Goal: Task Accomplishment & Management: Use online tool/utility

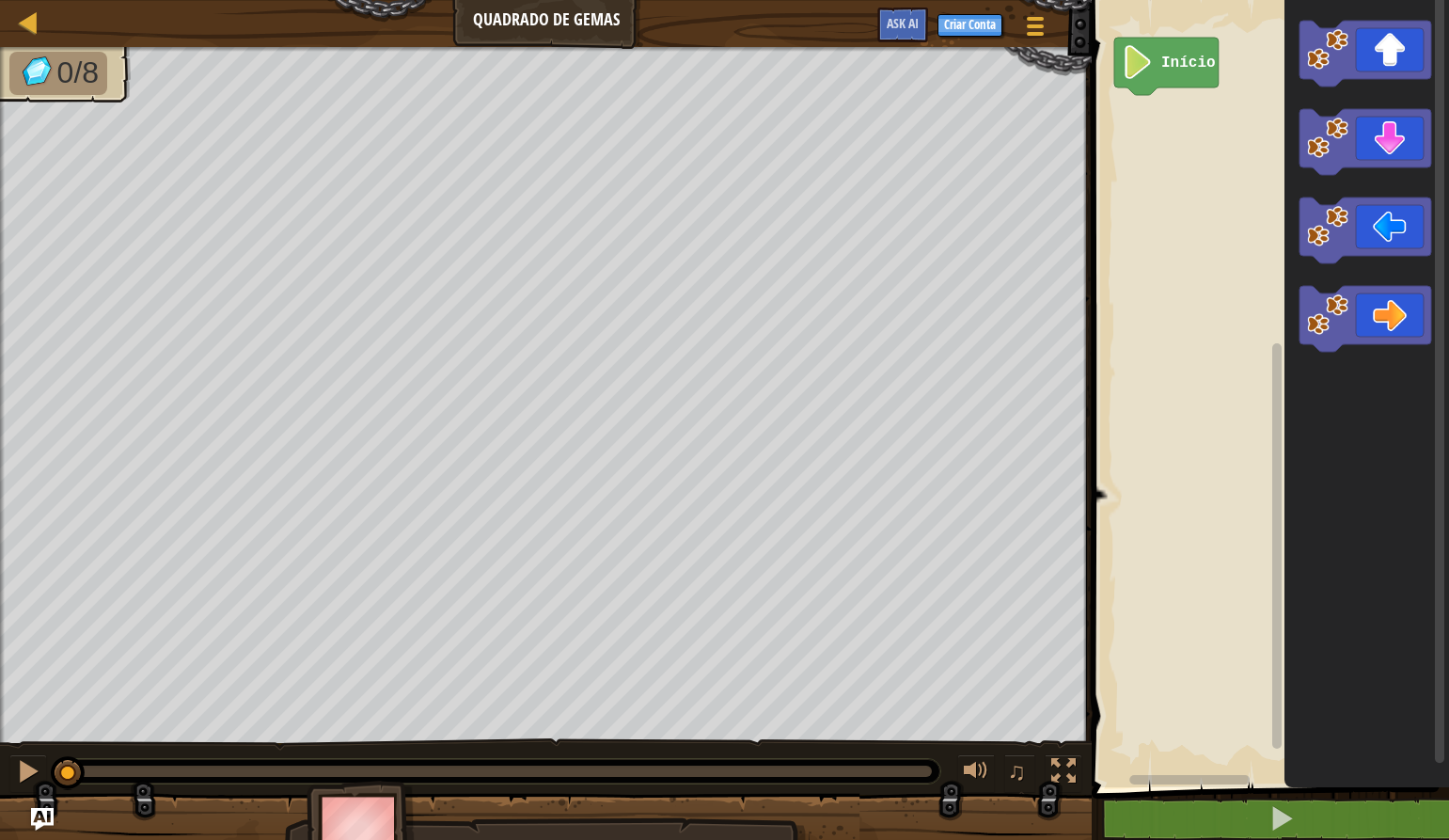
click at [1154, 57] on image "Espaço de trabalho do Blockly" at bounding box center [1138, 62] width 32 height 34
click at [1157, 73] on icon "Espaço de trabalho do Blockly" at bounding box center [1166, 66] width 104 height 57
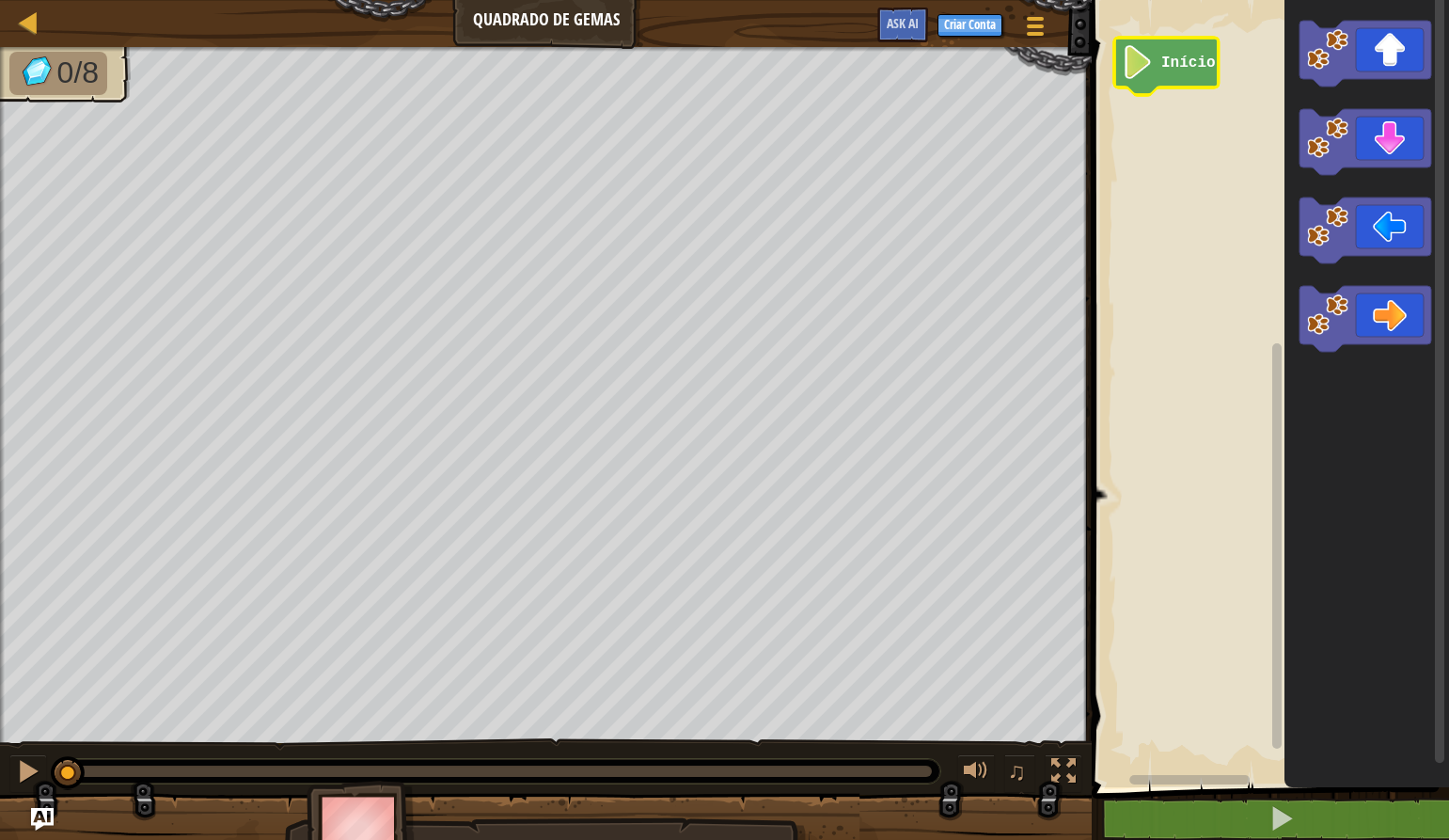
click at [1157, 73] on icon "Espaço de trabalho do Blockly" at bounding box center [1166, 66] width 104 height 57
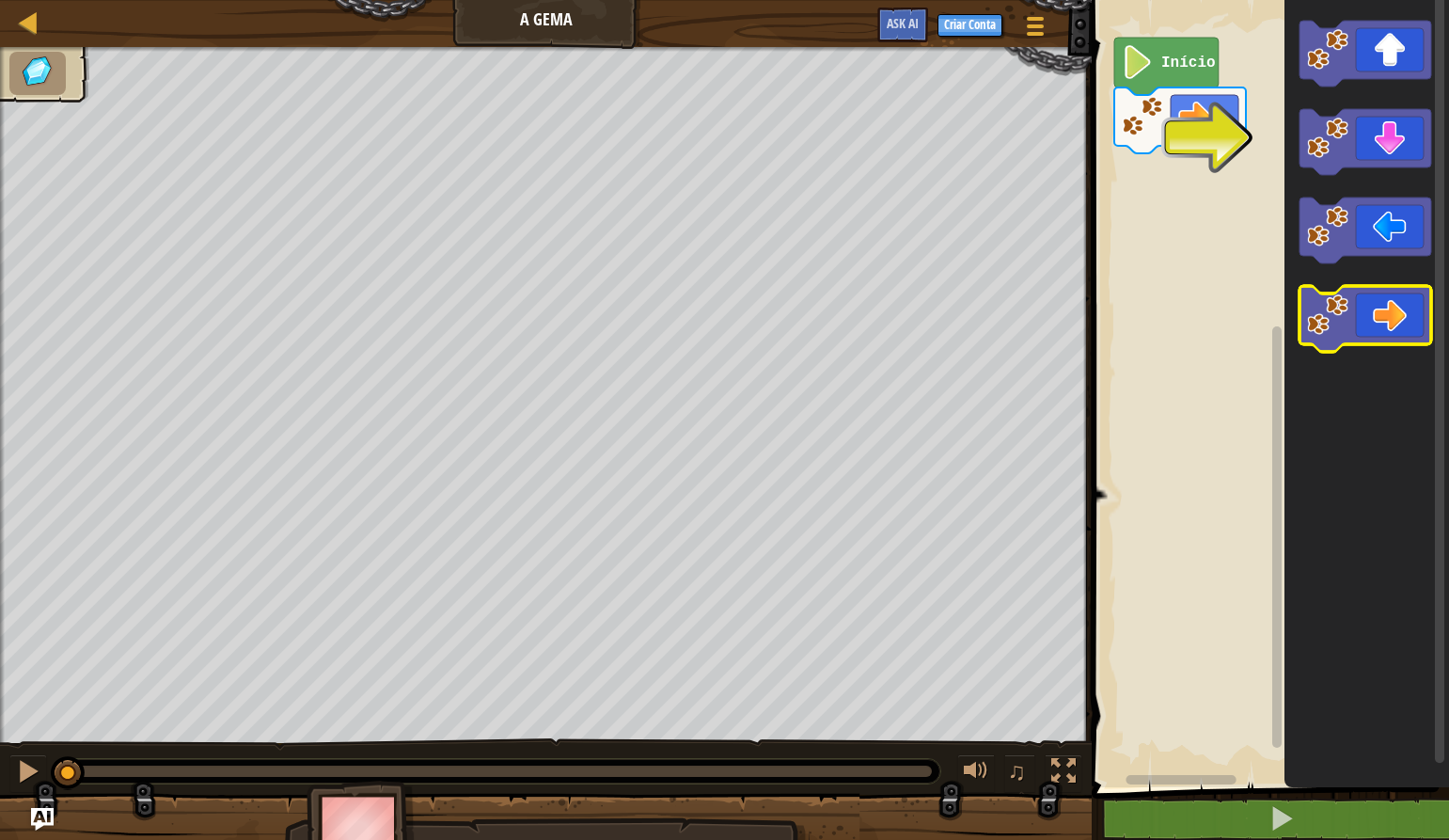
click at [1385, 304] on icon "Espaço de trabalho do Blockly" at bounding box center [1365, 319] width 132 height 66
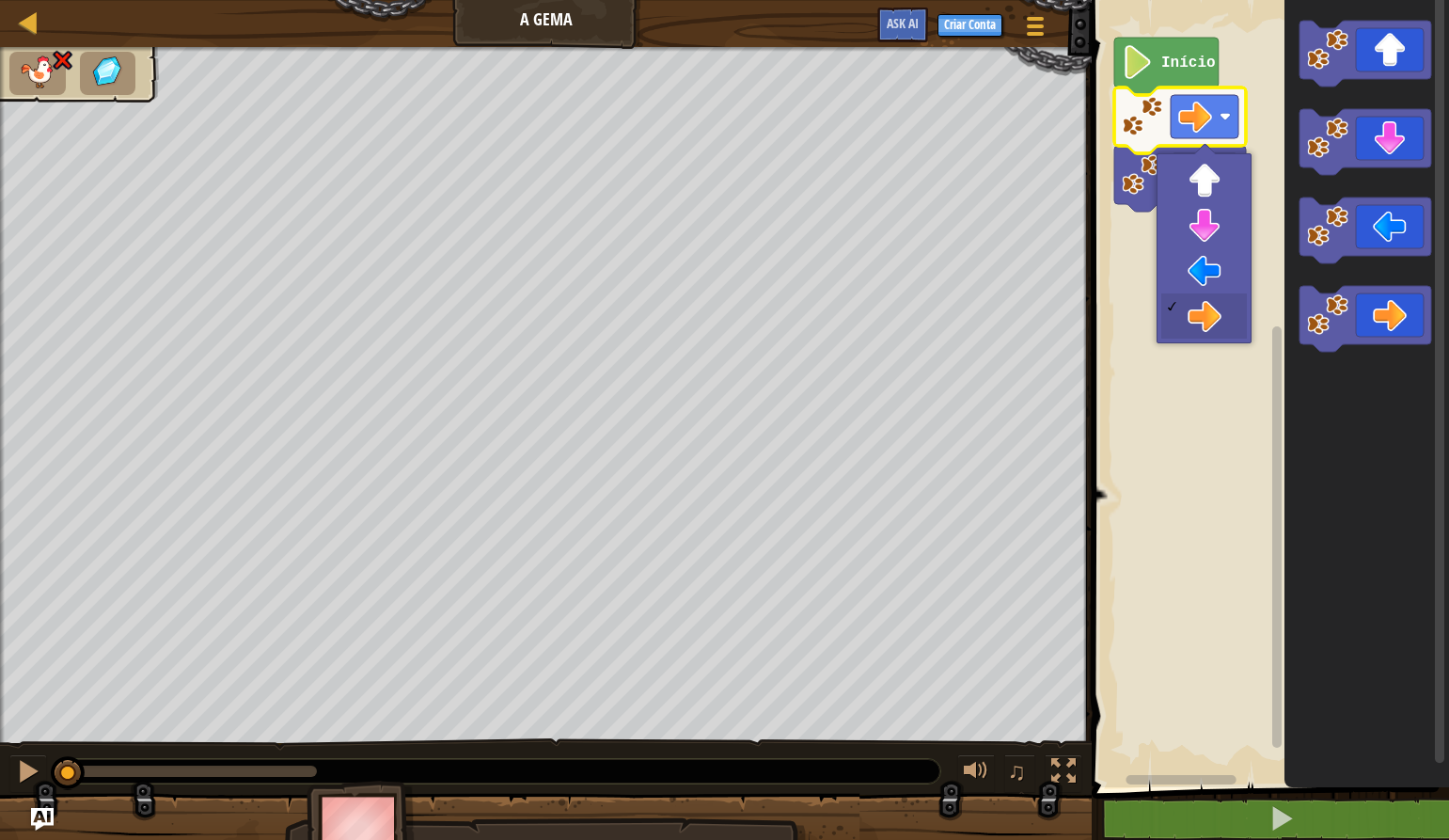
click at [38, 736] on div "♫ Pantera" at bounding box center [724, 458] width 1449 height 823
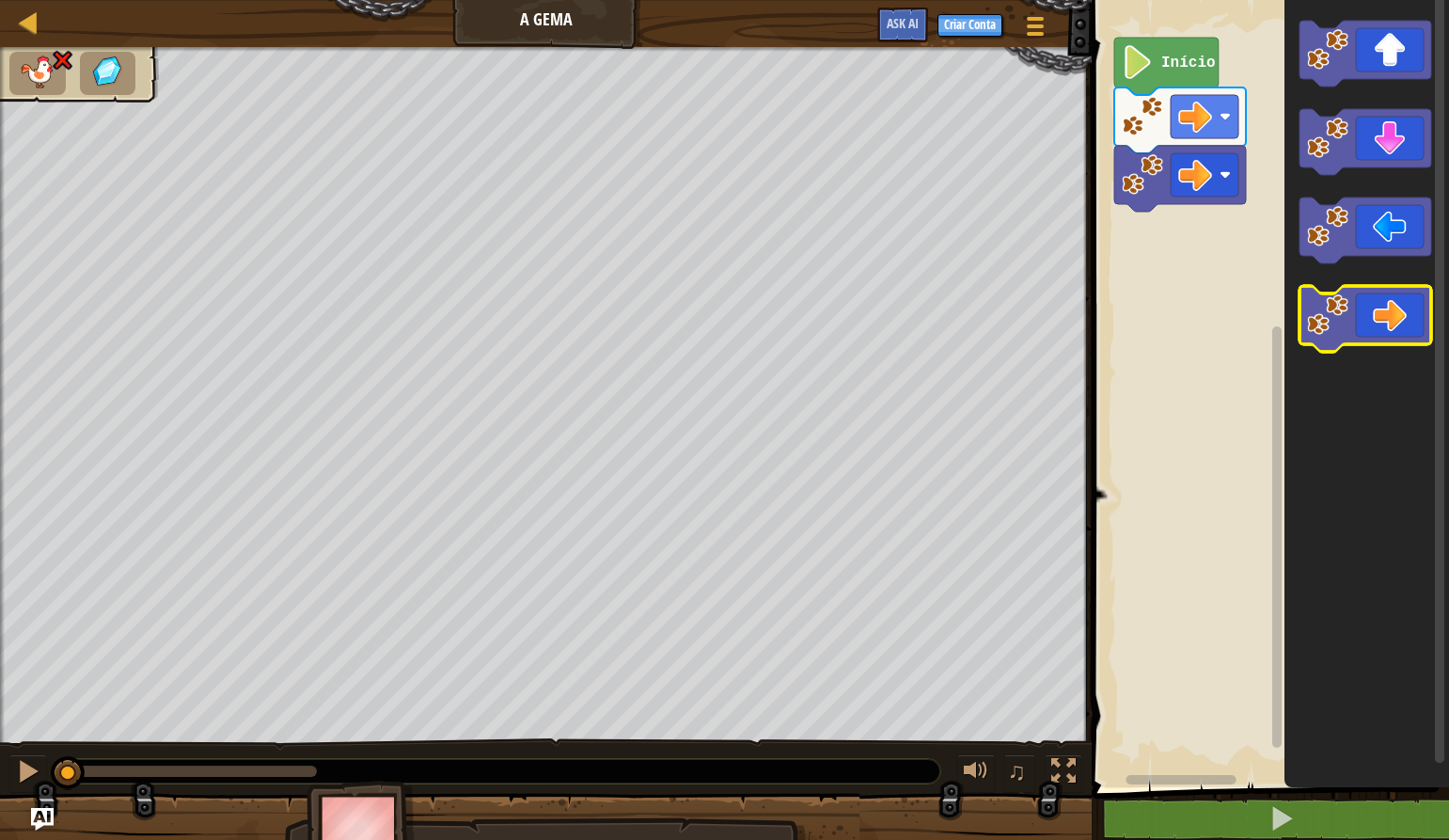
click at [1412, 318] on icon "Espaço de trabalho do Blockly" at bounding box center [1365, 319] width 132 height 66
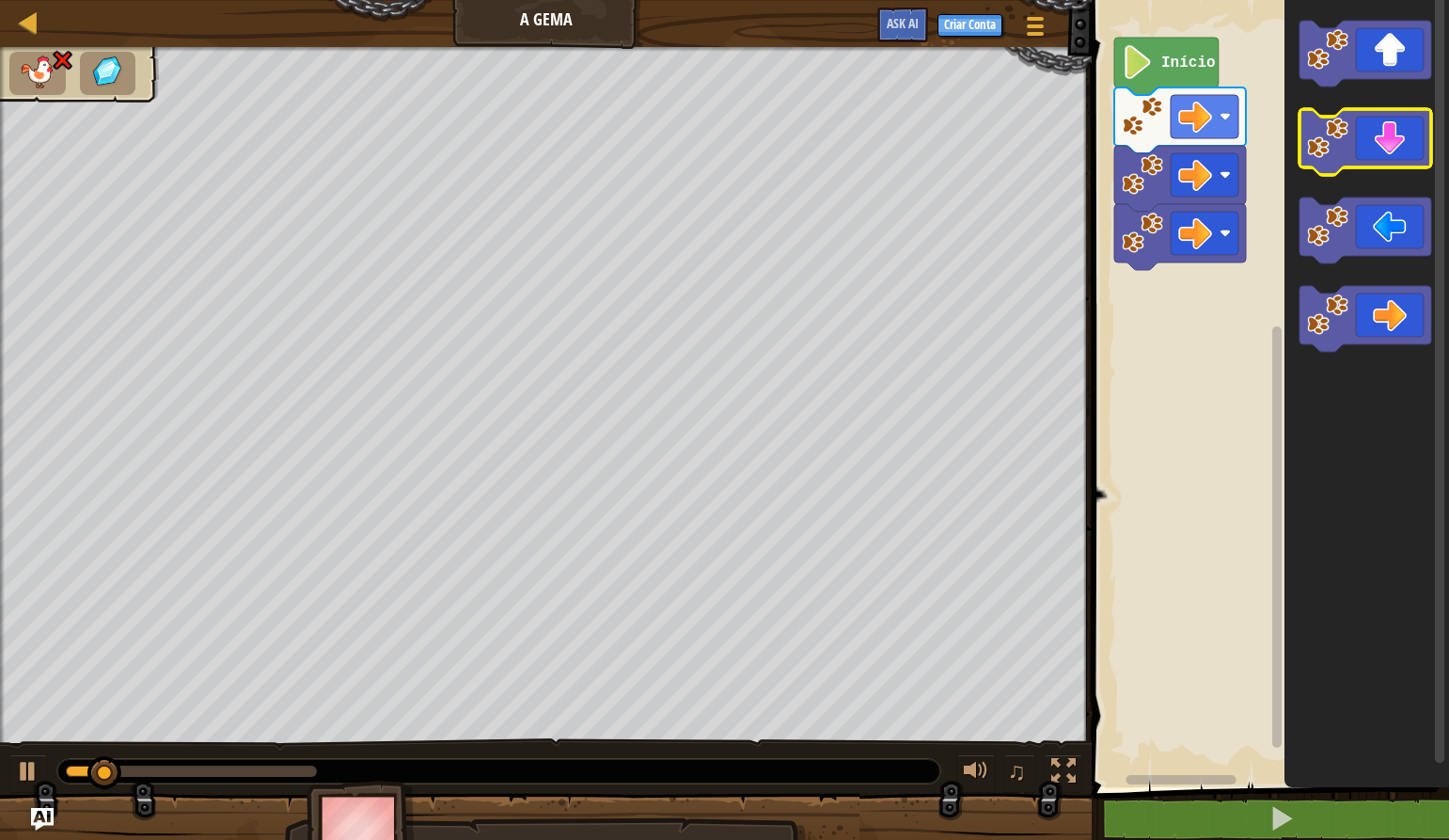
click at [1383, 131] on icon "Espaço de trabalho do Blockly" at bounding box center [1365, 142] width 132 height 66
click at [1384, 144] on icon "Espaço de trabalho do Blockly" at bounding box center [1365, 142] width 132 height 66
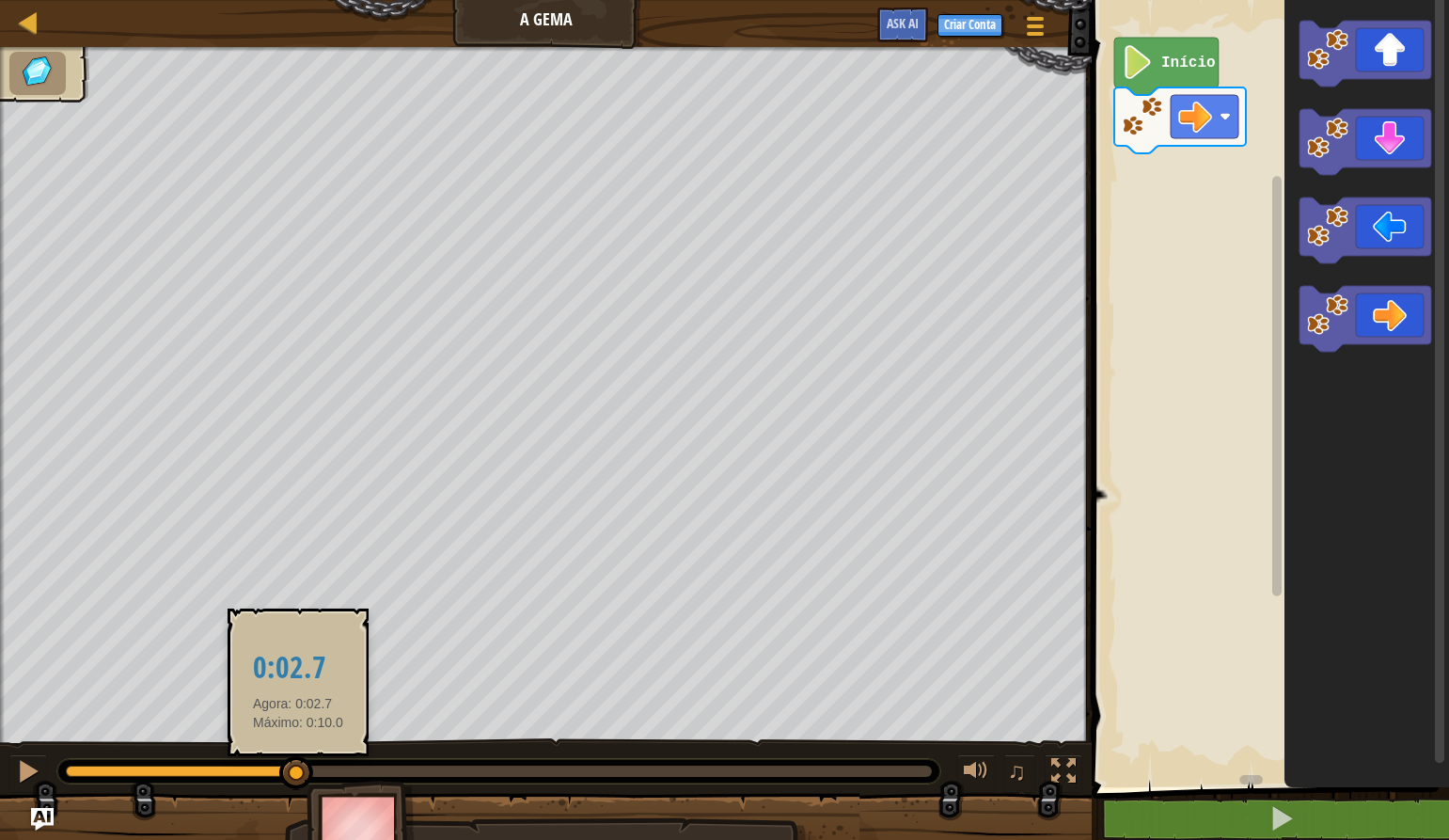
drag, startPoint x: 309, startPoint y: 771, endPoint x: 0, endPoint y: 884, distance: 329.0
click at [0, 0] on html "Mapa A Gema Menu do Jogo Criar Conta Ask AI 1 ההההההההההההההההההההההההההההההההה…" at bounding box center [724, 0] width 1449 height 0
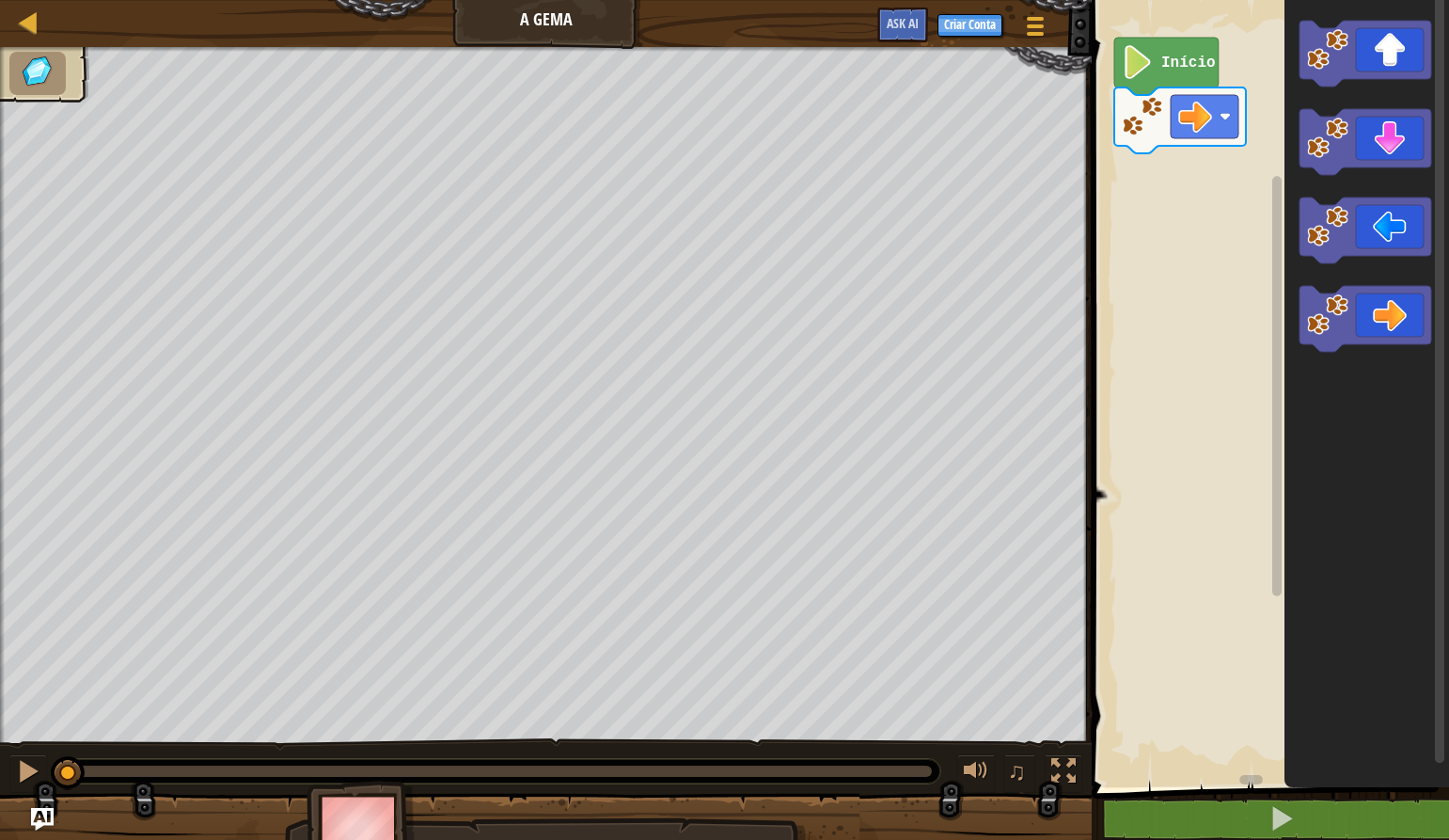
drag, startPoint x: 265, startPoint y: 770, endPoint x: 2, endPoint y: 884, distance: 286.6
click at [2, 0] on html "Mapa A Gema Menu do Jogo Criar Conta Ask AI 1 ההההההההההההההההההההההההההההההההה…" at bounding box center [724, 0] width 1449 height 0
click at [7, 770] on div "♫" at bounding box center [546, 767] width 1091 height 56
click at [24, 764] on div at bounding box center [28, 771] width 24 height 24
drag, startPoint x: 190, startPoint y: 775, endPoint x: 30, endPoint y: 847, distance: 175.5
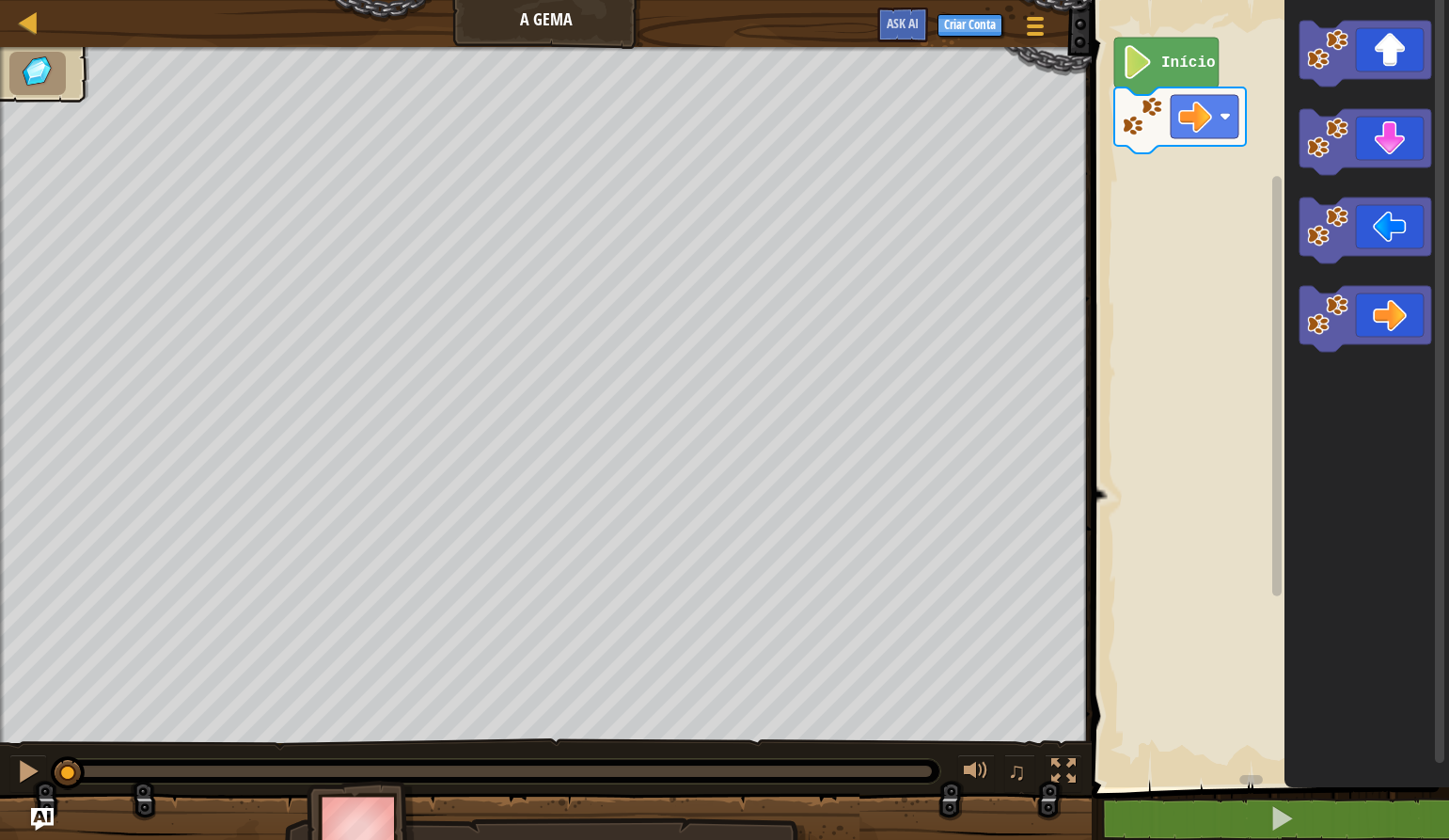
click at [30, 0] on html "Mapa A Gema Menu do Jogo Criar Conta Ask AI 1 ההההההההההההההההההההההההההההההההה…" at bounding box center [724, 0] width 1449 height 0
click at [1385, 316] on icon "Espaço de trabalho do Blockly" at bounding box center [1365, 319] width 132 height 66
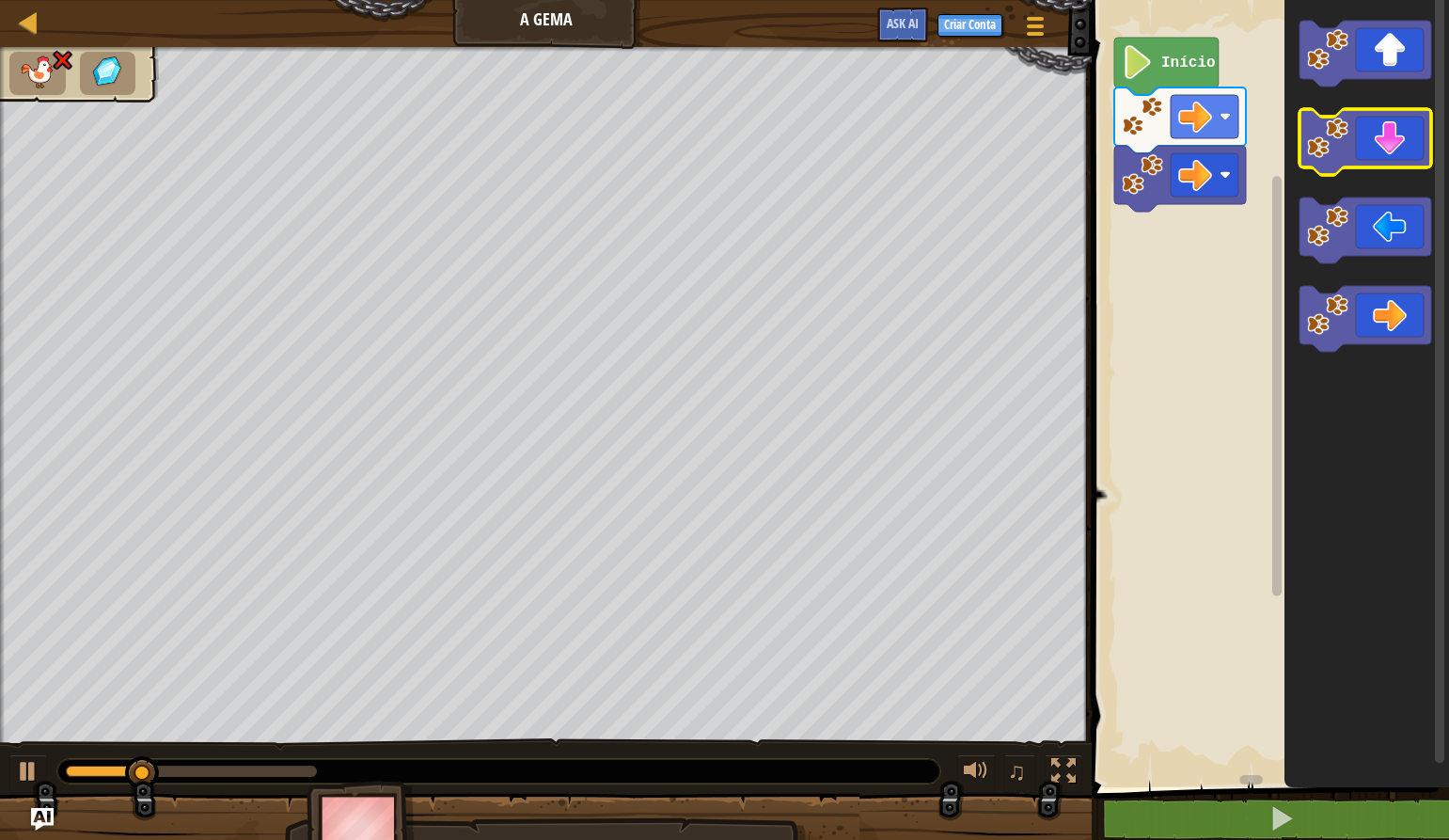
click at [1361, 151] on icon "Espaço de trabalho do Blockly" at bounding box center [1365, 142] width 132 height 66
click at [1360, 156] on icon "Espaço de trabalho do Blockly" at bounding box center [1365, 142] width 132 height 66
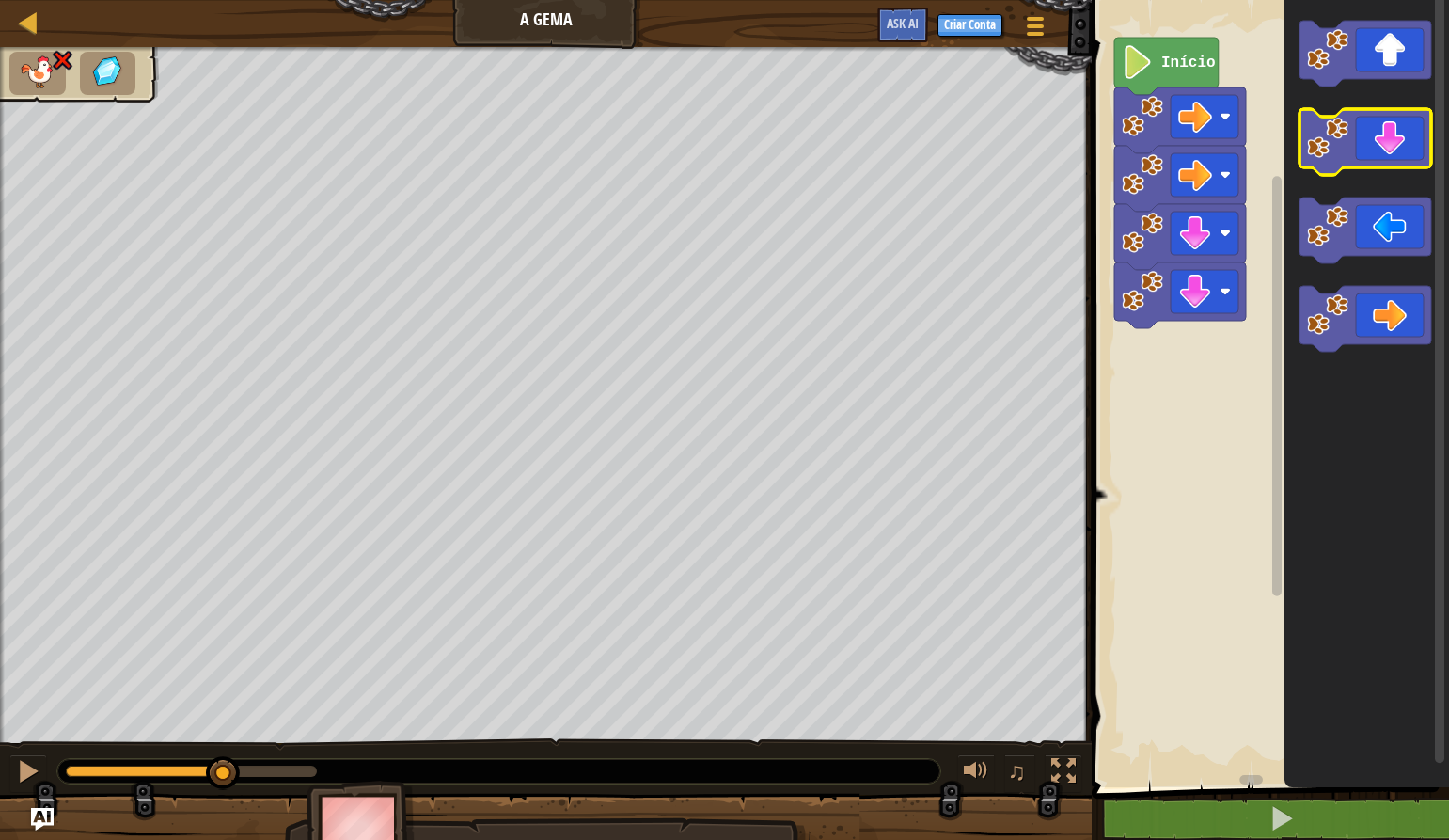
click at [1360, 156] on icon "Espaço de trabalho do Blockly" at bounding box center [1365, 142] width 132 height 66
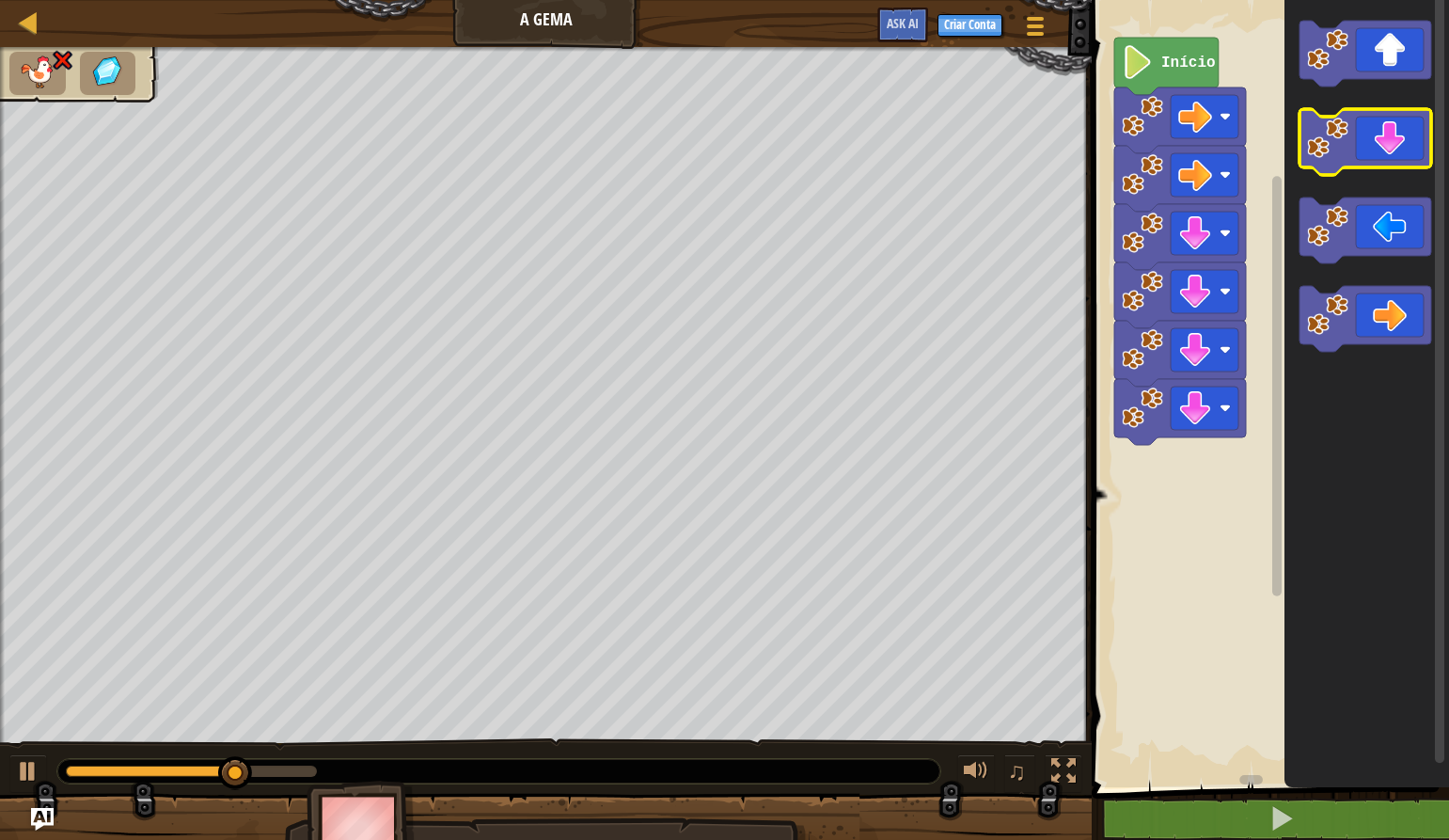
click at [1360, 156] on icon "Espaço de trabalho do Blockly" at bounding box center [1365, 142] width 132 height 66
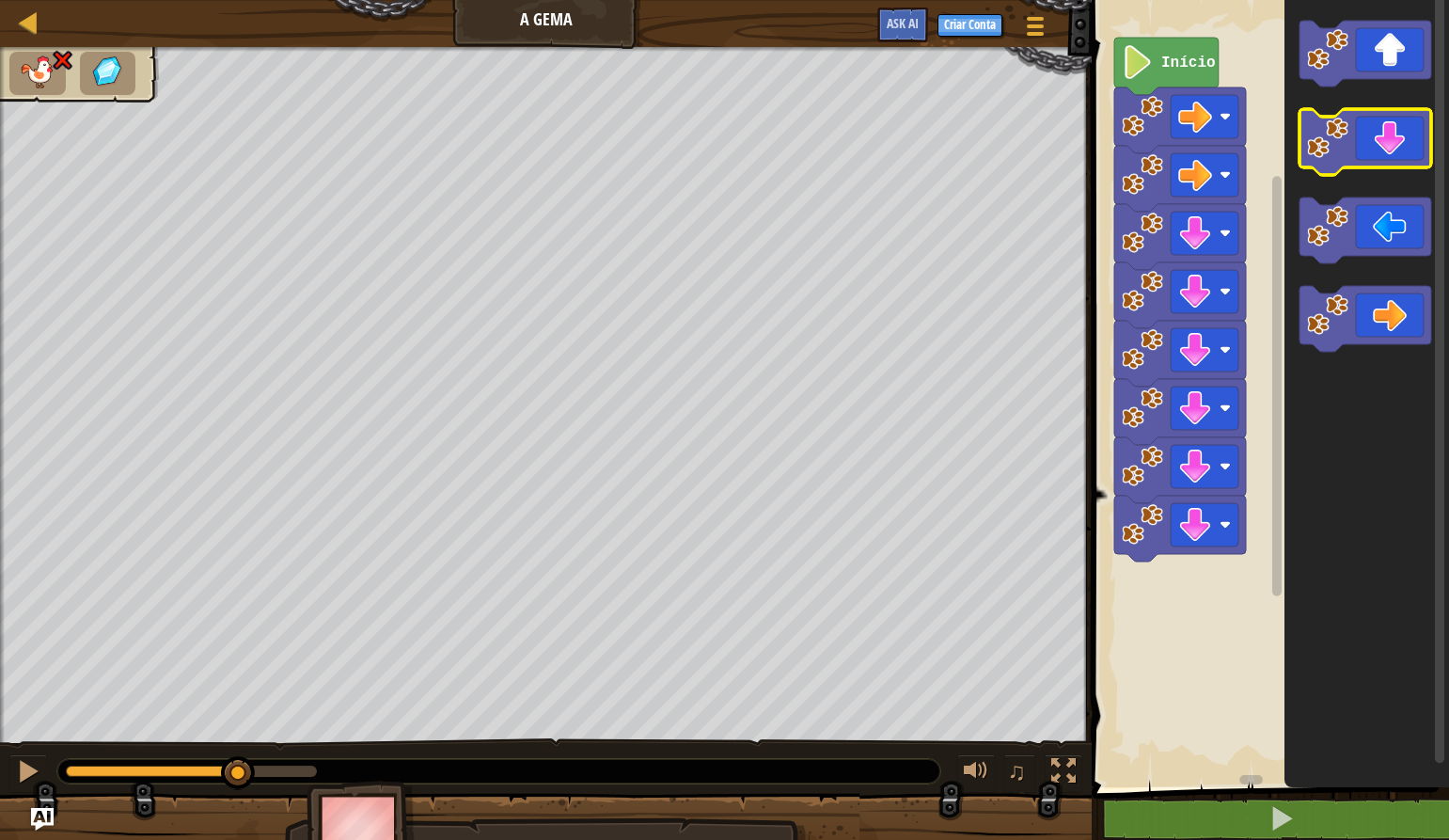
click at [1360, 163] on icon "Espaço de trabalho do Blockly" at bounding box center [1365, 142] width 132 height 66
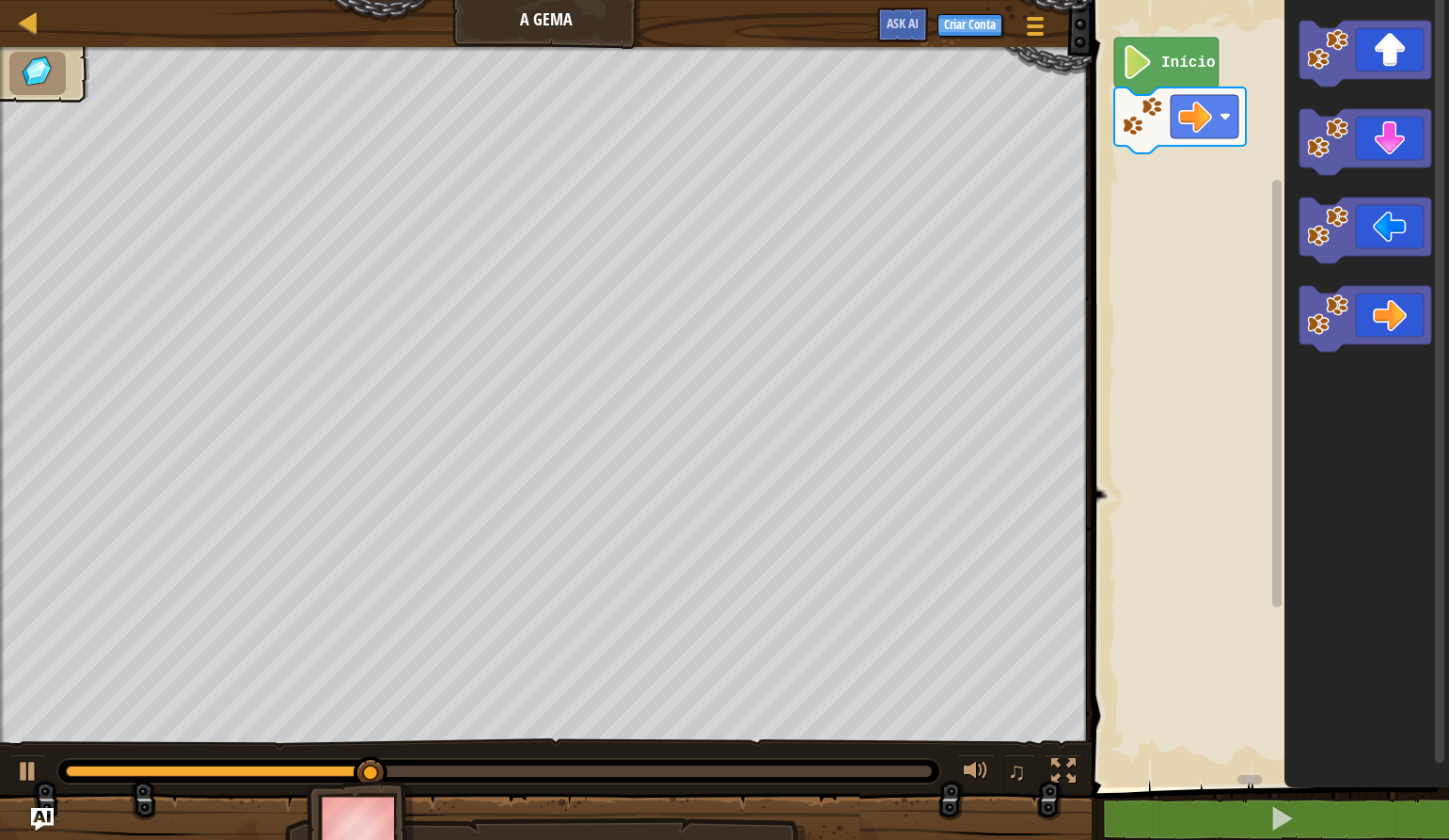
drag, startPoint x: 348, startPoint y: 753, endPoint x: 390, endPoint y: 739, distance: 44.3
click at [349, 753] on div "♫" at bounding box center [546, 767] width 1091 height 56
drag, startPoint x: 438, startPoint y: 767, endPoint x: 0, endPoint y: 884, distance: 453.4
click at [0, 0] on html "Mapa A Gema Menu do Jogo Criar Conta Ask AI 1 ההההההההההההההההההההההההההההההההה…" at bounding box center [724, 0] width 1449 height 0
drag, startPoint x: 153, startPoint y: 758, endPoint x: 89, endPoint y: 820, distance: 89.1
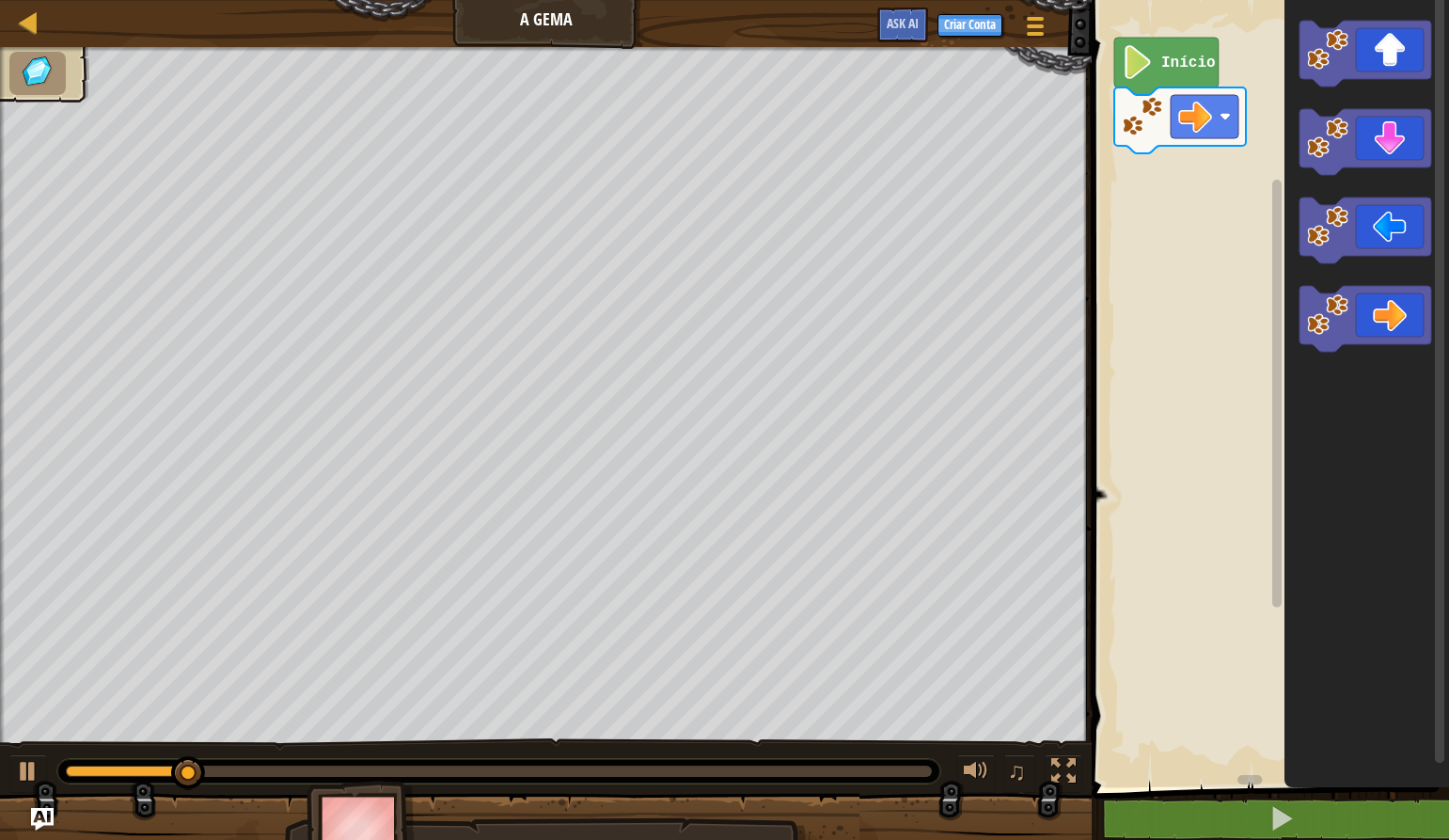
click at [89, 820] on div "♫ Pantera" at bounding box center [724, 458] width 1449 height 823
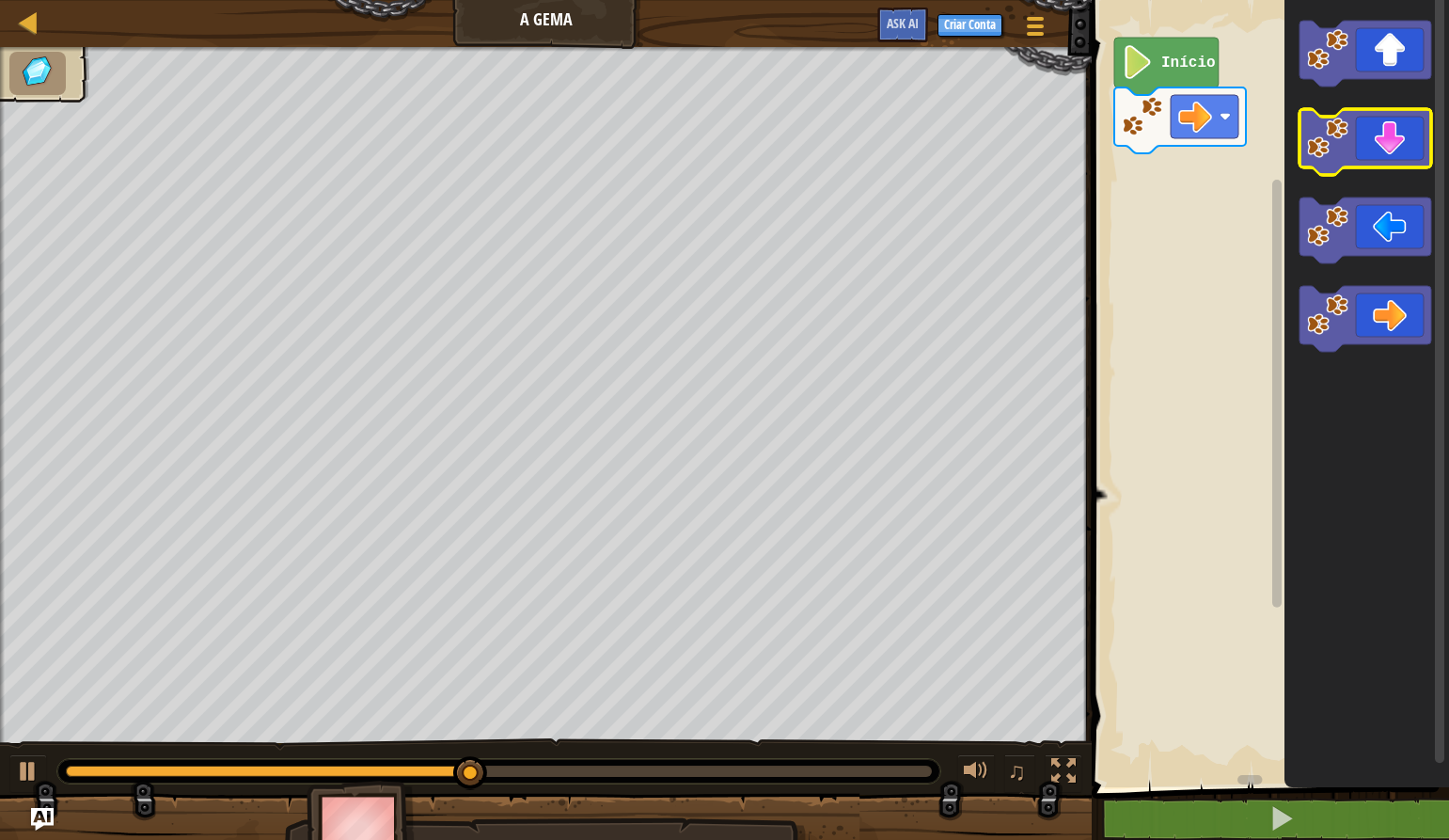
click at [1346, 158] on image "Espaço de trabalho do Blockly" at bounding box center [1328, 138] width 41 height 41
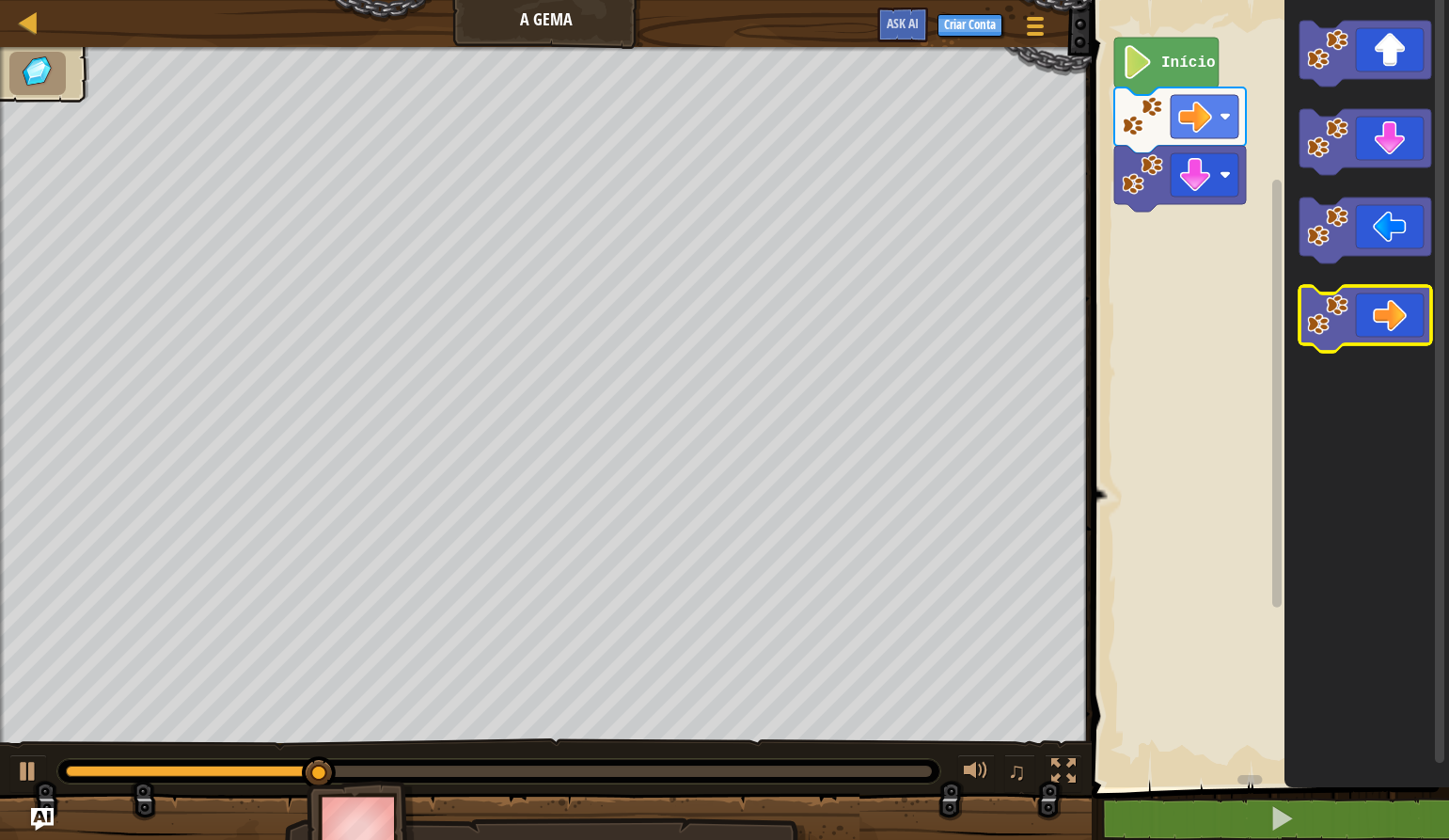
click at [1419, 333] on icon "Espaço de trabalho do Blockly" at bounding box center [1365, 319] width 132 height 66
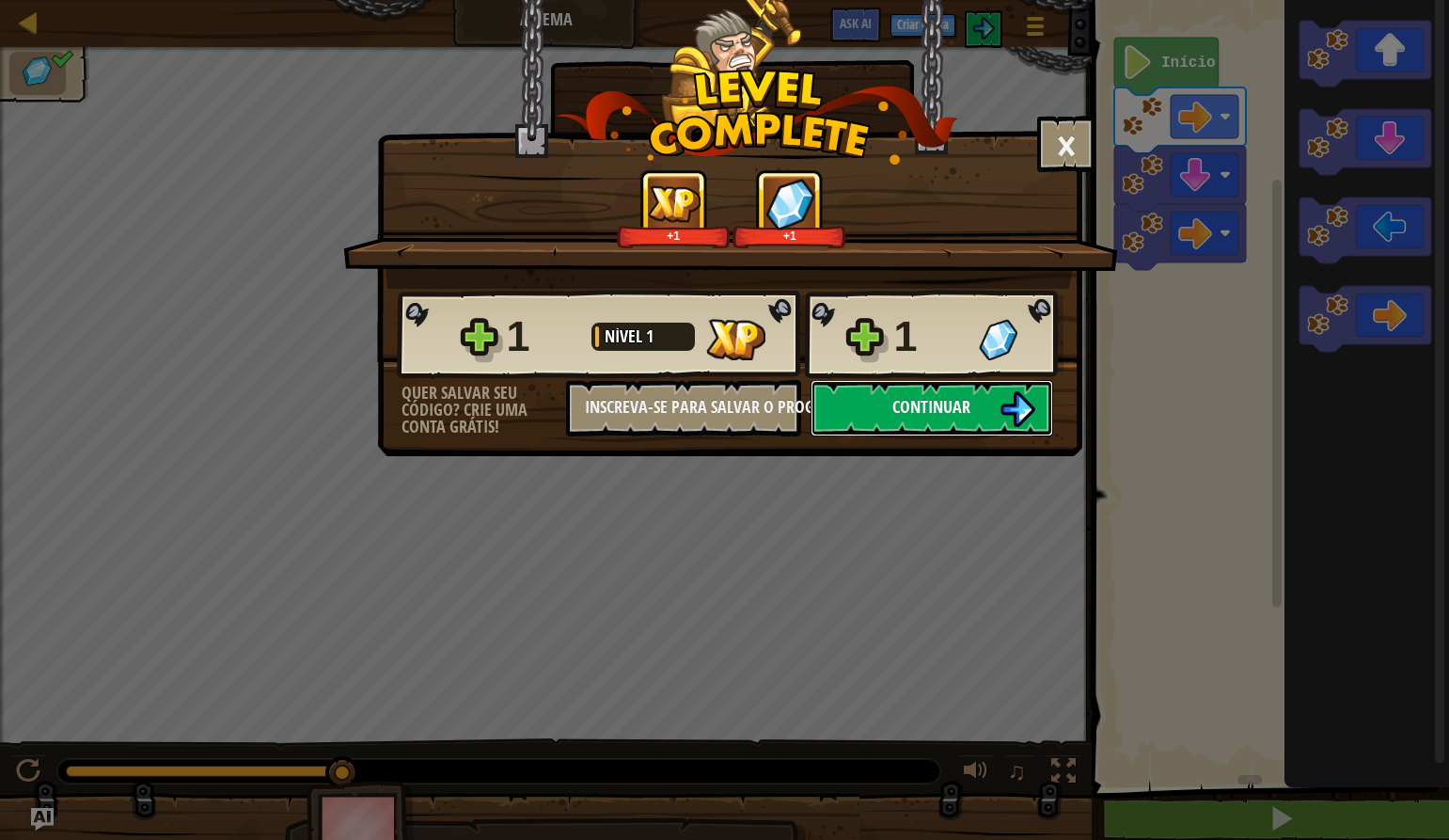
click at [966, 390] on button "Continuar" at bounding box center [932, 408] width 243 height 56
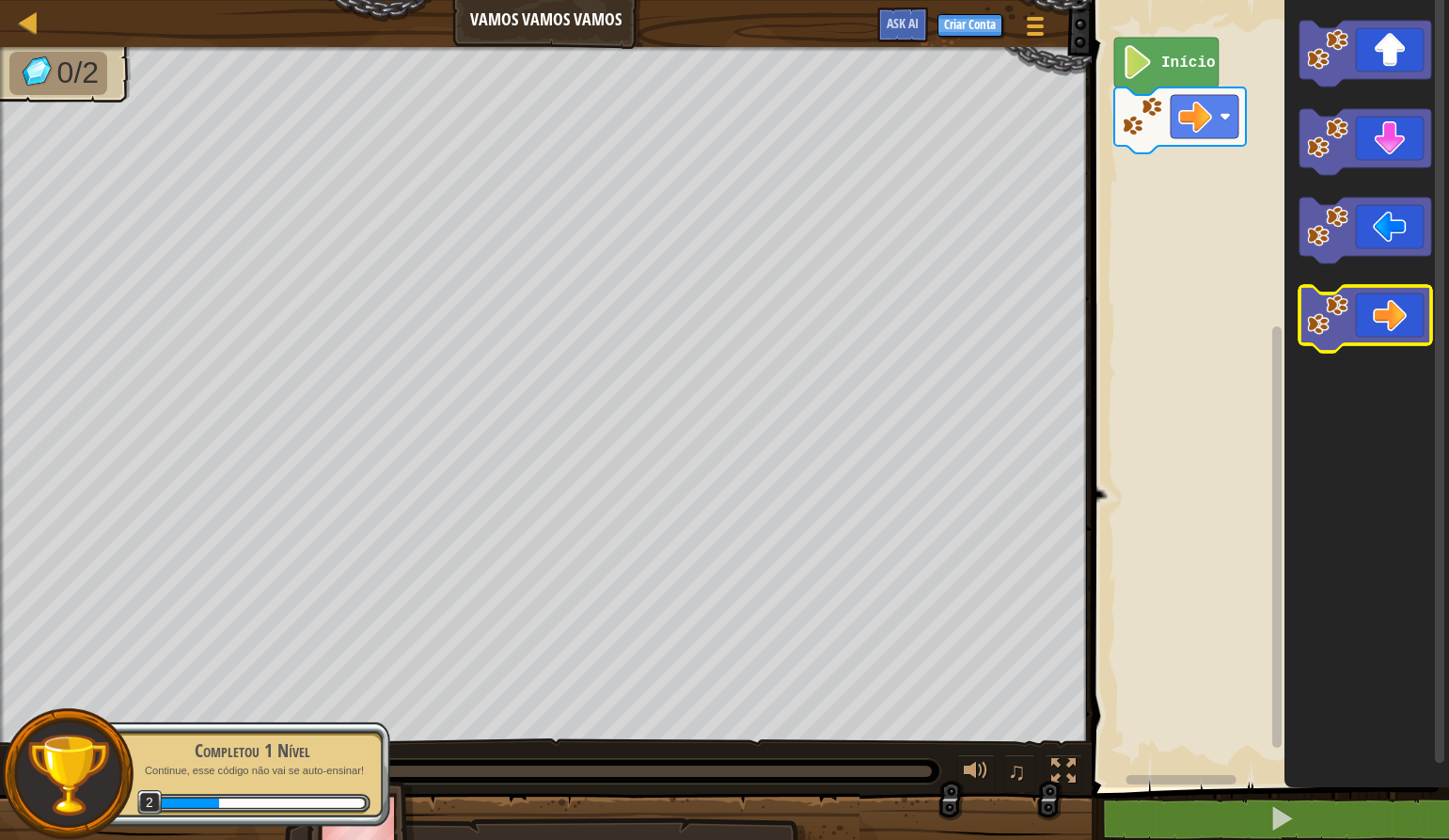
click at [1315, 326] on g "Espaço de trabalho do Blockly" at bounding box center [1365, 319] width 132 height 66
click at [43, 783] on img at bounding box center [68, 774] width 86 height 86
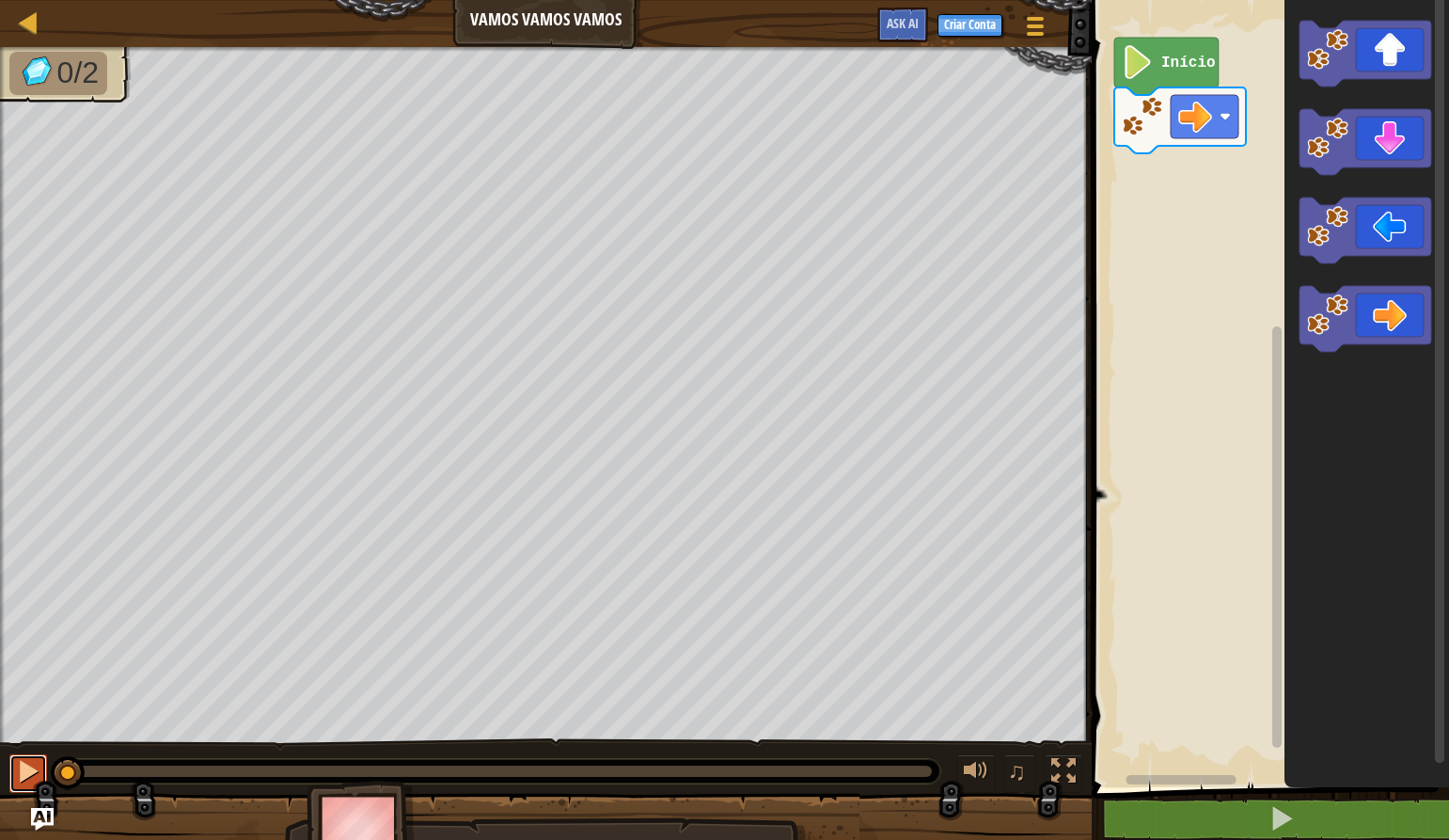
click at [27, 771] on div at bounding box center [28, 771] width 24 height 24
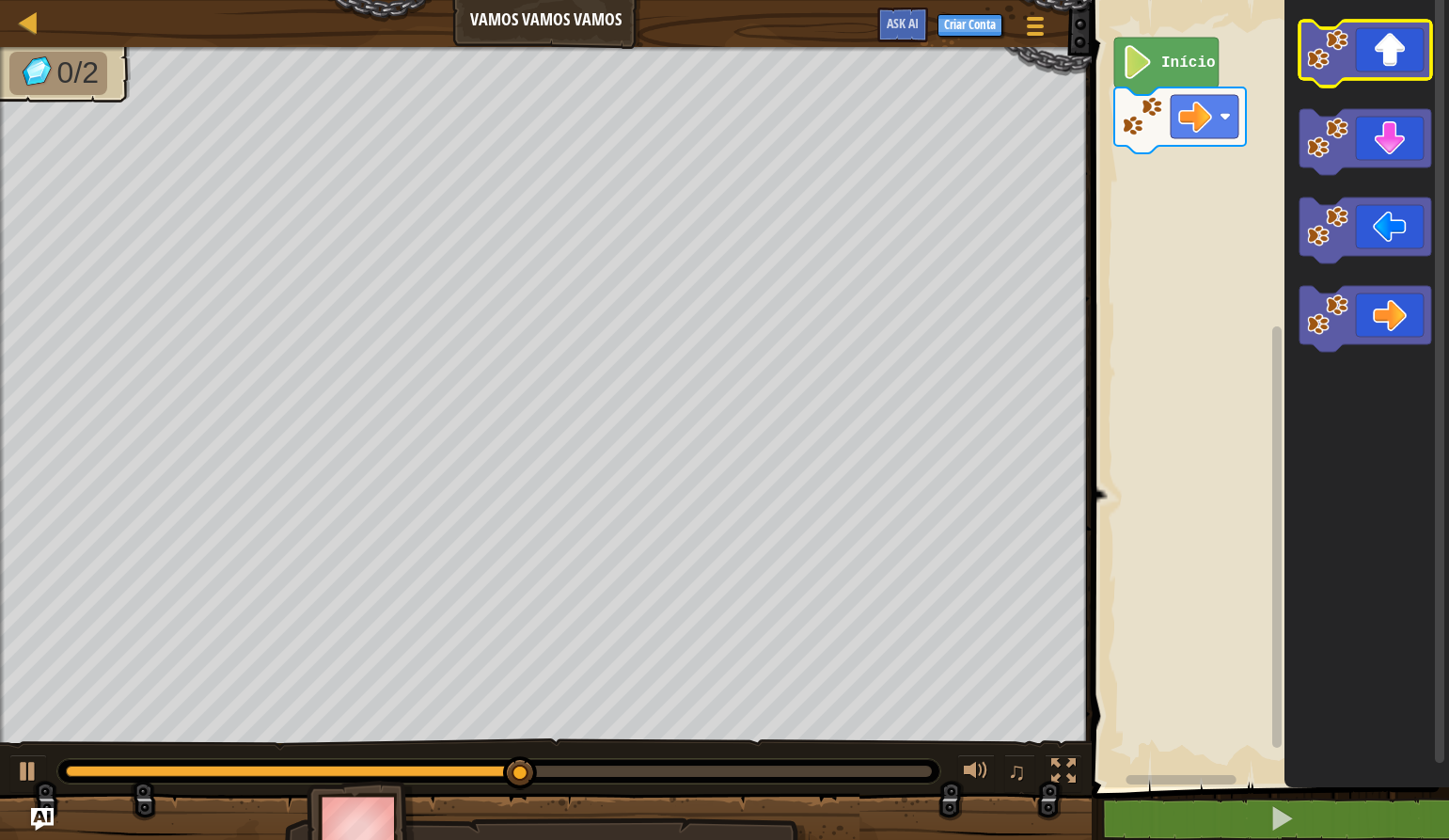
click at [1357, 62] on icon "Espaço de trabalho do Blockly" at bounding box center [1365, 54] width 132 height 66
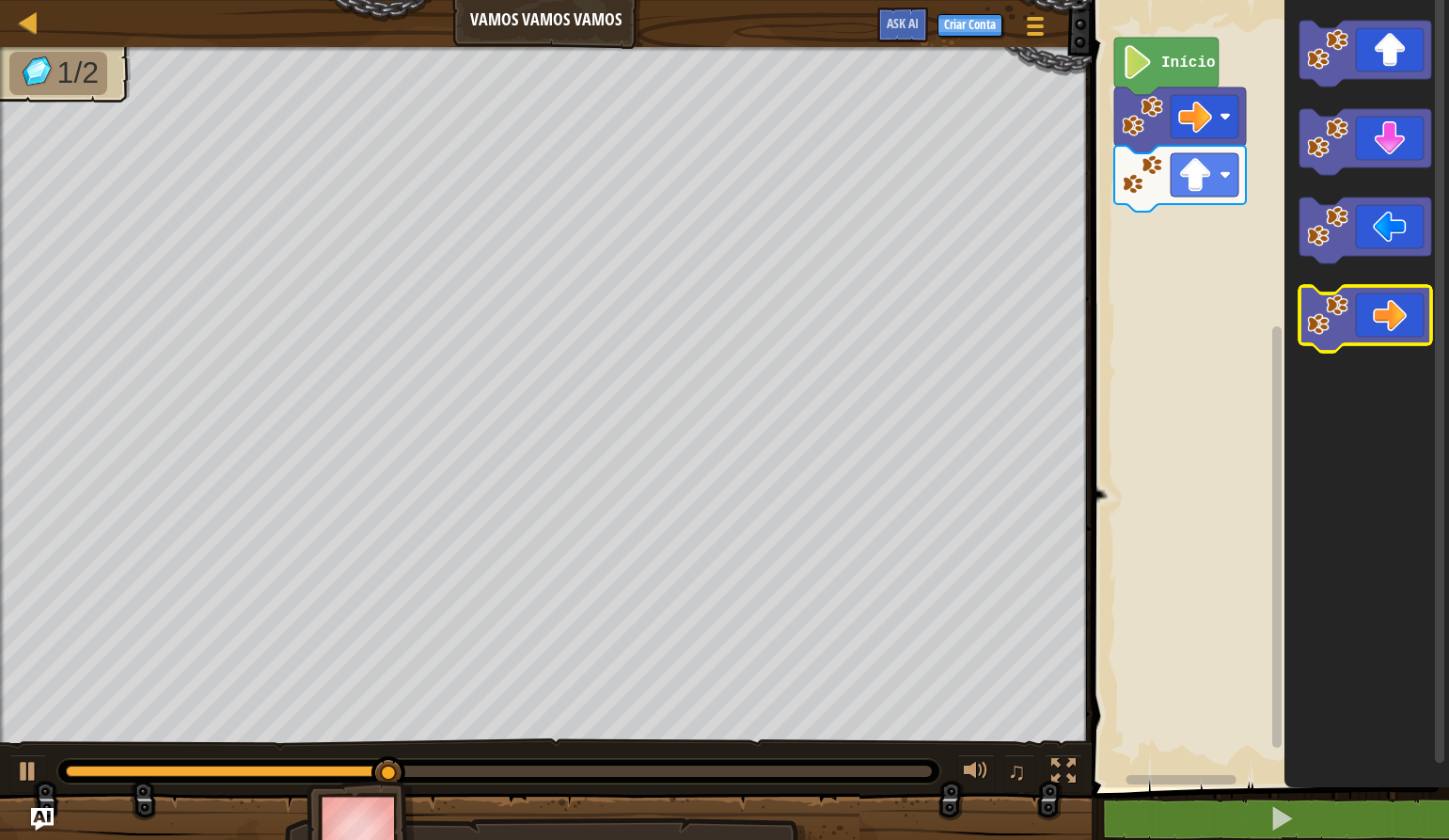
click at [1396, 293] on icon "Espaço de trabalho do Blockly" at bounding box center [1365, 319] width 132 height 66
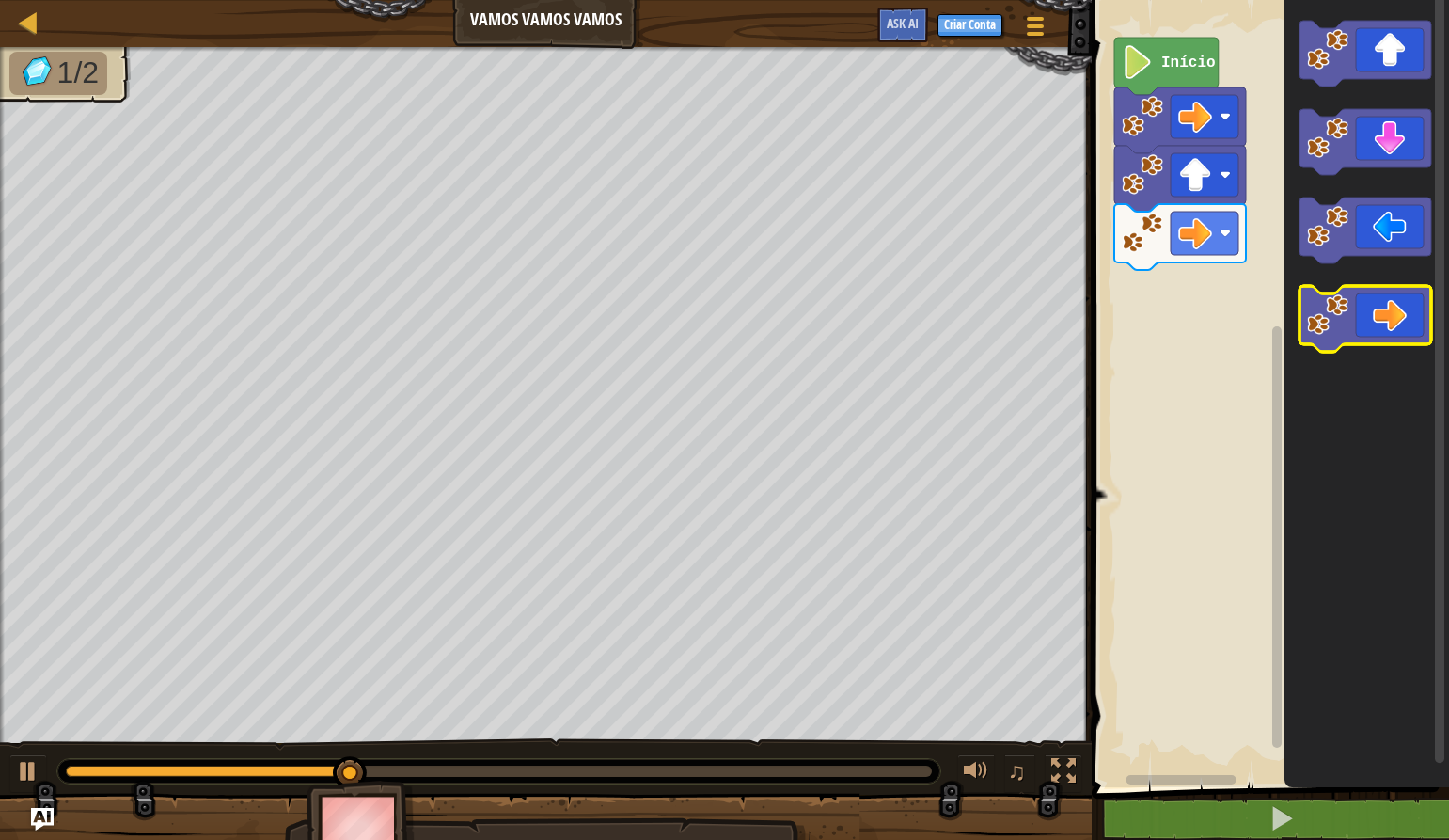
click at [1395, 322] on icon "Espaço de trabalho do Blockly" at bounding box center [1365, 319] width 132 height 66
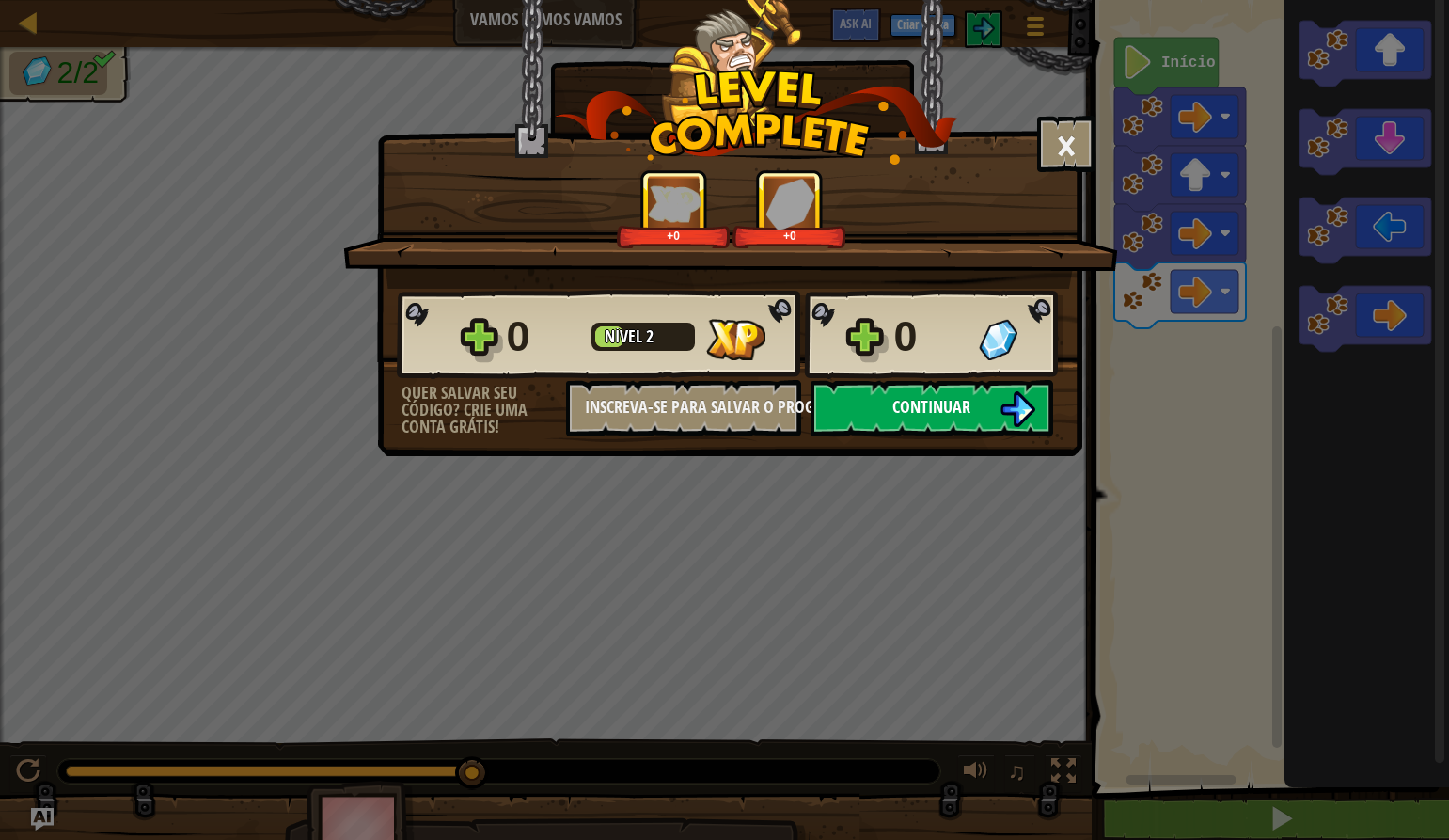
click at [980, 400] on button "Continuar" at bounding box center [932, 408] width 243 height 56
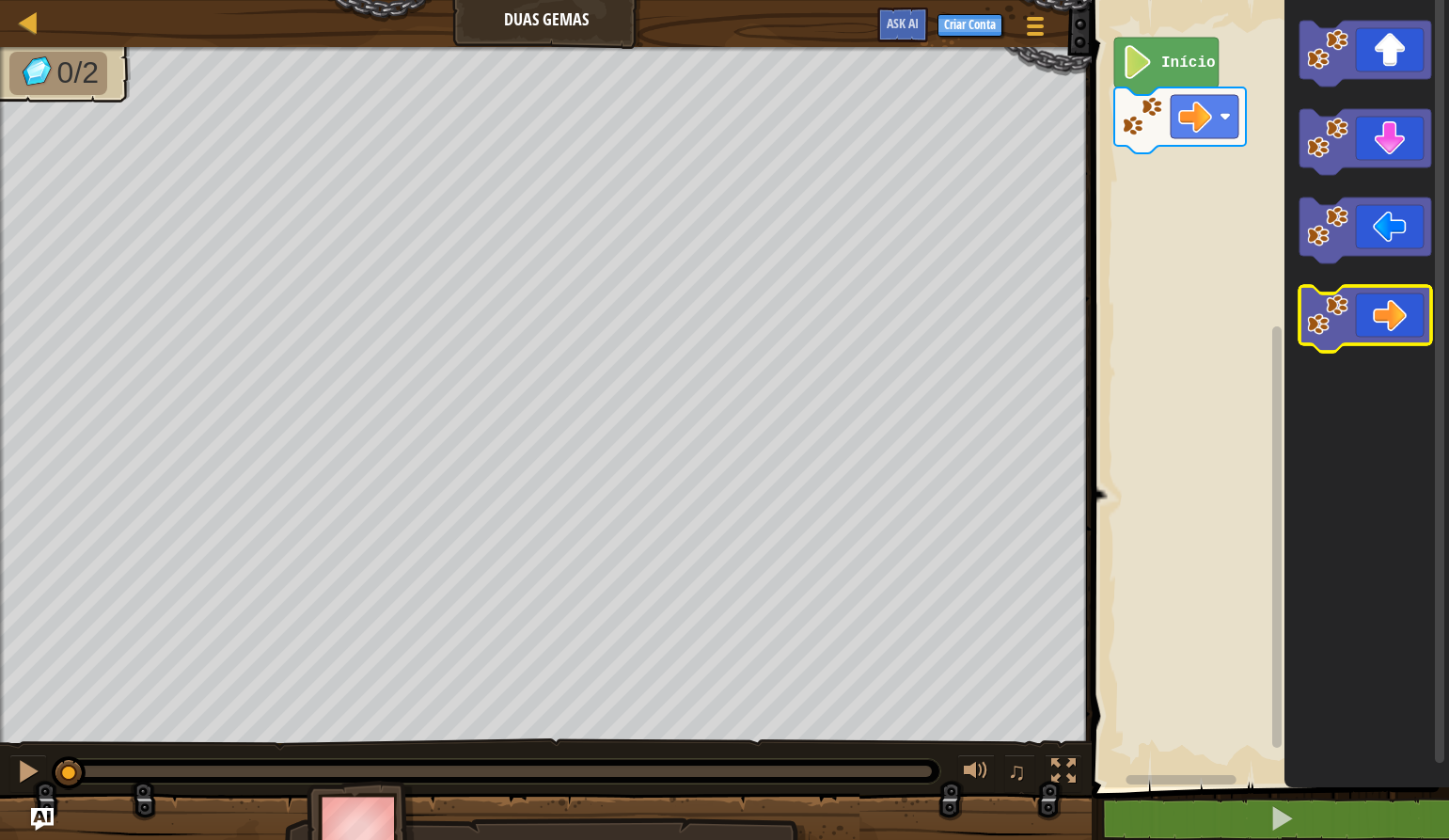
click at [1399, 336] on icon "Espaço de trabalho do Blockly" at bounding box center [1365, 319] width 132 height 66
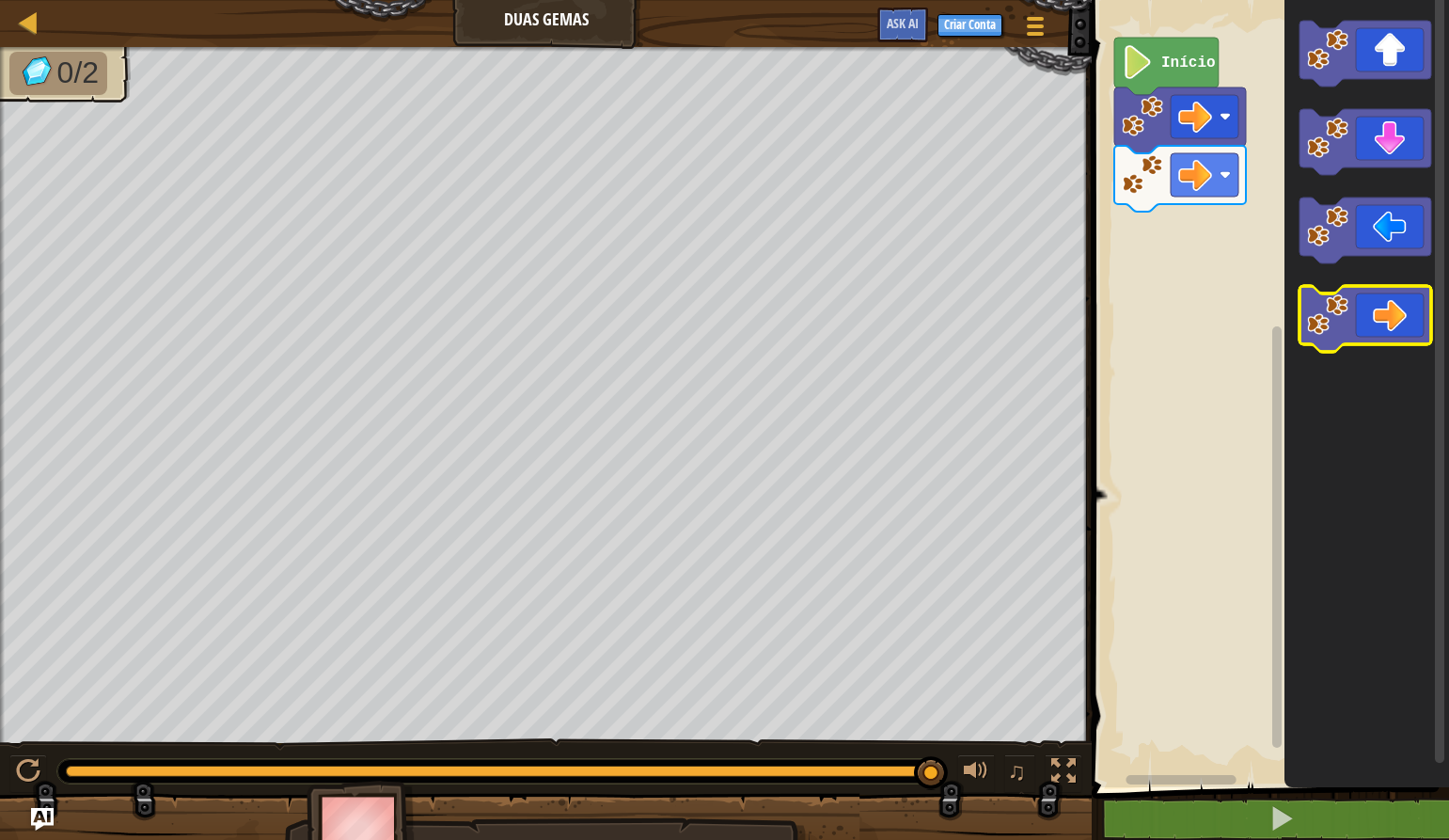
click at [1372, 341] on icon "Espaço de trabalho do Blockly" at bounding box center [1365, 319] width 132 height 66
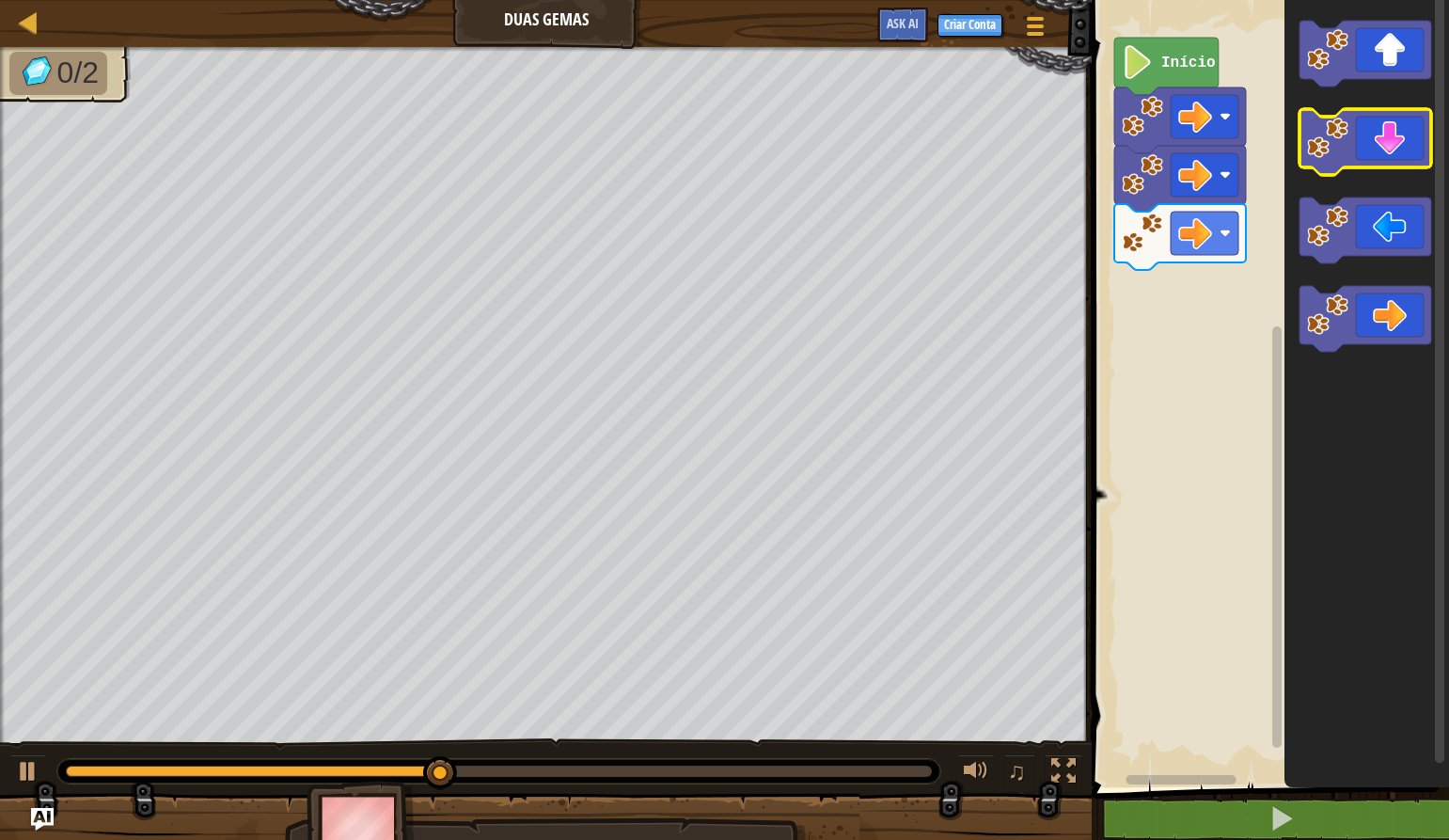
click at [1377, 158] on icon "Espaço de trabalho do Blockly" at bounding box center [1365, 142] width 132 height 66
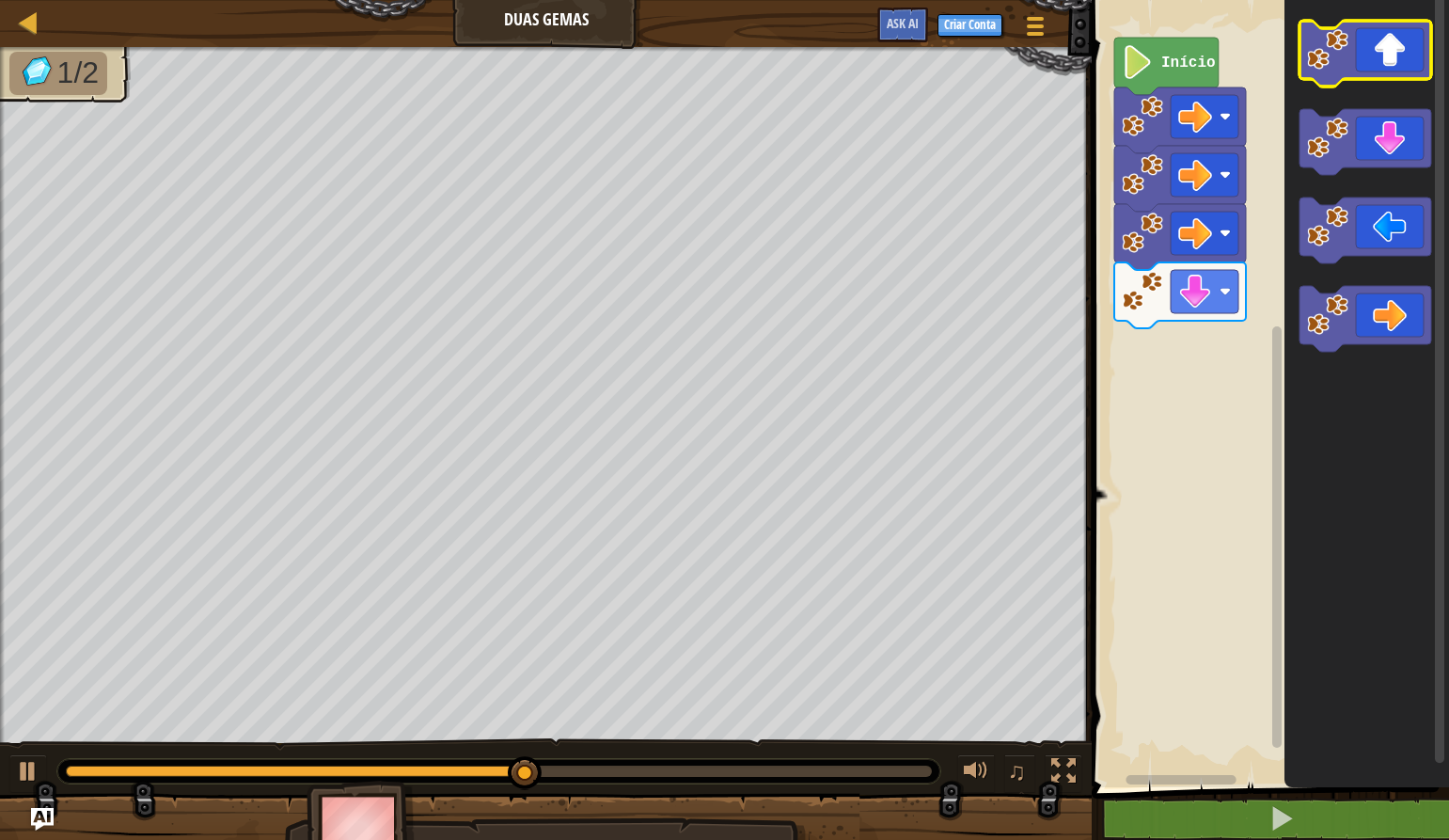
click at [1376, 40] on icon "Espaço de trabalho do Blockly" at bounding box center [1365, 54] width 132 height 66
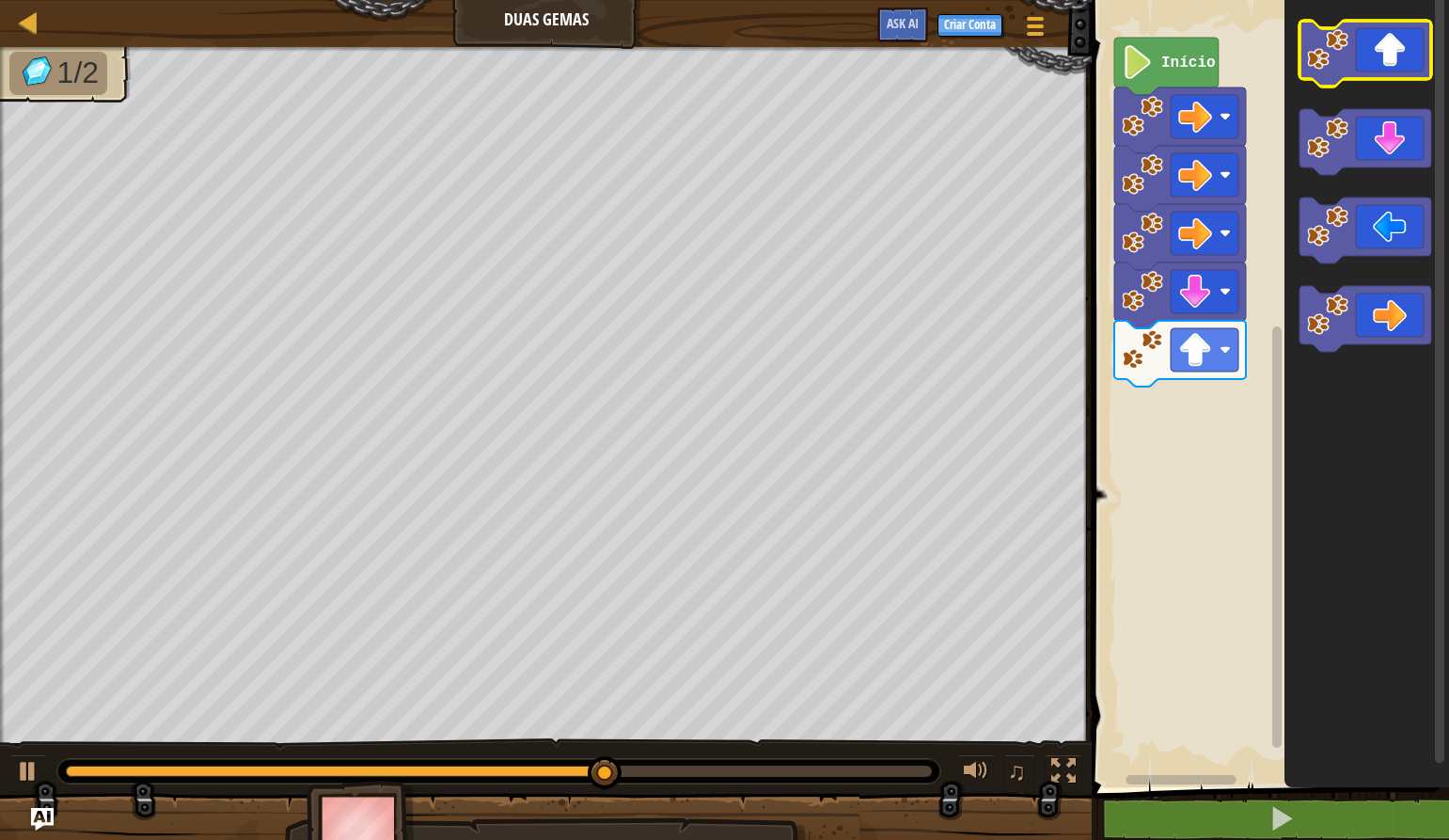
click at [1376, 40] on icon "Espaço de trabalho do Blockly" at bounding box center [1365, 54] width 132 height 66
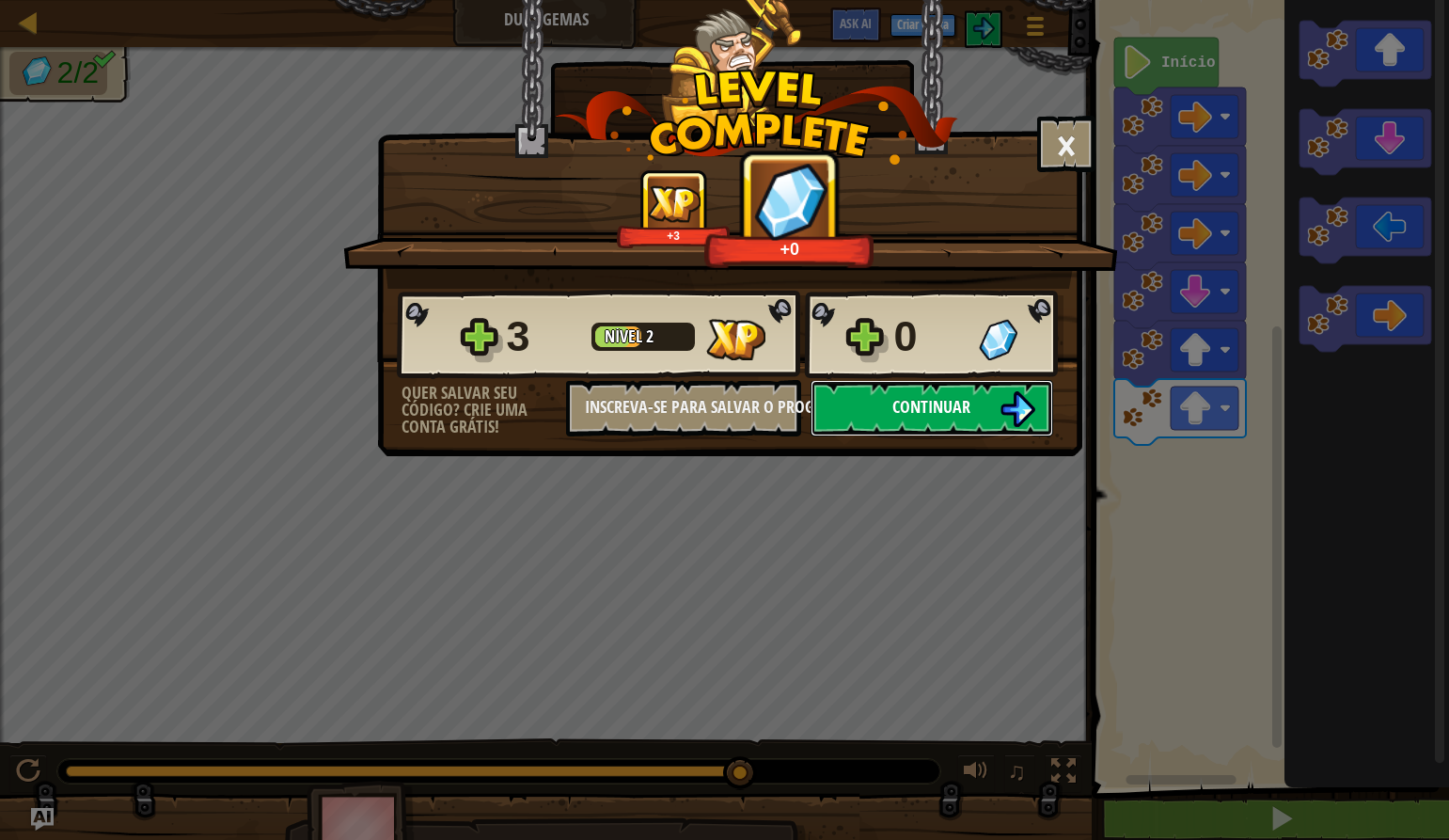
click at [977, 390] on button "Continuar" at bounding box center [932, 408] width 243 height 56
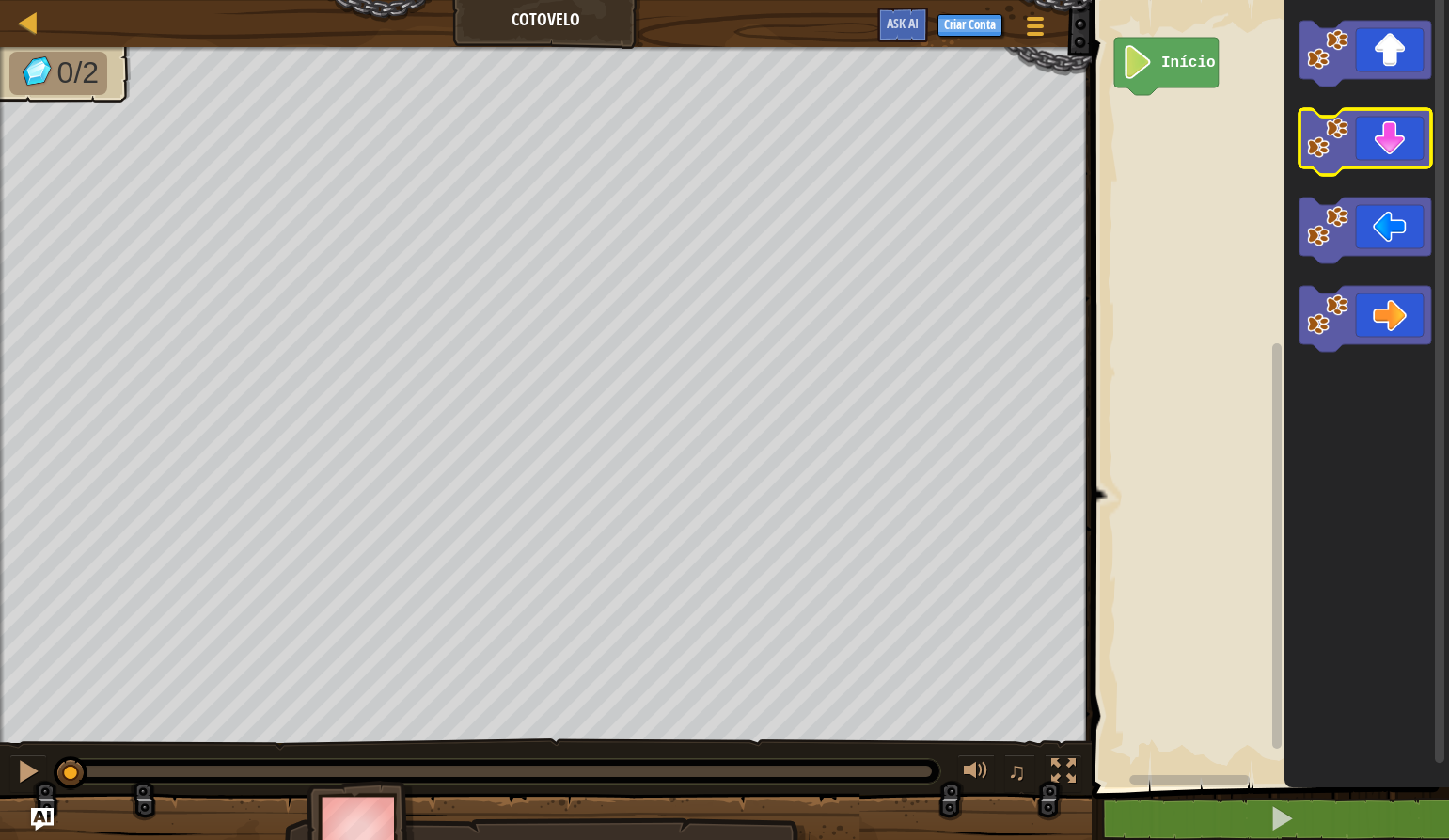
click at [1353, 158] on icon "Espaço de trabalho do Blockly" at bounding box center [1365, 142] width 132 height 66
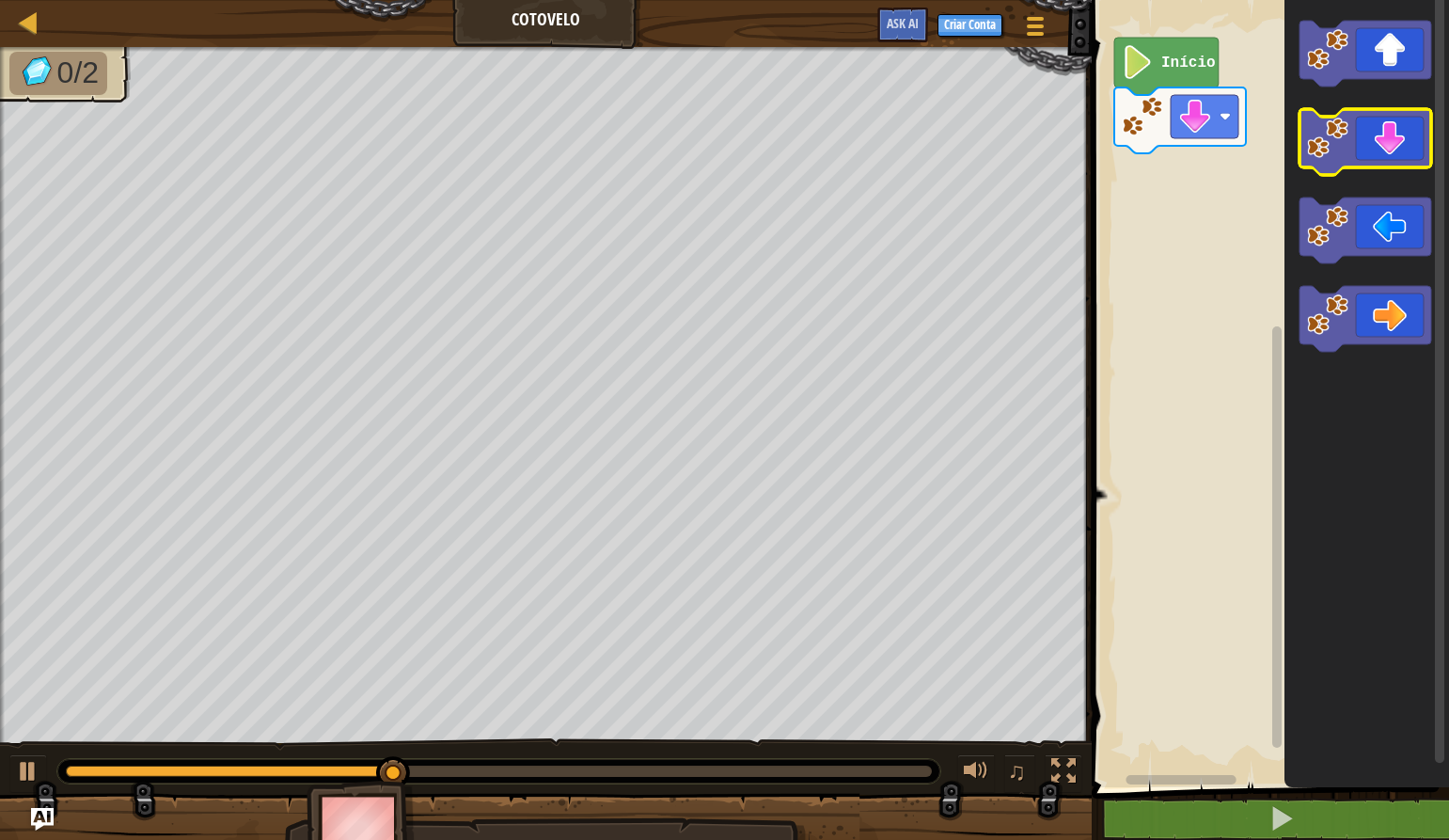
click at [1364, 159] on icon "Espaço de trabalho do Blockly" at bounding box center [1365, 142] width 132 height 66
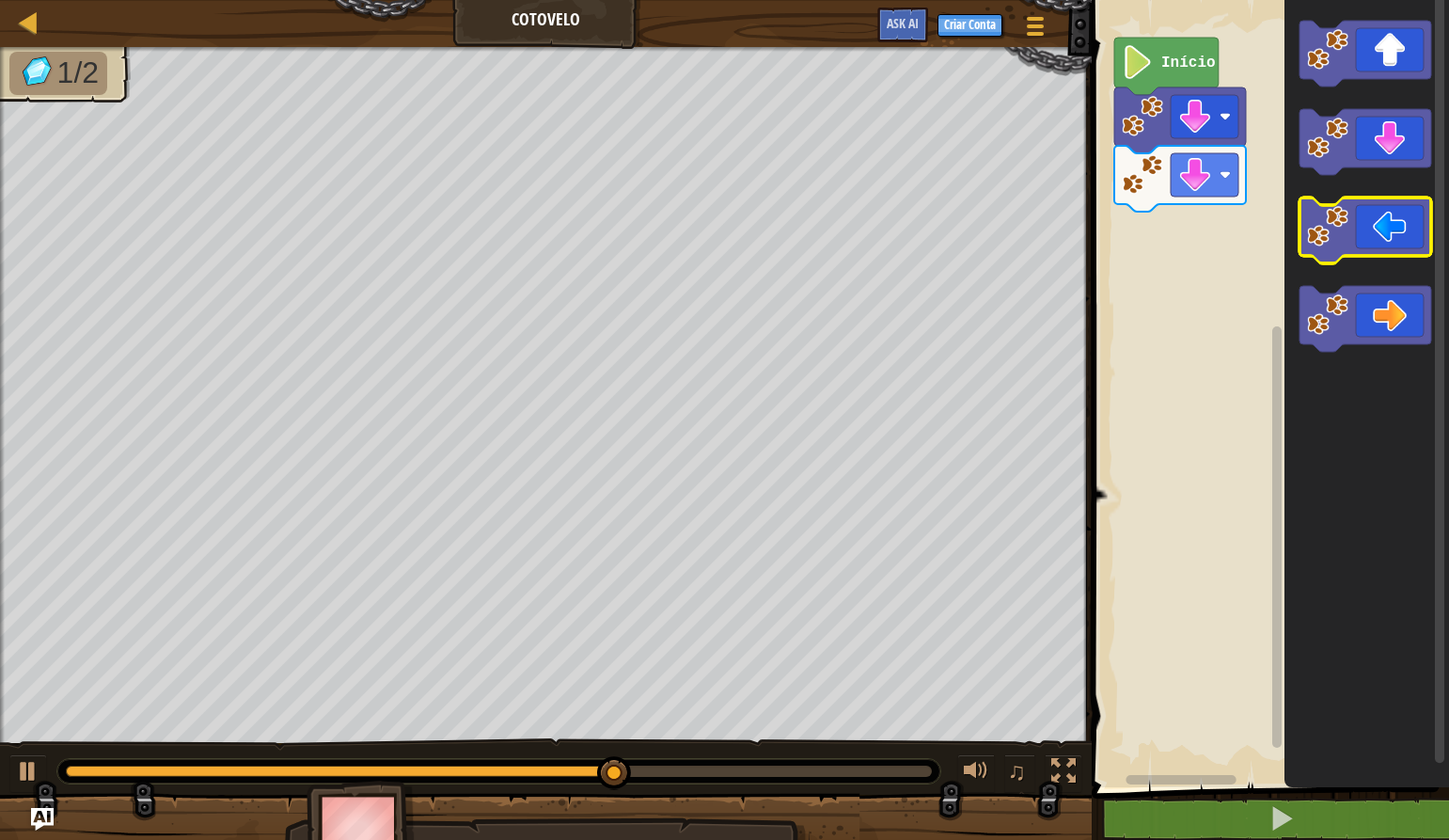
click at [1386, 222] on icon "Espaço de trabalho do Blockly" at bounding box center [1365, 230] width 132 height 66
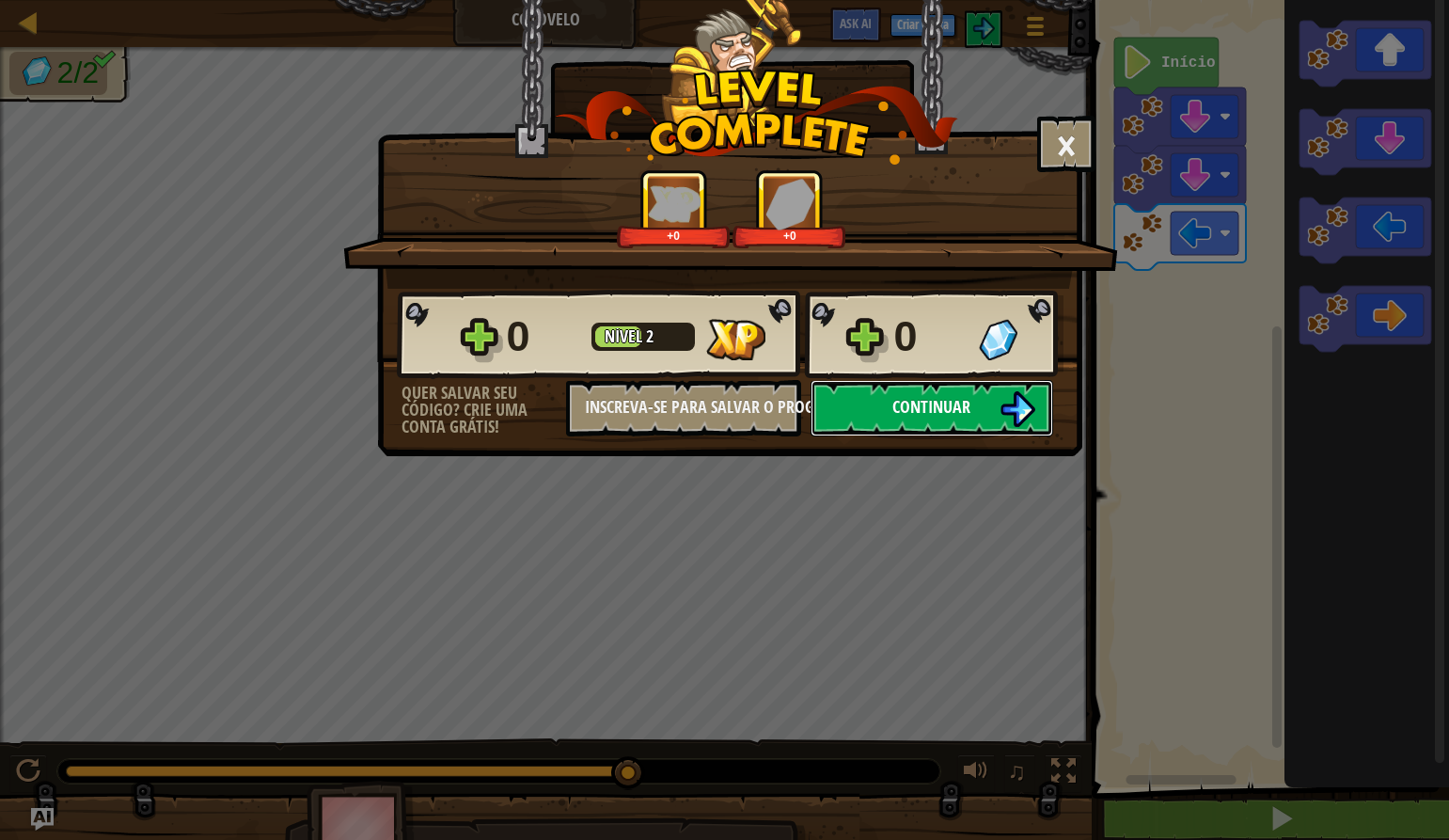
click at [995, 389] on button "Continuar" at bounding box center [932, 408] width 243 height 56
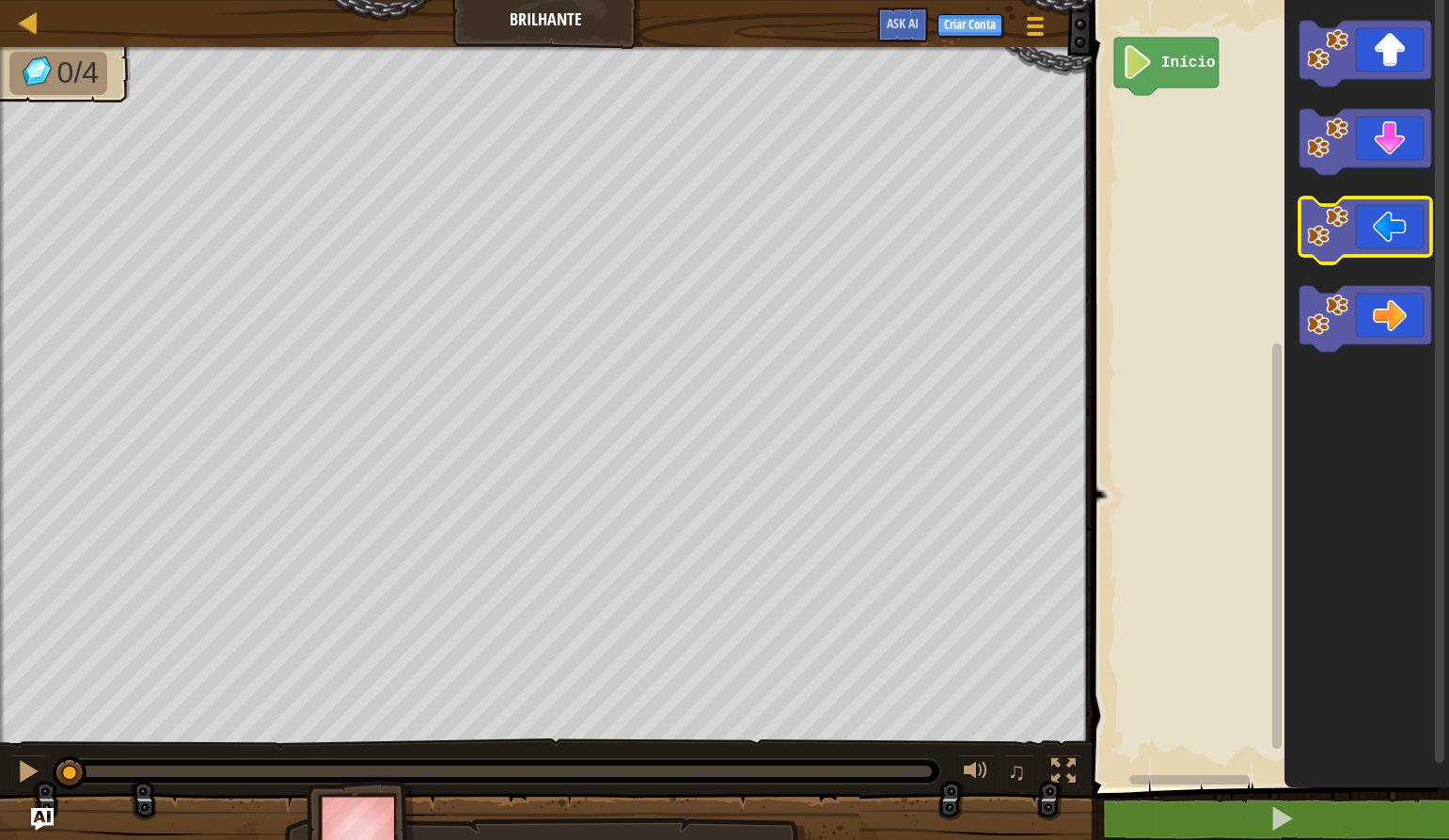
click at [1329, 238] on image "Espaço de trabalho do Blockly" at bounding box center [1328, 227] width 41 height 41
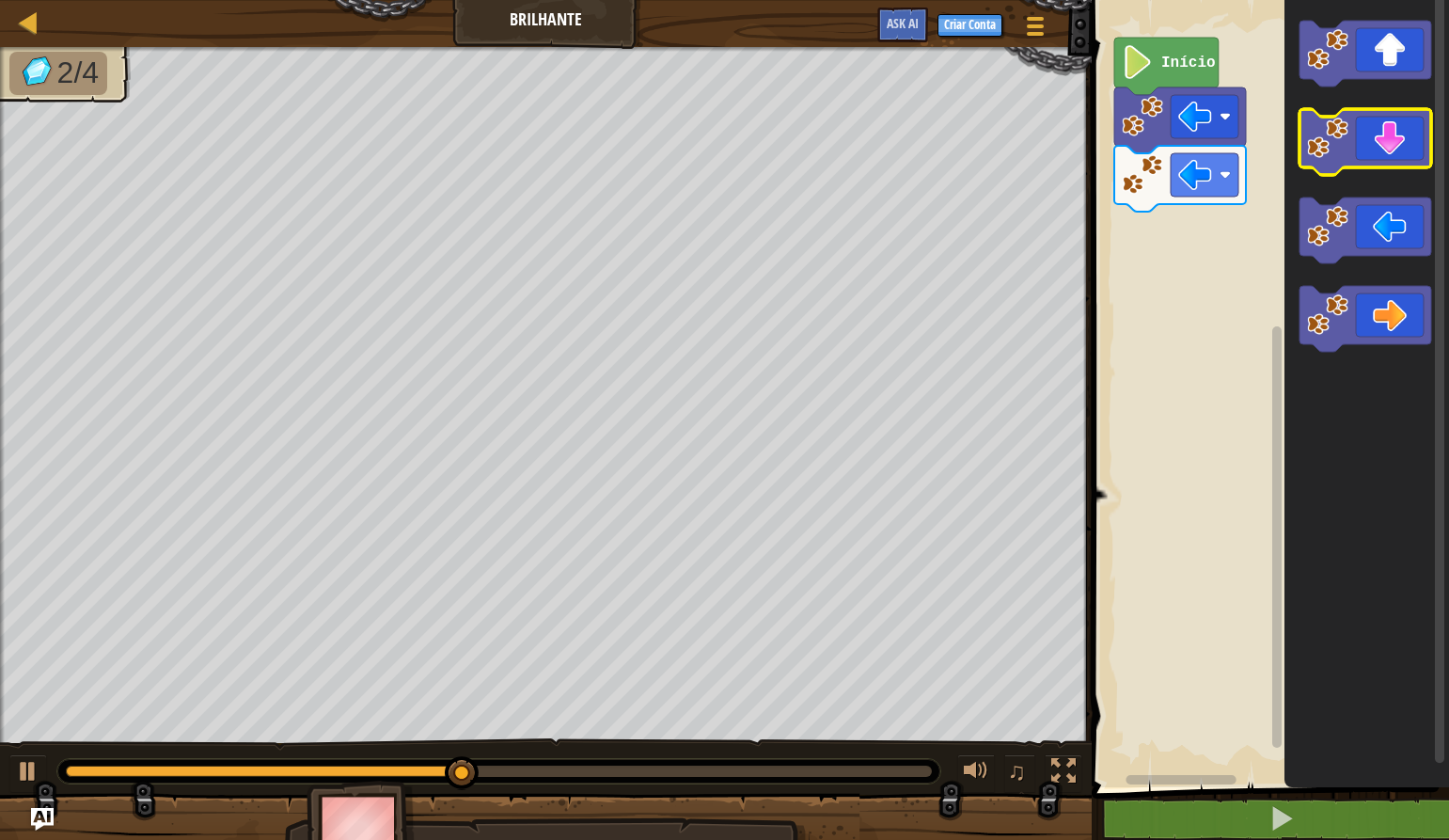
click at [1374, 140] on icon "Espaço de trabalho do Blockly" at bounding box center [1365, 142] width 132 height 66
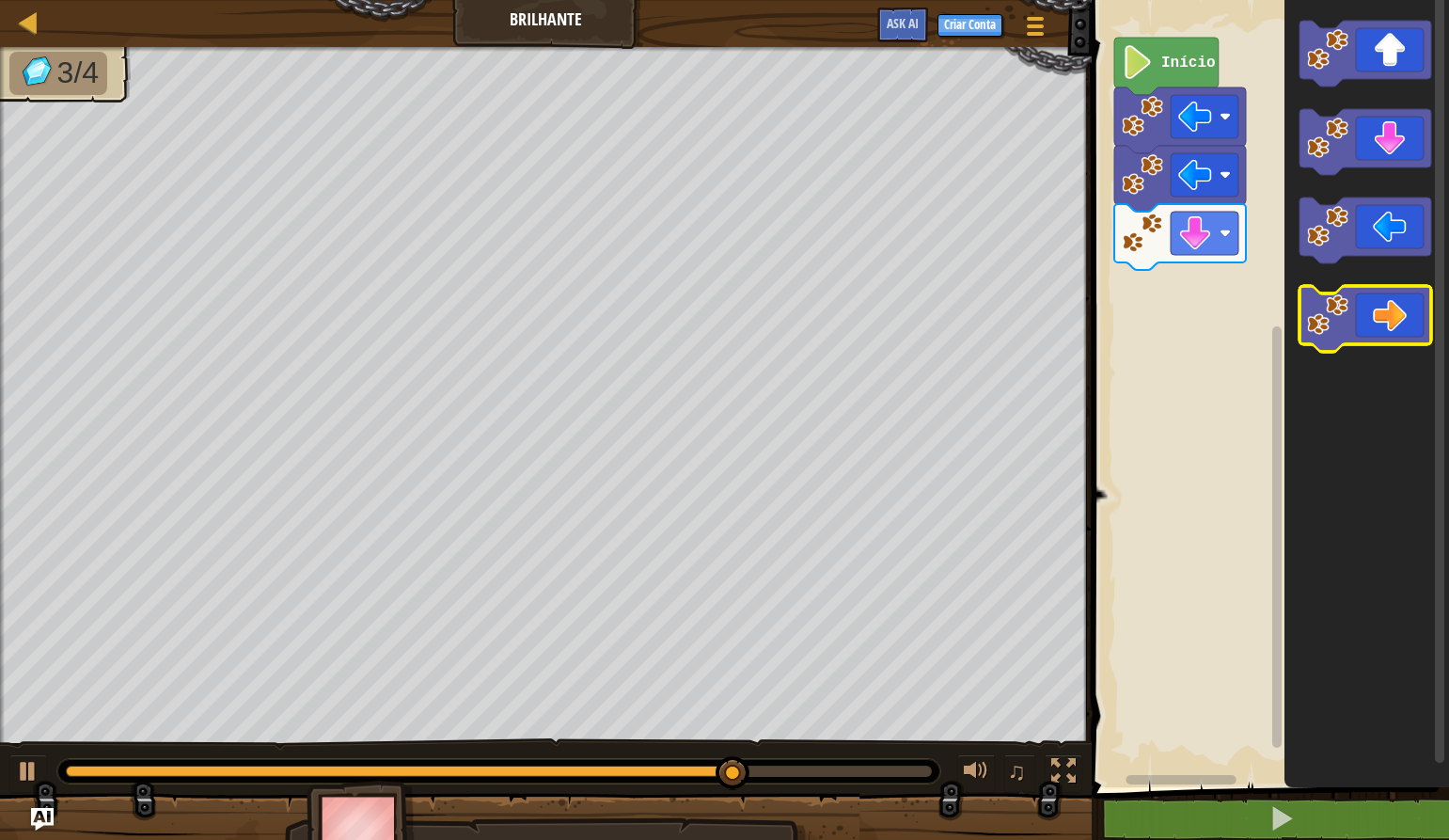
click at [1419, 316] on icon "Espaço de trabalho do Blockly" at bounding box center [1365, 319] width 132 height 66
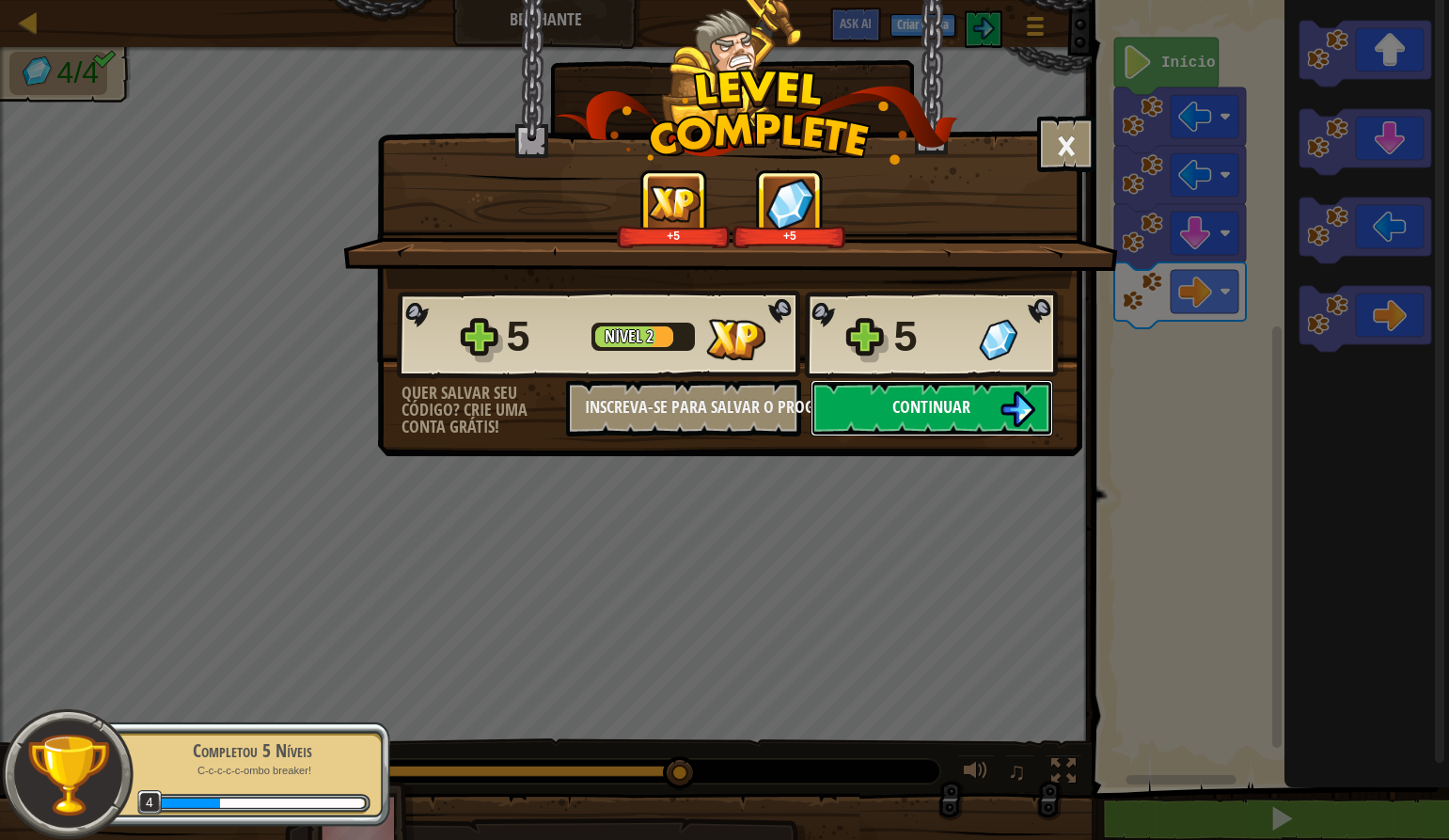
click at [901, 411] on span "Continuar" at bounding box center [932, 406] width 78 height 24
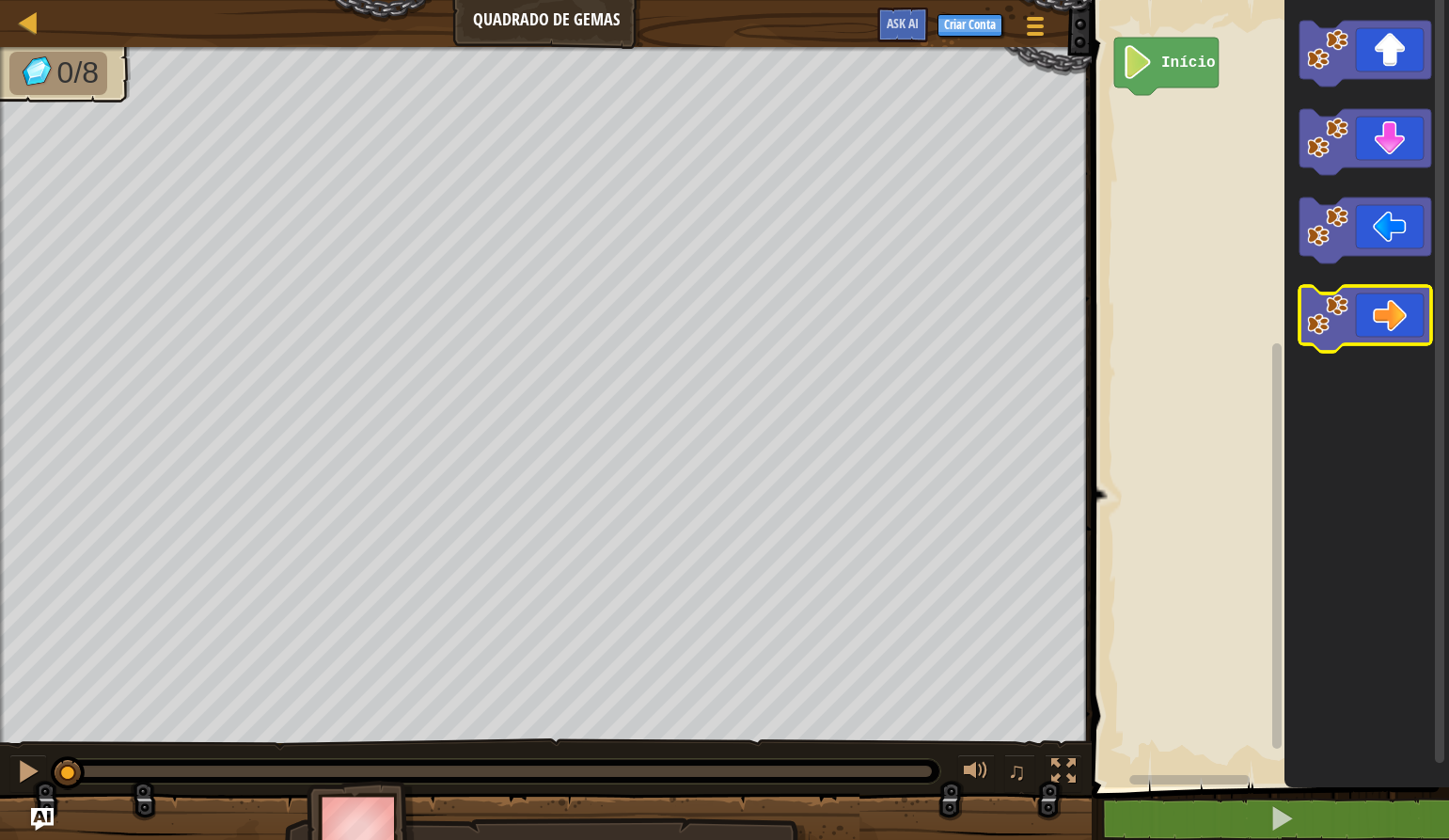
click at [1372, 320] on icon "Espaço de trabalho do Blockly" at bounding box center [1365, 319] width 132 height 66
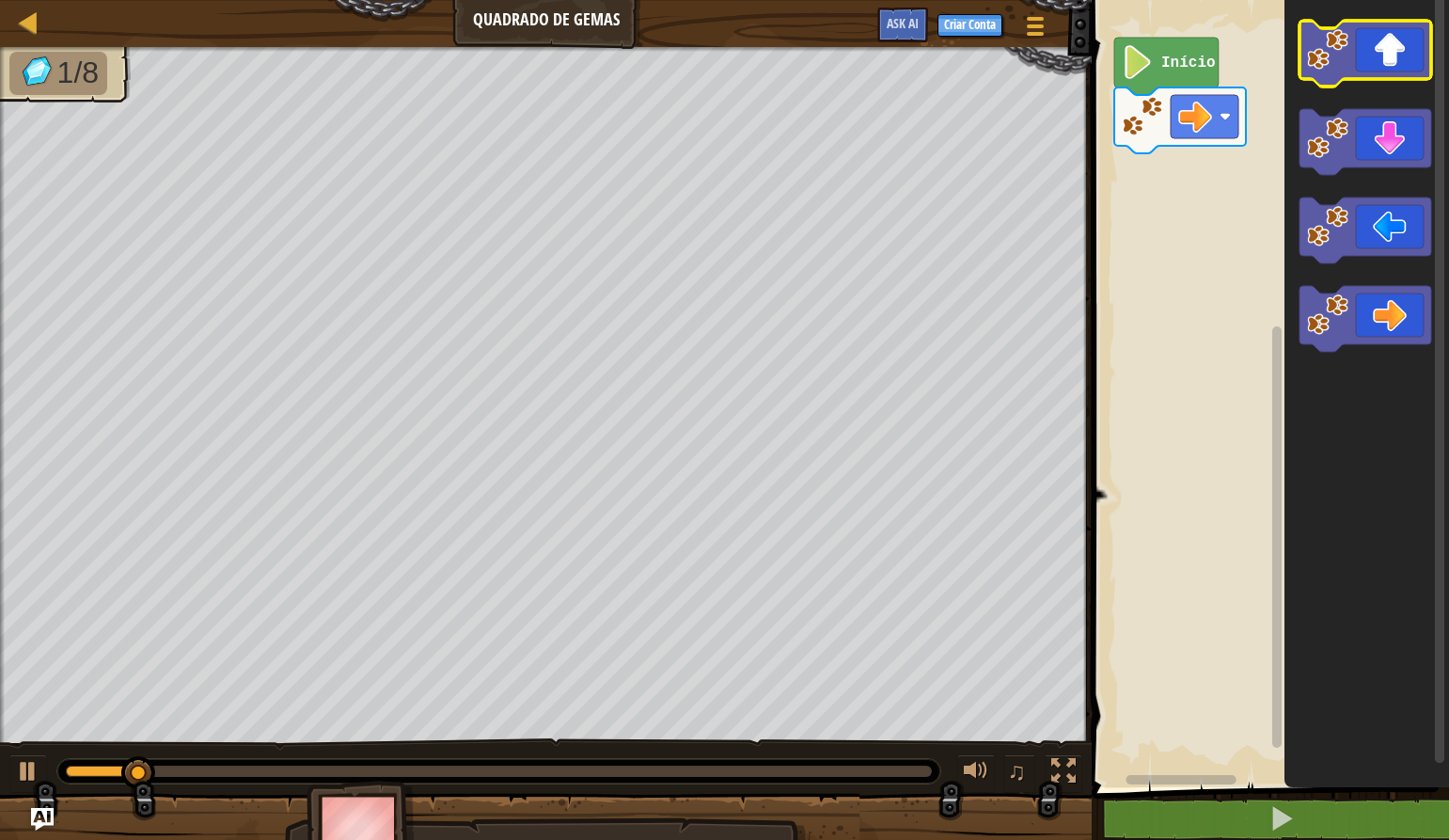
click at [1408, 40] on icon "Espaço de trabalho do Blockly" at bounding box center [1365, 54] width 132 height 66
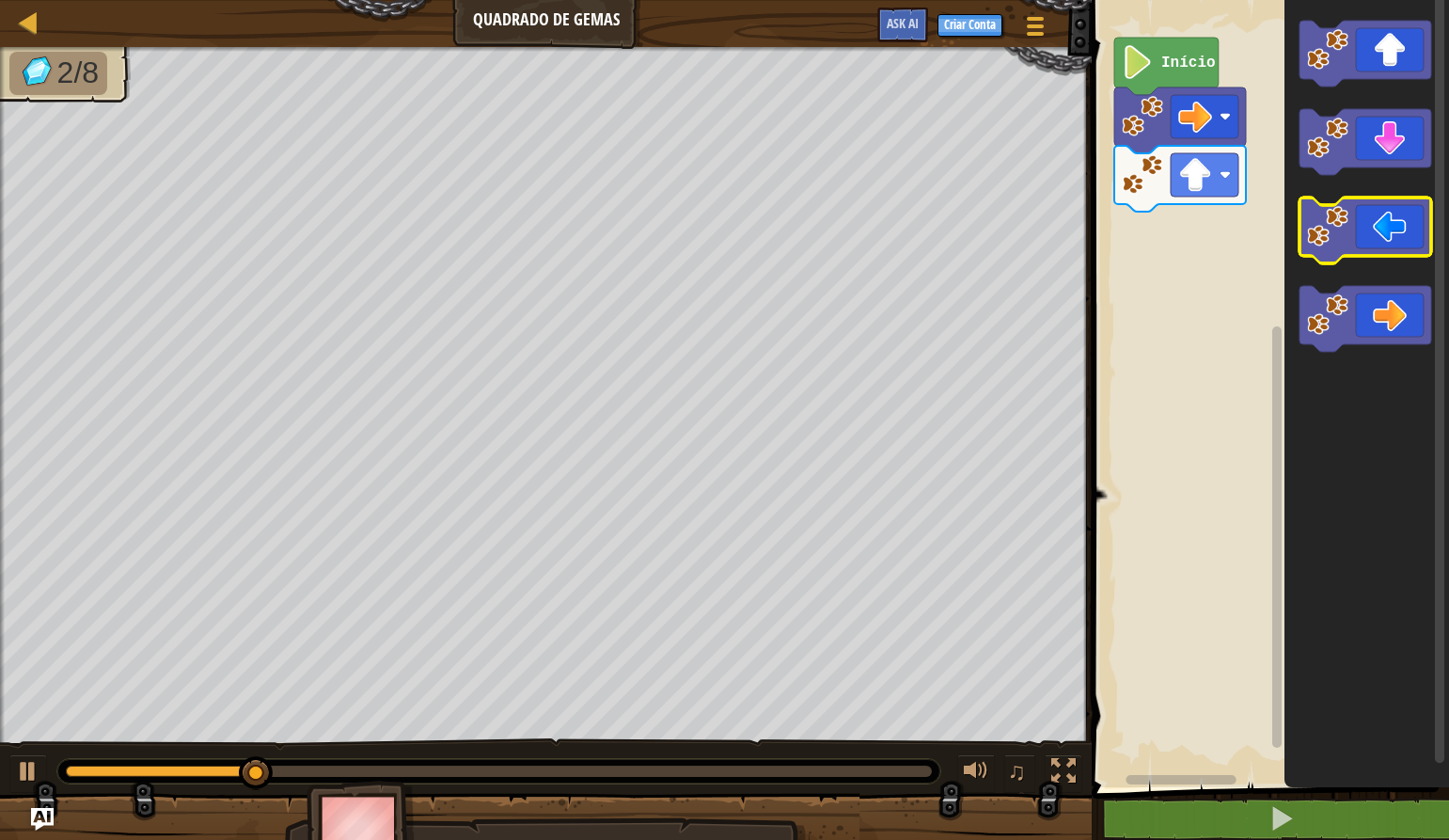
click at [1325, 236] on image "Espaço de trabalho do Blockly" at bounding box center [1328, 227] width 41 height 41
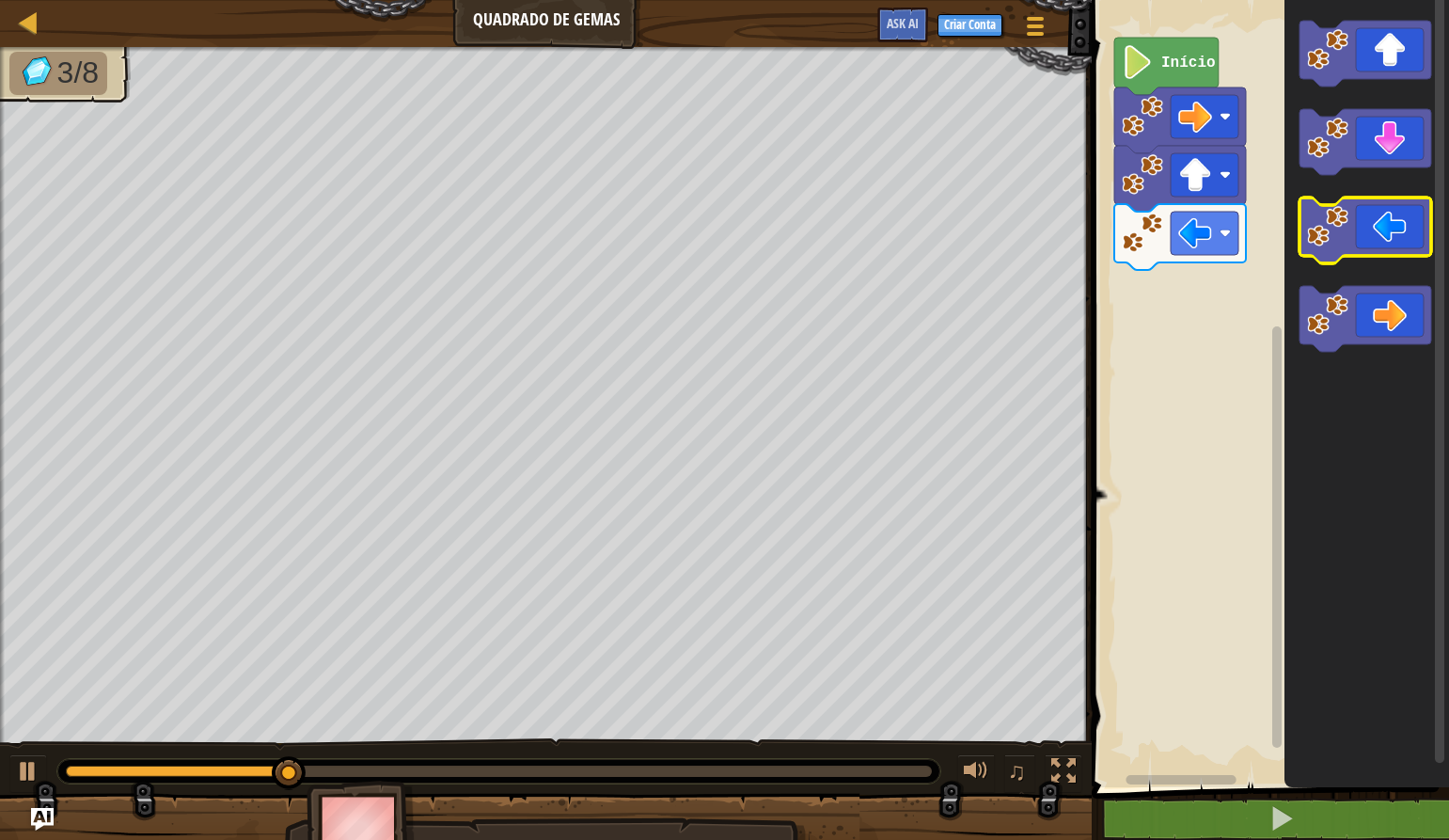
click at [1325, 229] on image "Espaço de trabalho do Blockly" at bounding box center [1328, 227] width 41 height 41
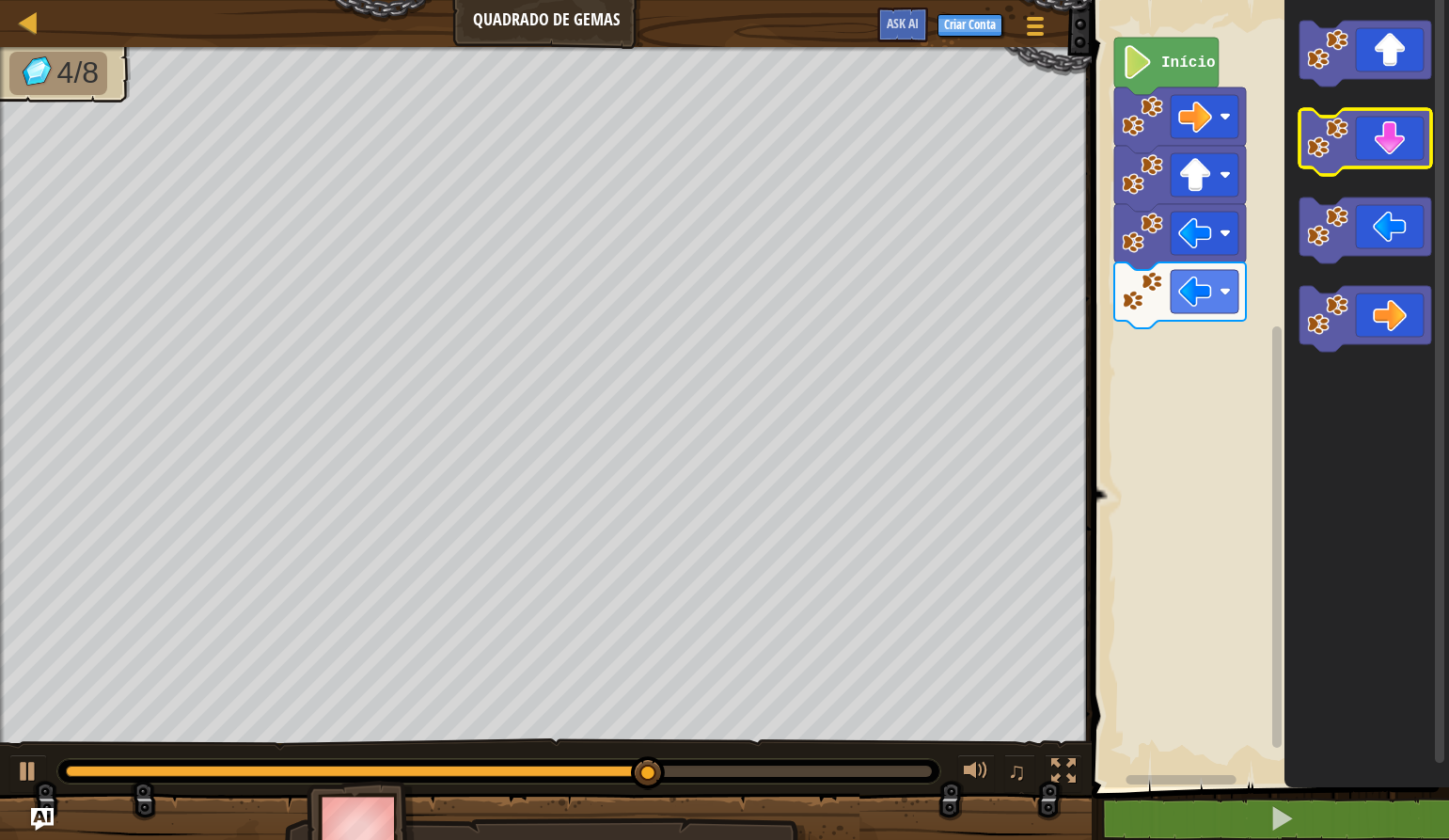
click at [1384, 138] on icon "Espaço de trabalho do Blockly" at bounding box center [1365, 142] width 132 height 66
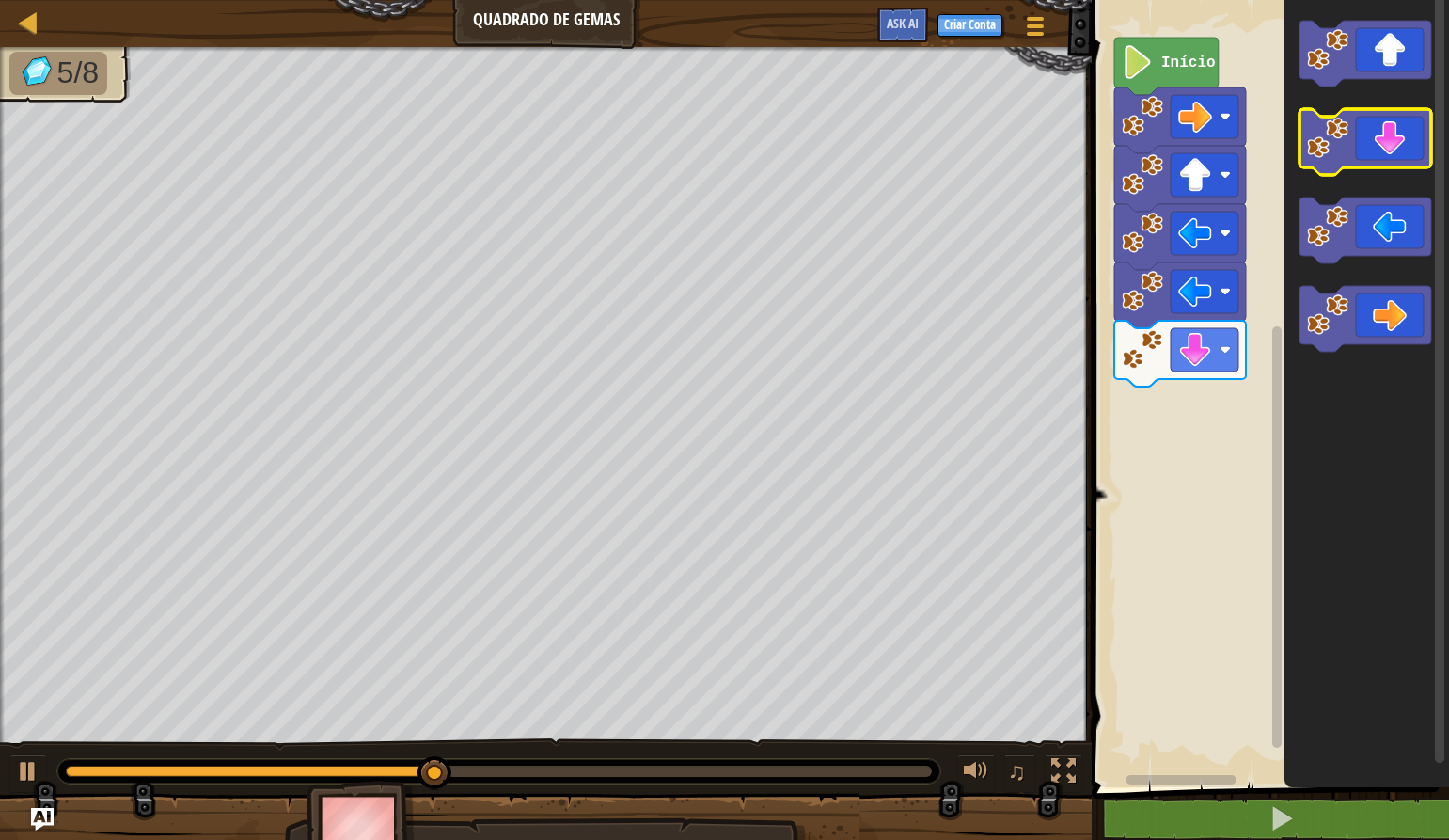
click at [1384, 138] on icon "Espaço de trabalho do Blockly" at bounding box center [1365, 142] width 132 height 66
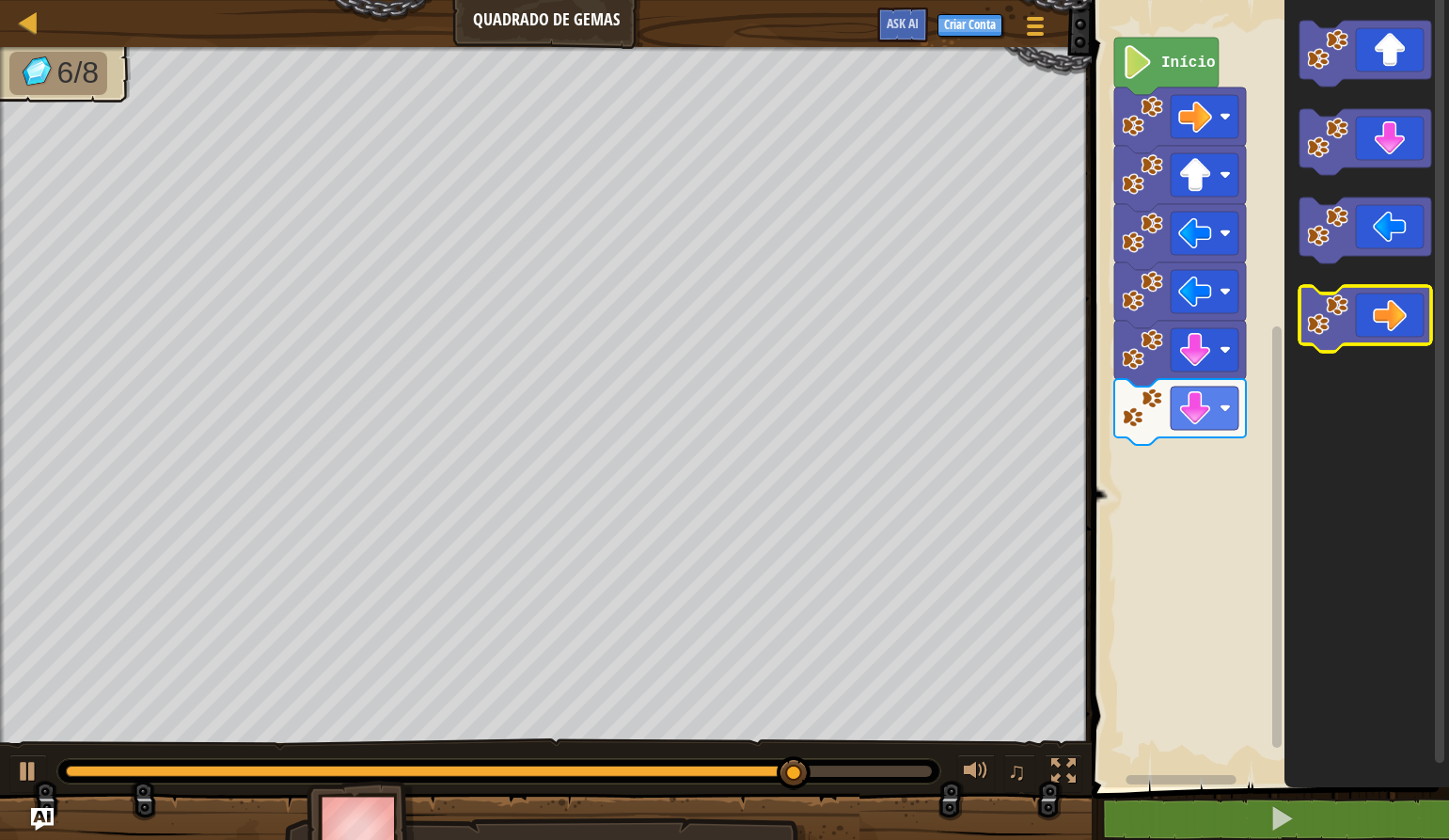
click at [1406, 320] on icon "Espaço de trabalho do Blockly" at bounding box center [1365, 319] width 132 height 66
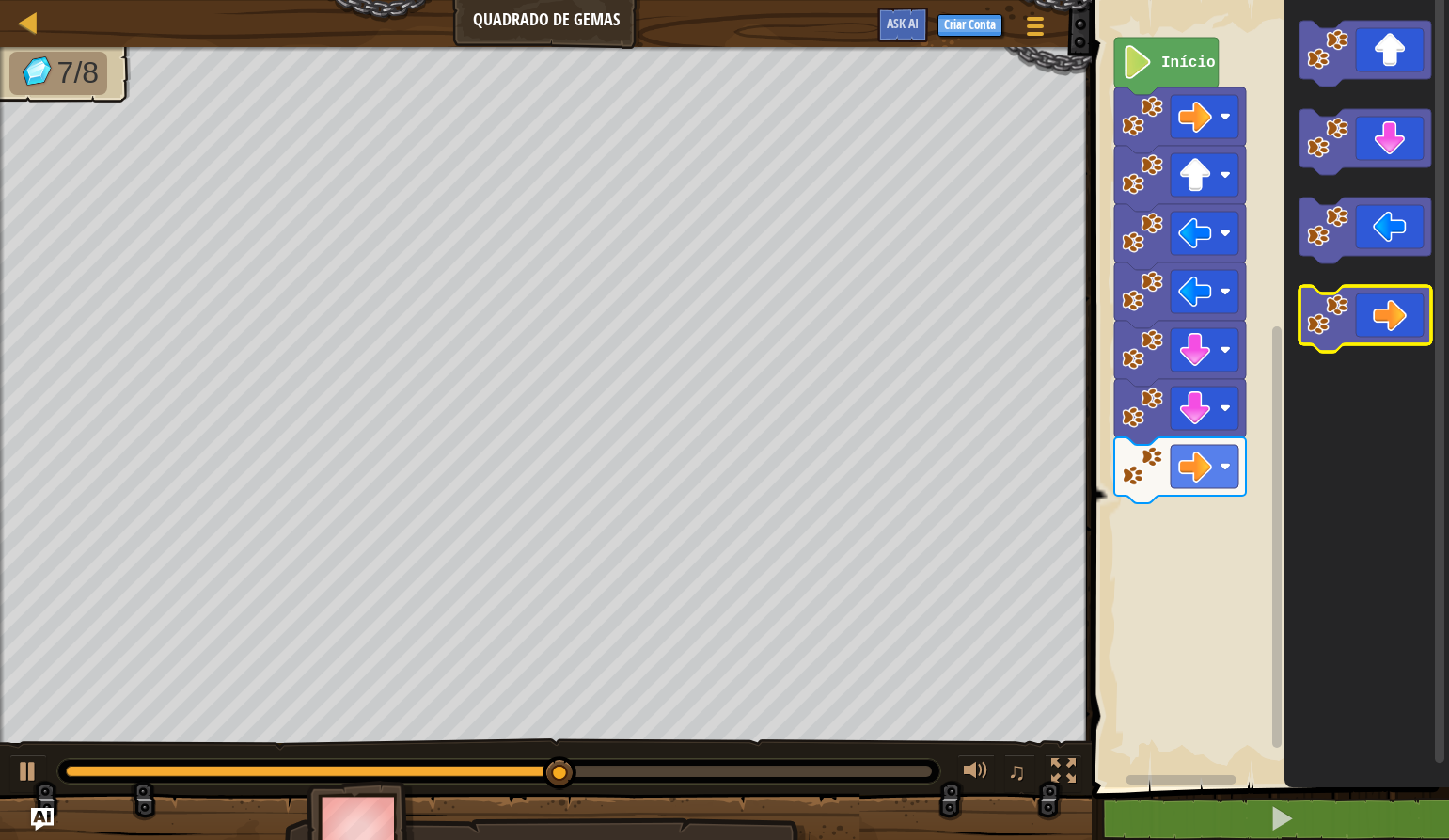
click at [1405, 320] on icon "Espaço de trabalho do Blockly" at bounding box center [1365, 319] width 132 height 66
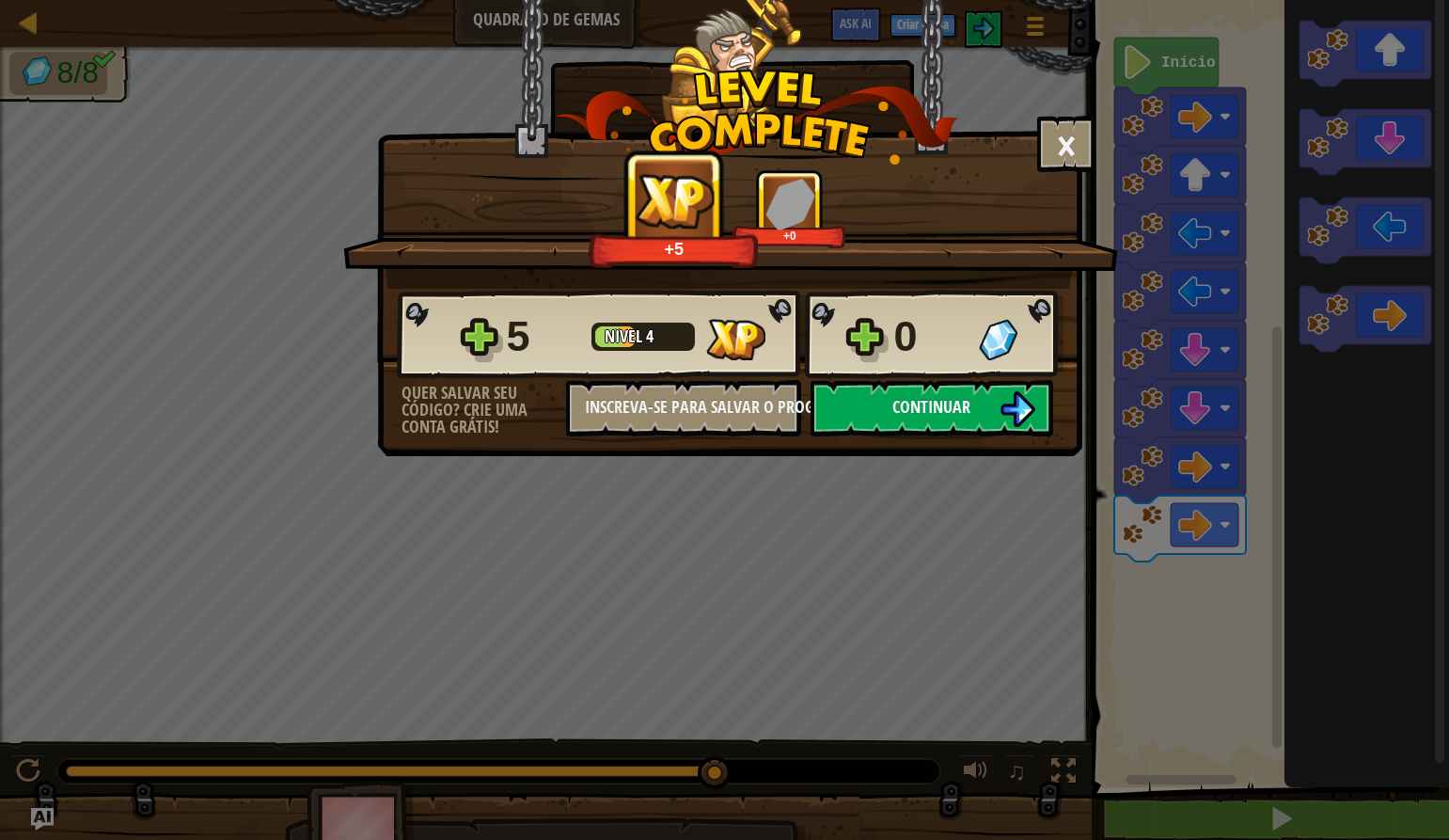
click at [987, 392] on button "Continuar" at bounding box center [932, 408] width 243 height 56
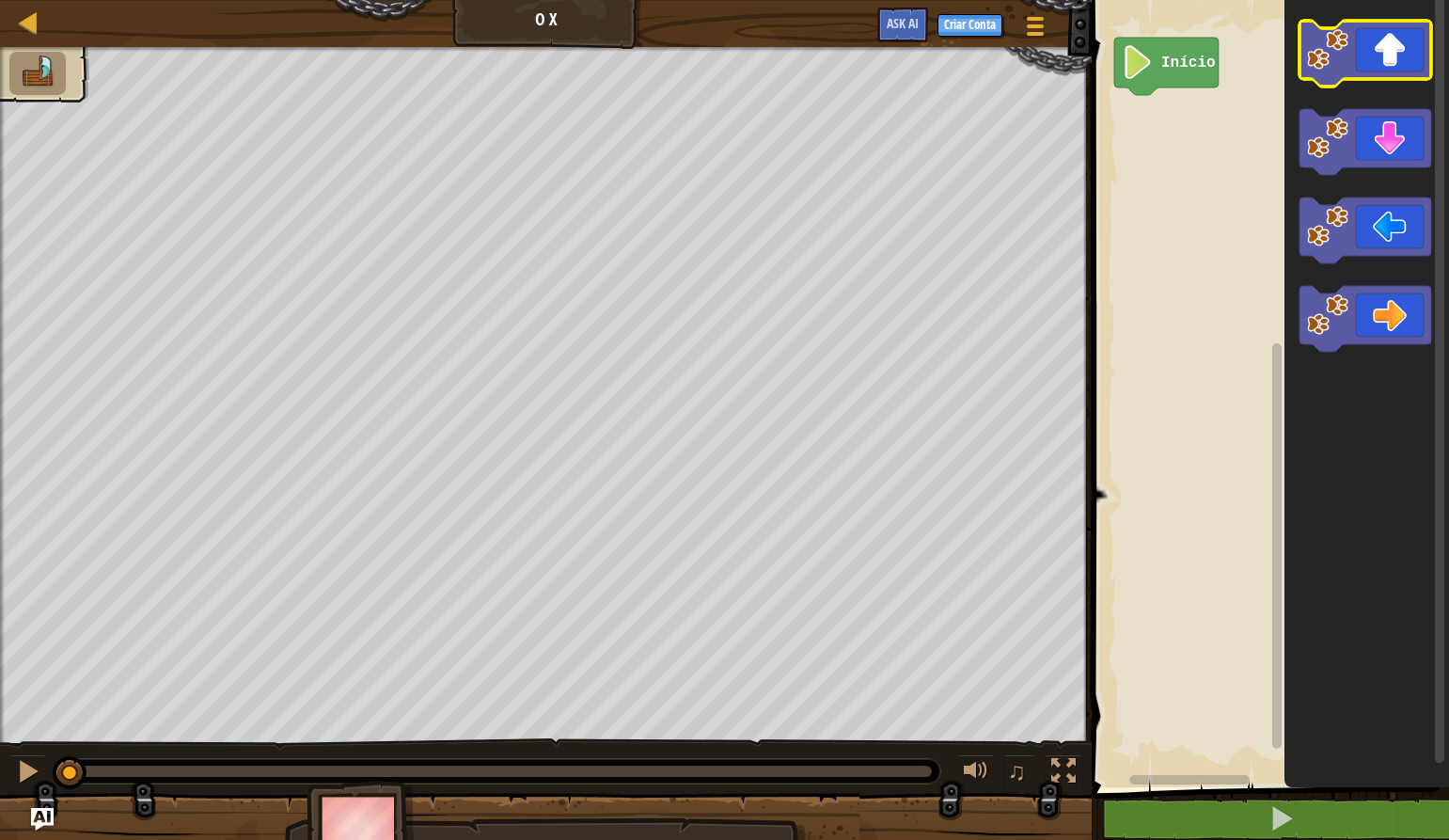
click at [1400, 55] on icon "Espaço de trabalho do Blockly" at bounding box center [1365, 54] width 132 height 66
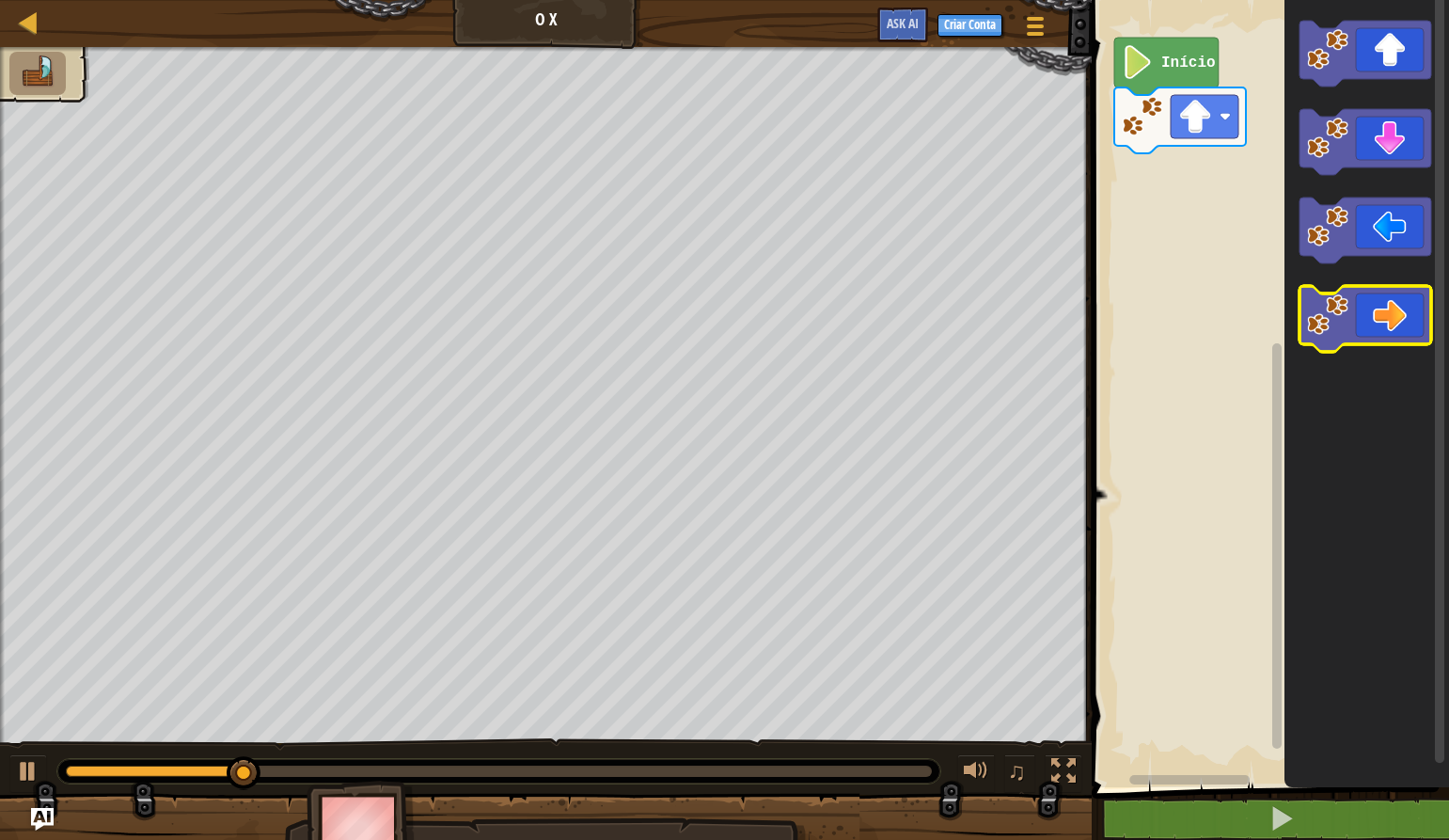
click at [1405, 309] on icon "Espaço de trabalho do Blockly" at bounding box center [1365, 319] width 132 height 66
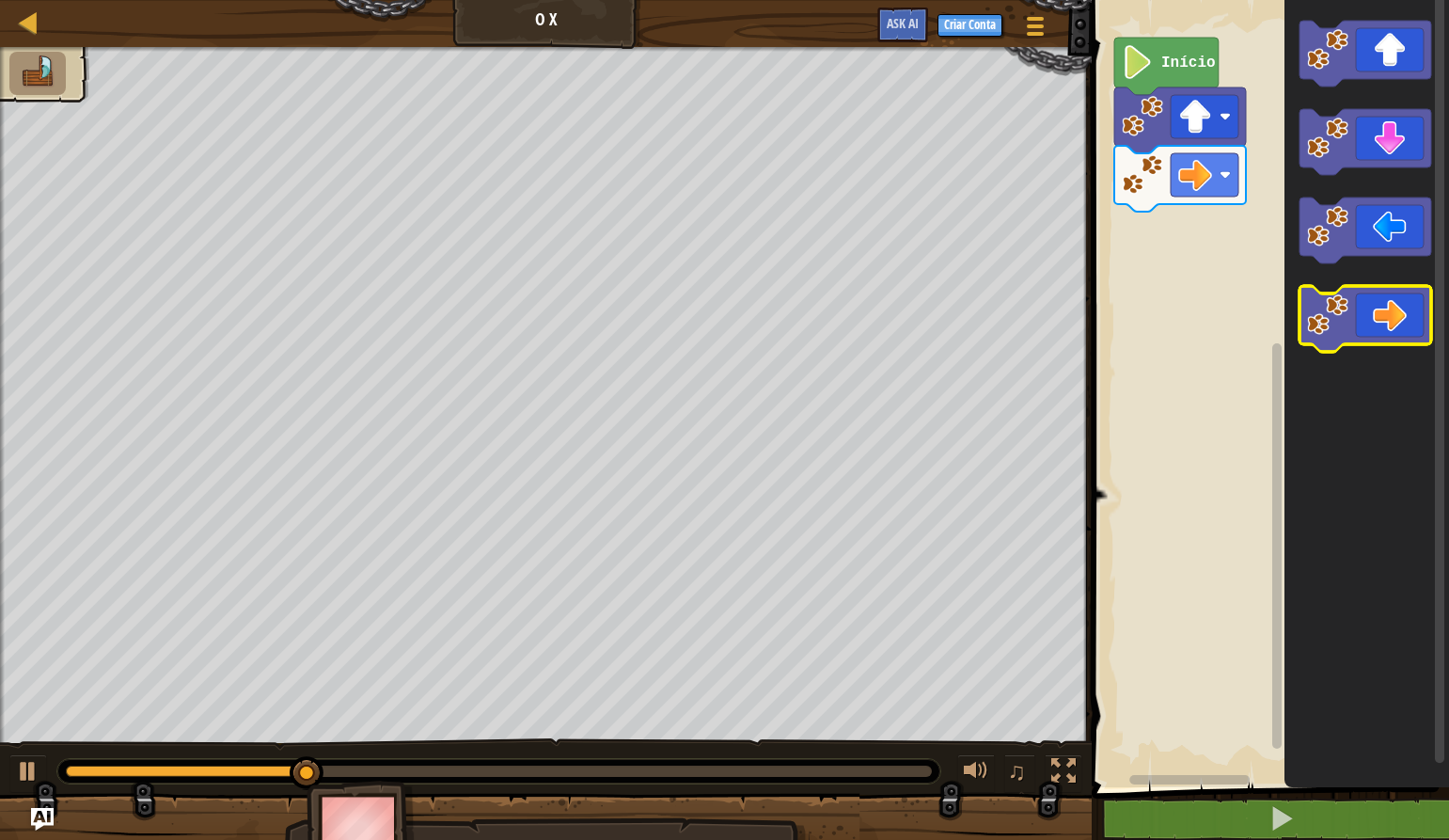
click at [1405, 309] on icon "Espaço de trabalho do Blockly" at bounding box center [1365, 319] width 132 height 66
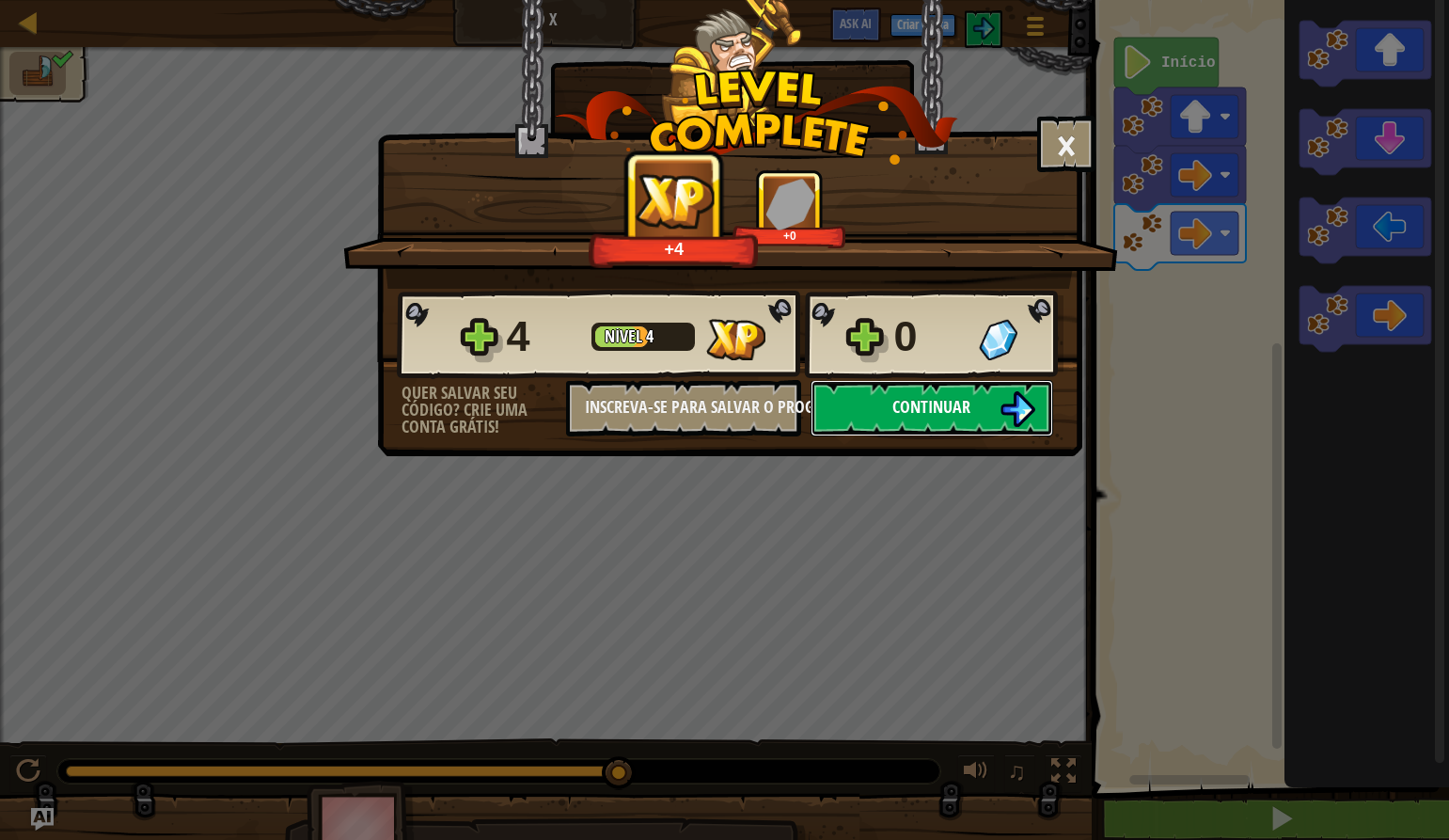
click at [950, 402] on span "Continuar" at bounding box center [932, 406] width 78 height 24
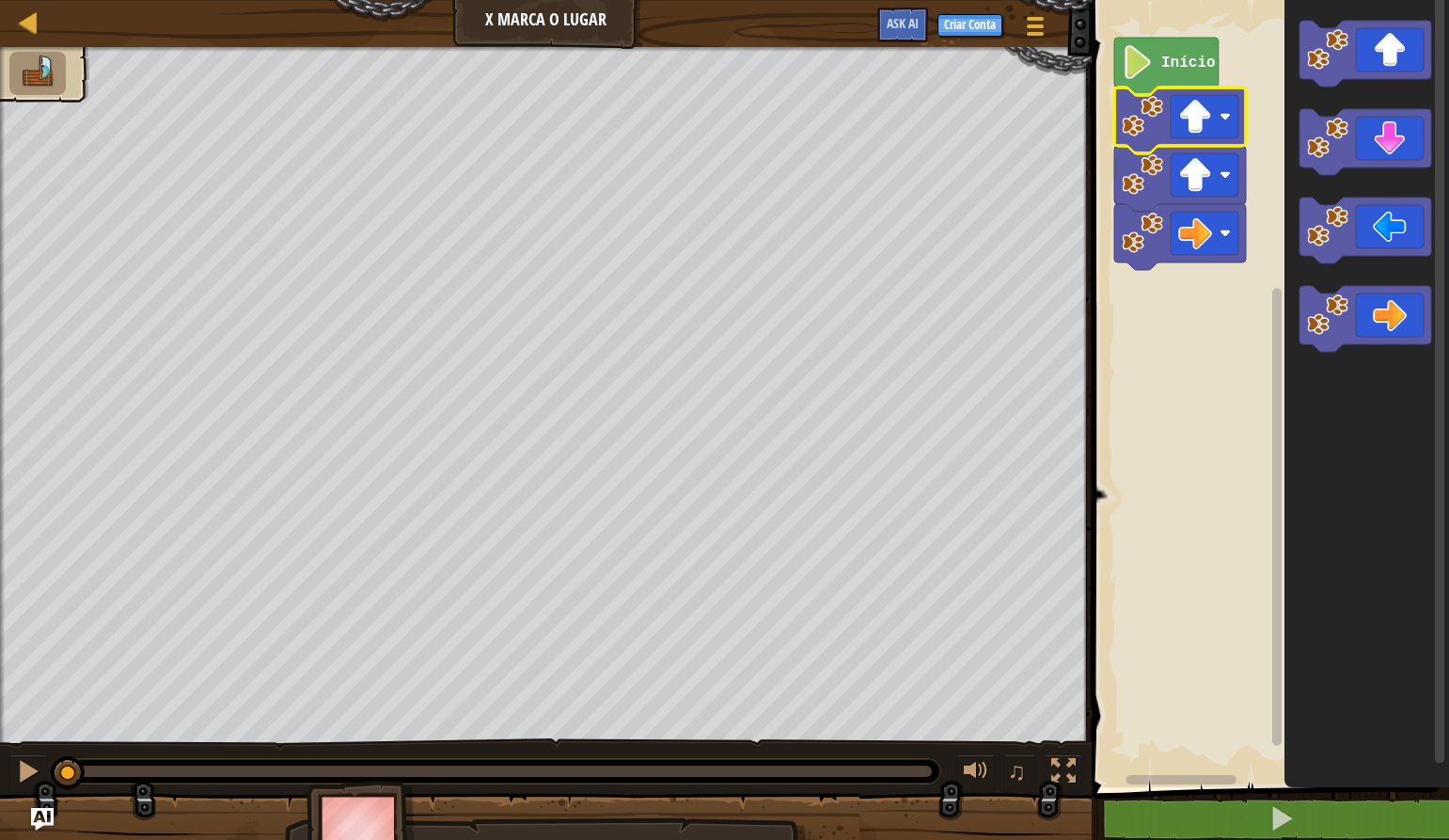
click at [1182, 119] on image "Espaço de trabalho do Blockly" at bounding box center [1195, 117] width 34 height 34
click at [1219, 127] on rect "Espaço de trabalho do Blockly" at bounding box center [1204, 117] width 68 height 43
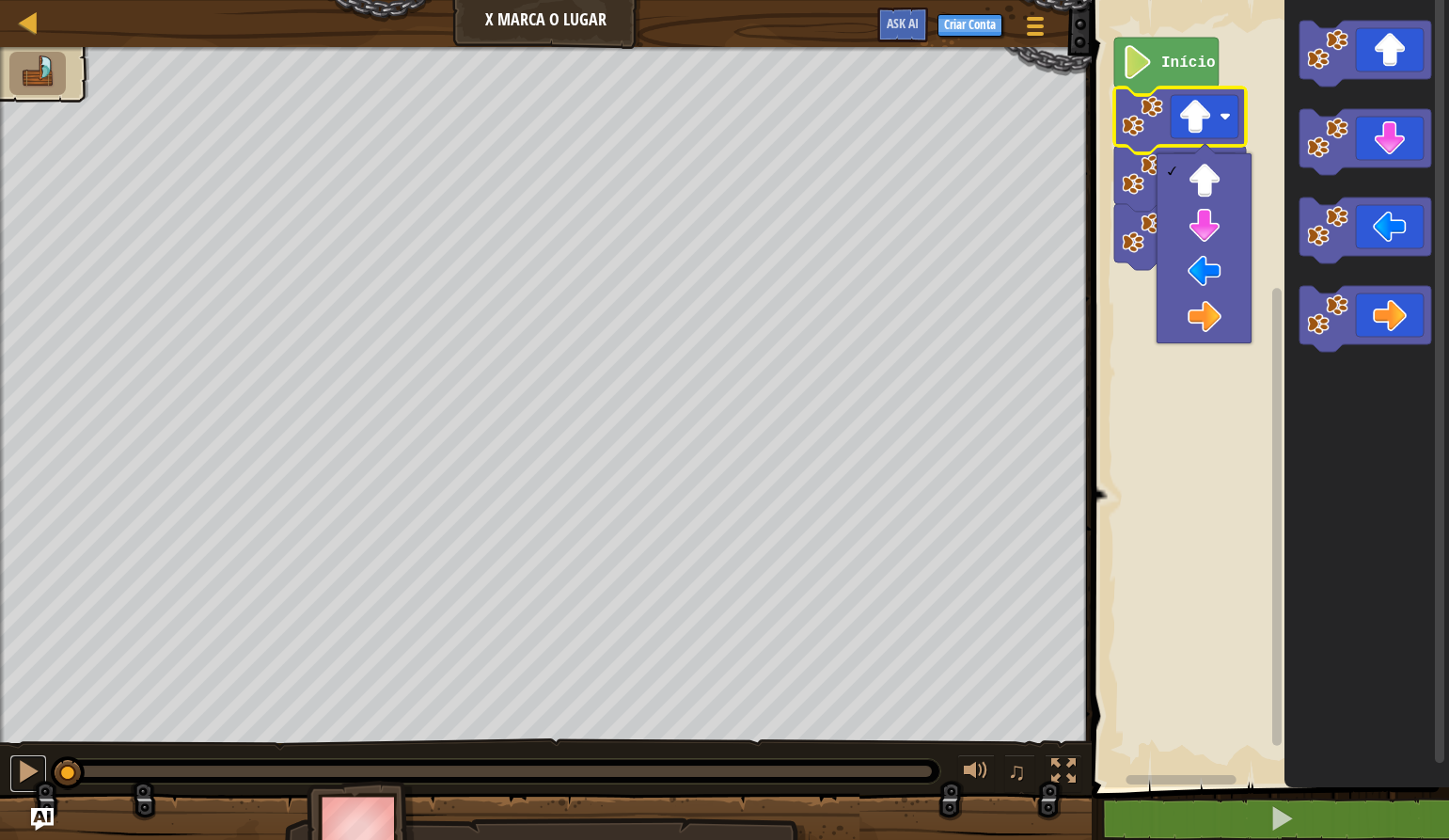
drag, startPoint x: 9, startPoint y: 759, endPoint x: 71, endPoint y: 757, distance: 62.0
click at [18, 762] on button at bounding box center [28, 773] width 38 height 39
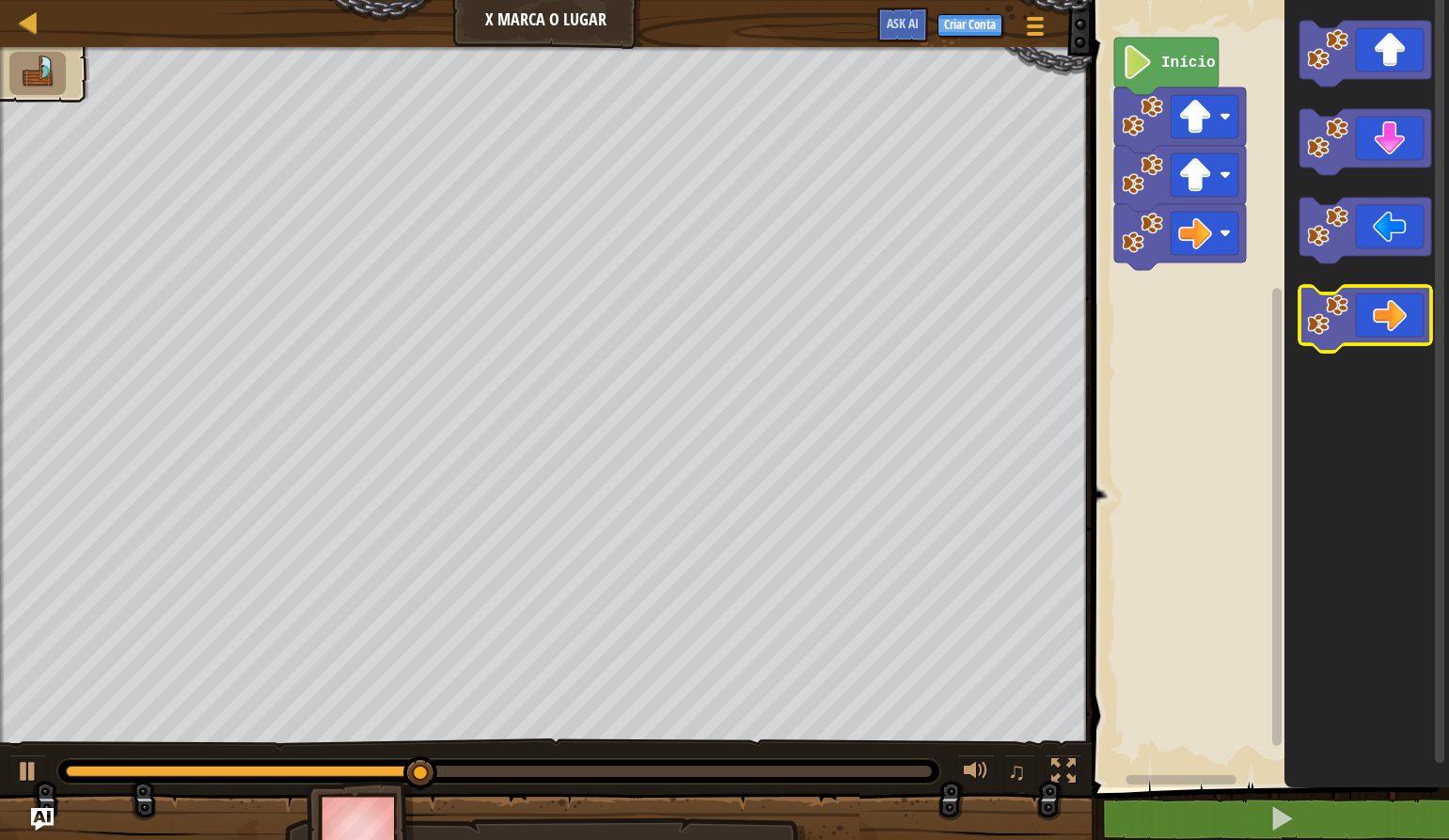
click at [1388, 319] on icon "Espaço de trabalho do Blockly" at bounding box center [1365, 319] width 132 height 66
click at [1371, 343] on icon "Espaço de trabalho do Blockly" at bounding box center [1365, 319] width 132 height 66
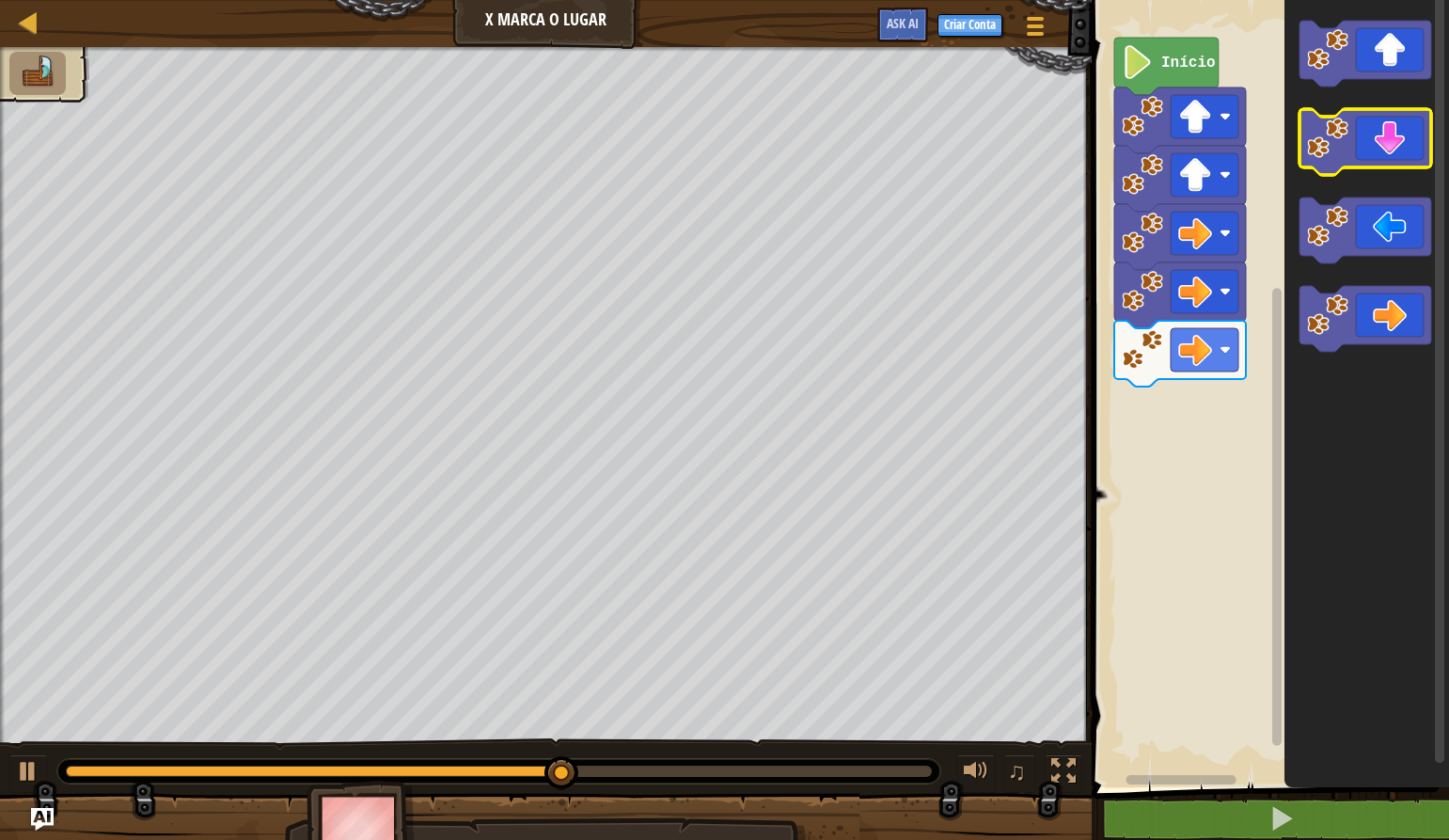
click at [1407, 159] on icon "Espaço de trabalho do Blockly" at bounding box center [1365, 142] width 132 height 66
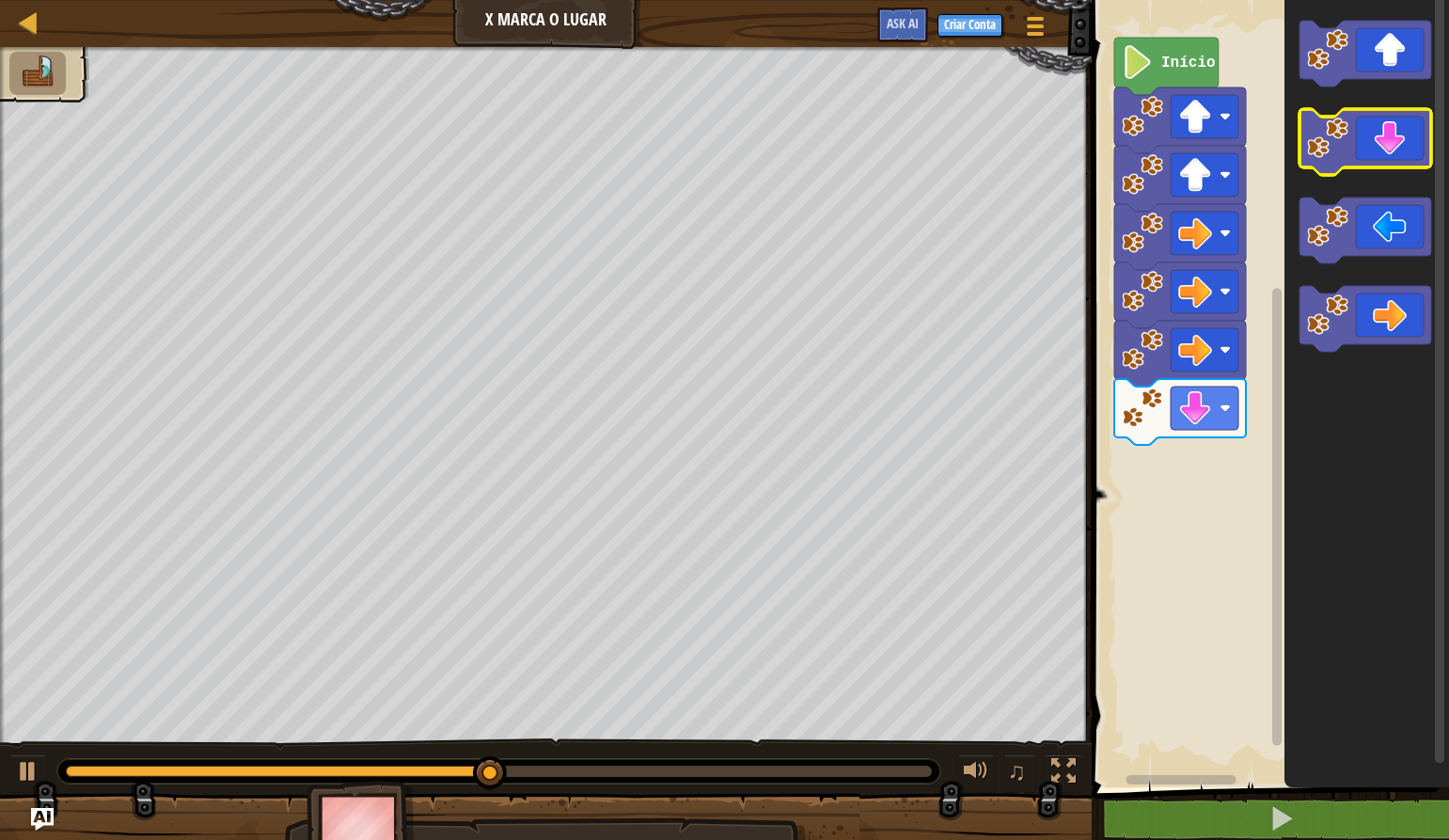
click at [1407, 159] on icon "Espaço de trabalho do Blockly" at bounding box center [1365, 142] width 132 height 66
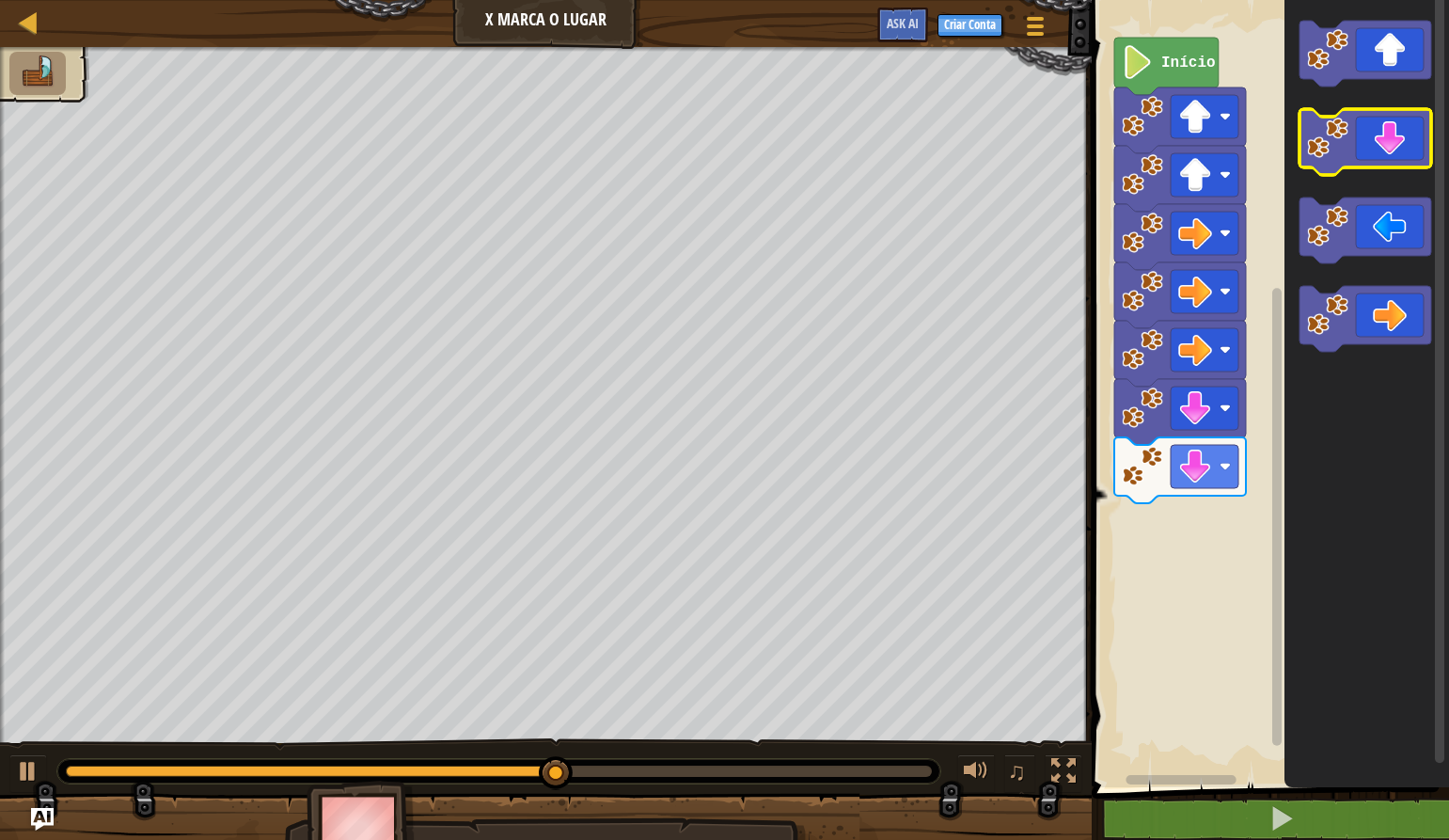
click at [1407, 158] on icon "Espaço de trabalho do Blockly" at bounding box center [1365, 142] width 132 height 66
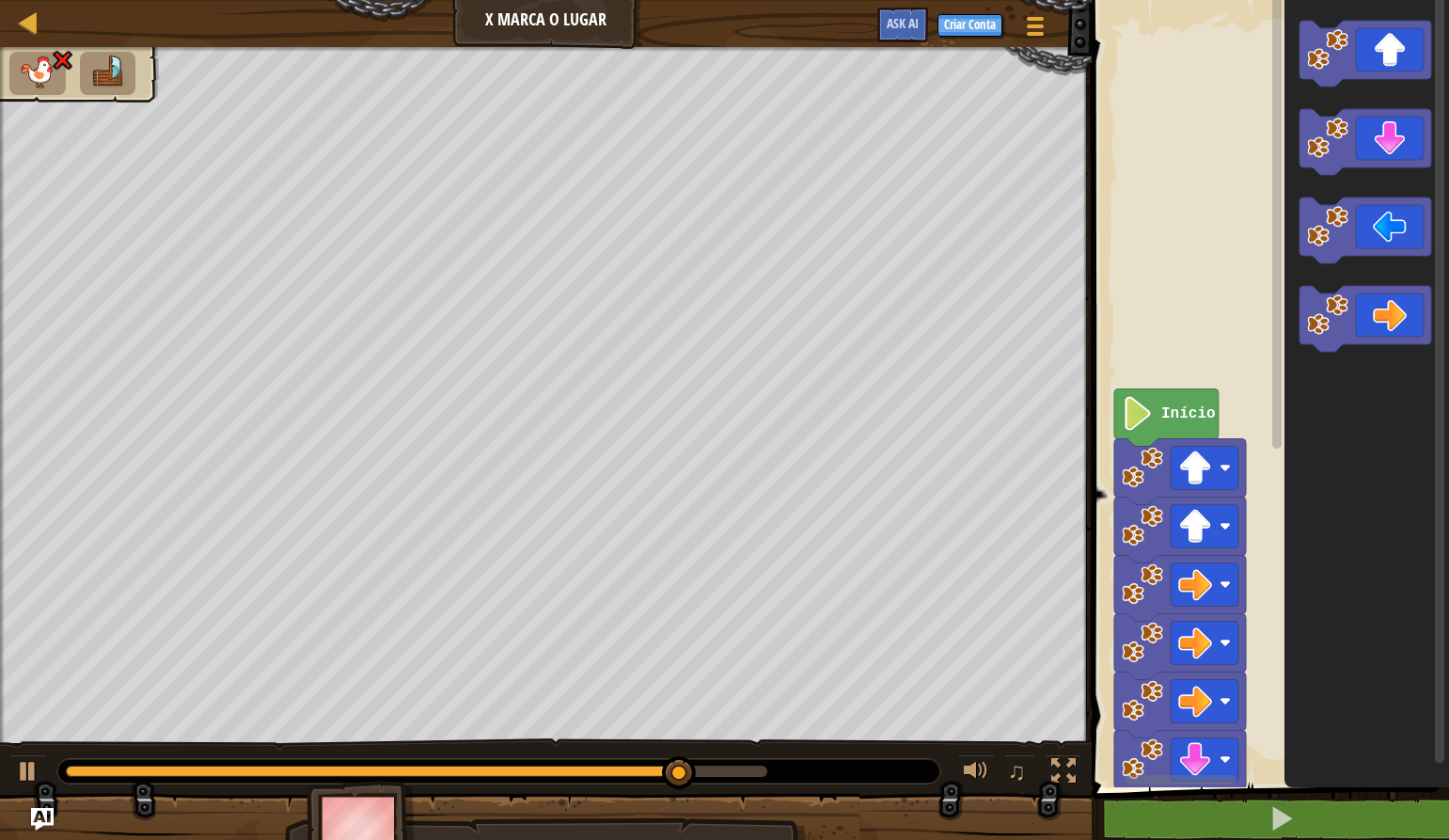
click at [1285, 151] on div "Início" at bounding box center [1267, 388] width 363 height 797
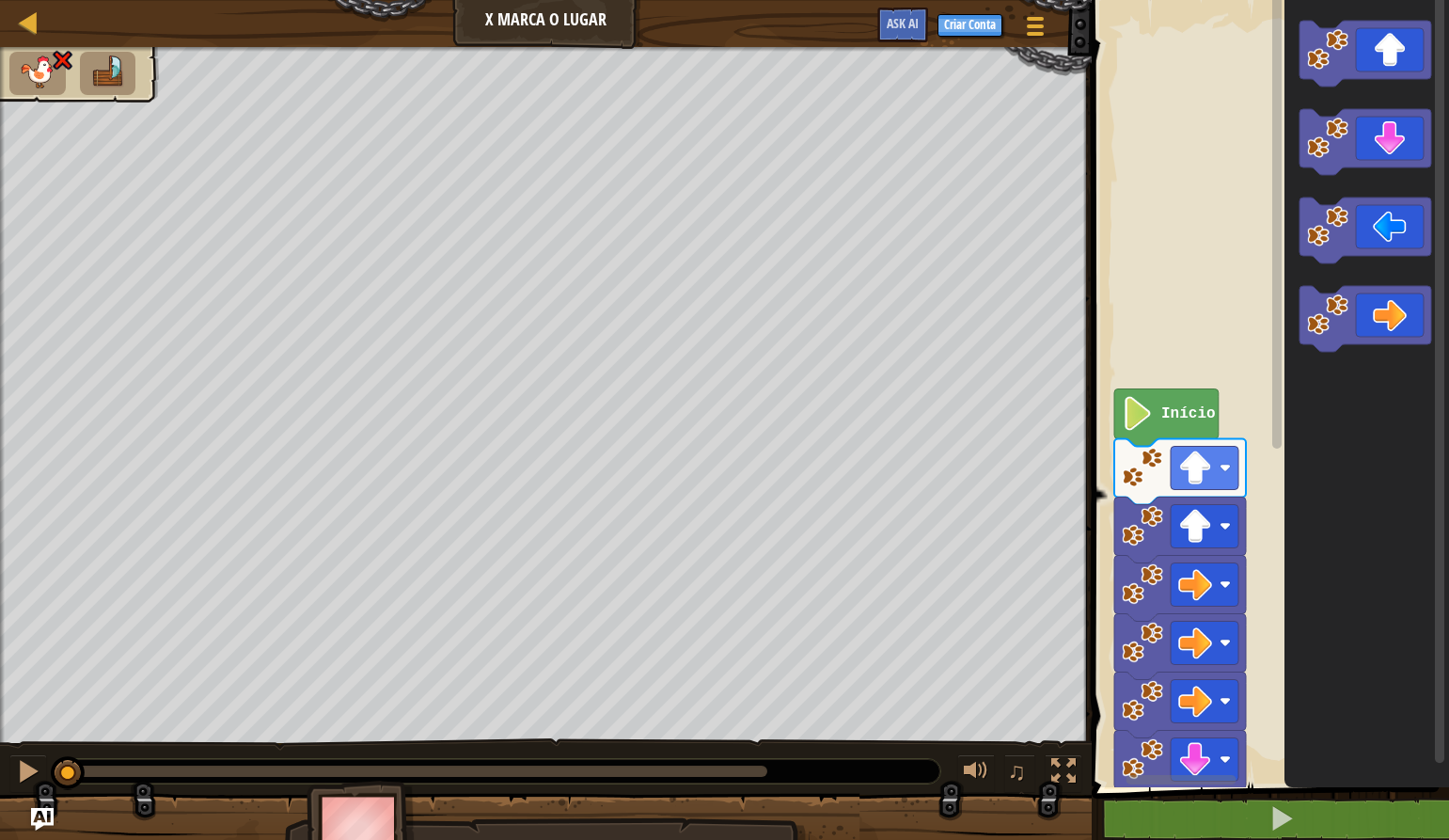
click at [17, 546] on div "♫ Pantera" at bounding box center [724, 458] width 1449 height 823
click at [1202, 458] on image "Espaço de trabalho do Blockly" at bounding box center [1195, 468] width 34 height 34
click at [1197, 420] on text "Início" at bounding box center [1188, 414] width 55 height 17
click at [1401, 71] on icon "Espaço de trabalho do Blockly" at bounding box center [1365, 54] width 132 height 66
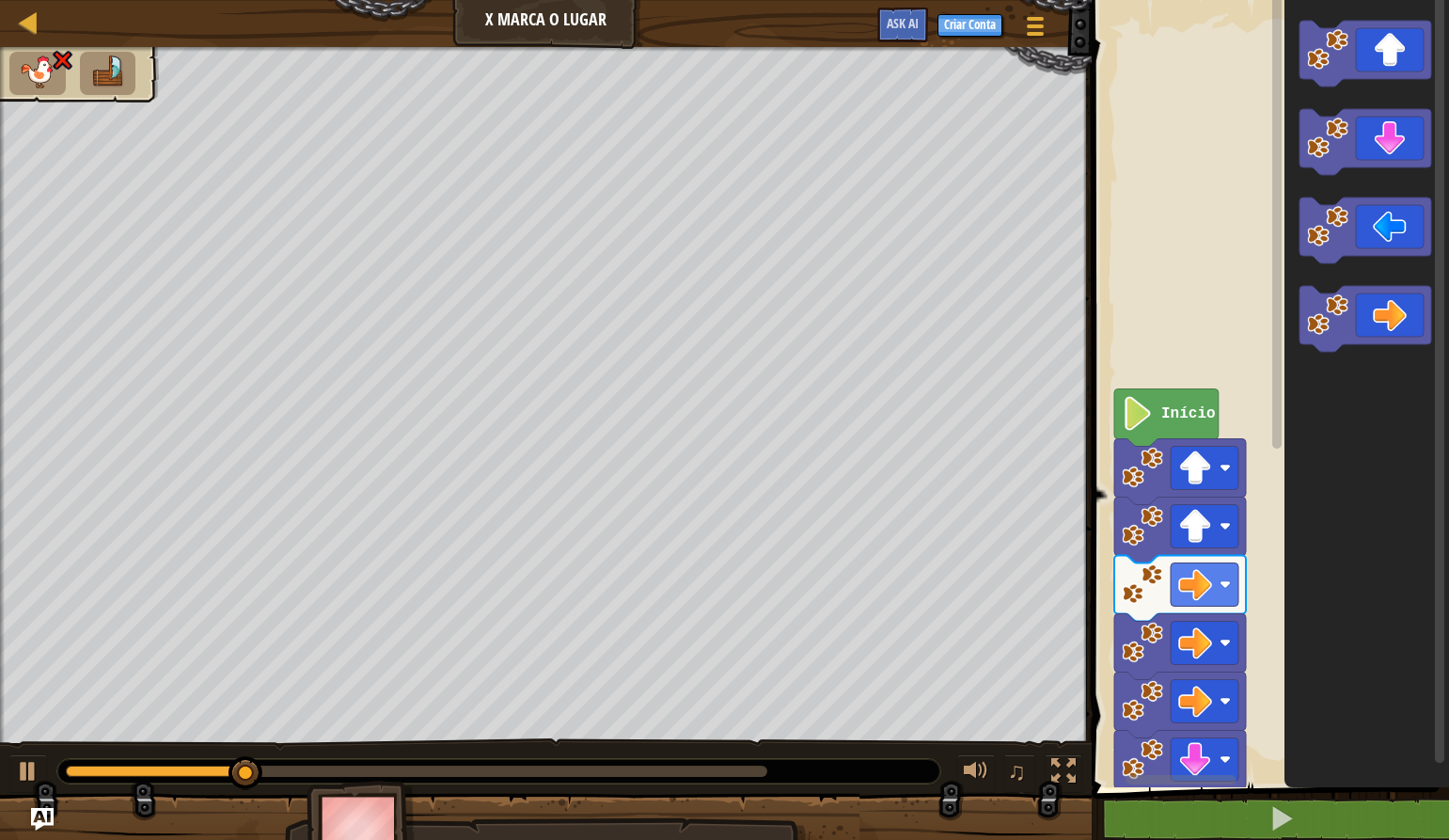
click at [1431, 184] on icon "Espaço de trabalho do Blockly" at bounding box center [1366, 388] width 165 height 797
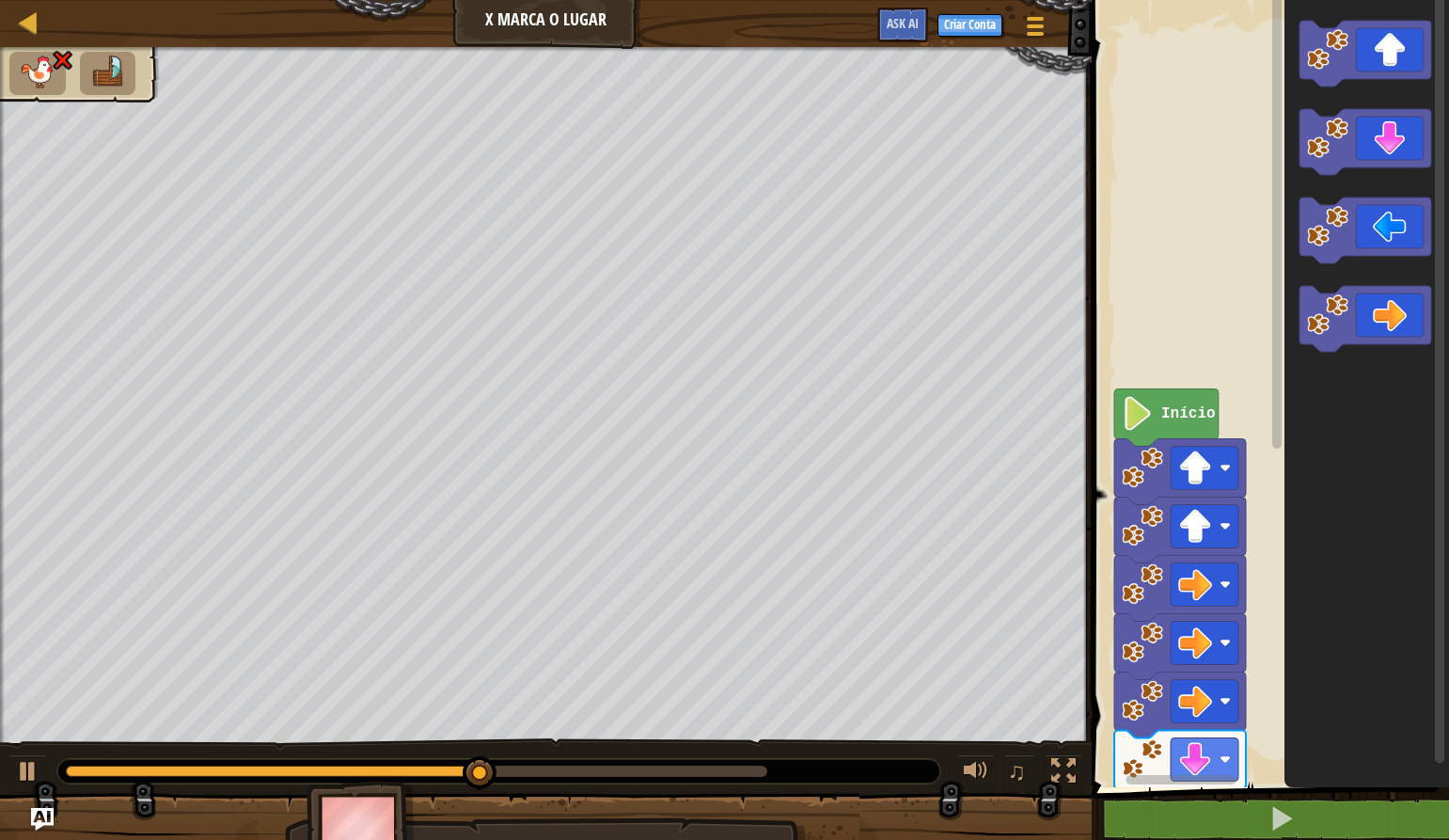
click at [1392, 139] on icon "Espaço de trabalho do Blockly" at bounding box center [1365, 142] width 132 height 66
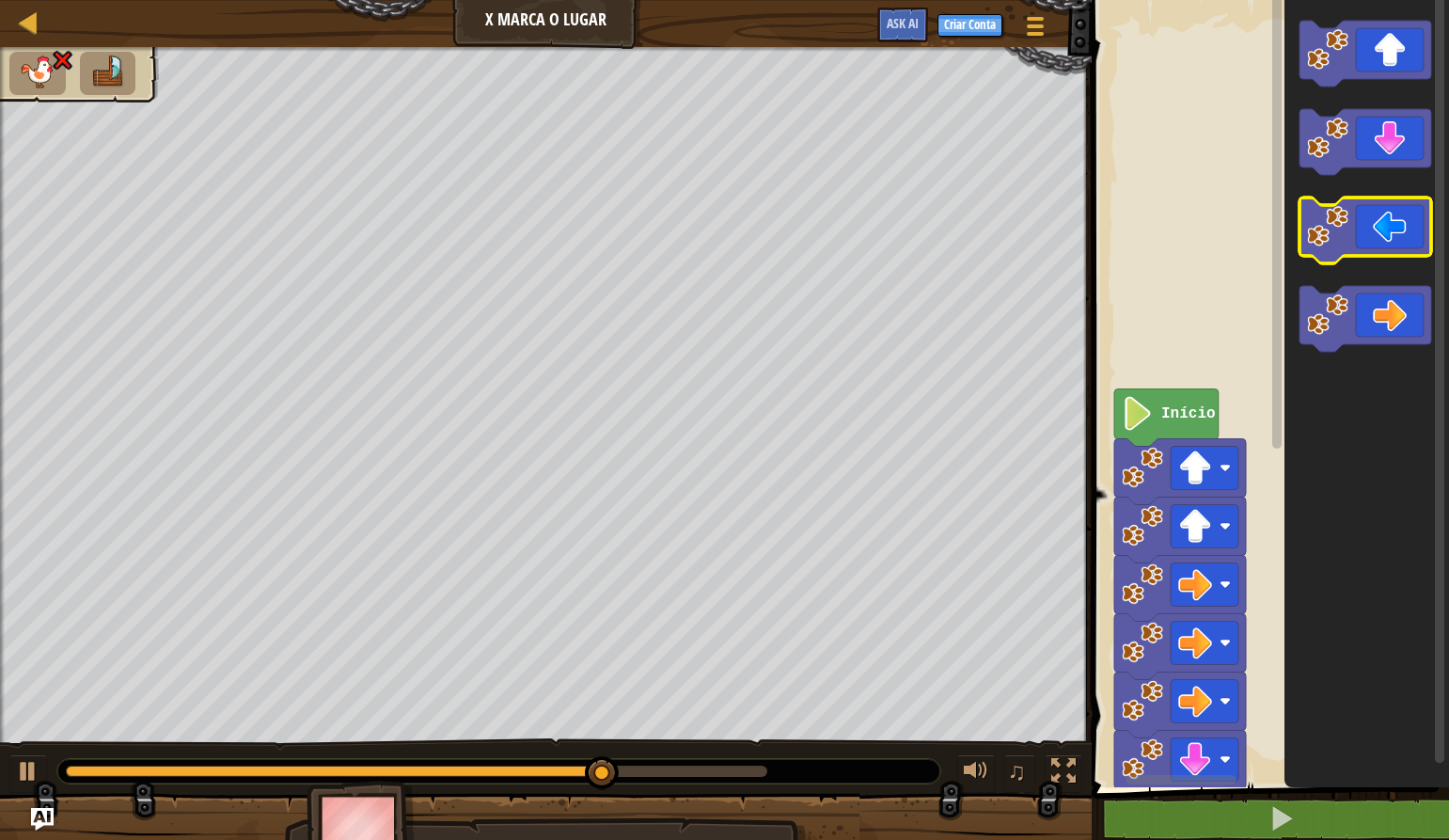
click at [1378, 224] on icon "Espaço de trabalho do Blockly" at bounding box center [1365, 230] width 132 height 66
click at [1368, 229] on icon "Espaço de trabalho do Blockly" at bounding box center [1365, 230] width 132 height 66
click at [1370, 222] on icon "Espaço de trabalho do Blockly" at bounding box center [1365, 230] width 132 height 66
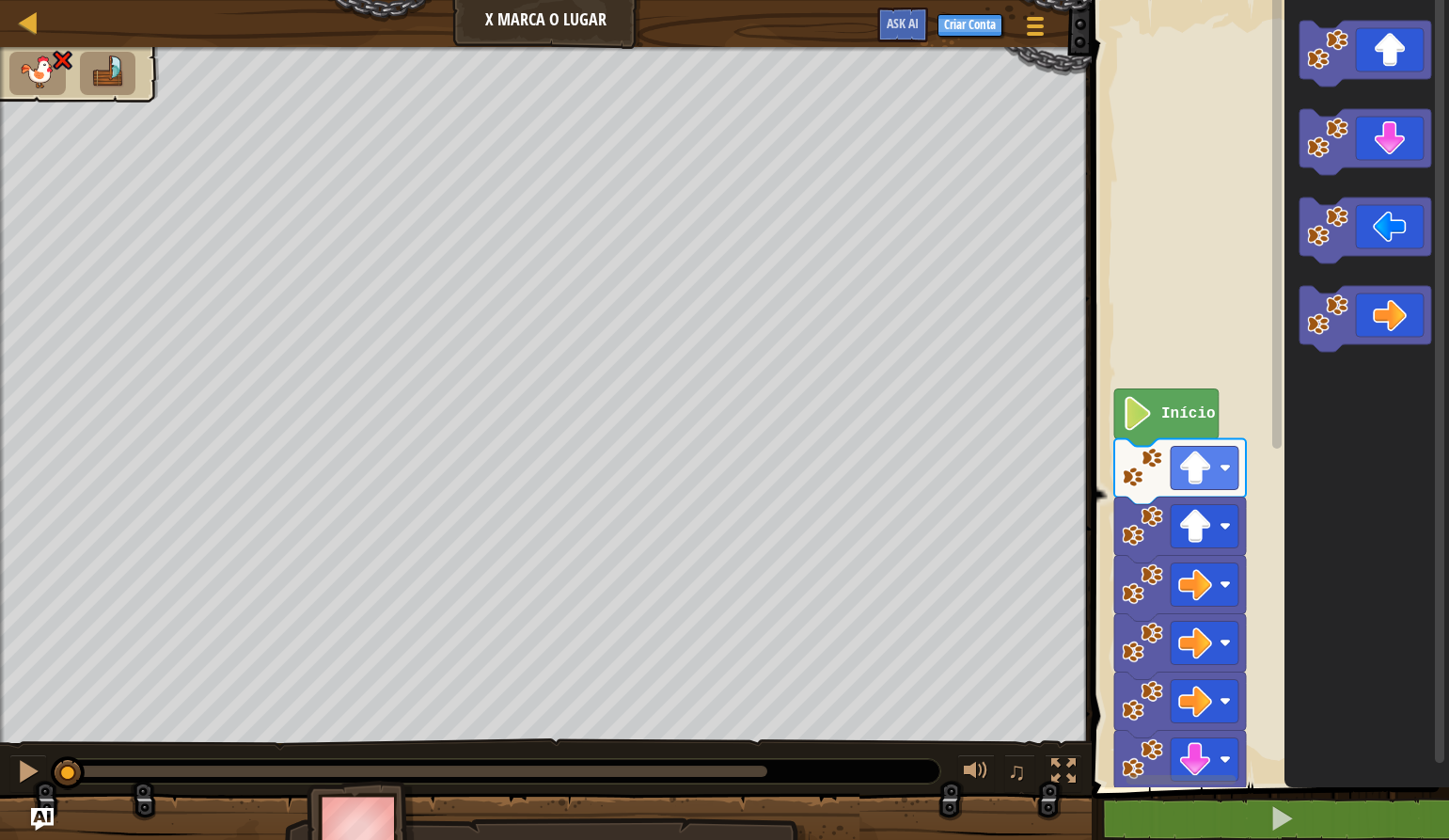
drag, startPoint x: 757, startPoint y: 777, endPoint x: 151, endPoint y: 754, distance: 606.4
click at [5, 773] on div "♫" at bounding box center [546, 767] width 1091 height 56
click at [1398, 74] on icon "Espaço de trabalho do Blockly" at bounding box center [1365, 54] width 132 height 66
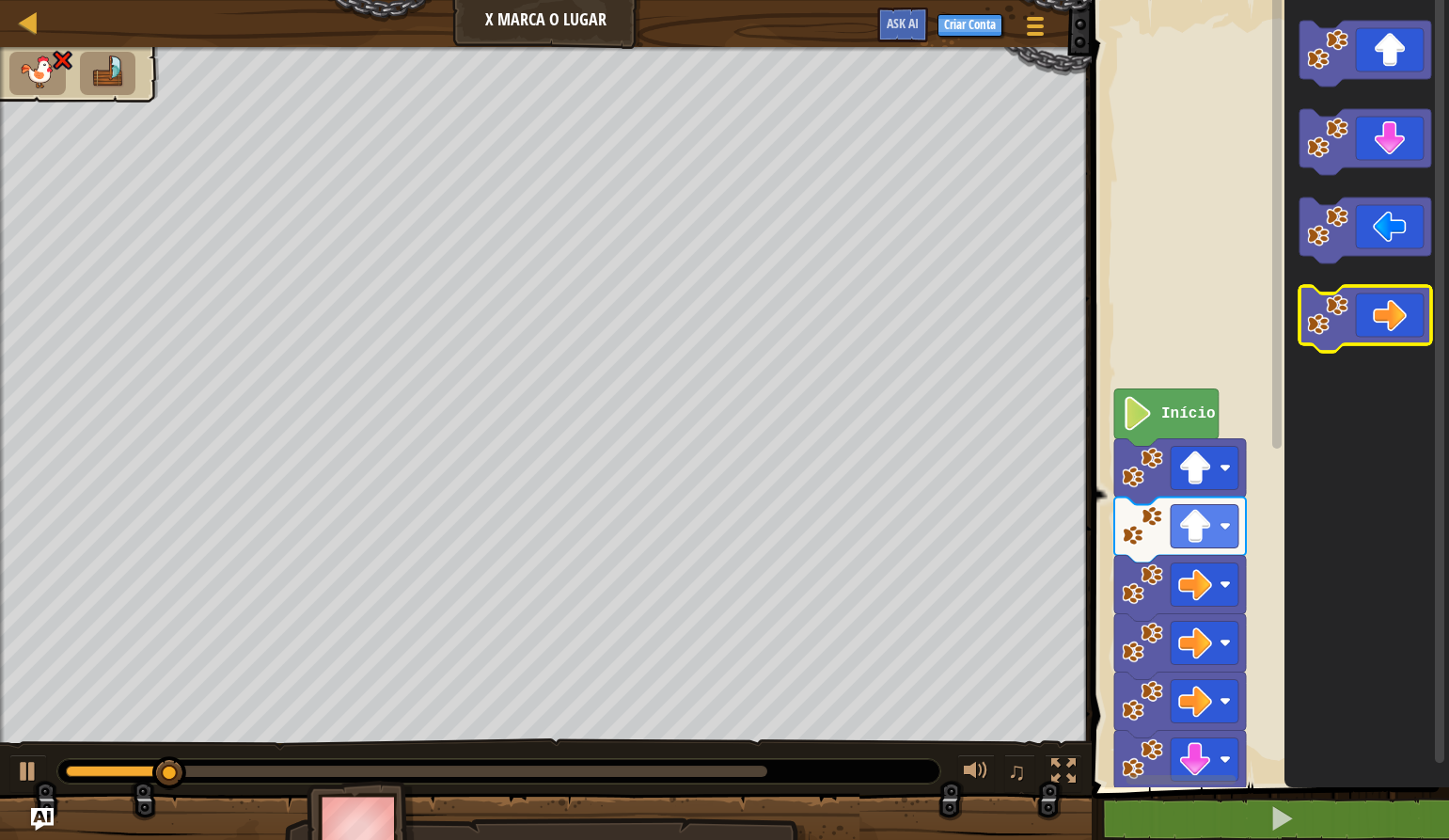
click at [1385, 302] on icon "Espaço de trabalho do Blockly" at bounding box center [1365, 319] width 132 height 66
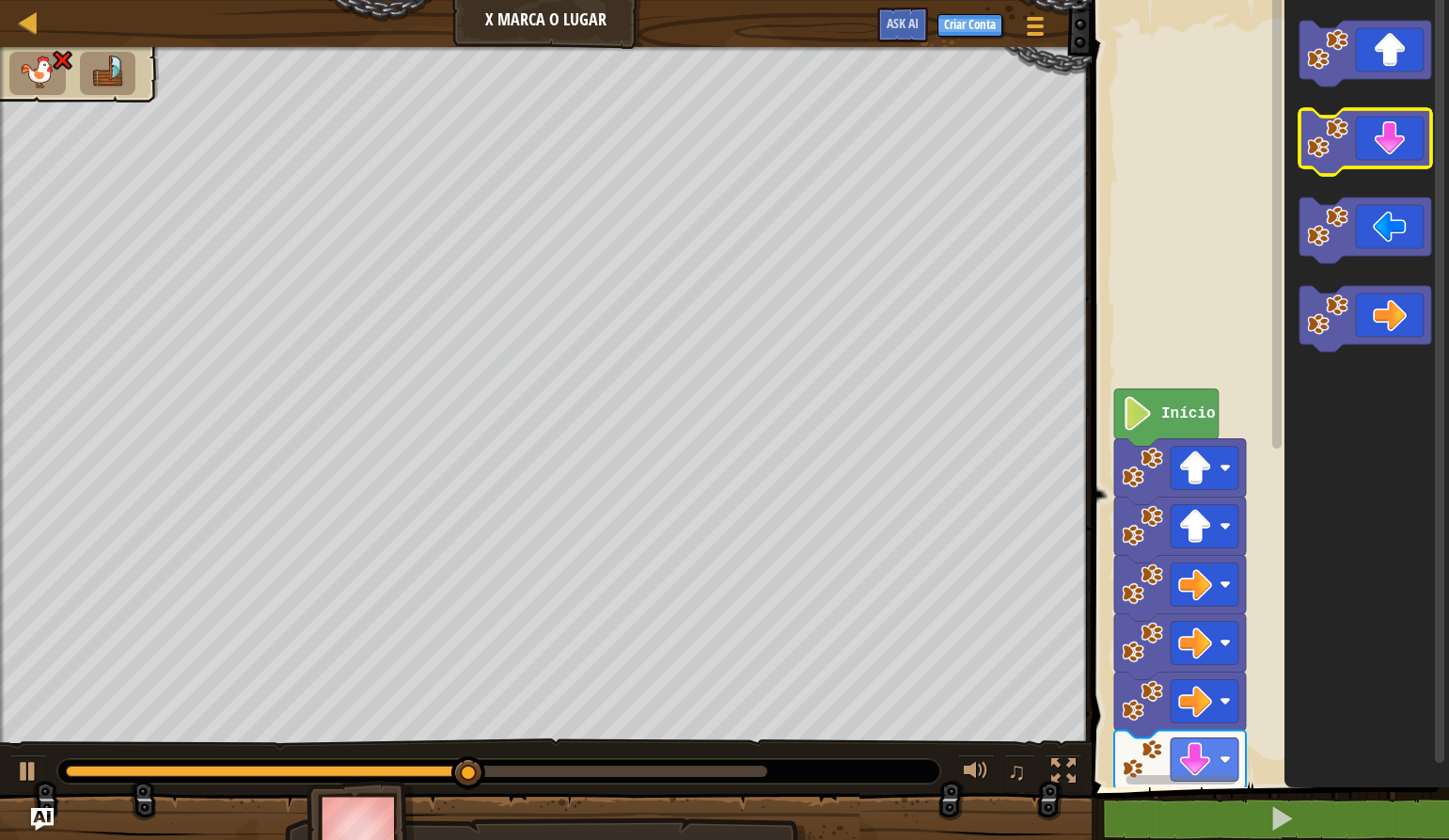
click at [1400, 159] on icon "Espaço de trabalho do Blockly" at bounding box center [1365, 142] width 132 height 66
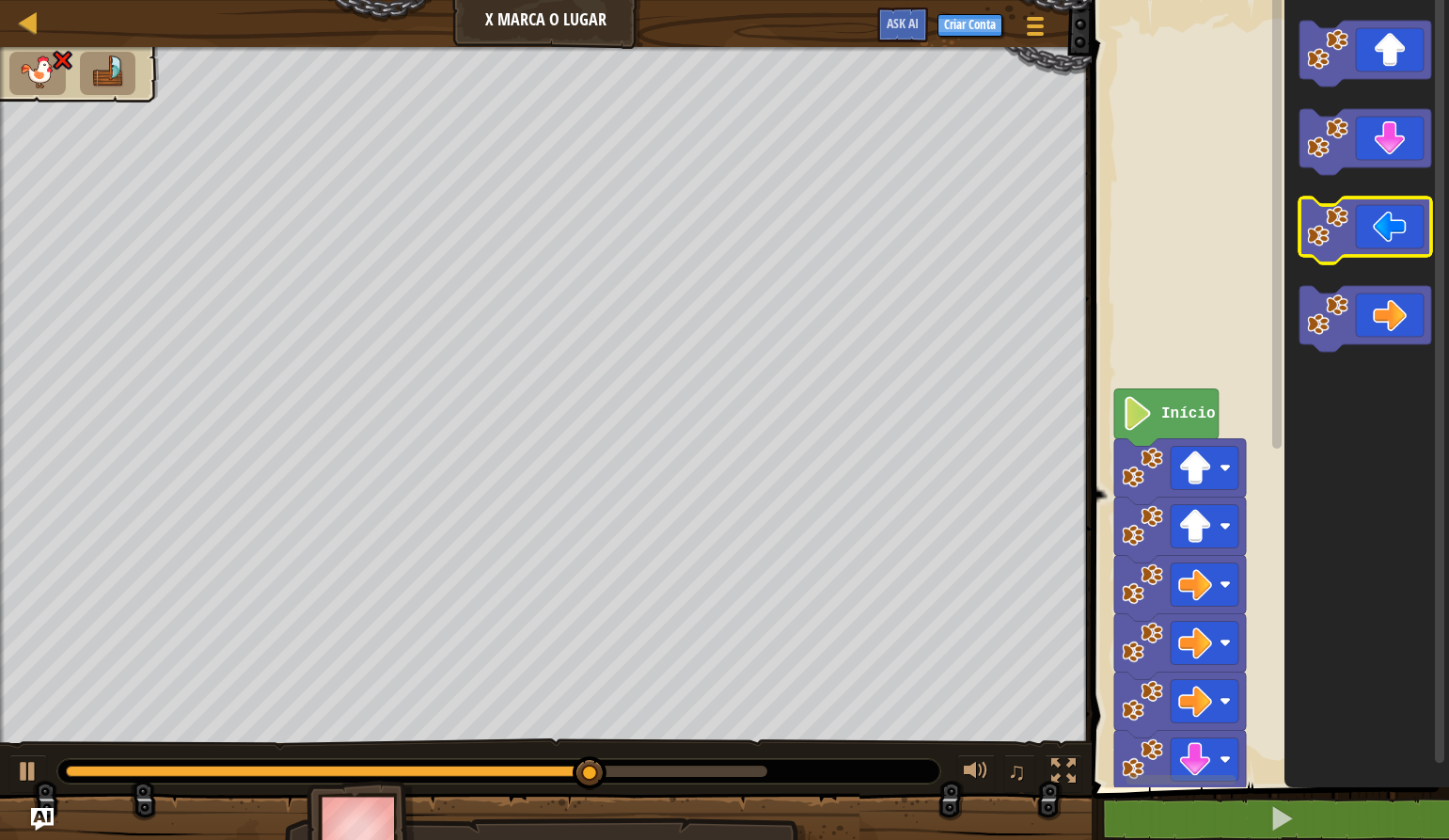
click at [1369, 236] on icon "Espaço de trabalho do Blockly" at bounding box center [1365, 230] width 132 height 66
click at [1368, 242] on icon "Espaço de trabalho do Blockly" at bounding box center [1365, 230] width 132 height 66
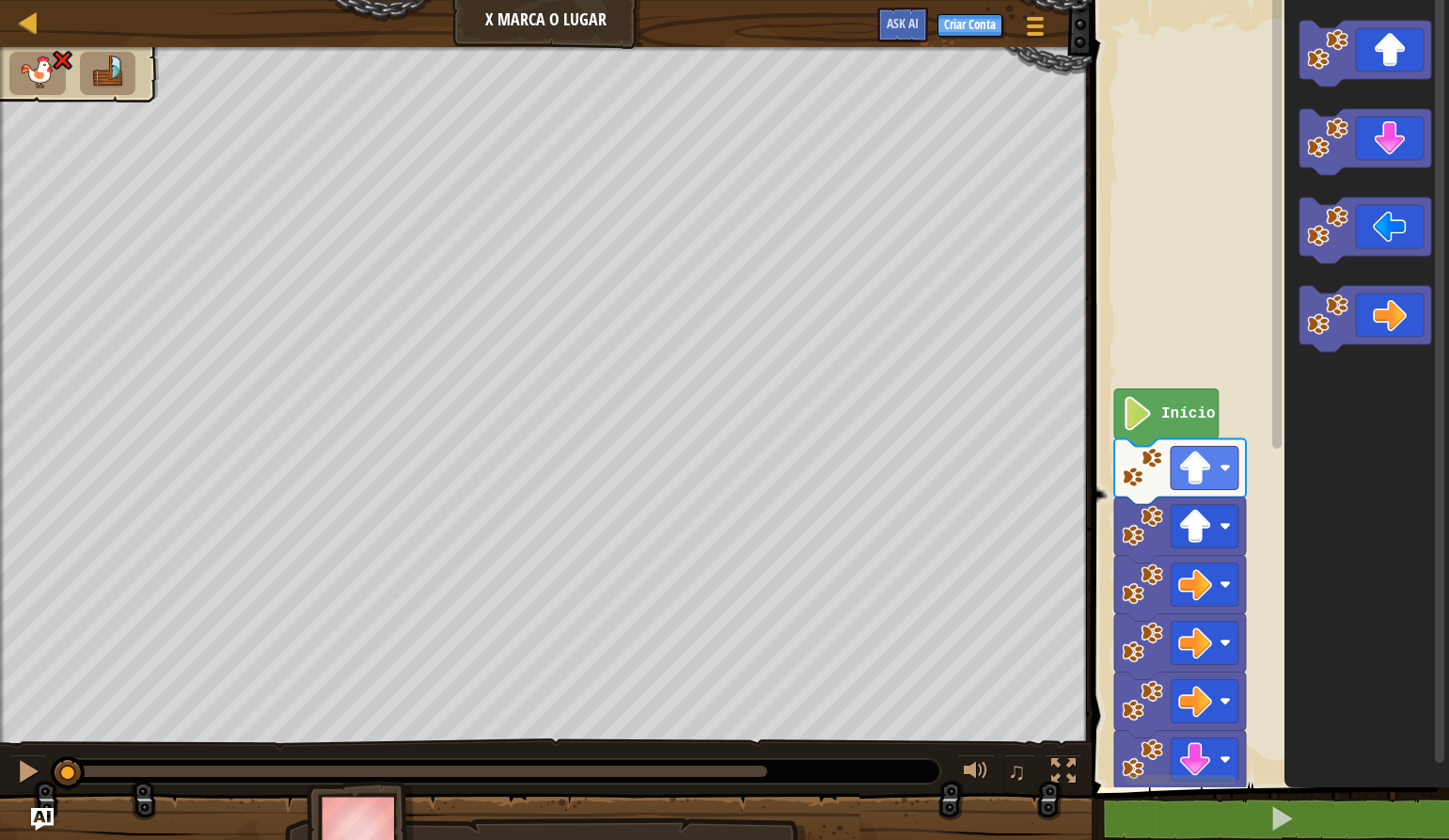
drag, startPoint x: 761, startPoint y: 763, endPoint x: 0, endPoint y: 548, distance: 790.8
click at [0, 551] on div "♫ Pantera" at bounding box center [724, 458] width 1449 height 823
click at [1401, 61] on icon "Espaço de trabalho do Blockly" at bounding box center [1365, 54] width 132 height 66
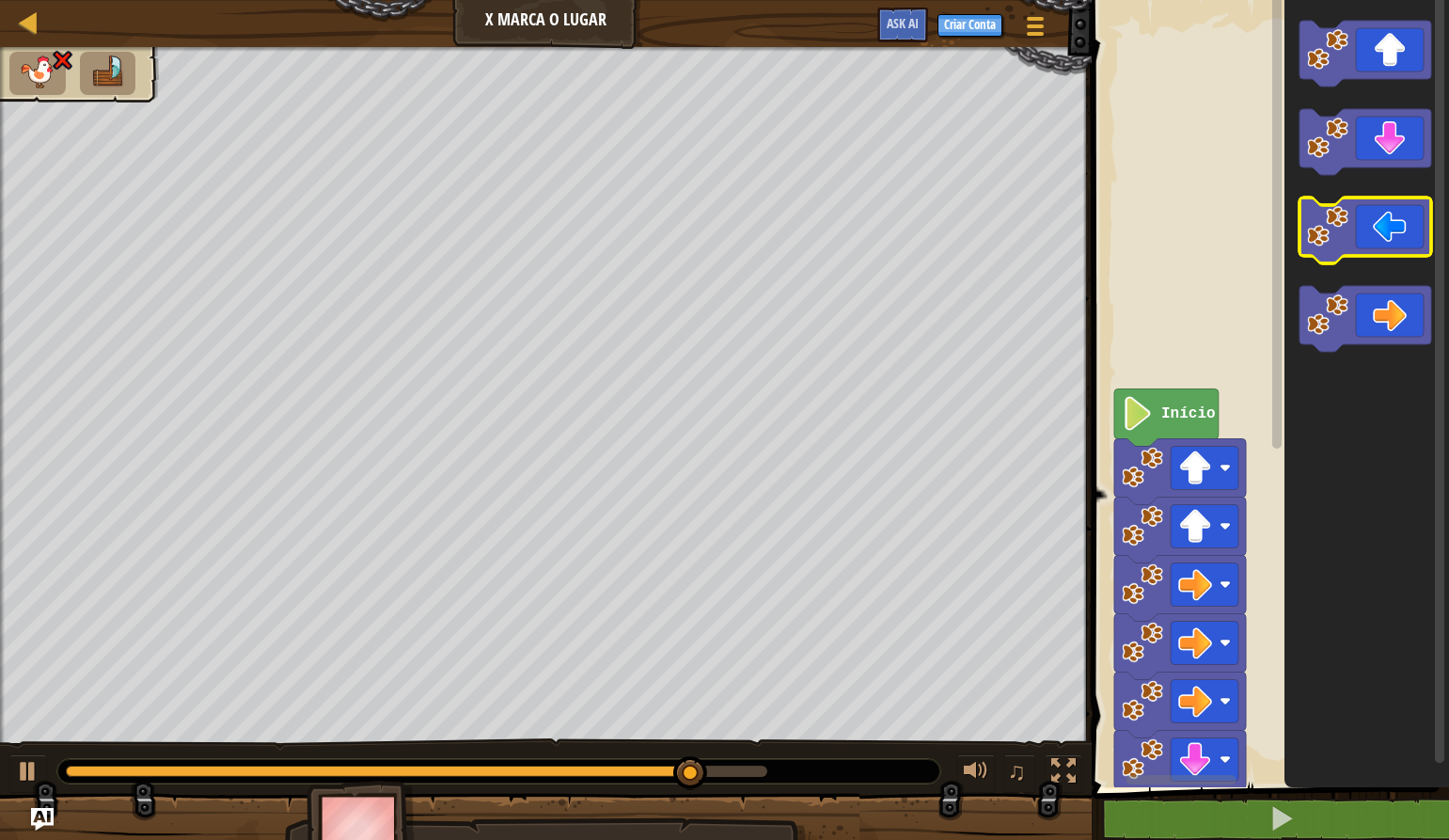
click at [1363, 231] on icon "Espaço de trabalho do Blockly" at bounding box center [1365, 230] width 132 height 66
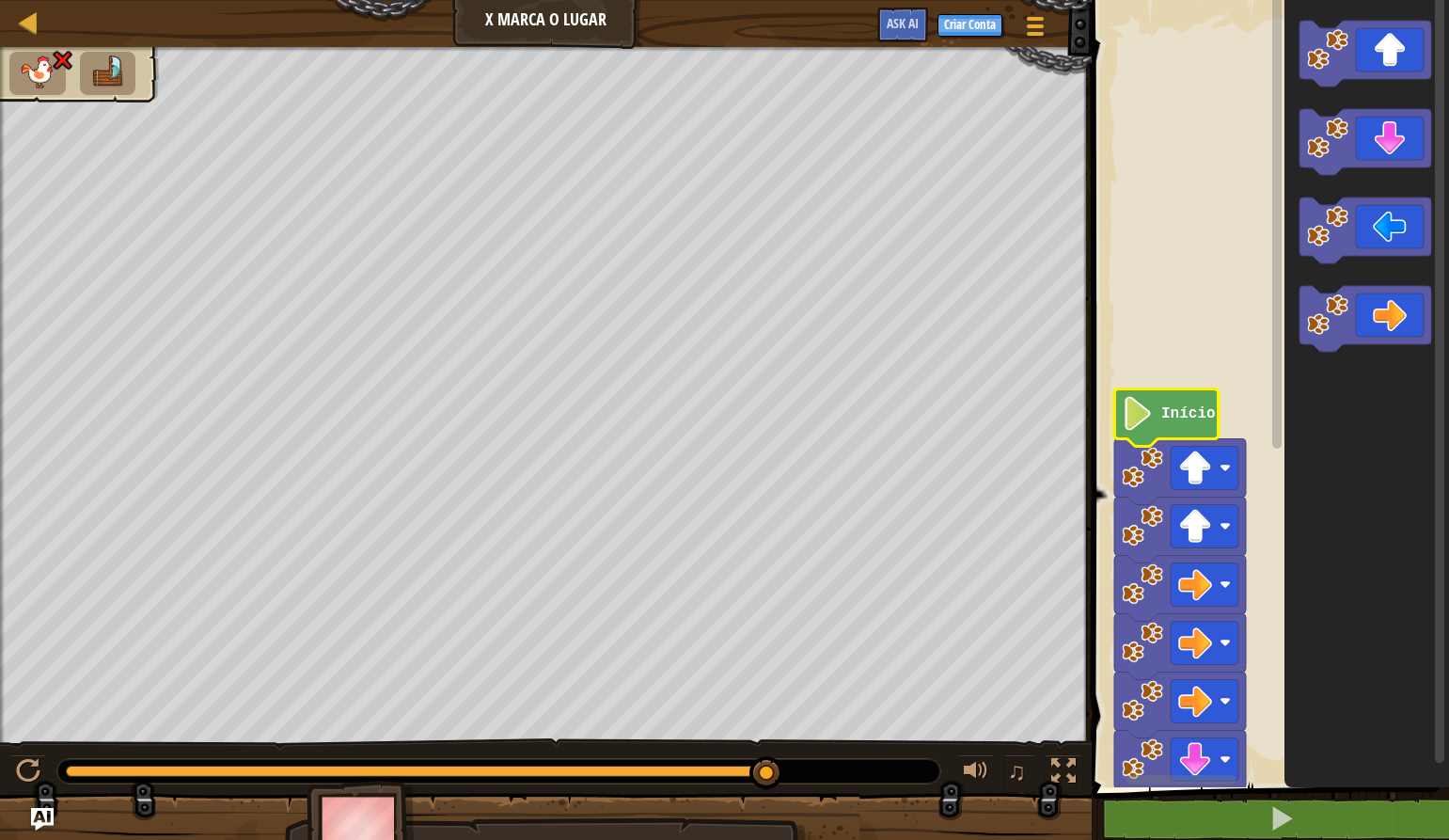
click at [1166, 406] on text "Início" at bounding box center [1188, 414] width 55 height 17
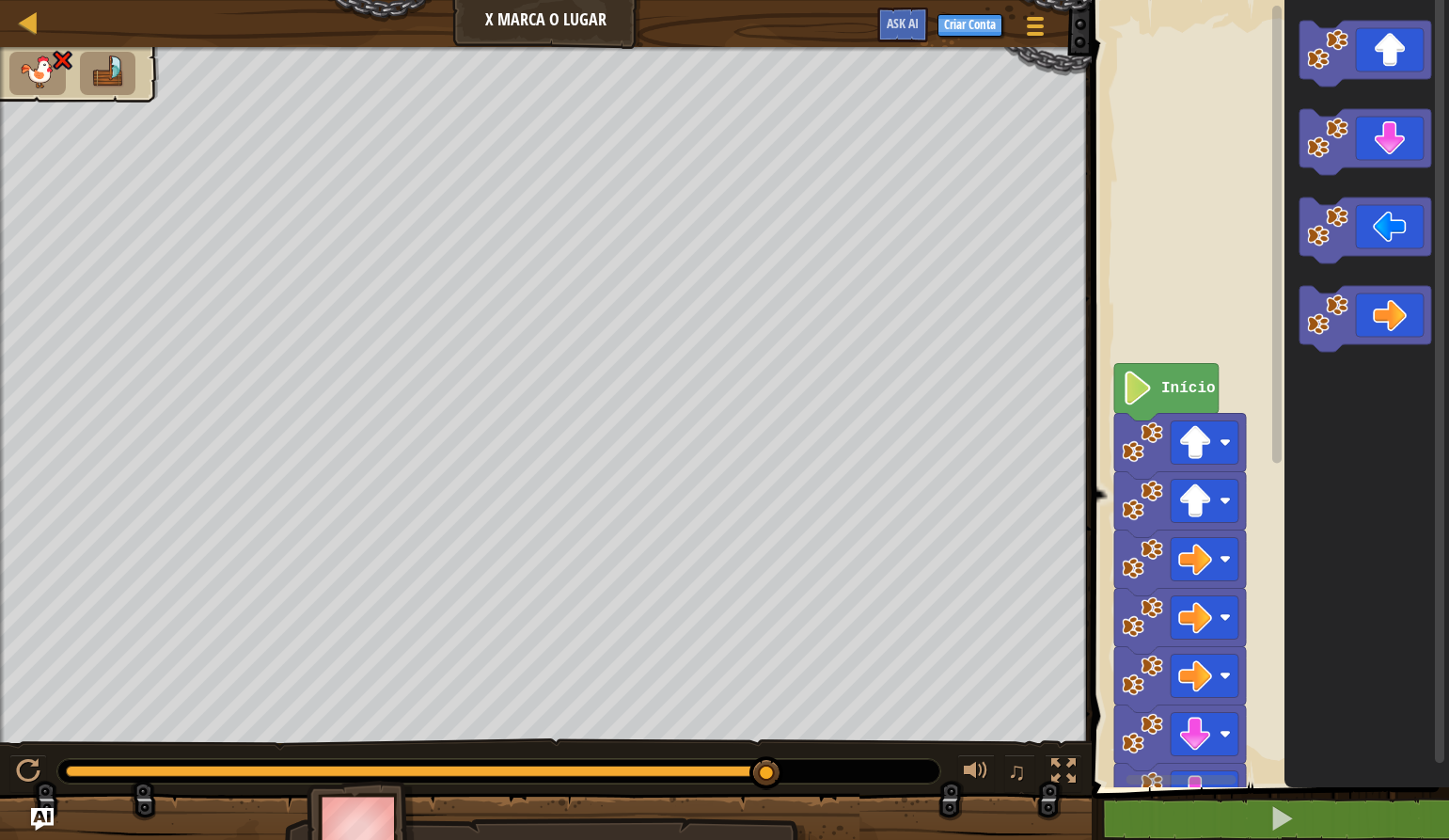
click at [1250, 718] on rect "Espaço de trabalho do Blockly" at bounding box center [1267, 388] width 363 height 797
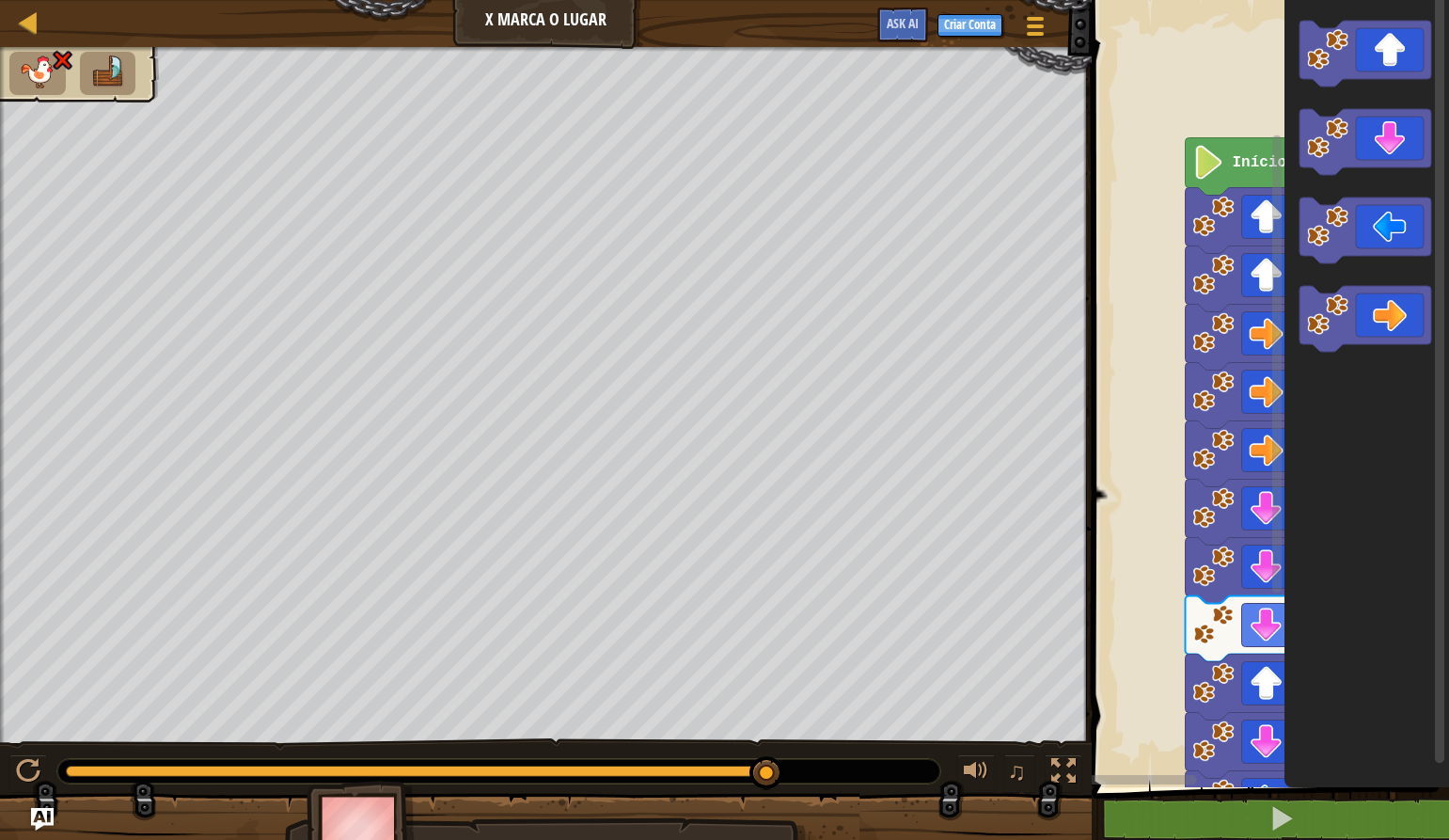
click at [1354, 436] on div "Início" at bounding box center [1267, 388] width 363 height 797
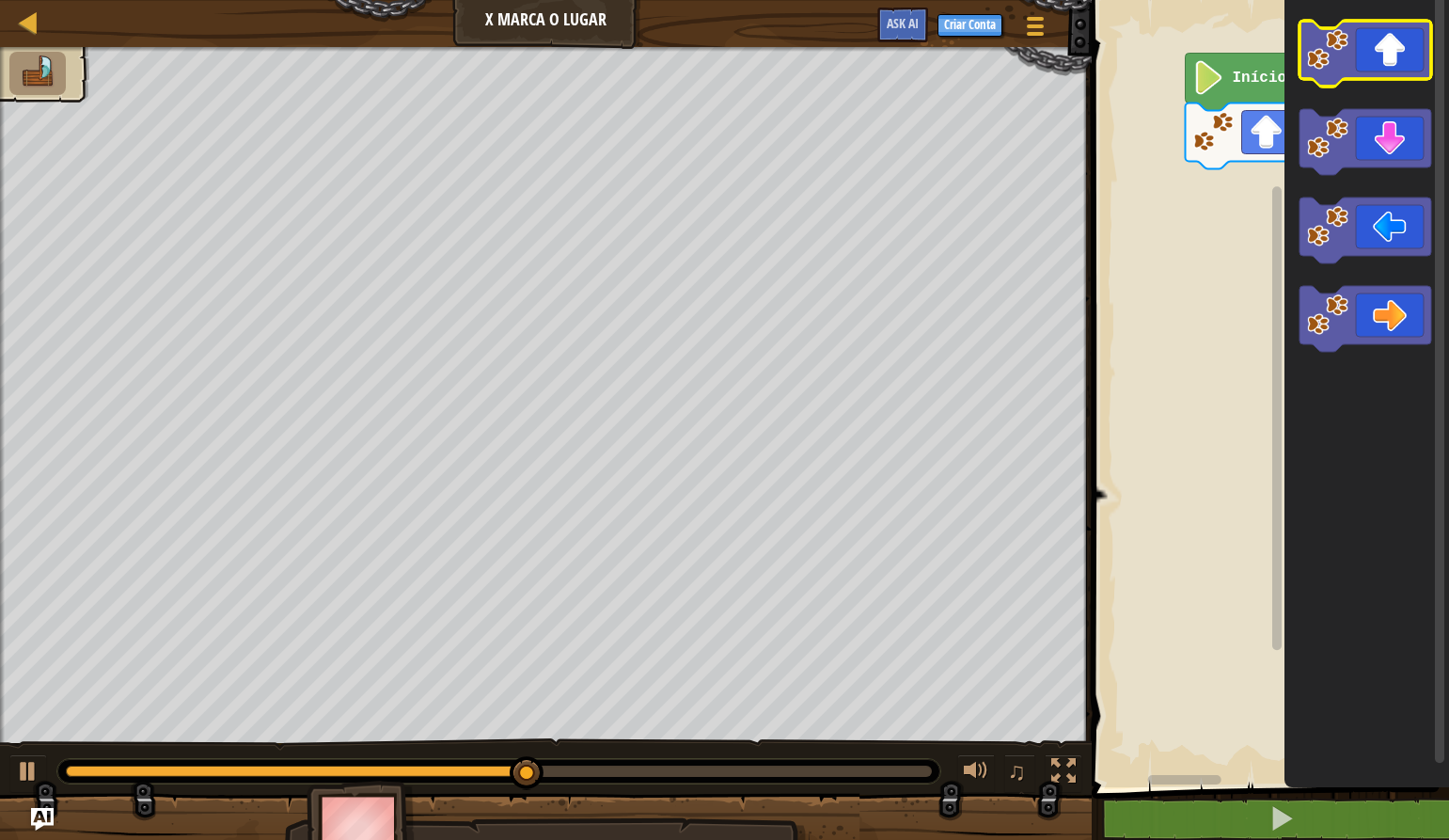
click at [1387, 66] on icon "Espaço de trabalho do Blockly" at bounding box center [1365, 54] width 132 height 66
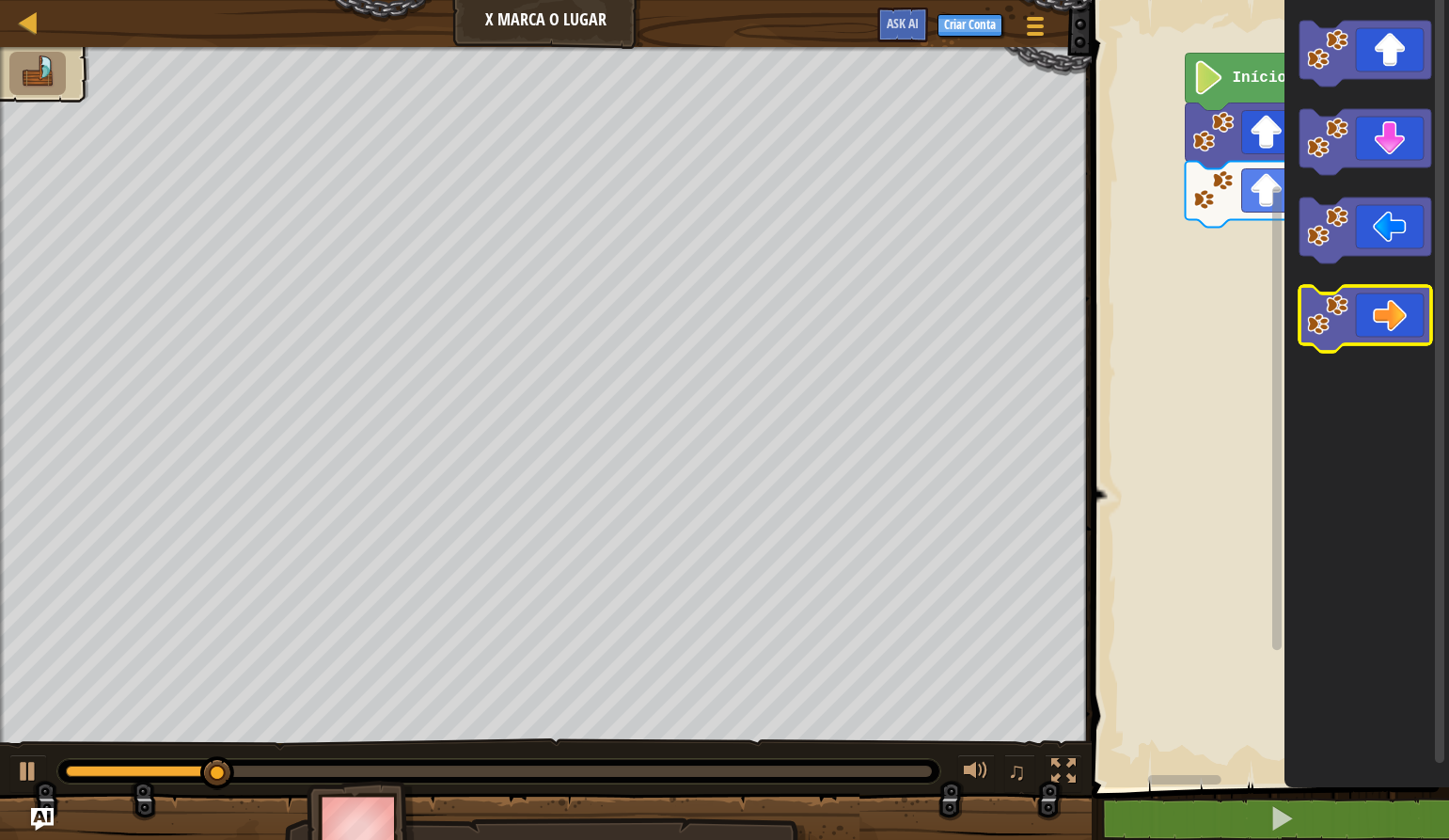
click at [1395, 315] on icon "Espaço de trabalho do Blockly" at bounding box center [1365, 319] width 132 height 66
click at [1393, 316] on icon "Espaço de trabalho do Blockly" at bounding box center [1365, 319] width 132 height 66
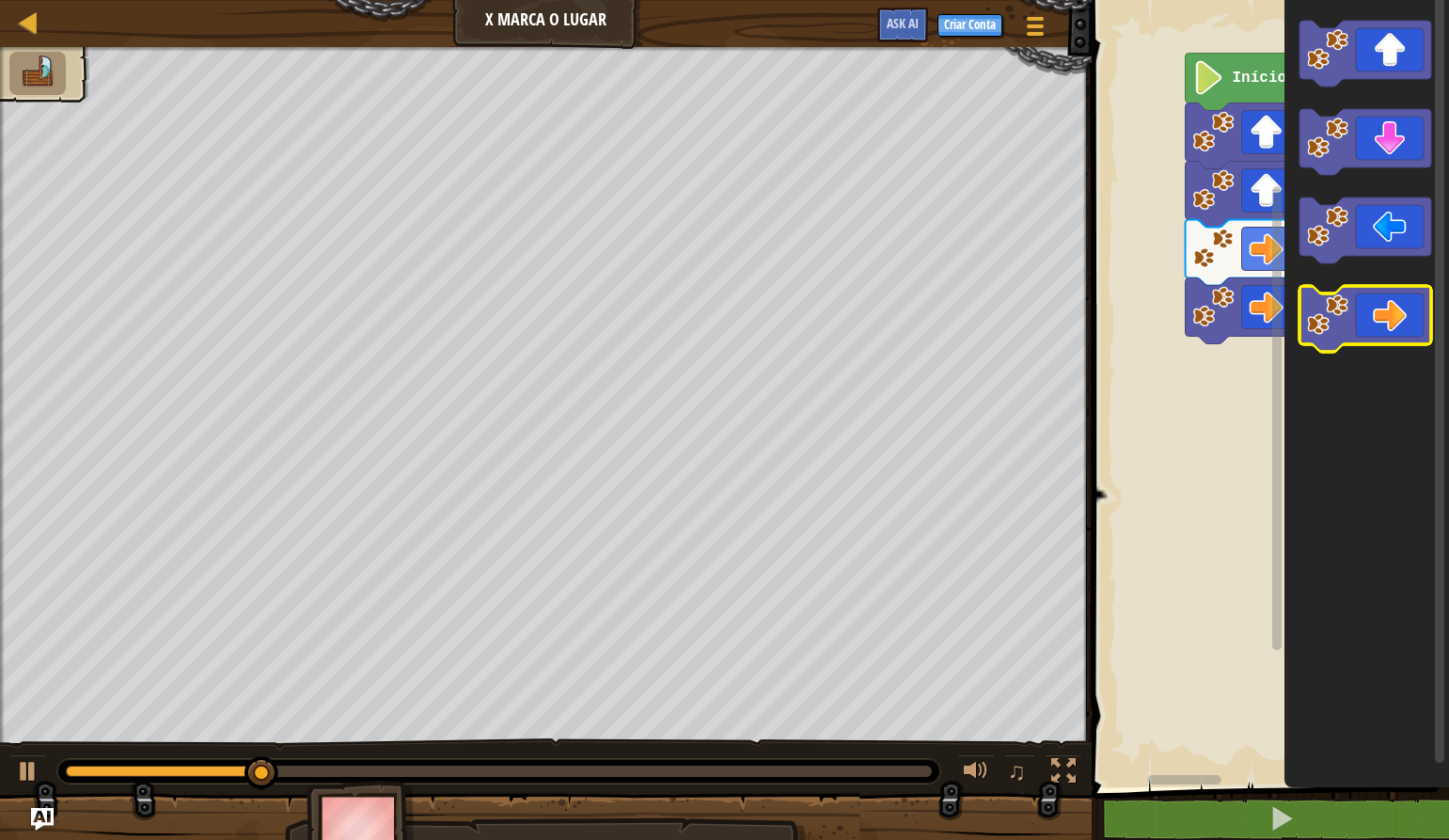
click at [1393, 311] on icon "Espaço de trabalho do Blockly" at bounding box center [1365, 319] width 132 height 66
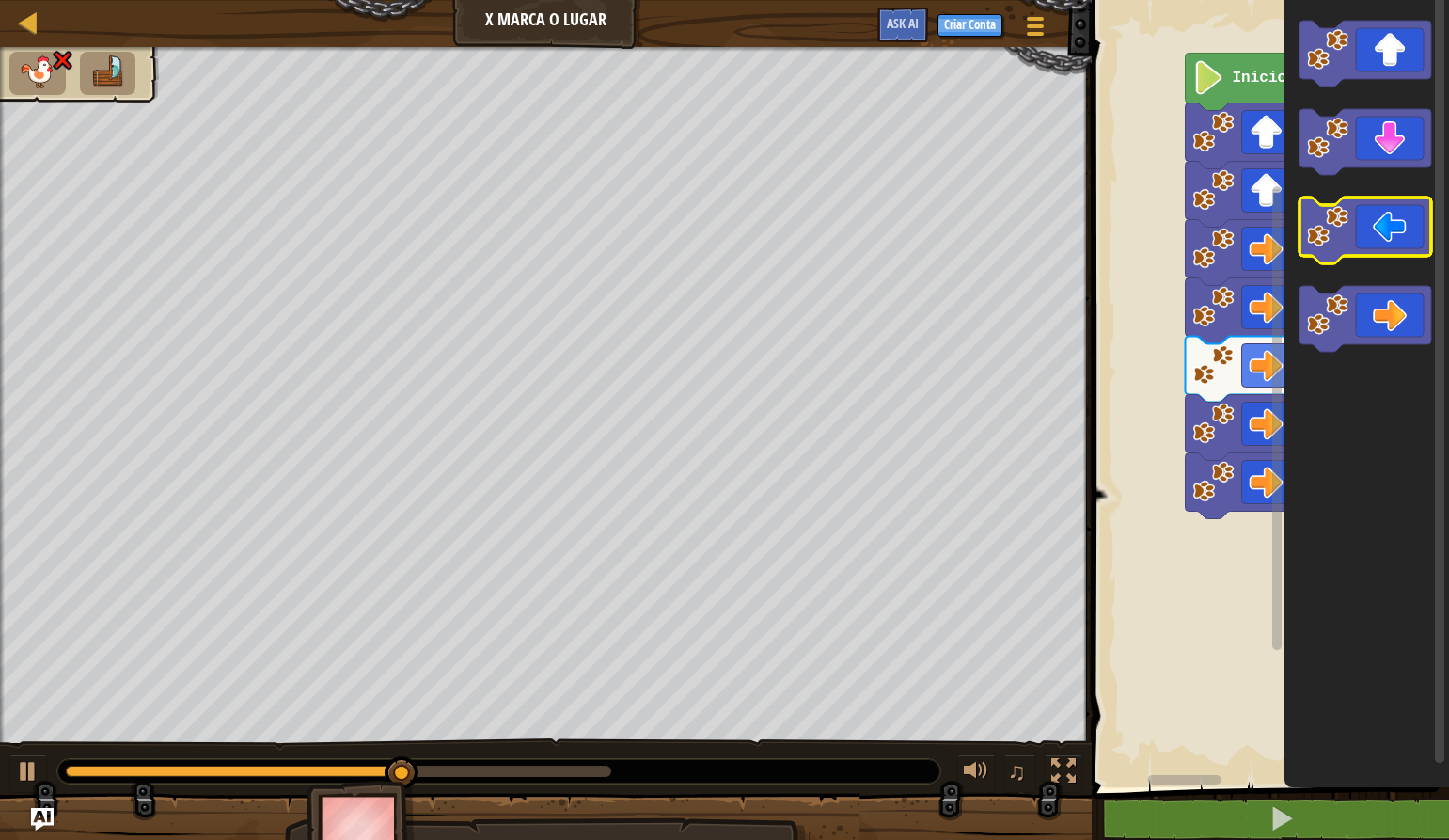
click at [1368, 230] on icon "Espaço de trabalho do Blockly" at bounding box center [1365, 230] width 132 height 66
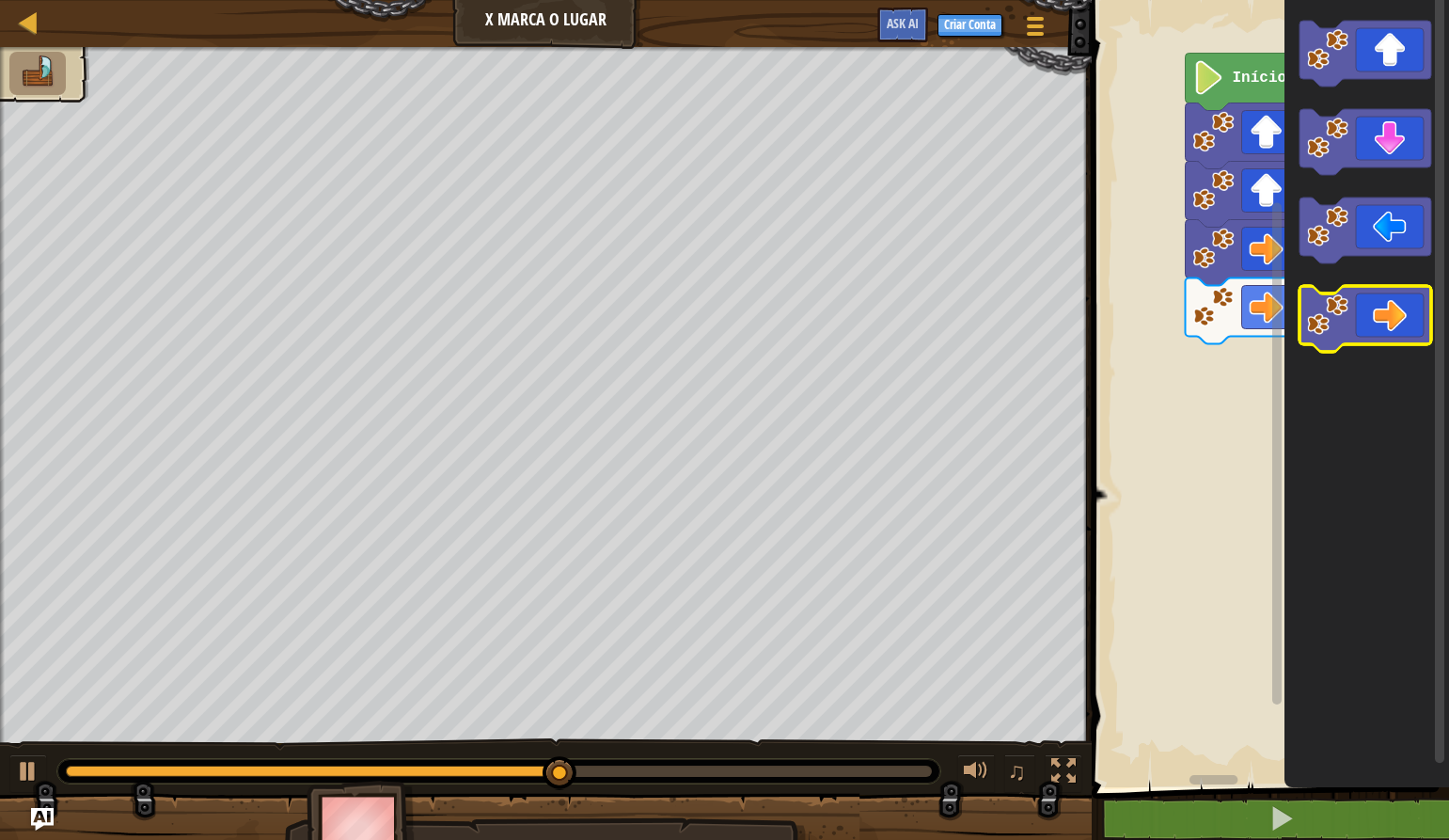
click at [1365, 339] on icon "Espaço de trabalho do Blockly" at bounding box center [1365, 319] width 132 height 66
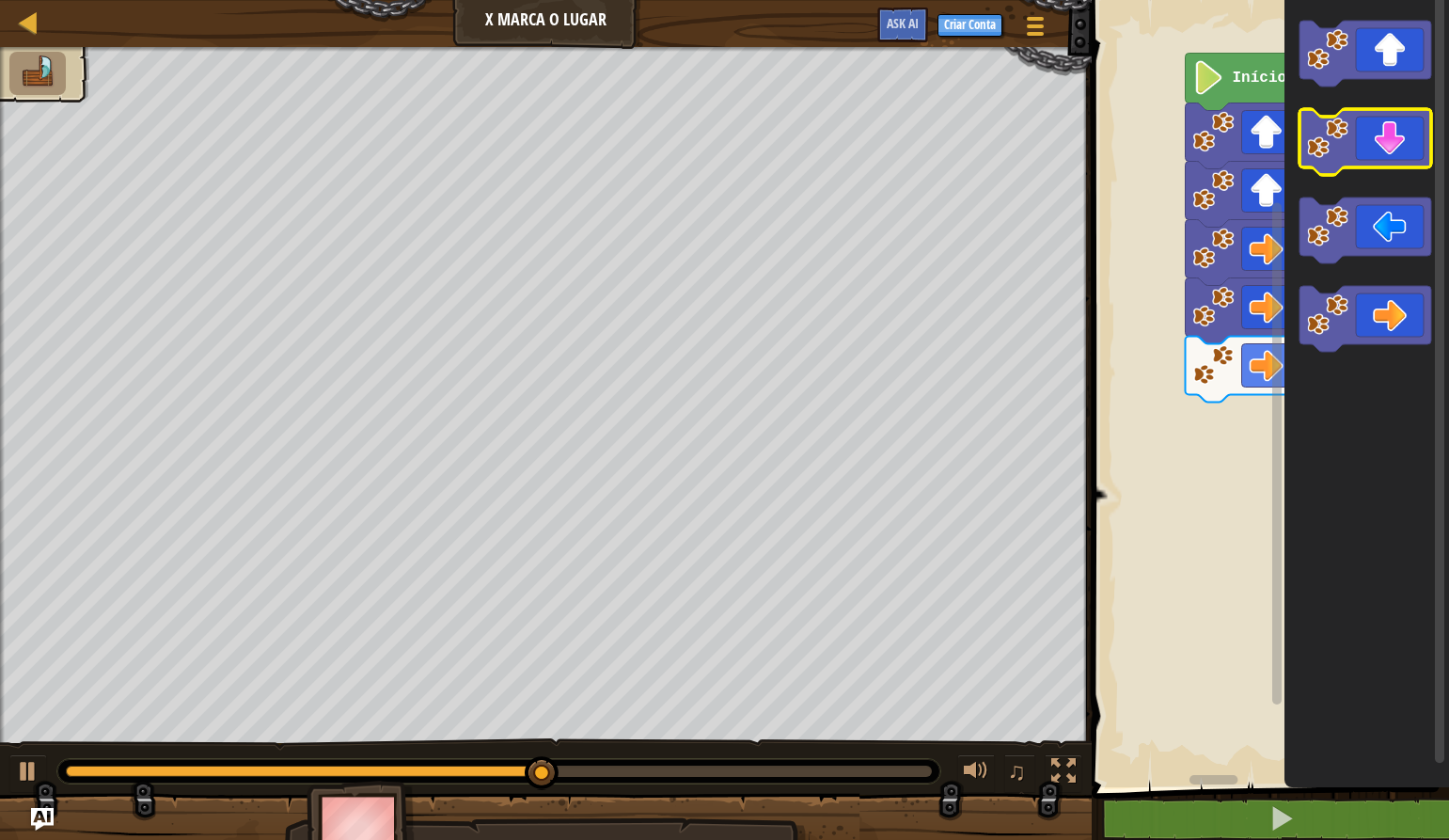
click at [1380, 156] on icon "Espaço de trabalho do Blockly" at bounding box center [1365, 142] width 132 height 66
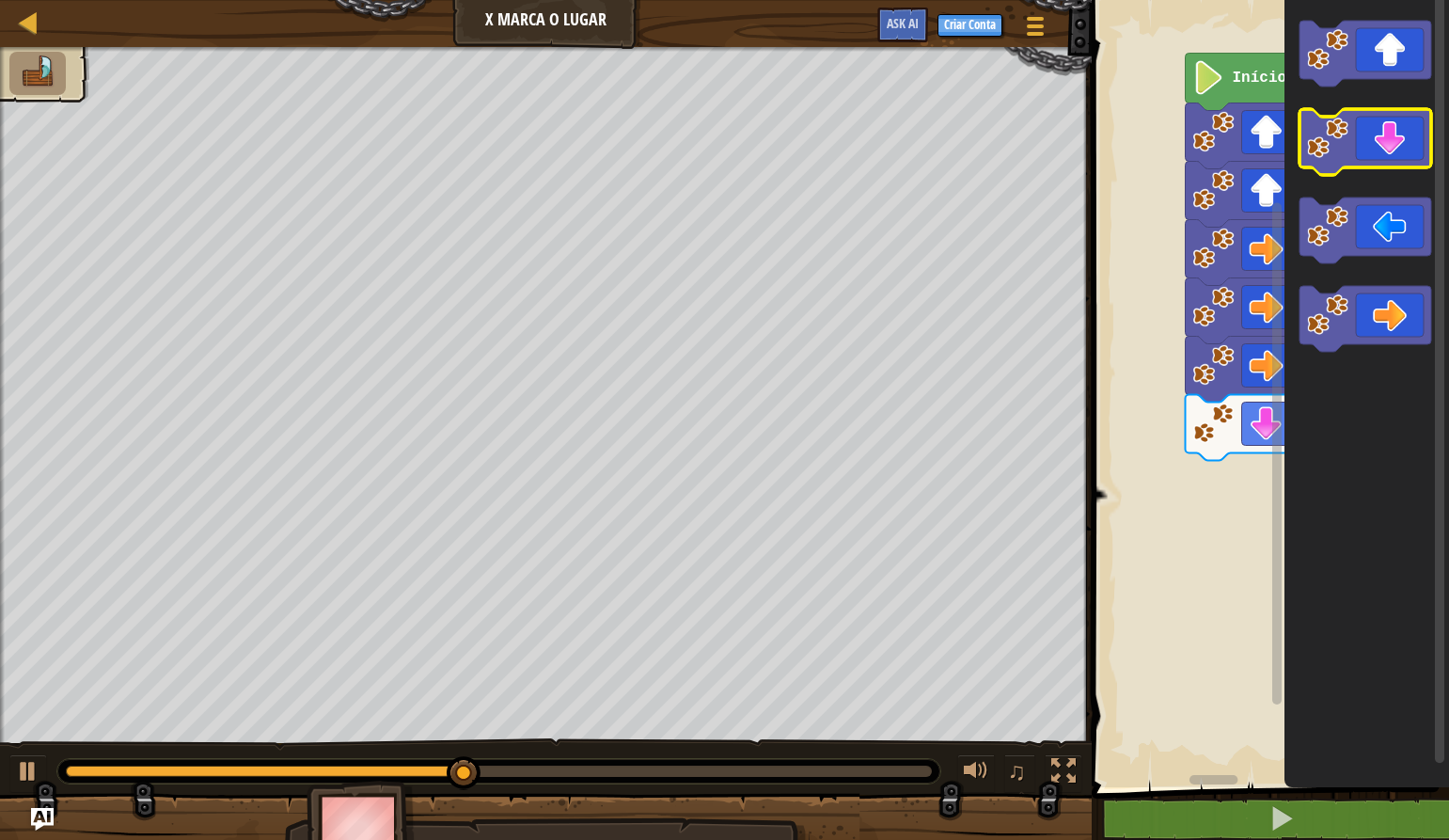
click at [1380, 156] on icon "Espaço de trabalho do Blockly" at bounding box center [1365, 142] width 132 height 66
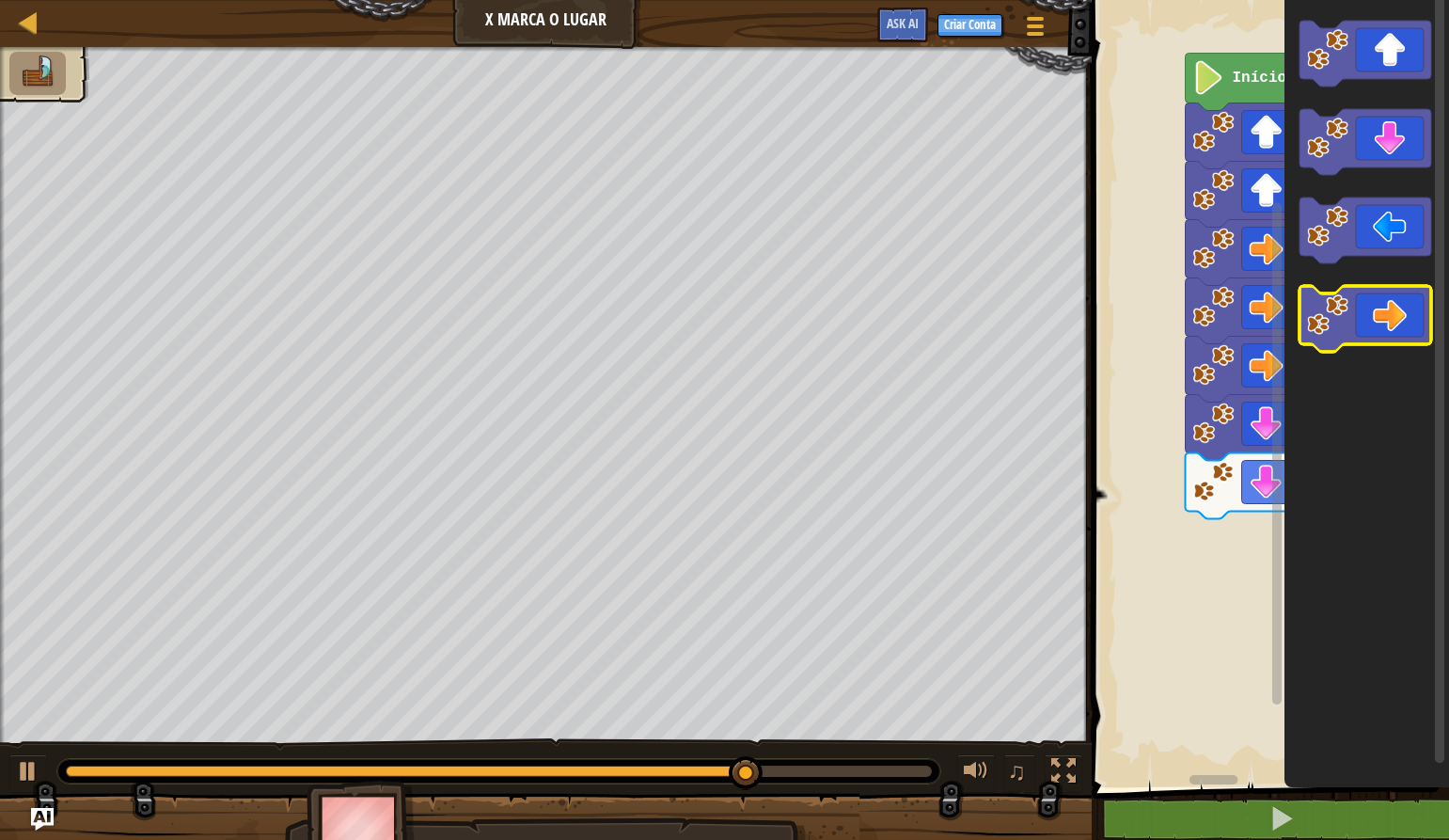
click at [1335, 318] on image "Espaço de trabalho do Blockly" at bounding box center [1328, 315] width 41 height 41
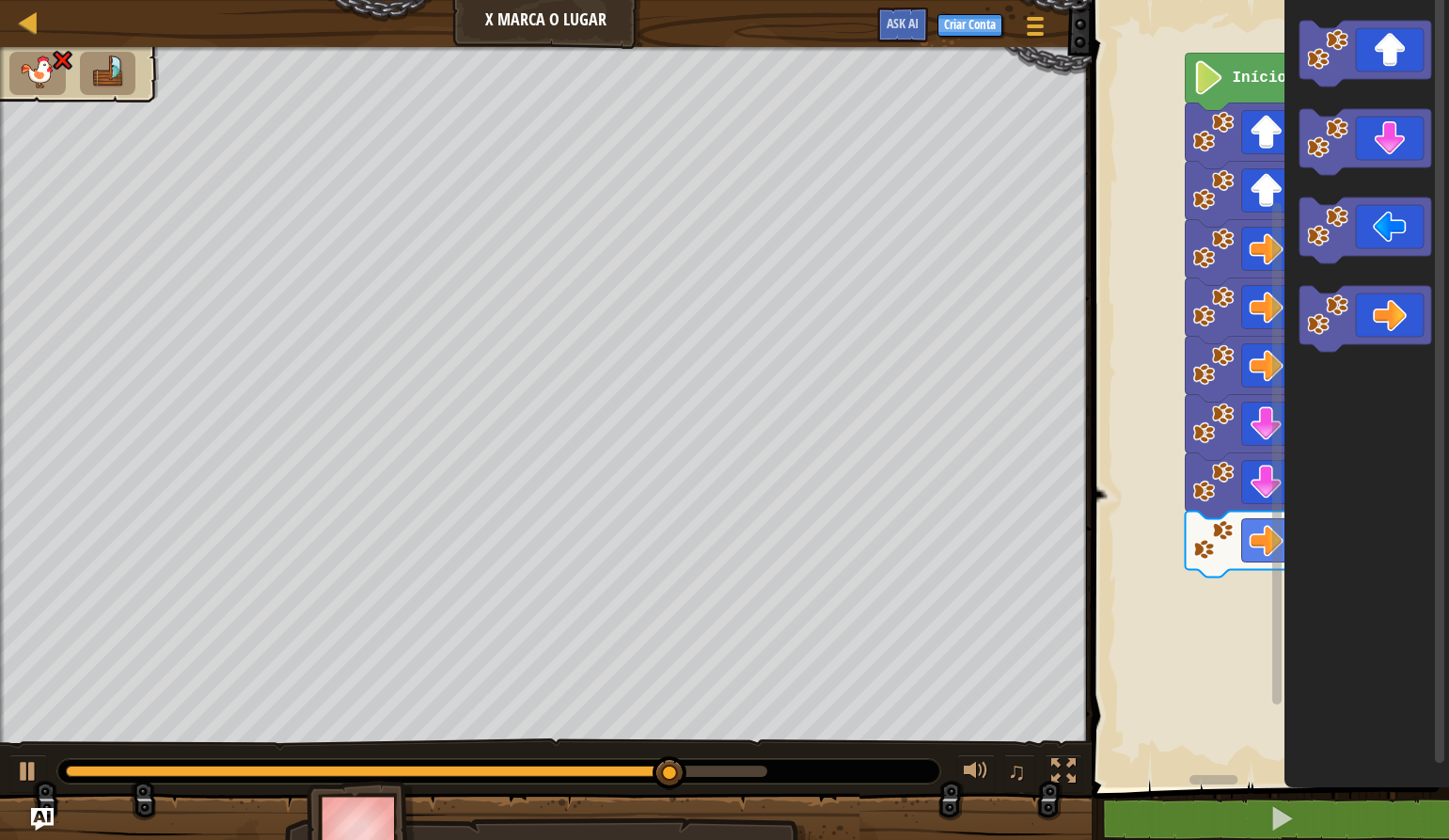
click at [1364, 269] on icon "Espaço de trabalho do Blockly" at bounding box center [1366, 388] width 165 height 797
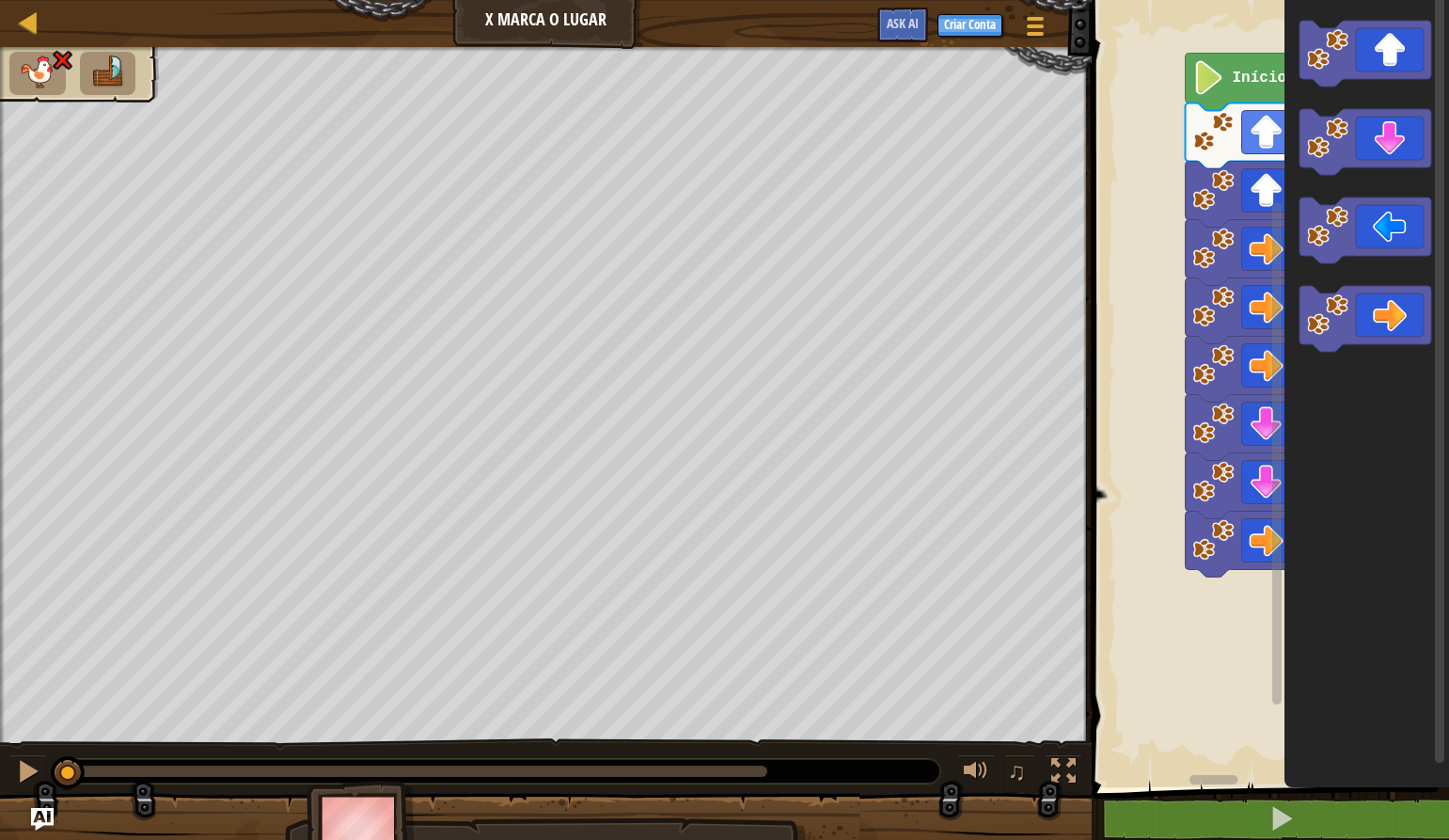
drag, startPoint x: 761, startPoint y: 769, endPoint x: 0, endPoint y: 795, distance: 761.4
click at [0, 795] on div "♫ Pantera" at bounding box center [724, 458] width 1449 height 823
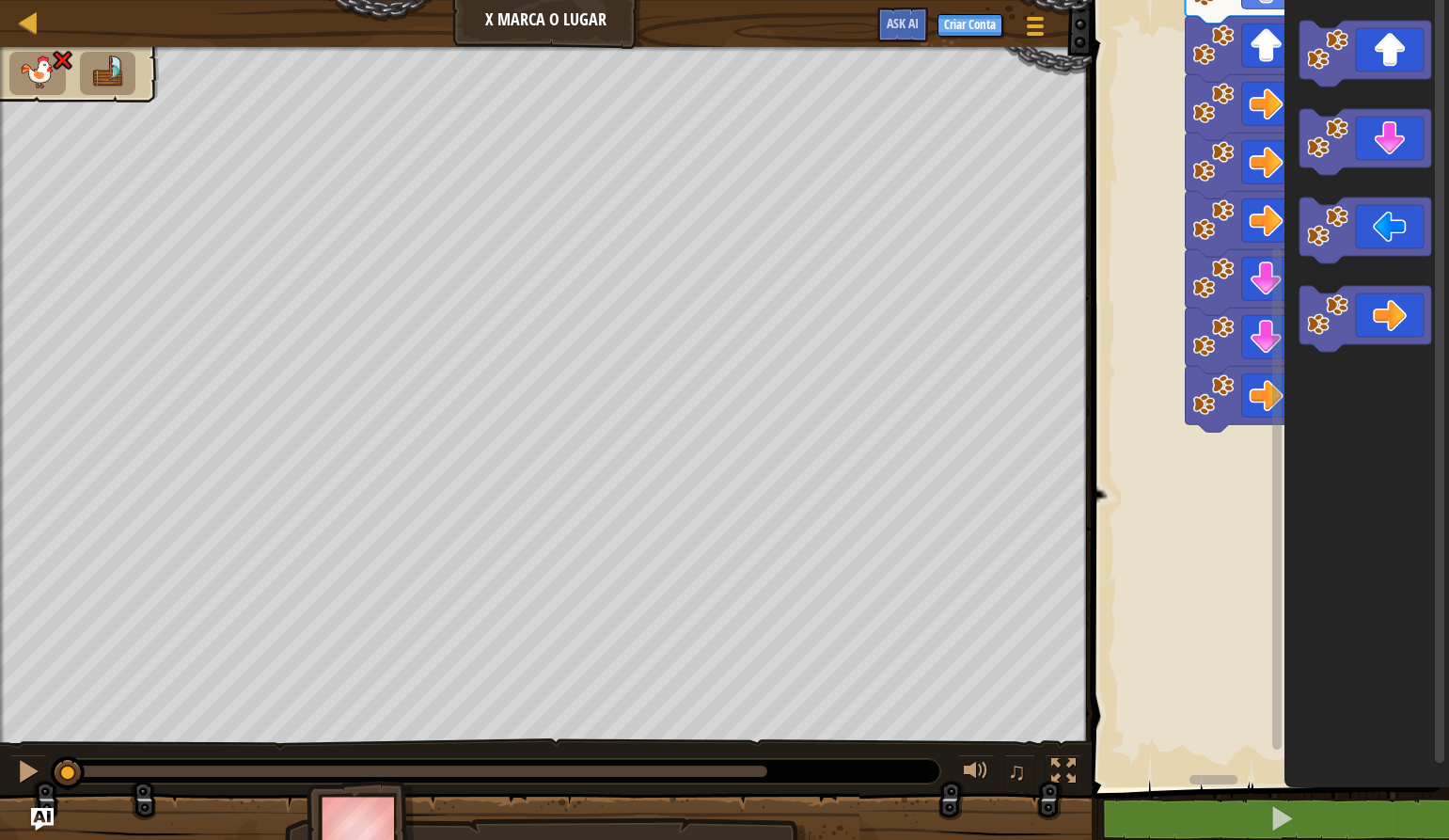
click at [988, 384] on div "Mapa X Marca o Lugar Menu do Jogo Criar Conta Ask AI 1 הההההההההההההההההההההההה…" at bounding box center [724, 420] width 1449 height 840
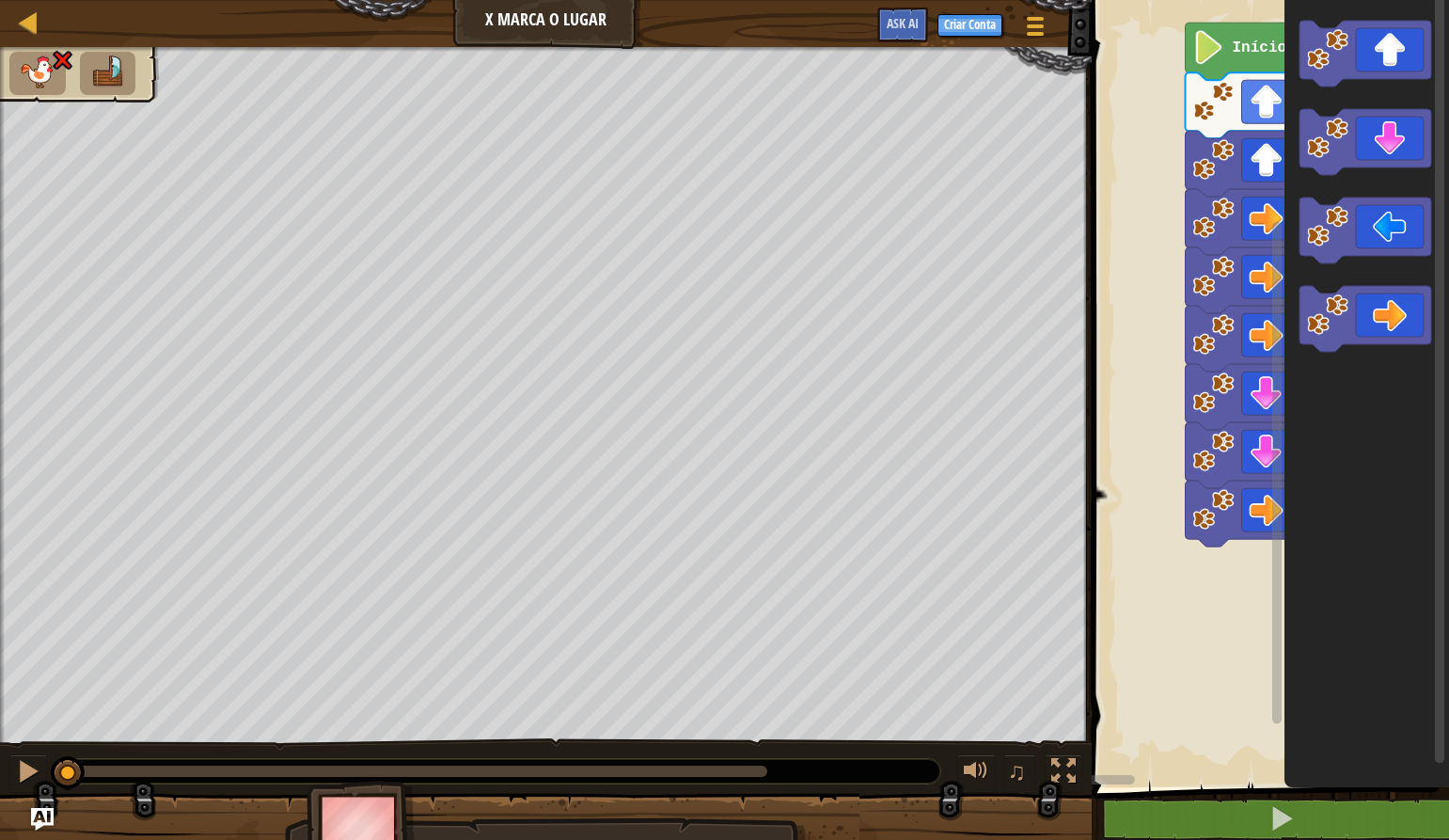
click at [1448, 0] on html "Mapa X Marca o Lugar Menu do Jogo Criar Conta Ask AI 1 הההההההההההההההההההההההה…" at bounding box center [724, 0] width 1449 height 0
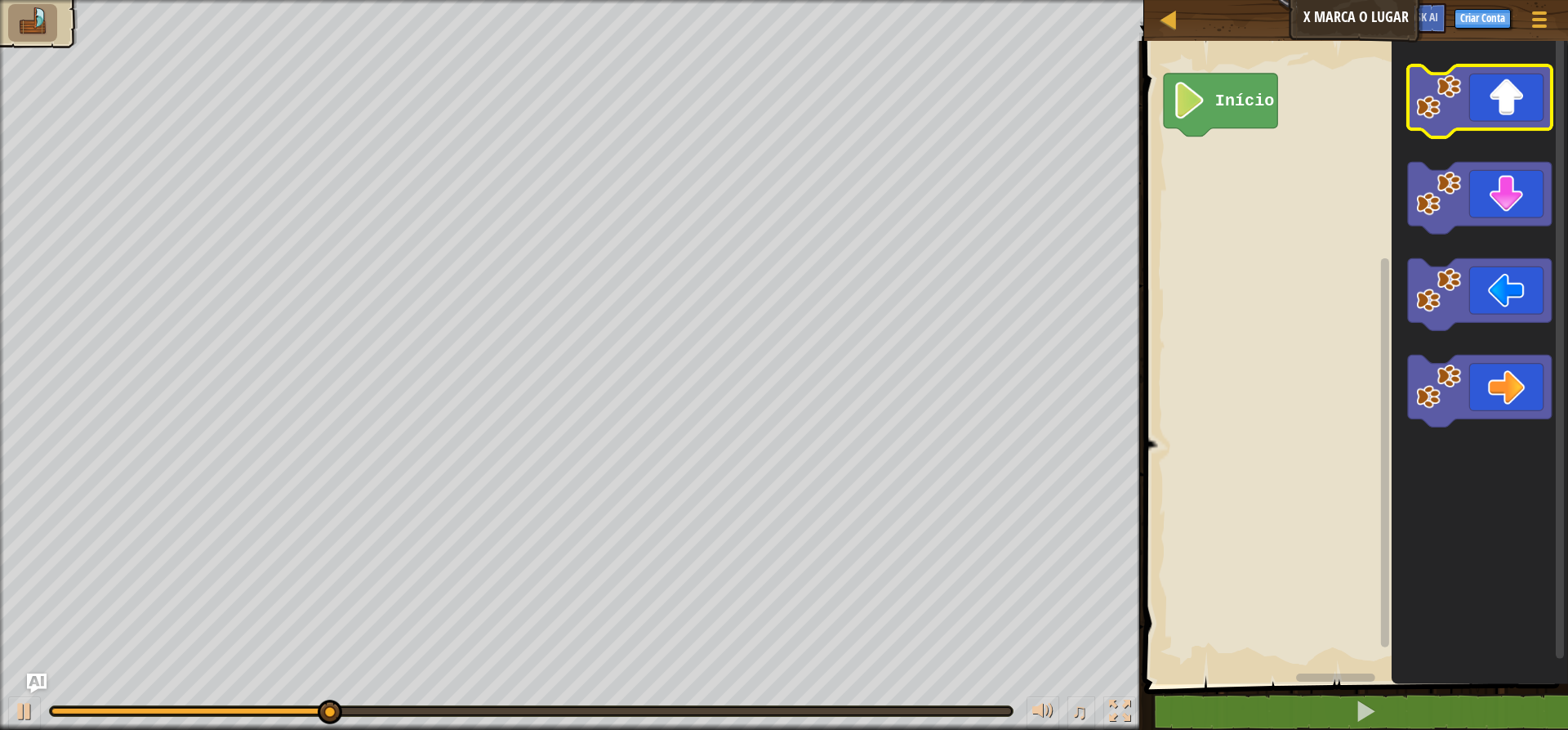
click at [1258, 110] on icon "Espaço de trabalho do Blockly" at bounding box center [1480, 101] width 144 height 72
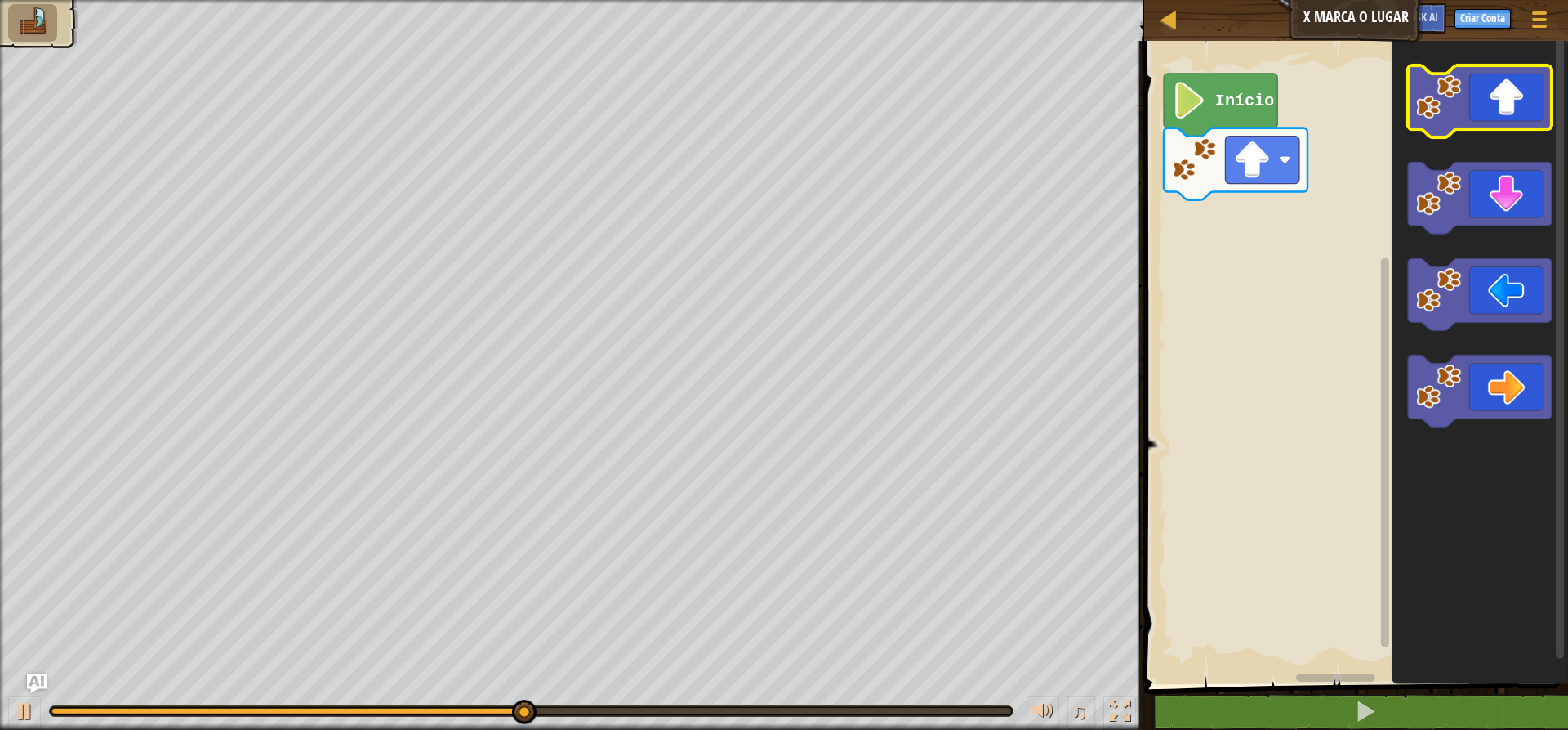
click at [1258, 111] on icon "Espaço de trabalho do Blockly" at bounding box center [1480, 101] width 144 height 72
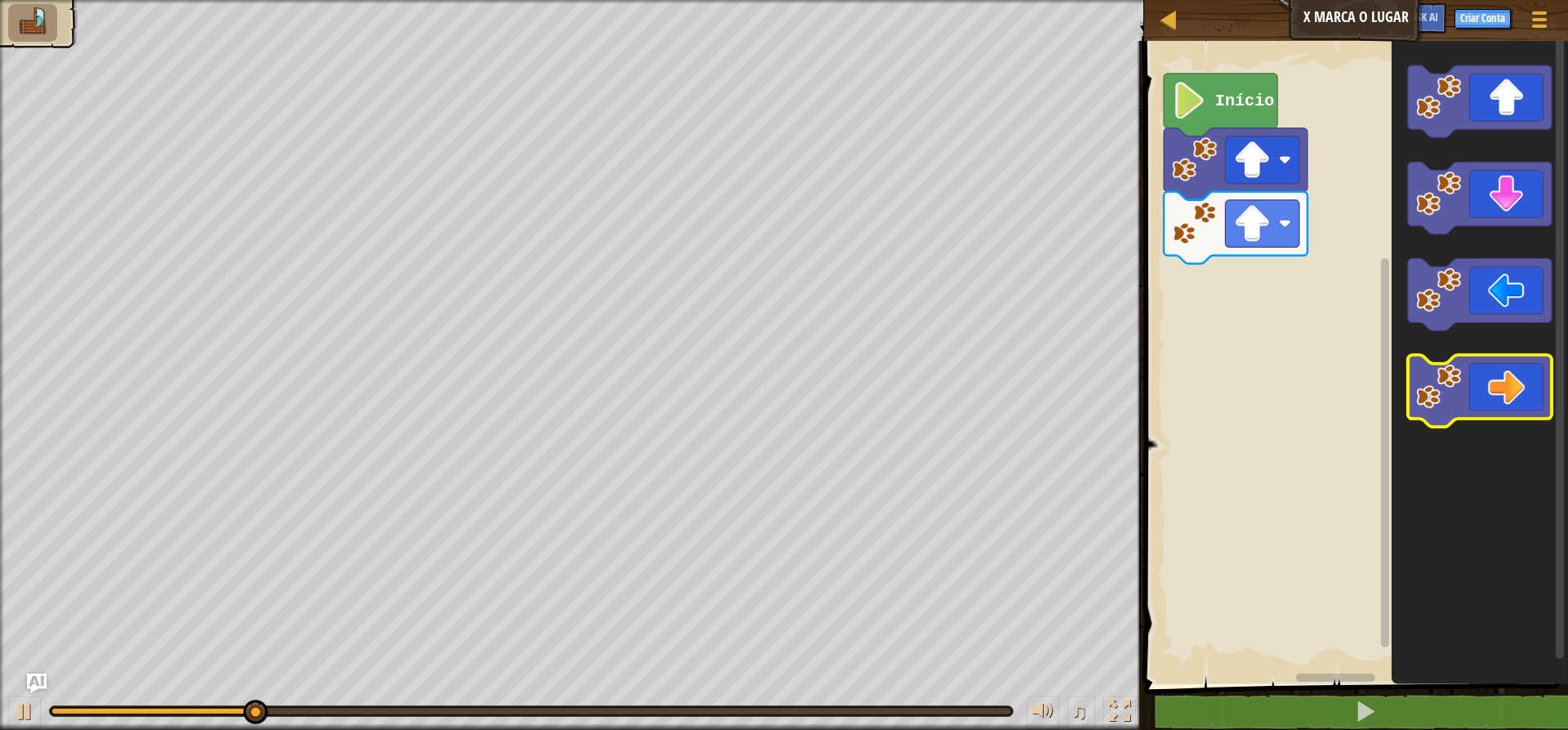
click at [1258, 409] on icon "Espaço de trabalho do Blockly" at bounding box center [1480, 392] width 144 height 72
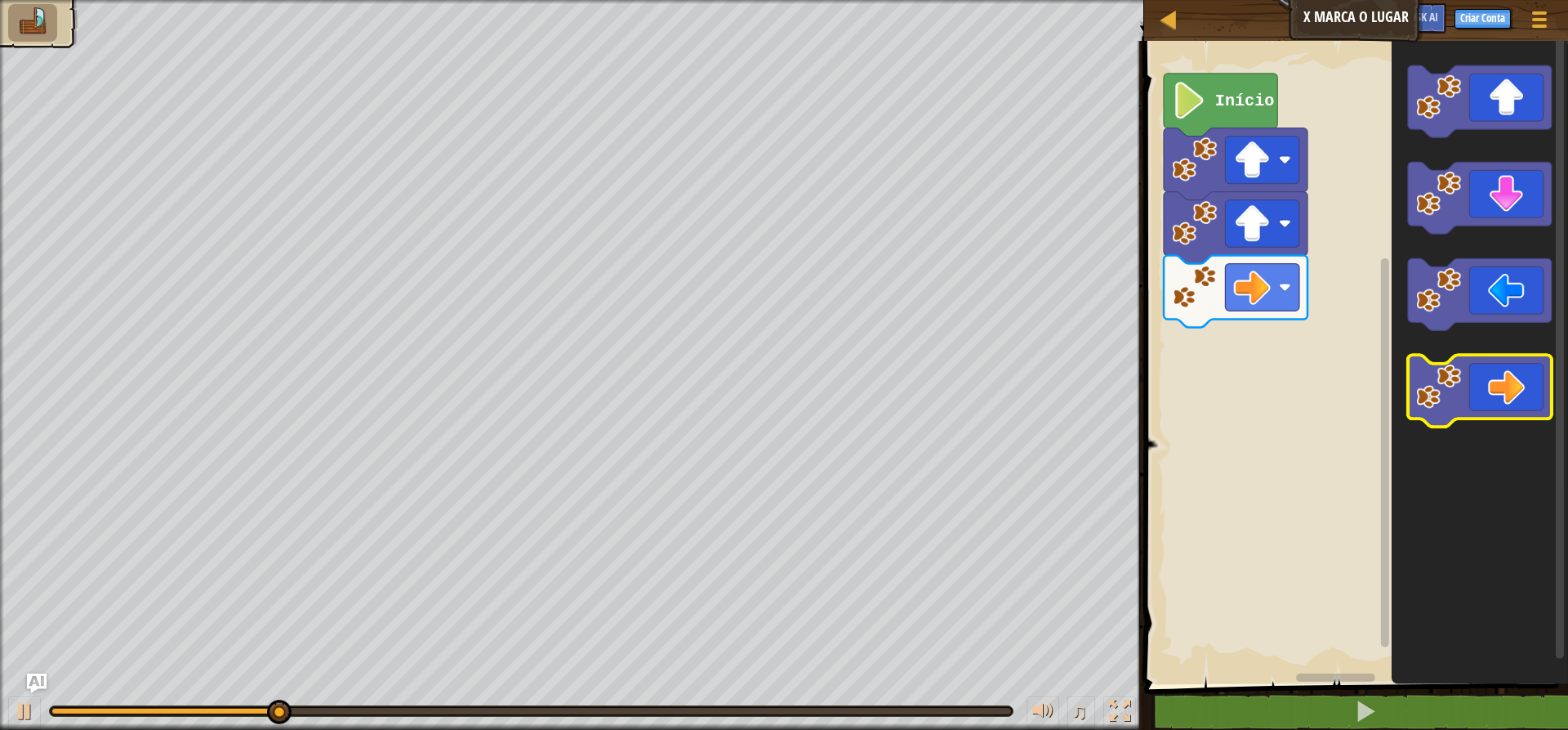
click at [1258, 401] on icon "Espaço de trabalho do Blockly" at bounding box center [1480, 392] width 144 height 72
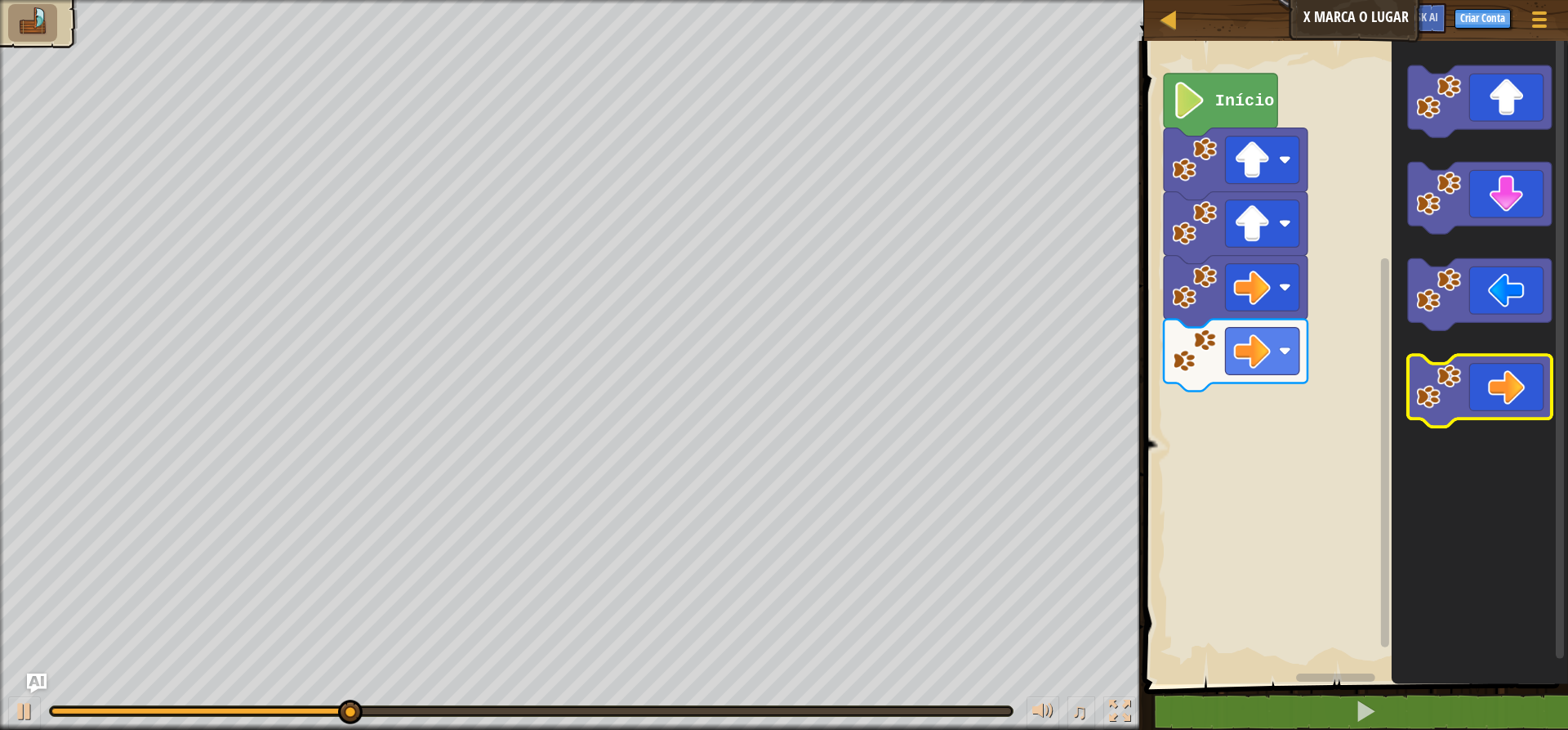
click at [1258, 401] on icon "Espaço de trabalho do Blockly" at bounding box center [1480, 392] width 144 height 72
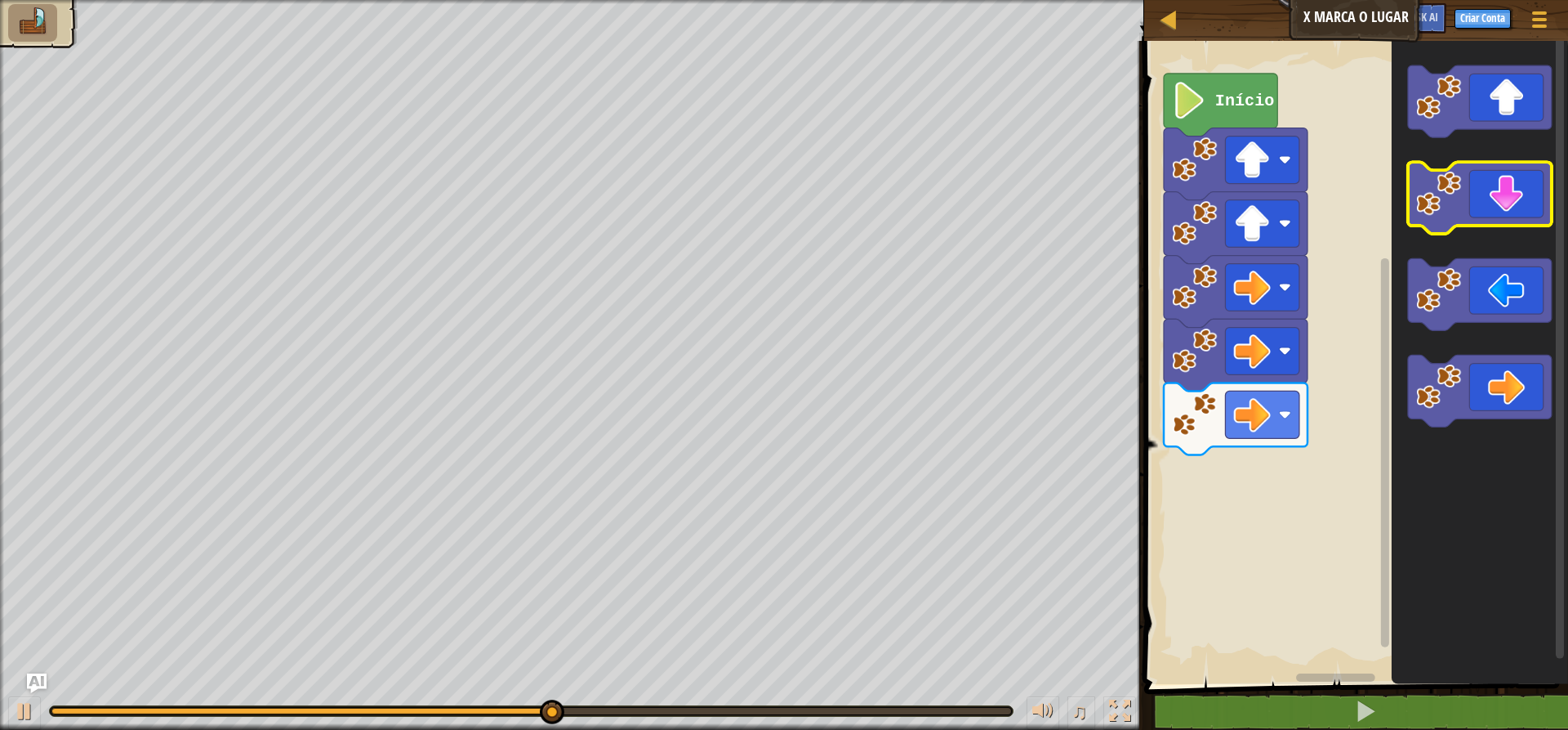
click at [1258, 214] on icon "Espaço de trabalho do Blockly" at bounding box center [1480, 198] width 144 height 72
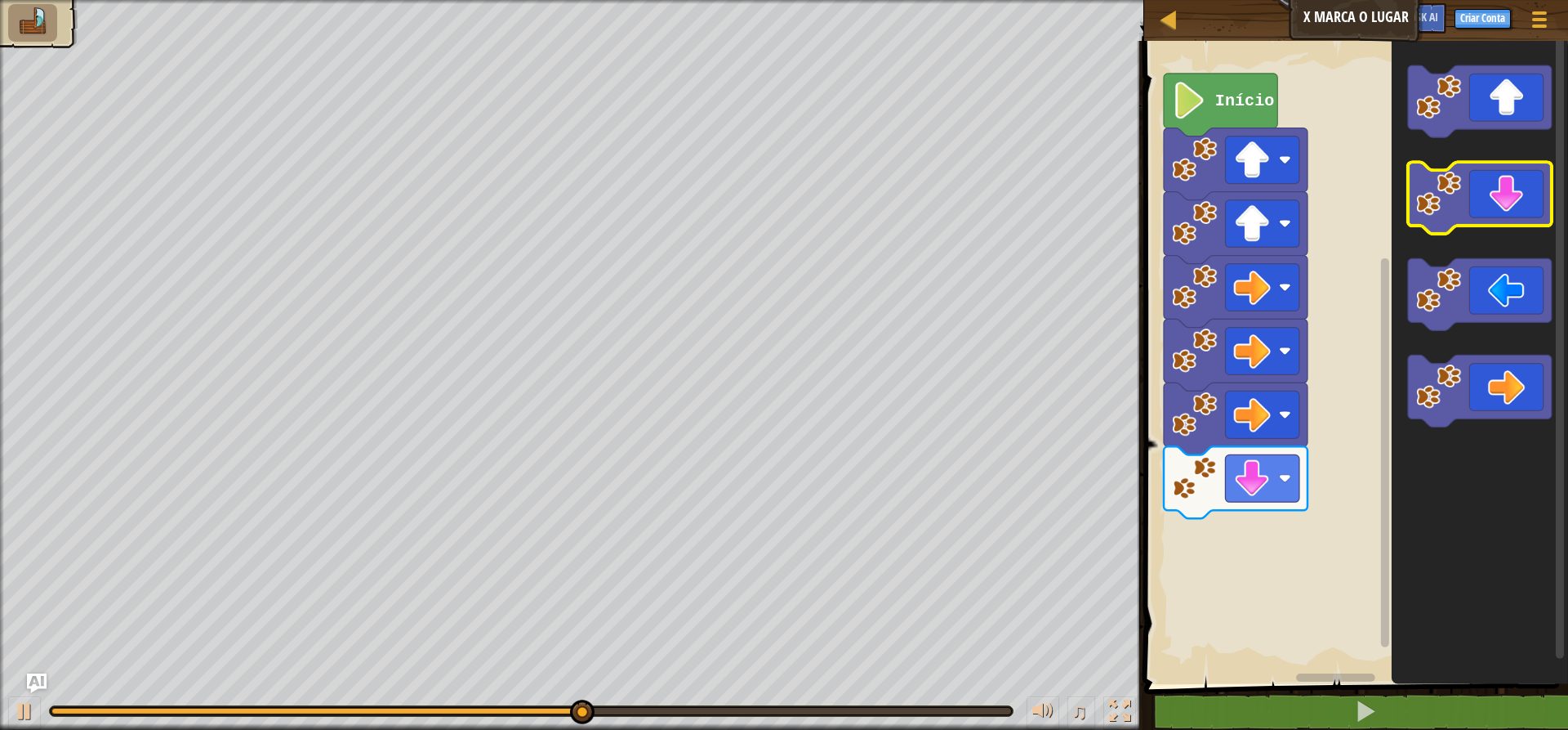
click at [1258, 214] on icon "Espaço de trabalho do Blockly" at bounding box center [1480, 198] width 144 height 72
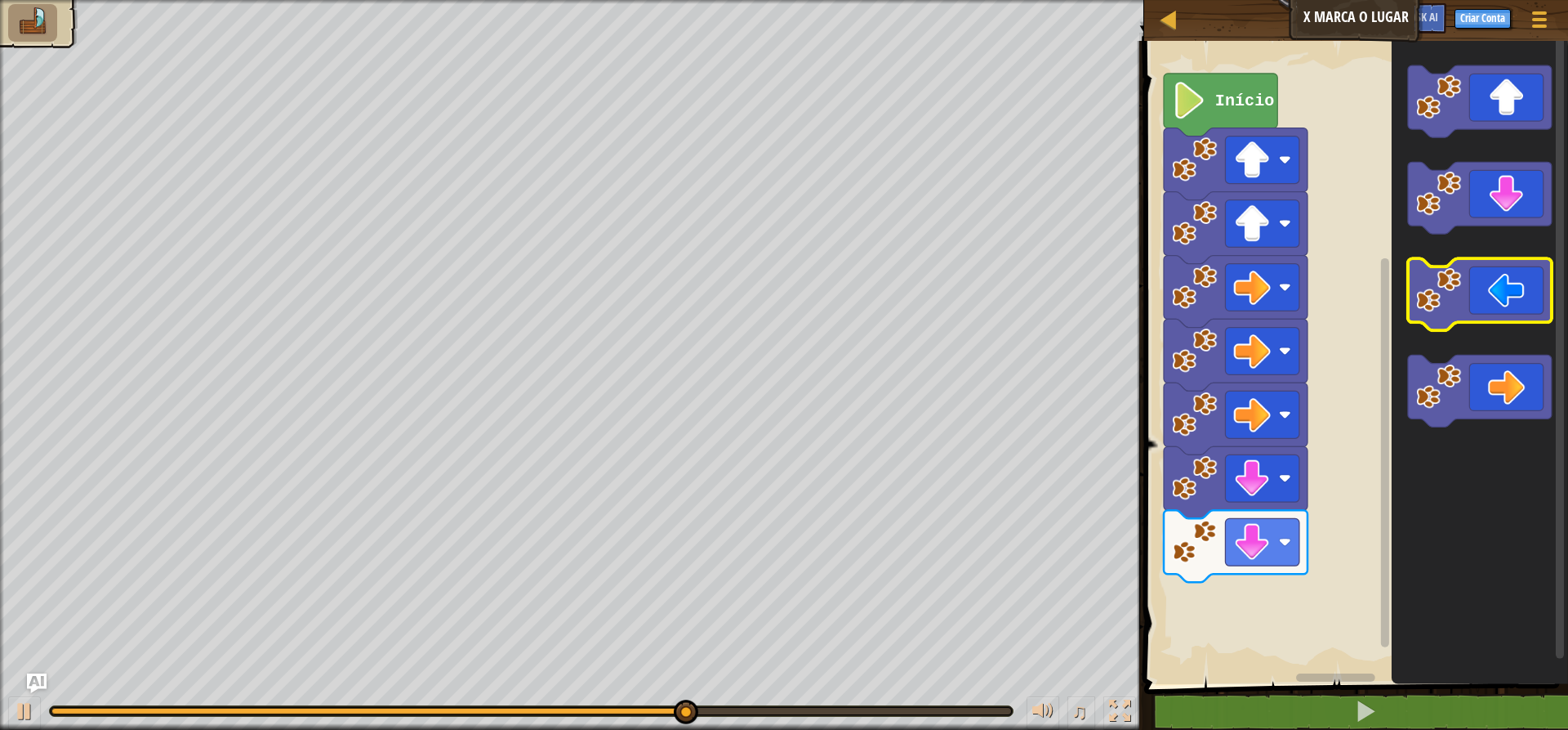
click at [1258, 276] on icon "Espaço de trabalho do Blockly" at bounding box center [1480, 295] width 144 height 72
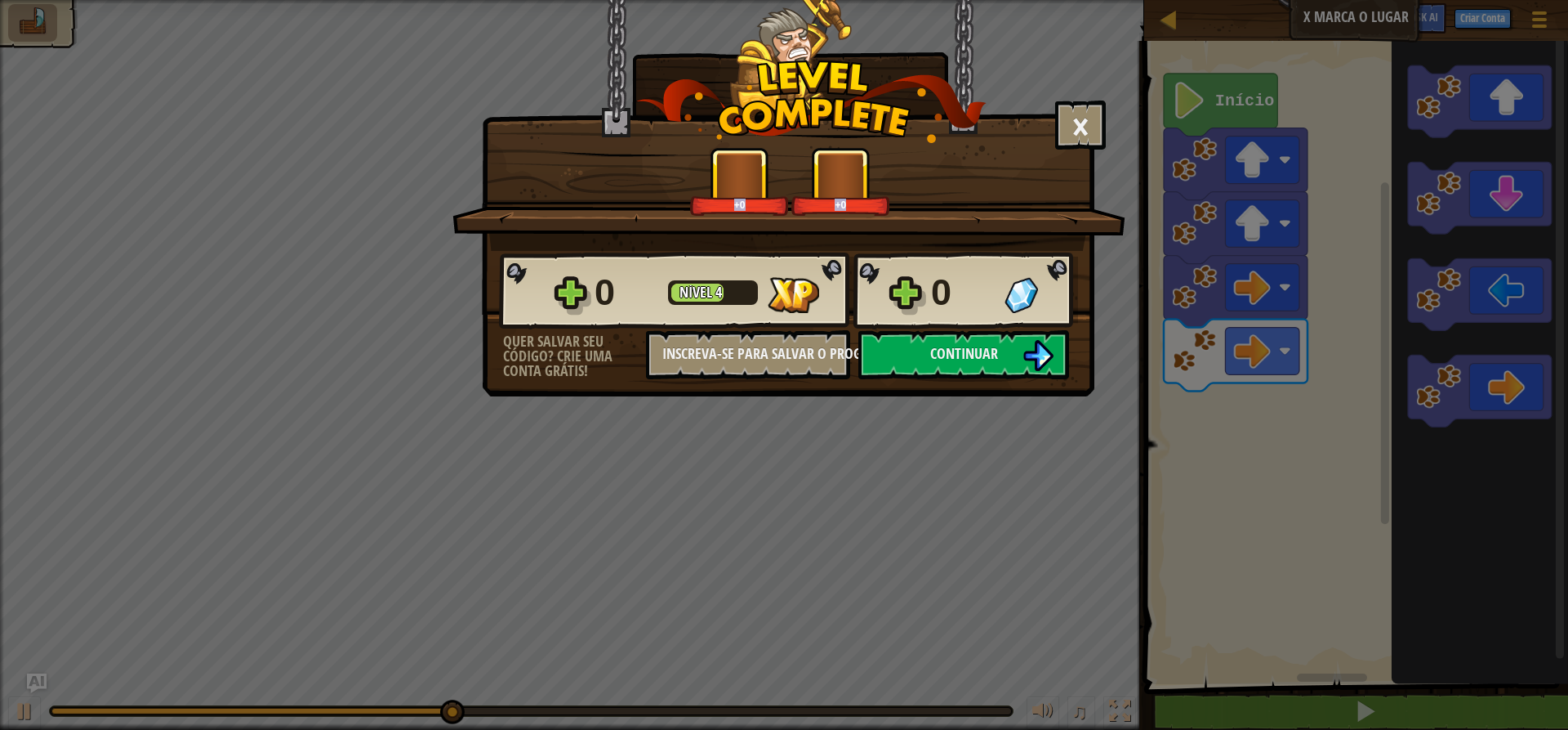
drag, startPoint x: 1284, startPoint y: 226, endPoint x: 1200, endPoint y: 254, distance: 88.5
click at [1200, 254] on div "× Este nível foi divertido? +0 +0 Reticulating Splines... 0 Nível 4 0 Quer salv…" at bounding box center [784, 365] width 1568 height 730
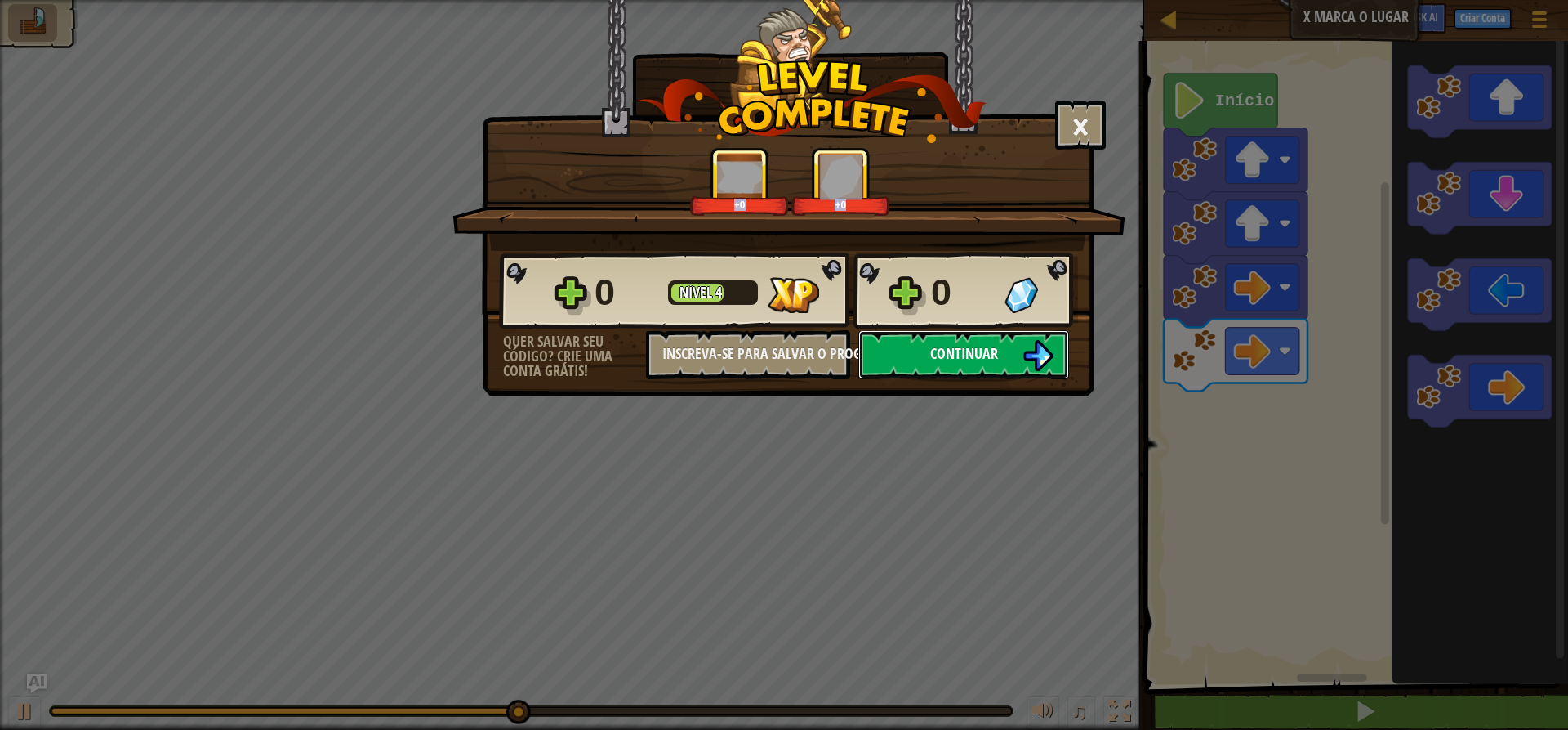
click at [1003, 348] on button "Continuar" at bounding box center [963, 355] width 211 height 49
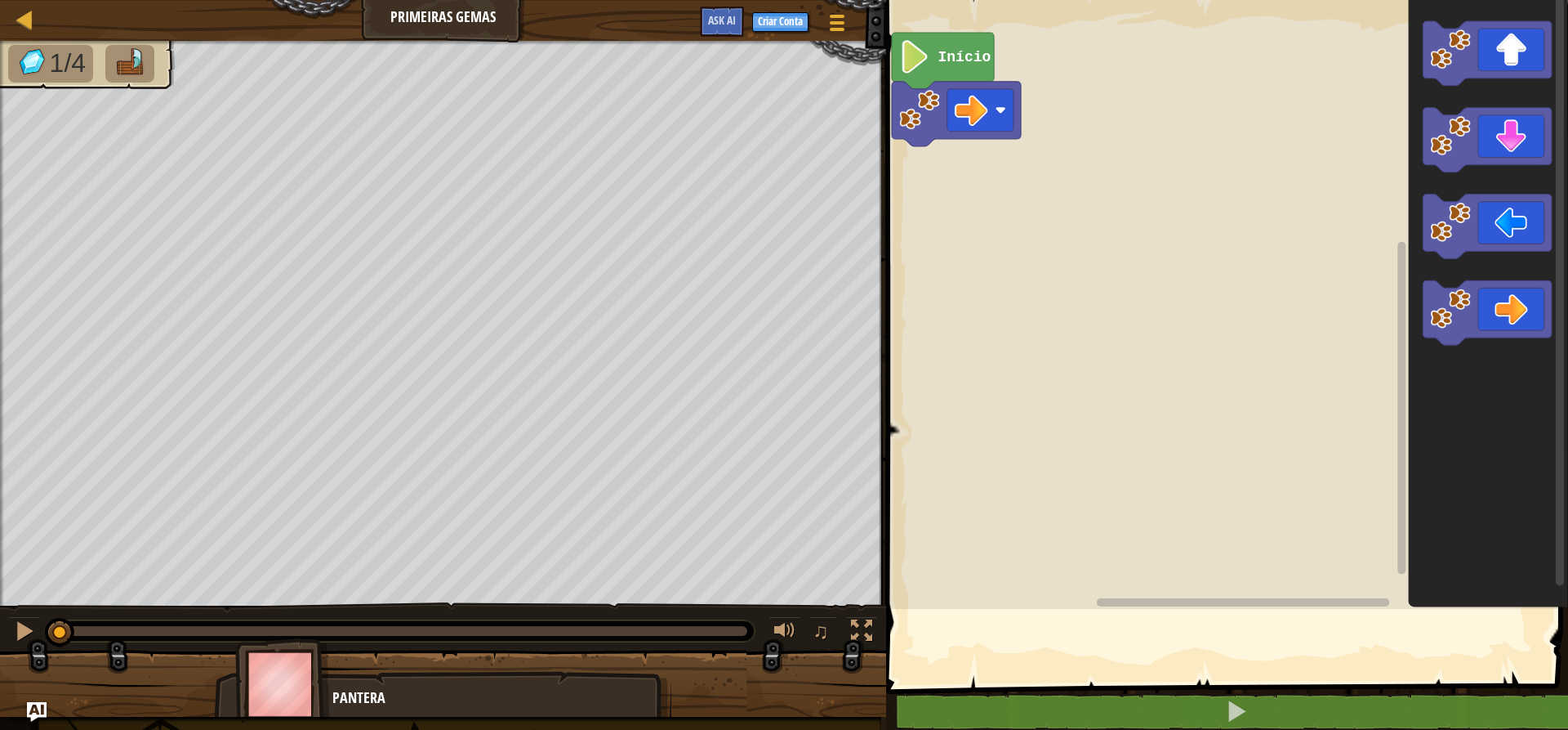
click at [1105, 329] on rect "Espaço de trabalho do Blockly" at bounding box center [1224, 300] width 687 height 617
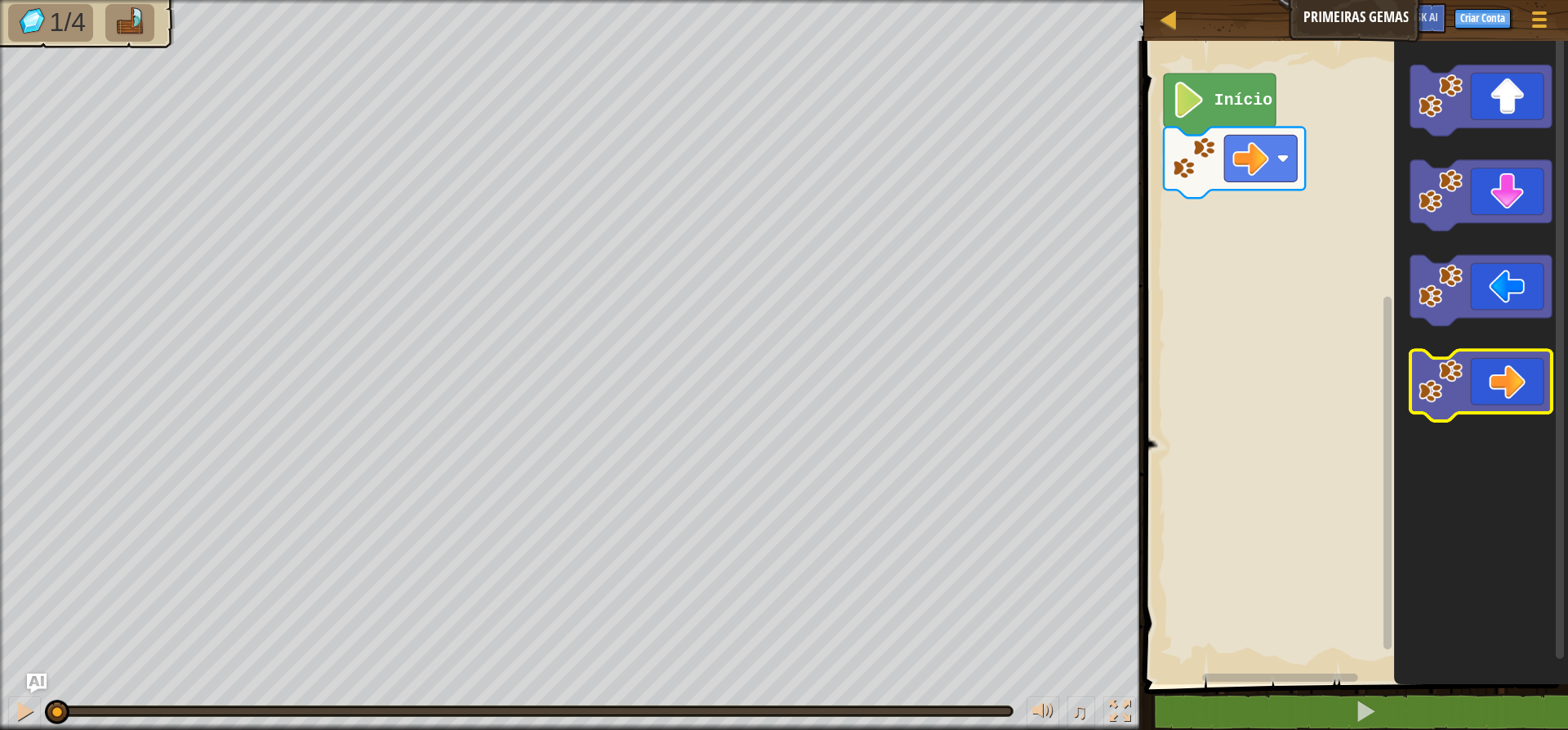
click at [1258, 418] on rect "Espaço de trabalho do Blockly" at bounding box center [1481, 385] width 141 height 71
click at [1258, 399] on icon "Espaço de trabalho do Blockly" at bounding box center [1481, 385] width 141 height 71
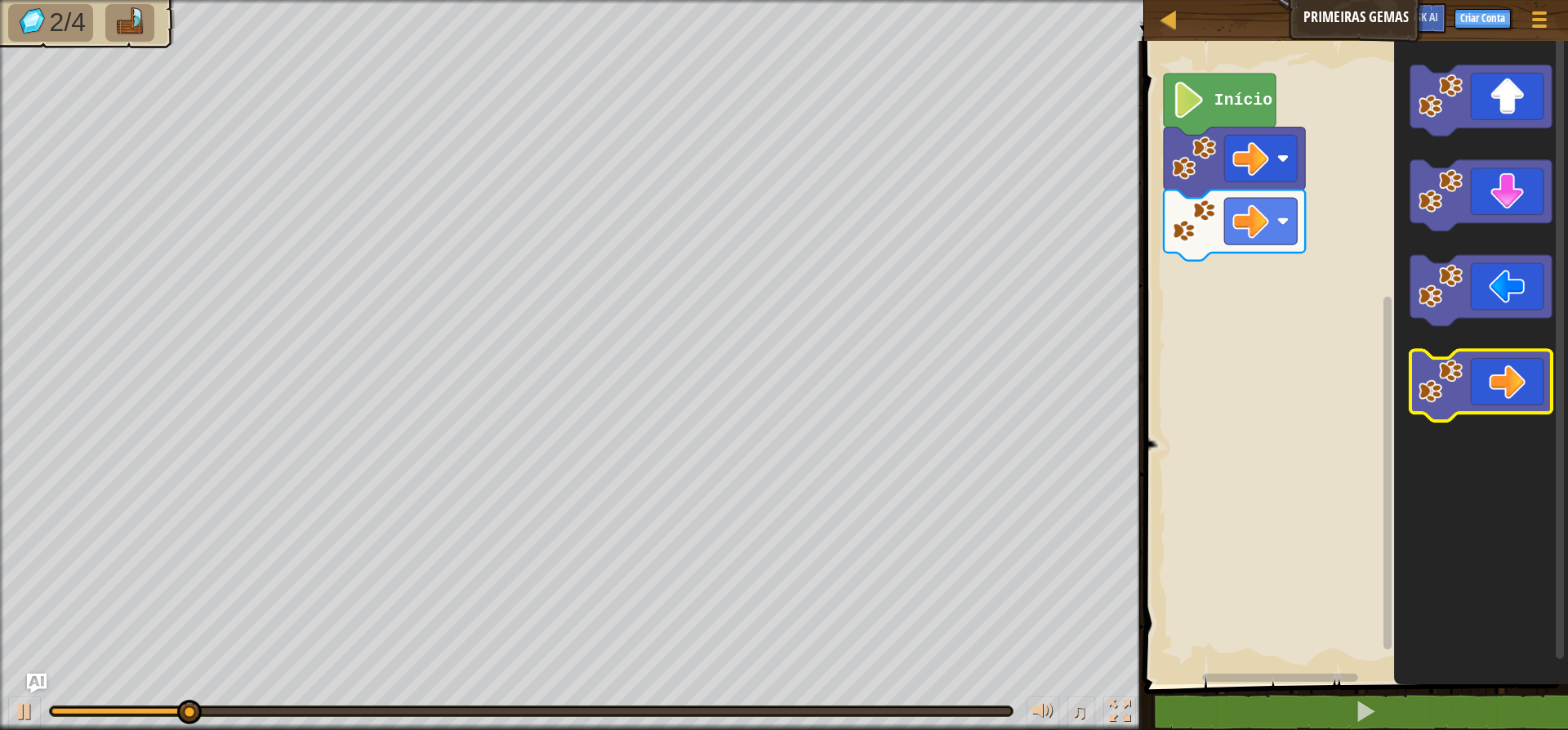
click at [1258, 399] on icon "Espaço de trabalho do Blockly" at bounding box center [1481, 385] width 141 height 71
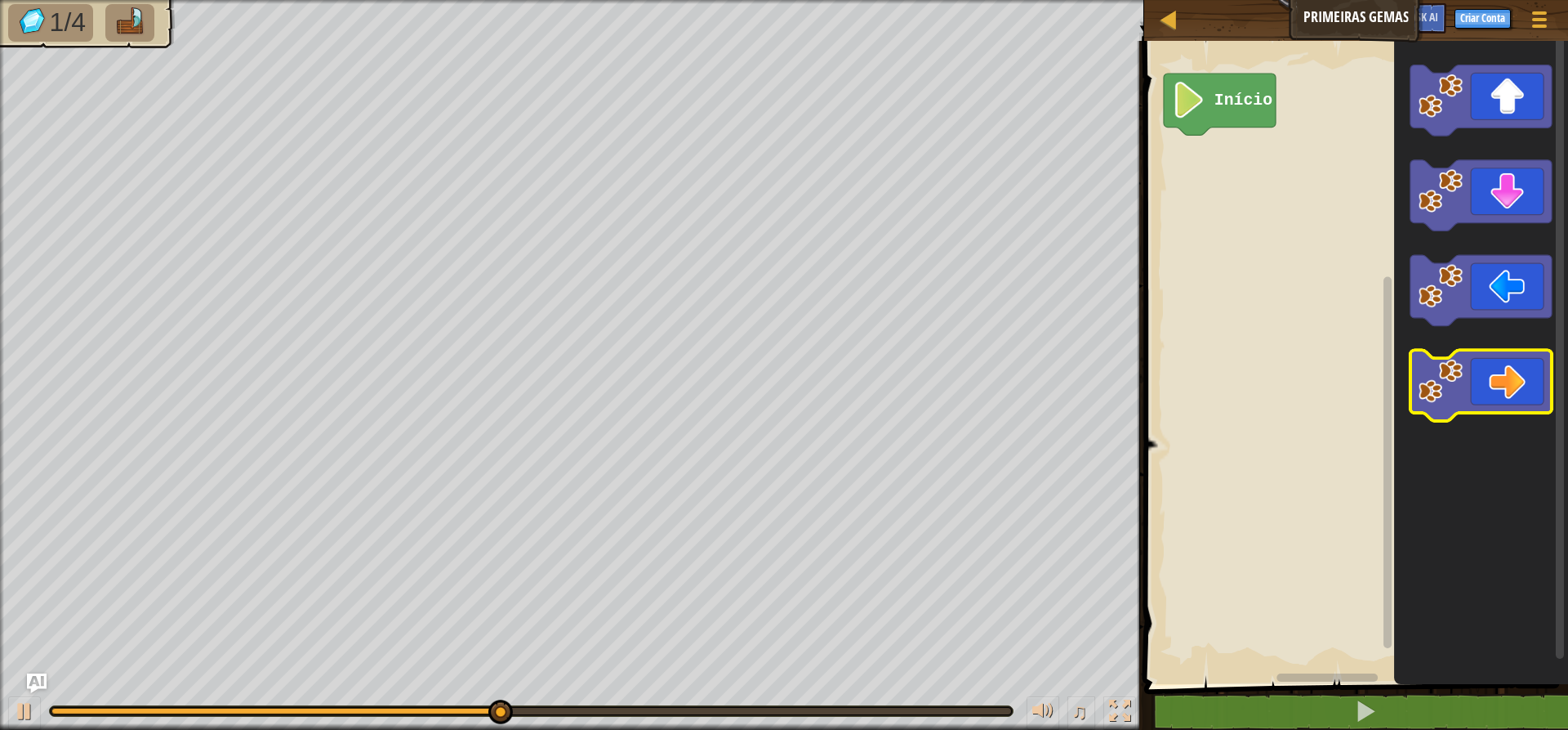
click at [1258, 398] on icon "Espaço de trabalho do Blockly" at bounding box center [1481, 385] width 141 height 71
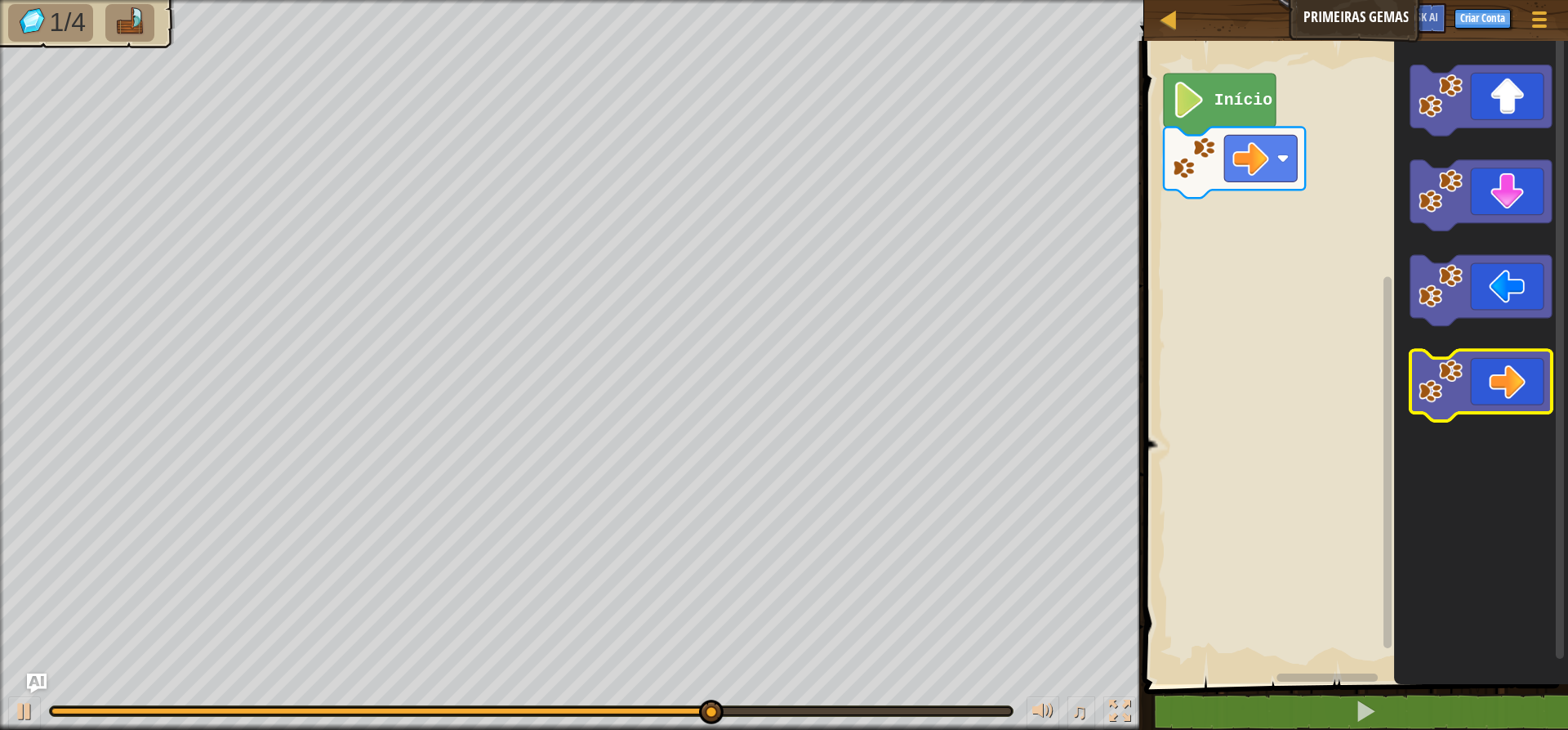
click at [1258, 396] on icon "Espaço de trabalho do Blockly" at bounding box center [1481, 385] width 141 height 71
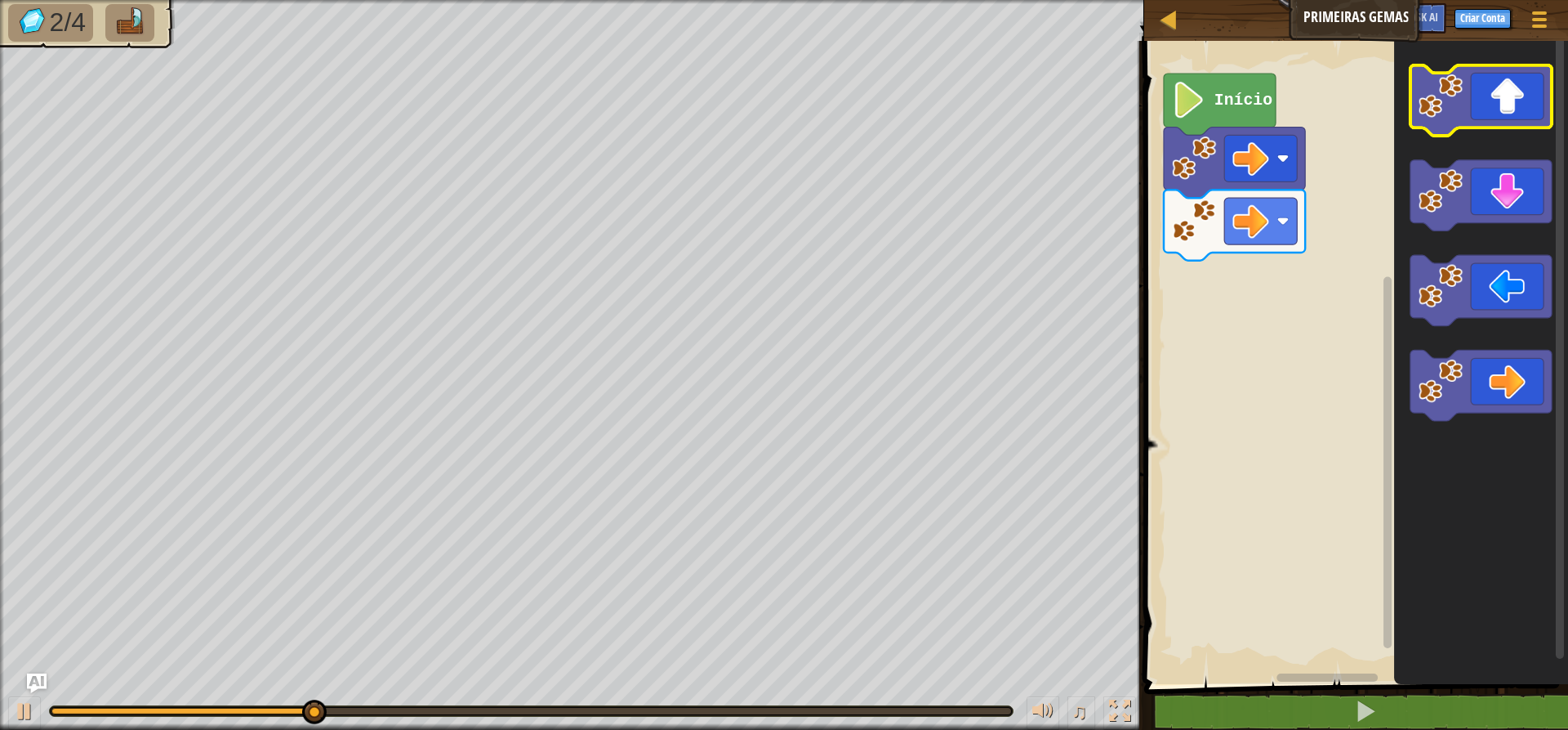
click at [1258, 114] on icon "Espaço de trabalho do Blockly" at bounding box center [1481, 101] width 141 height 71
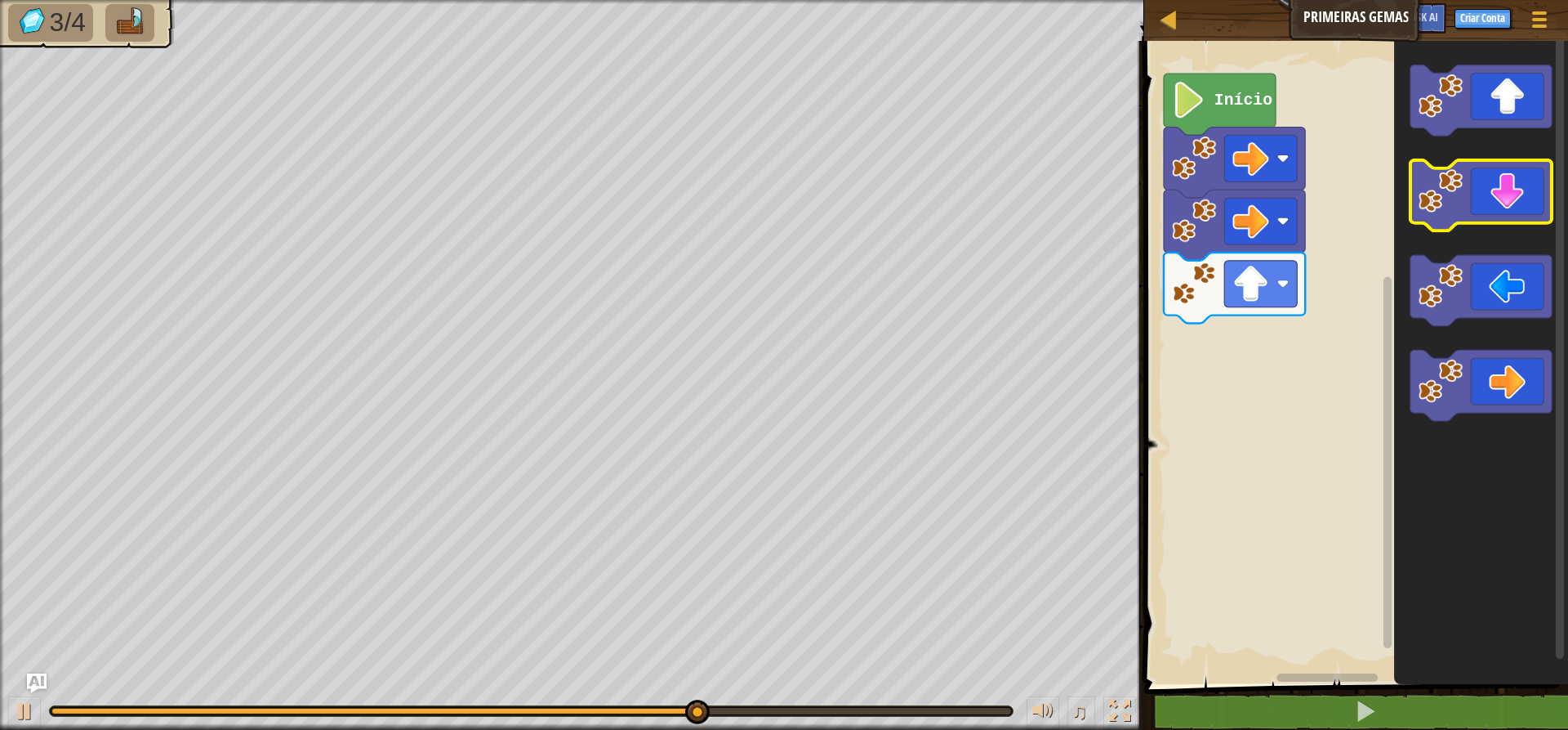
click at [1258, 199] on icon "Espaço de trabalho do Blockly" at bounding box center [1481, 195] width 141 height 71
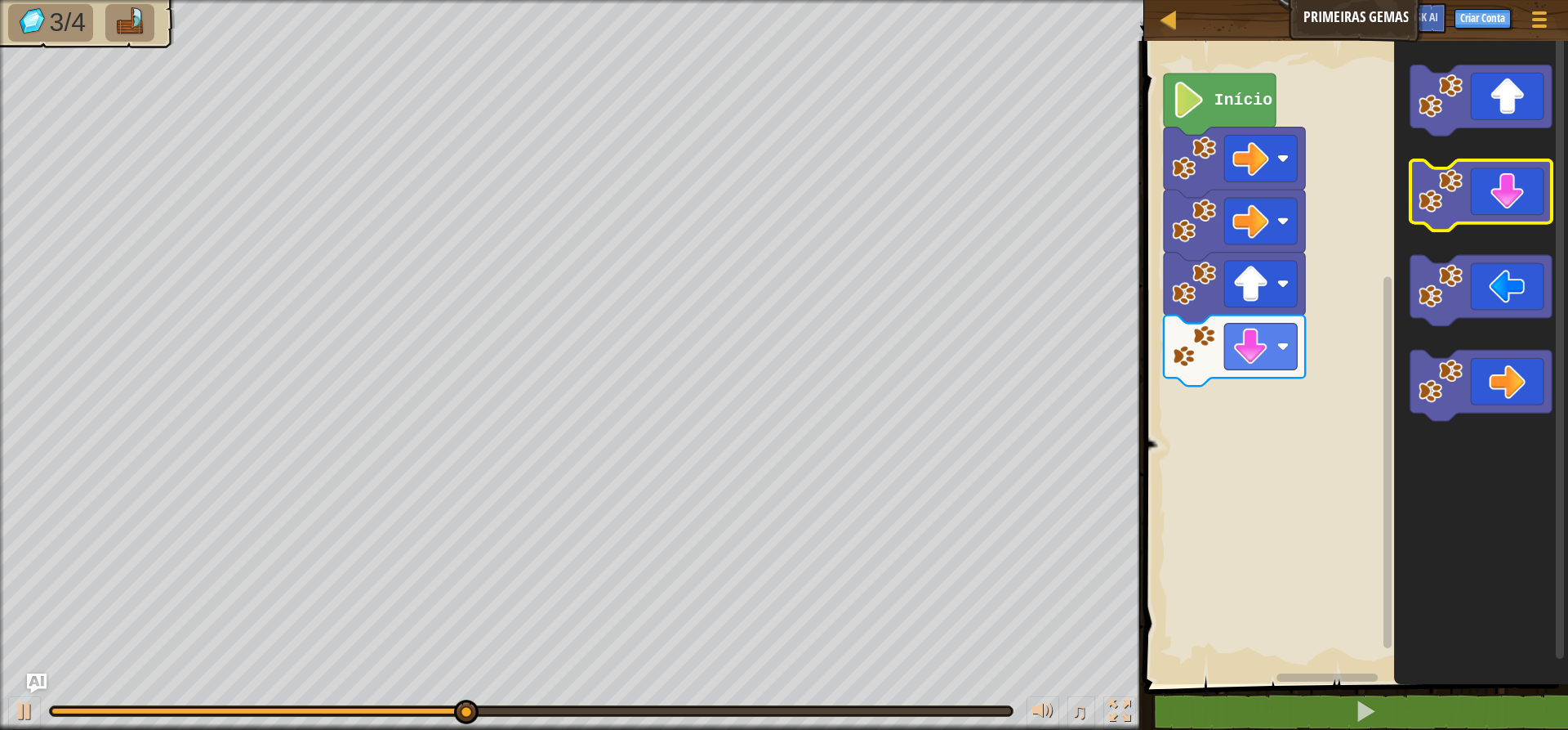
click at [1258, 199] on icon "Espaço de trabalho do Blockly" at bounding box center [1481, 195] width 141 height 71
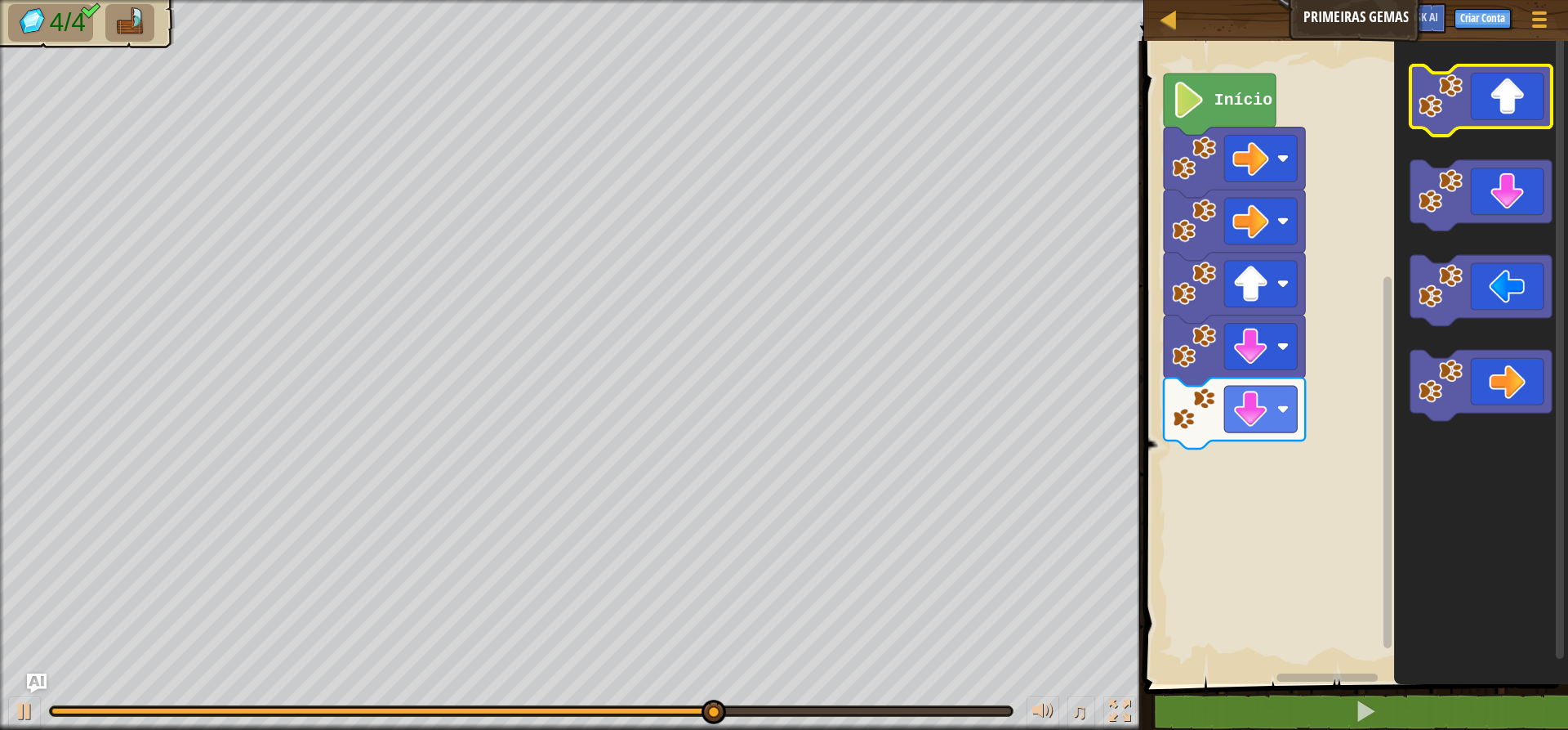
click at [1258, 128] on g "Espaço de trabalho do Blockly" at bounding box center [1481, 243] width 141 height 356
click at [1258, 107] on icon "Espaço de trabalho do Blockly" at bounding box center [1481, 101] width 141 height 71
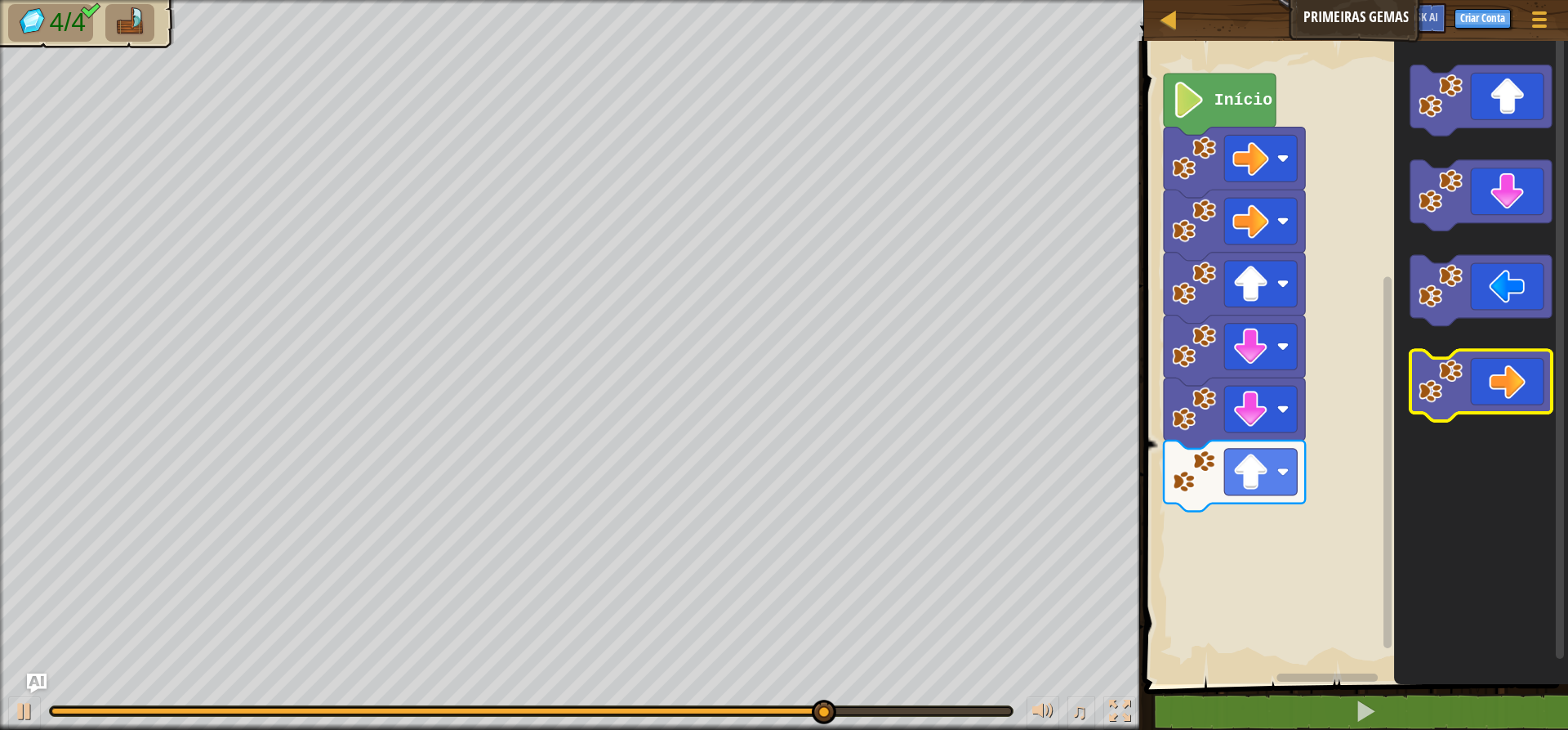
click at [1258, 383] on icon "Espaço de trabalho do Blockly" at bounding box center [1481, 385] width 141 height 71
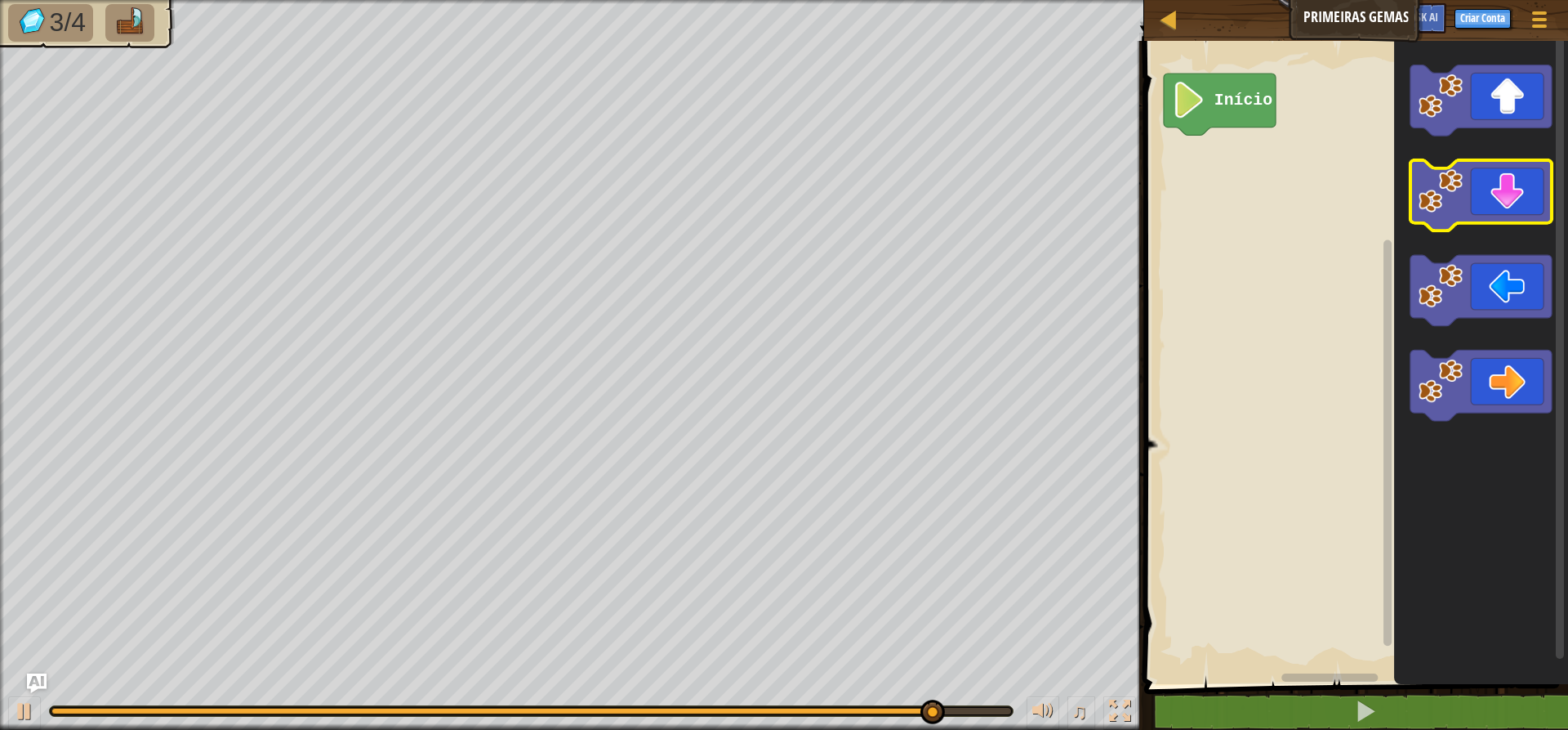
click at [1258, 212] on icon "Espaço de trabalho do Blockly" at bounding box center [1481, 195] width 141 height 71
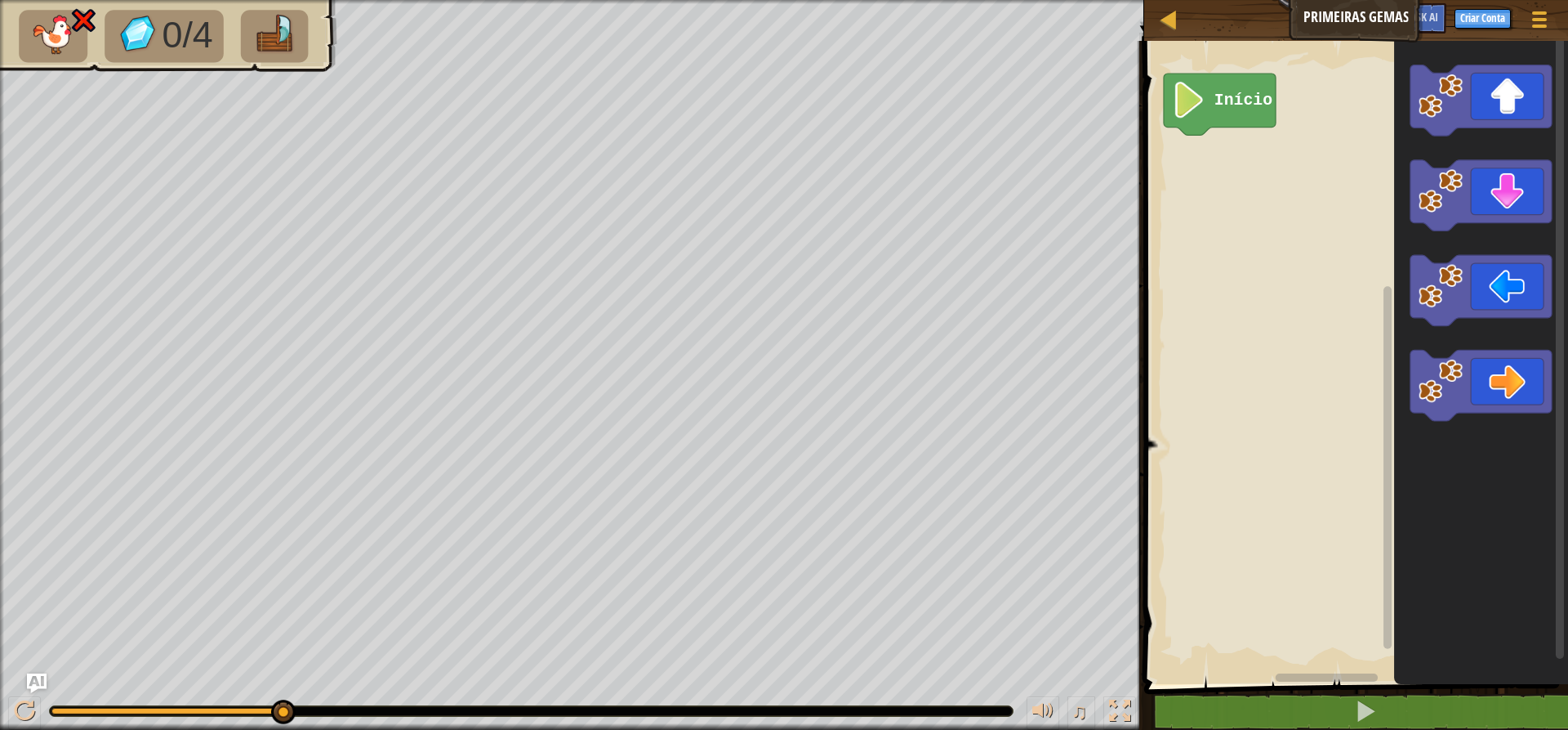
drag, startPoint x: 268, startPoint y: 705, endPoint x: 0, endPoint y: 692, distance: 268.3
click at [0, 692] on div "♫" at bounding box center [572, 707] width 1144 height 49
drag, startPoint x: 440, startPoint y: 714, endPoint x: 347, endPoint y: 710, distance: 93.1
click at [348, 710] on div at bounding box center [531, 711] width 963 height 10
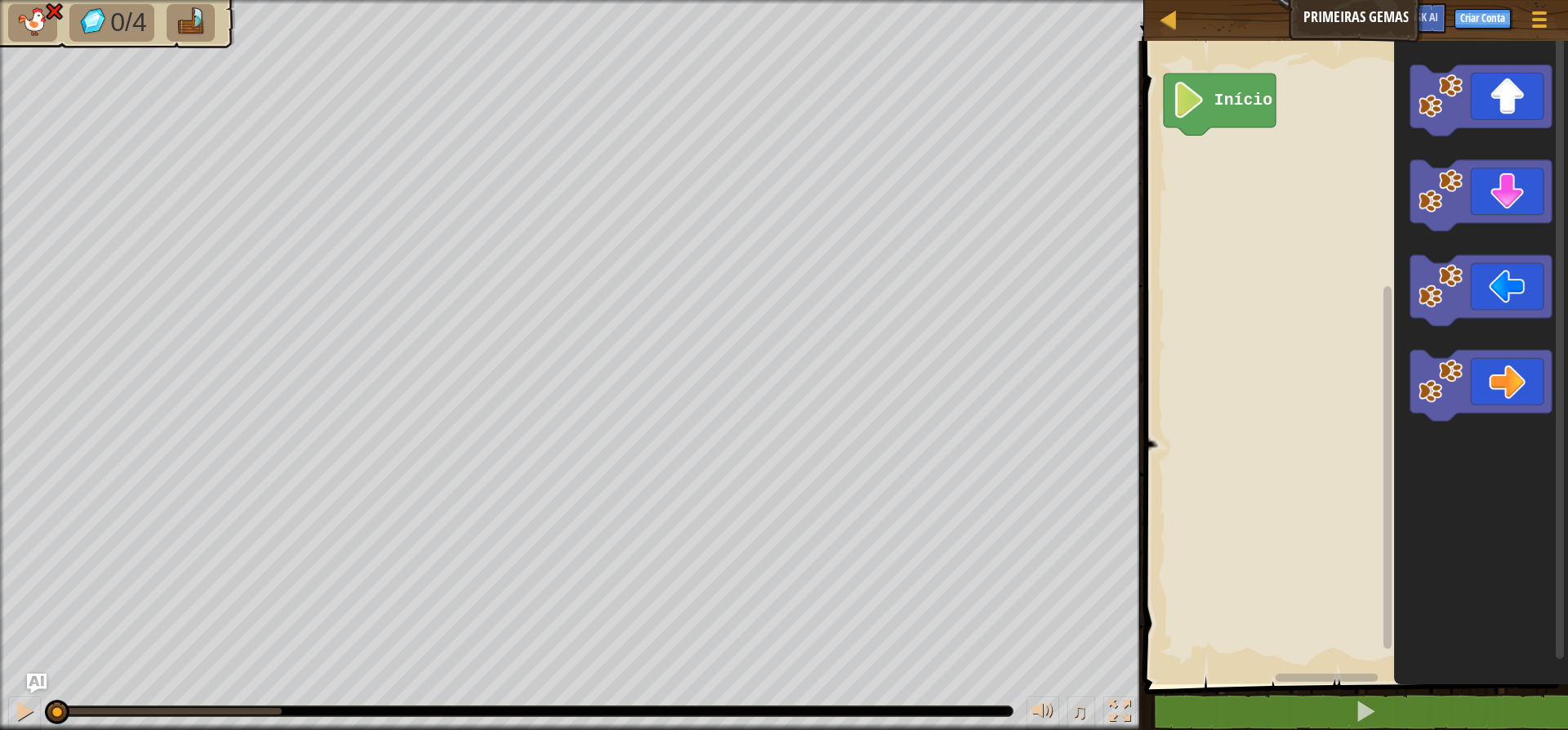
drag, startPoint x: 284, startPoint y: 710, endPoint x: 15, endPoint y: 687, distance: 270.0
click at [15, 687] on div "♫" at bounding box center [572, 707] width 1144 height 49
click at [11, 723] on button at bounding box center [25, 713] width 33 height 34
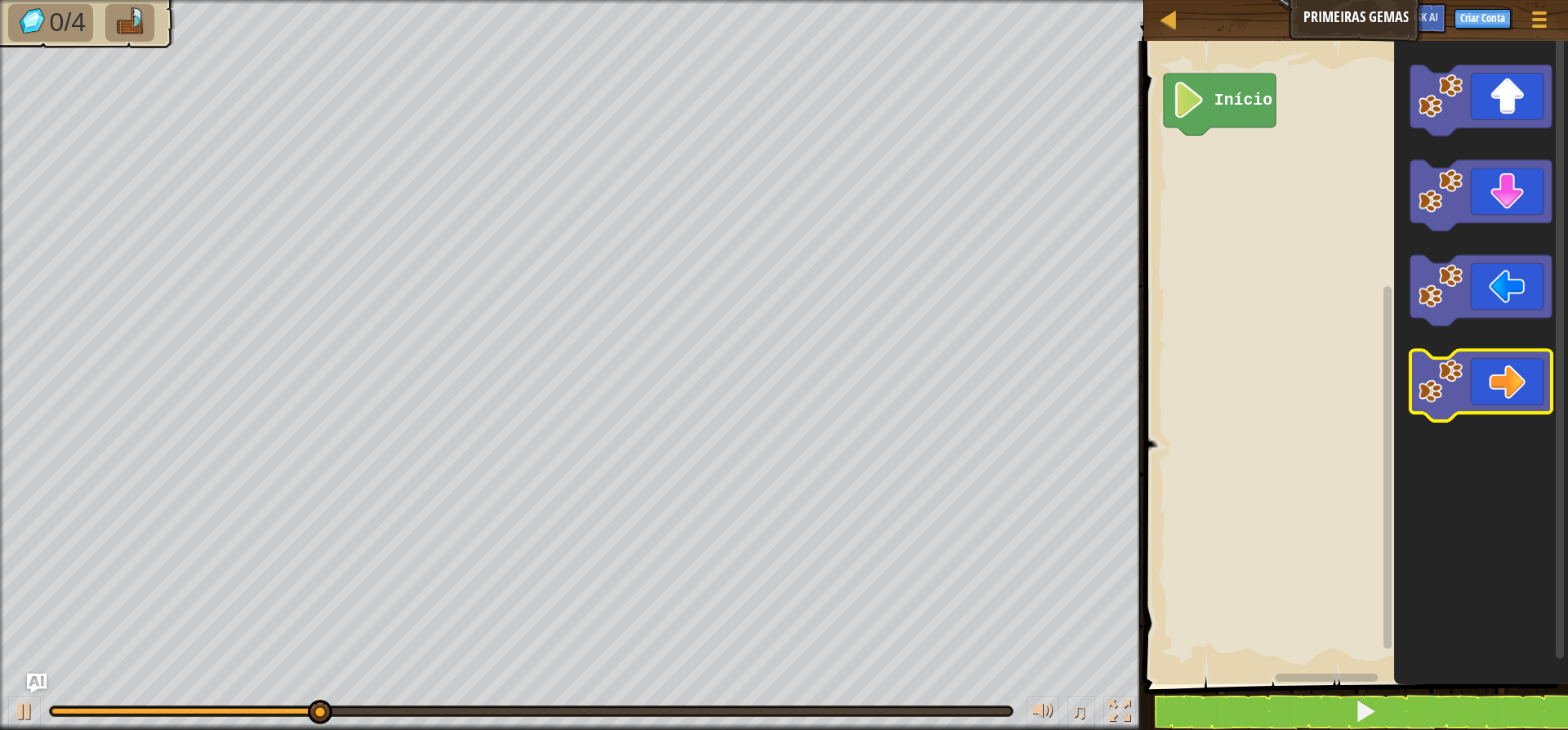
click at [1258, 405] on icon "Espaço de trabalho do Blockly" at bounding box center [1481, 385] width 141 height 71
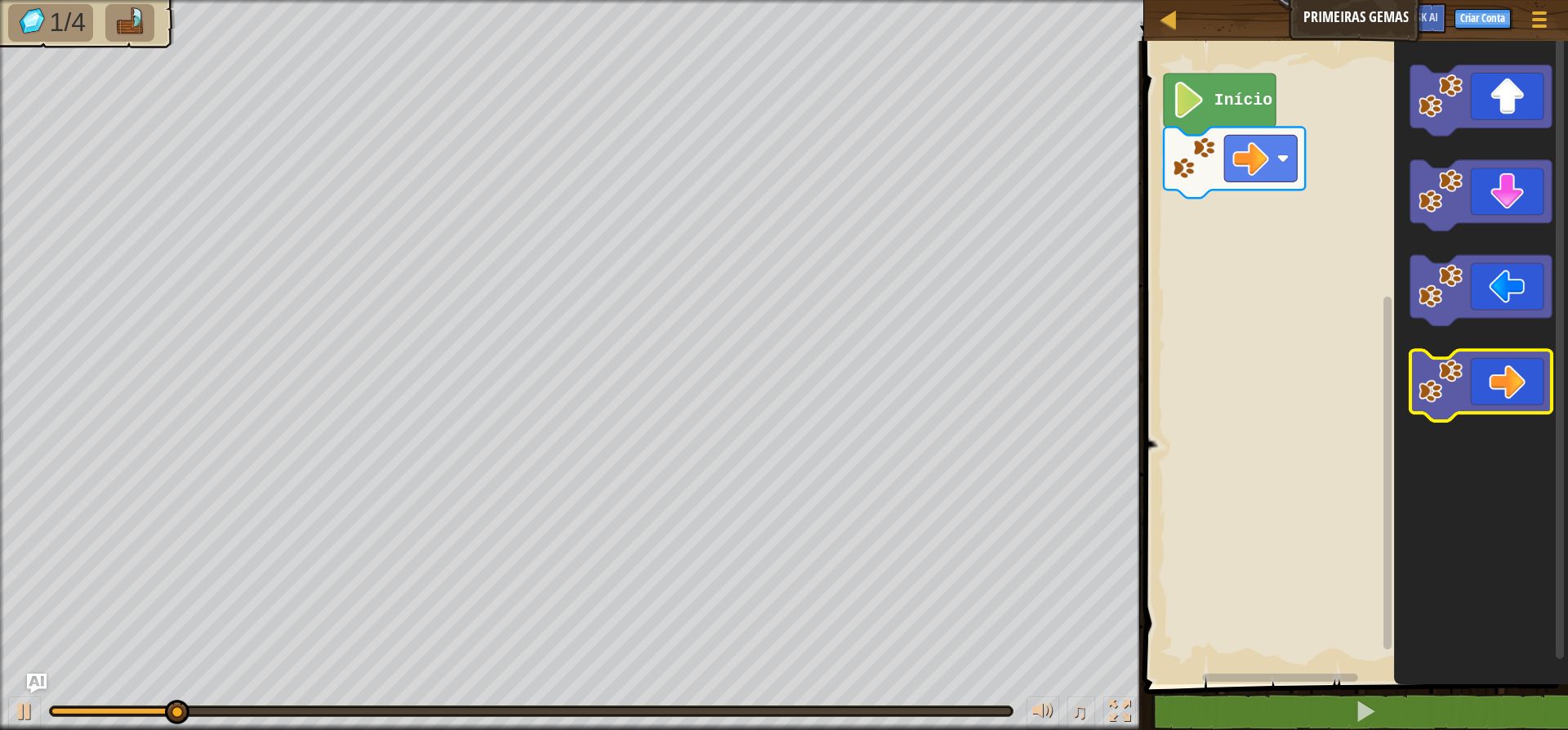
click at [1258, 396] on icon "Espaço de trabalho do Blockly" at bounding box center [1481, 385] width 141 height 71
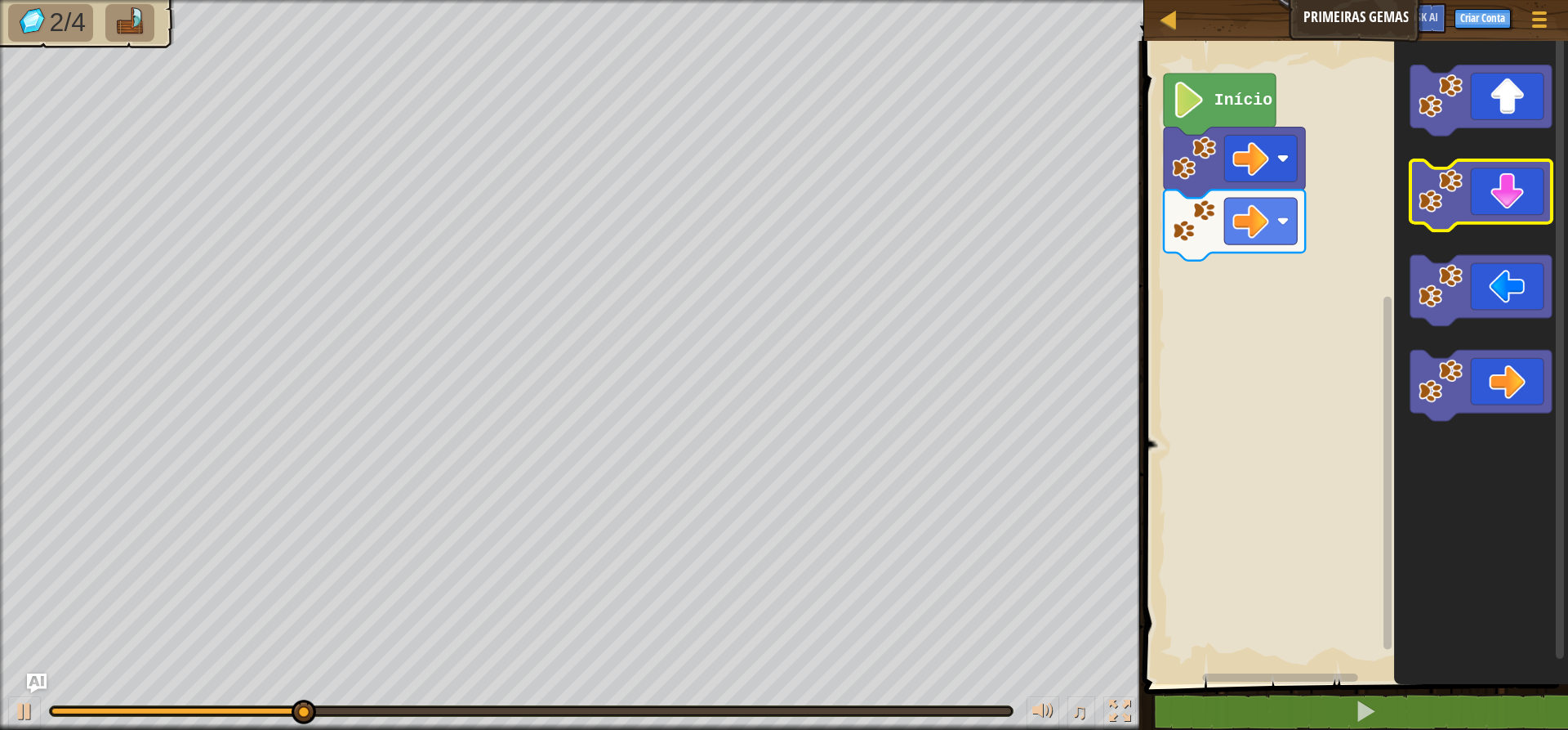
click at [1258, 212] on icon "Espaço de trabalho do Blockly" at bounding box center [1481, 195] width 141 height 71
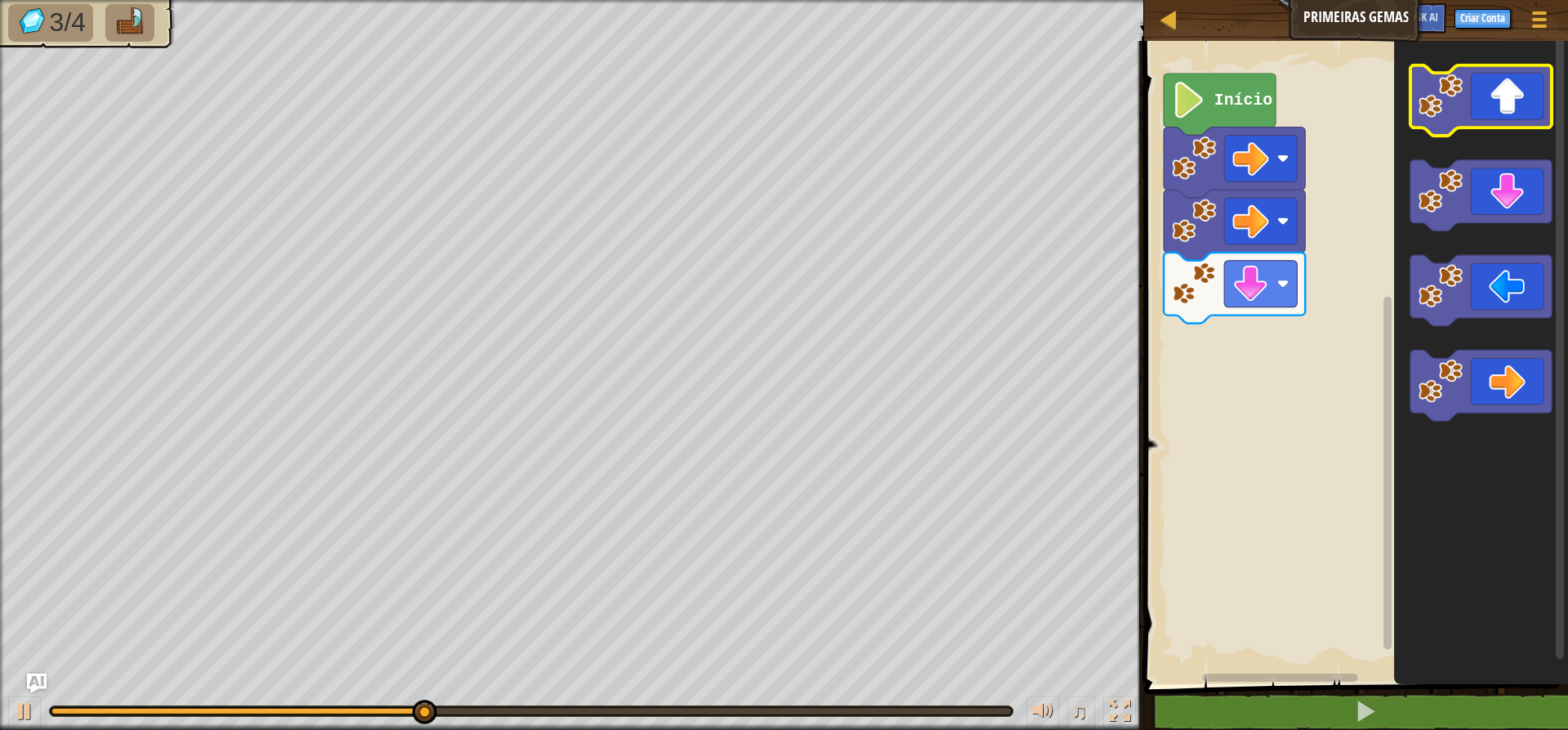
click at [1258, 96] on icon "Espaço de trabalho do Blockly" at bounding box center [1481, 101] width 141 height 71
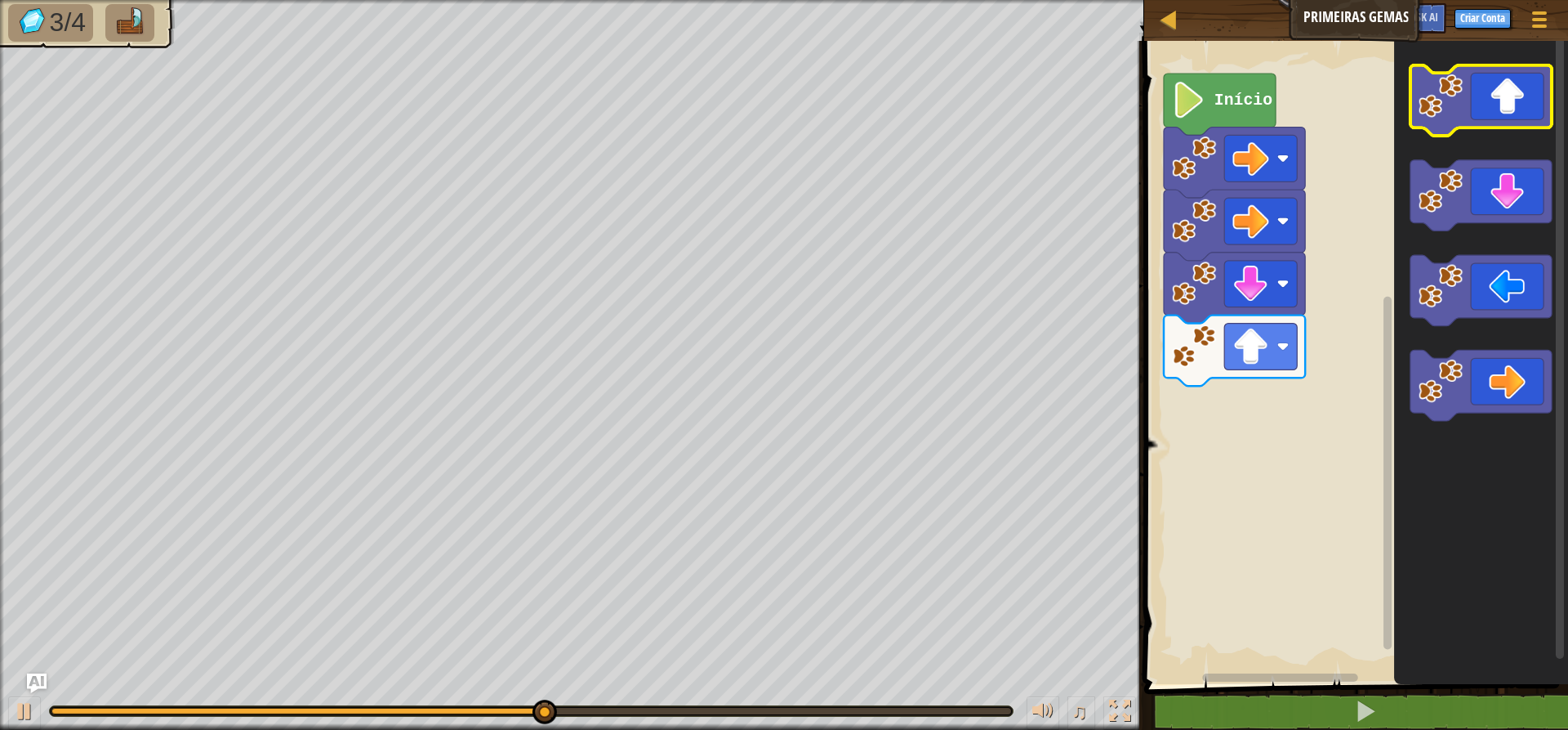
click at [1258, 96] on icon "Espaço de trabalho do Blockly" at bounding box center [1481, 101] width 141 height 71
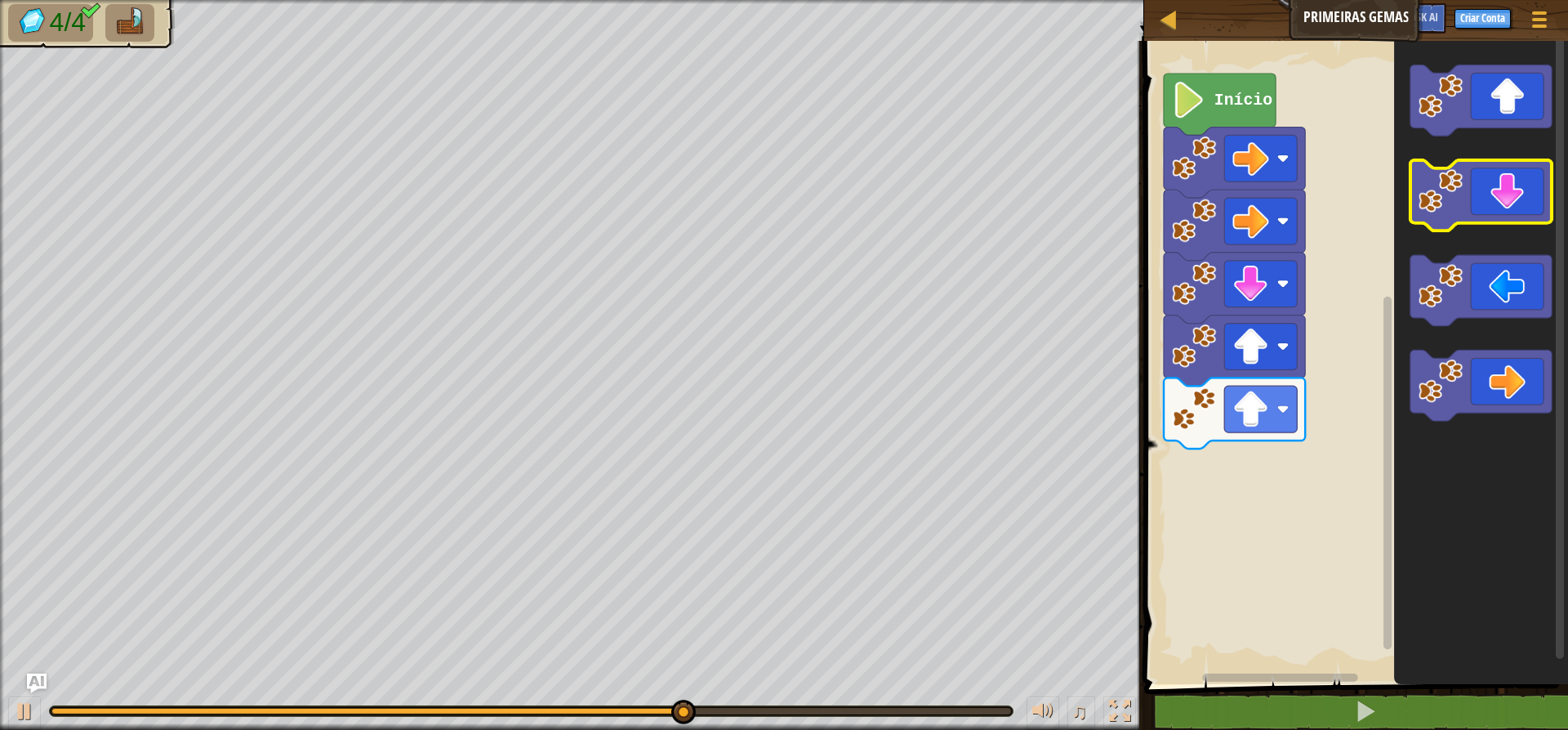
click at [1258, 213] on icon "Espaço de trabalho do Blockly" at bounding box center [1481, 195] width 141 height 71
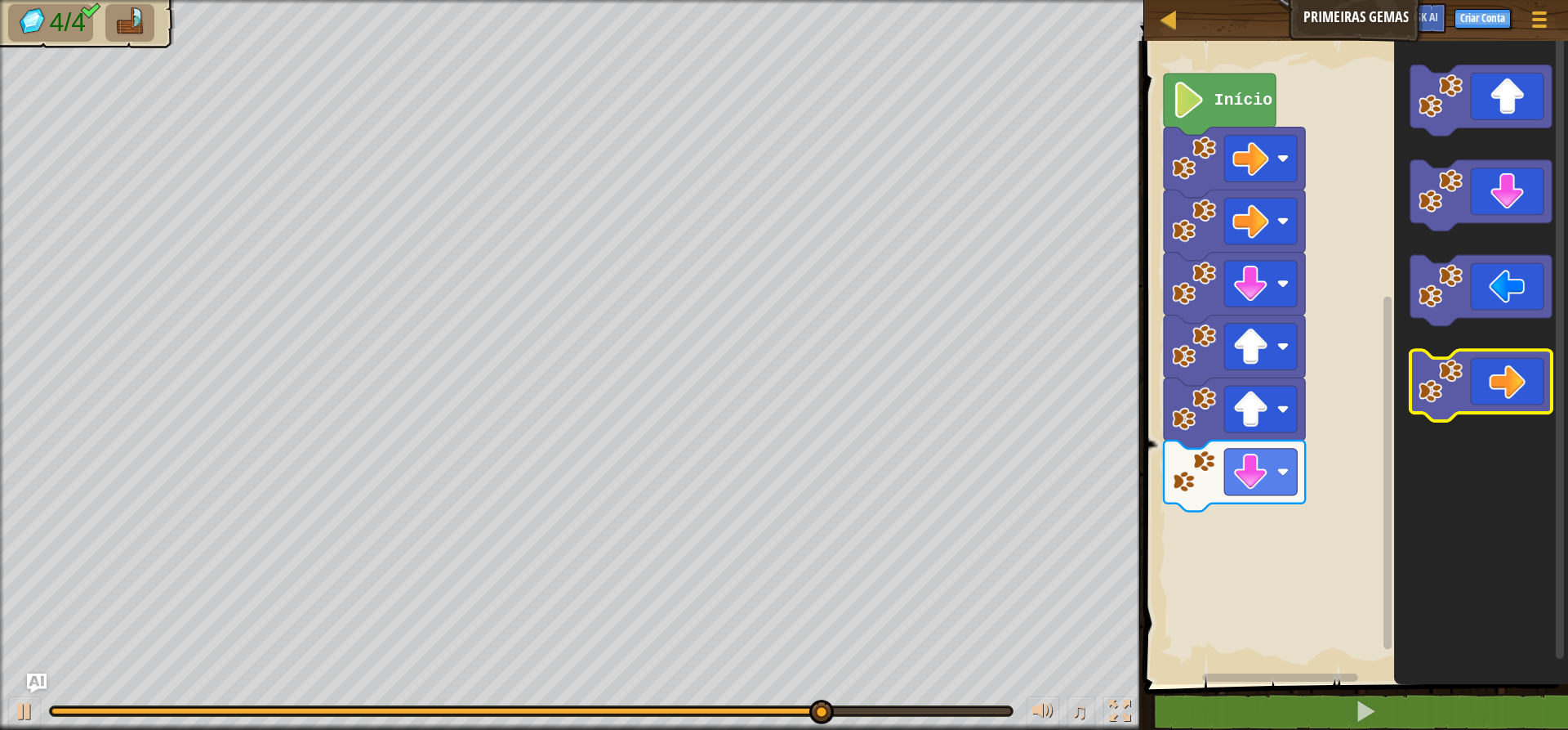
click at [1258, 400] on icon "Espaço de trabalho do Blockly" at bounding box center [1481, 385] width 141 height 71
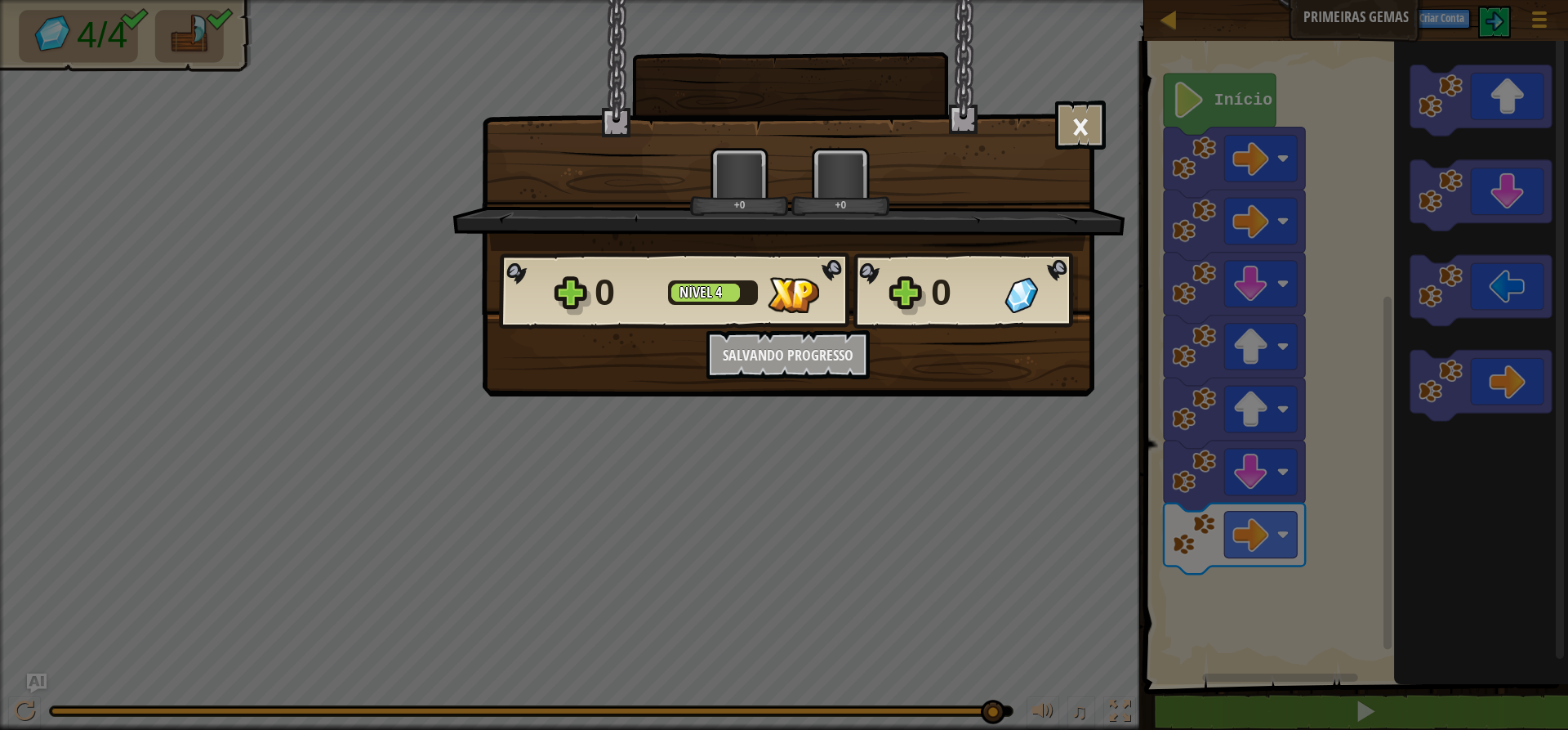
click at [1115, 2] on body "Mapa Primeiras Gemas Menu do Jogo Criar Conta Ask AI 1 הההההההההההההההההההההההה…" at bounding box center [784, 1] width 1568 height 2
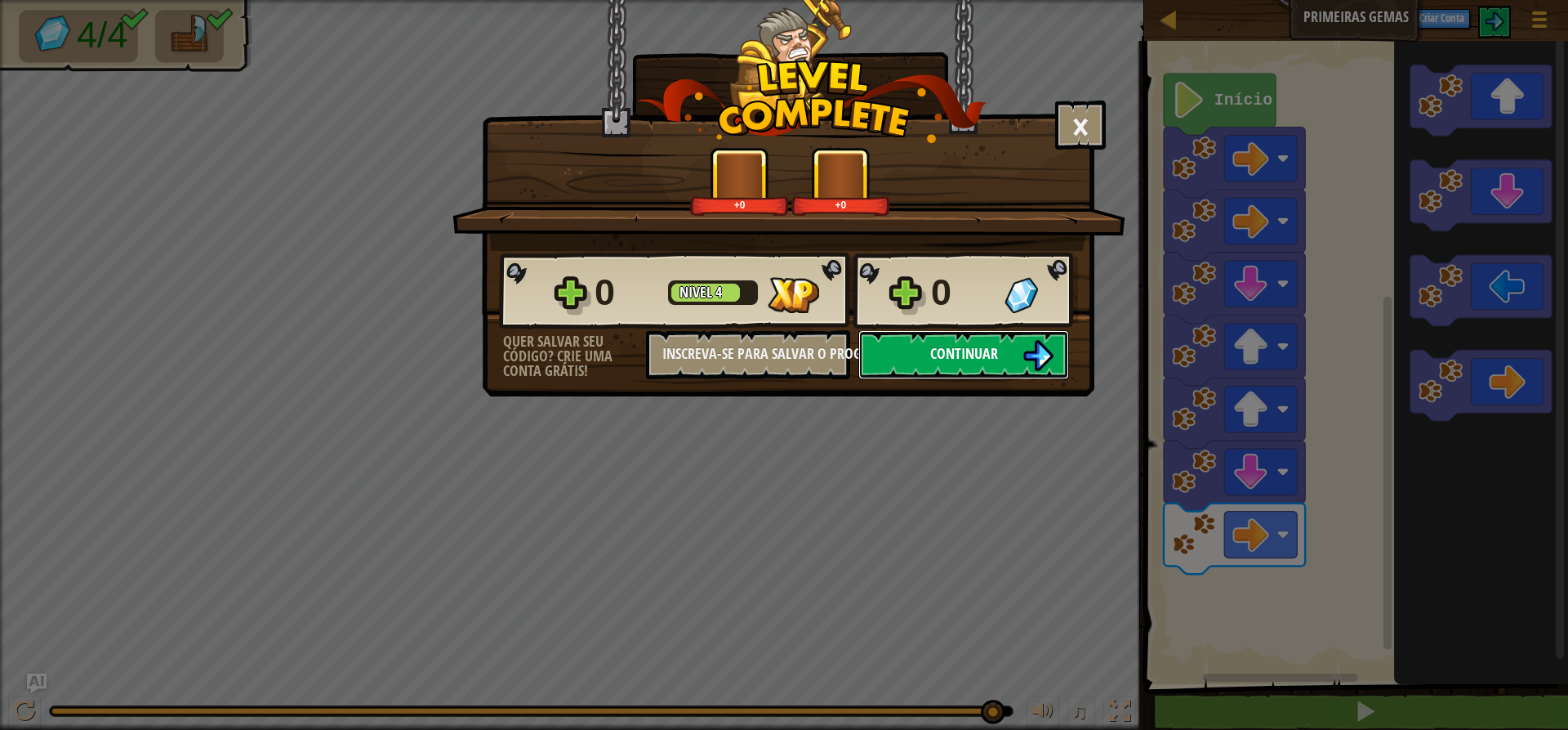
click at [1014, 338] on button "Continuar" at bounding box center [963, 355] width 211 height 49
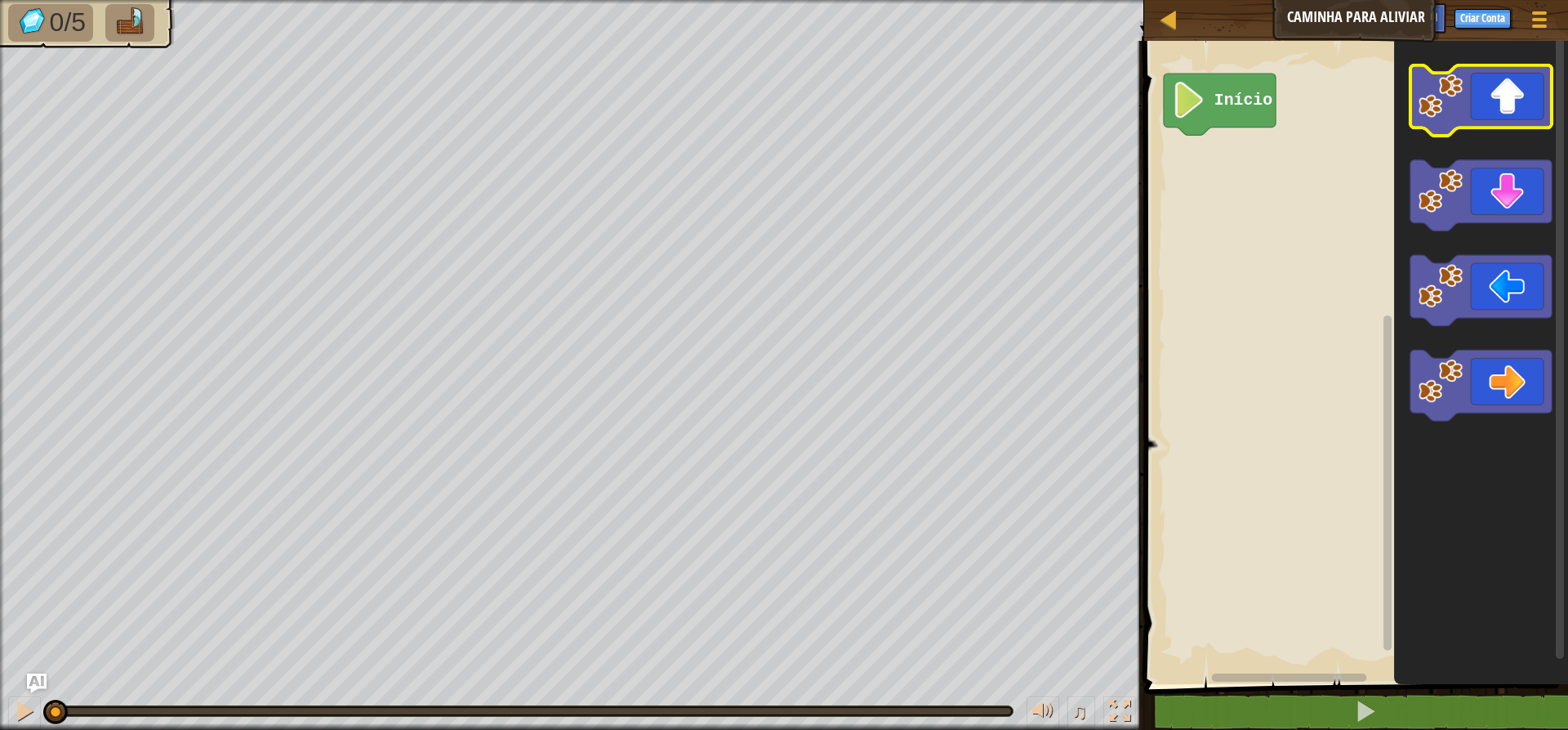
click at [1258, 89] on icon "Espaço de trabalho do Blockly" at bounding box center [1481, 101] width 141 height 71
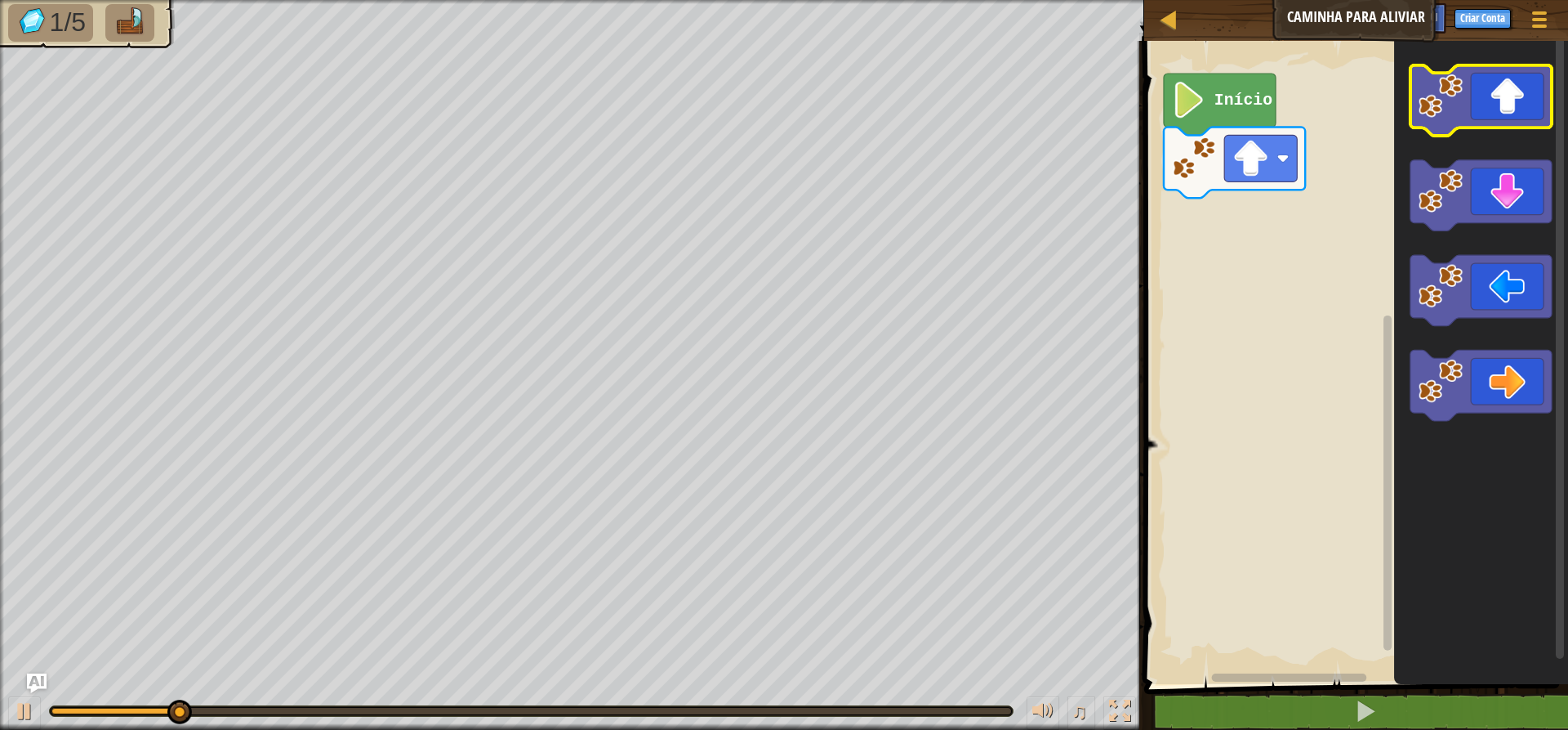
click at [1258, 91] on icon "Espaço de trabalho do Blockly" at bounding box center [1481, 358] width 174 height 652
click at [1258, 95] on icon "Espaço de trabalho do Blockly" at bounding box center [1481, 101] width 141 height 71
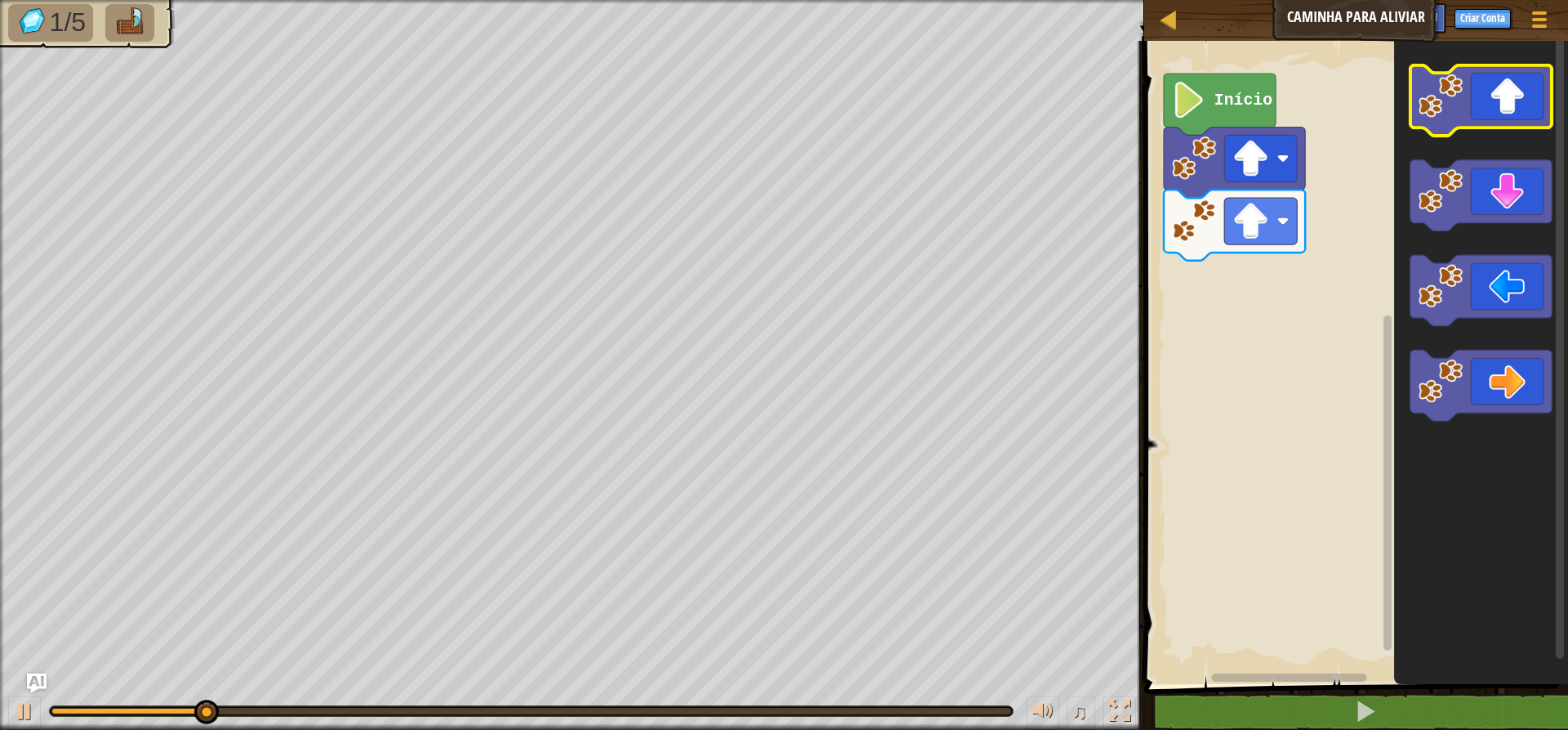
click at [1258, 121] on icon "Espaço de trabalho do Blockly" at bounding box center [1481, 101] width 141 height 71
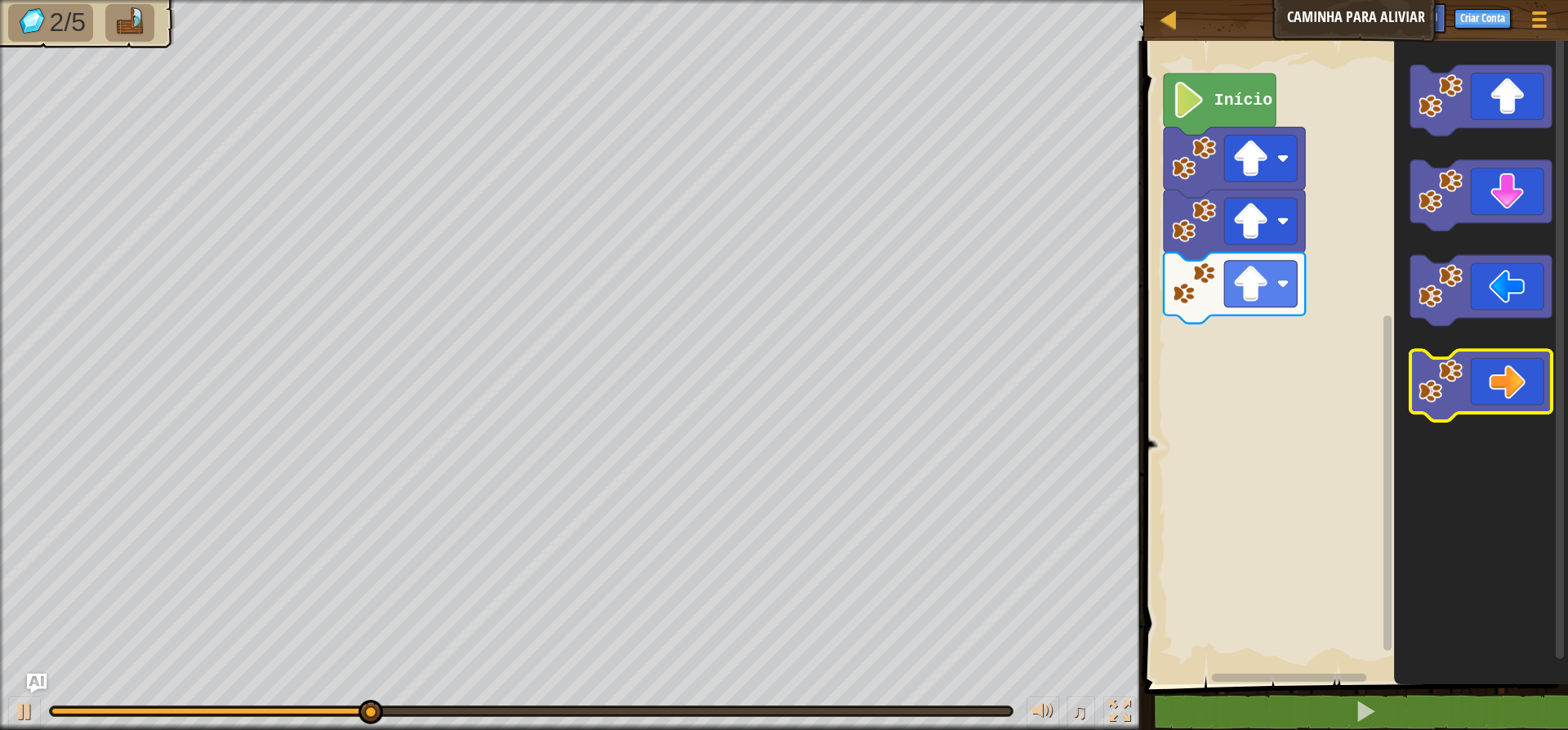
click at [1258, 379] on icon "Espaço de trabalho do Blockly" at bounding box center [1481, 385] width 141 height 71
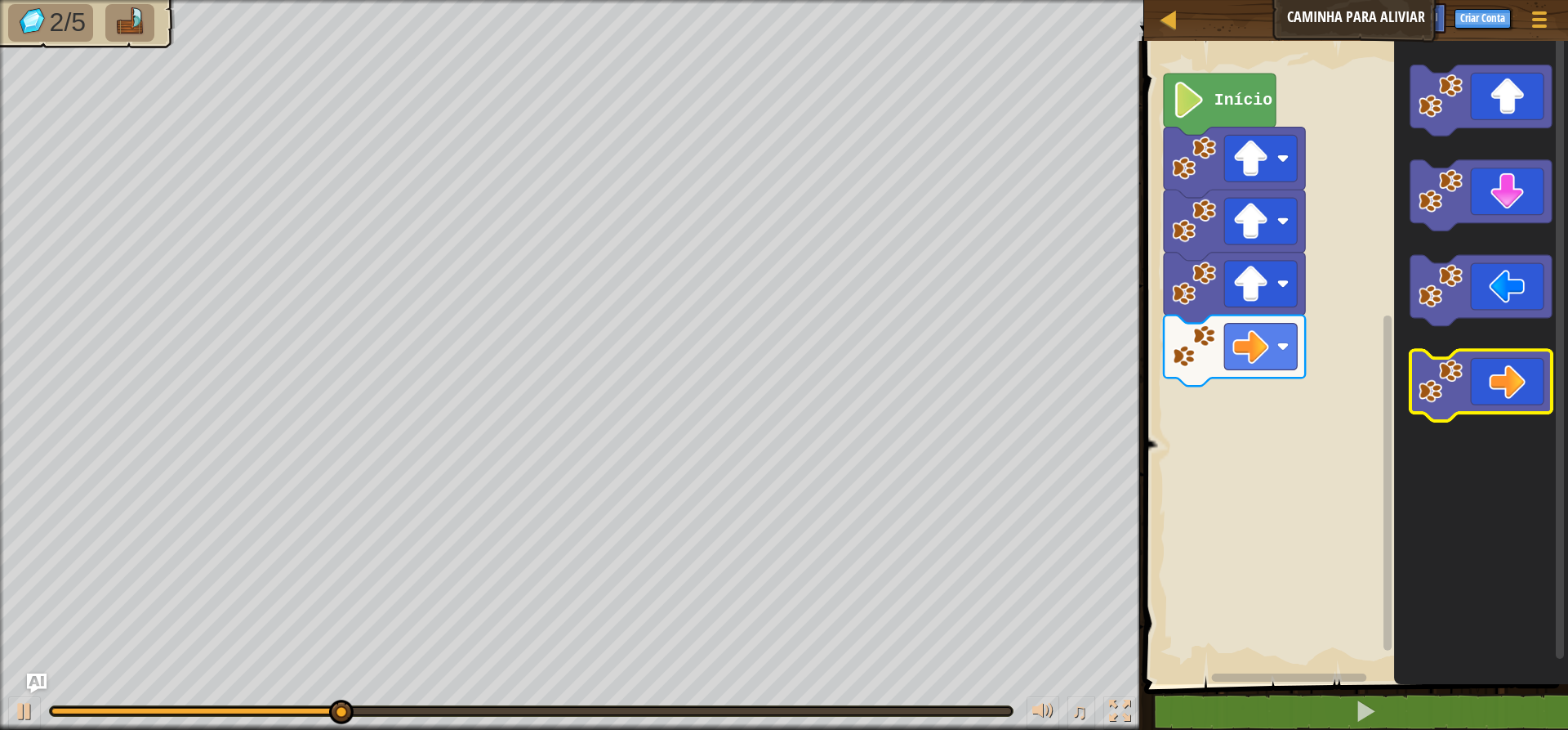
click at [1258, 354] on icon "Espaço de trabalho do Blockly" at bounding box center [1481, 385] width 141 height 71
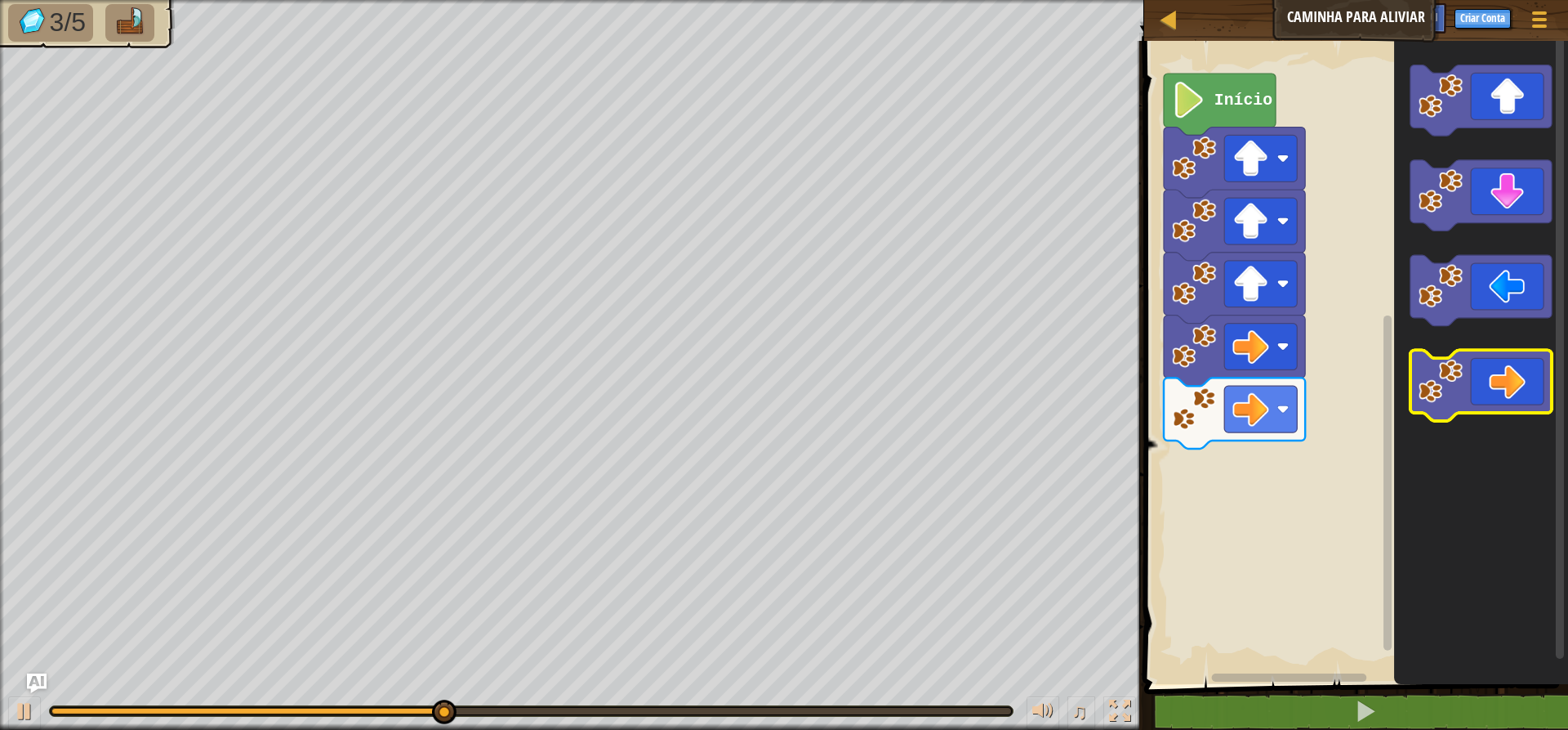
click at [1258, 369] on icon "Espaço de trabalho do Blockly" at bounding box center [1481, 385] width 141 height 71
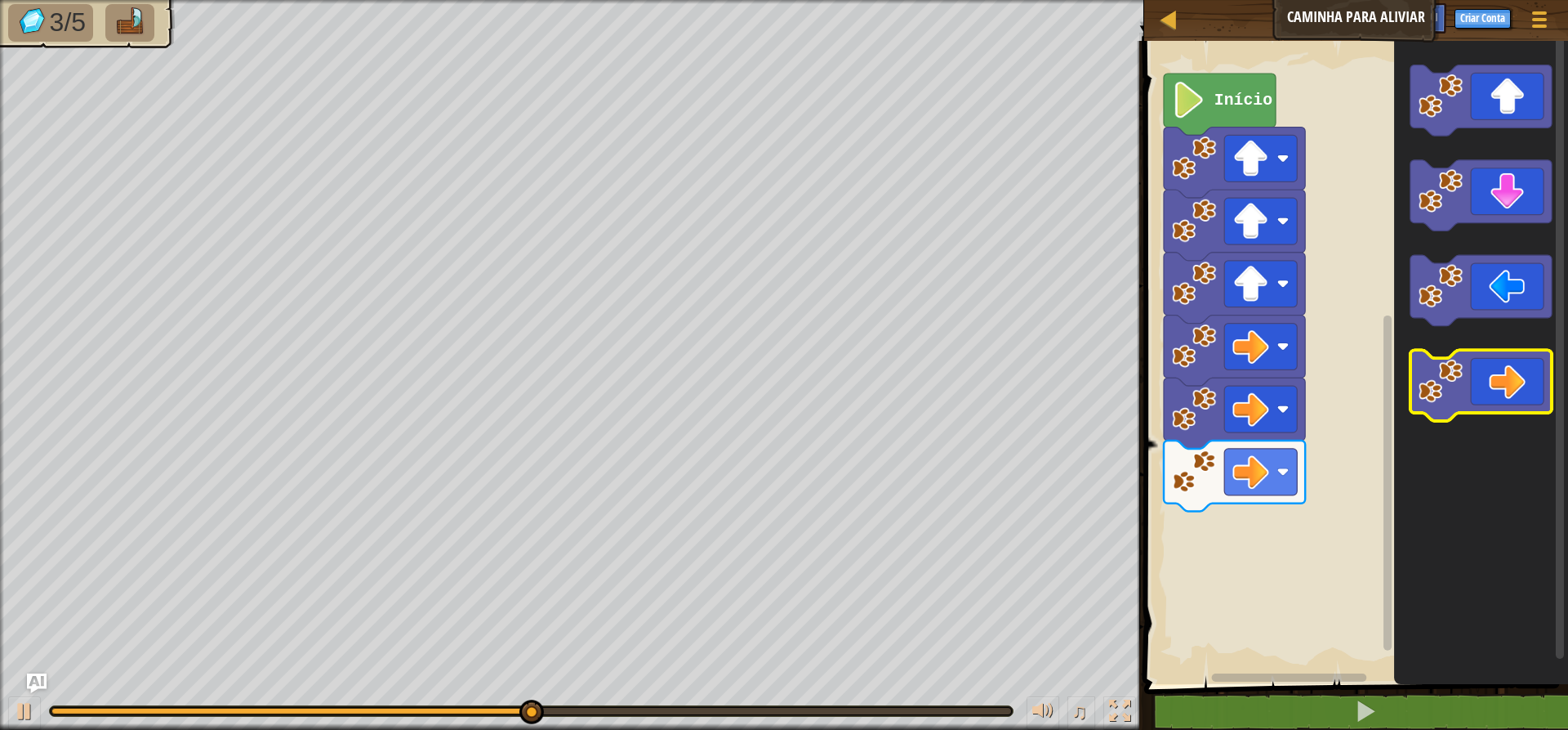
click at [1258, 374] on icon "Espaço de trabalho do Blockly" at bounding box center [1481, 385] width 141 height 71
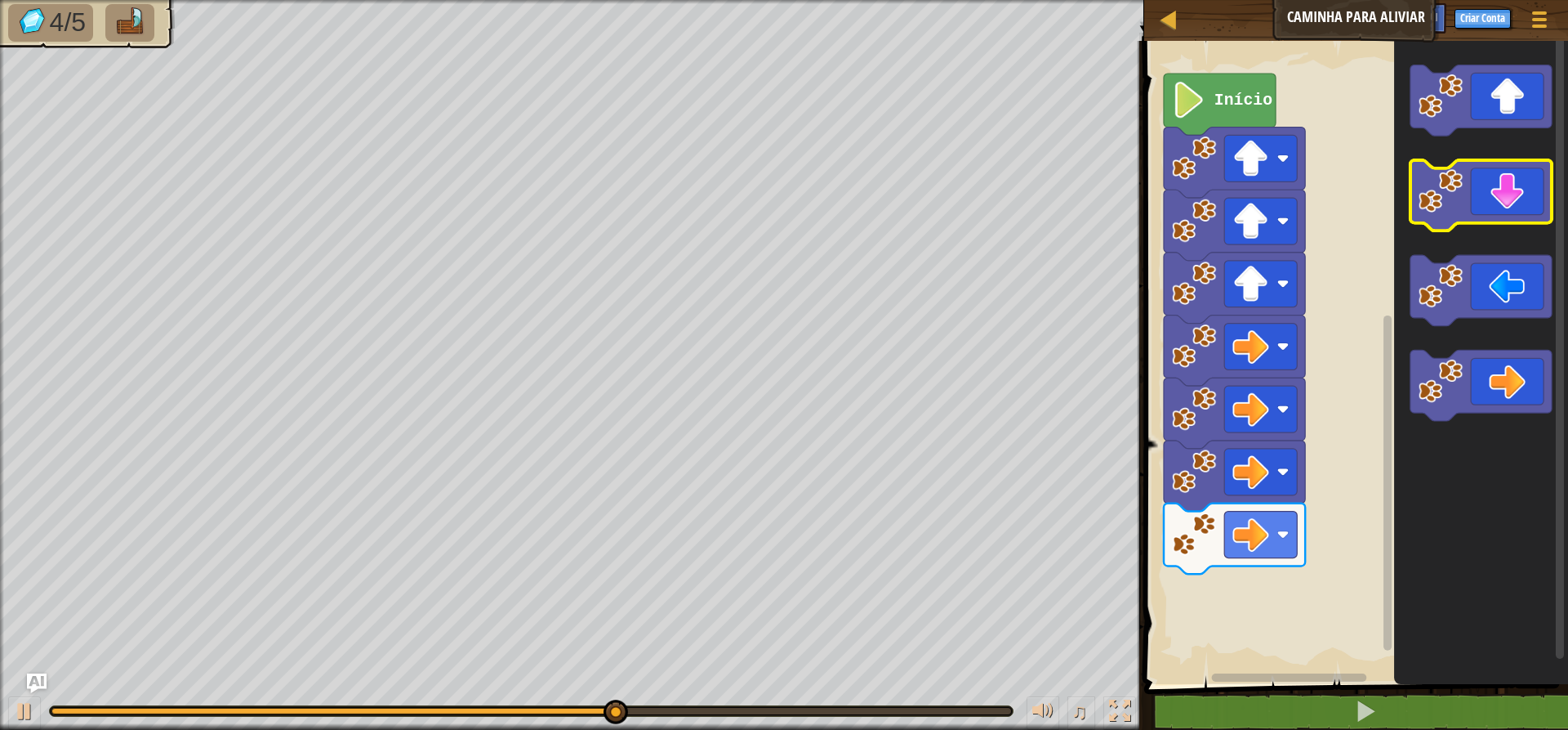
click at [1258, 202] on icon "Espaço de trabalho do Blockly" at bounding box center [1481, 195] width 141 height 71
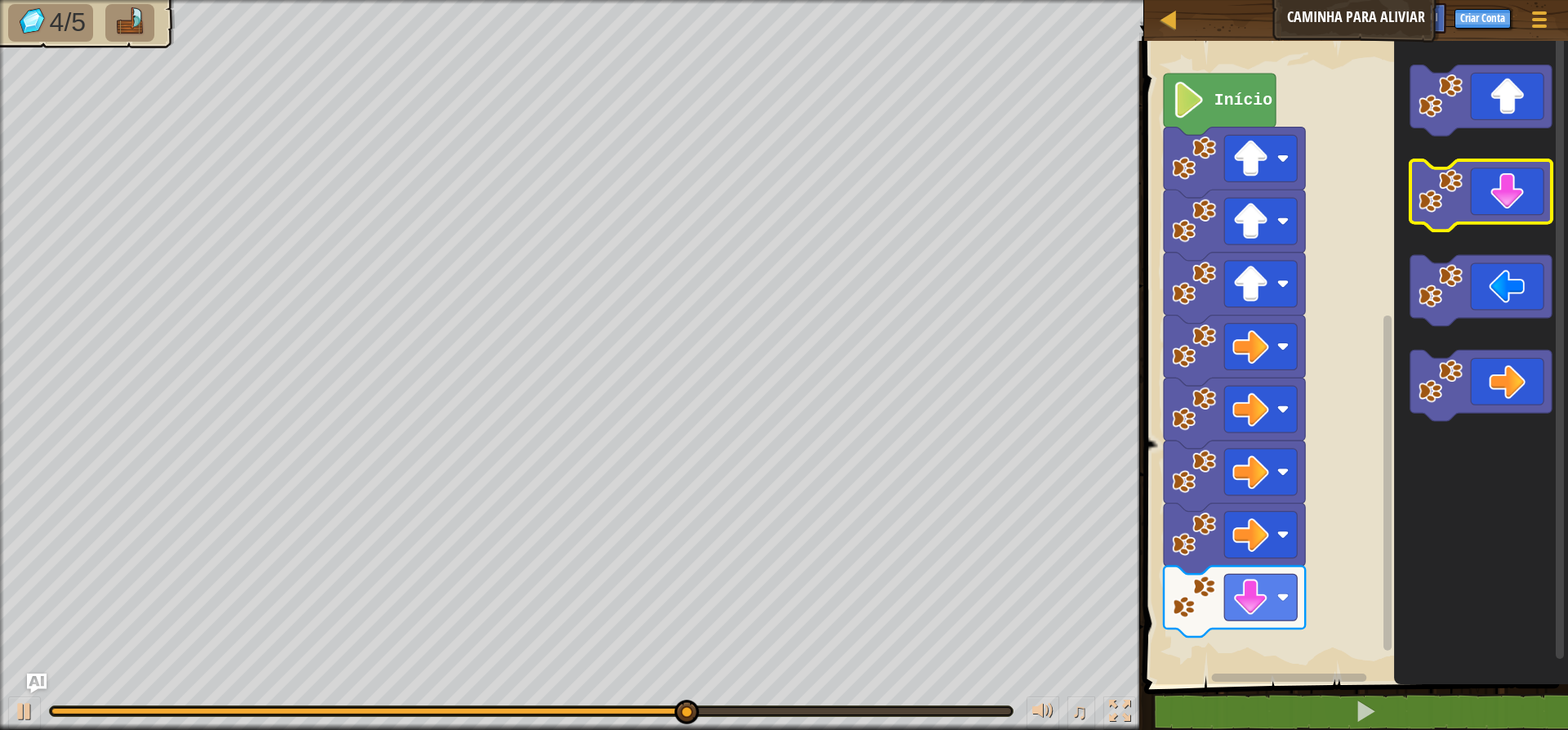
click at [1258, 202] on icon "Espaço de trabalho do Blockly" at bounding box center [1481, 195] width 141 height 71
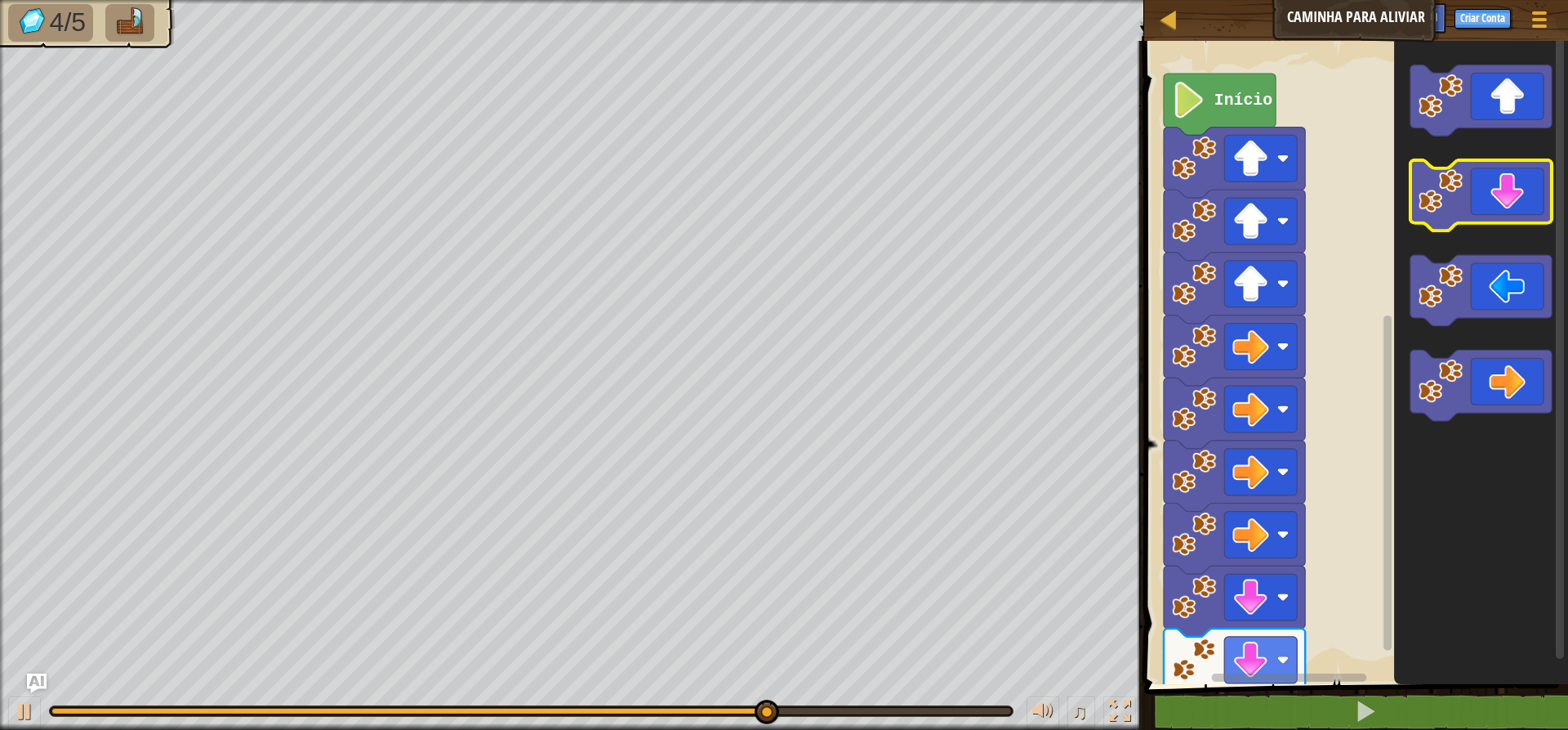
click at [1258, 202] on icon "Espaço de trabalho do Blockly" at bounding box center [1481, 195] width 141 height 71
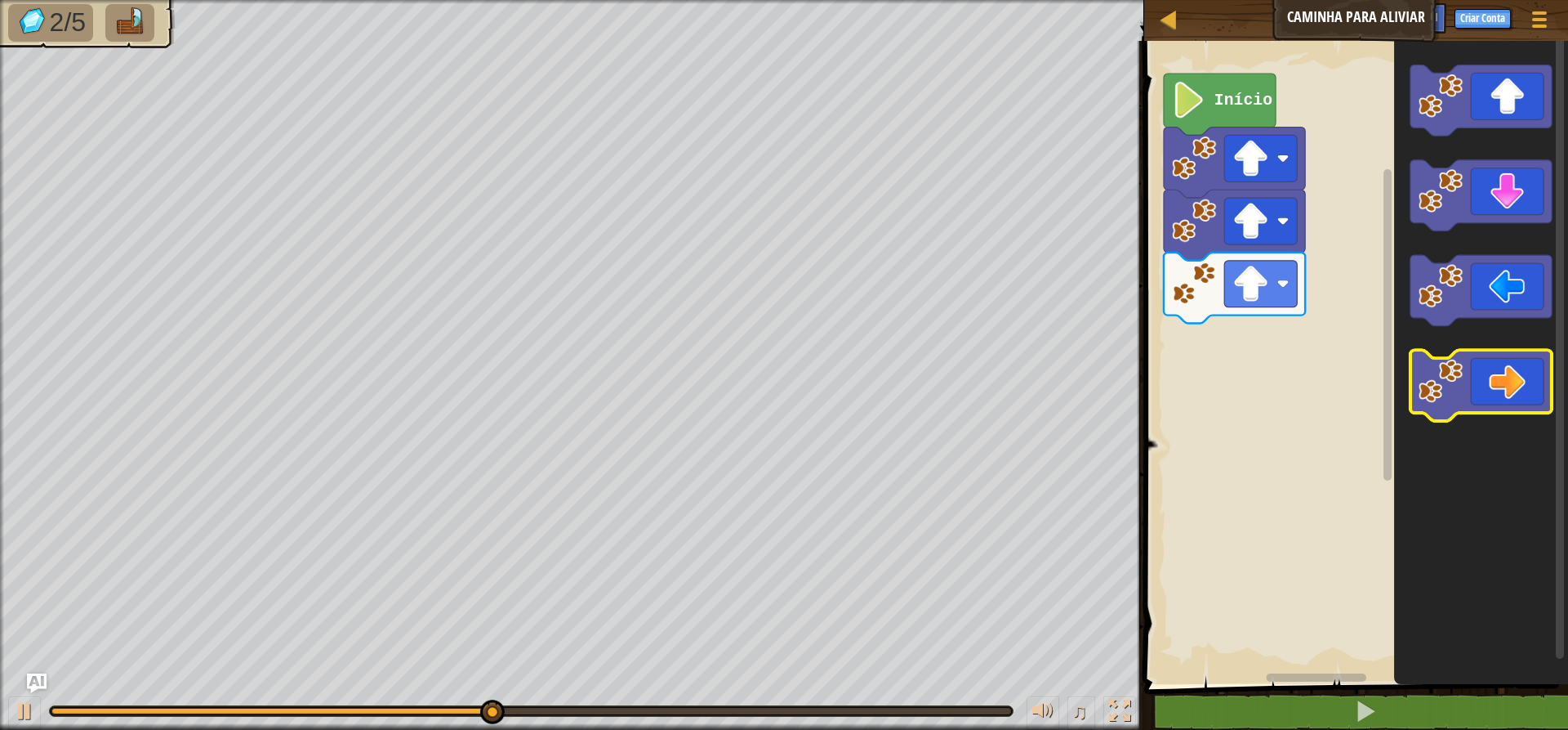
click at [1258, 379] on icon "Espaço de trabalho do Blockly" at bounding box center [1481, 385] width 141 height 71
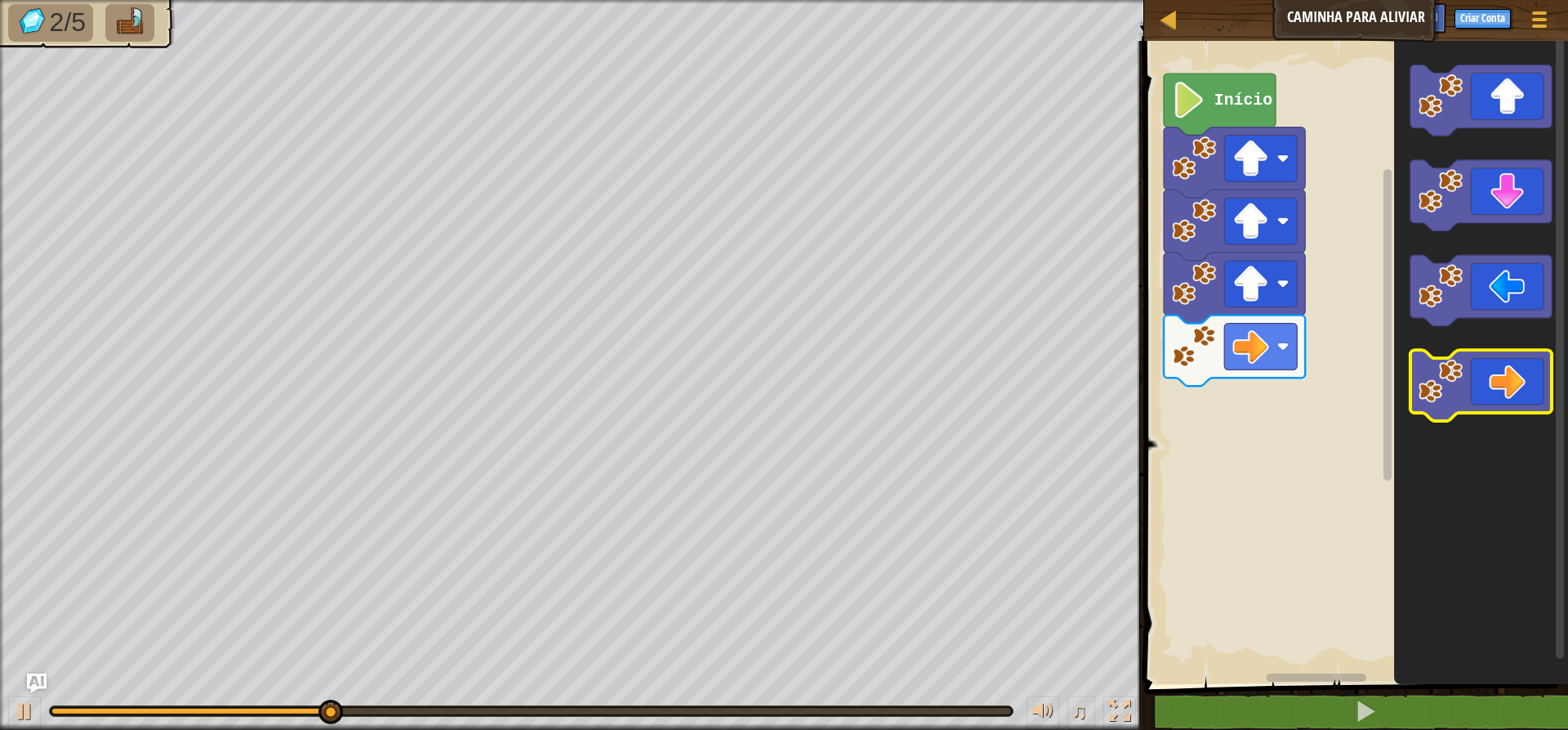
click at [1258, 382] on icon "Espaço de trabalho do Blockly" at bounding box center [1481, 385] width 141 height 71
click at [1258, 383] on icon "Espaço de trabalho do Blockly" at bounding box center [1481, 385] width 141 height 71
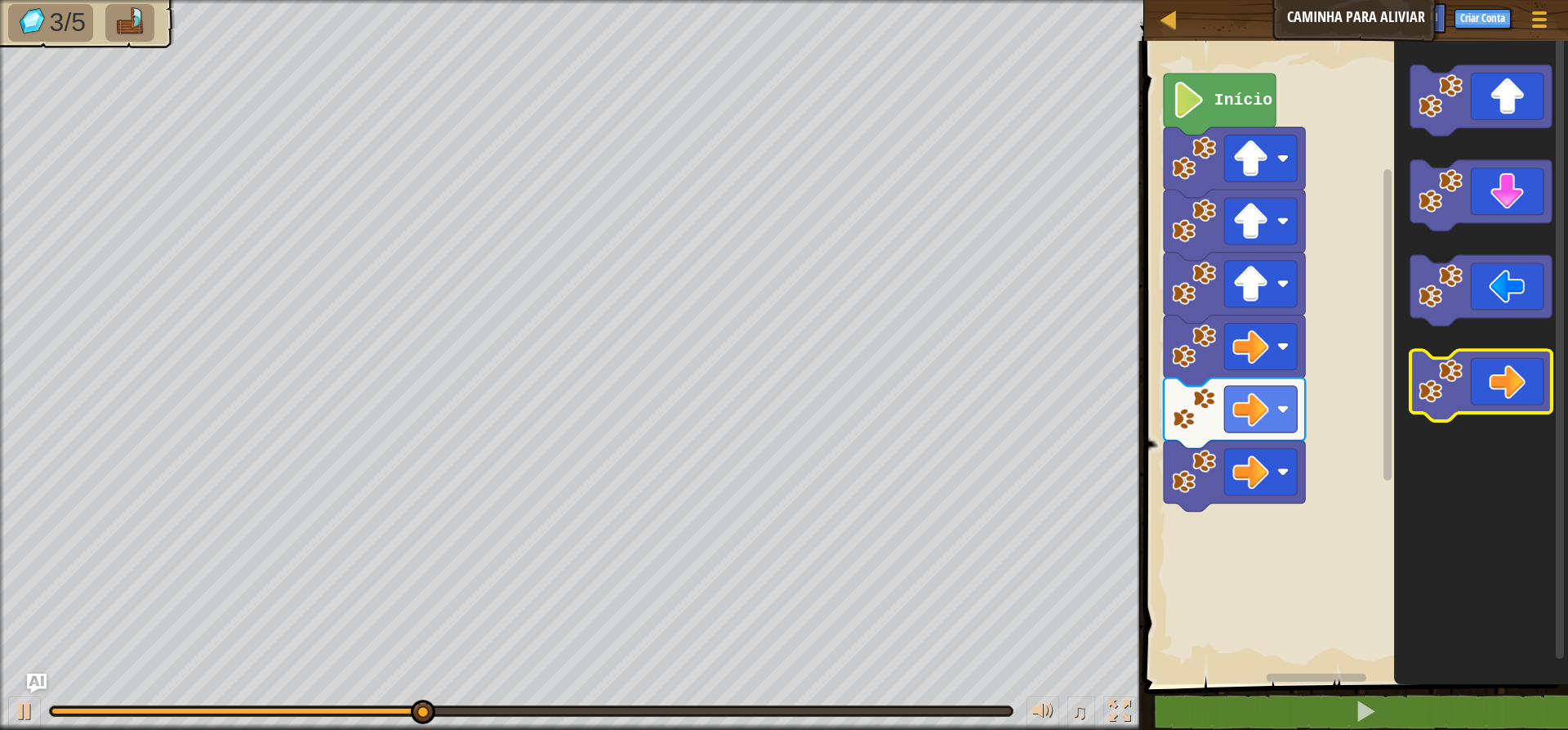
click at [1258, 383] on icon "Espaço de trabalho do Blockly" at bounding box center [1481, 385] width 141 height 71
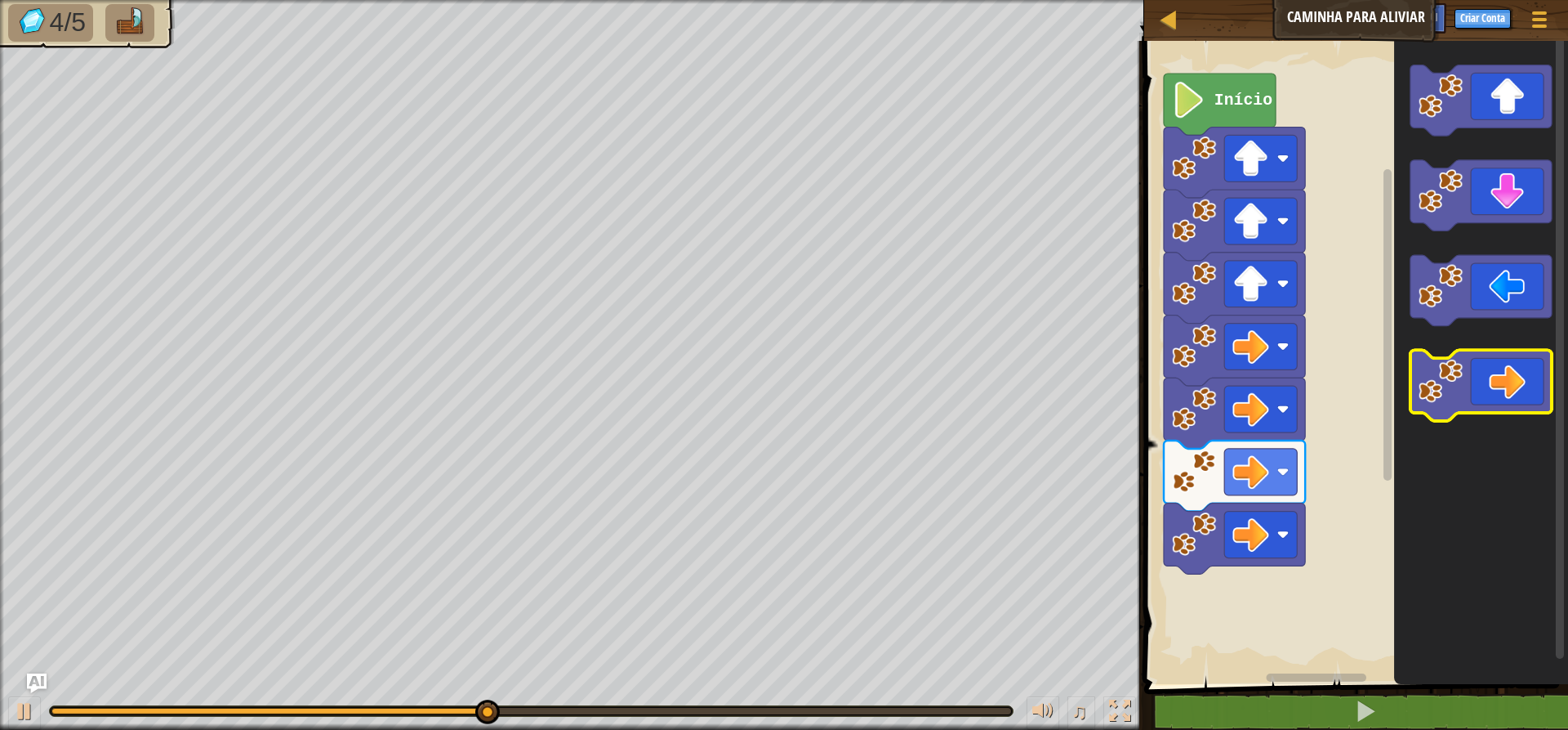
click at [1258, 383] on icon "Espaço de trabalho do Blockly" at bounding box center [1481, 385] width 141 height 71
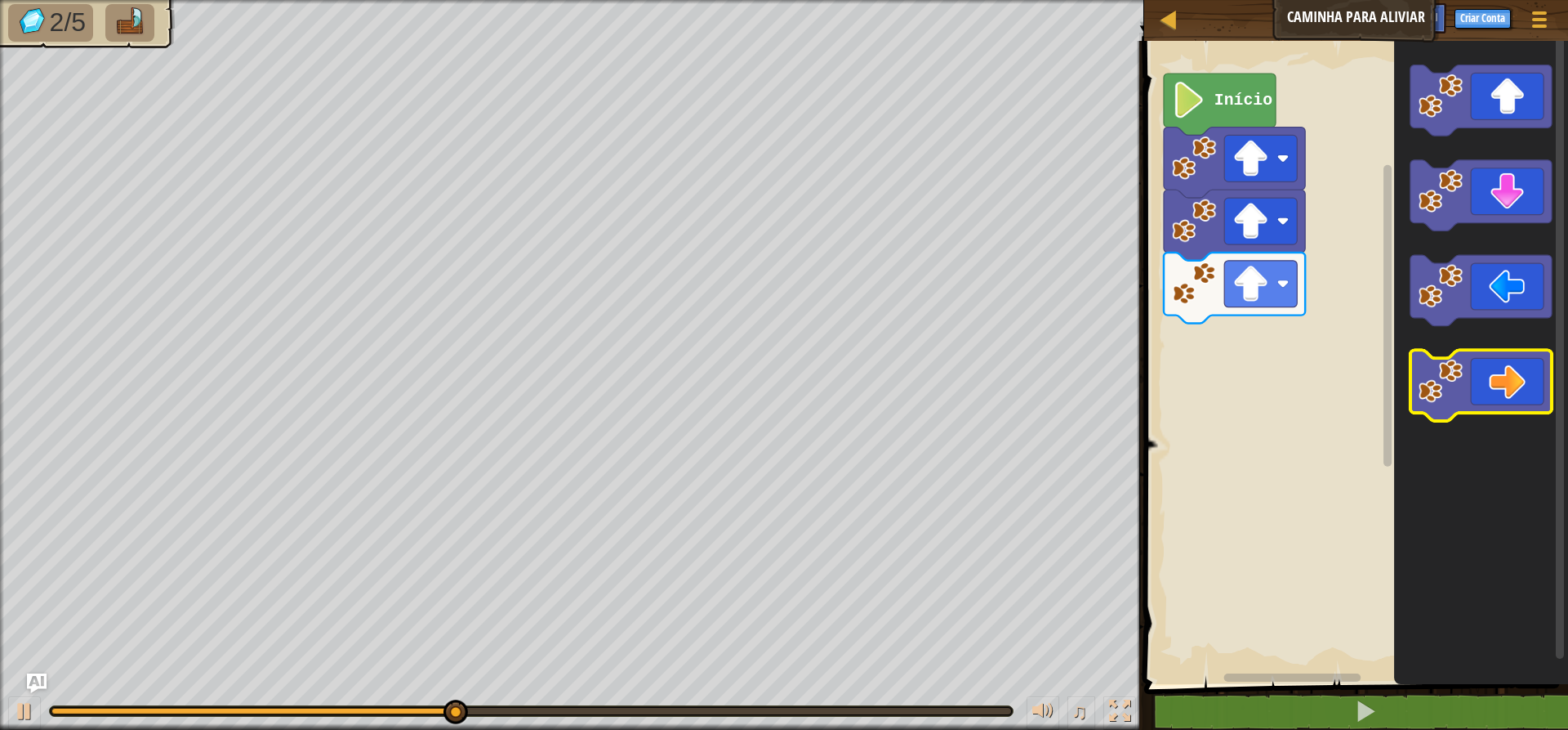
click at [1258, 374] on icon "Espaço de trabalho do Blockly" at bounding box center [1481, 385] width 141 height 71
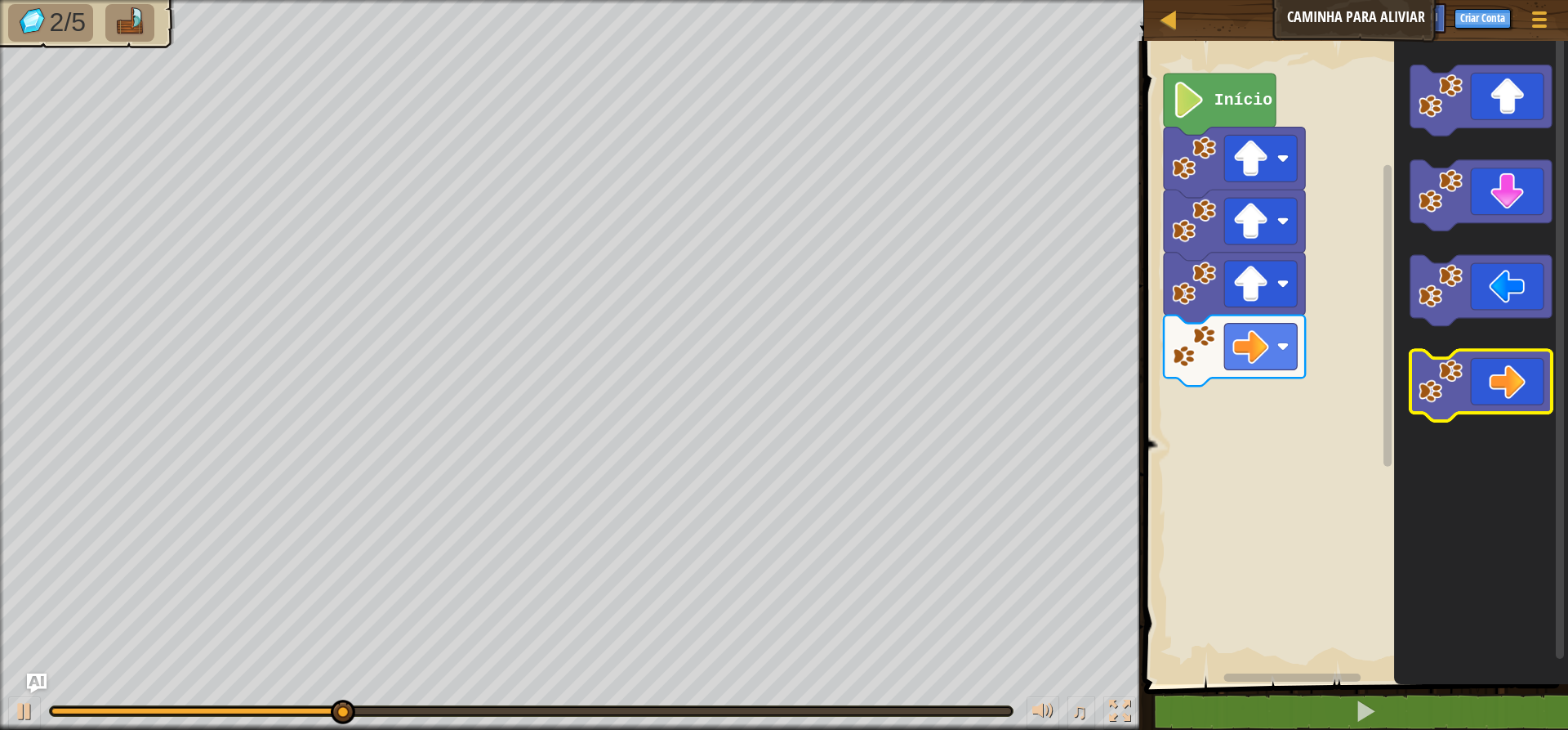
click at [1258, 377] on icon "Espaço de trabalho do Blockly" at bounding box center [1481, 385] width 141 height 71
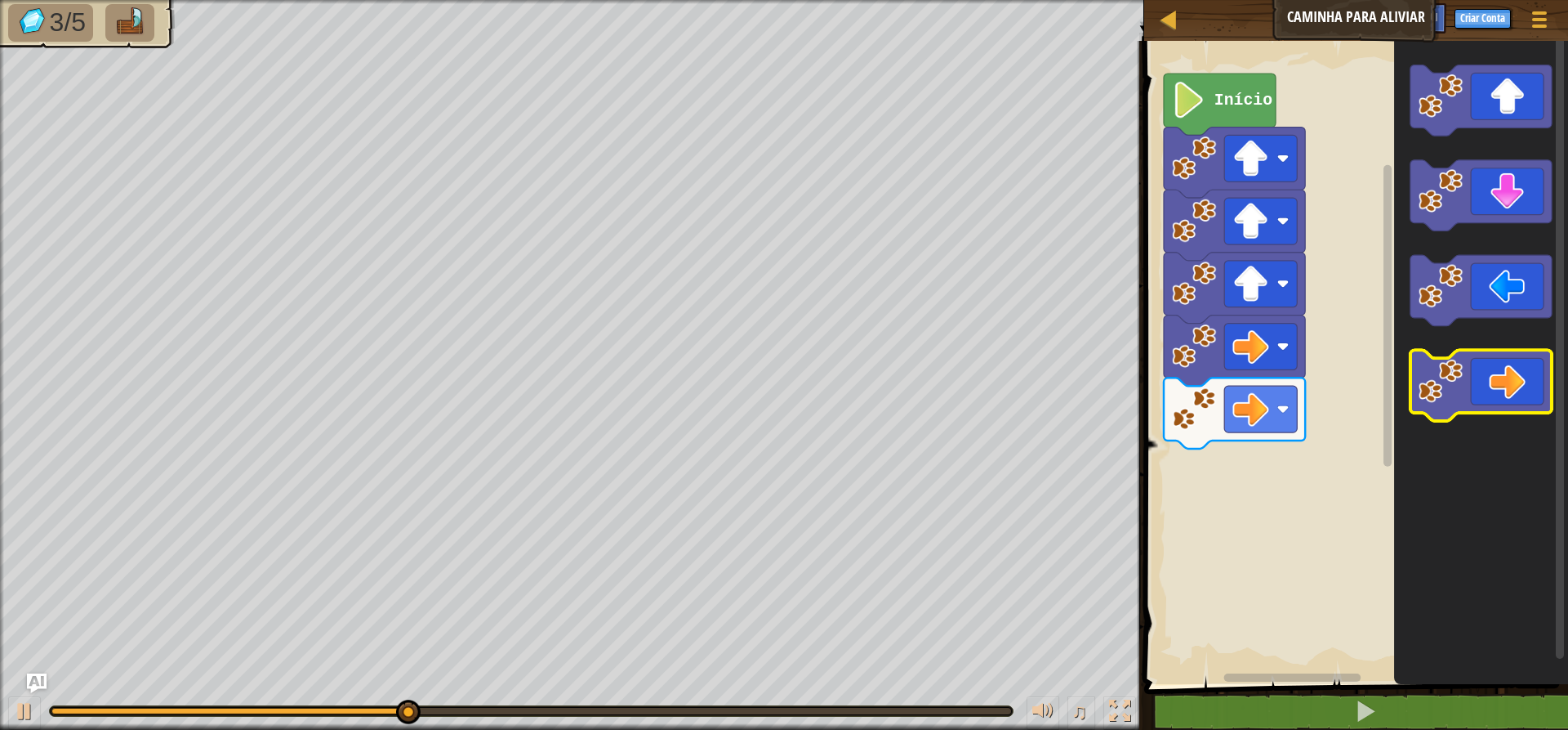
click at [1258, 378] on icon "Espaço de trabalho do Blockly" at bounding box center [1481, 385] width 141 height 71
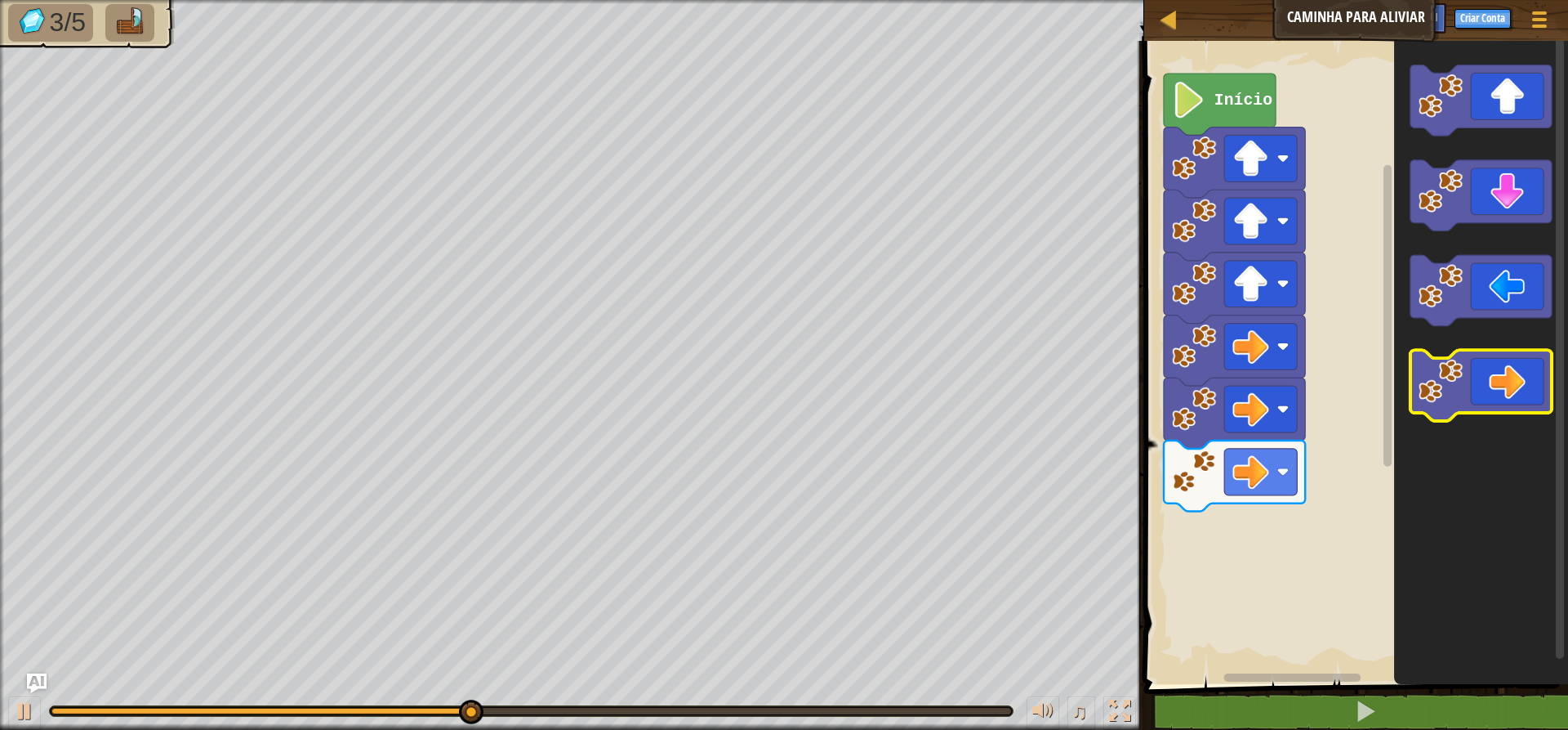
click at [1258, 383] on icon "Espaço de trabalho do Blockly" at bounding box center [1481, 385] width 141 height 71
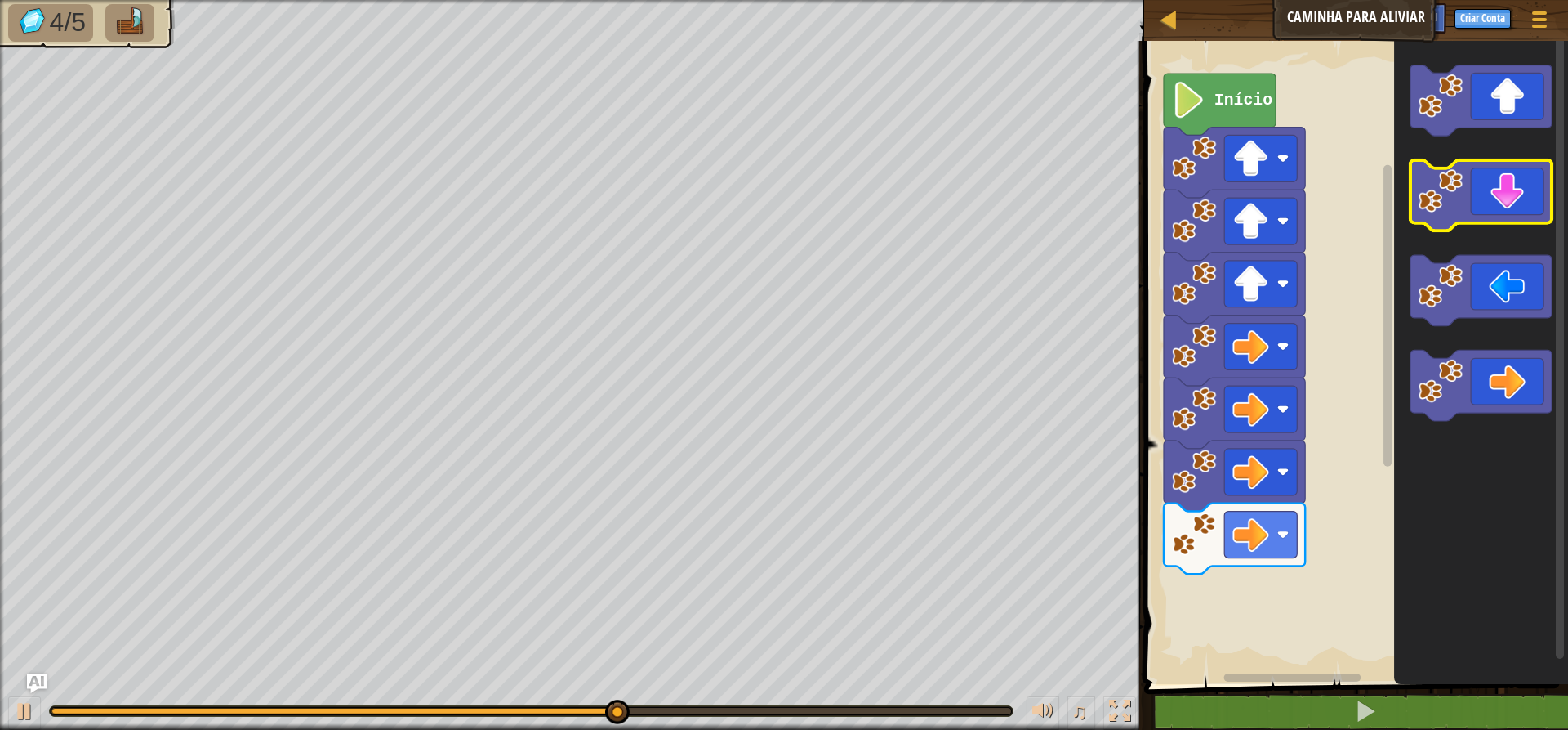
click at [1258, 208] on icon "Espaço de trabalho do Blockly" at bounding box center [1481, 195] width 141 height 71
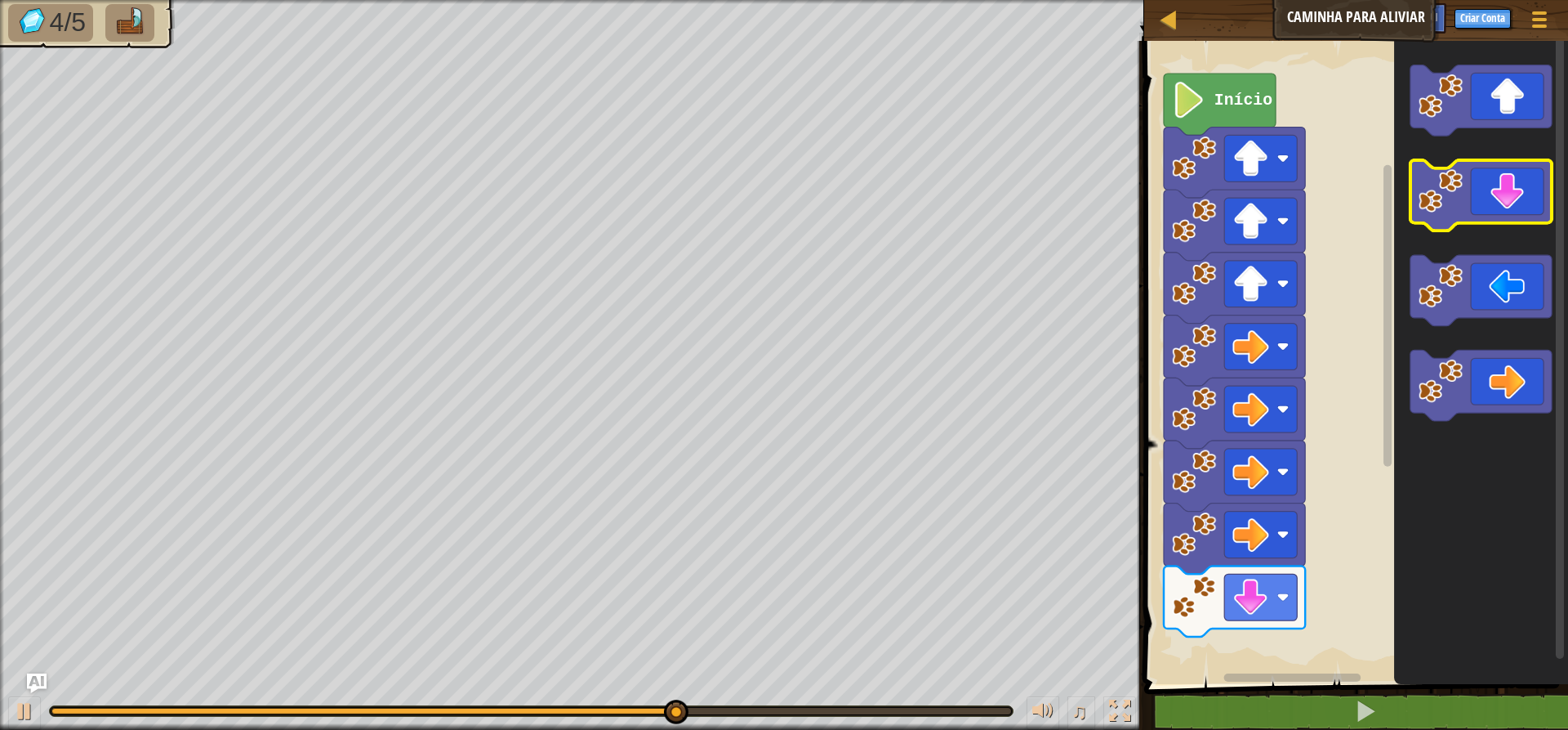
click at [1258, 208] on icon "Espaço de trabalho do Blockly" at bounding box center [1481, 195] width 141 height 71
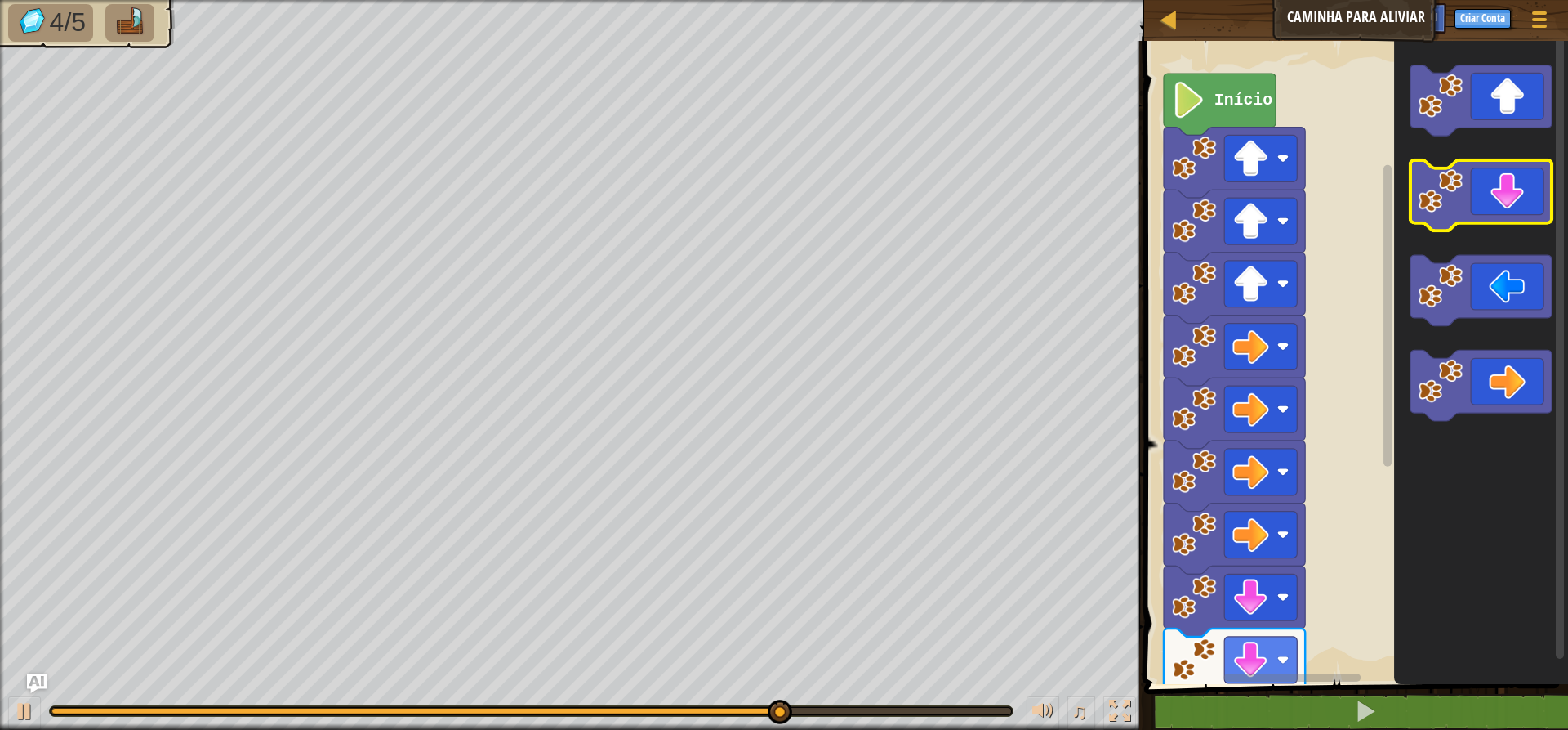
click at [1258, 208] on icon "Espaço de trabalho do Blockly" at bounding box center [1481, 195] width 141 height 71
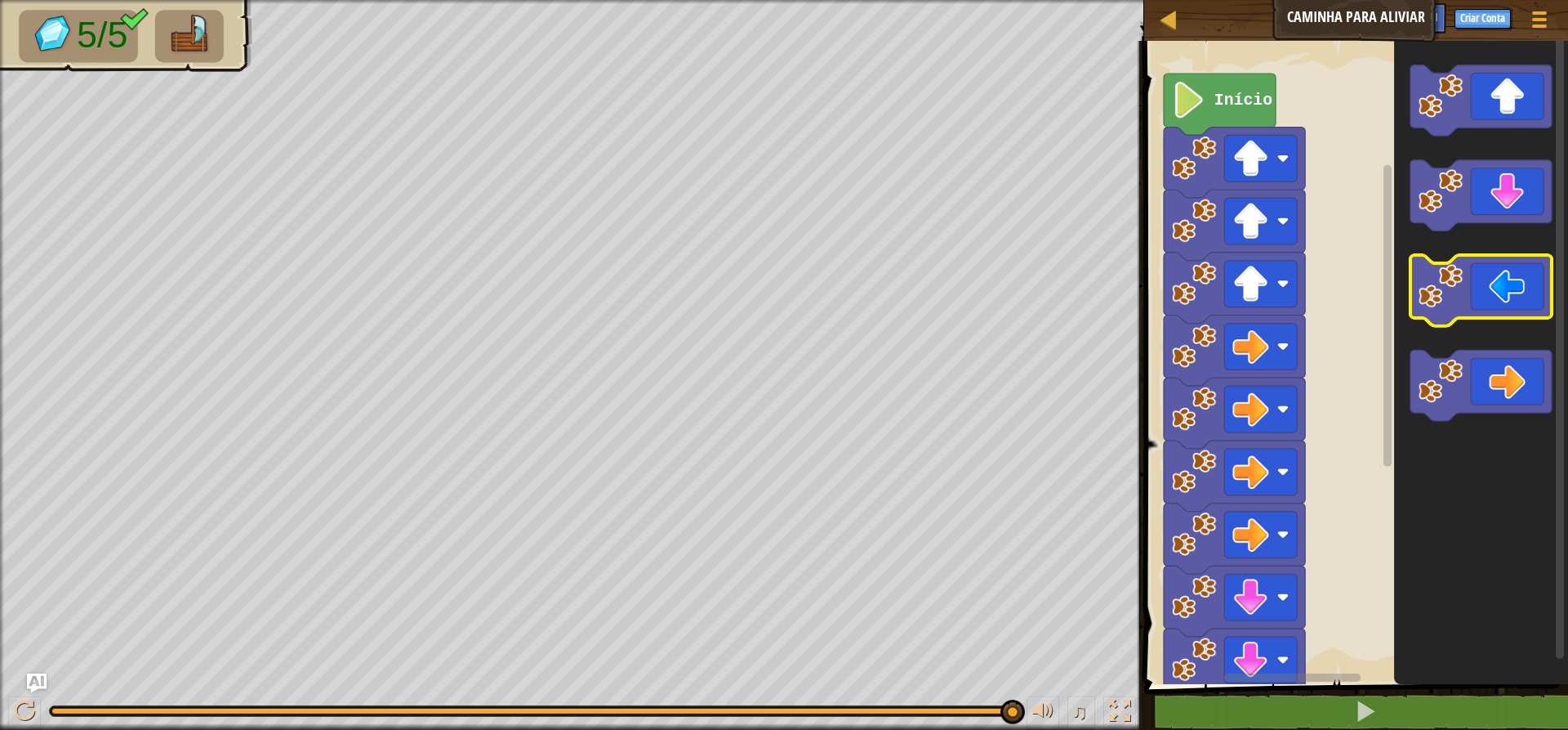
click at [1258, 316] on icon "Espaço de trabalho do Blockly" at bounding box center [1481, 290] width 141 height 71
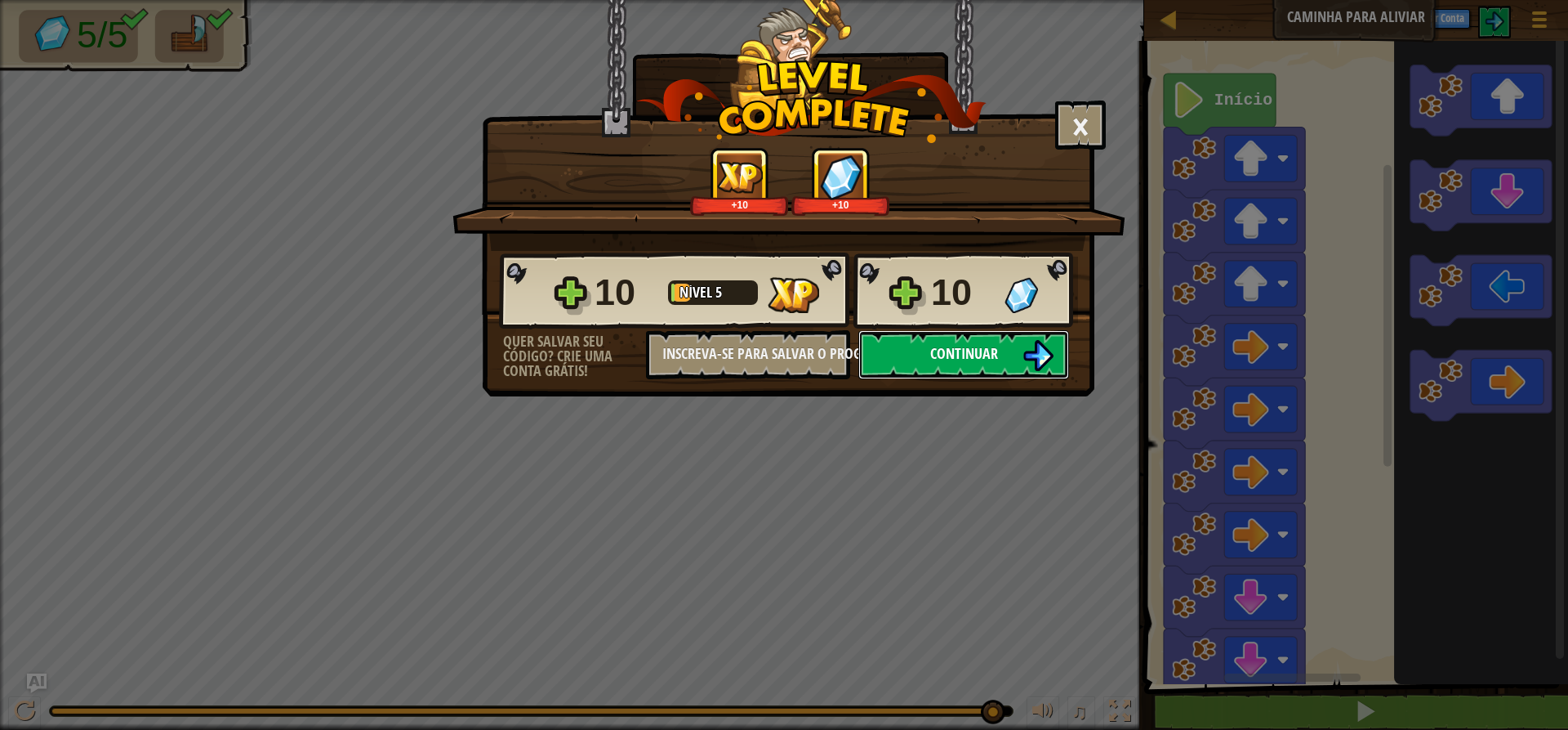
drag, startPoint x: 943, startPoint y: 336, endPoint x: 943, endPoint y: 352, distance: 16.0
click at [943, 352] on button "Continuar" at bounding box center [963, 355] width 211 height 49
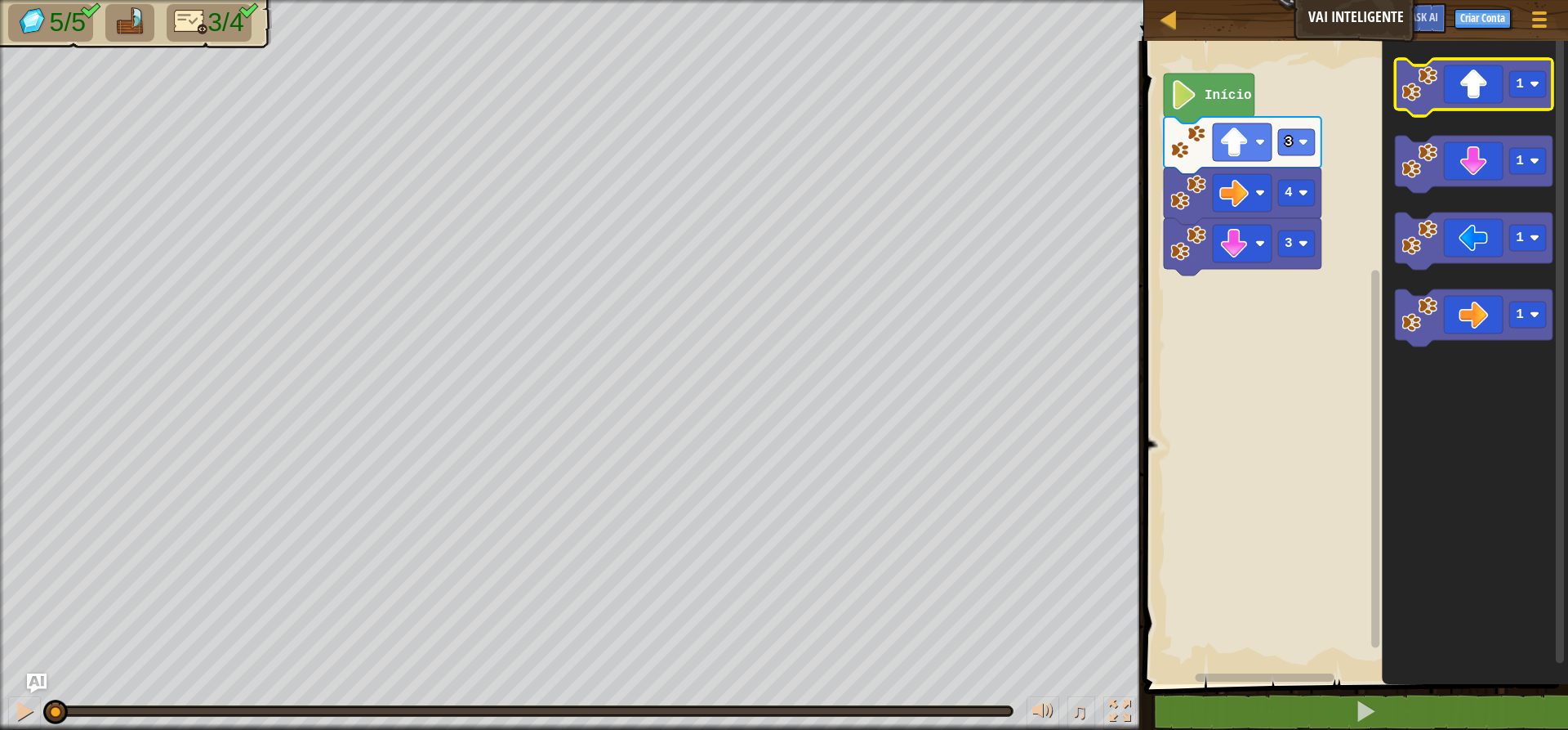
click at [1258, 103] on icon "Espaço de trabalho do Blockly" at bounding box center [1473, 87] width 158 height 57
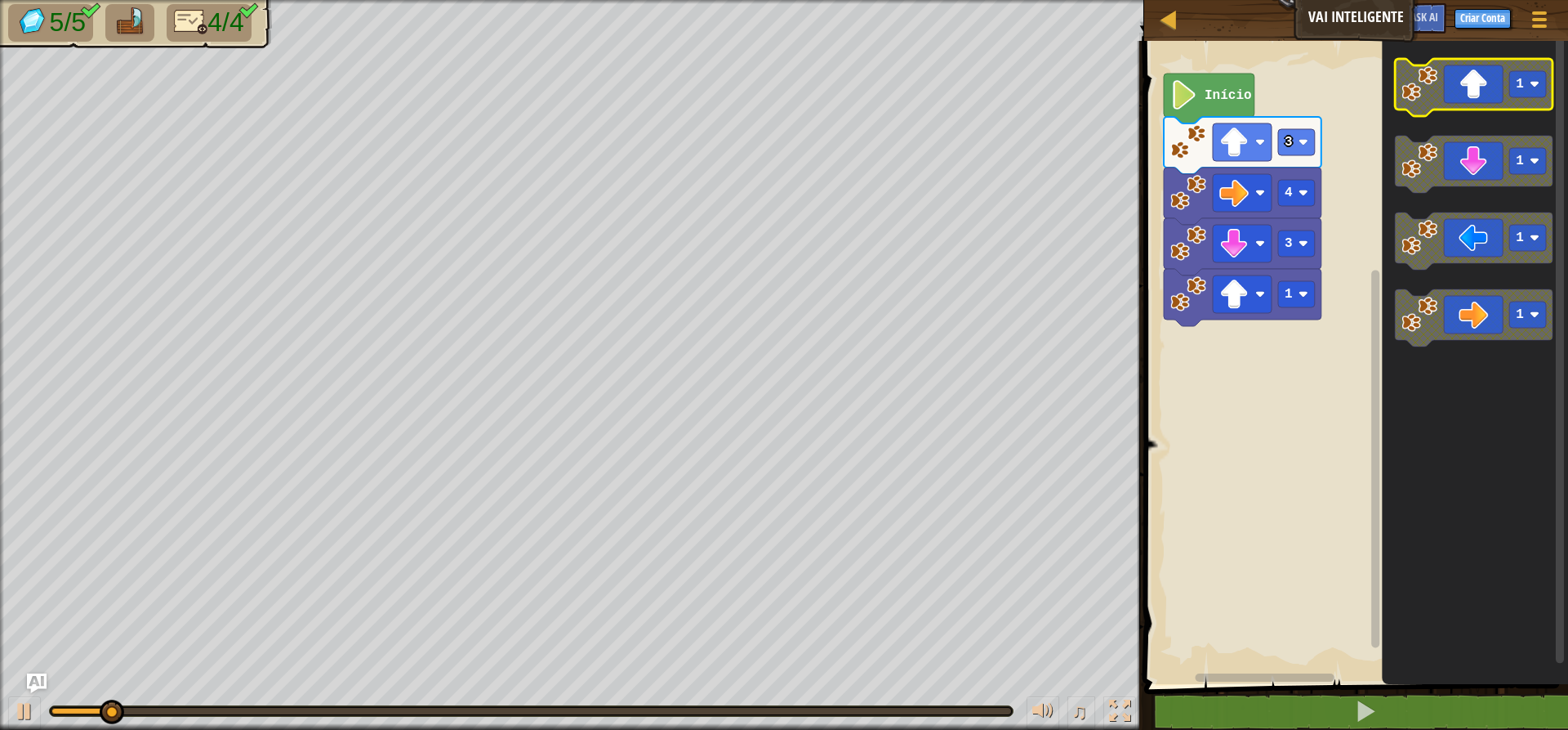
click at [1258, 103] on icon "Espaço de trabalho do Blockly" at bounding box center [1473, 87] width 158 height 57
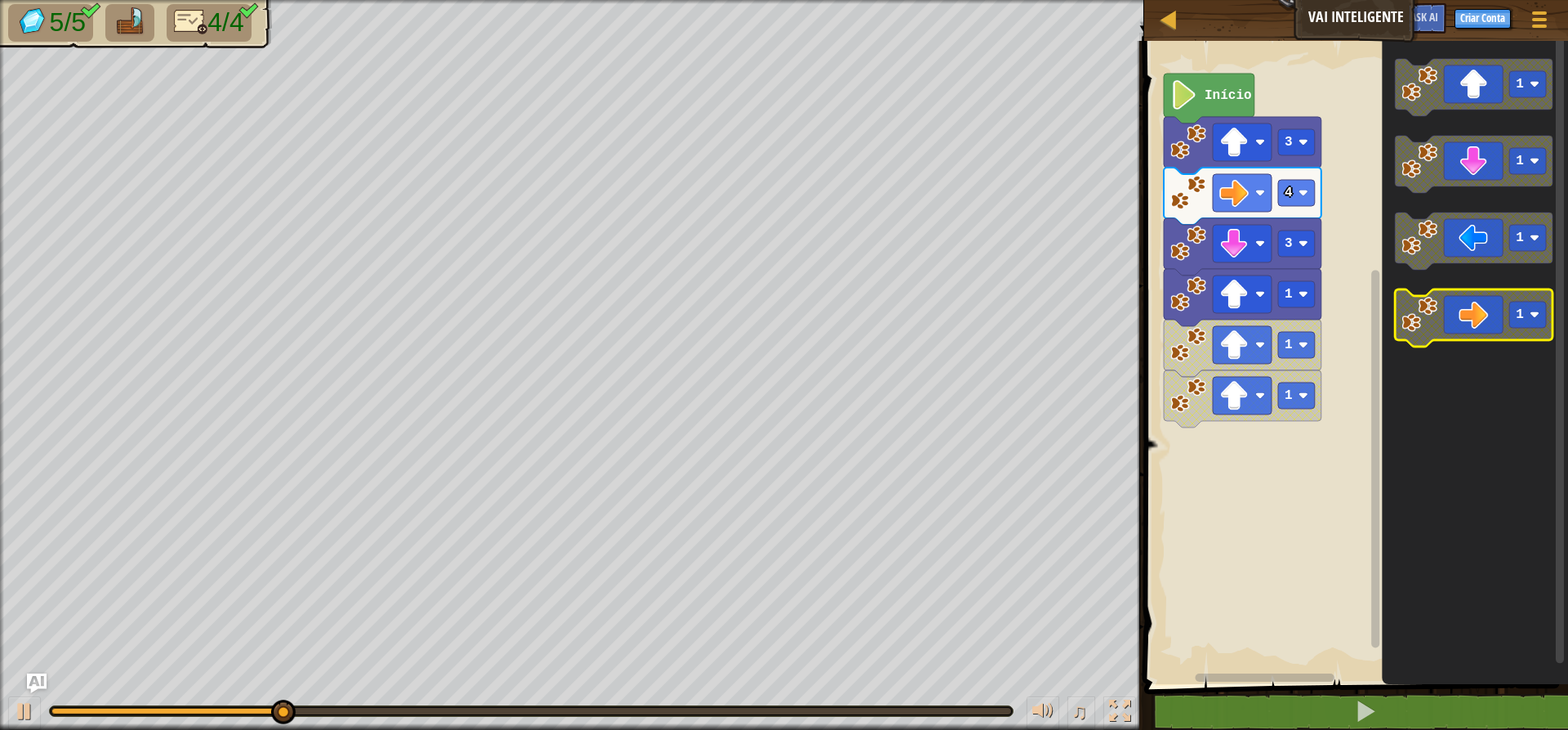
click at [1258, 327] on icon "Espaço de trabalho do Blockly" at bounding box center [1473, 318] width 158 height 57
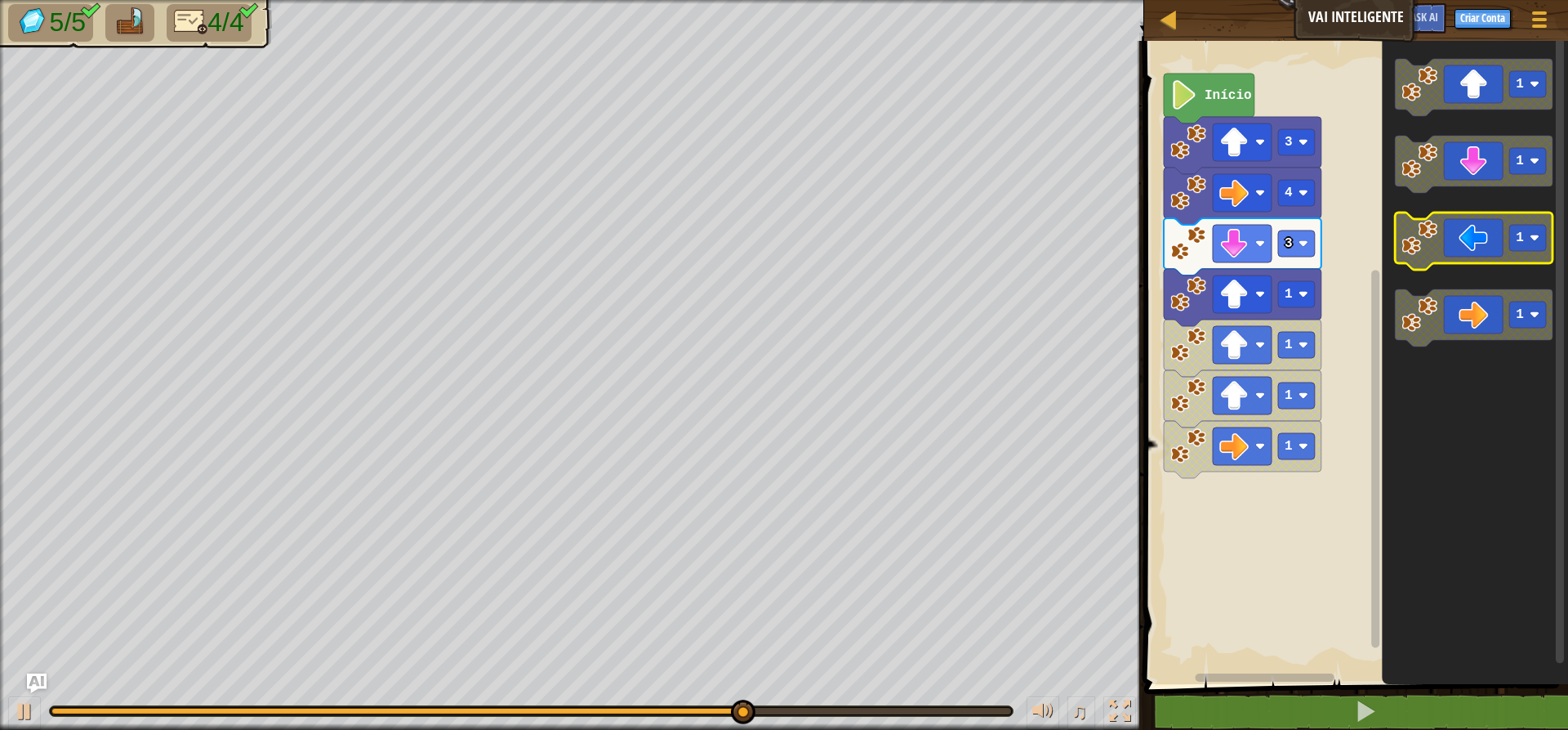
click at [1258, 248] on image "Espaço de trabalho do Blockly" at bounding box center [1419, 238] width 36 height 36
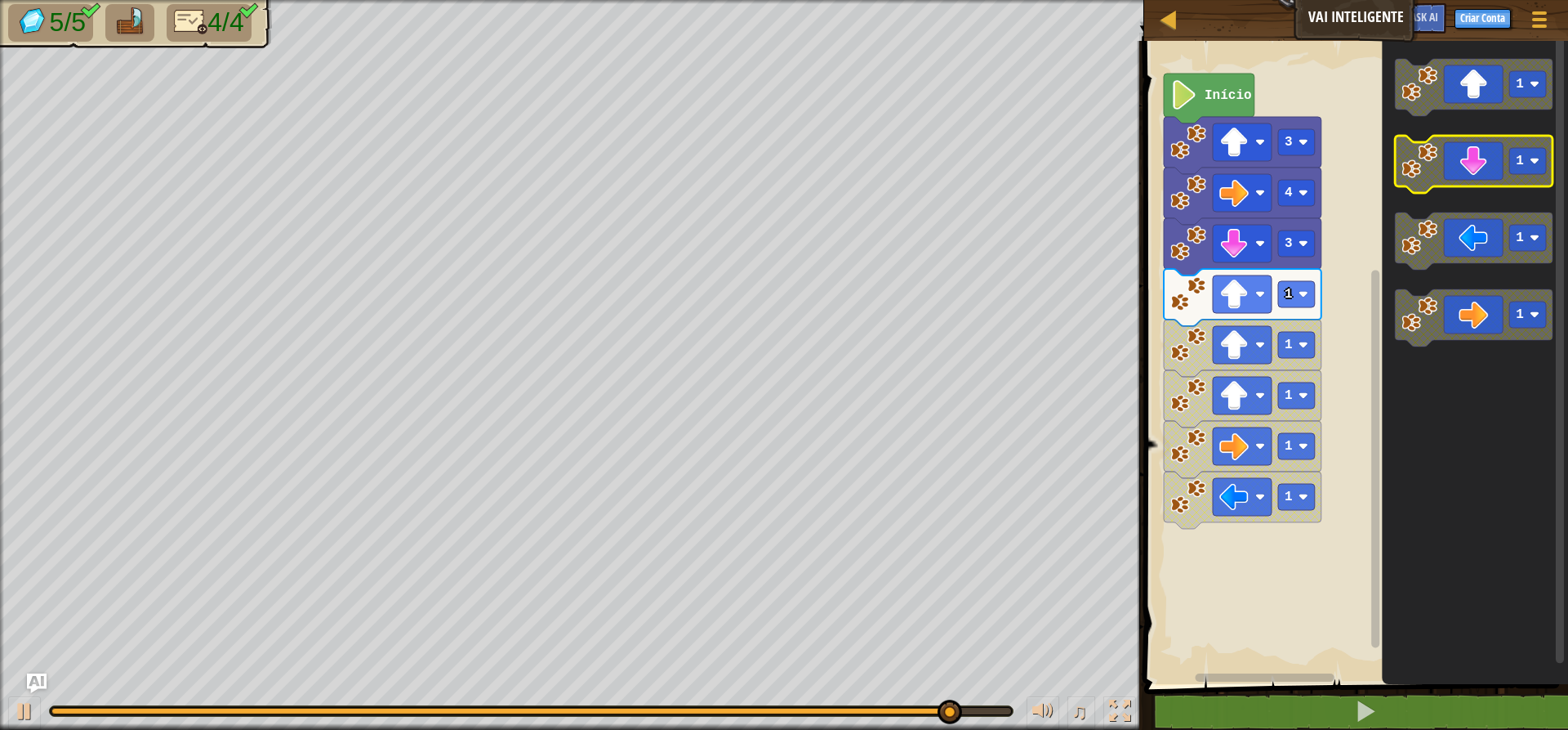
click at [1258, 187] on rect "Espaço de trabalho do Blockly" at bounding box center [1473, 164] width 158 height 57
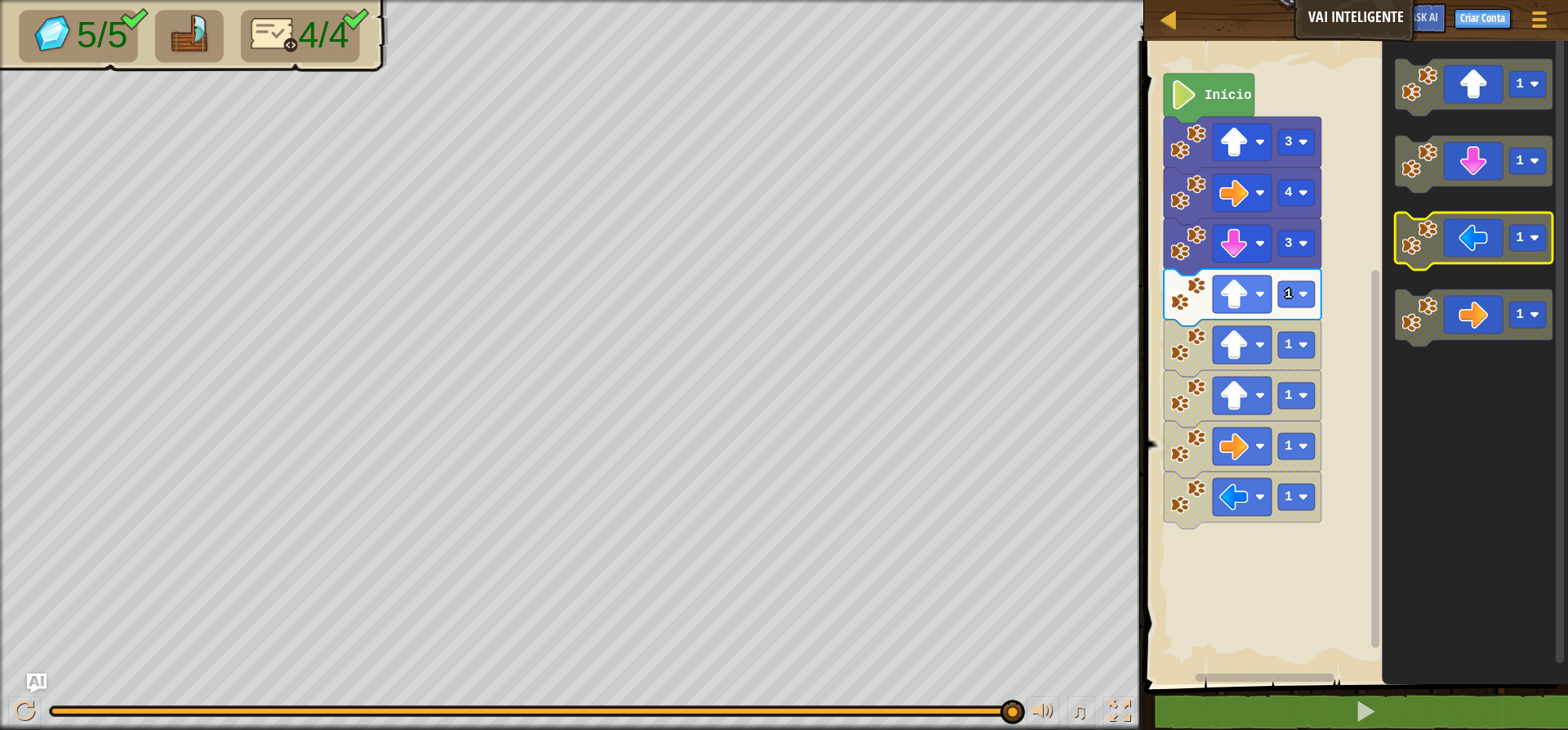
click at [1258, 253] on icon "Espaço de trabalho do Blockly" at bounding box center [1473, 241] width 158 height 57
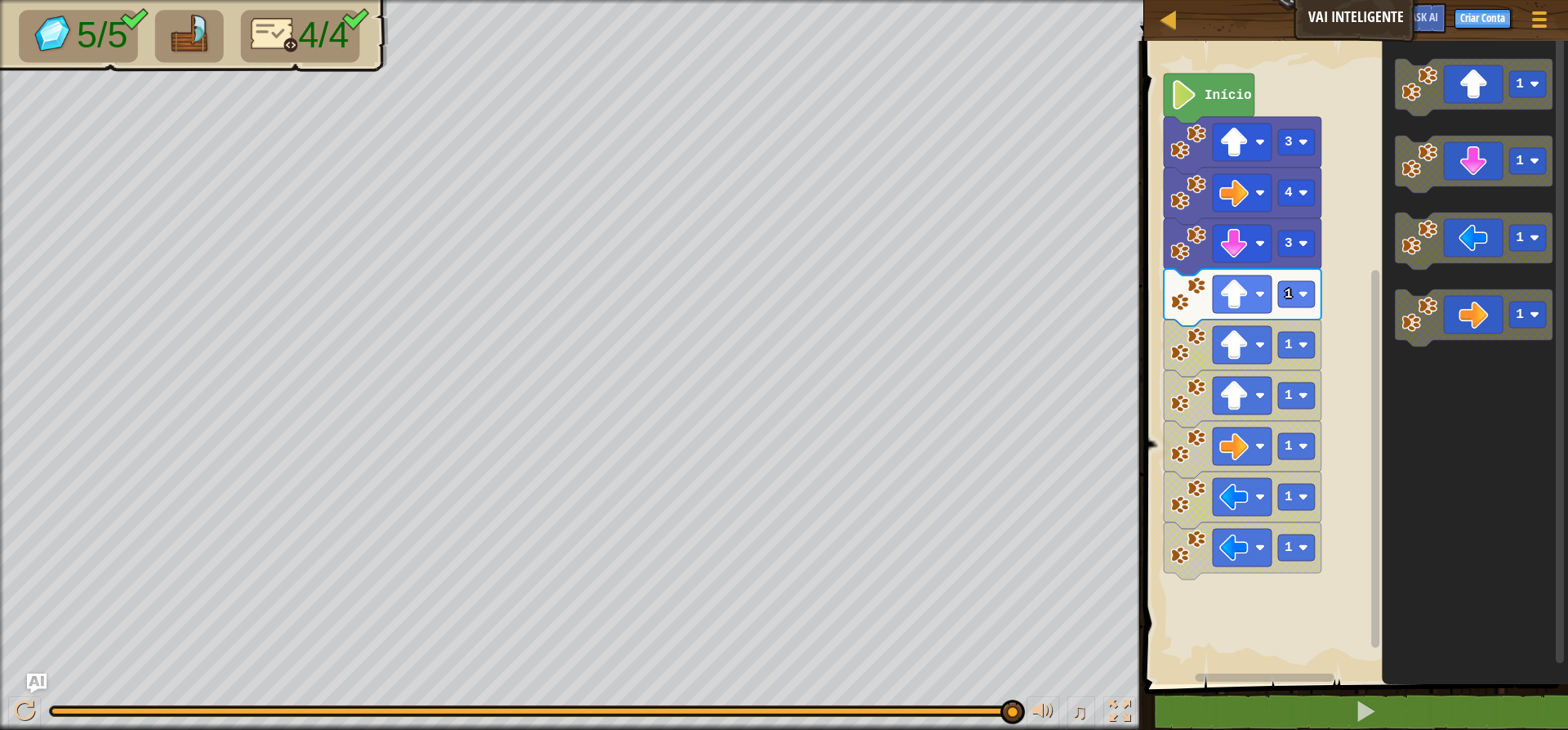
click at [1258, 314] on g "1" at bounding box center [1473, 318] width 158 height 57
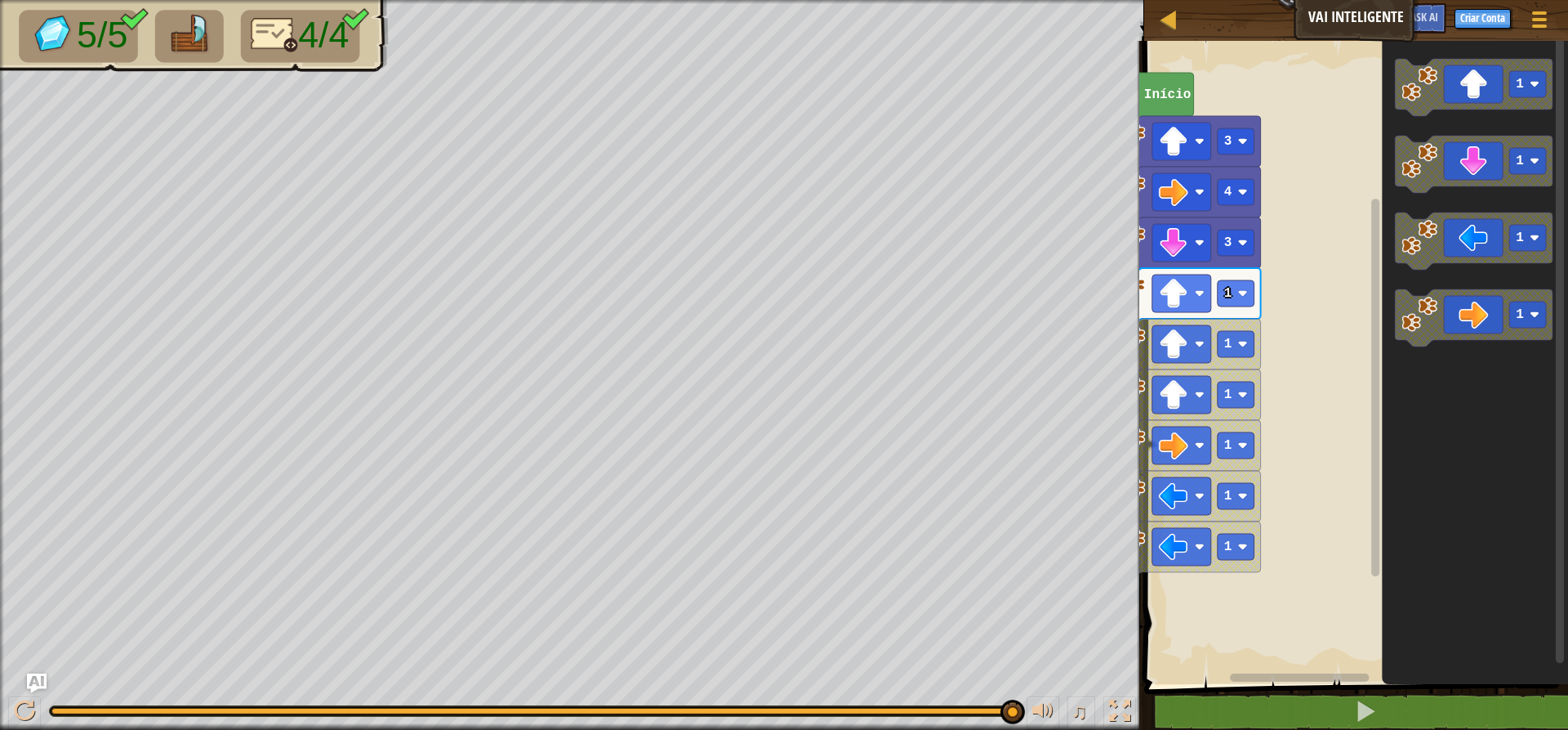
click at [912, 176] on div "Mapa Vai Inteligente Menu do Jogo Criar Conta Ask AI 1 הההההההההההההההההההההההה…" at bounding box center [784, 365] width 1568 height 730
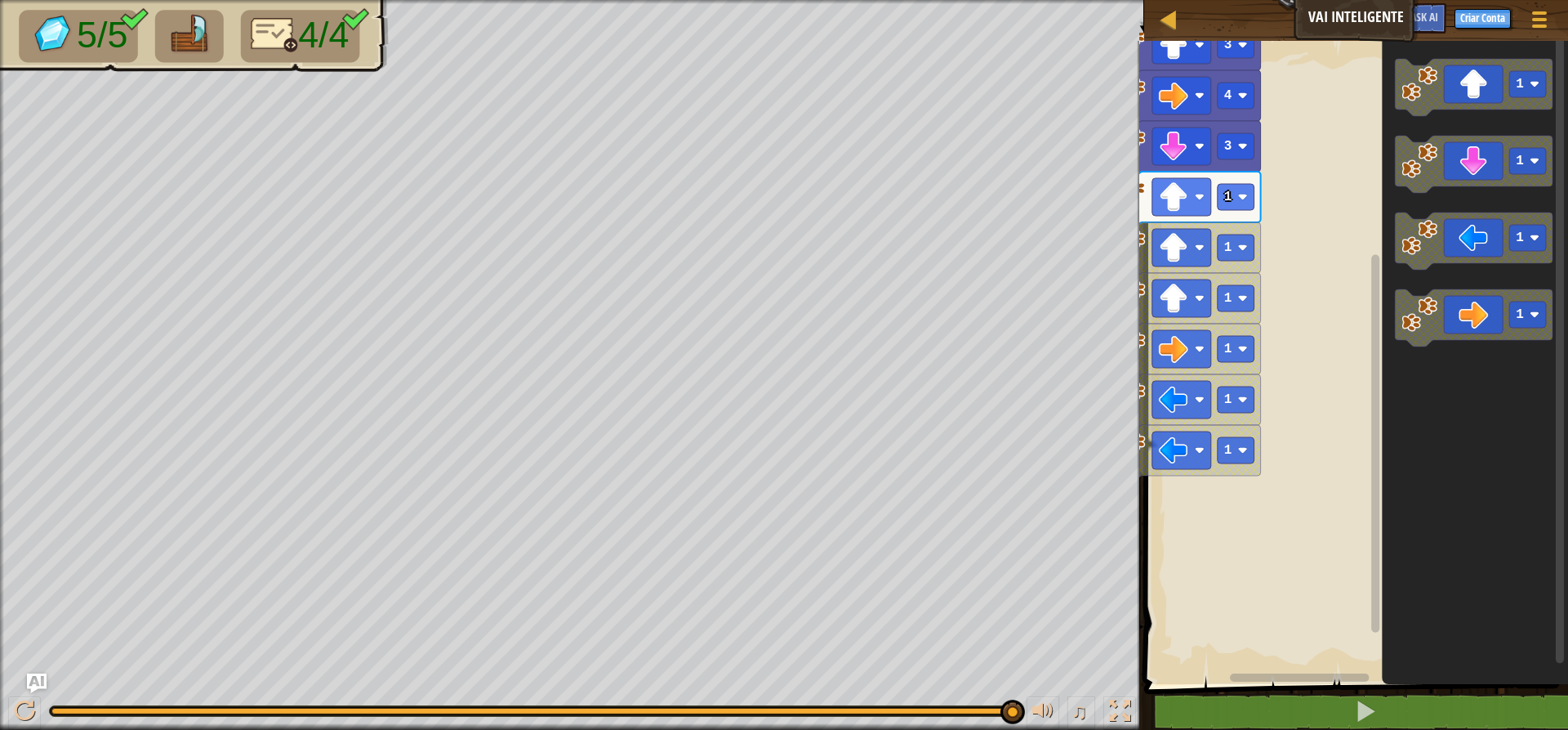
click at [1258, 147] on div "Mapa Vai Inteligente Menu do Jogo Criar Conta Ask AI 1 הההההההההההההההההההההההה…" at bounding box center [784, 365] width 1568 height 730
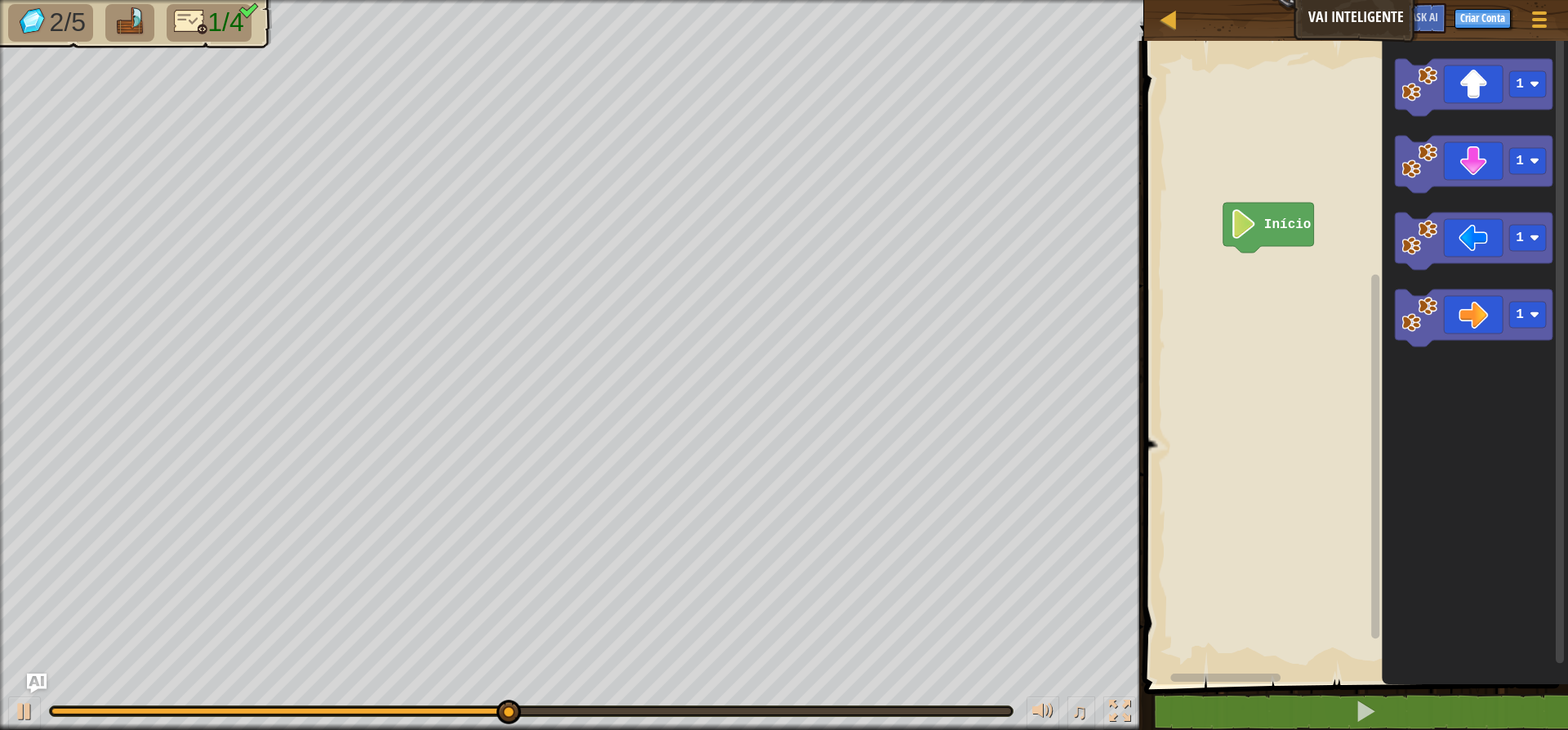
click at [1207, 474] on rect "Espaço de trabalho do Blockly" at bounding box center [1353, 358] width 429 height 652
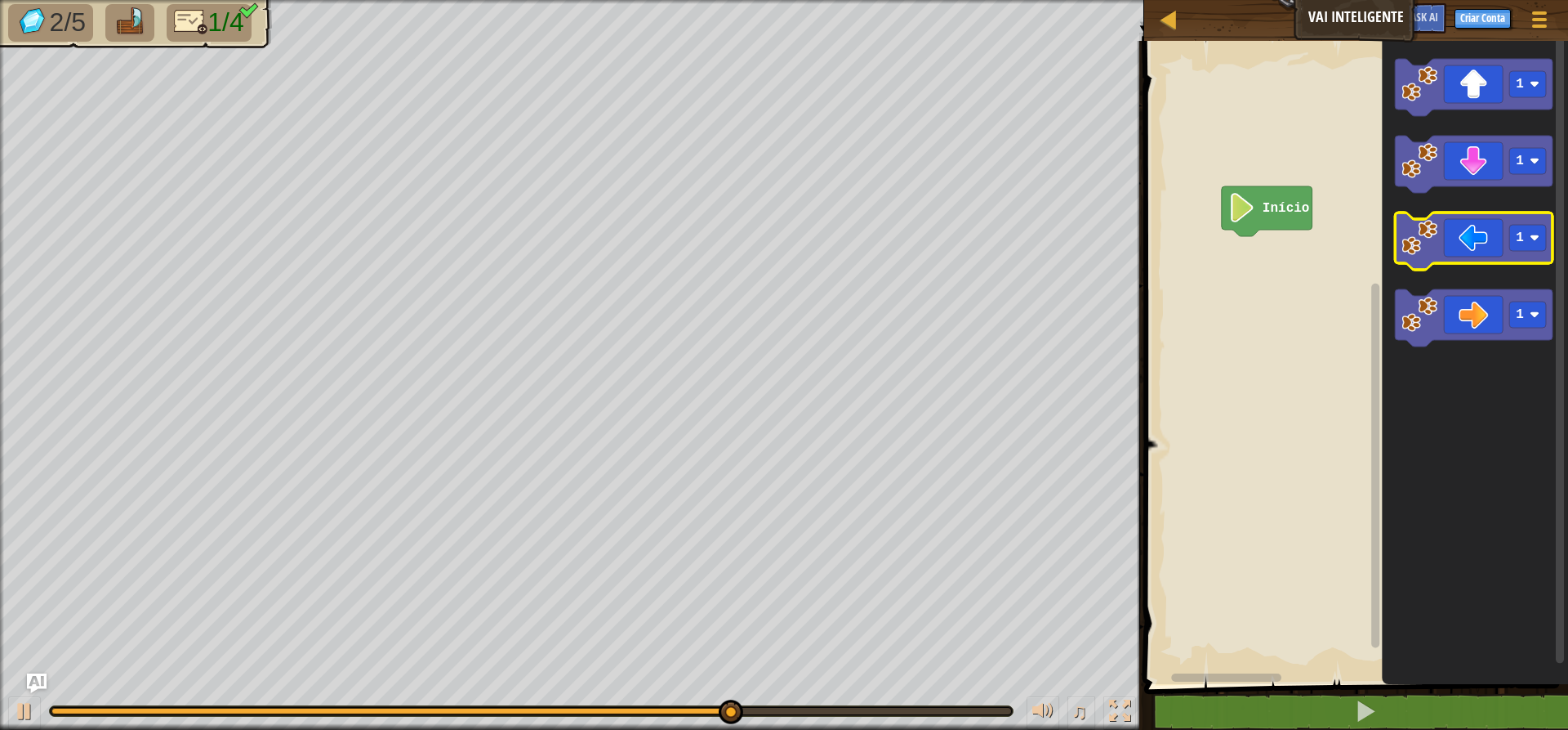
click at [1258, 248] on icon "Espaço de trabalho do Blockly" at bounding box center [1473, 241] width 158 height 57
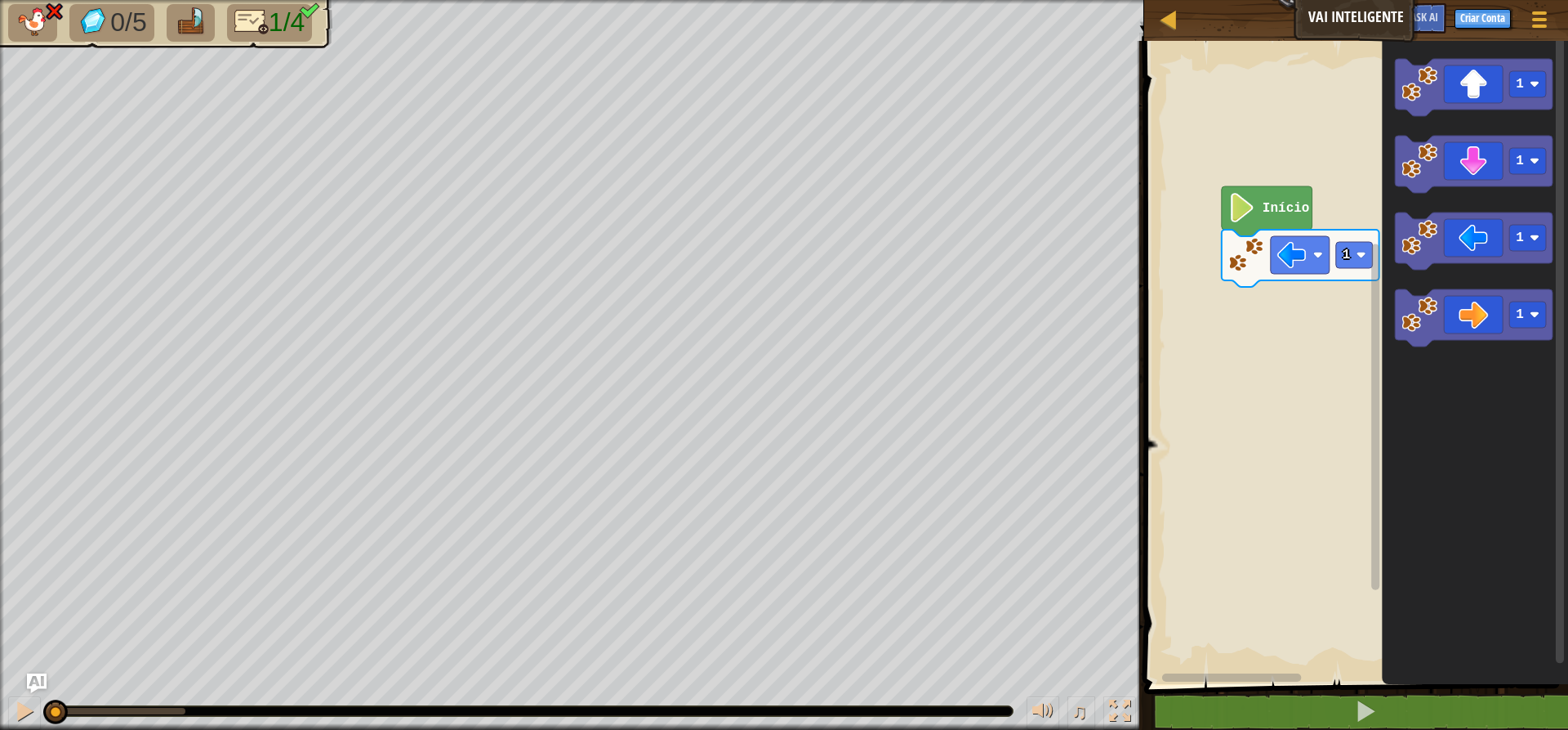
click at [57, 625] on div "0/5 1/4 ♫ Pantera" at bounding box center [784, 365] width 1568 height 730
click at [1258, 71] on image "Espaço de trabalho do Blockly" at bounding box center [1419, 84] width 36 height 36
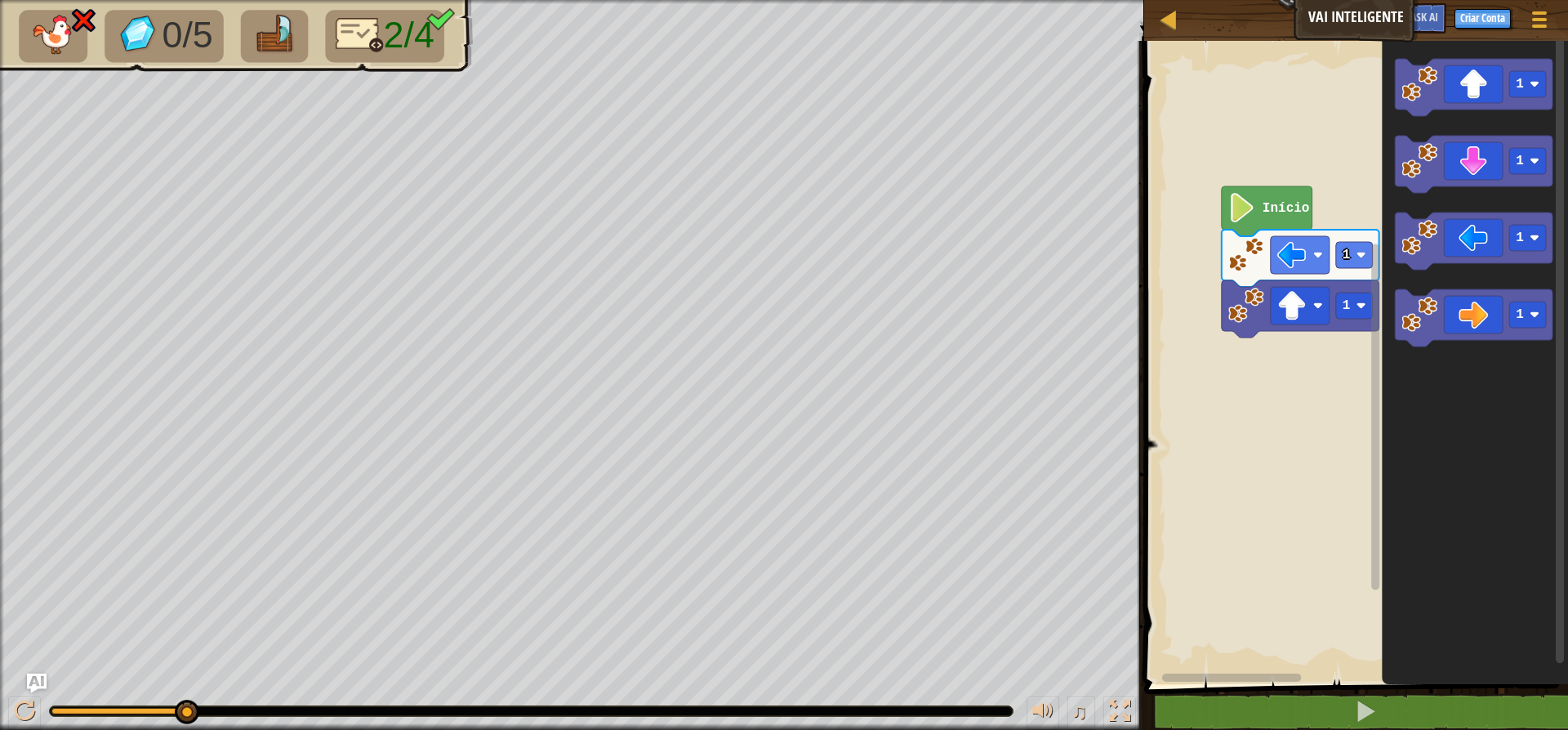
drag, startPoint x: 139, startPoint y: 689, endPoint x: 153, endPoint y: 705, distance: 21.3
click at [119, 696] on div "♫" at bounding box center [572, 707] width 1144 height 49
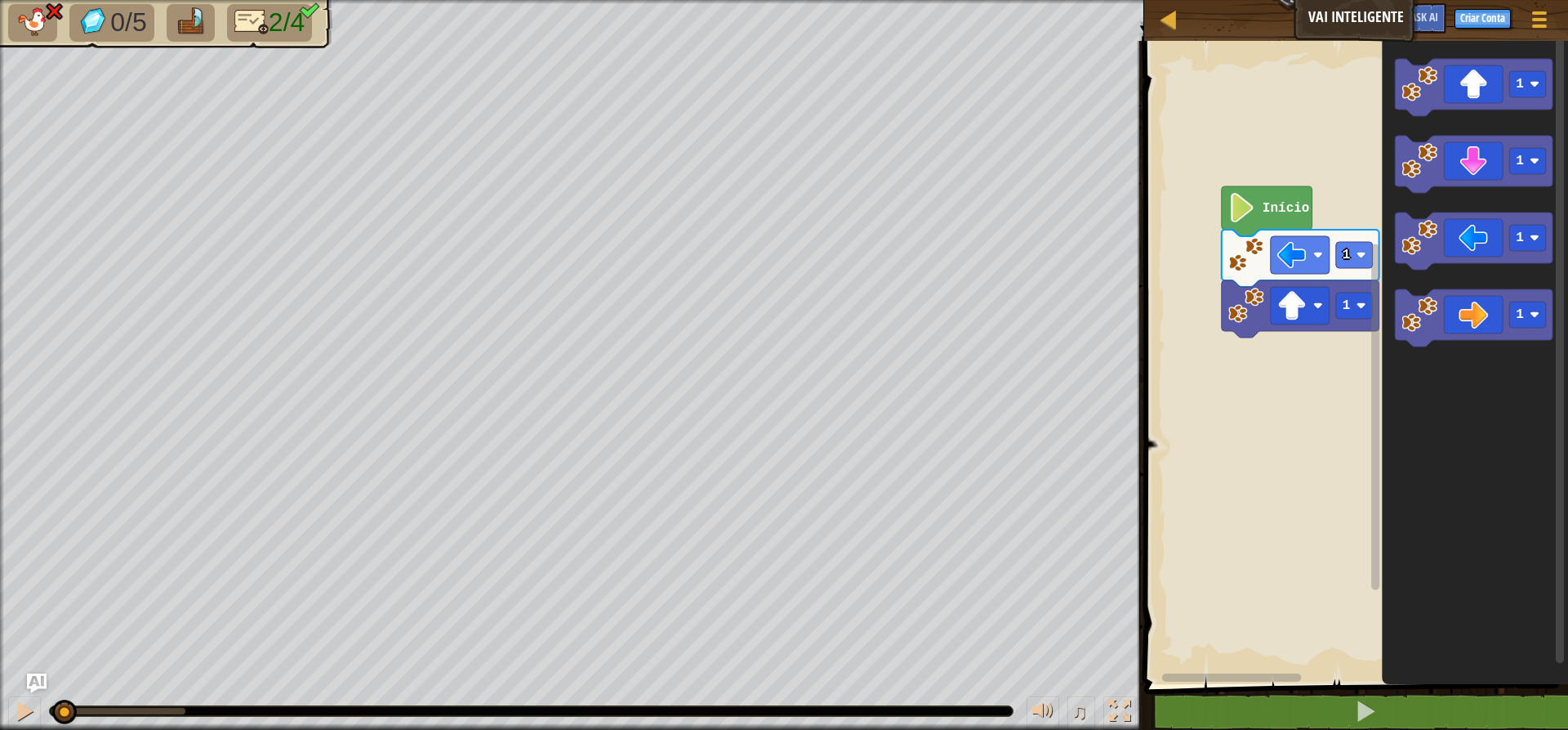
click at [34, 650] on div "0/5 2/4 ♫ Pantera" at bounding box center [784, 365] width 1568 height 730
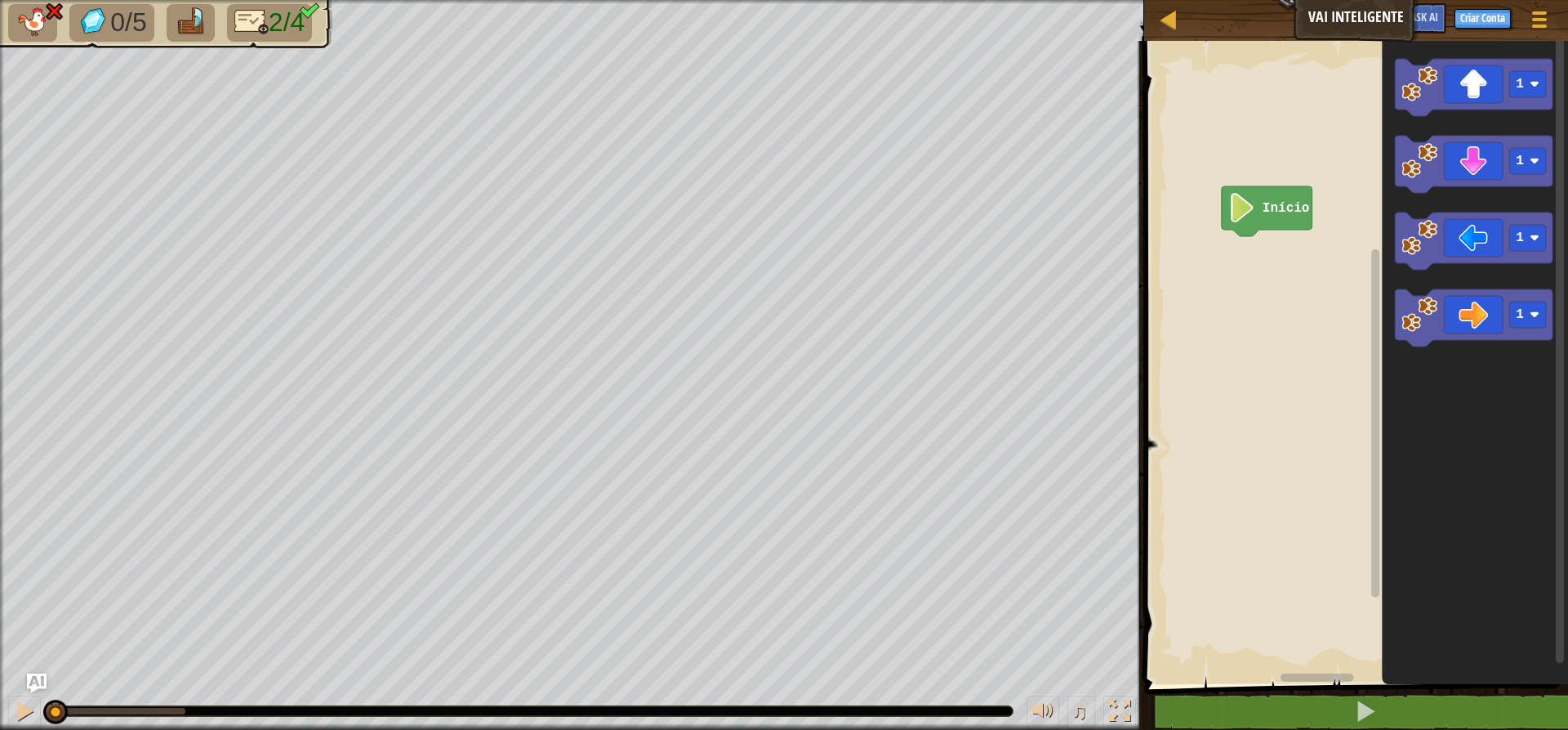
drag, startPoint x: 45, startPoint y: 705, endPoint x: 2, endPoint y: 691, distance: 45.2
click at [13, 701] on button at bounding box center [25, 713] width 33 height 34
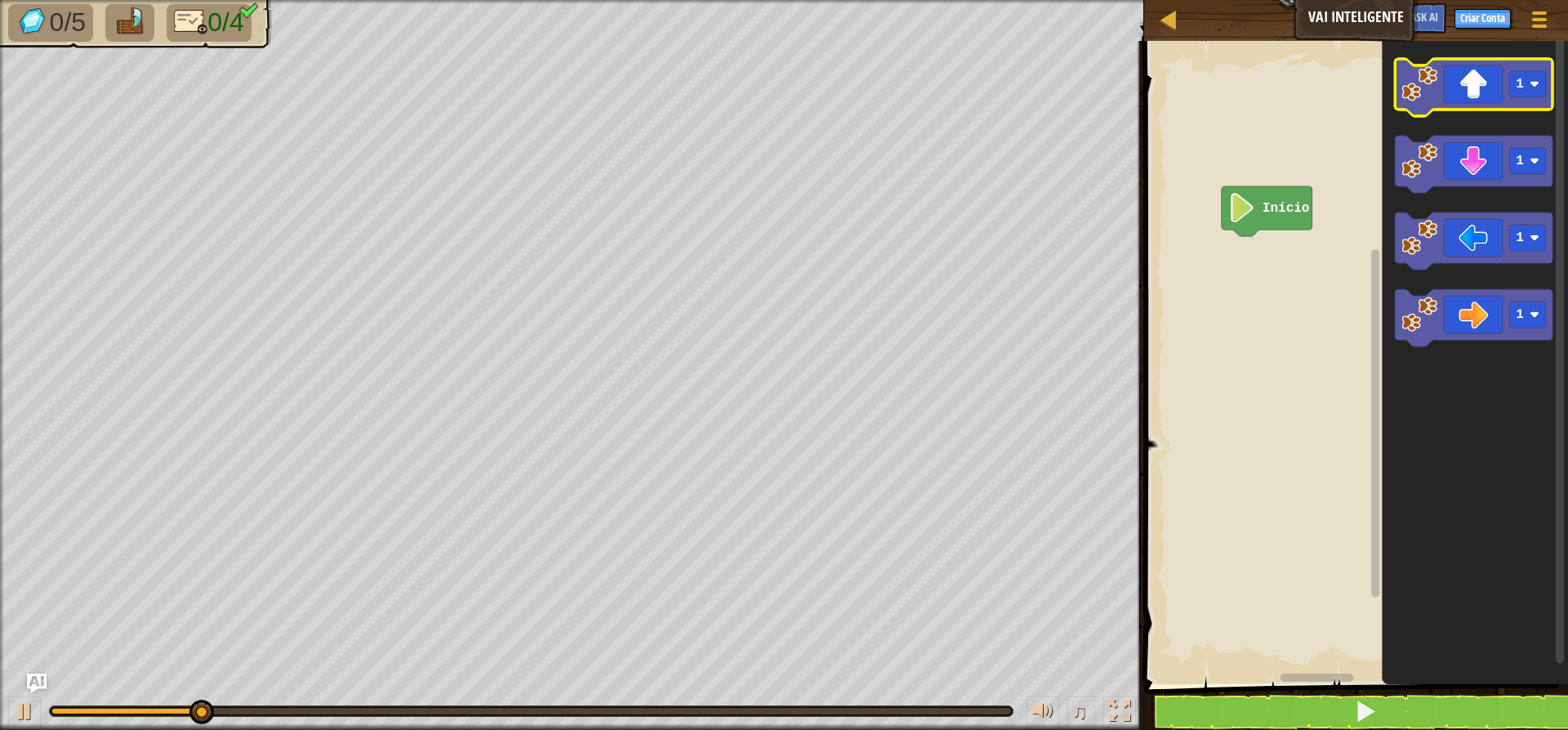
click at [1258, 92] on icon "Espaço de trabalho do Blockly" at bounding box center [1473, 87] width 158 height 57
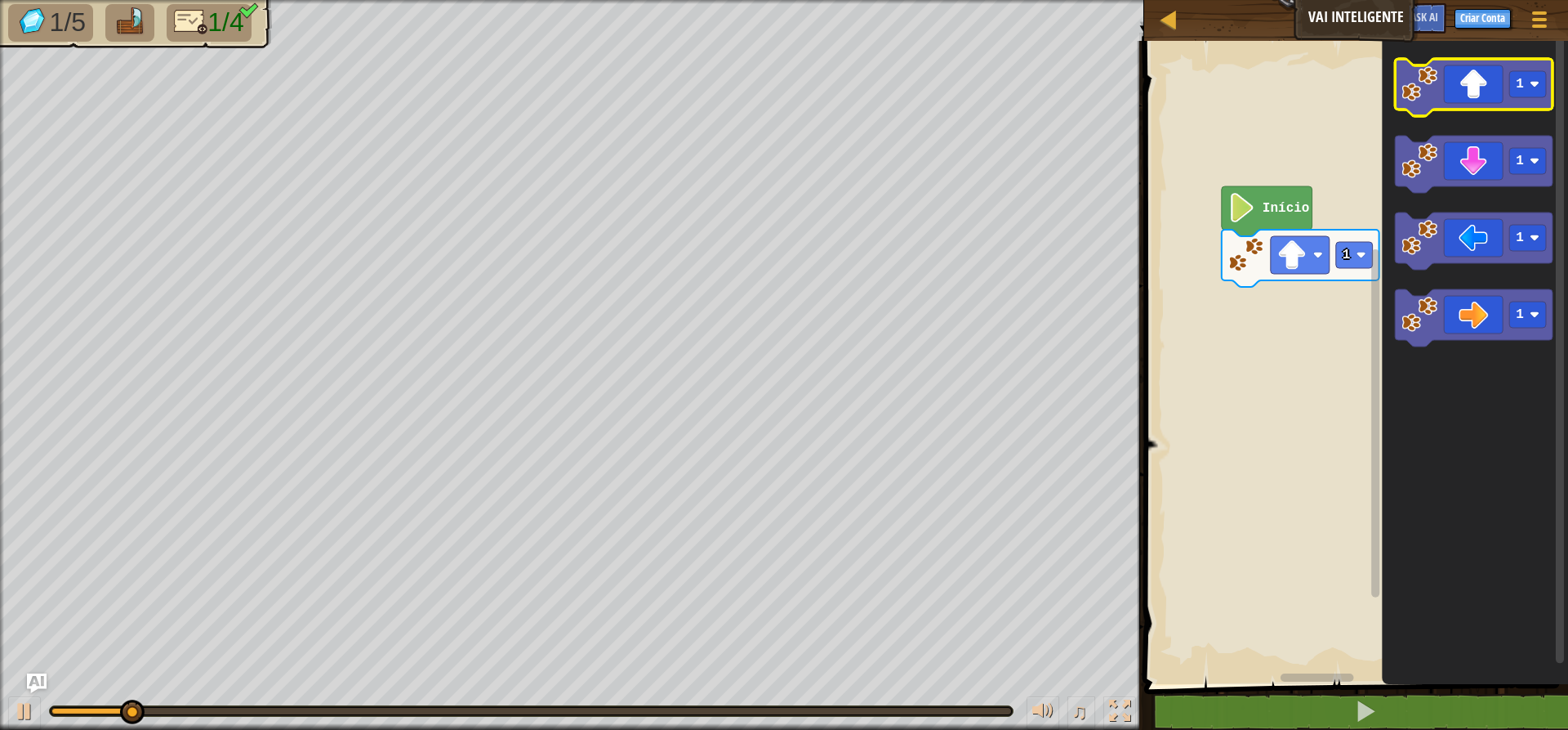
click at [1258, 92] on icon "Espaço de trabalho do Blockly" at bounding box center [1473, 87] width 158 height 57
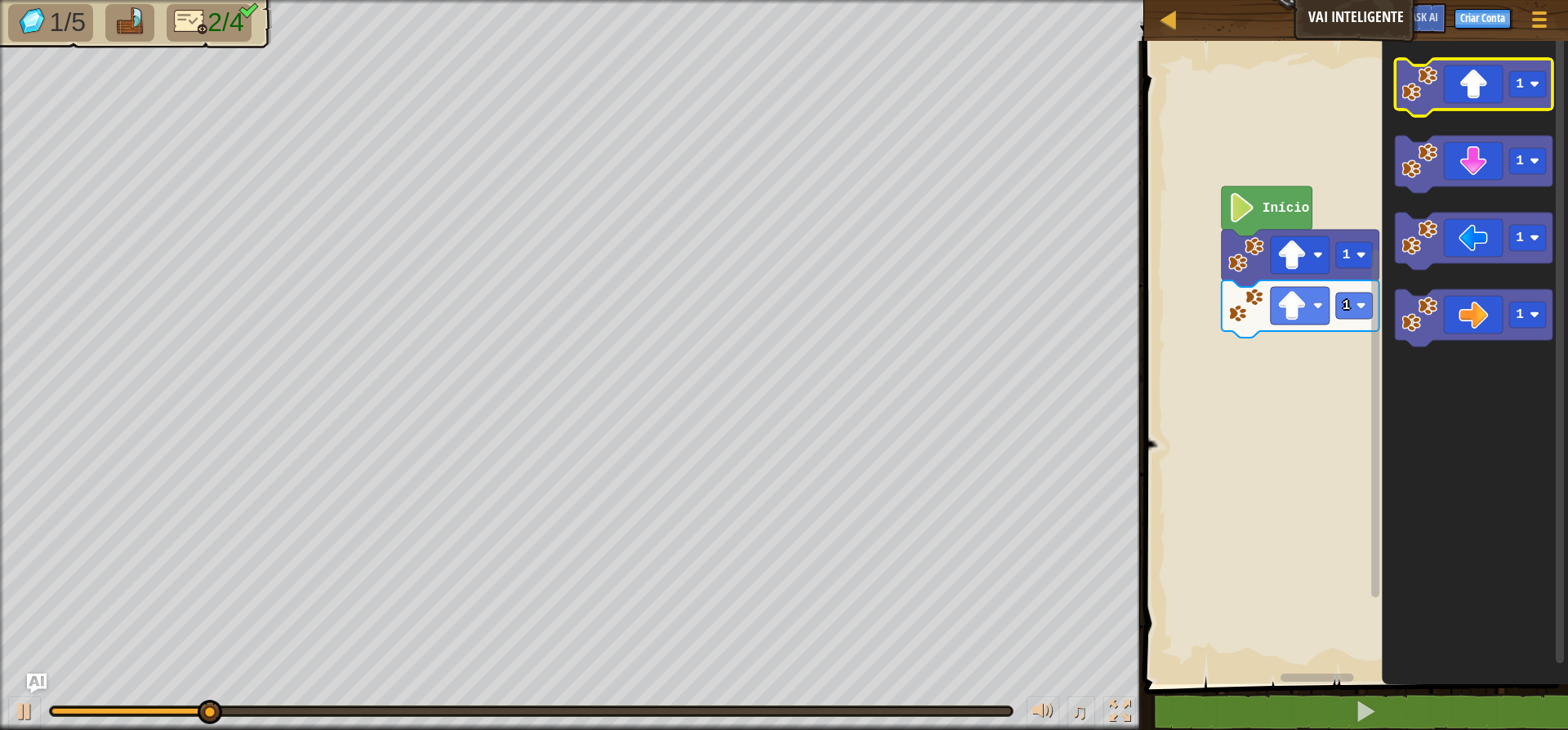
click at [1258, 100] on icon "Espaço de trabalho do Blockly" at bounding box center [1473, 87] width 158 height 57
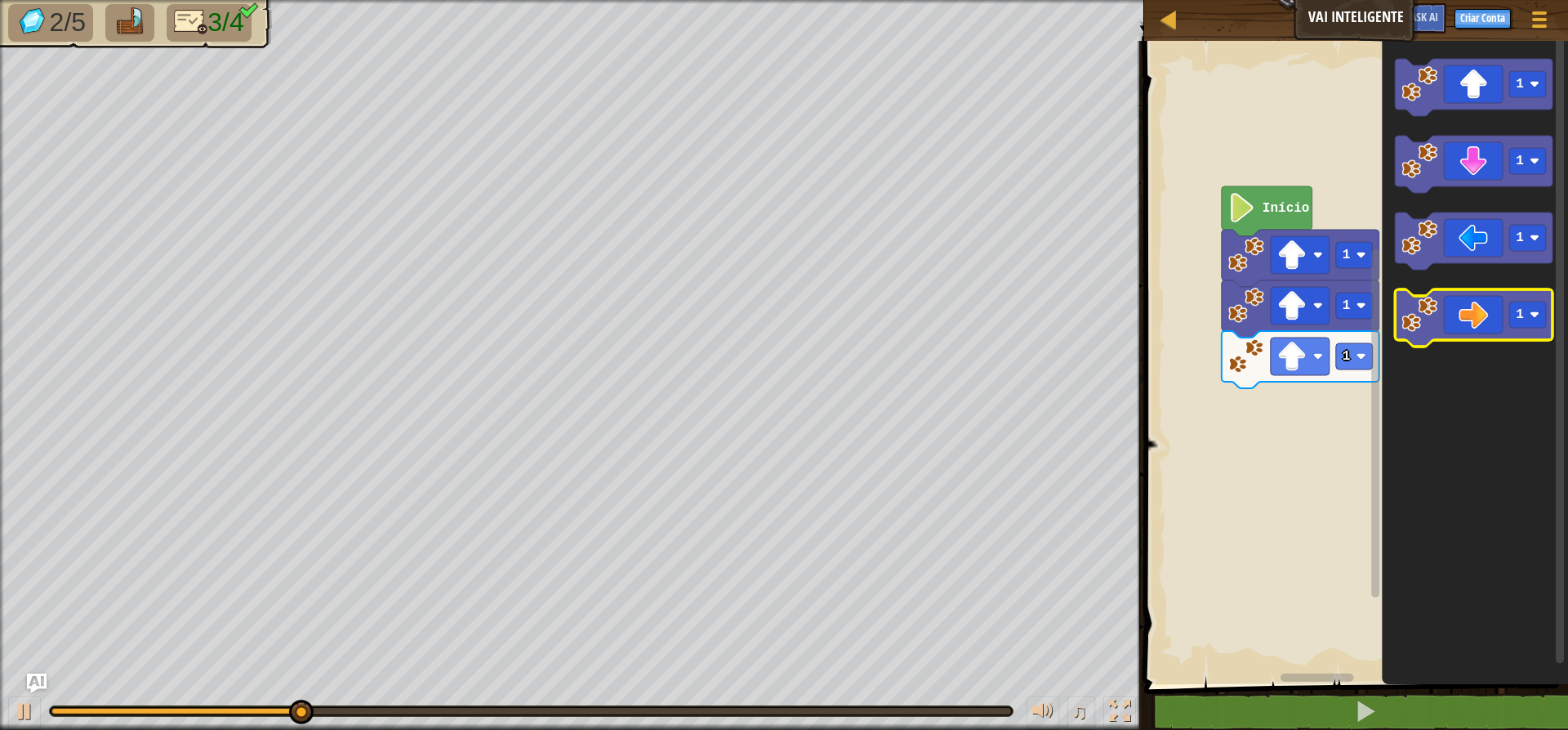
click at [1258, 334] on icon "Espaço de trabalho do Blockly" at bounding box center [1473, 318] width 158 height 57
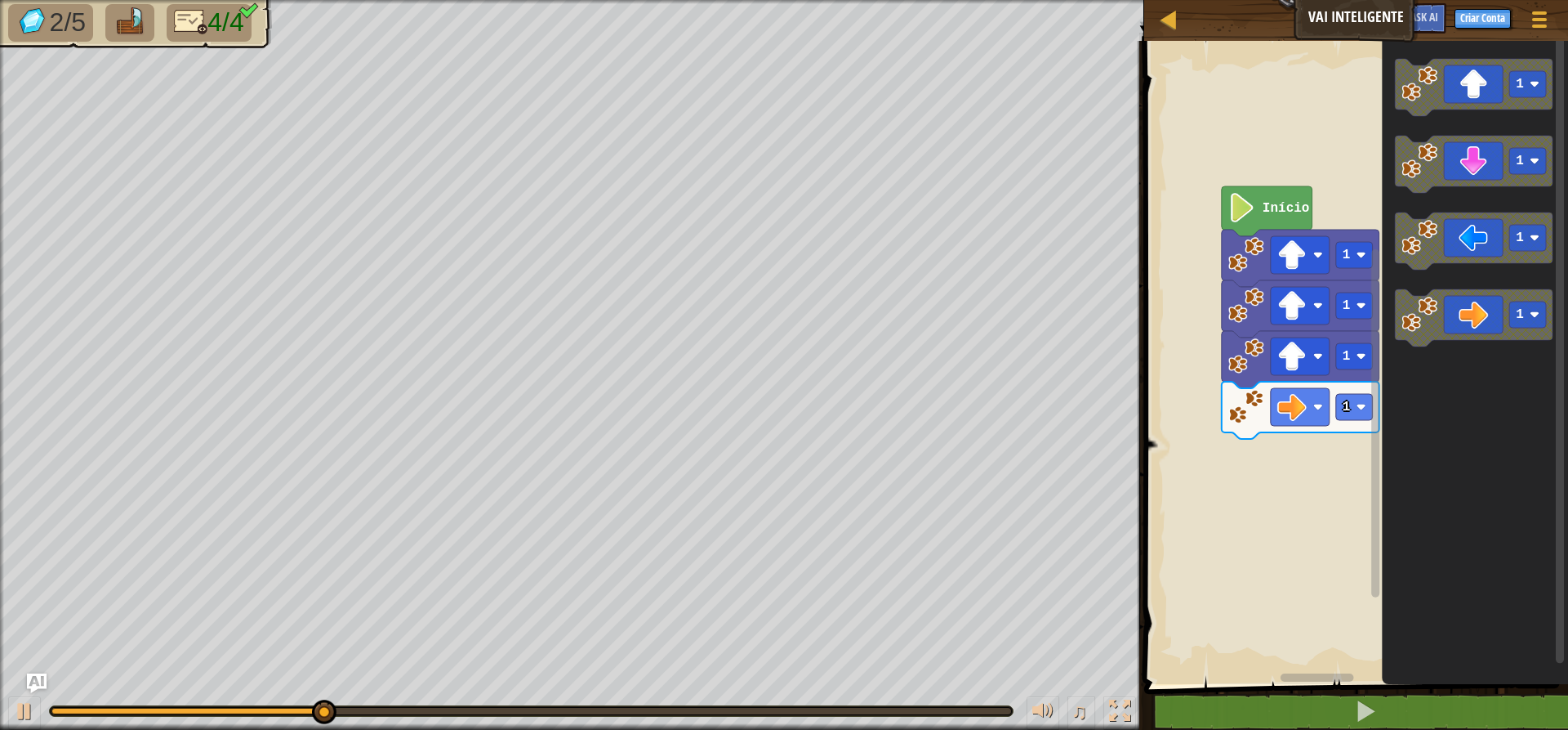
click at [1258, 287] on icon "Espaço de trabalho do Blockly" at bounding box center [1475, 358] width 186 height 652
click at [1258, 325] on icon "Espaço de trabalho do Blockly" at bounding box center [1473, 318] width 158 height 57
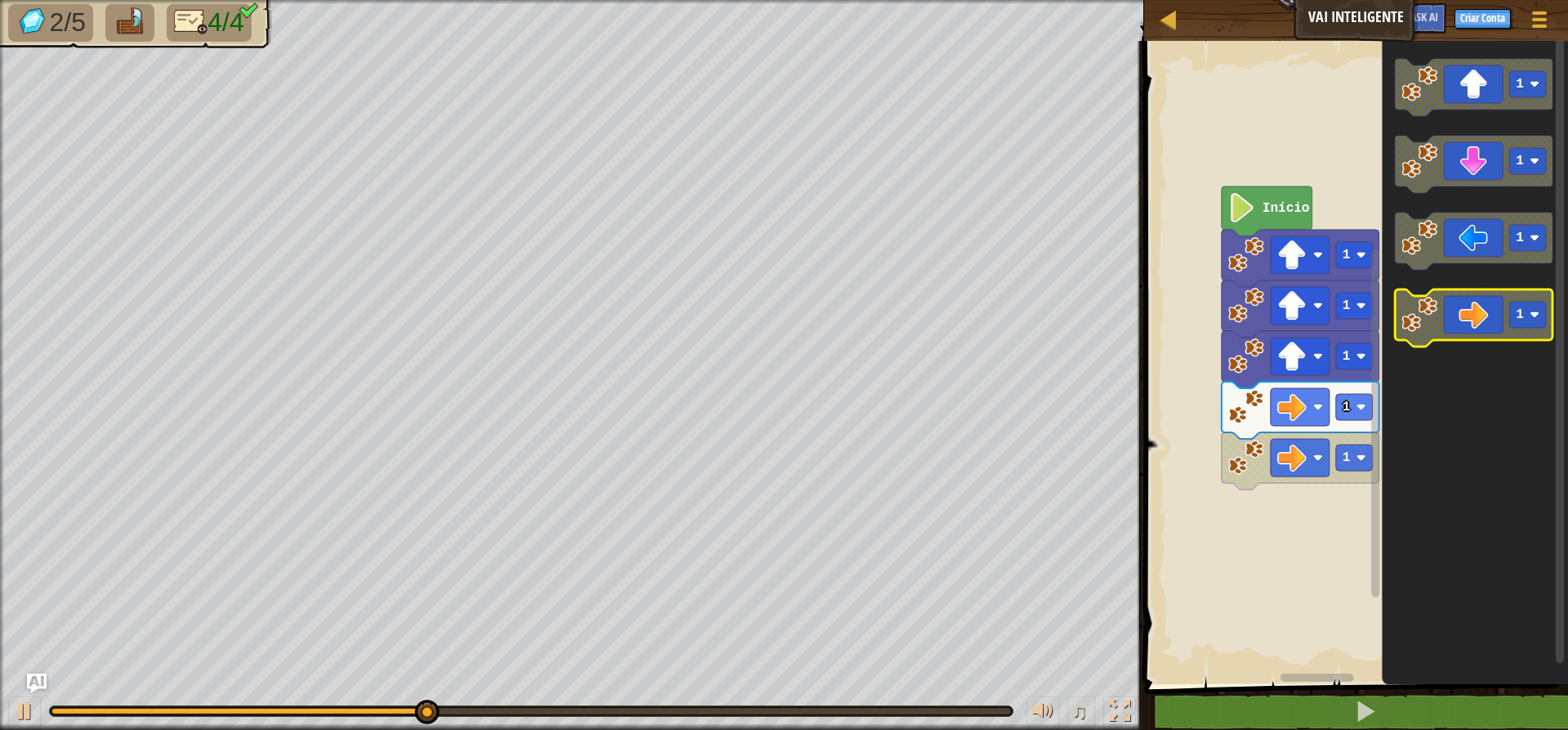
click at [1258, 325] on icon "Espaço de trabalho do Blockly" at bounding box center [1473, 318] width 158 height 57
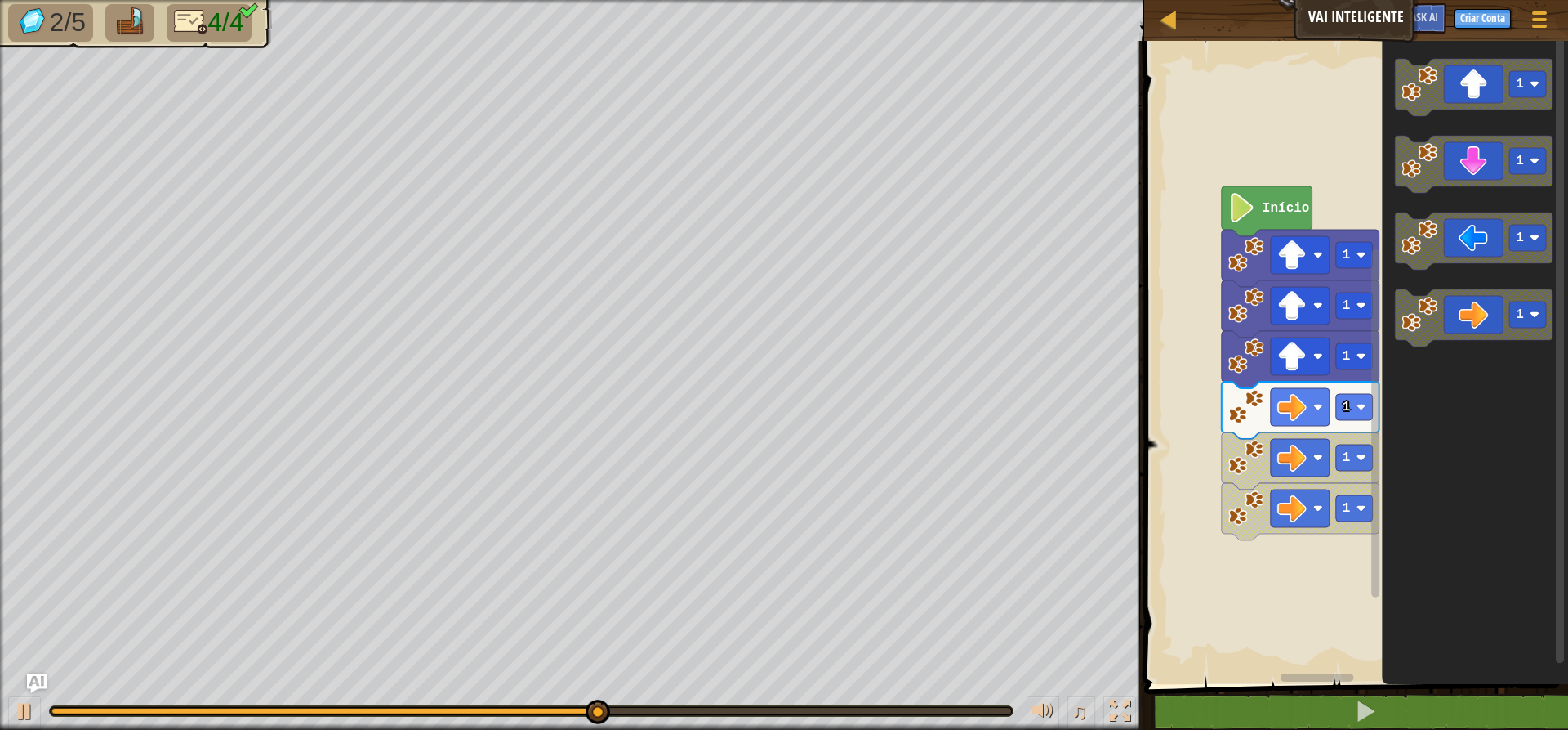
click at [1258, 348] on icon "Espaço de trabalho do Blockly" at bounding box center [1475, 358] width 186 height 652
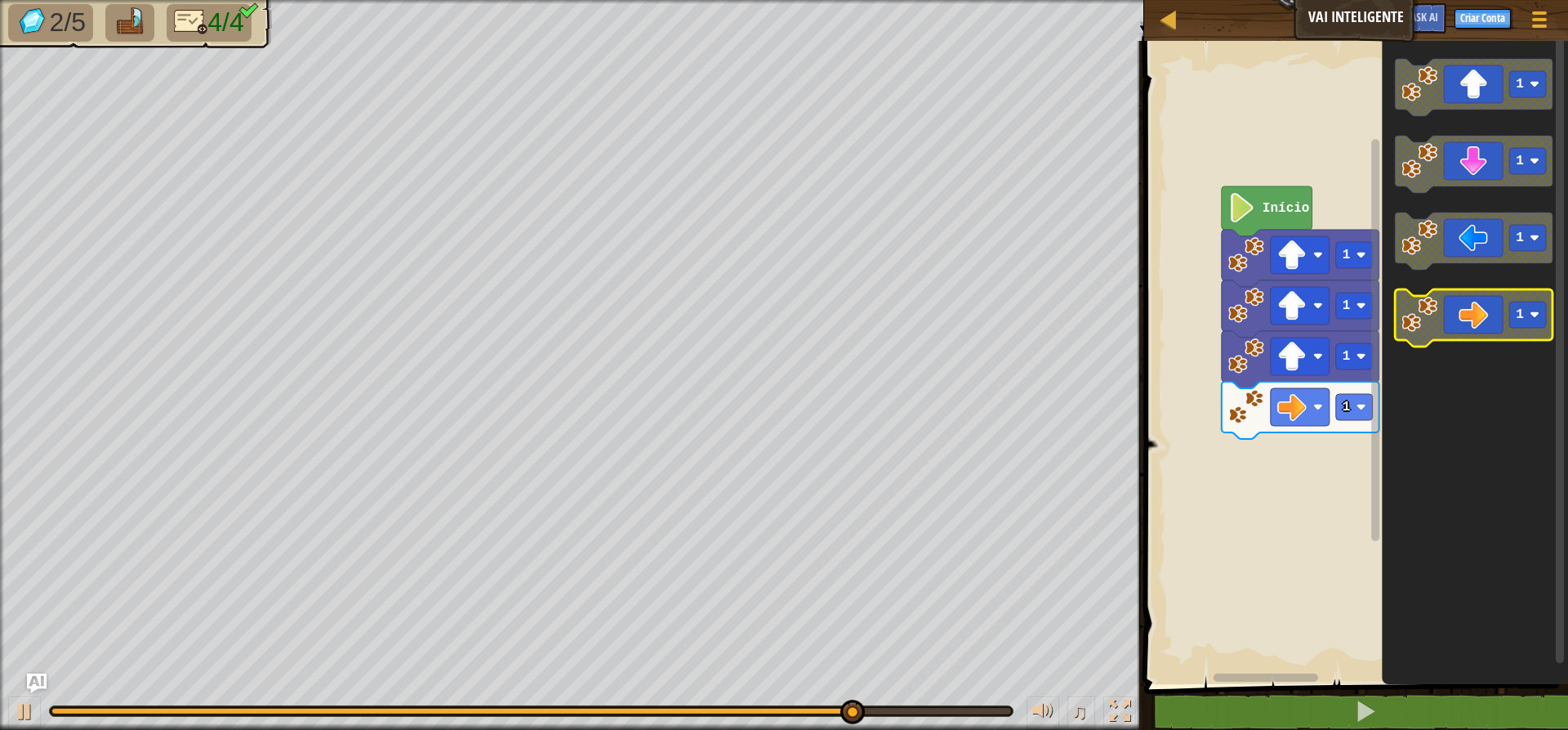
click at [1258, 300] on icon "Espaço de trabalho do Blockly" at bounding box center [1473, 318] width 158 height 57
click at [1258, 336] on icon "Espaço de trabalho do Blockly" at bounding box center [1473, 318] width 158 height 57
click at [1258, 331] on icon "Espaço de trabalho do Blockly" at bounding box center [1473, 318] width 158 height 57
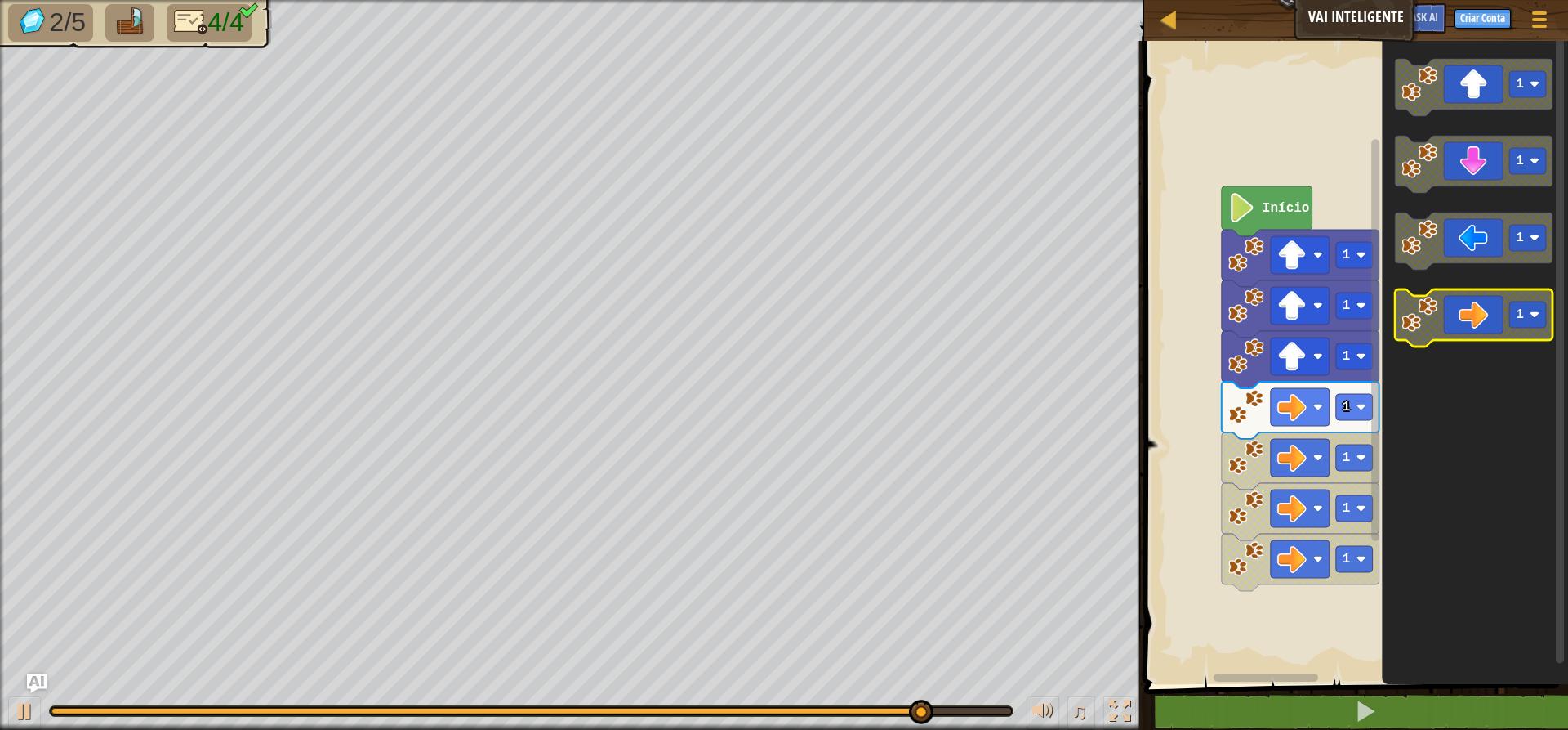
click at [1258, 319] on icon "Espaço de trabalho do Blockly" at bounding box center [1473, 318] width 158 height 57
click at [1258, 304] on icon "Espaço de trabalho do Blockly" at bounding box center [1473, 318] width 158 height 57
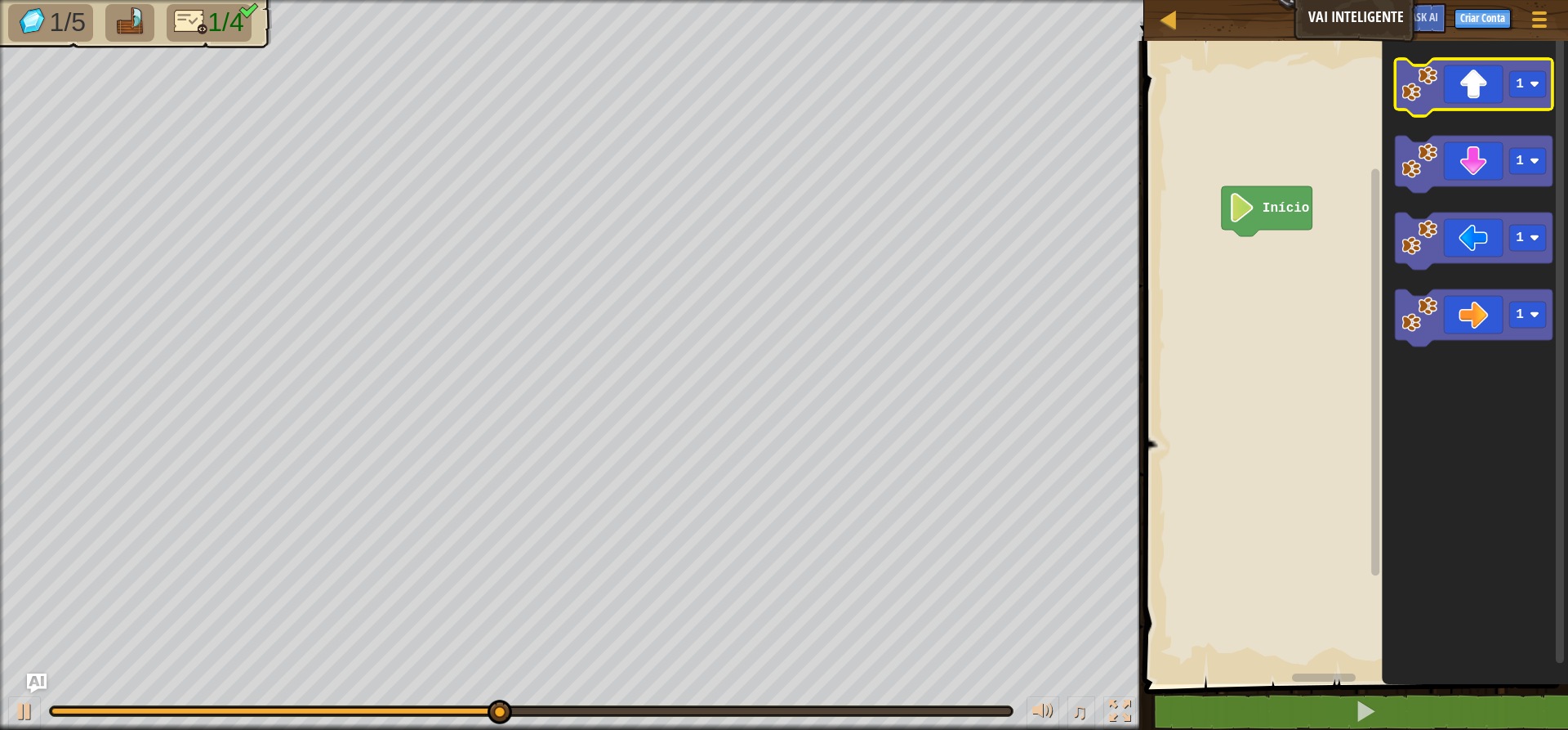
click at [1258, 101] on icon "Espaço de trabalho do Blockly" at bounding box center [1473, 87] width 158 height 57
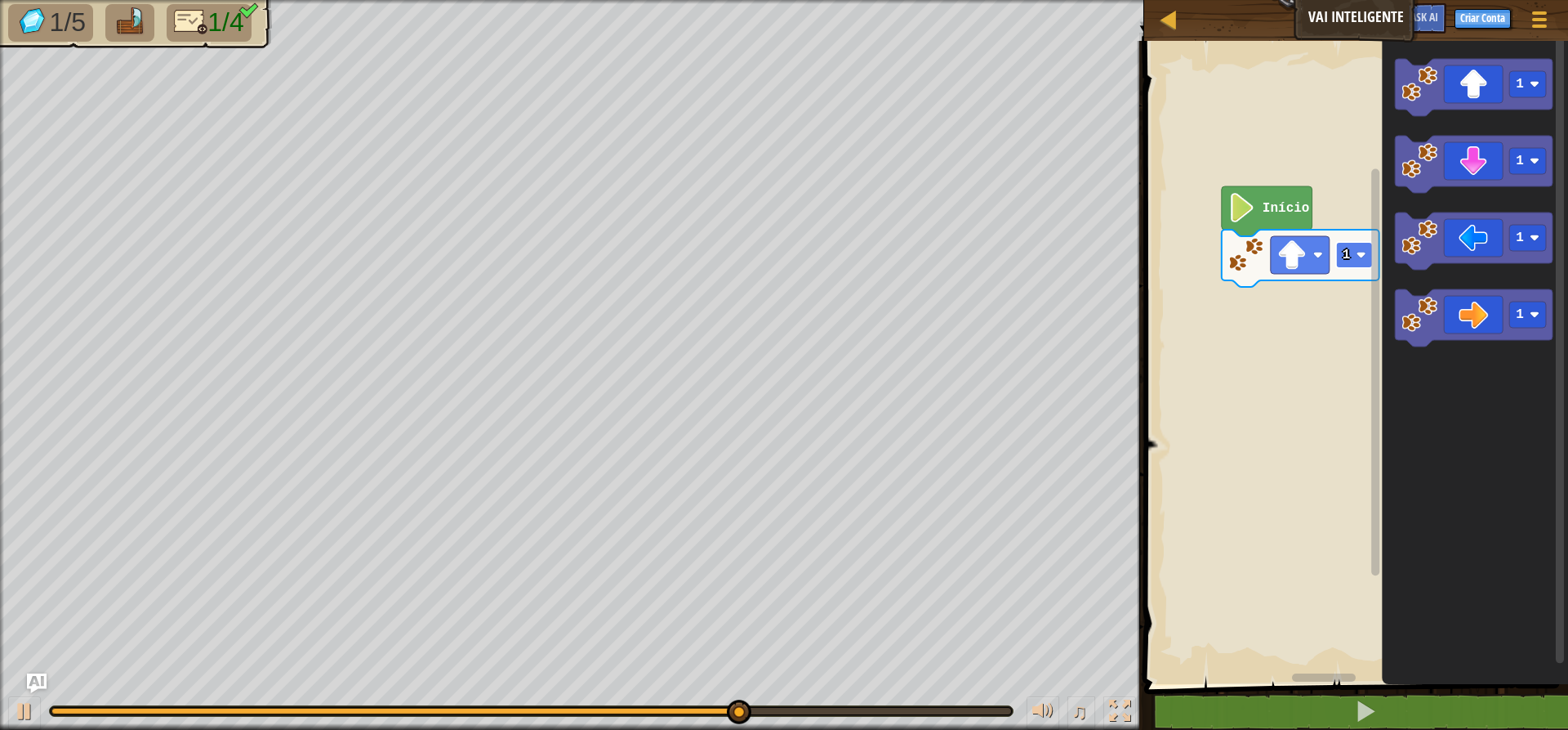
click at [1258, 262] on rect "Espaço de trabalho do Blockly" at bounding box center [1354, 255] width 37 height 26
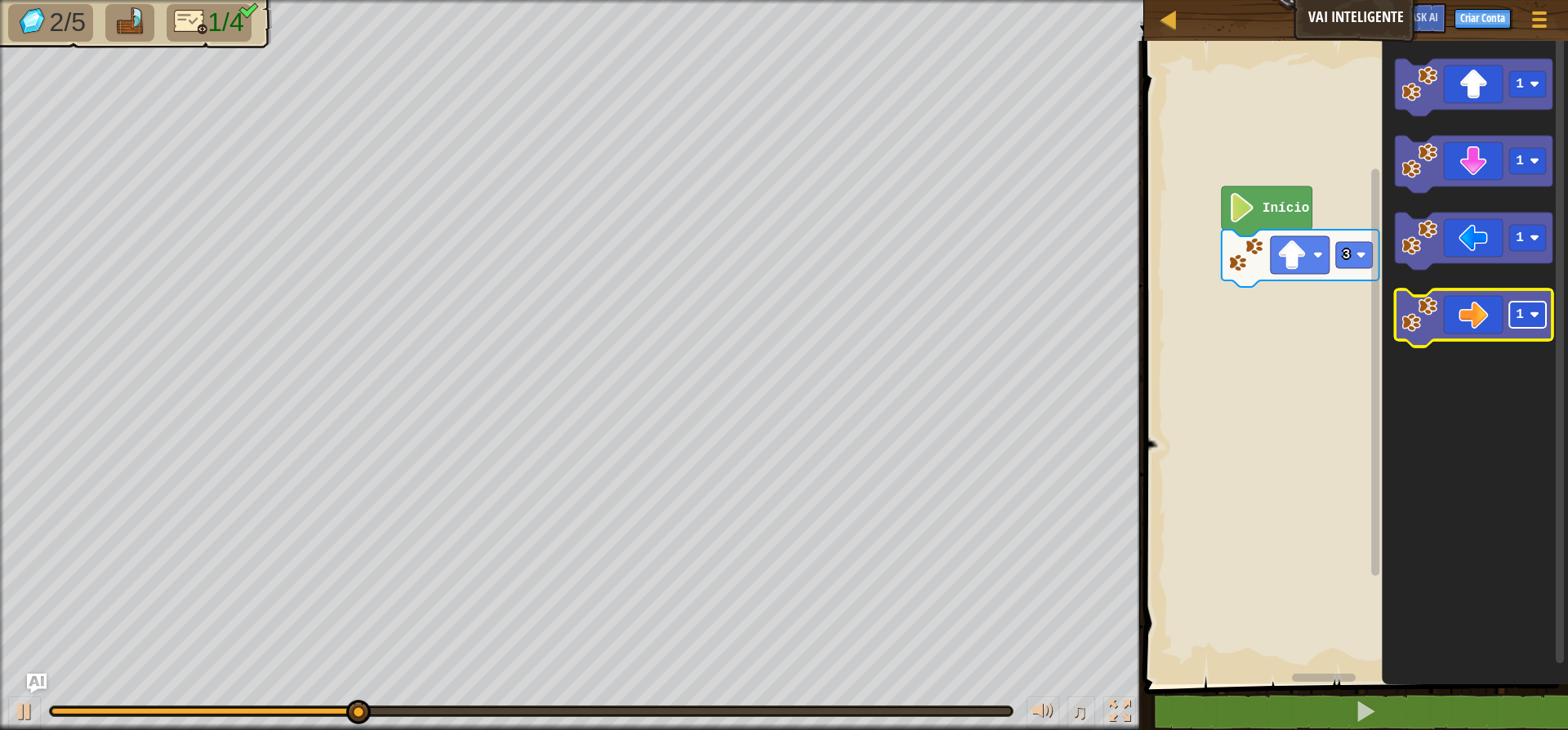
click at [1258, 319] on rect "Espaço de trabalho do Blockly" at bounding box center [1527, 315] width 37 height 26
click at [1258, 325] on icon "Espaço de trabalho do Blockly" at bounding box center [1473, 318] width 158 height 57
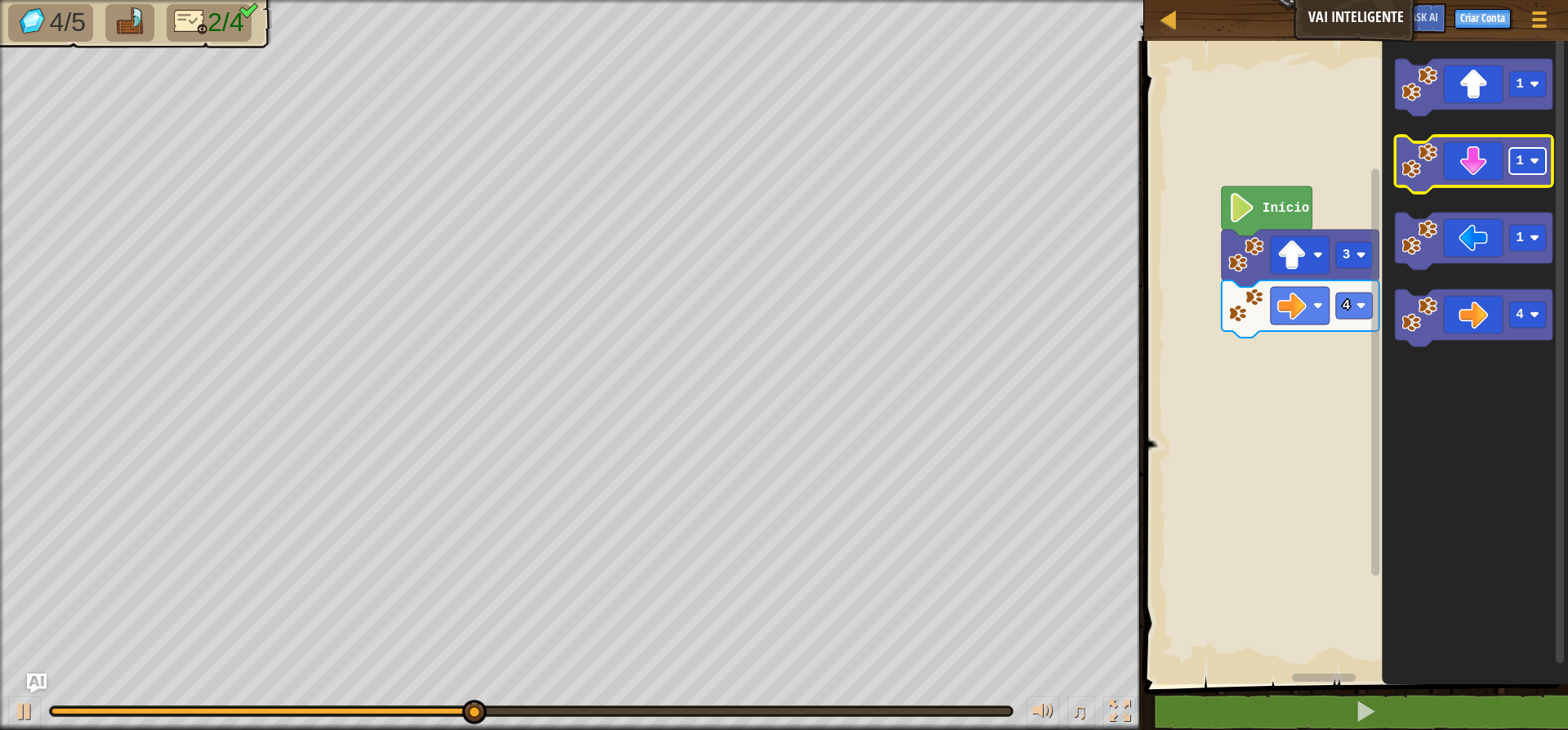
click at [1258, 173] on rect "Espaço de trabalho do Blockly" at bounding box center [1527, 161] width 37 height 26
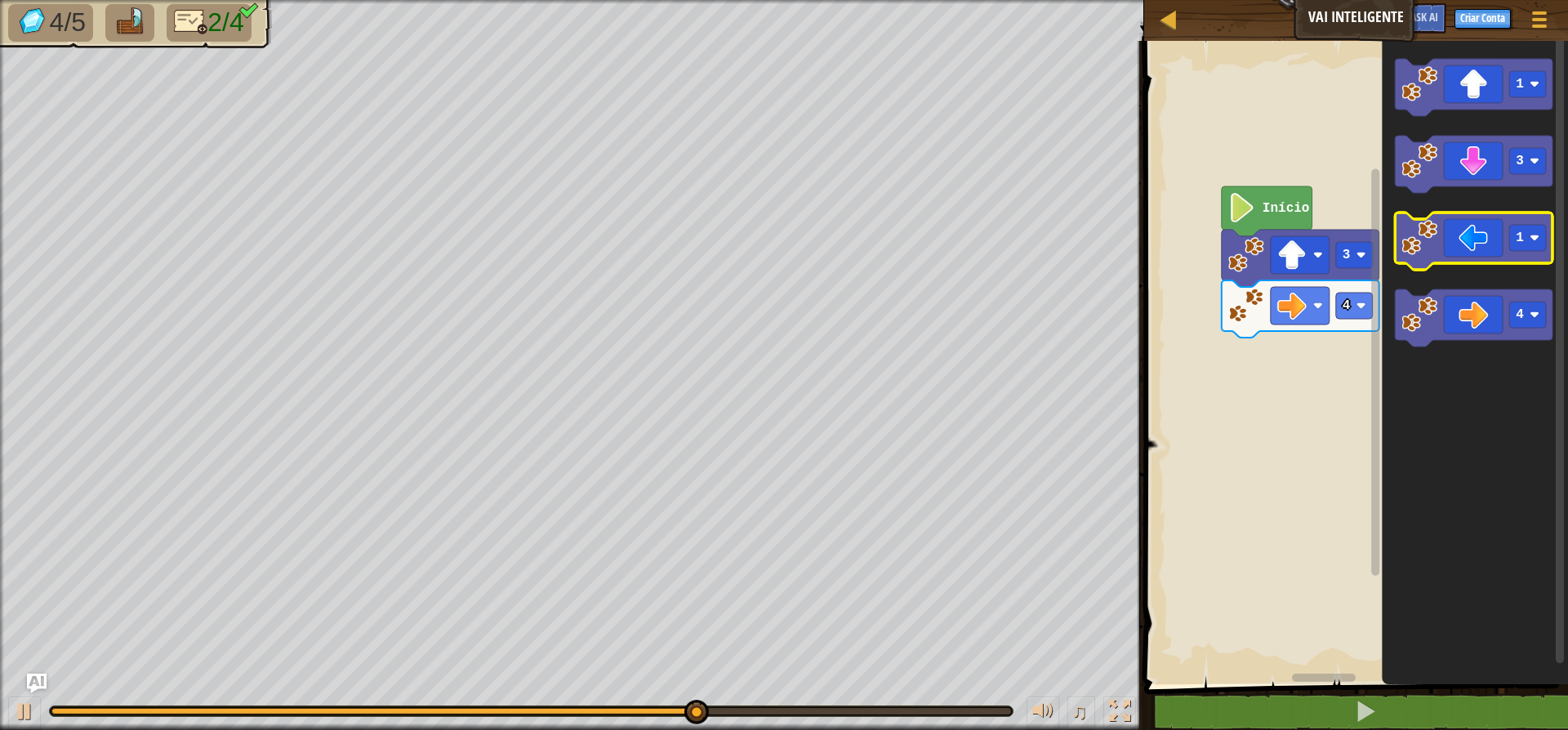
click at [1258, 266] on rect "Espaço de trabalho do Blockly" at bounding box center [1473, 241] width 158 height 57
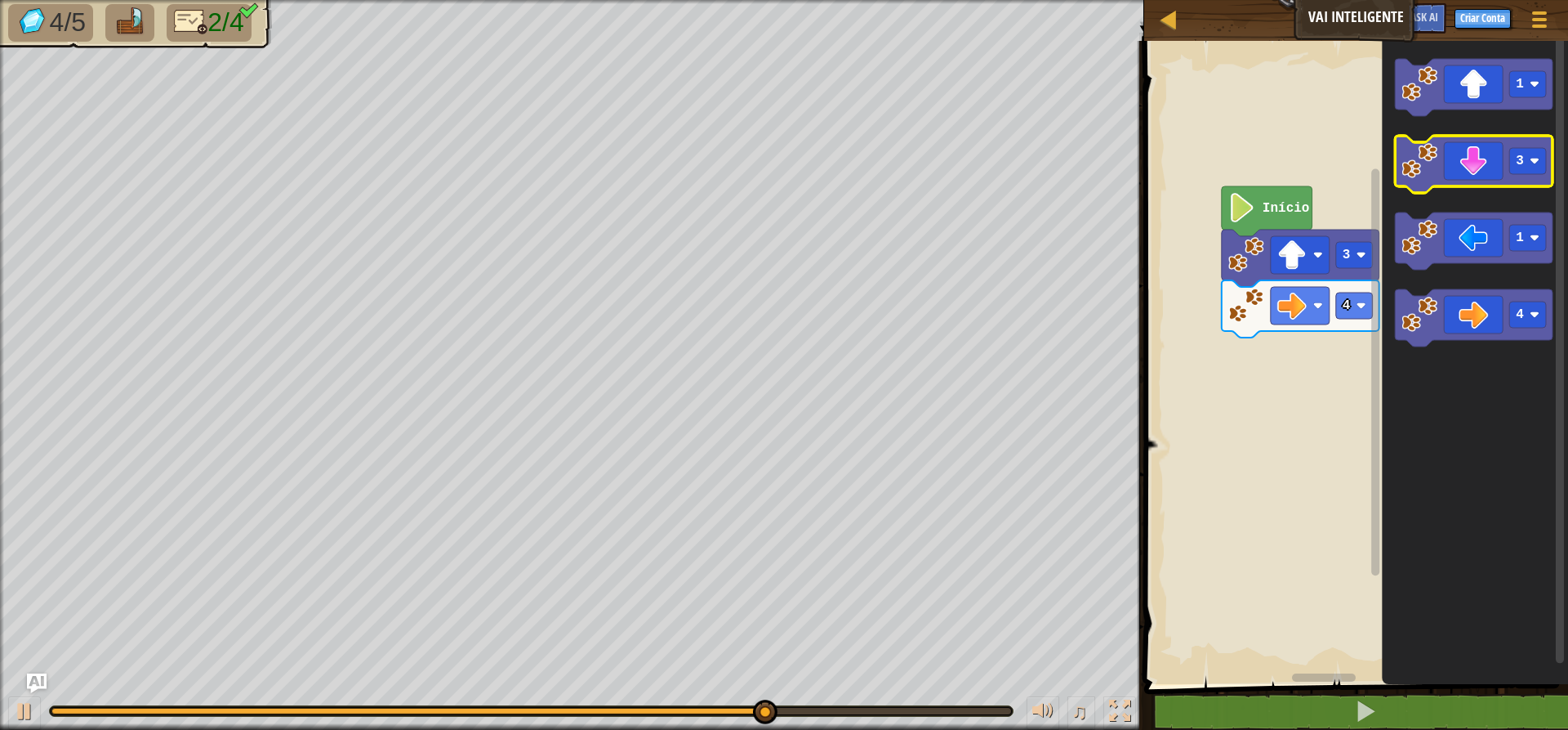
click at [1258, 175] on icon "Espaço de trabalho do Blockly" at bounding box center [1473, 164] width 158 height 57
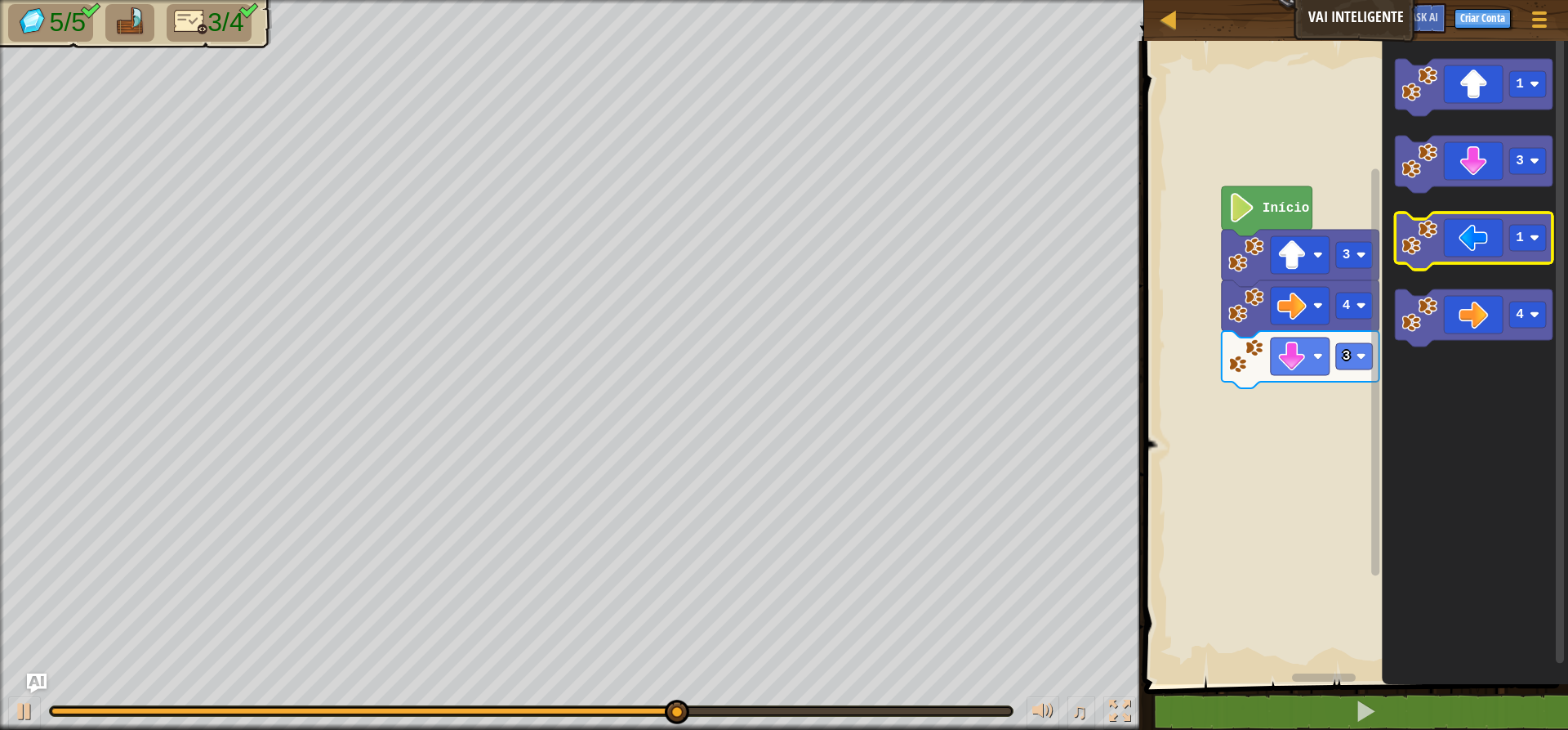
click at [1258, 249] on icon "Espaço de trabalho do Blockly" at bounding box center [1473, 241] width 158 height 57
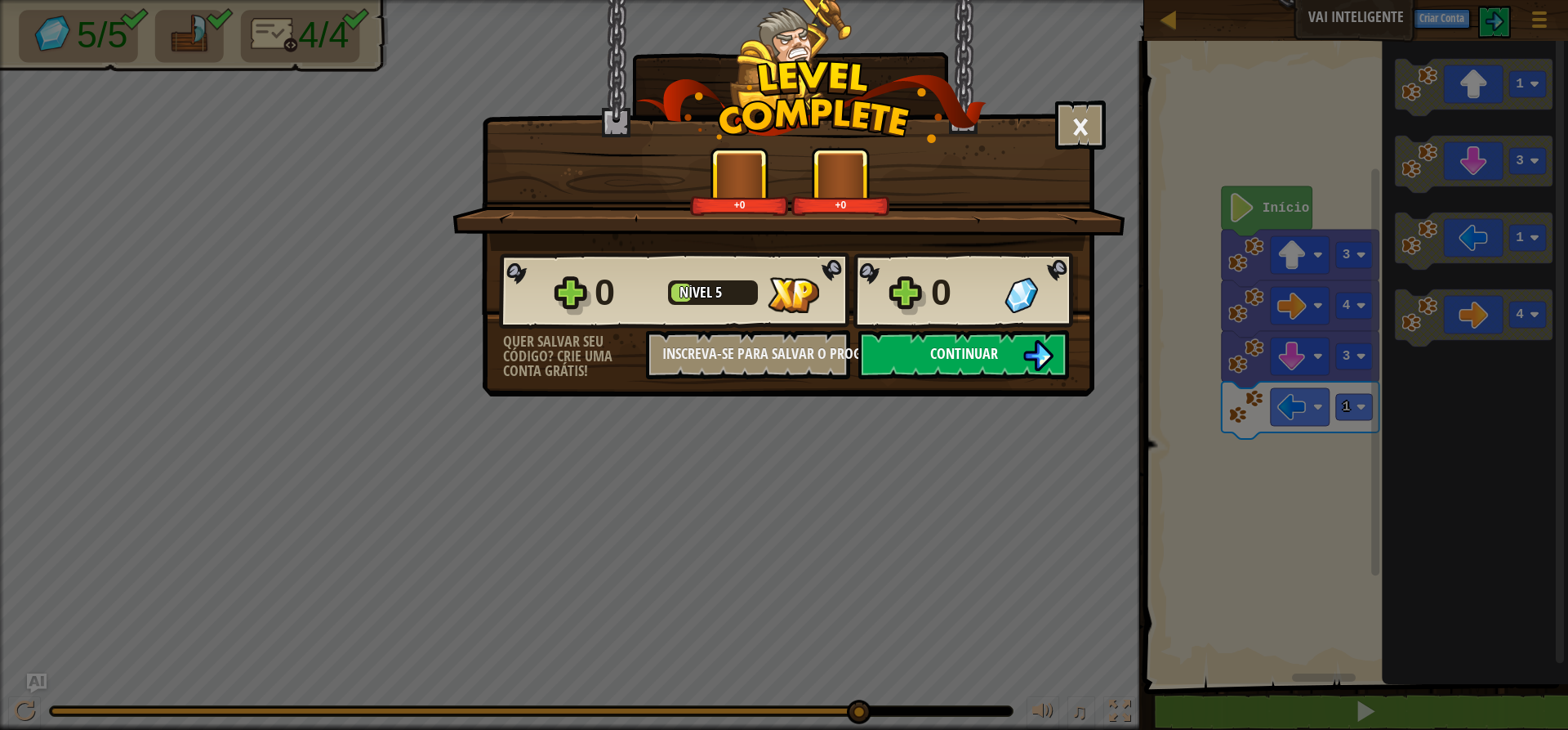
click at [970, 360] on span "Continuar" at bounding box center [963, 353] width 68 height 20
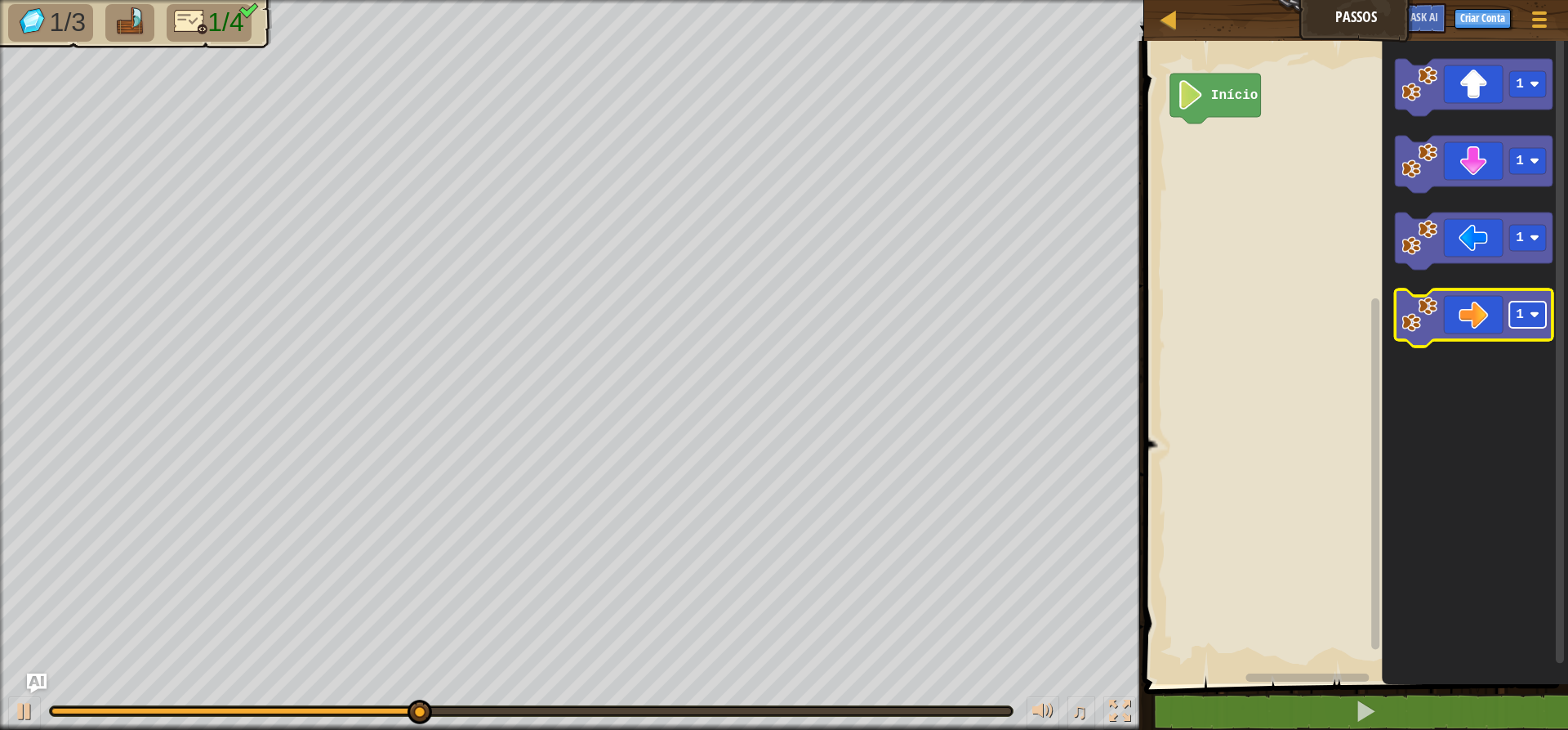
click at [1258, 315] on image "Espaço de trabalho do Blockly" at bounding box center [1534, 315] width 10 height 10
click at [1258, 318] on icon "Espaço de trabalho do Blockly" at bounding box center [1473, 318] width 158 height 57
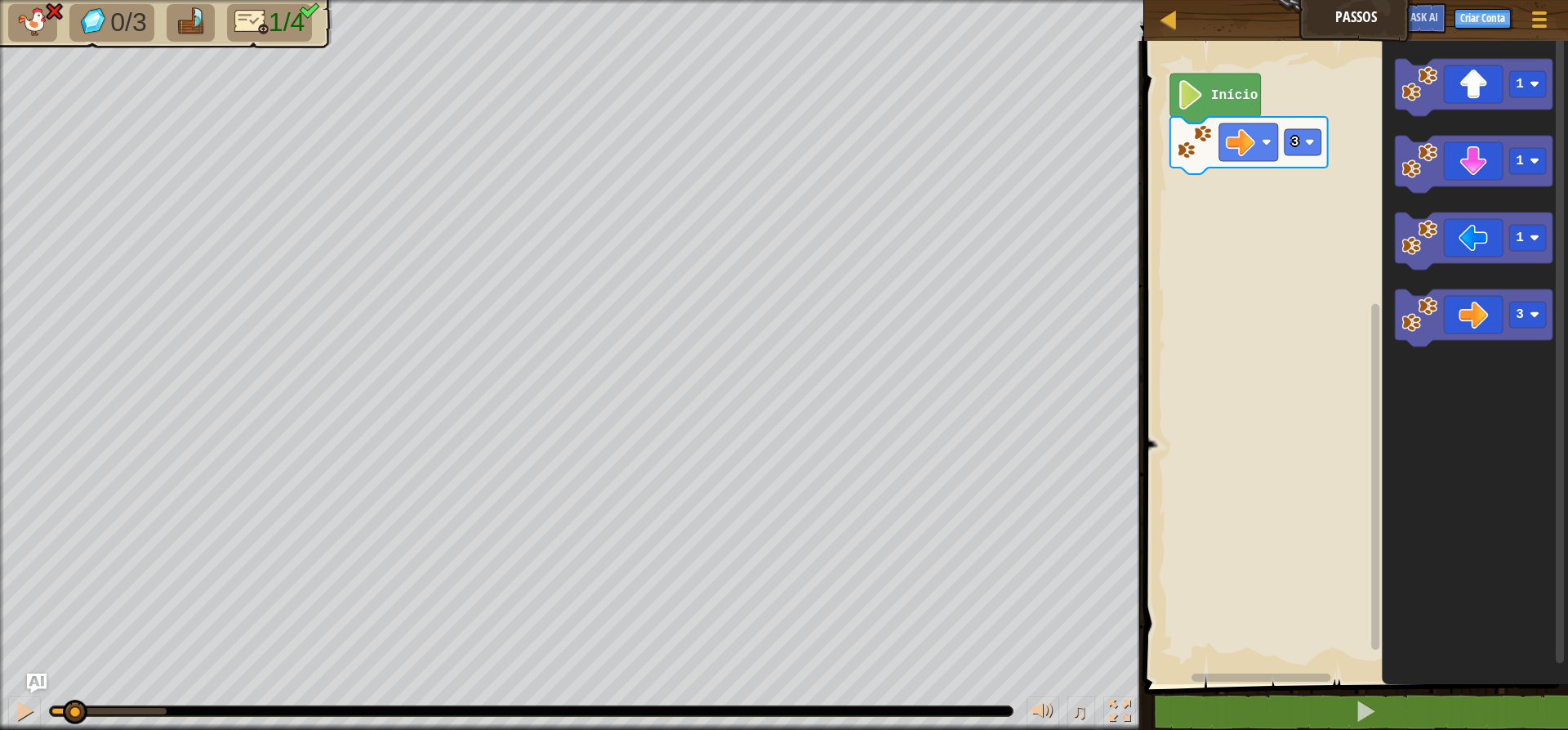
drag, startPoint x: 162, startPoint y: 706, endPoint x: 55, endPoint y: 696, distance: 107.5
click at [0, 711] on div "♫" at bounding box center [572, 707] width 1144 height 49
click at [25, 713] on div at bounding box center [25, 711] width 21 height 21
drag, startPoint x: 146, startPoint y: 710, endPoint x: 0, endPoint y: 714, distance: 146.1
click at [0, 714] on div "♫" at bounding box center [572, 707] width 1144 height 49
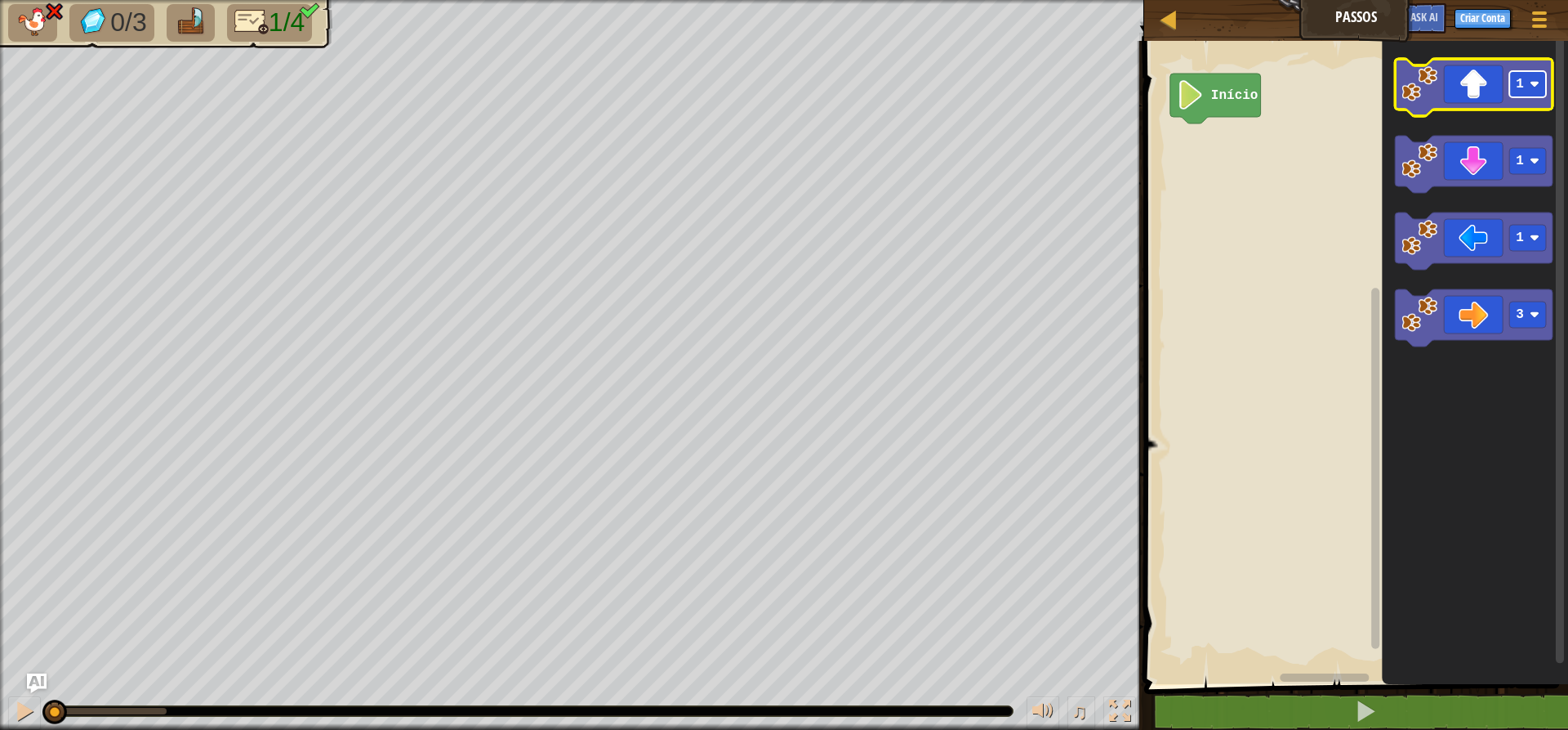
click at [1258, 90] on rect "Espaço de trabalho do Blockly" at bounding box center [1527, 84] width 37 height 26
click at [1258, 87] on icon "Espaço de trabalho do Blockly" at bounding box center [1473, 87] width 158 height 57
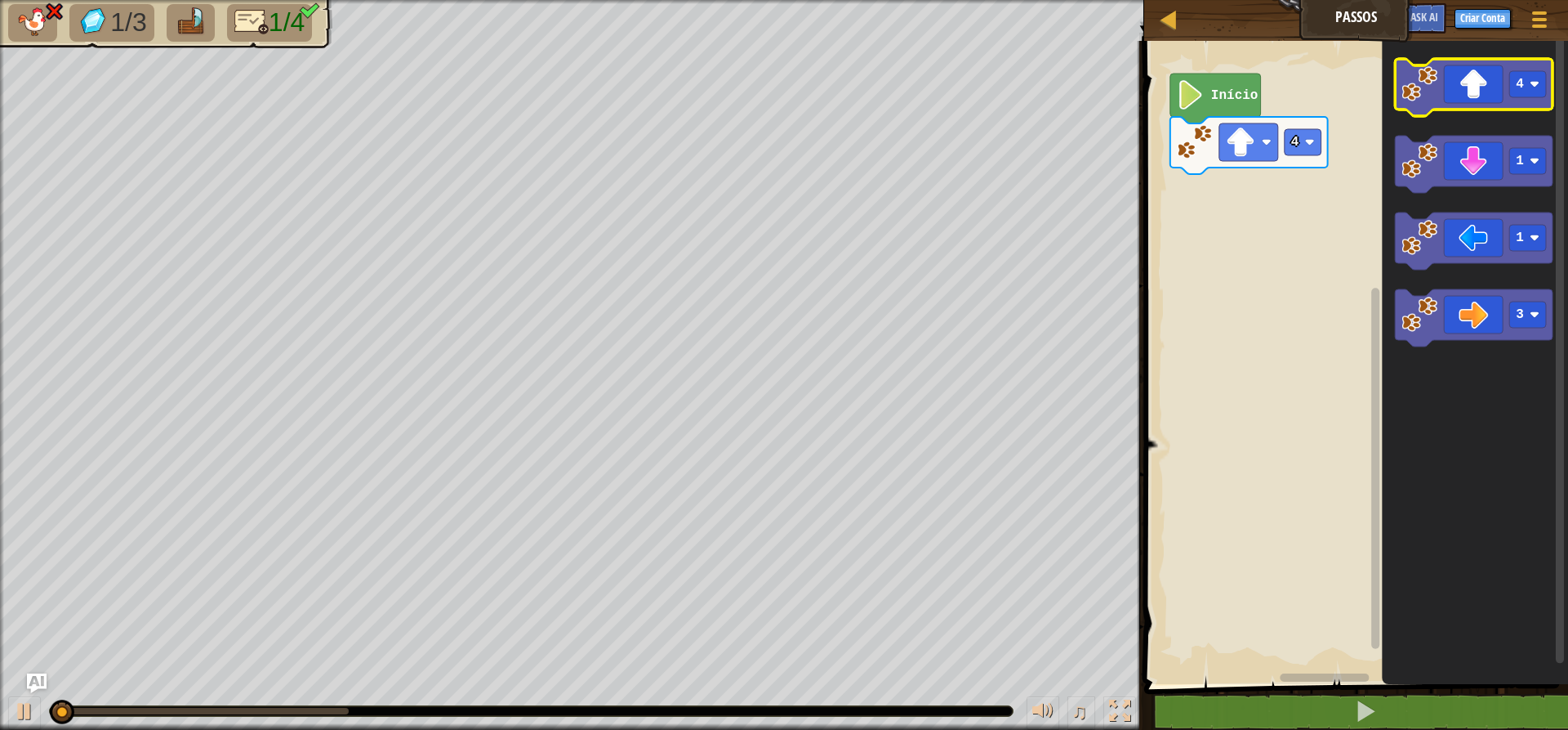
click at [1258, 92] on icon "Espaço de trabalho do Blockly" at bounding box center [1473, 87] width 158 height 57
drag, startPoint x: 350, startPoint y: 719, endPoint x: 0, endPoint y: 709, distance: 350.1
click at [0, 710] on div "♫" at bounding box center [572, 707] width 1144 height 49
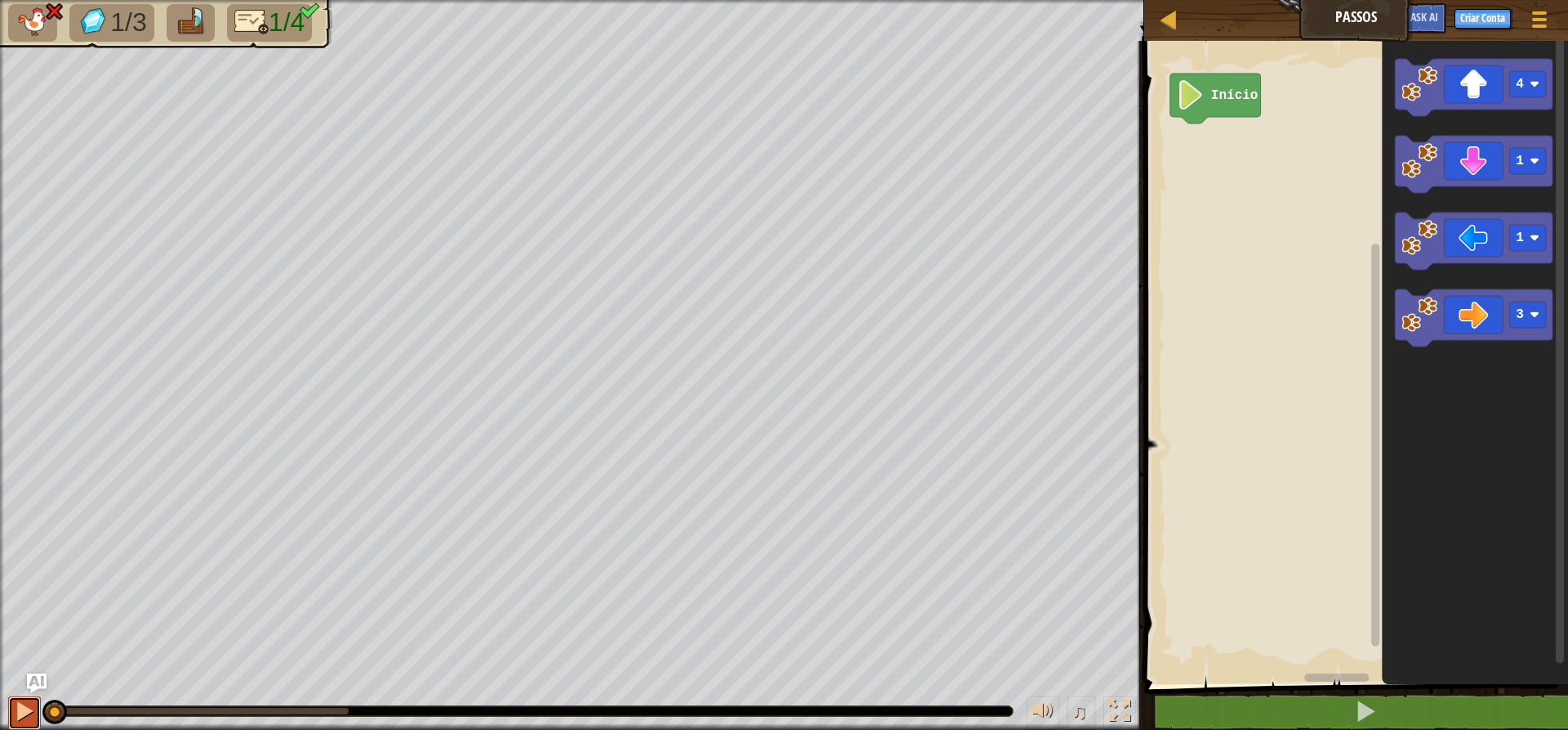
drag, startPoint x: 17, startPoint y: 703, endPoint x: 36, endPoint y: 701, distance: 19.1
click at [36, 701] on button at bounding box center [25, 713] width 33 height 34
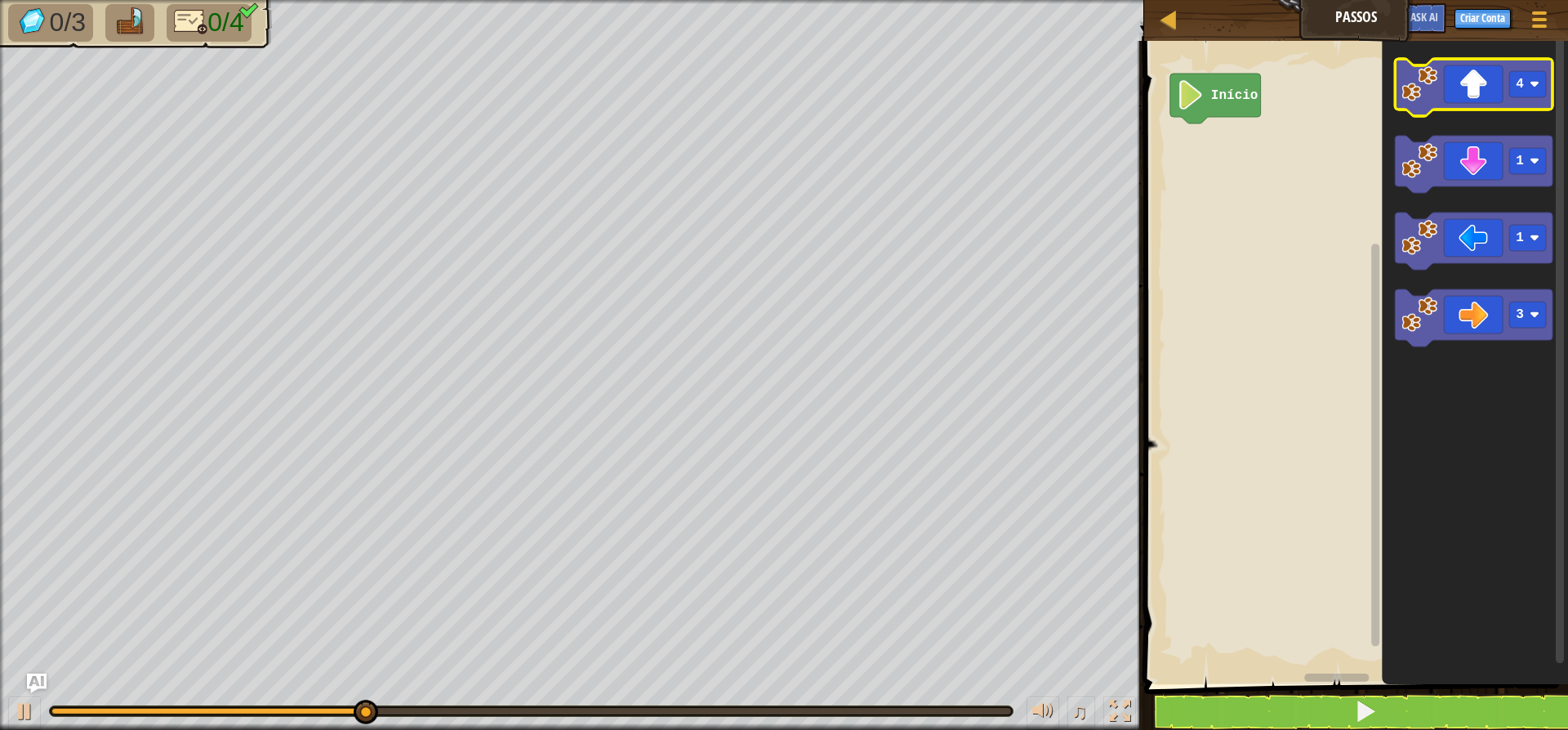
click at [1258, 87] on icon "Espaço de trabalho do Blockly" at bounding box center [1473, 87] width 158 height 57
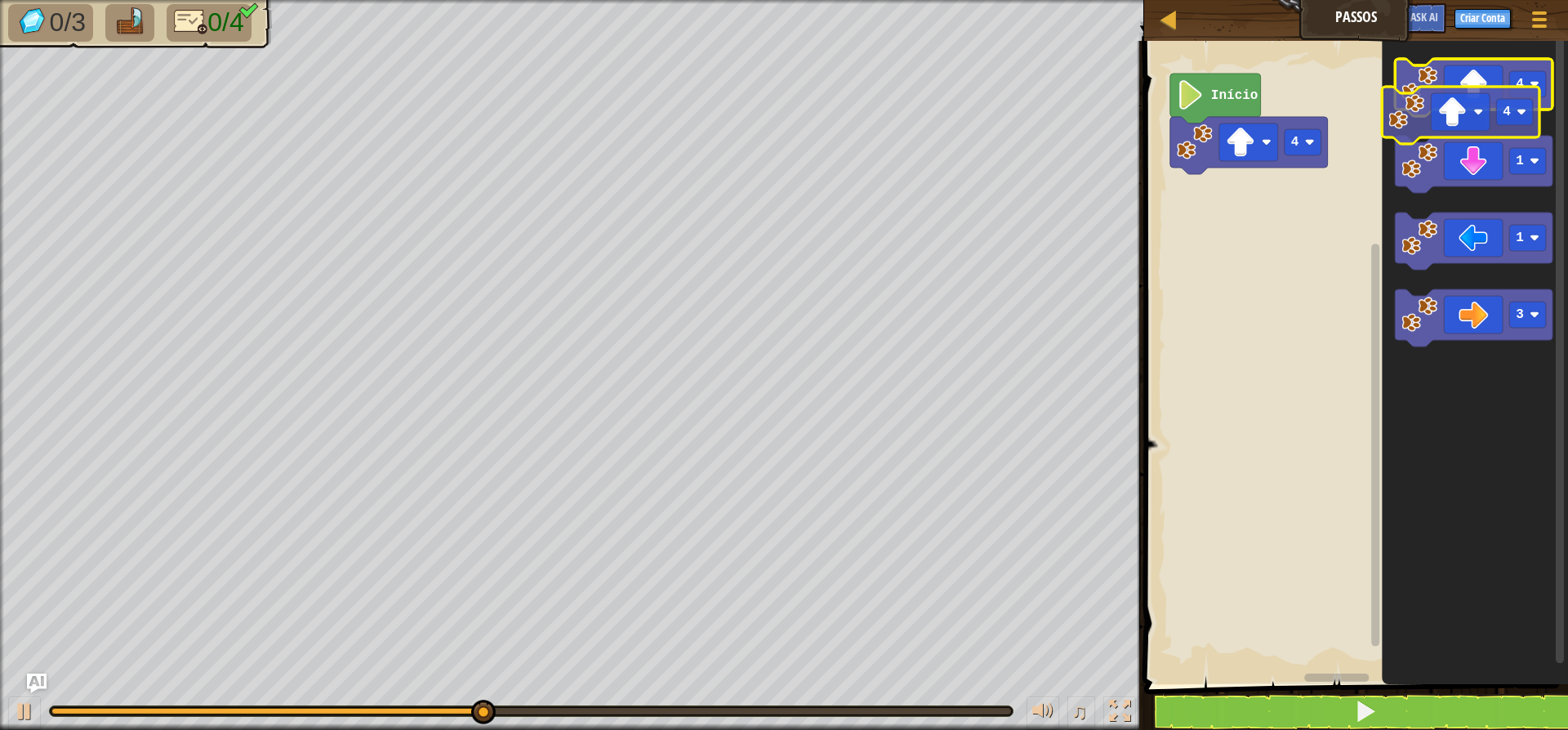
click at [1258, 125] on icon "4 1 1 3" at bounding box center [1475, 358] width 186 height 652
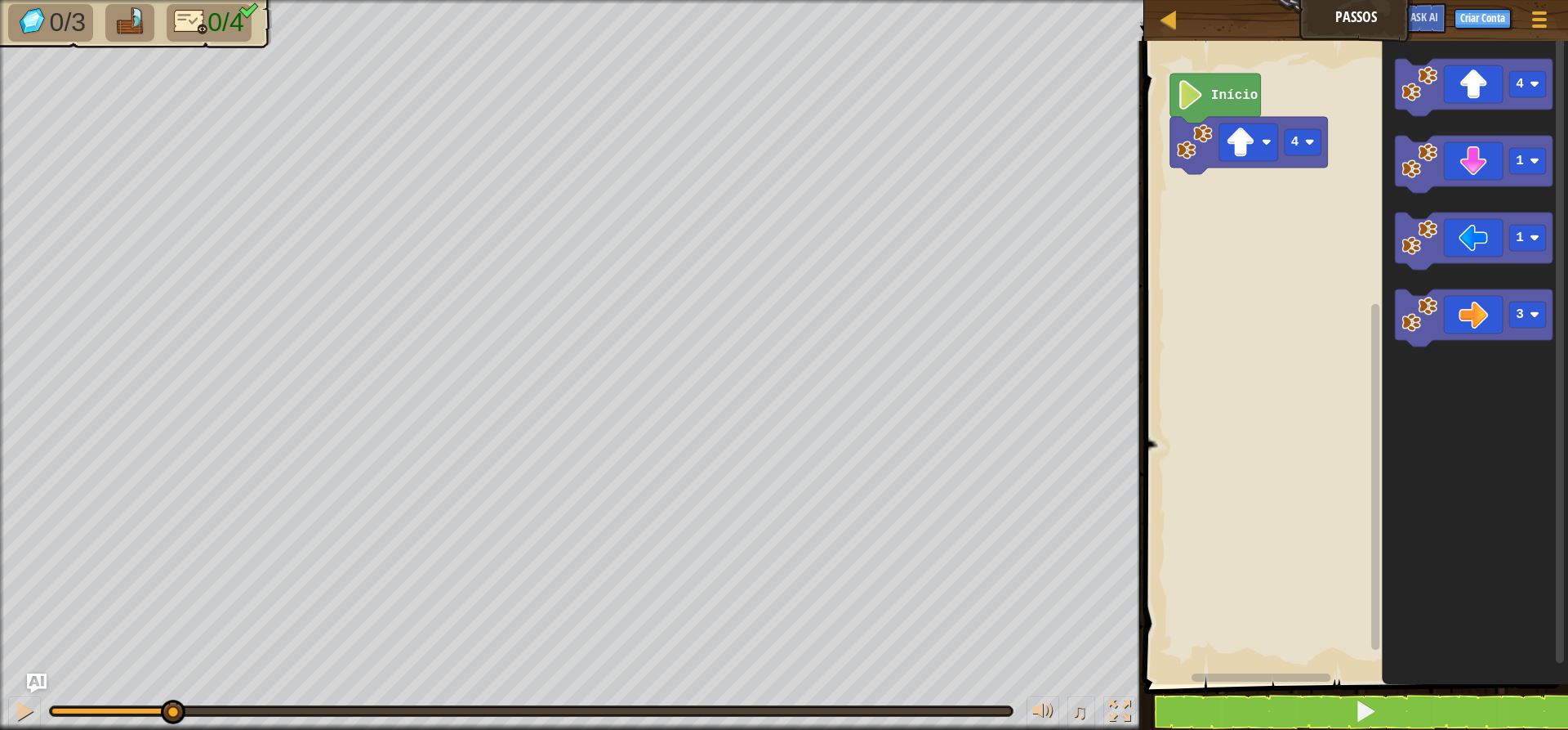
click at [50, 680] on div "0/3 0/4 ♫ Pantera" at bounding box center [784, 365] width 1568 height 730
drag, startPoint x: 11, startPoint y: 705, endPoint x: 192, endPoint y: 716, distance: 181.3
click at [139, 709] on div "♫" at bounding box center [572, 707] width 1144 height 49
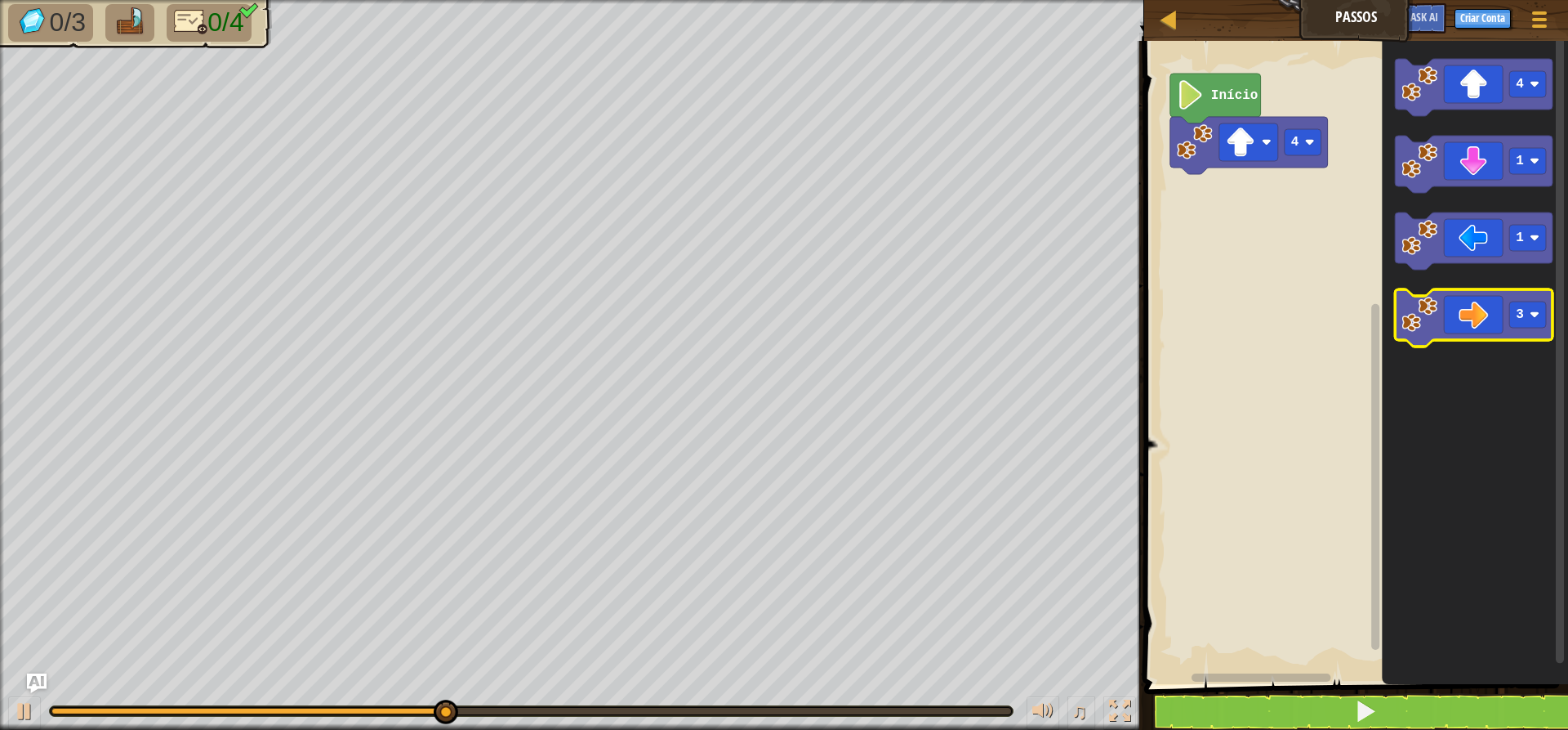
click at [1258, 329] on icon "Espaço de trabalho do Blockly" at bounding box center [1473, 318] width 158 height 57
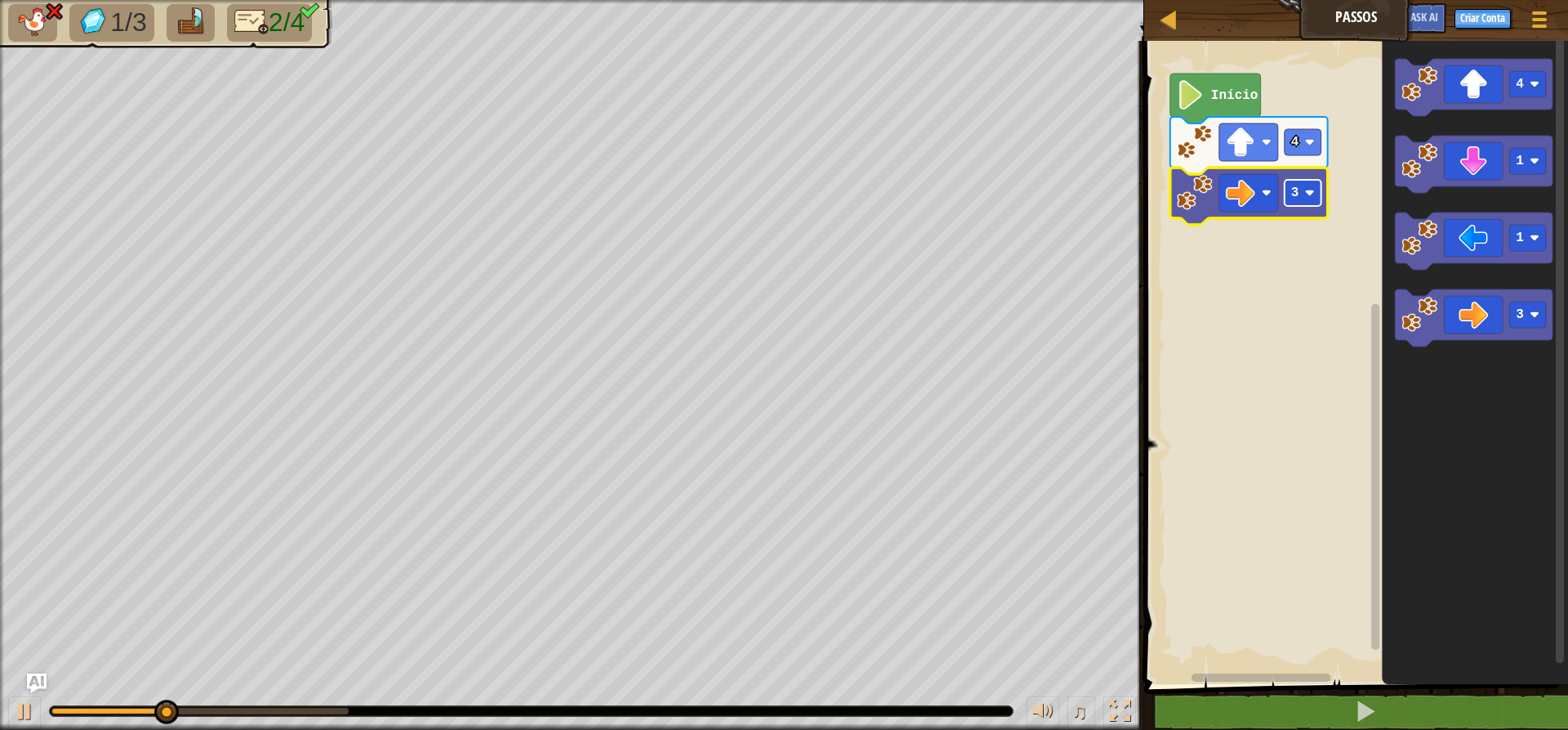
click at [1258, 190] on image "Espaço de trabalho do Blockly" at bounding box center [1310, 193] width 10 height 10
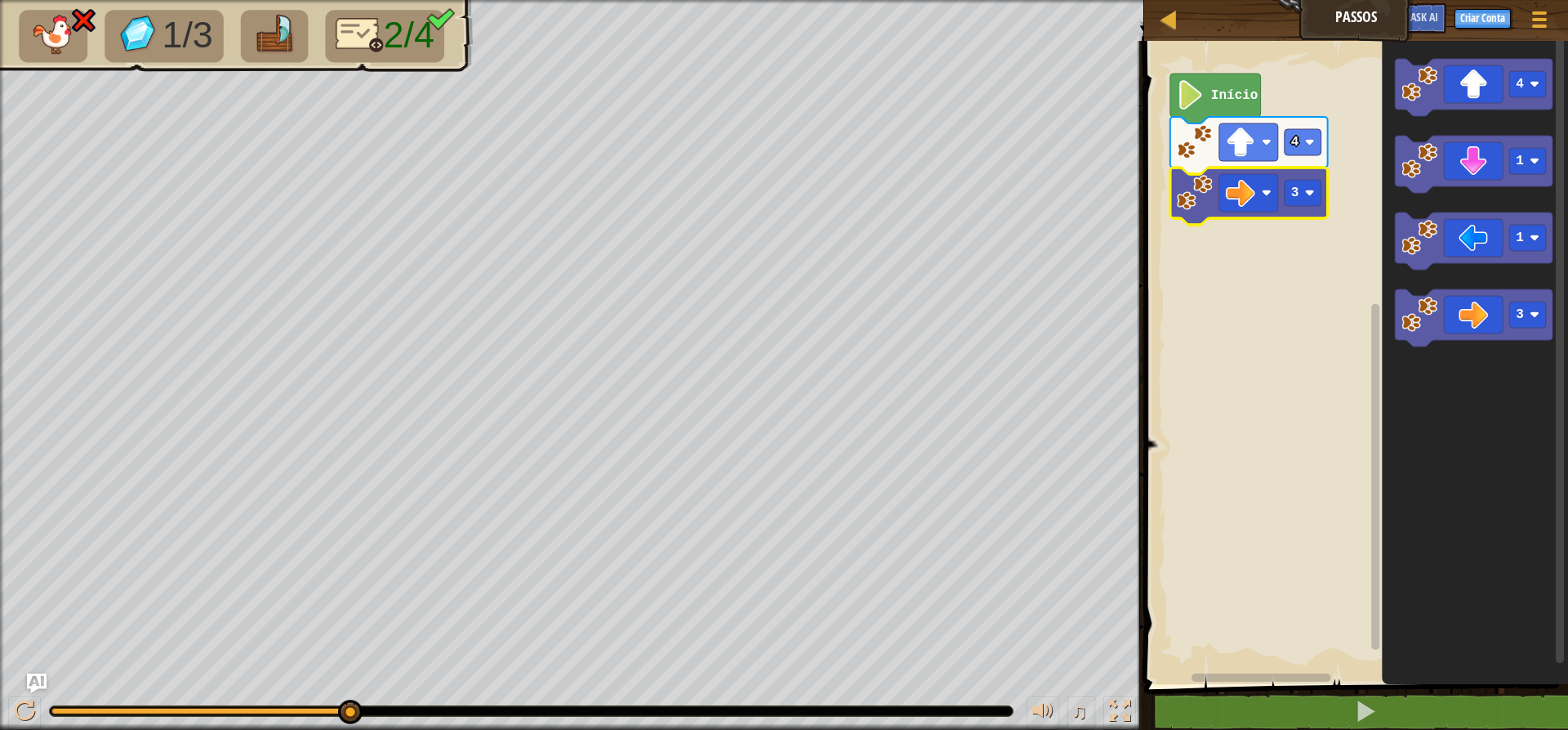
click at [1258, 206] on g "3" at bounding box center [1249, 196] width 158 height 57
click at [1258, 208] on icon "Espaço de trabalho do Blockly" at bounding box center [1249, 196] width 158 height 57
click at [1258, 202] on rect "Espaço de trabalho do Blockly" at bounding box center [1302, 193] width 37 height 26
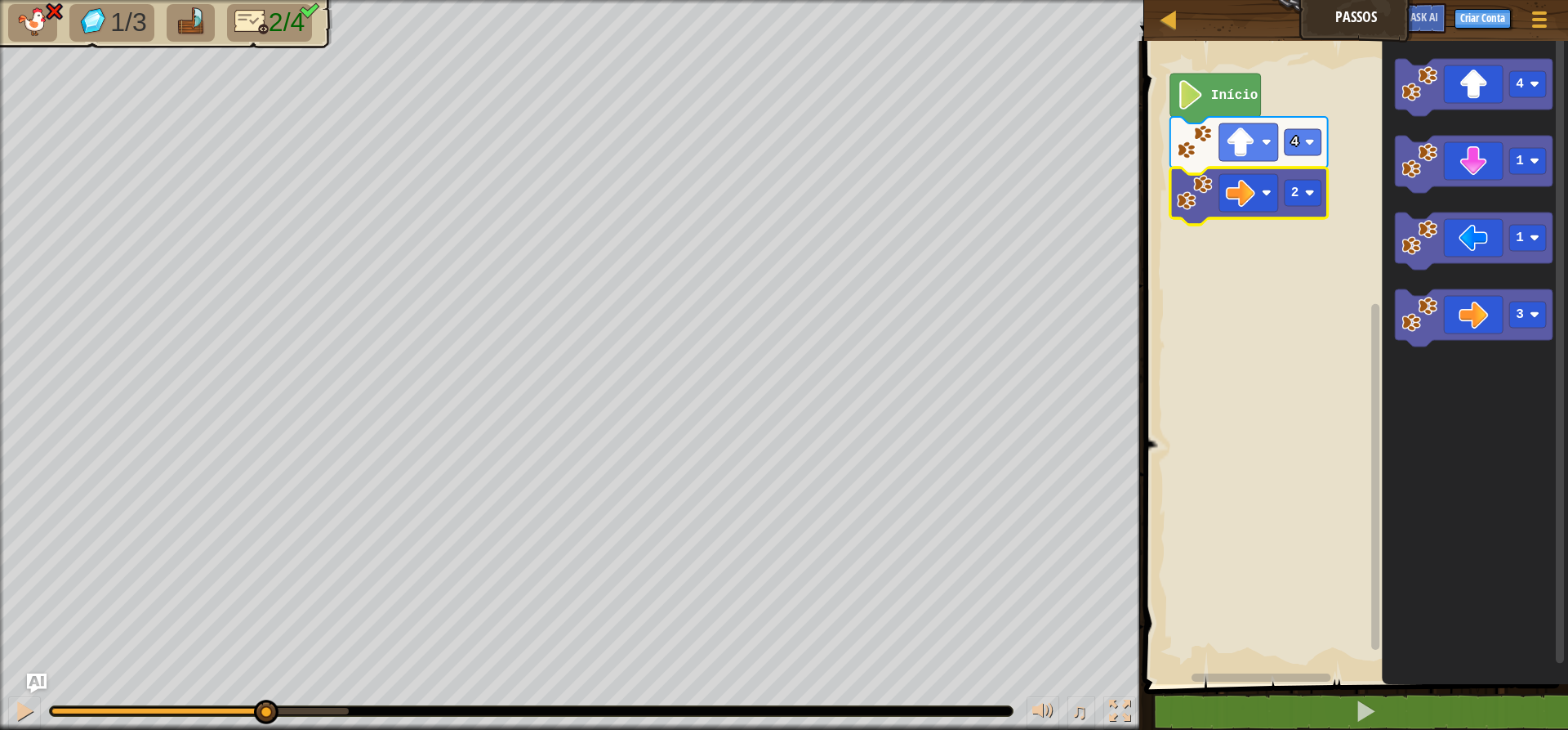
drag, startPoint x: 342, startPoint y: 700, endPoint x: 0, endPoint y: 768, distance: 348.7
click at [0, 0] on html "Mapa Passos Menu do Jogo Criar Conta Ask AI 1 ההההההההההההההההההההההההההההההההה…" at bounding box center [784, 0] width 1568 height 0
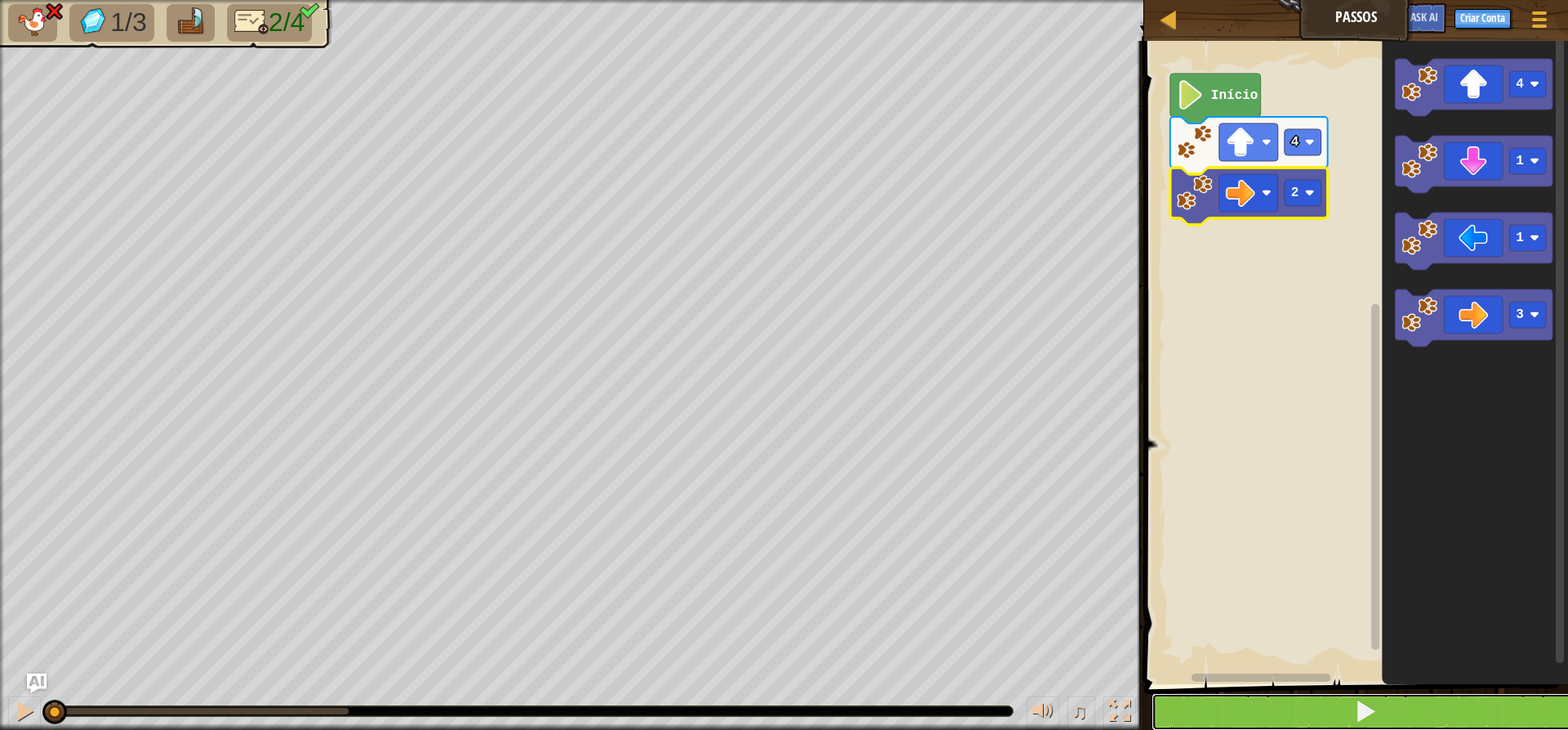
click at [1258, 696] on button at bounding box center [1365, 712] width 429 height 38
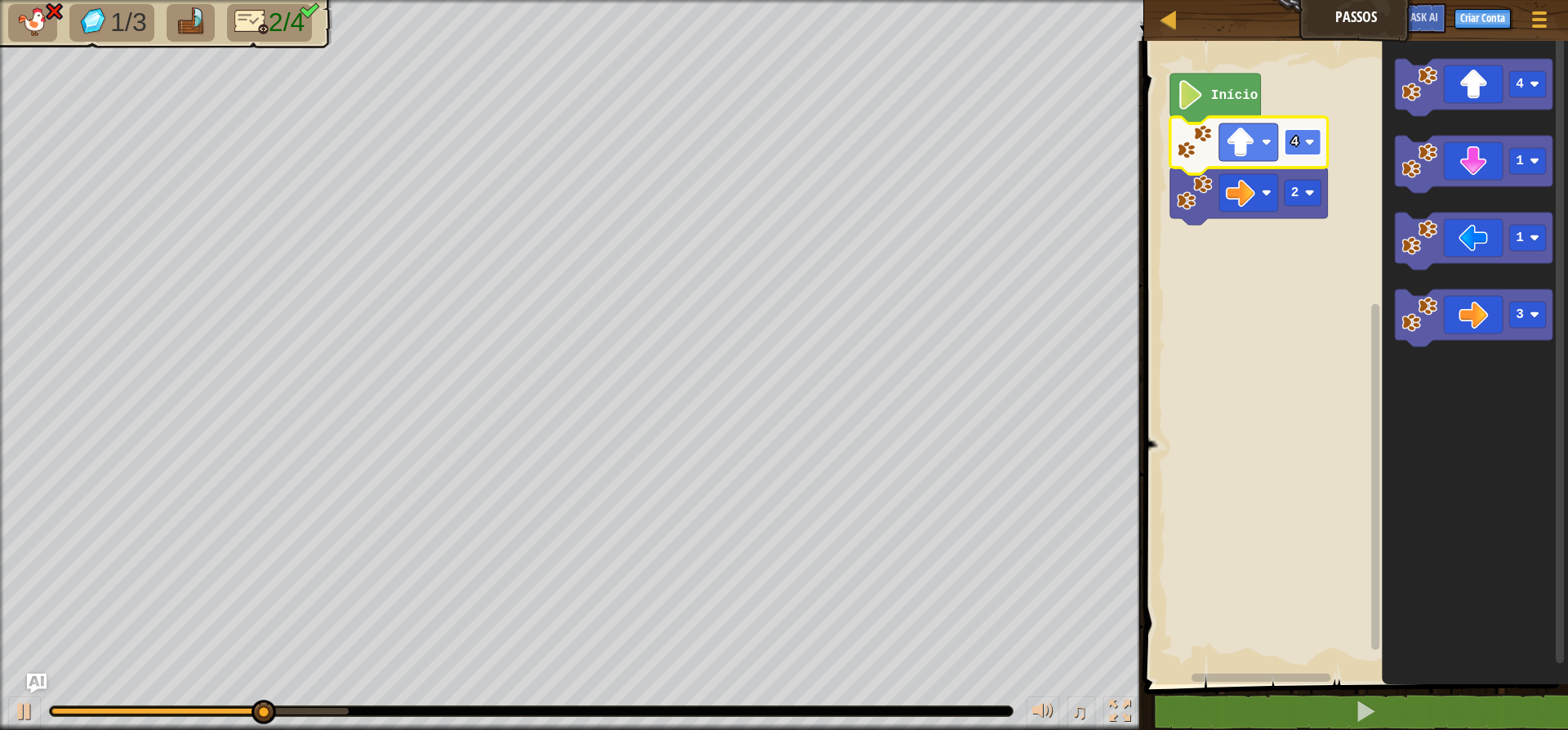
click at [1258, 139] on image "Espaço de trabalho do Blockly" at bounding box center [1310, 142] width 10 height 10
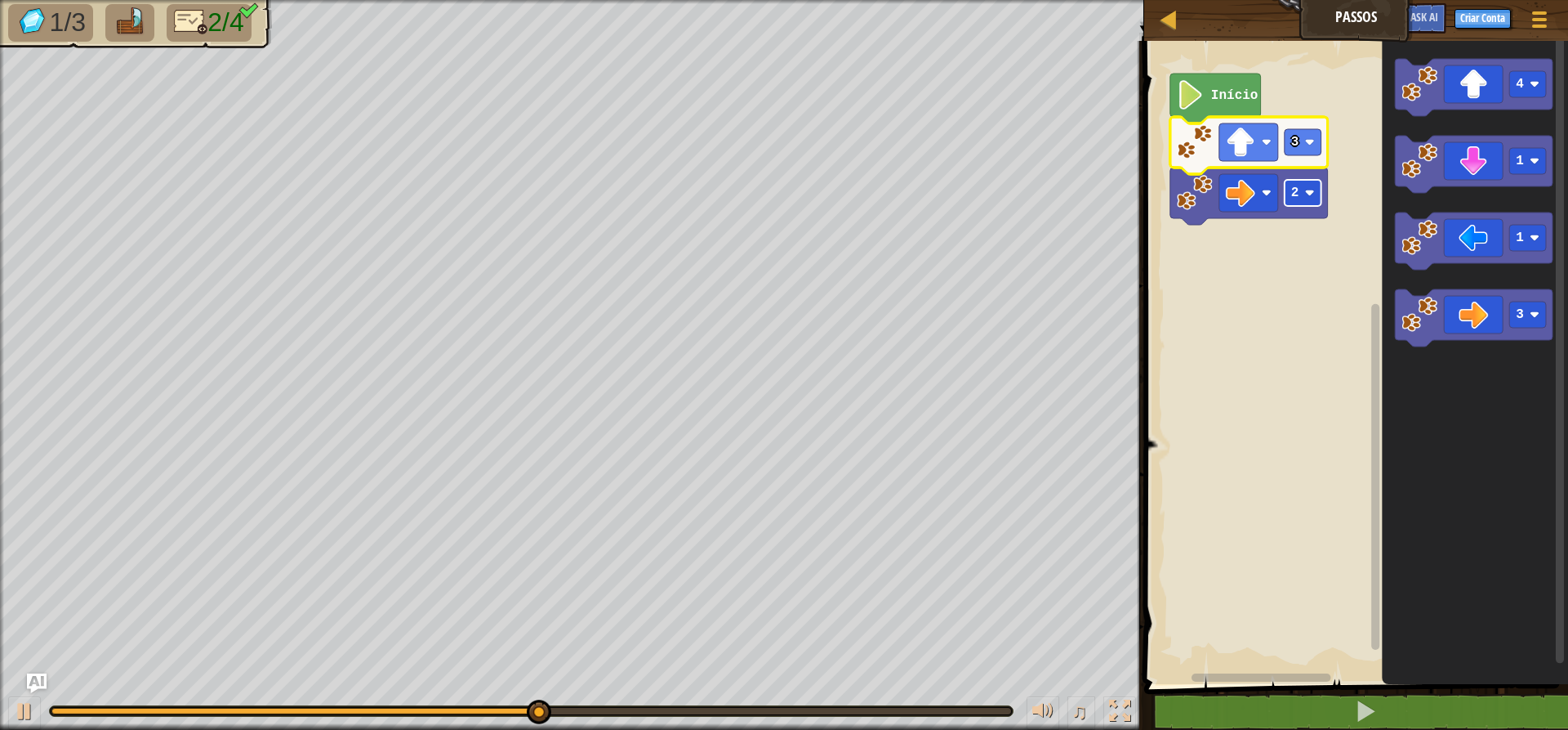
click at [1258, 190] on image "Espaço de trabalho do Blockly" at bounding box center [1310, 193] width 10 height 10
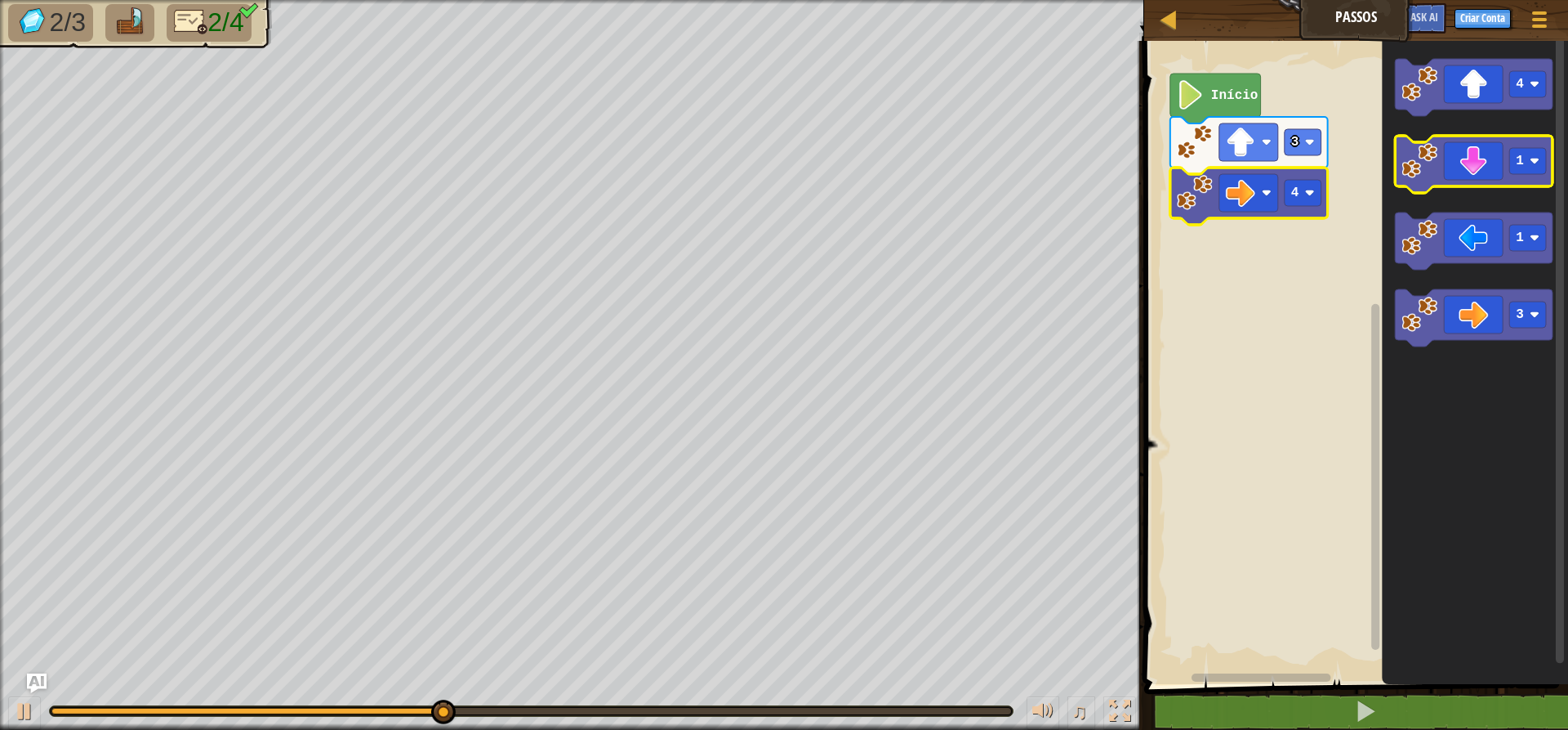
click at [1258, 179] on icon "Espaço de trabalho do Blockly" at bounding box center [1473, 164] width 158 height 57
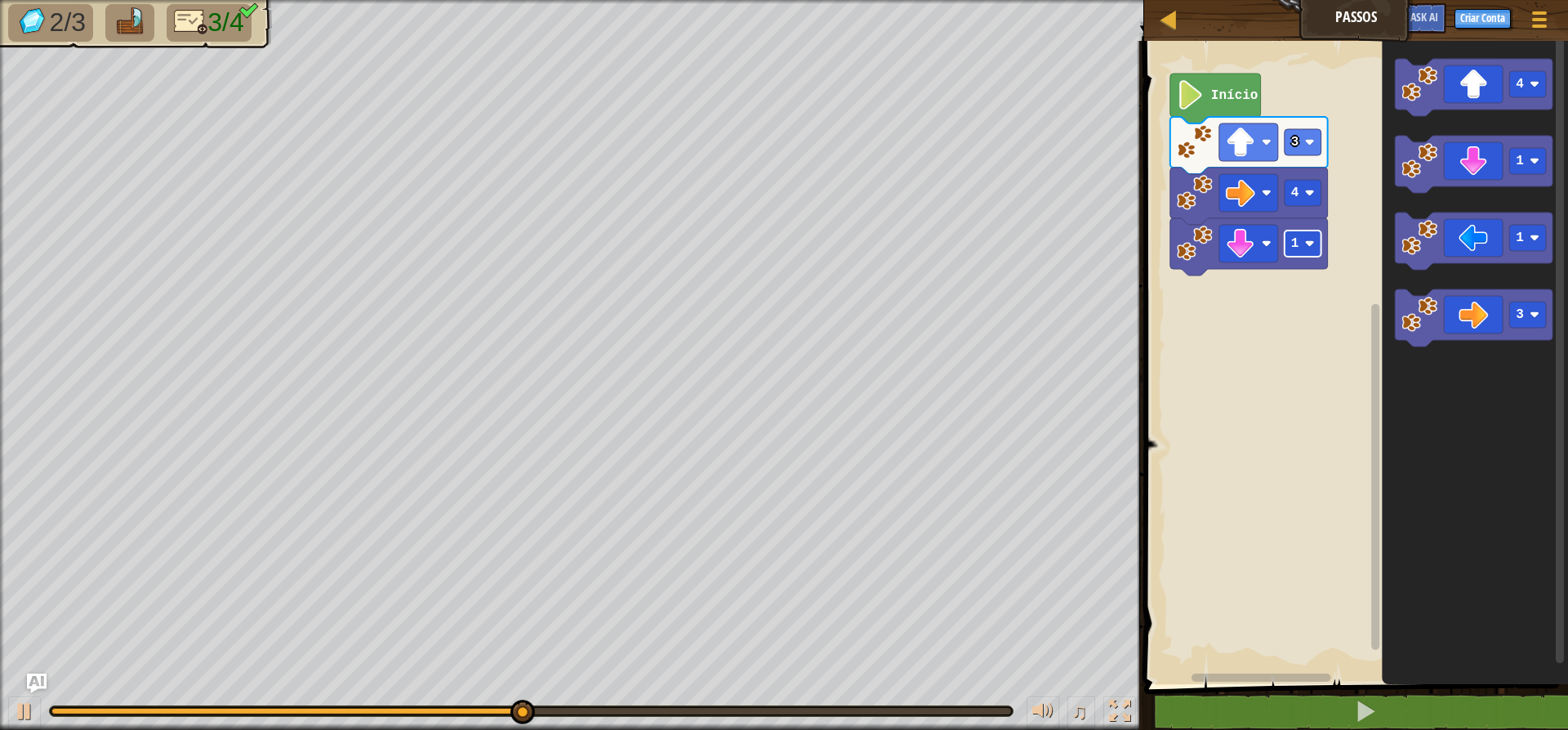
click at [1258, 245] on image "Espaço de trabalho do Blockly" at bounding box center [1310, 244] width 10 height 10
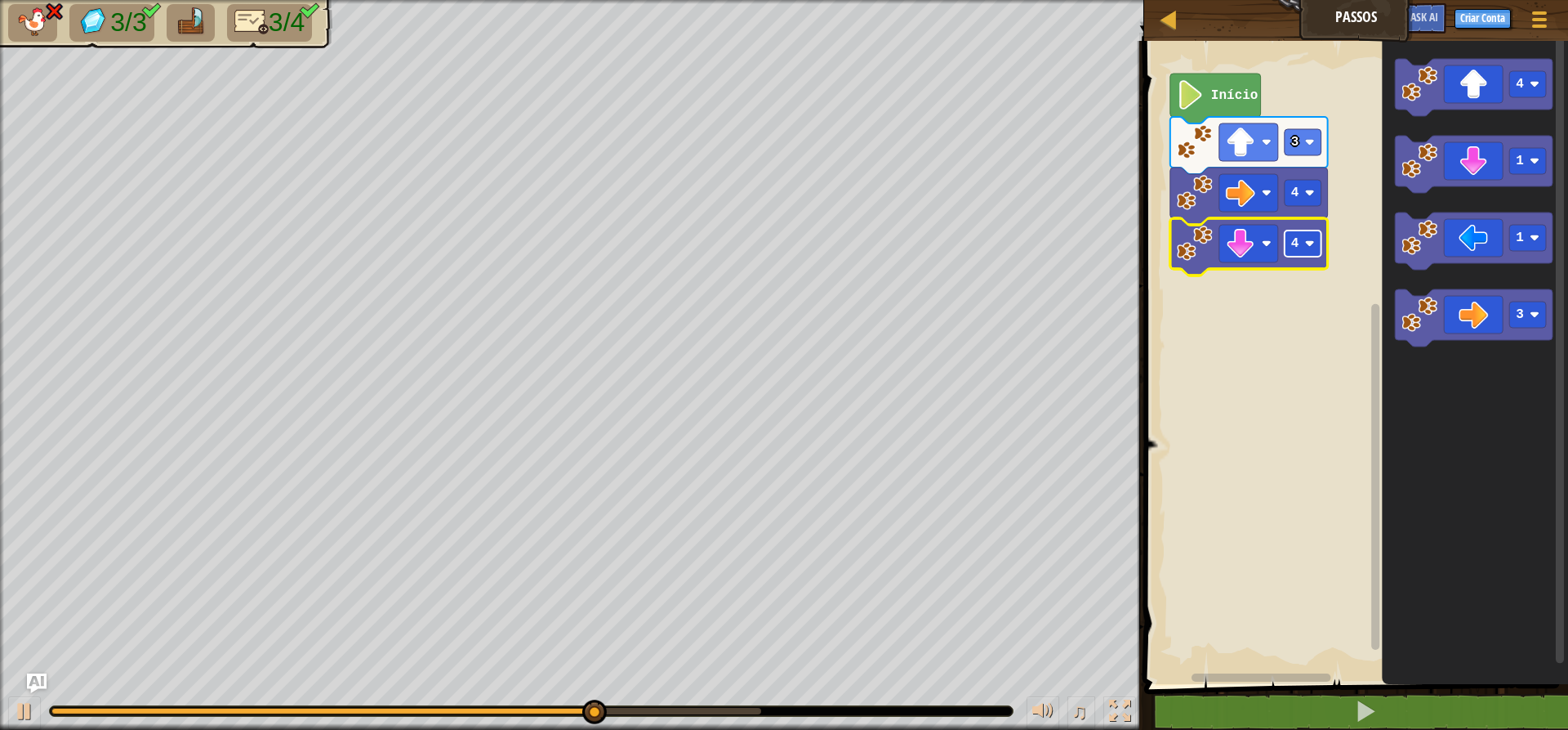
click at [1258, 247] on text "4" at bounding box center [1295, 244] width 8 height 15
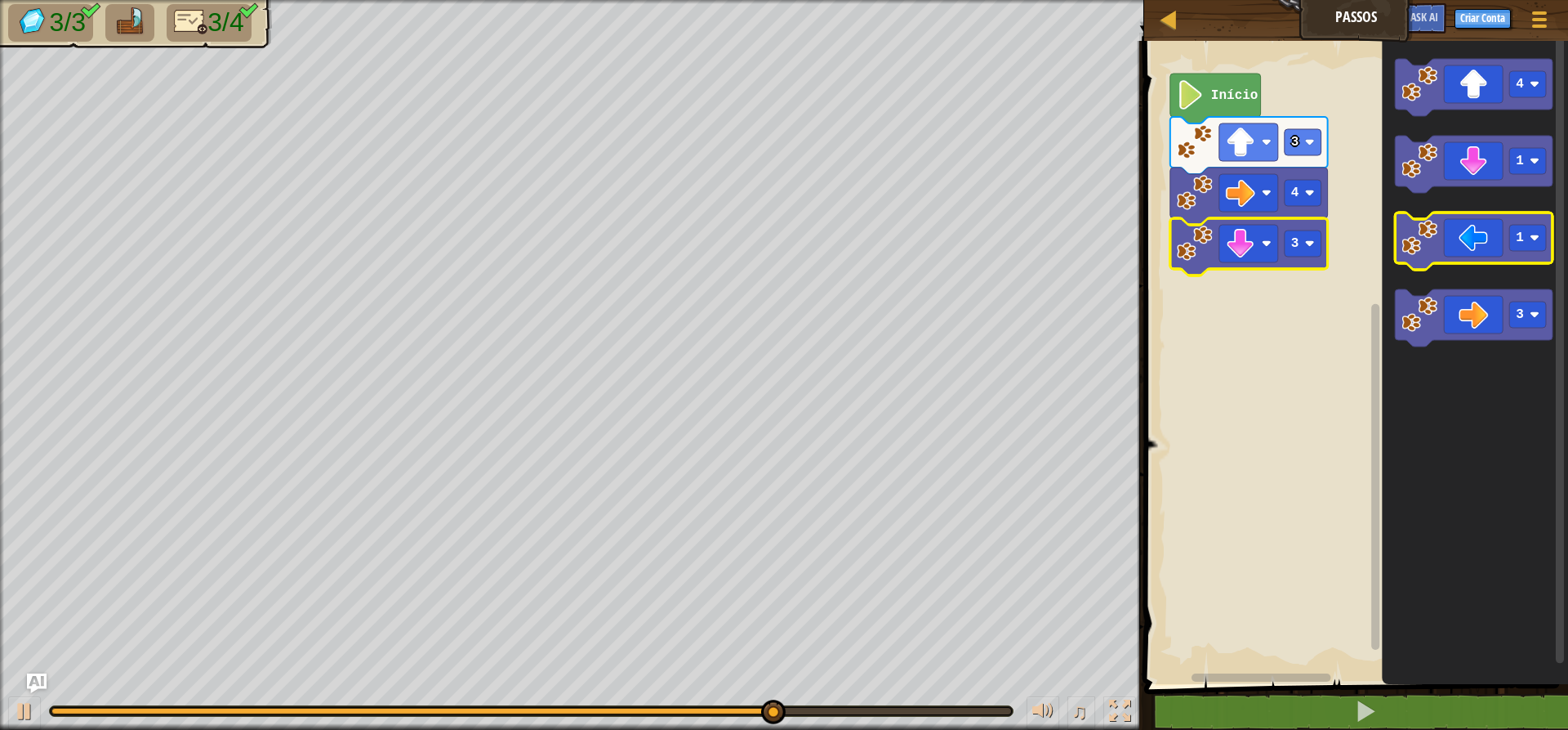
click at [1258, 242] on icon "Espaço de trabalho do Blockly" at bounding box center [1473, 241] width 158 height 57
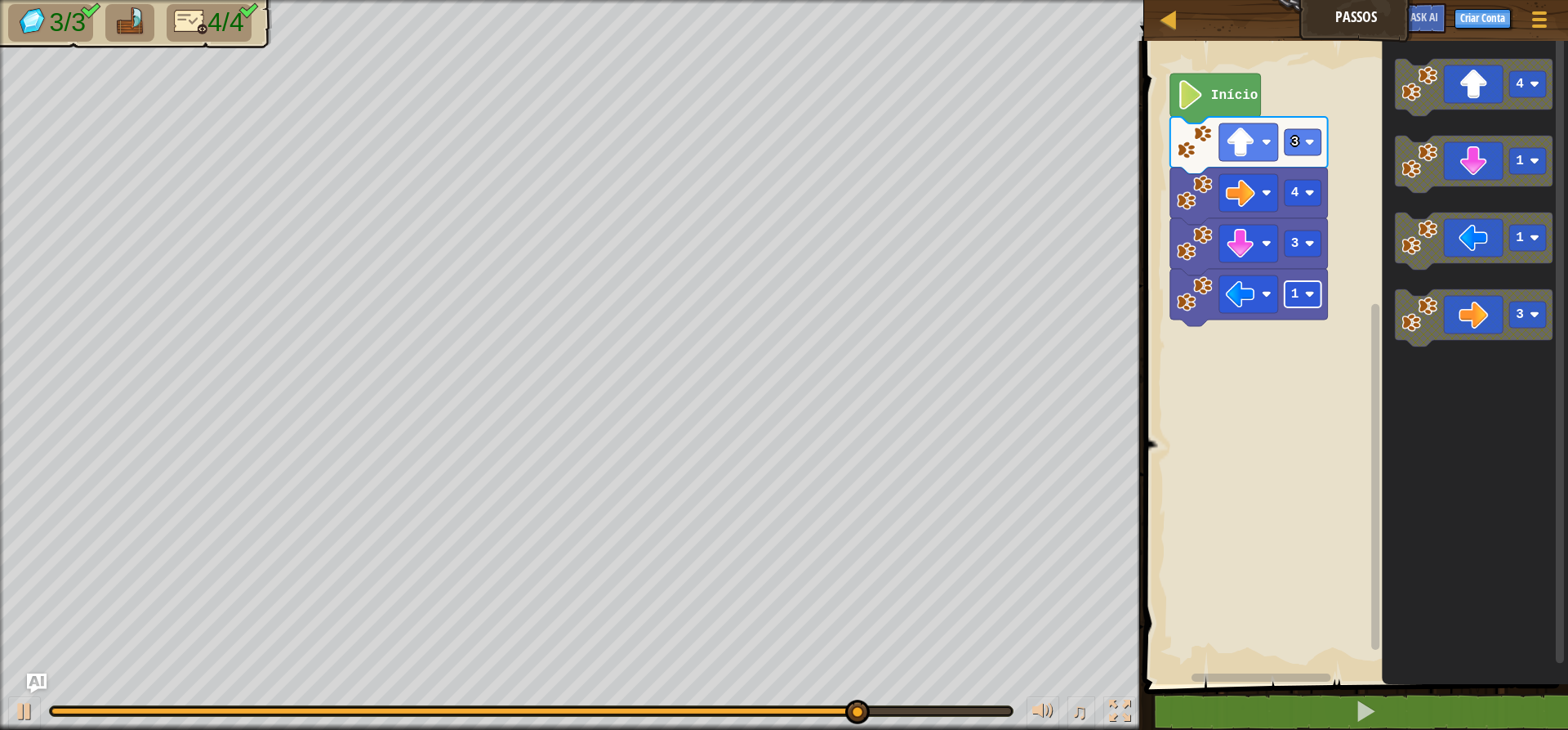
click at [1258, 292] on rect "Espaço de trabalho do Blockly" at bounding box center [1302, 294] width 37 height 26
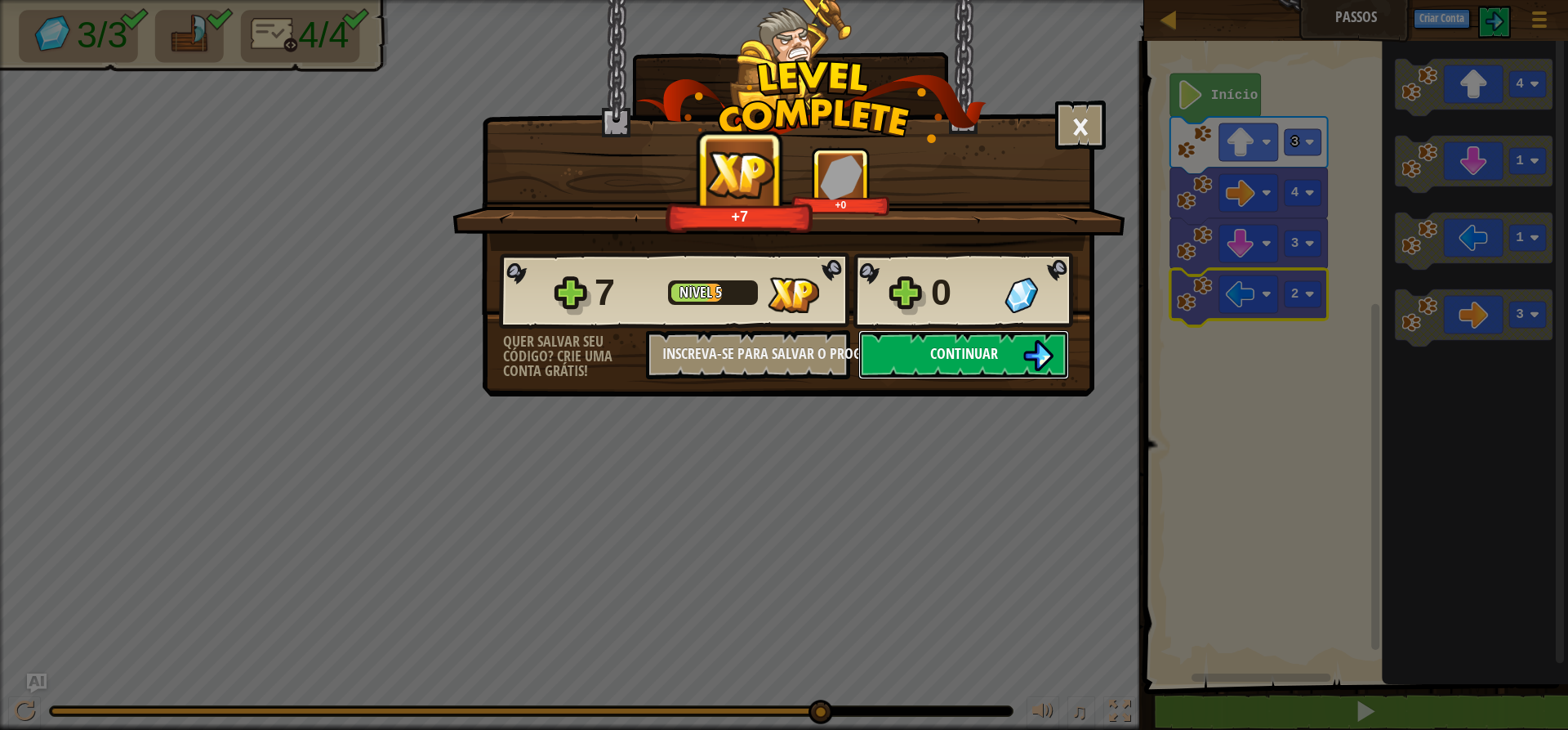
click at [1043, 358] on img at bounding box center [1038, 356] width 31 height 31
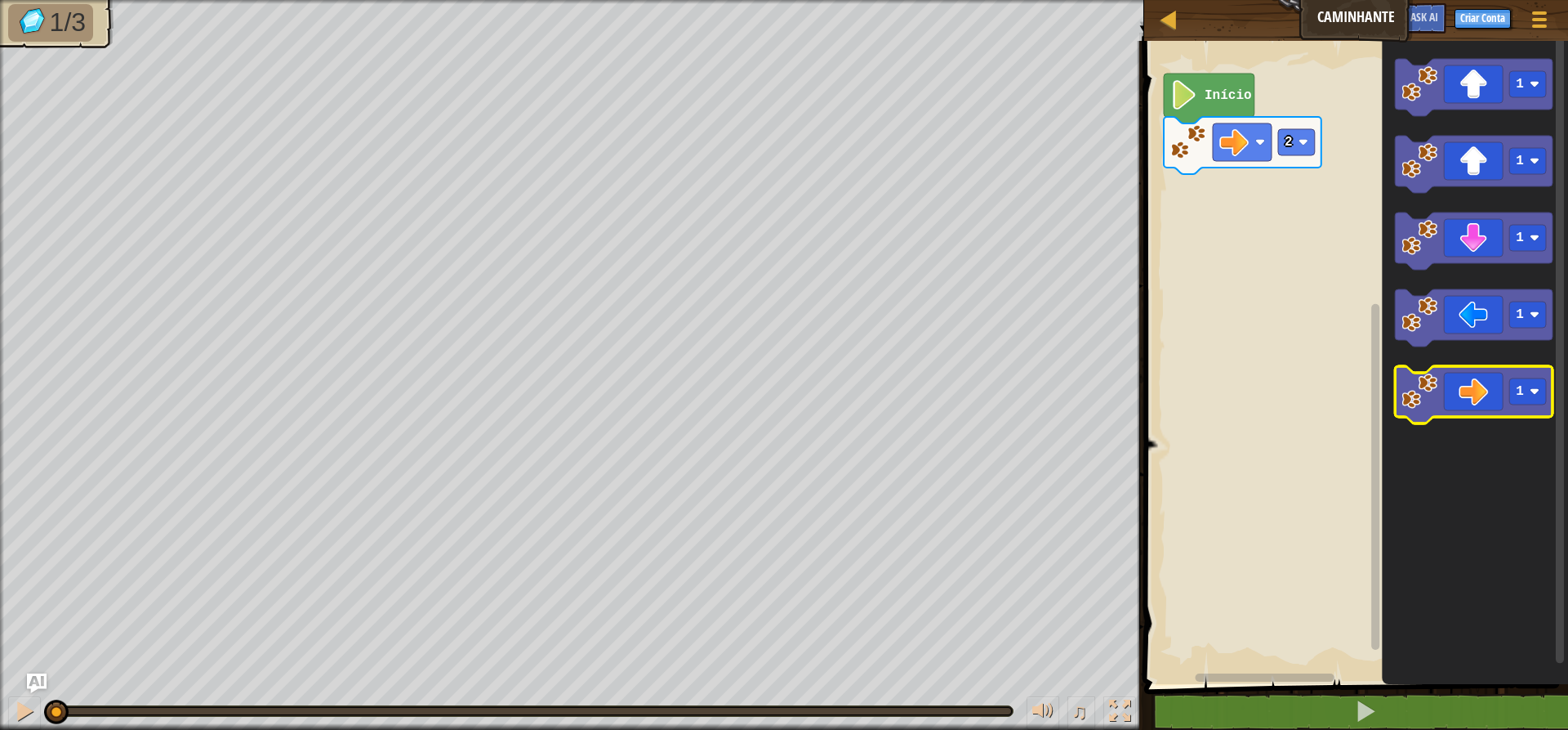
click at [1258, 406] on icon "Espaço de trabalho do Blockly" at bounding box center [1473, 395] width 158 height 57
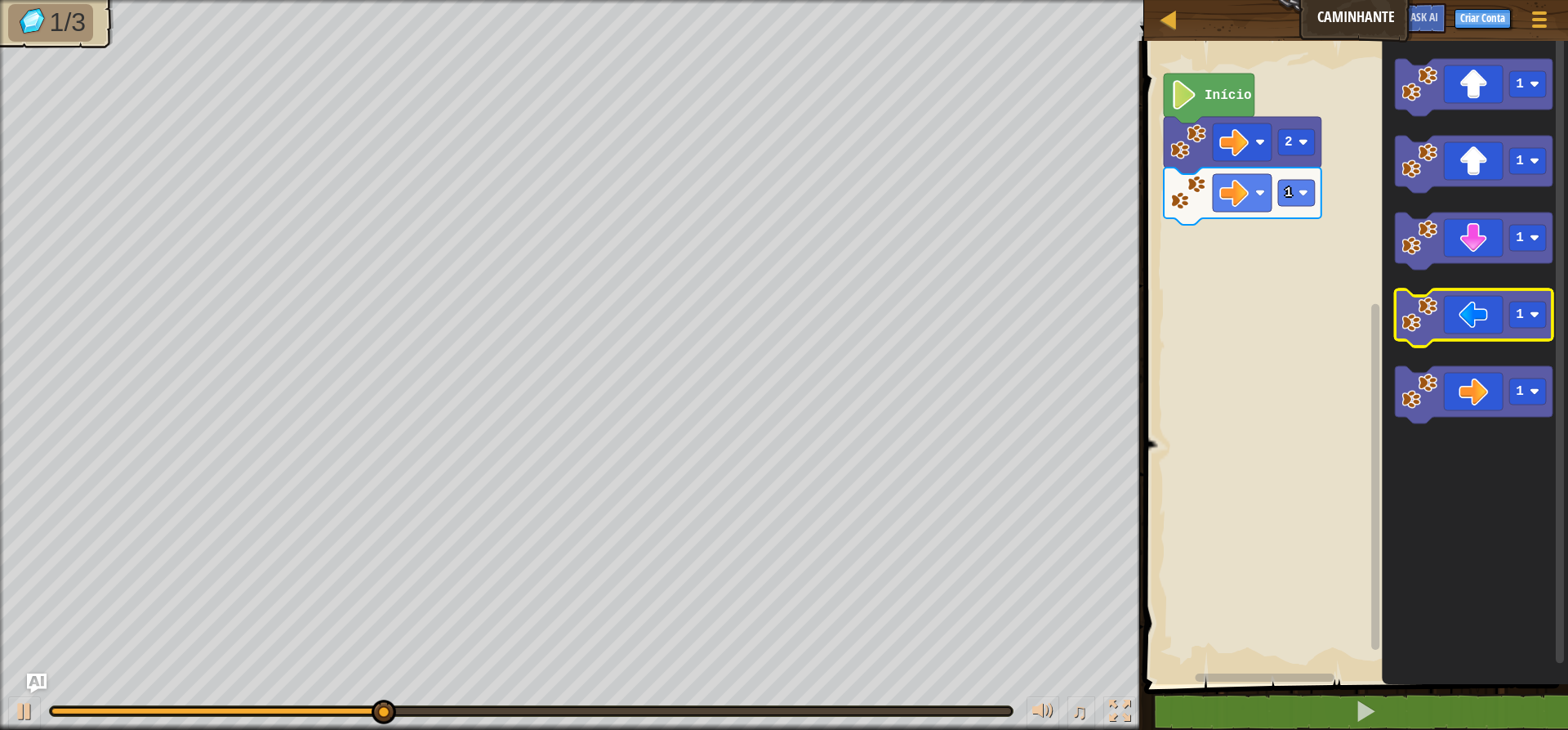
click at [1258, 309] on icon "Espaço de trabalho do Blockly" at bounding box center [1473, 318] width 158 height 57
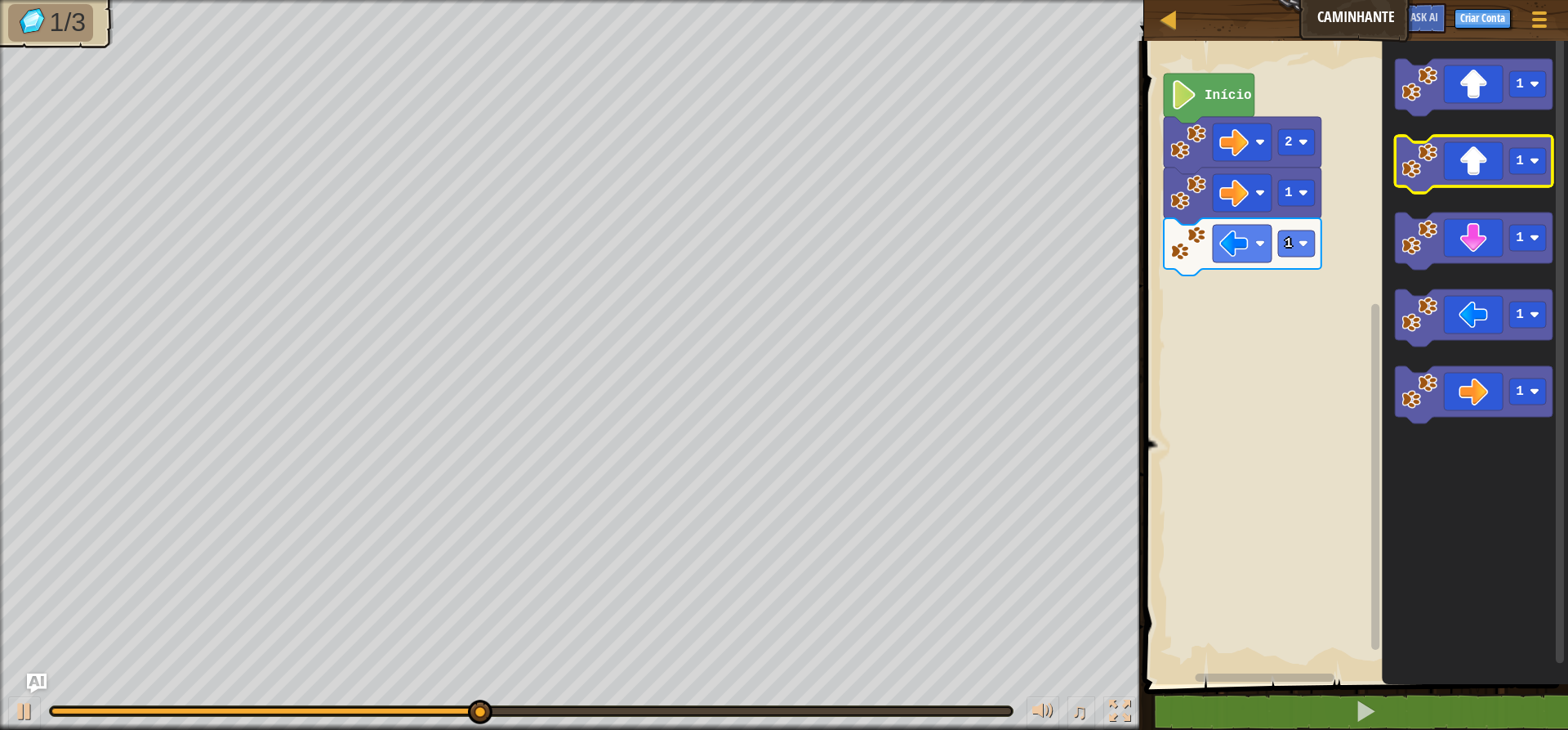
click at [1258, 158] on icon "Espaço de trabalho do Blockly" at bounding box center [1473, 164] width 158 height 57
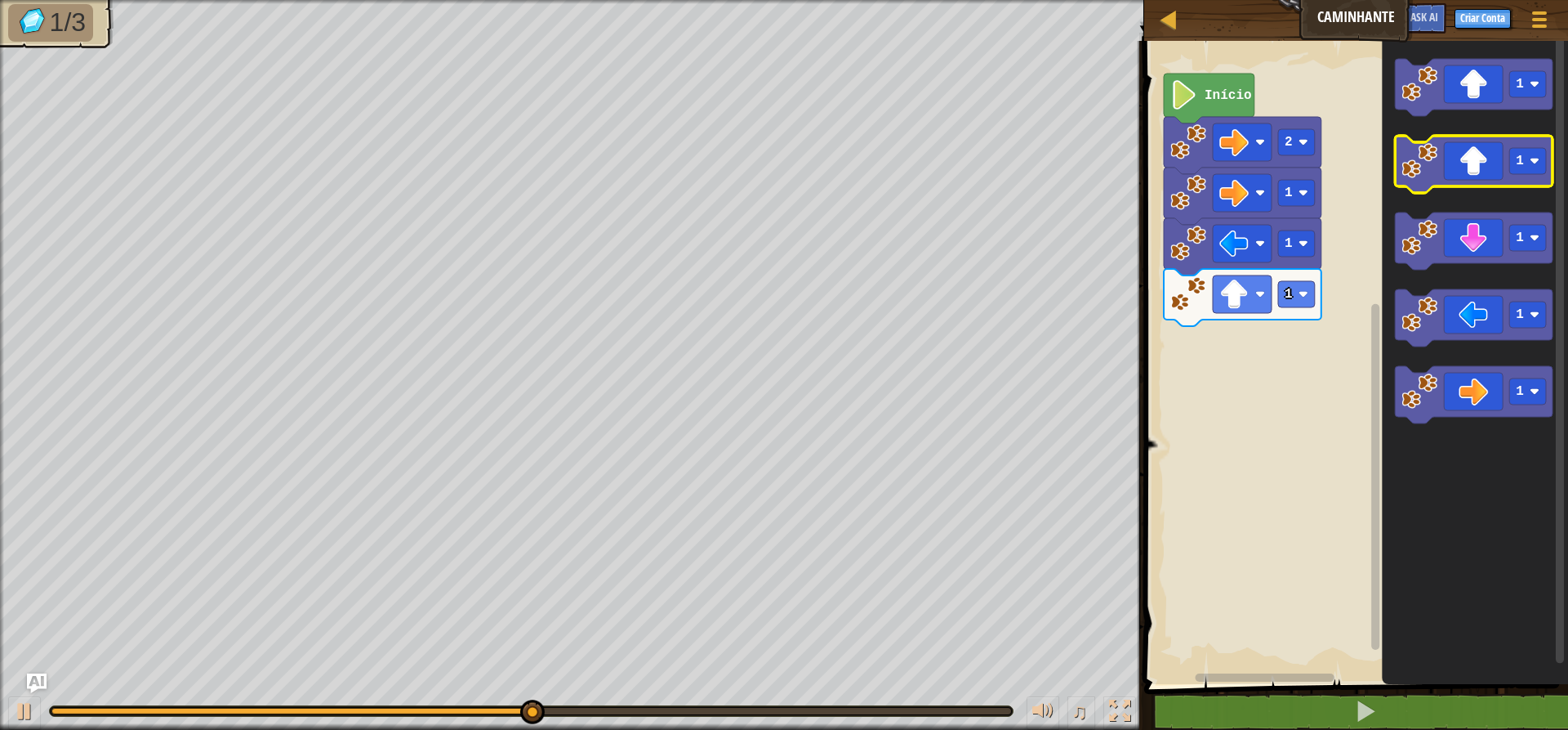
click at [1258, 158] on icon "Espaço de trabalho do Blockly" at bounding box center [1473, 164] width 158 height 57
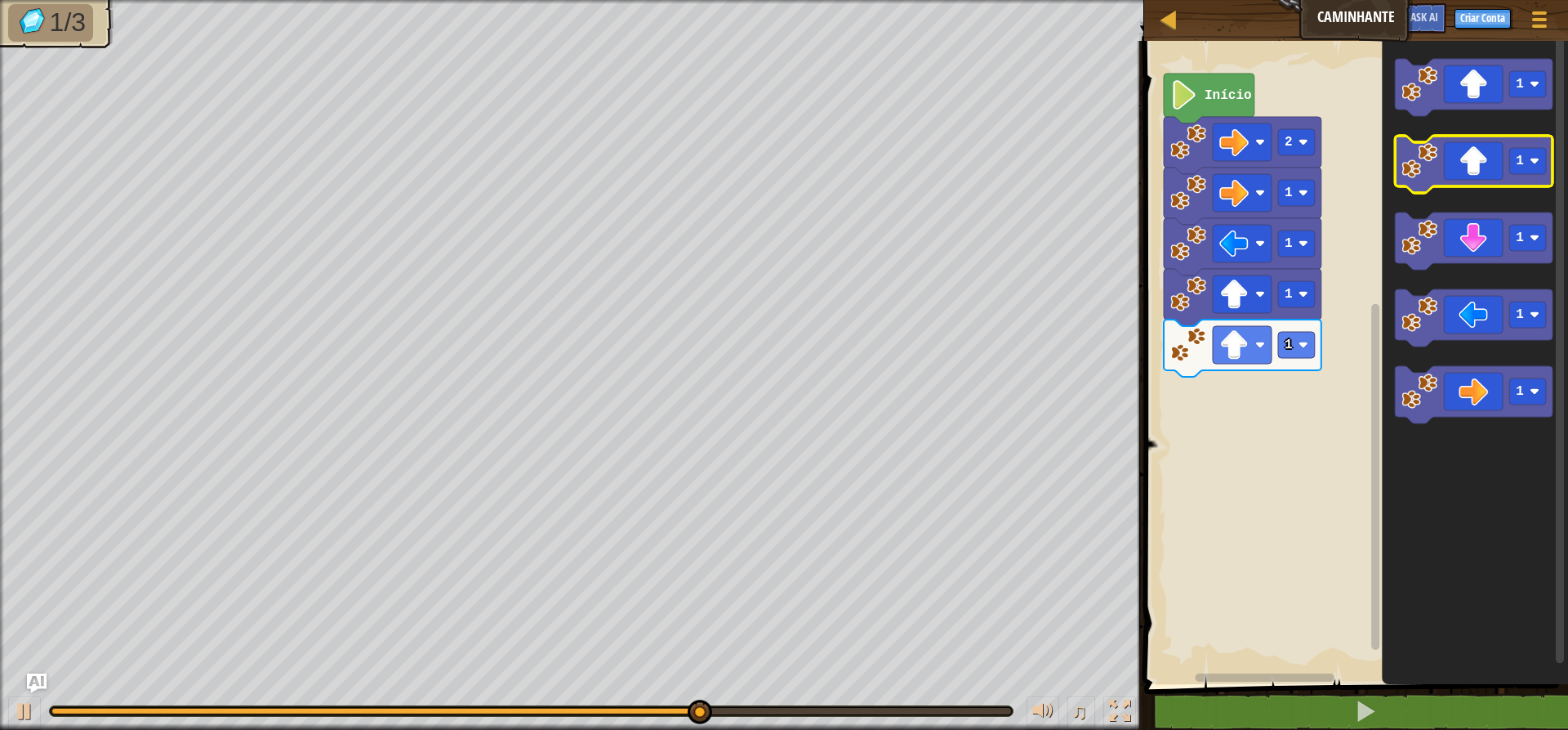
click at [1258, 158] on icon "Espaço de trabalho do Blockly" at bounding box center [1473, 164] width 158 height 57
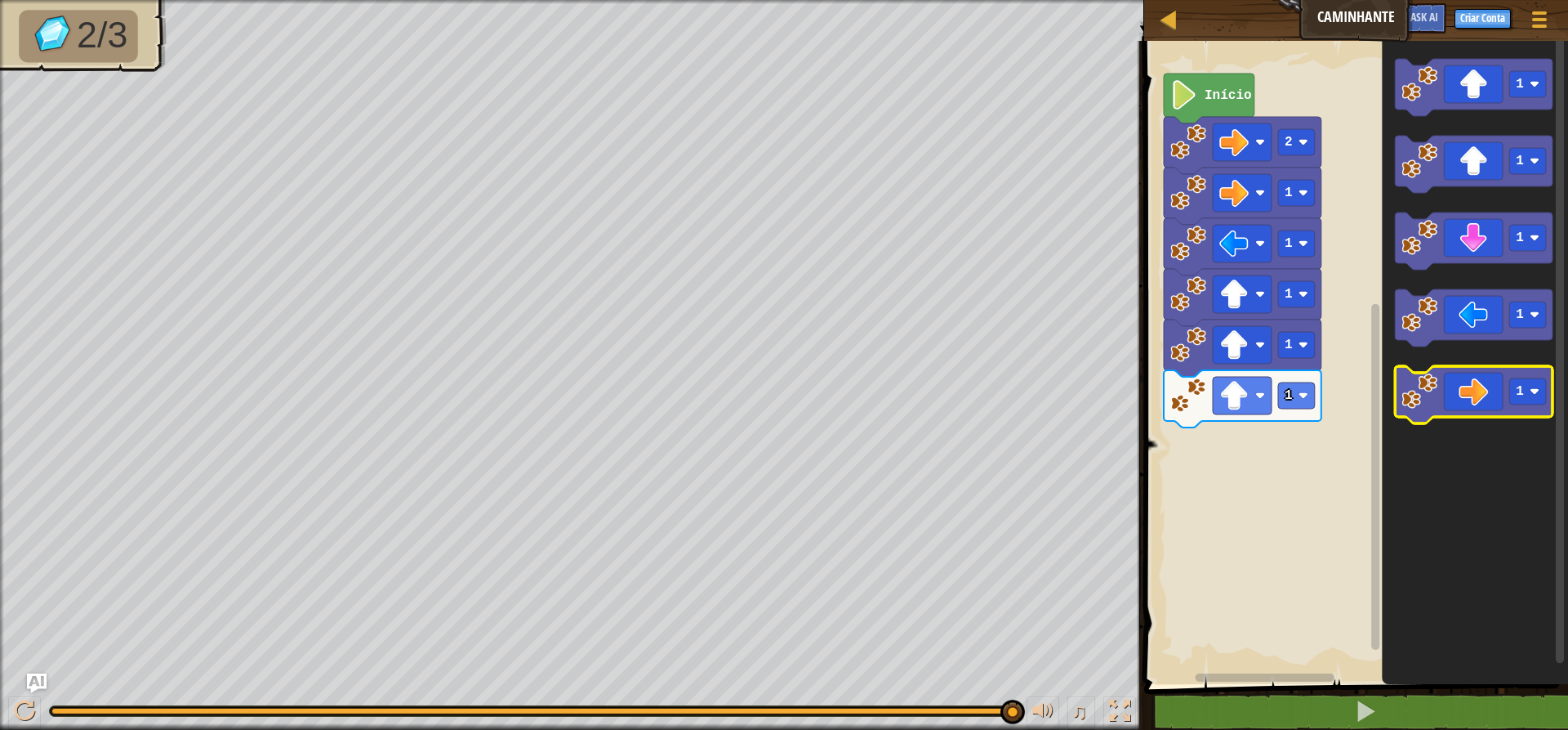
click at [1258, 386] on icon "Espaço de trabalho do Blockly" at bounding box center [1473, 395] width 158 height 57
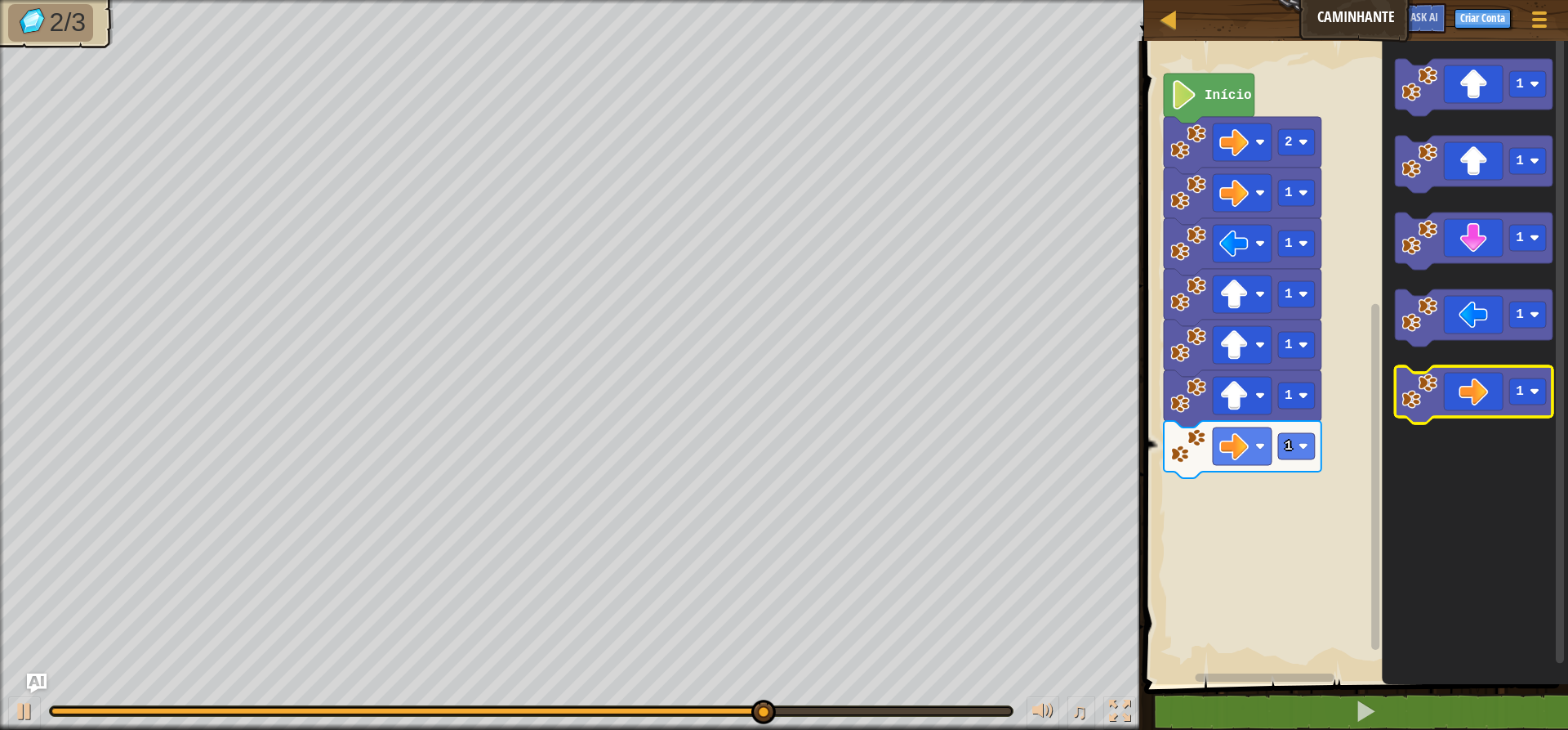
click at [1258, 386] on icon "Espaço de trabalho do Blockly" at bounding box center [1473, 395] width 158 height 57
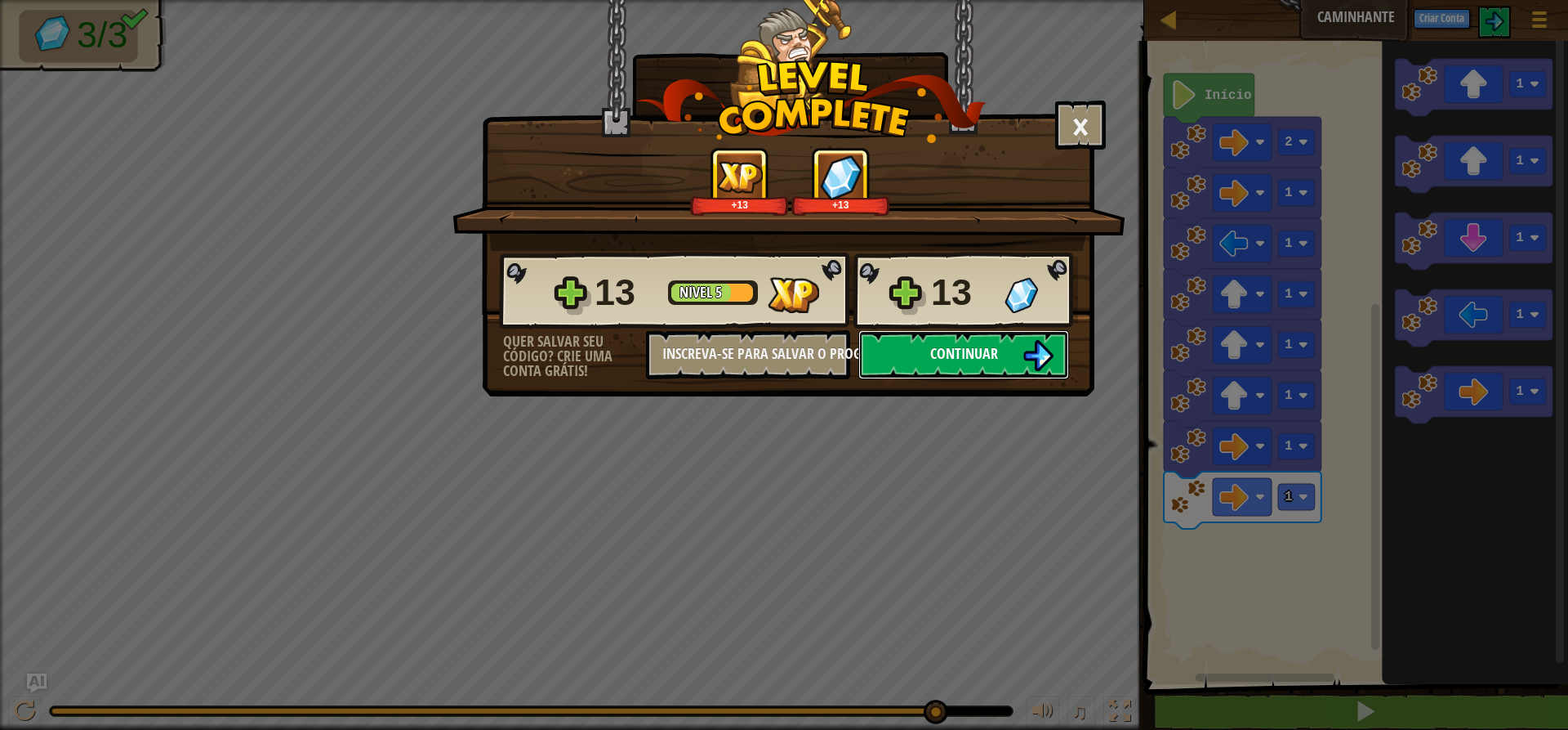
click at [1003, 344] on button "Continuar" at bounding box center [963, 355] width 211 height 49
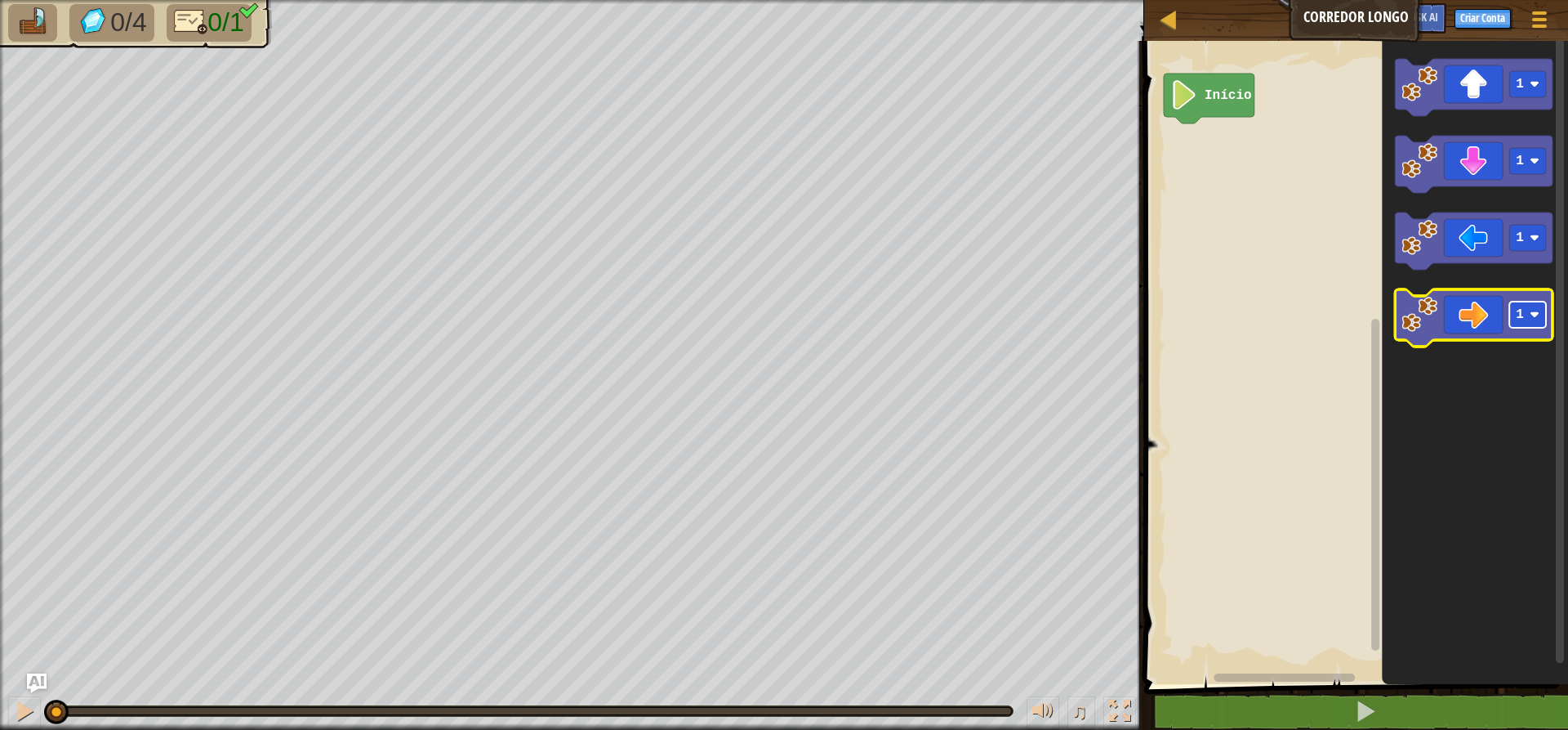
click at [1258, 327] on rect "Espaço de trabalho do Blockly" at bounding box center [1527, 315] width 37 height 26
click at [1258, 317] on icon "Espaço de trabalho do Blockly" at bounding box center [1473, 318] width 158 height 57
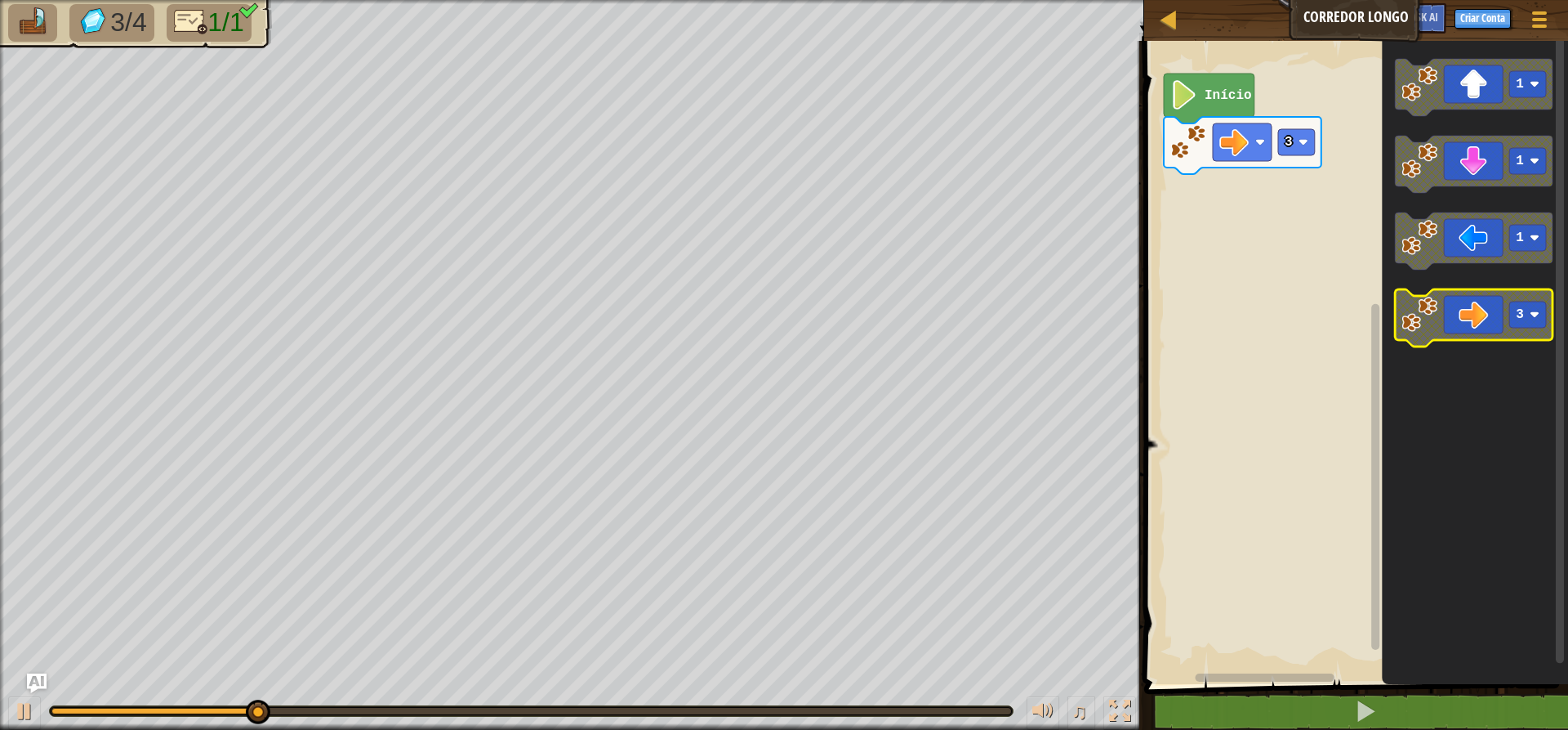
click at [1258, 322] on rect "Espaço de trabalho do Blockly" at bounding box center [1527, 315] width 37 height 26
click at [1258, 311] on icon "Espaço de trabalho do Blockly" at bounding box center [1473, 318] width 158 height 57
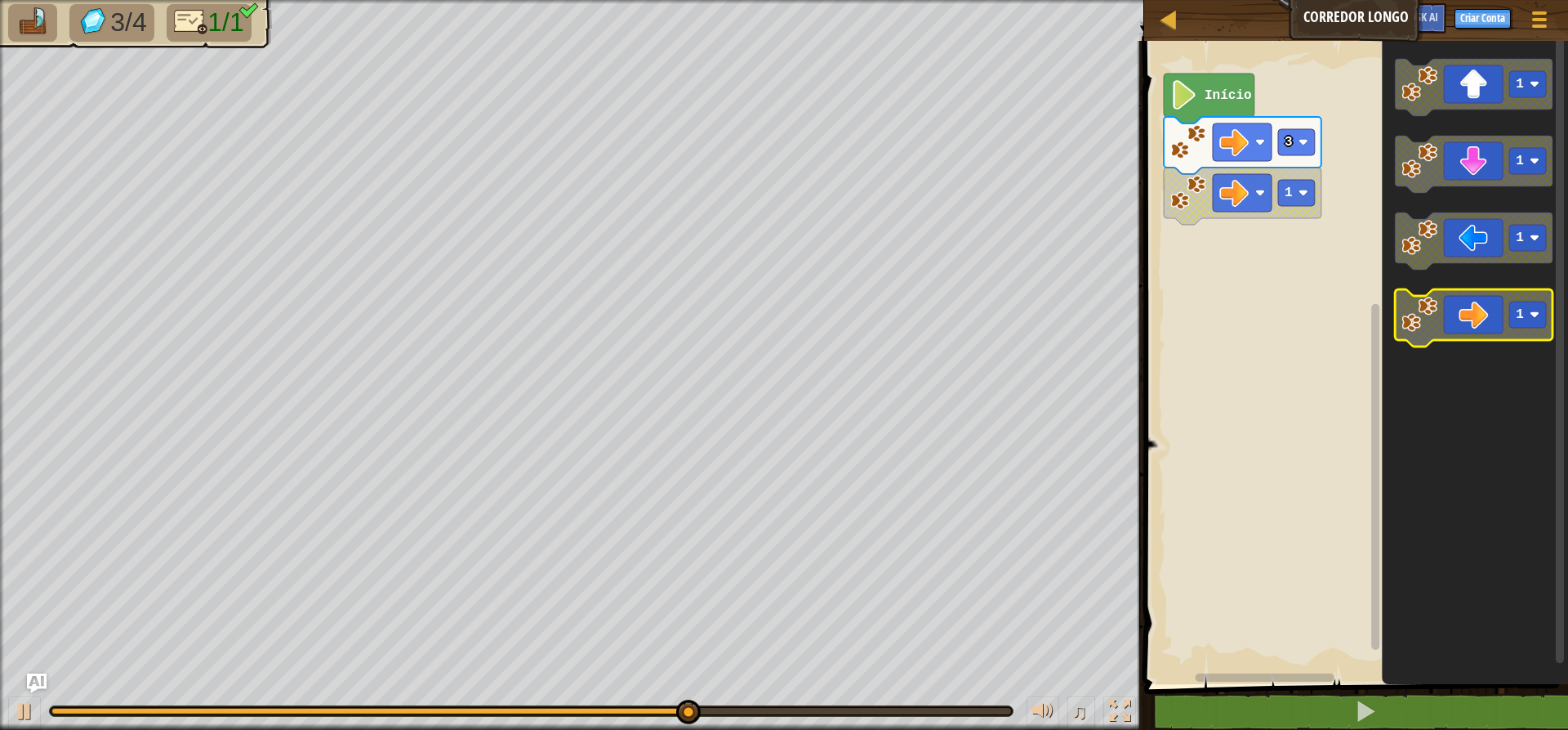
click at [1258, 333] on icon "Espaço de trabalho do Blockly" at bounding box center [1473, 318] width 158 height 57
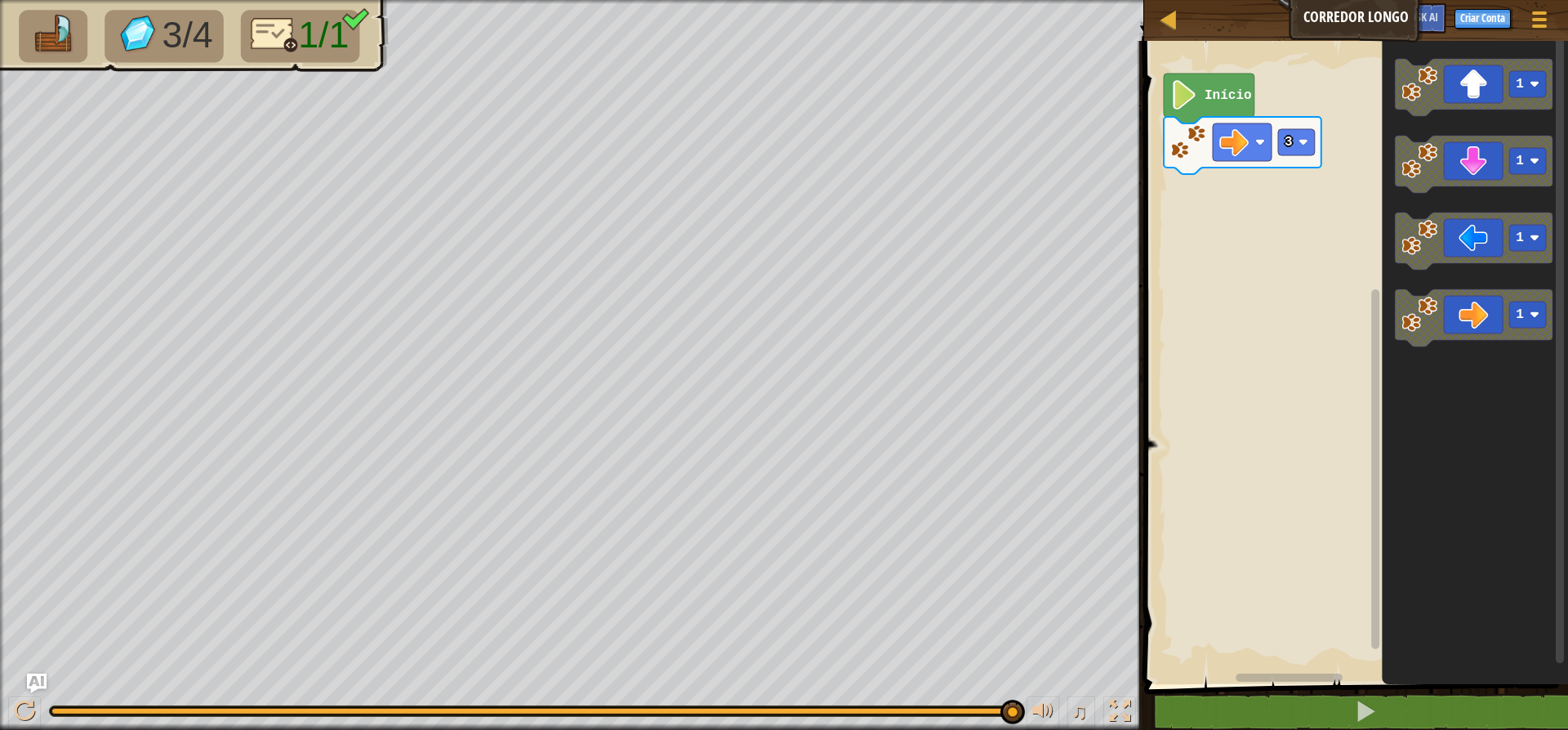
click at [194, 565] on div "3/4 1/1 ♫ Pantera" at bounding box center [784, 365] width 1568 height 730
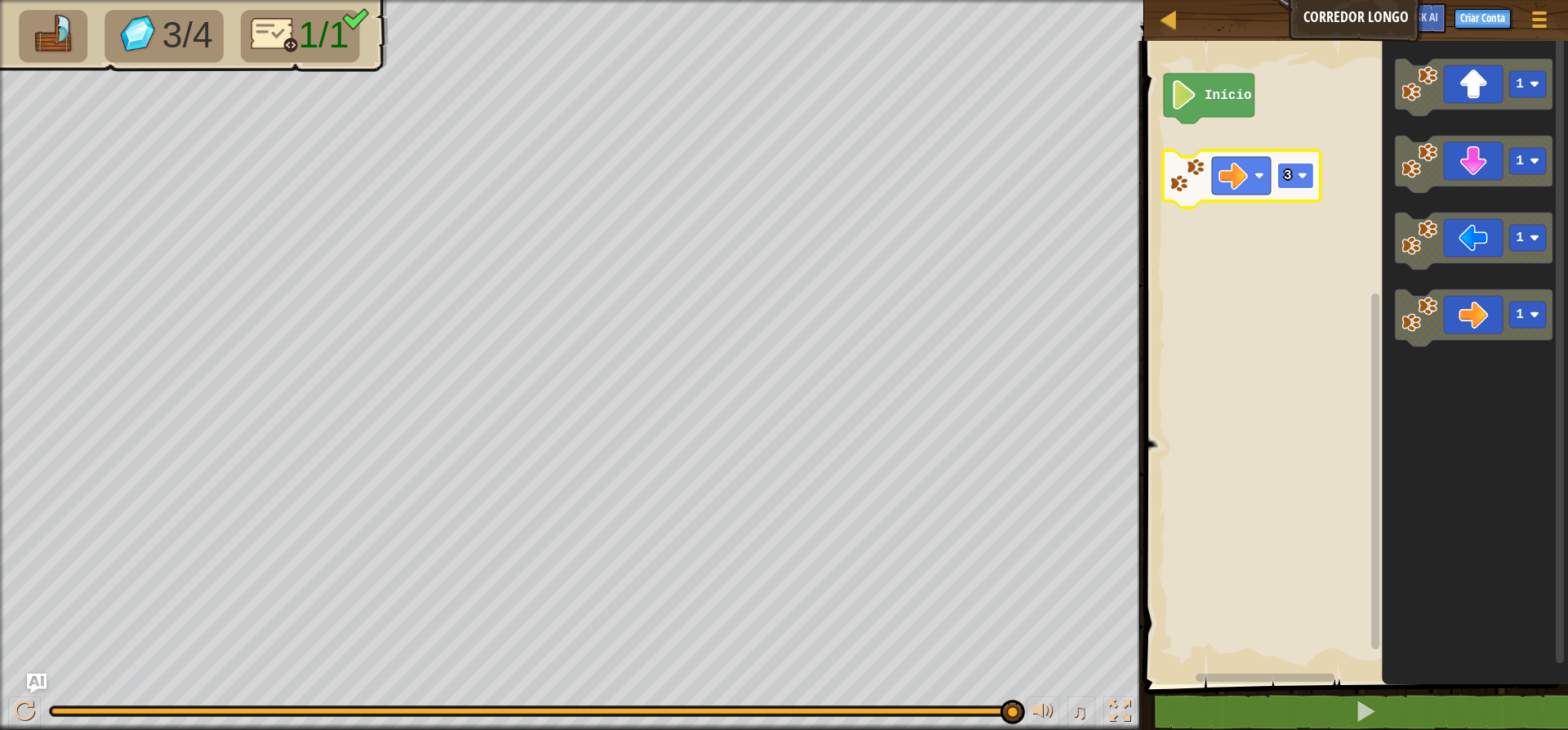
click at [1258, 181] on rect "Espaço de trabalho do Blockly" at bounding box center [1295, 176] width 37 height 26
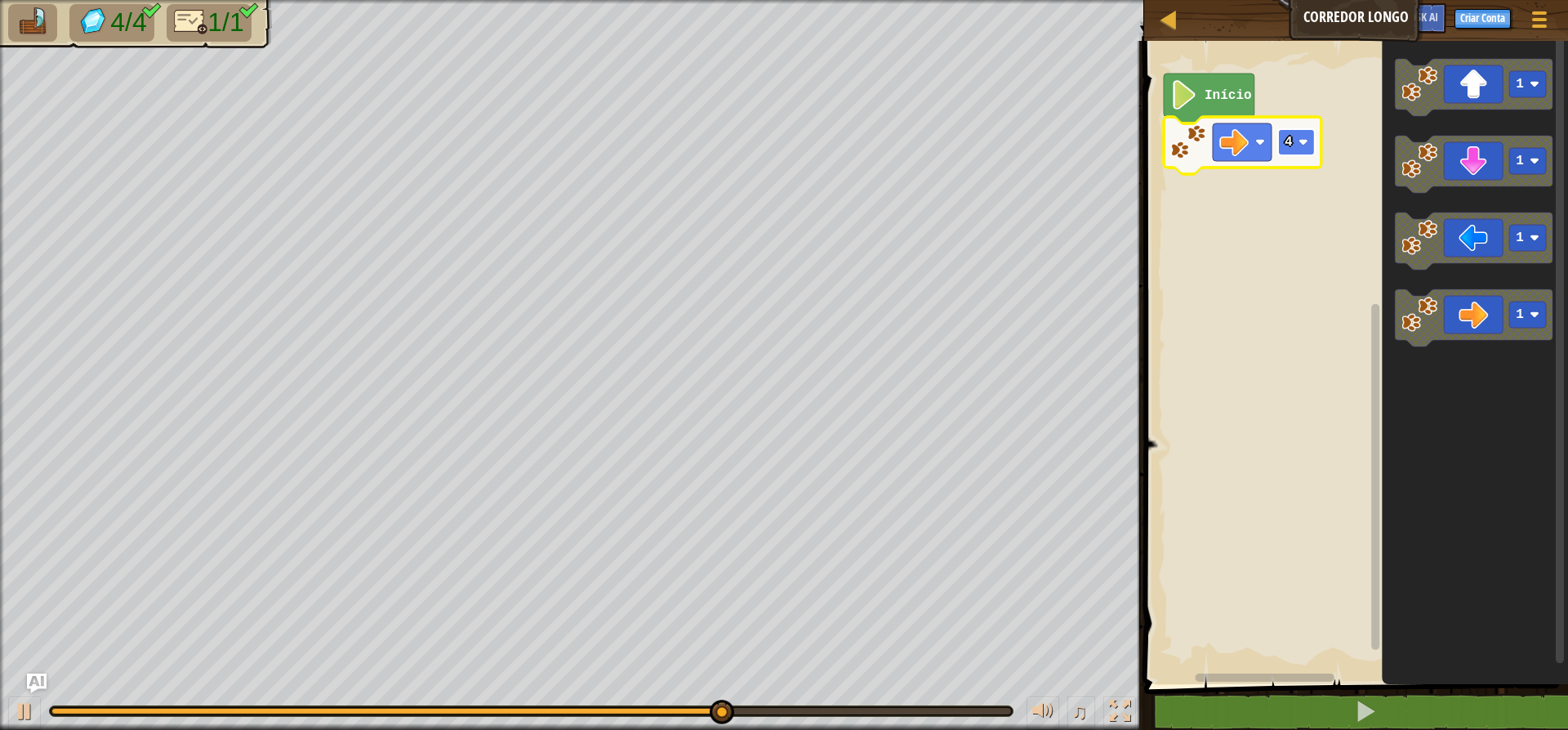
click at [1258, 141] on text "4" at bounding box center [1289, 142] width 8 height 15
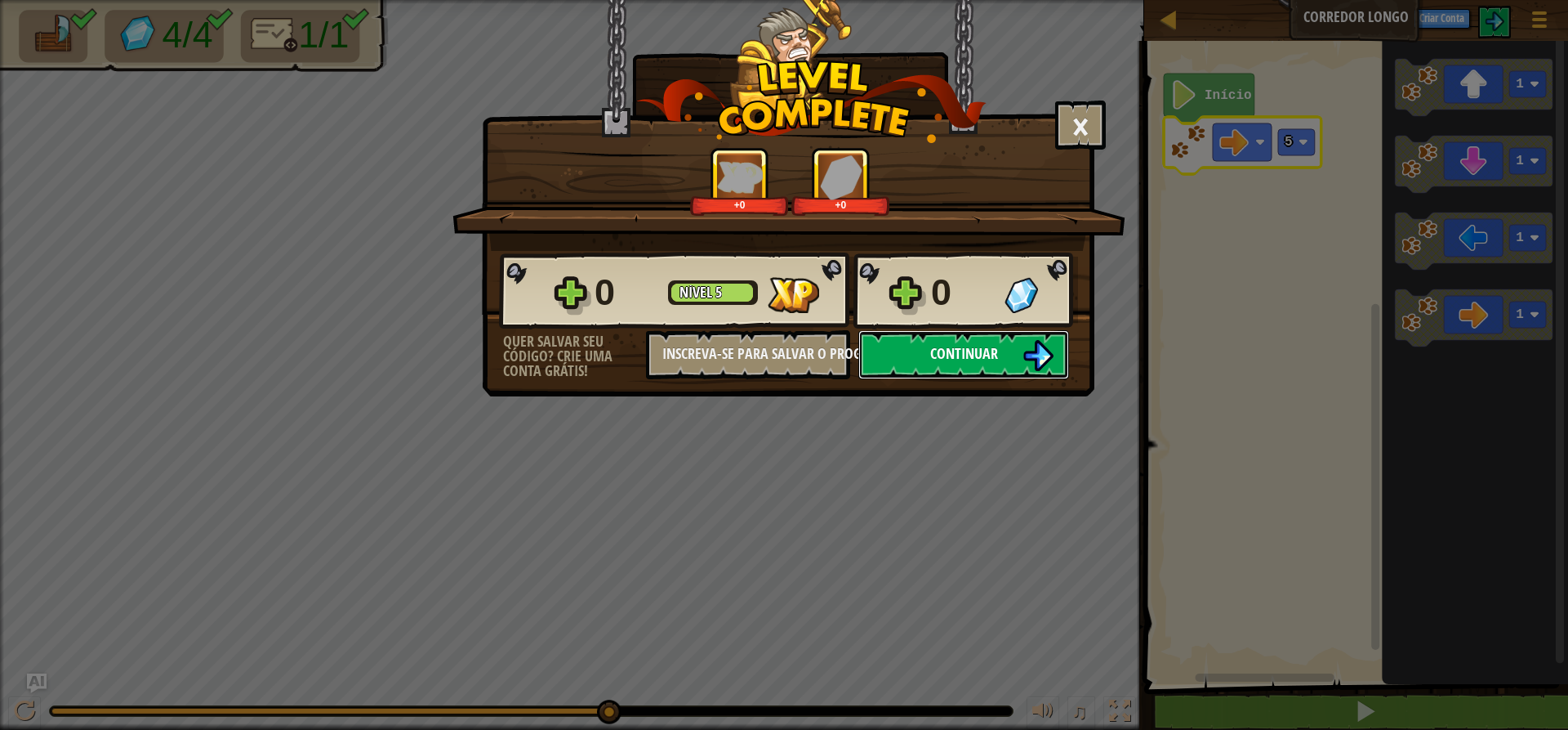
click at [939, 350] on span "Continuar" at bounding box center [963, 353] width 68 height 20
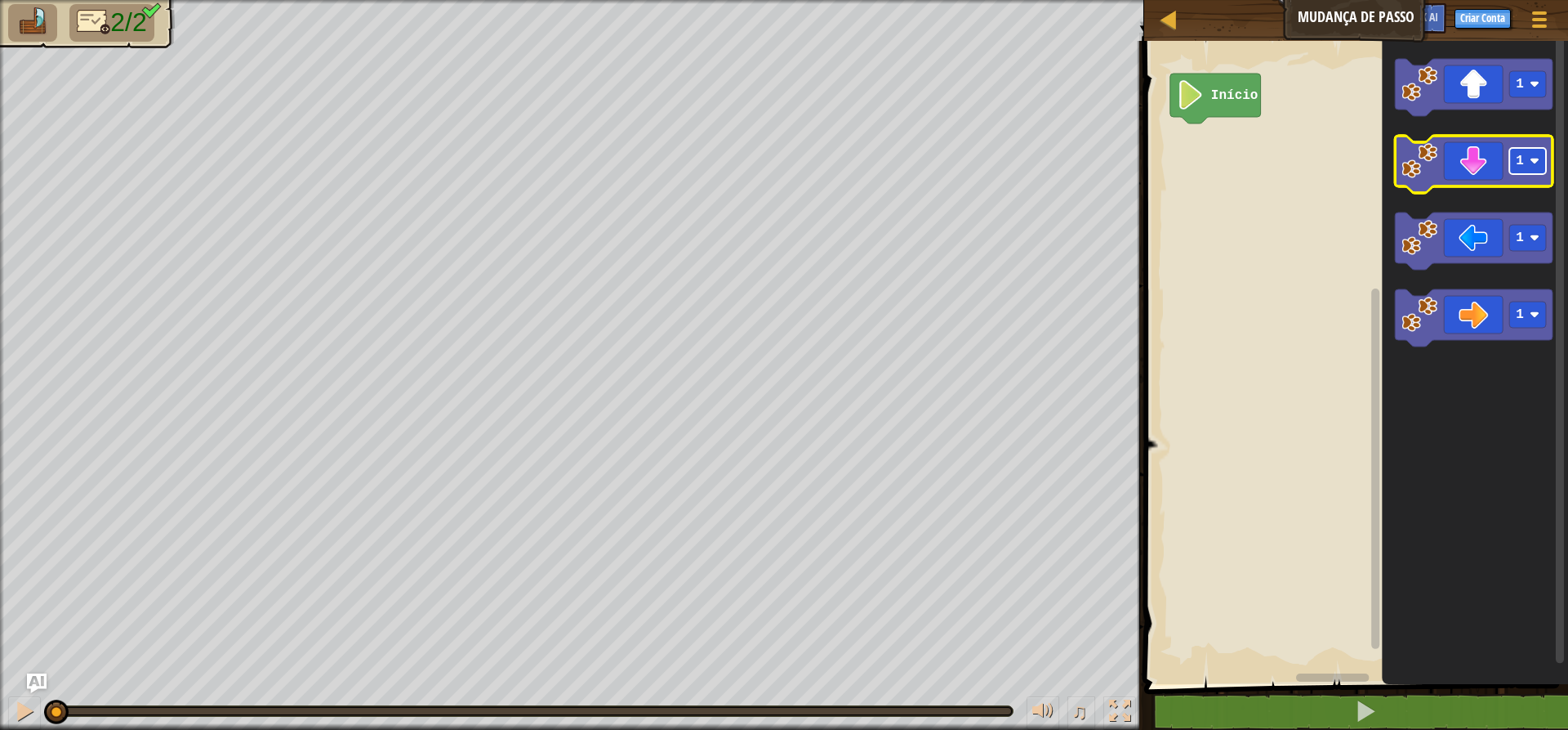
click at [1258, 167] on rect "Espaço de trabalho do Blockly" at bounding box center [1527, 161] width 37 height 26
click at [1258, 173] on icon "Espaço de trabalho do Blockly" at bounding box center [1473, 164] width 158 height 57
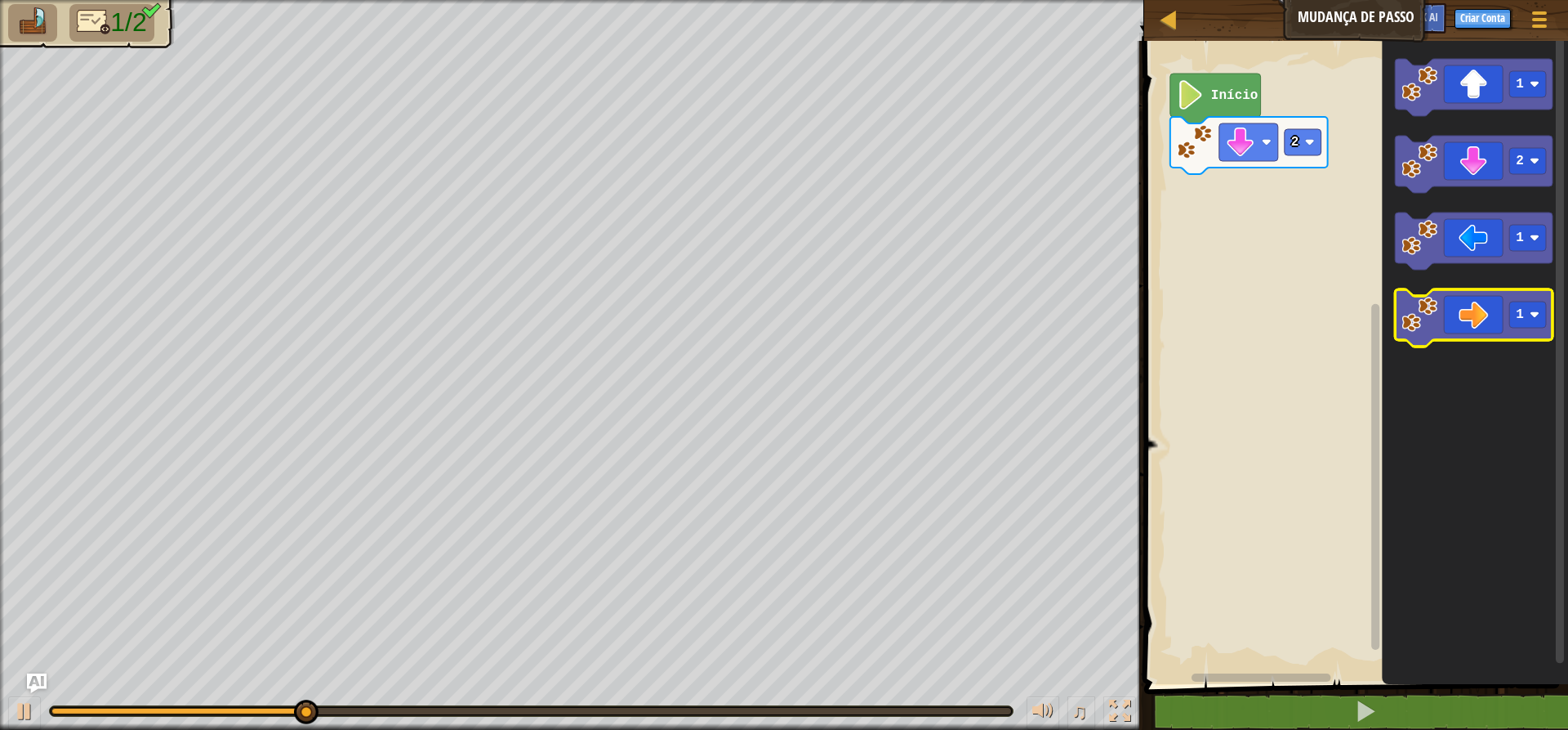
click at [1258, 314] on icon "Espaço de trabalho do Blockly" at bounding box center [1473, 318] width 158 height 57
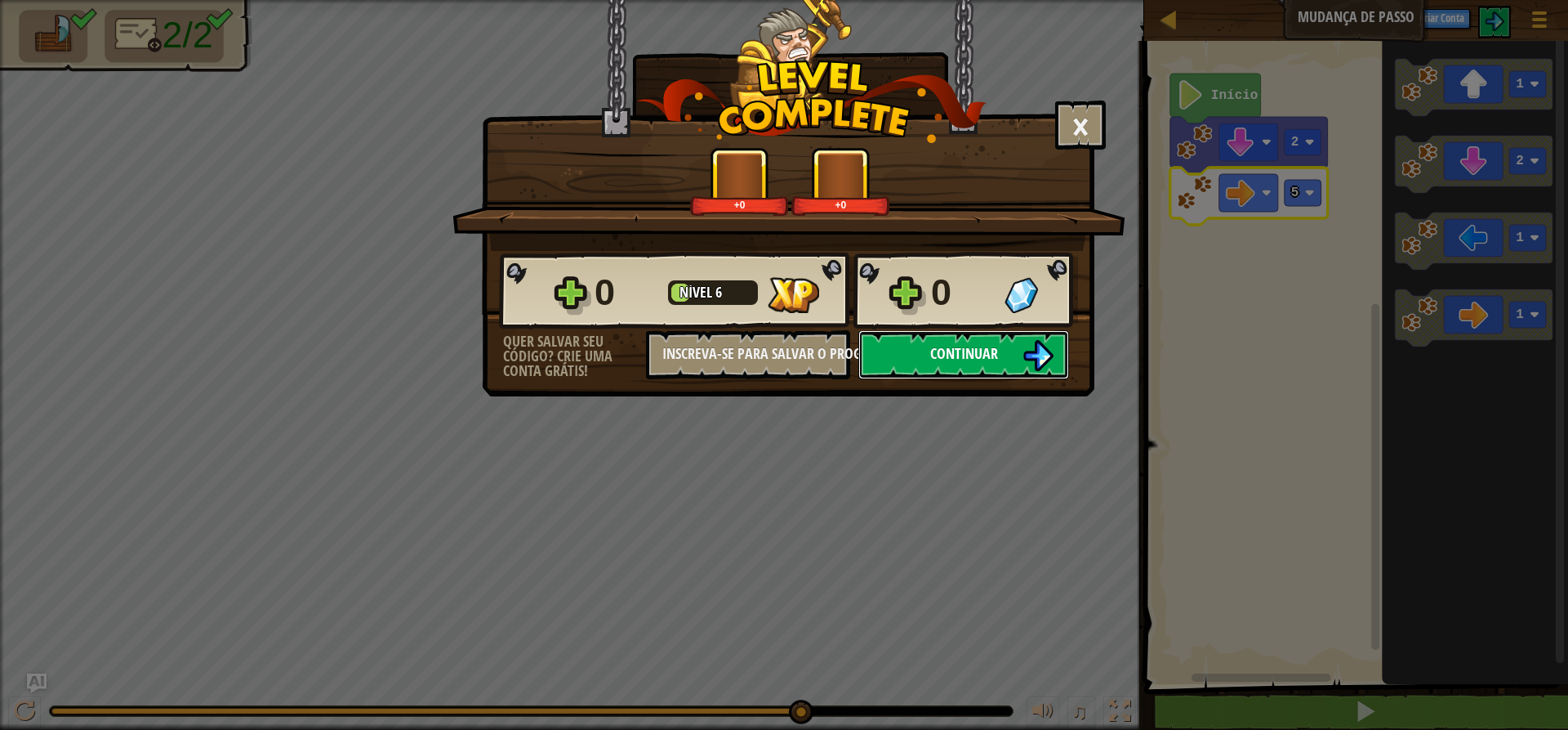
click at [1016, 344] on button "Continuar" at bounding box center [963, 355] width 211 height 49
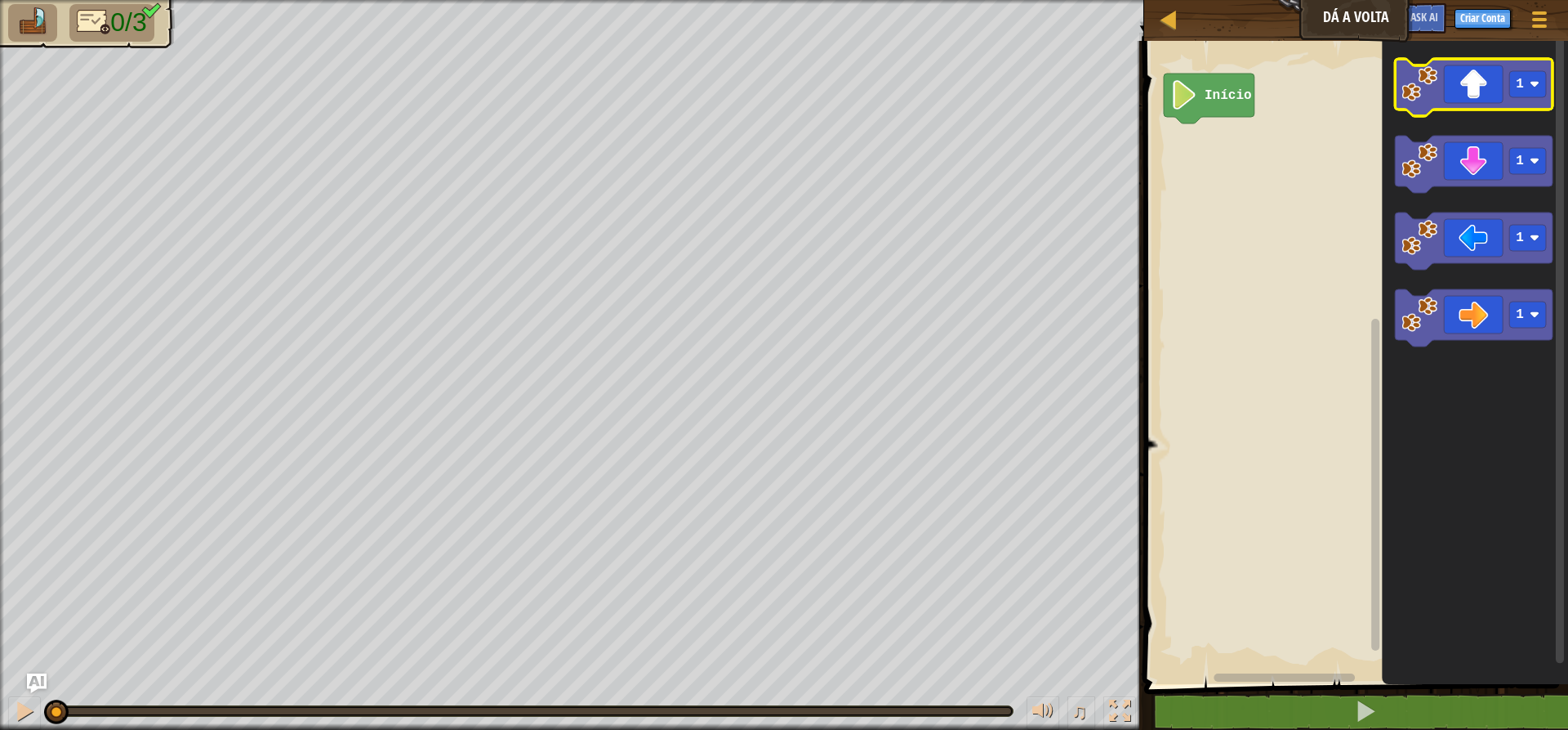
click at [1258, 97] on icon "Espaço de trabalho do Blockly" at bounding box center [1473, 87] width 158 height 57
click at [1258, 84] on icon "Espaço de trabalho do Blockly" at bounding box center [1473, 87] width 158 height 57
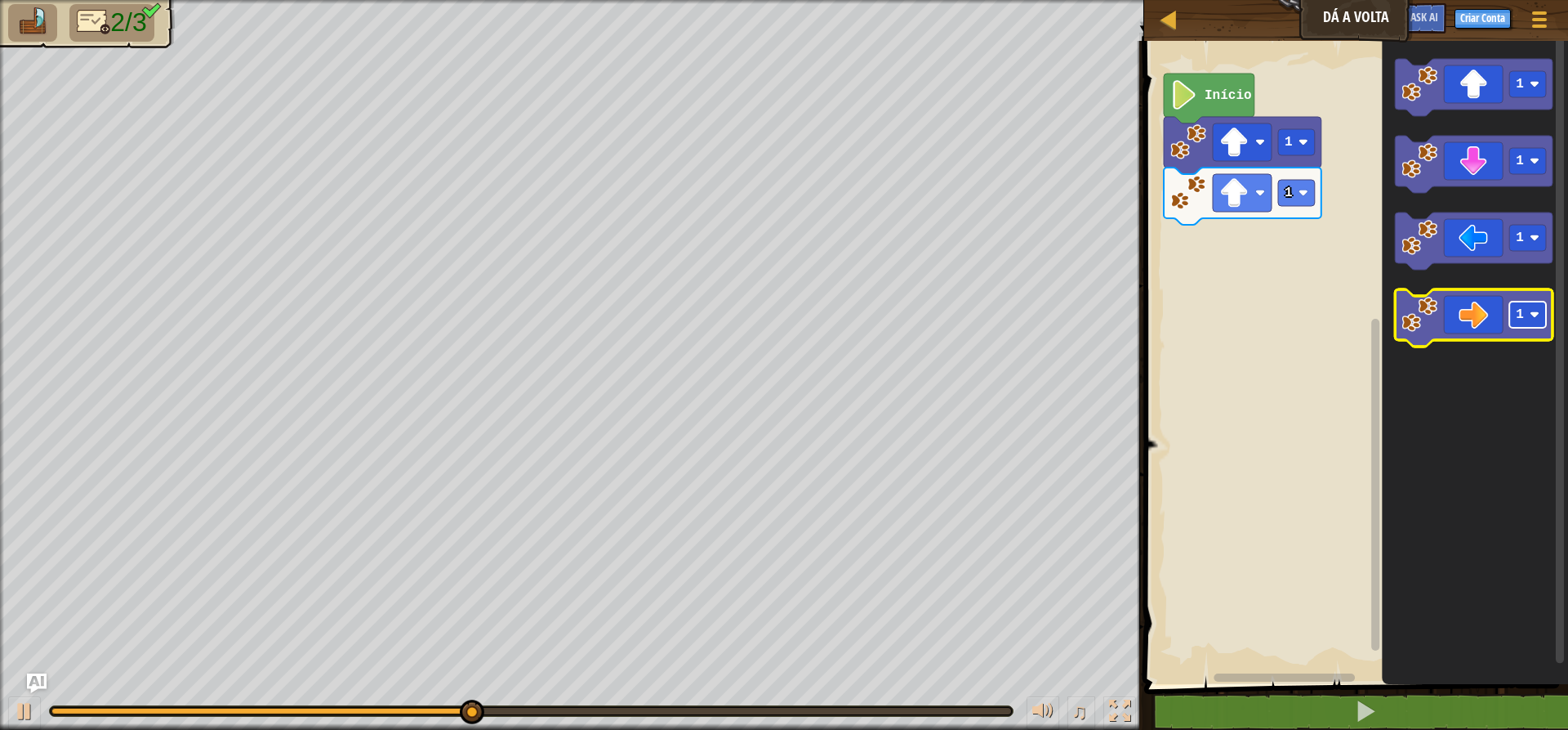
click at [1258, 307] on rect "Espaço de trabalho do Blockly" at bounding box center [1527, 315] width 37 height 26
click at [1258, 321] on icon "Espaço de trabalho do Blockly" at bounding box center [1473, 318] width 158 height 57
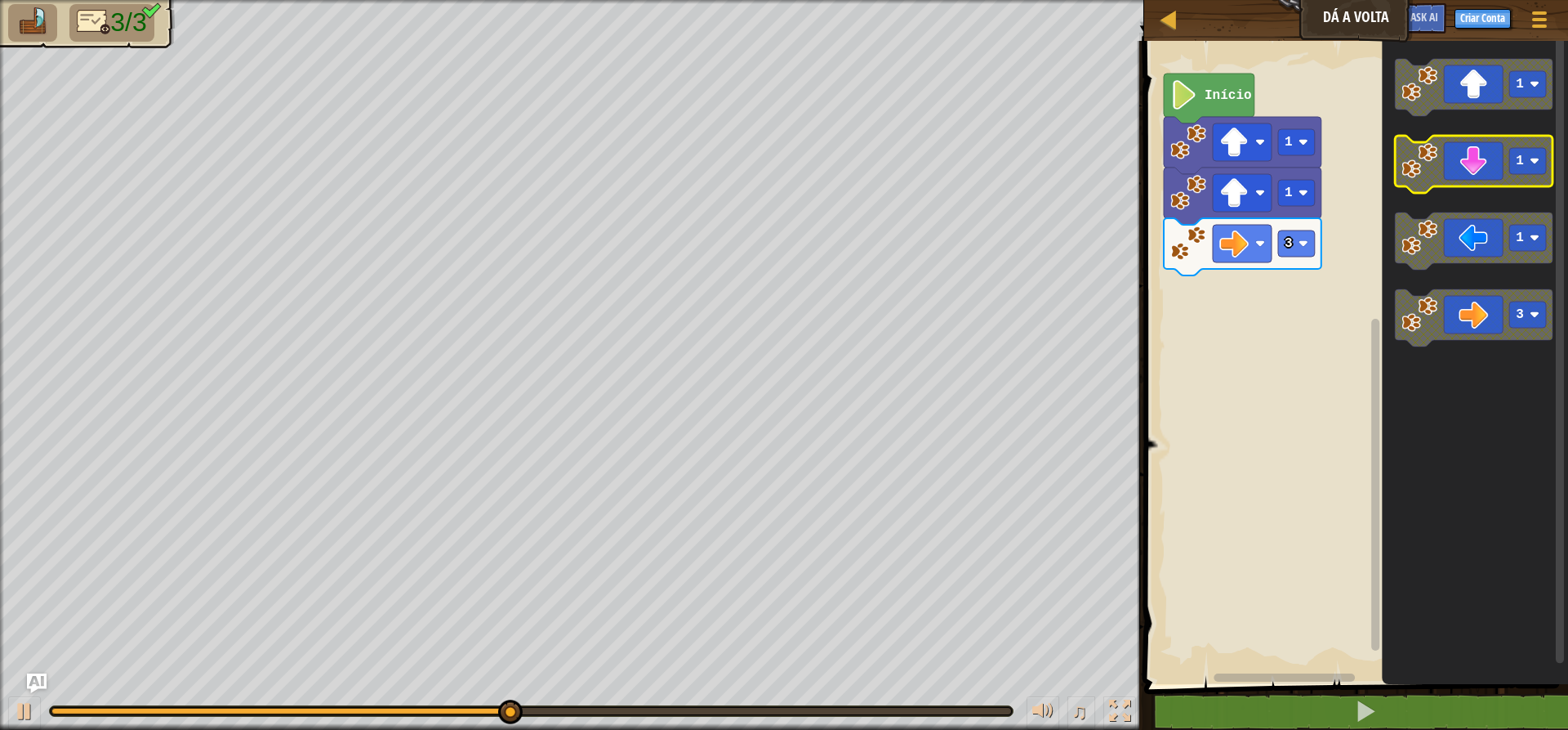
click at [1258, 175] on icon "Espaço de trabalho do Blockly" at bounding box center [1473, 164] width 158 height 57
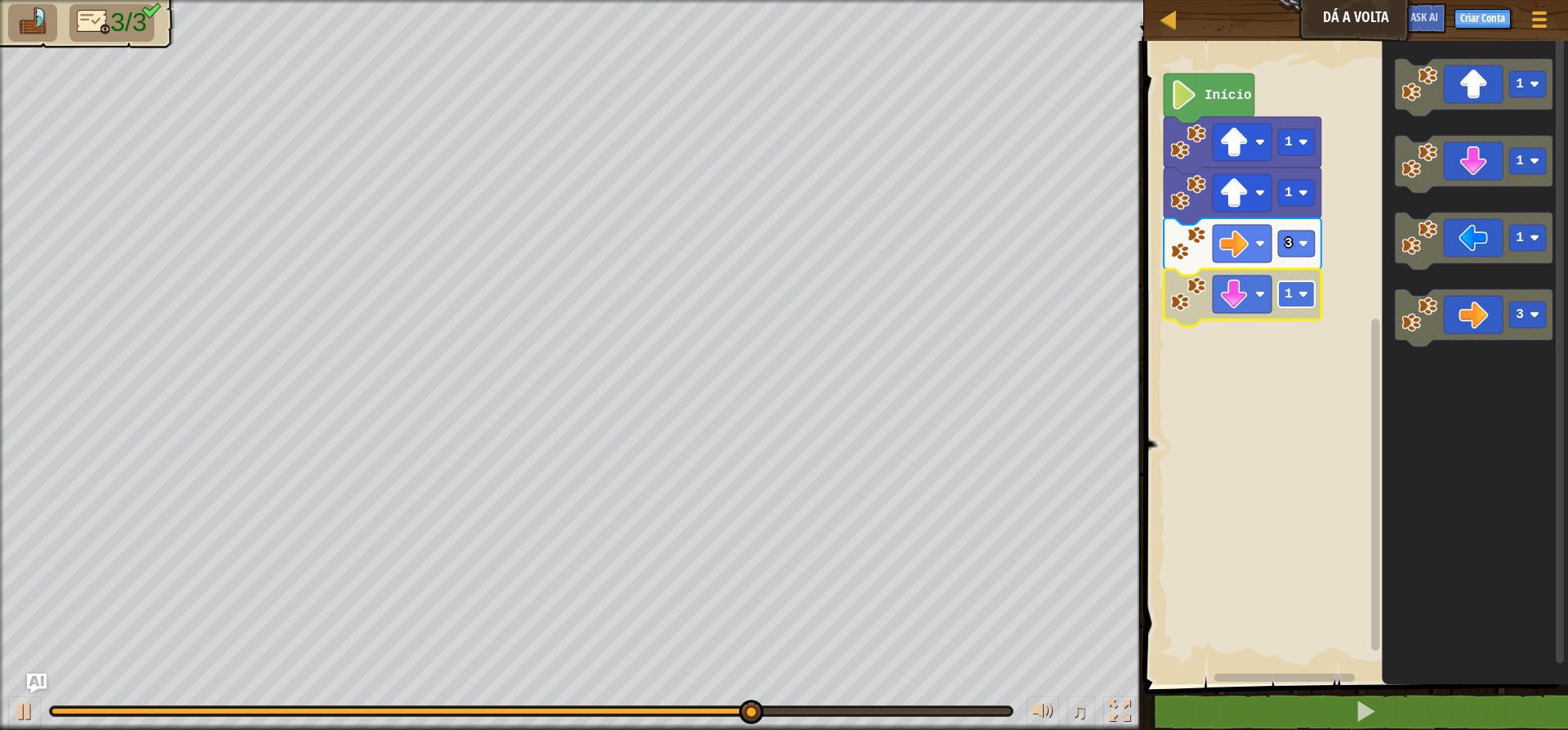
click at [1258, 298] on rect "Espaço de trabalho do Blockly" at bounding box center [1296, 294] width 37 height 26
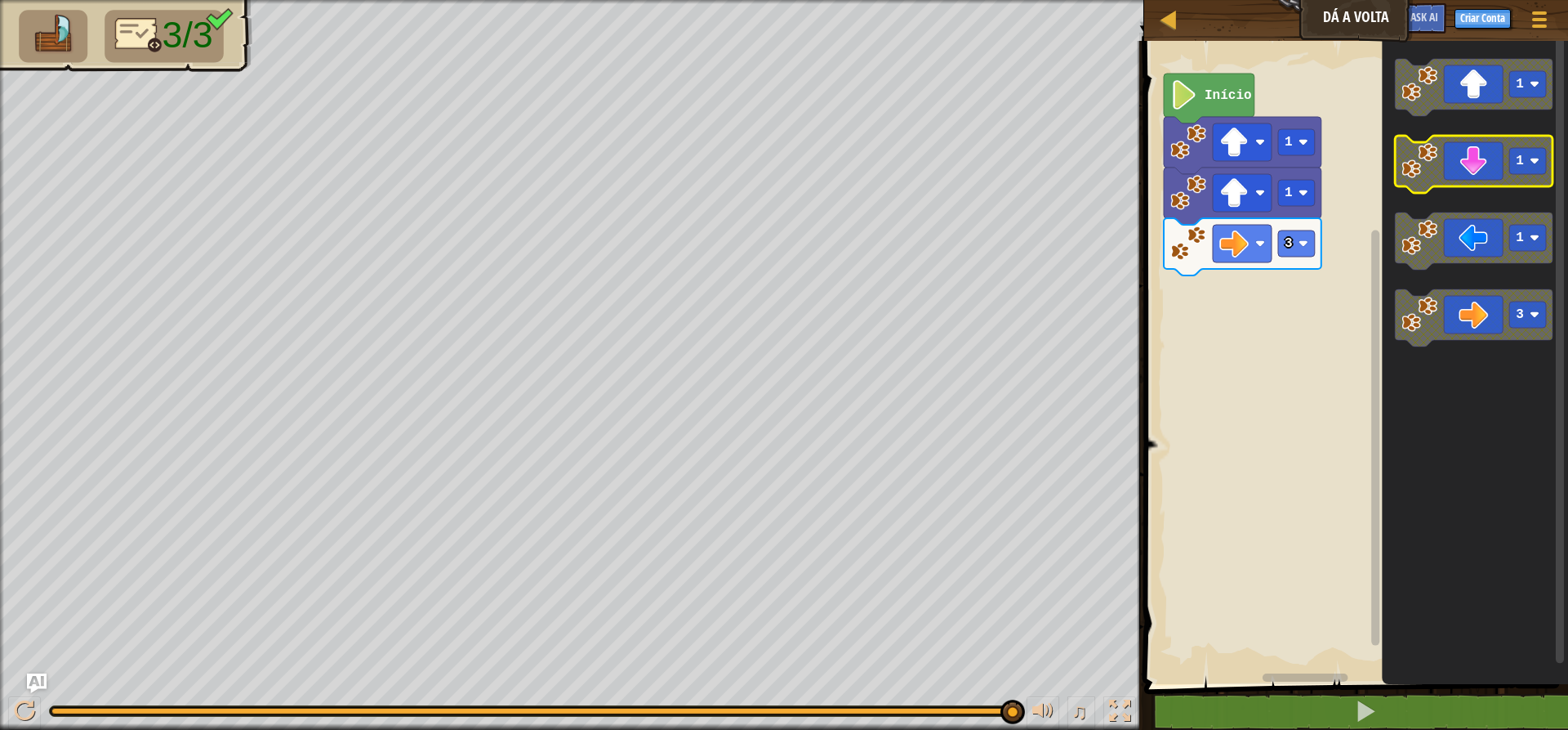
click at [1258, 172] on rect "Espaço de trabalho do Blockly" at bounding box center [1527, 161] width 37 height 26
click at [1258, 174] on icon "Espaço de trabalho do Blockly" at bounding box center [1473, 164] width 158 height 57
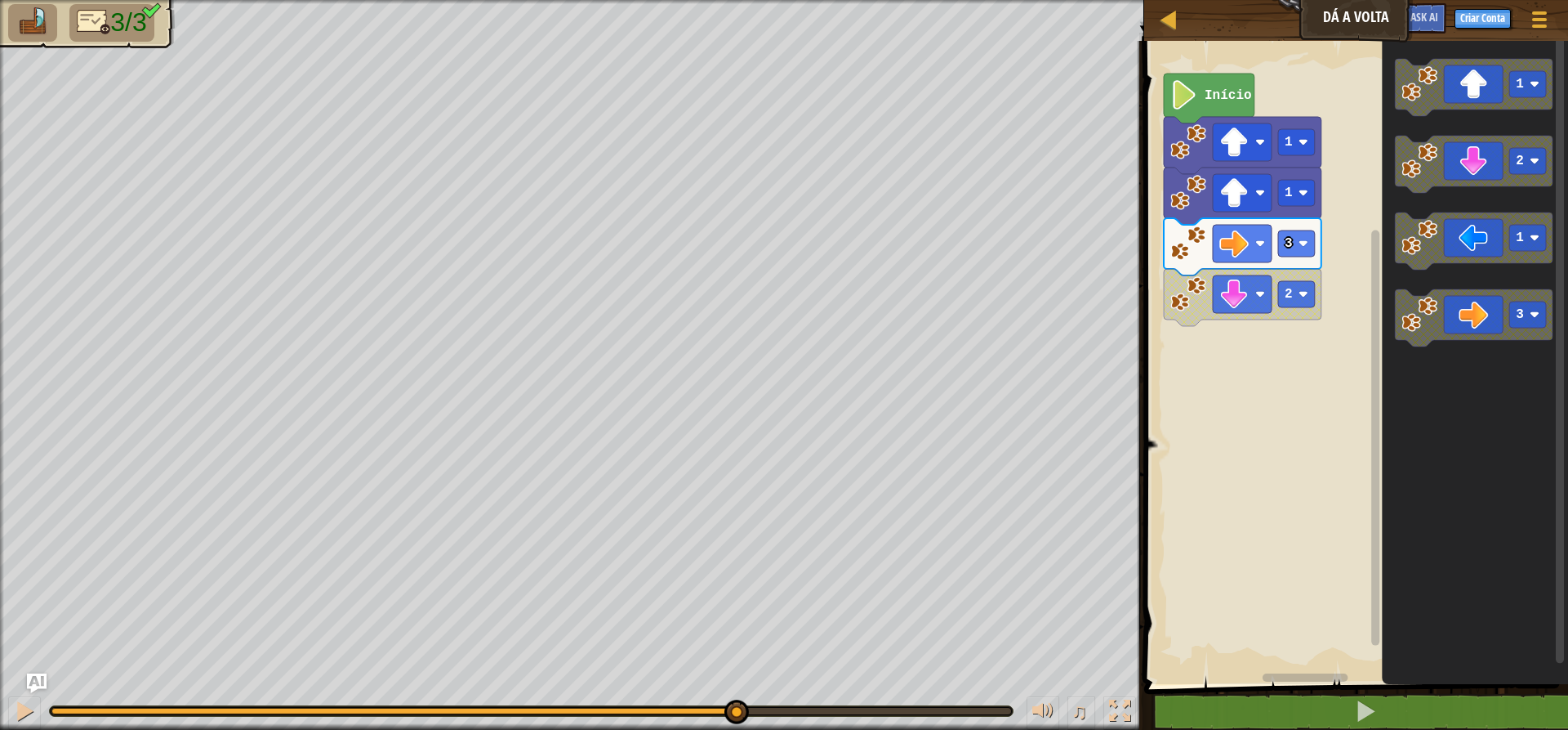
click at [752, 643] on div "3/3 ♫ Pantera" at bounding box center [784, 365] width 1568 height 730
click at [16, 719] on div at bounding box center [25, 711] width 21 height 21
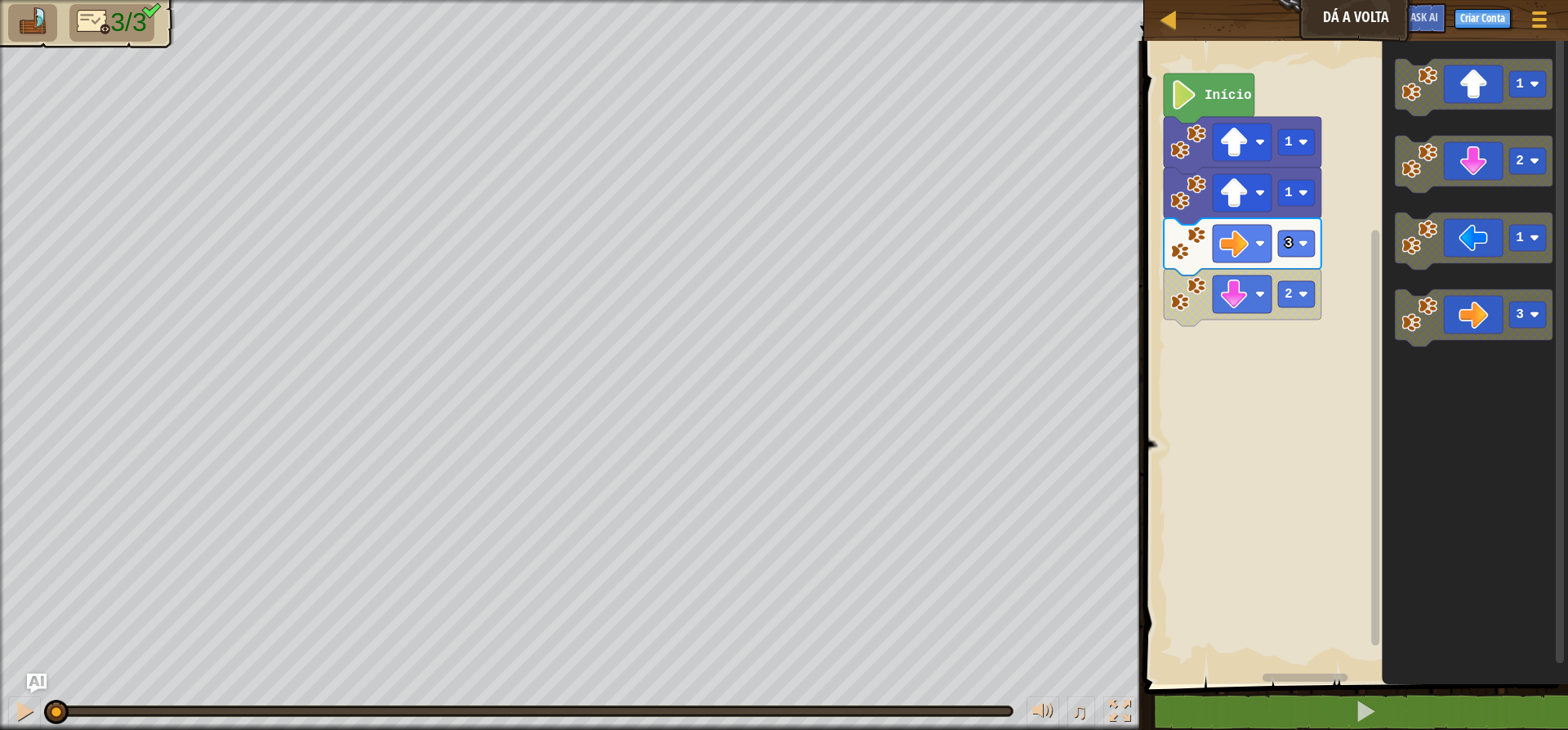
drag, startPoint x: 1003, startPoint y: 712, endPoint x: 0, endPoint y: 766, distance: 1004.5
click at [0, 0] on html "Mapa Dá a Volta Menu do Jogo Criar Conta Ask AI 1 ההההההההההההההההההההההההההההה…" at bounding box center [784, 0] width 1568 height 0
drag, startPoint x: 12, startPoint y: 707, endPoint x: 47, endPoint y: 704, distance: 35.1
click at [13, 707] on button at bounding box center [25, 713] width 33 height 34
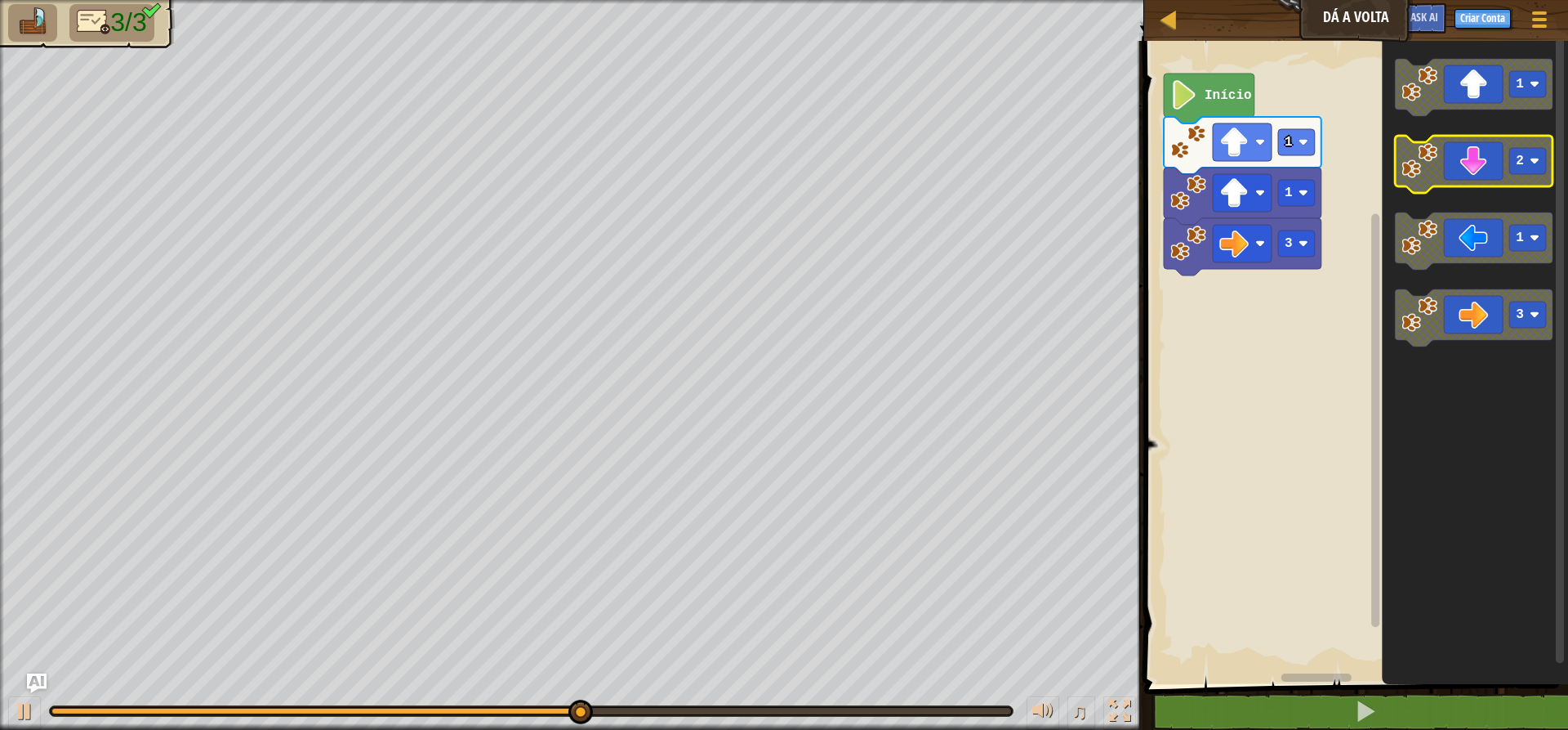
click at [1258, 169] on icon "Espaço de trabalho do Blockly" at bounding box center [1473, 164] width 158 height 57
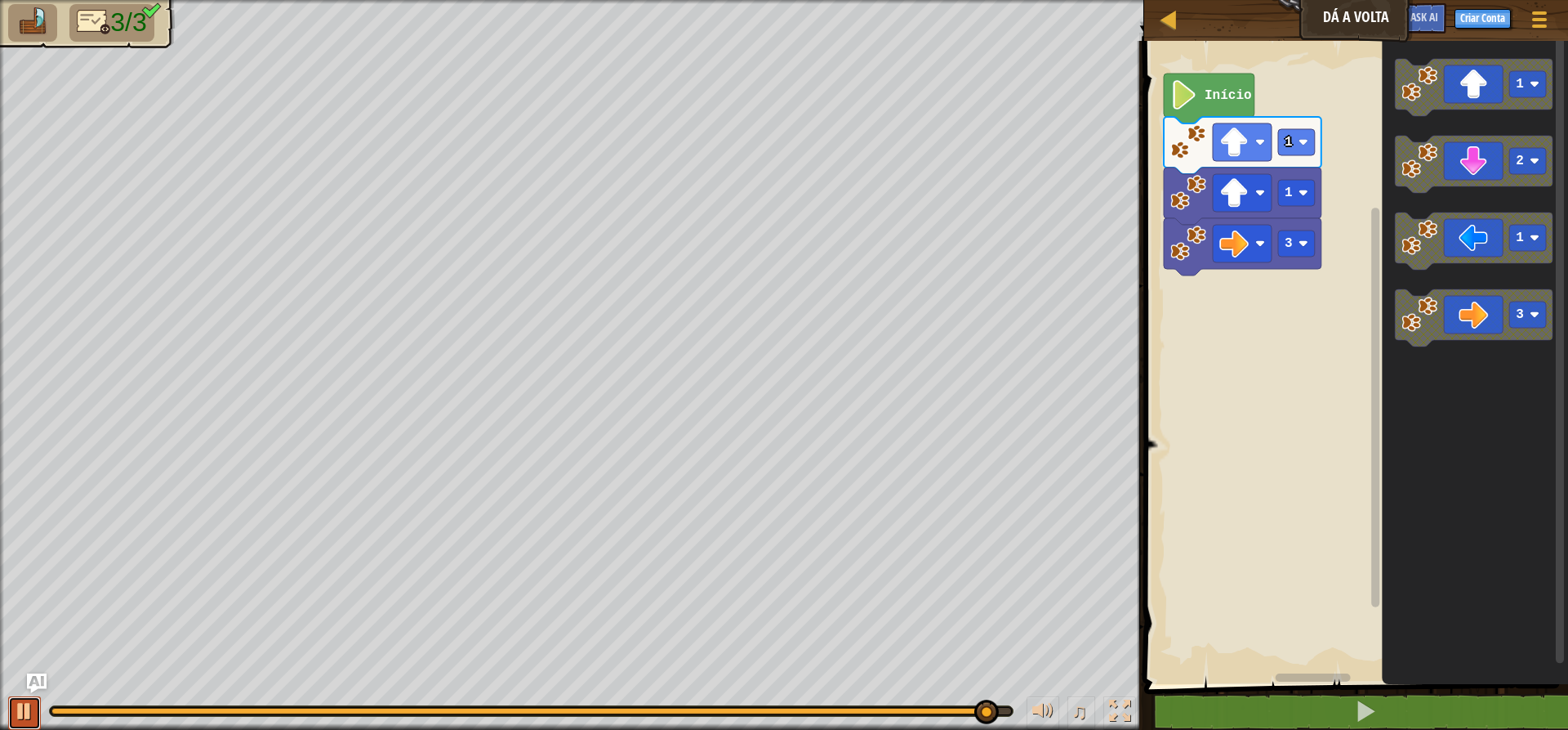
click at [32, 701] on div at bounding box center [25, 711] width 21 height 21
click at [1258, 142] on icon "Espaço de trabalho do Blockly" at bounding box center [1473, 164] width 158 height 57
click at [1258, 293] on image "Espaço de trabalho do Blockly" at bounding box center [1303, 294] width 10 height 10
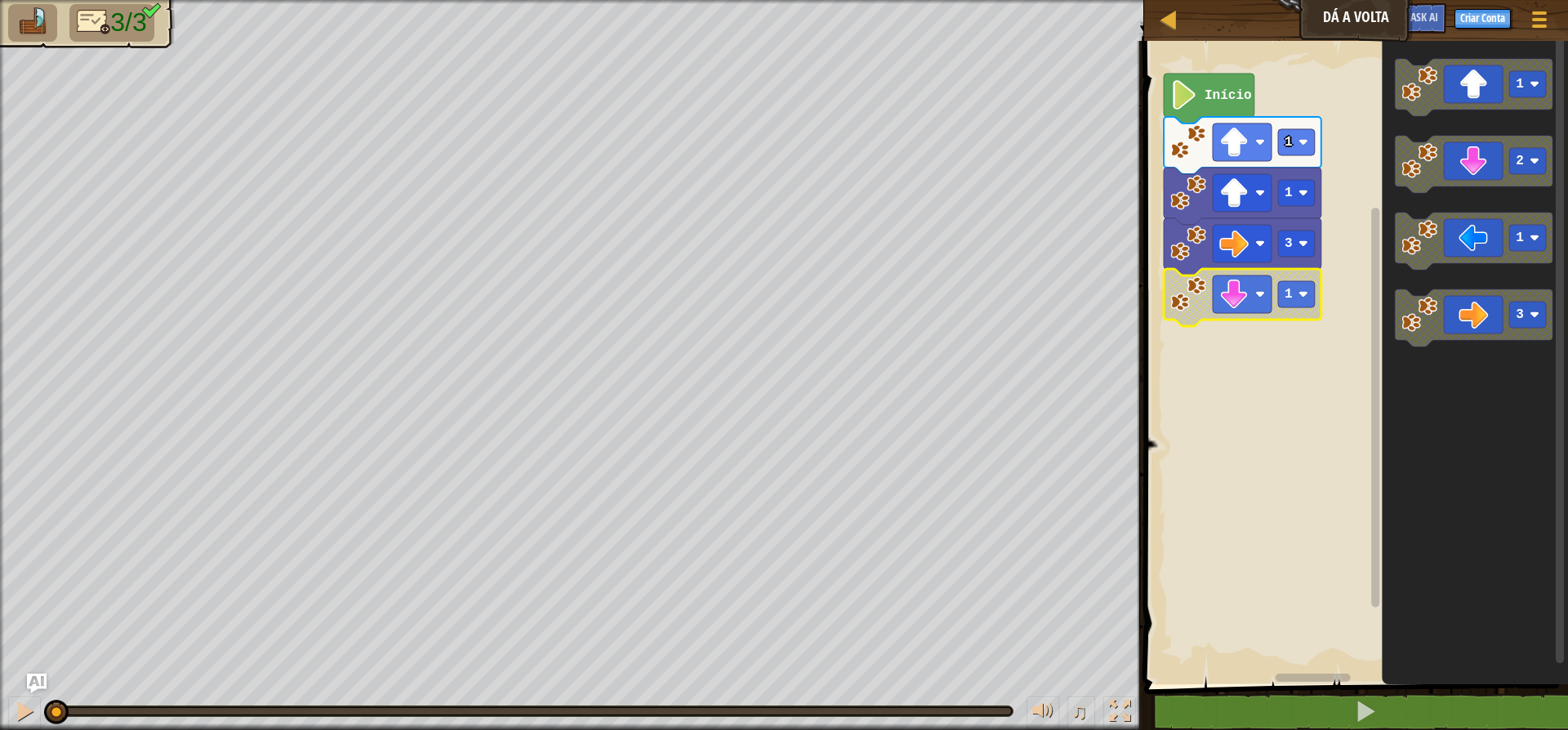
drag, startPoint x: 995, startPoint y: 709, endPoint x: 0, endPoint y: 698, distance: 995.1
click at [0, 0] on html "Mapa Dá a Volta Menu do Jogo Criar Conta Ask AI 1 ההההההההההההההההההההההההההההה…" at bounding box center [784, 0] width 1568 height 0
drag, startPoint x: 14, startPoint y: 705, endPoint x: 5, endPoint y: 710, distance: 10.3
click at [7, 709] on div "♫" at bounding box center [572, 707] width 1144 height 49
click at [29, 711] on div at bounding box center [25, 711] width 21 height 21
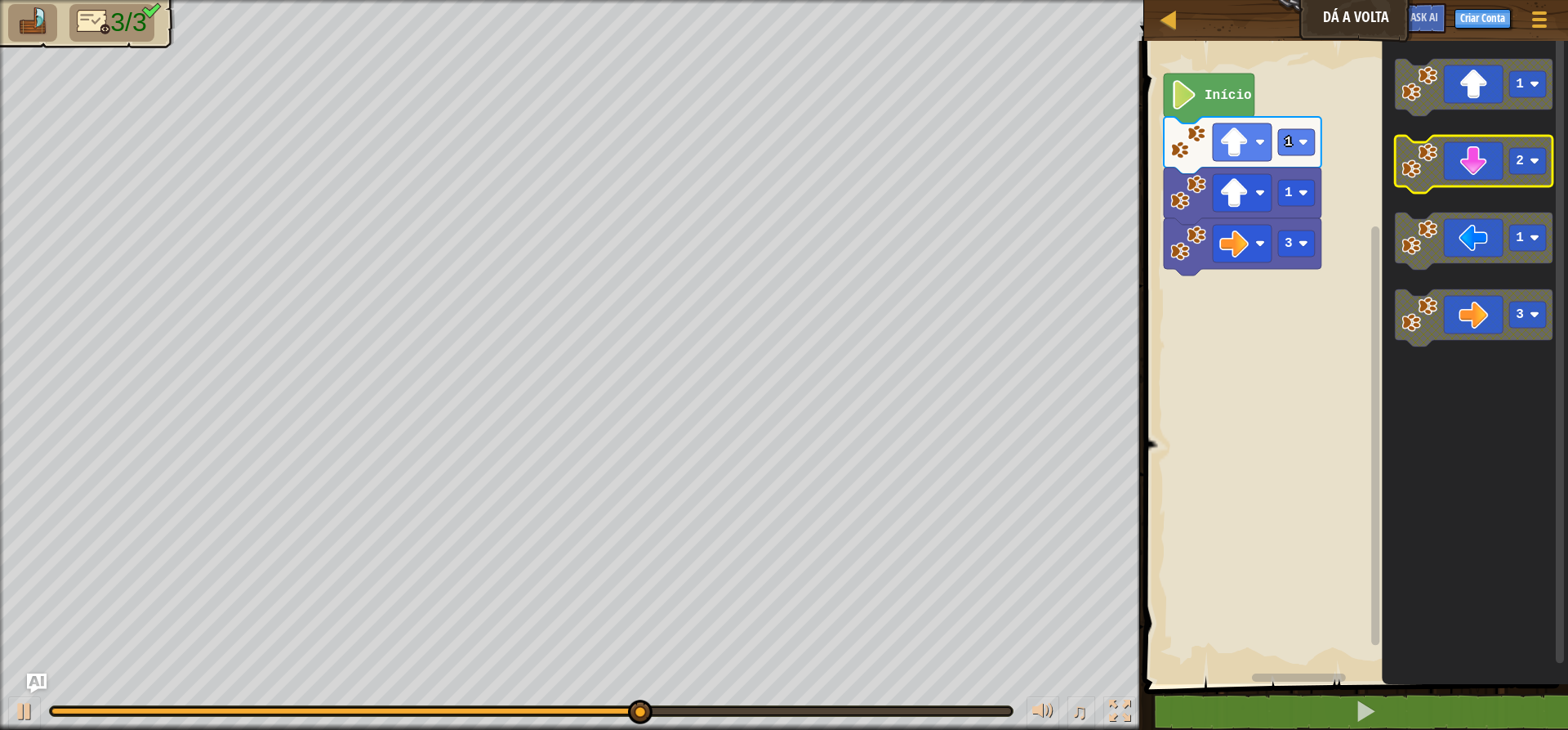
click at [1258, 153] on icon "Espaço de trabalho do Blockly" at bounding box center [1473, 164] width 158 height 57
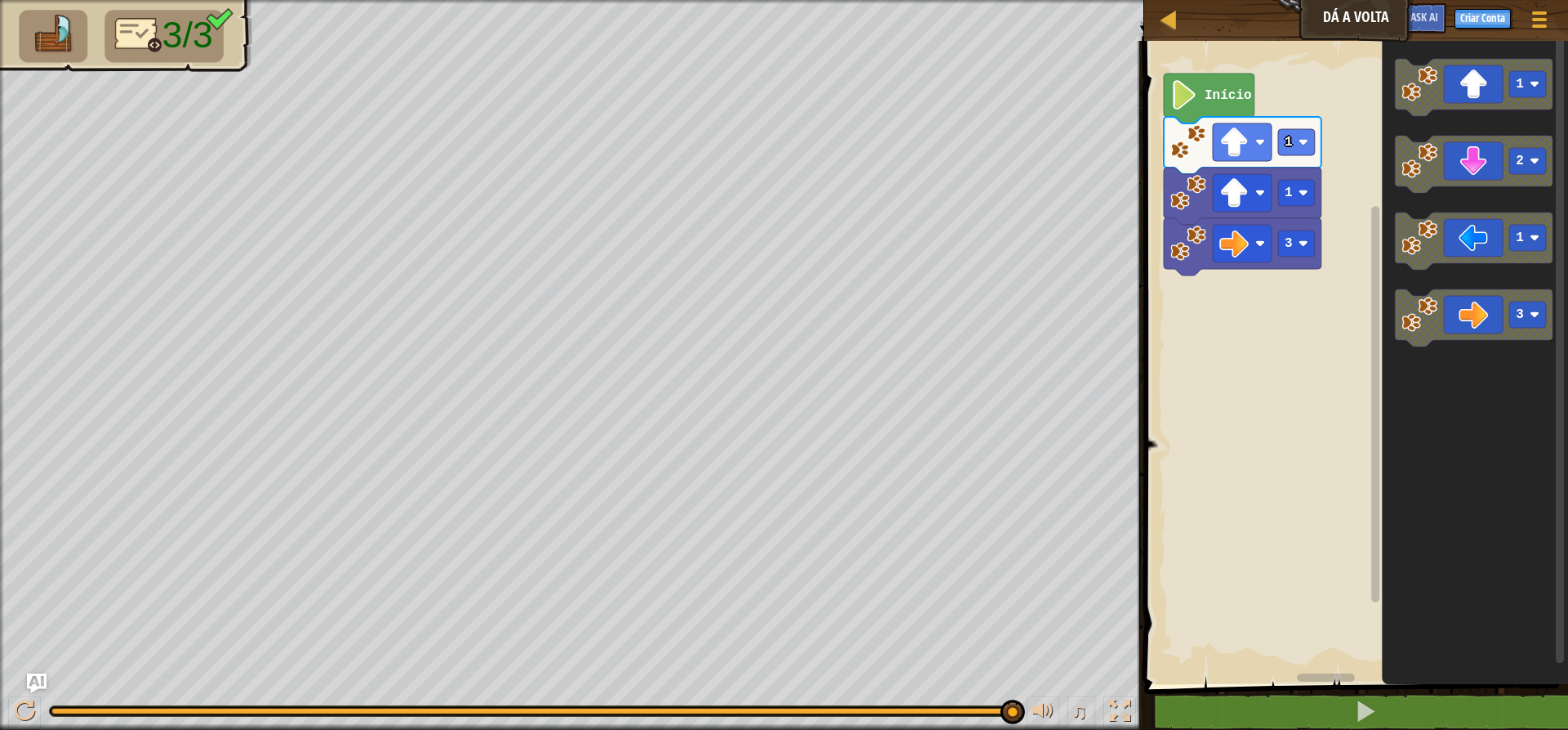
drag, startPoint x: 975, startPoint y: 717, endPoint x: 90, endPoint y: 768, distance: 886.5
click at [90, 0] on html "Mapa Dá a Volta Menu do Jogo Criar Conta Ask AI 1 ההההההההההההההההההההההההההההה…" at bounding box center [784, 0] width 1568 height 0
drag, startPoint x: 1005, startPoint y: 714, endPoint x: 678, endPoint y: 768, distance: 331.4
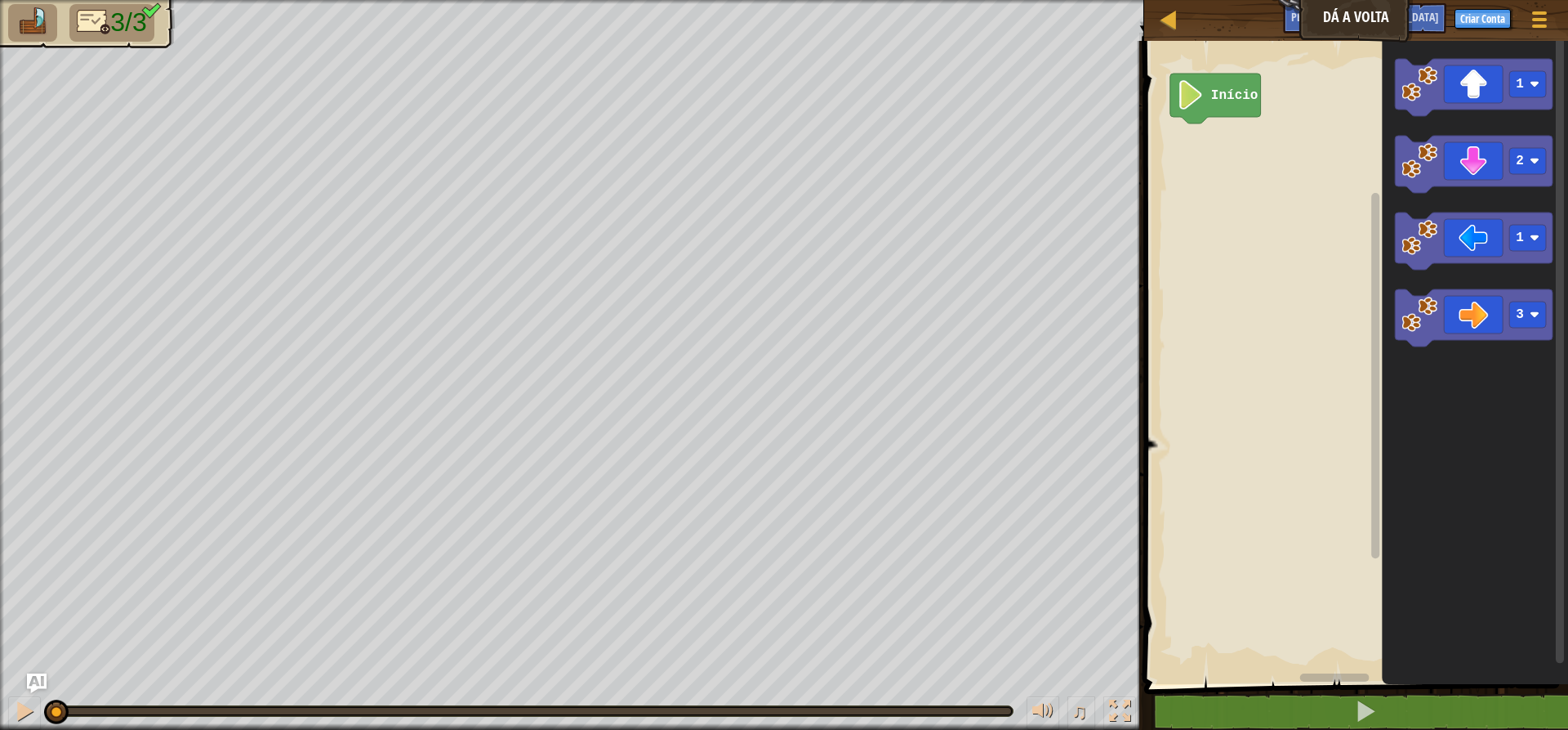
drag, startPoint x: 1017, startPoint y: 718, endPoint x: 3, endPoint y: 681, distance: 1014.7
click at [0, 701] on div "♫" at bounding box center [572, 707] width 1144 height 49
click at [24, 705] on div at bounding box center [25, 711] width 21 height 21
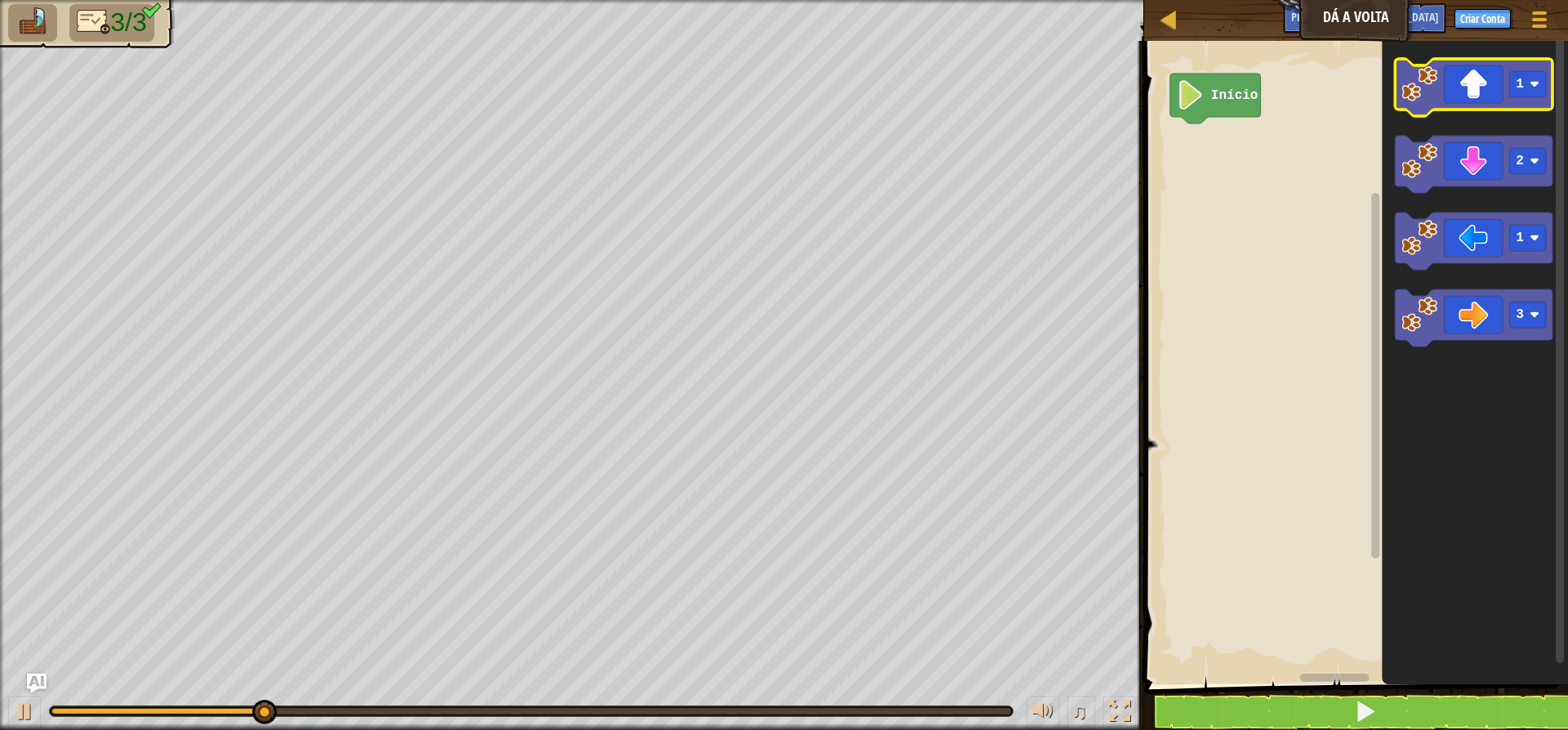
click at [1258, 89] on icon "Espaço de trabalho do Blockly" at bounding box center [1473, 87] width 158 height 57
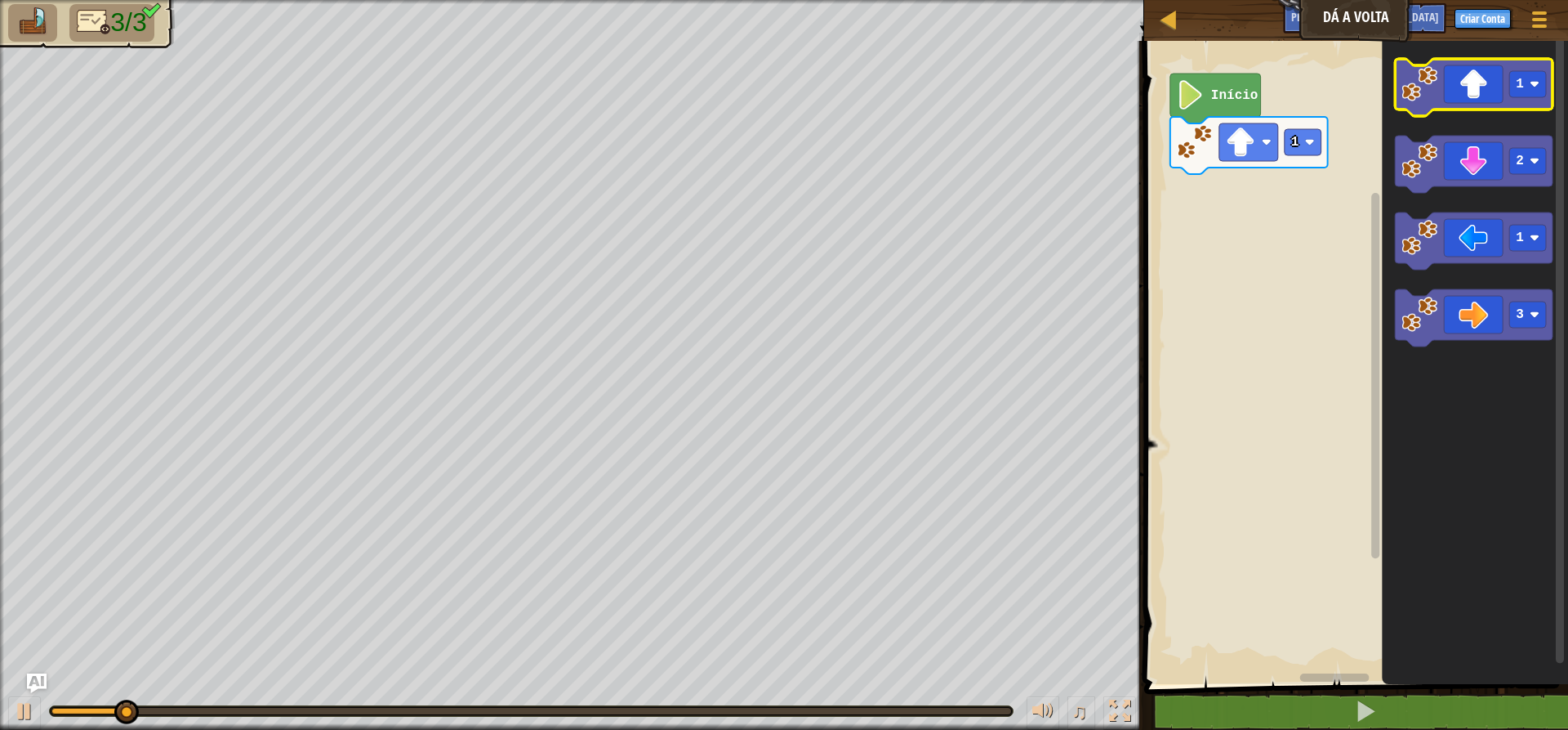
click at [1258, 104] on icon "Espaço de trabalho do Blockly" at bounding box center [1473, 87] width 158 height 57
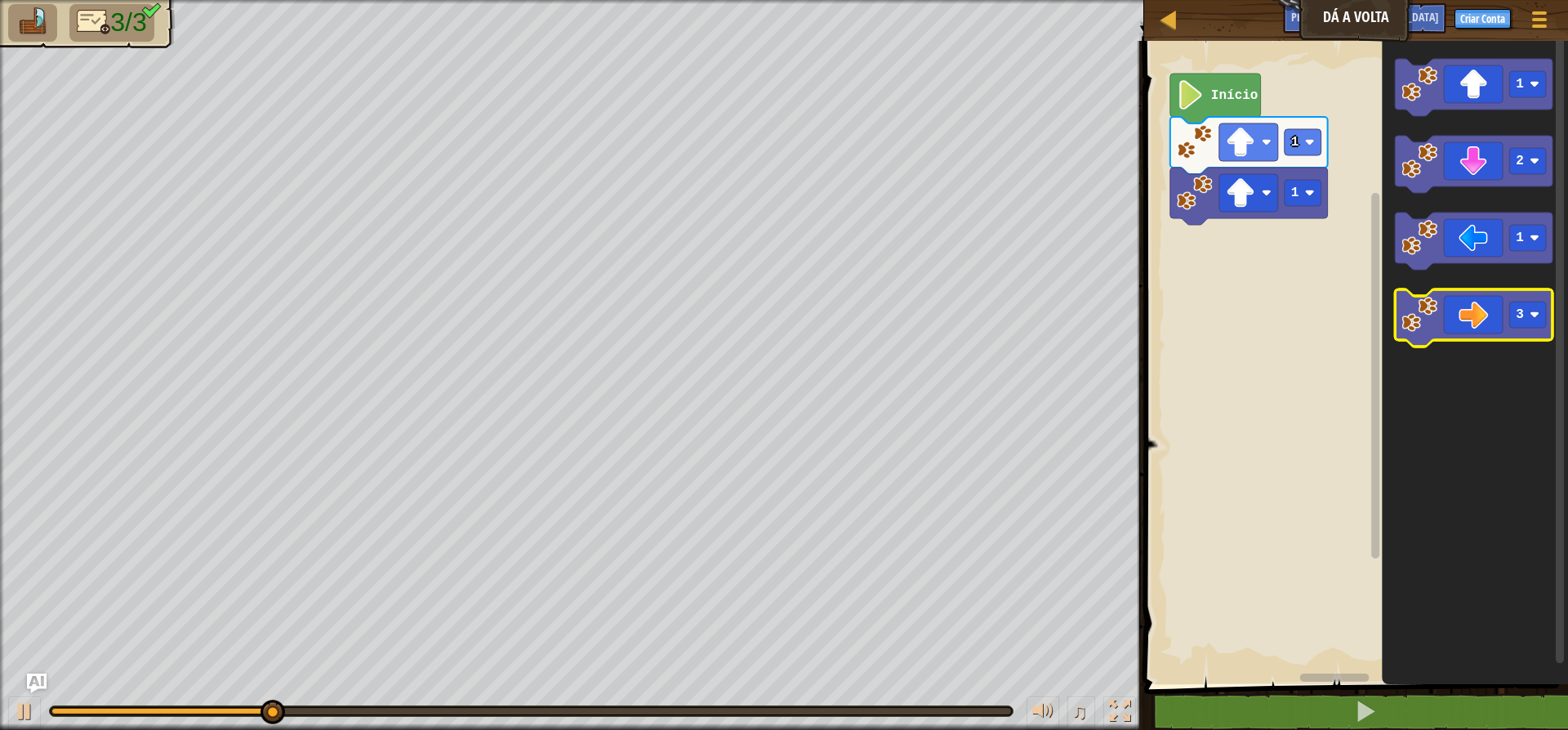
click at [1258, 301] on icon "Espaço de trabalho do Blockly" at bounding box center [1473, 318] width 158 height 57
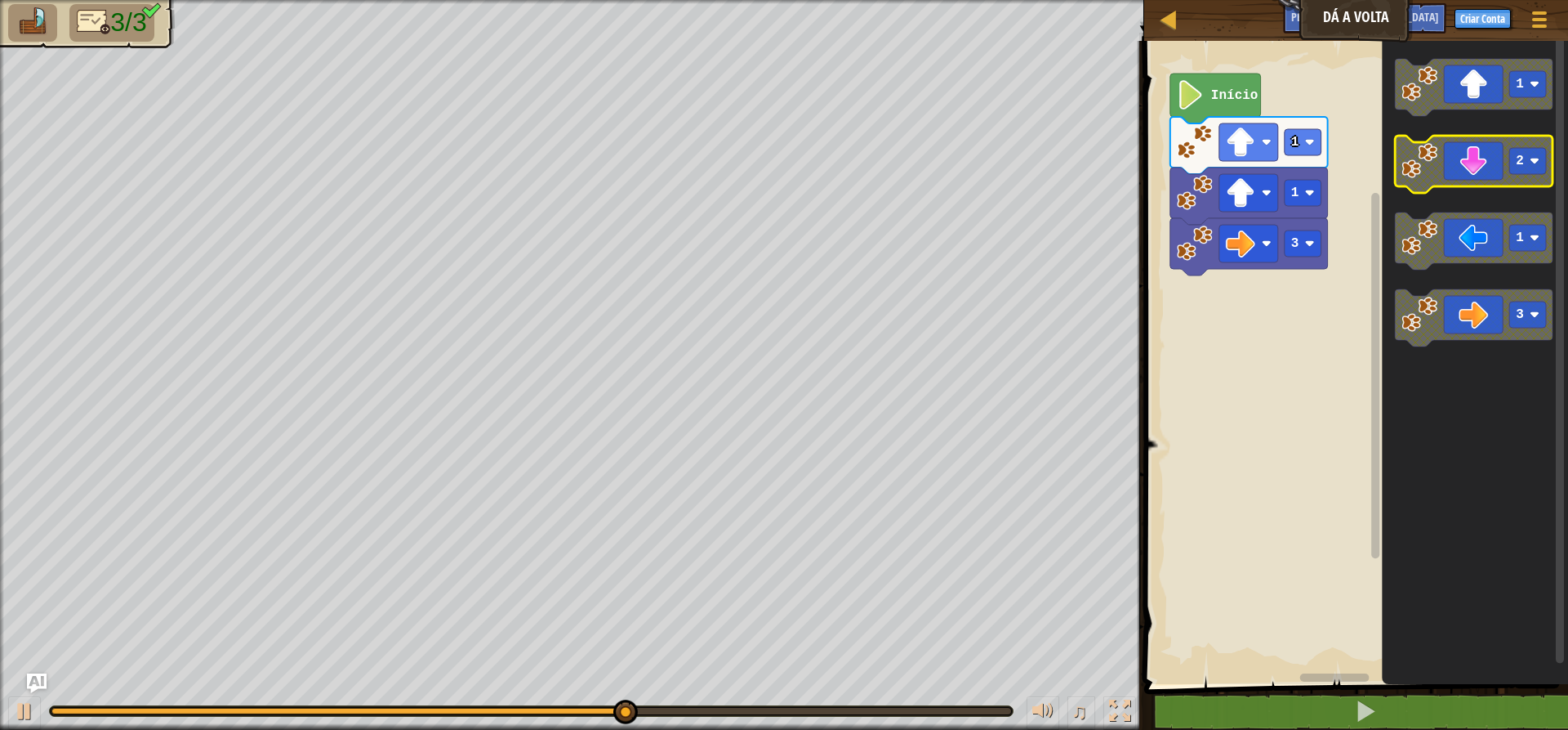
click at [1258, 172] on icon "Espaço de trabalho do Blockly" at bounding box center [1473, 164] width 158 height 57
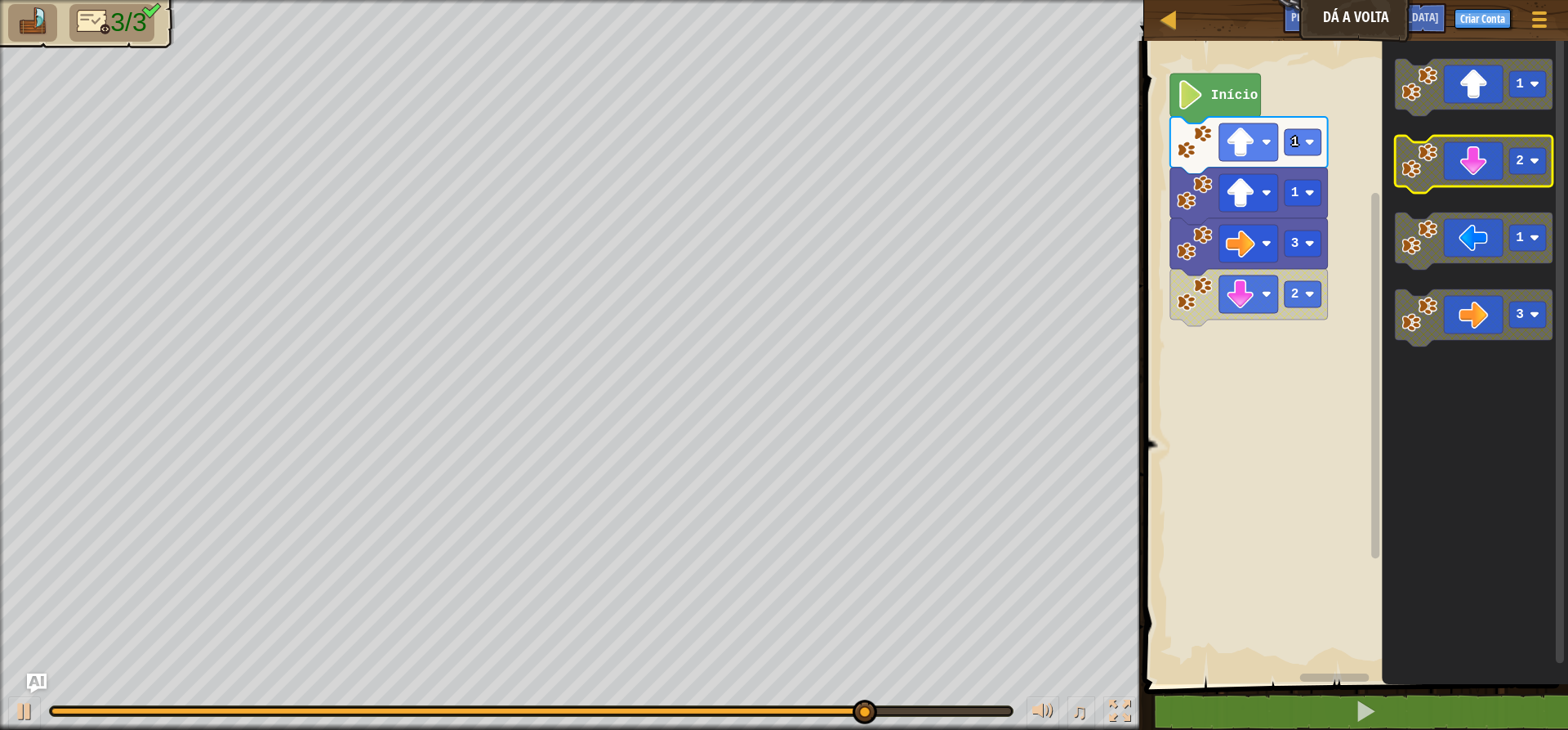
click at [1258, 183] on icon "Espaço de trabalho do Blockly" at bounding box center [1473, 164] width 158 height 57
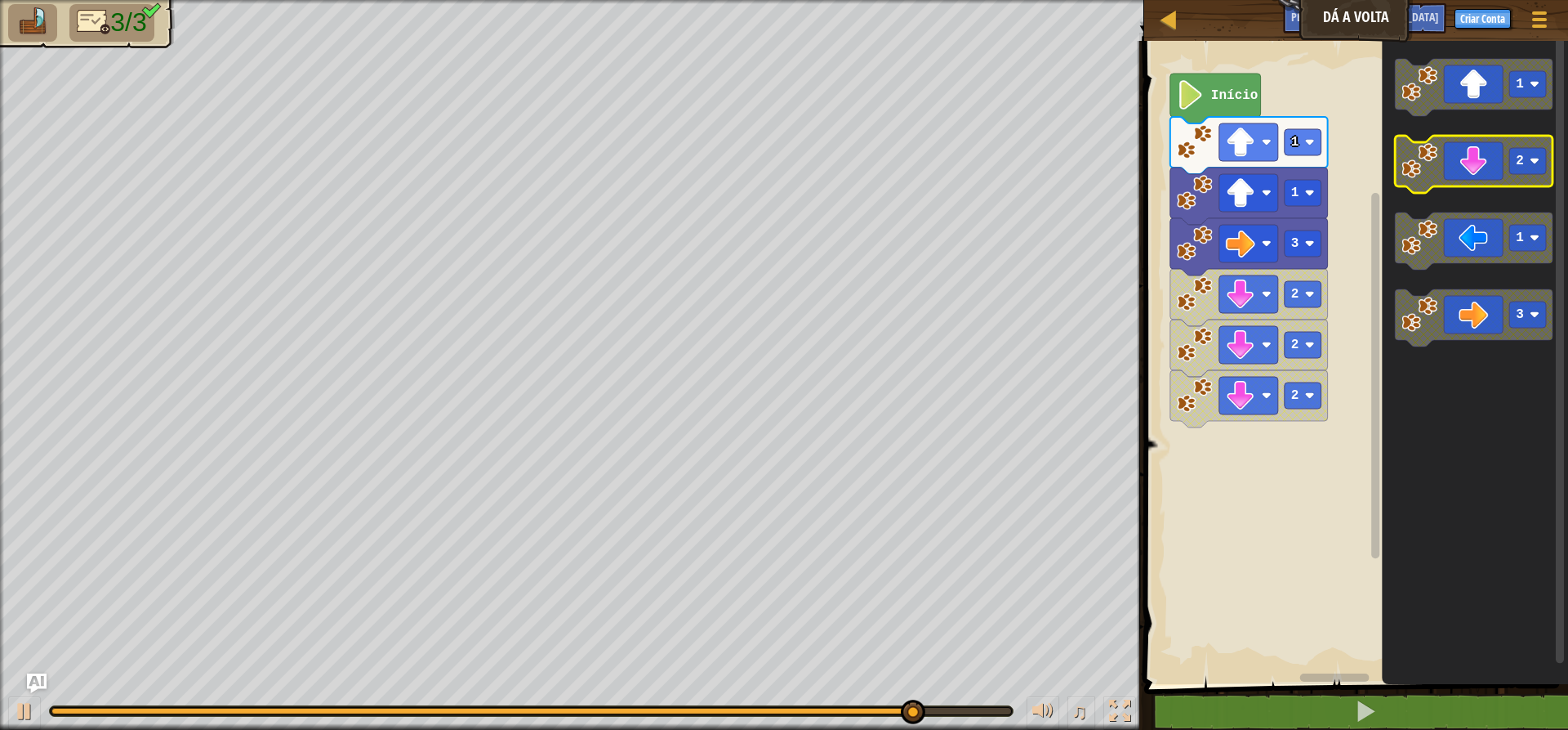
click at [1258, 183] on icon "Espaço de trabalho do Blockly" at bounding box center [1473, 164] width 158 height 57
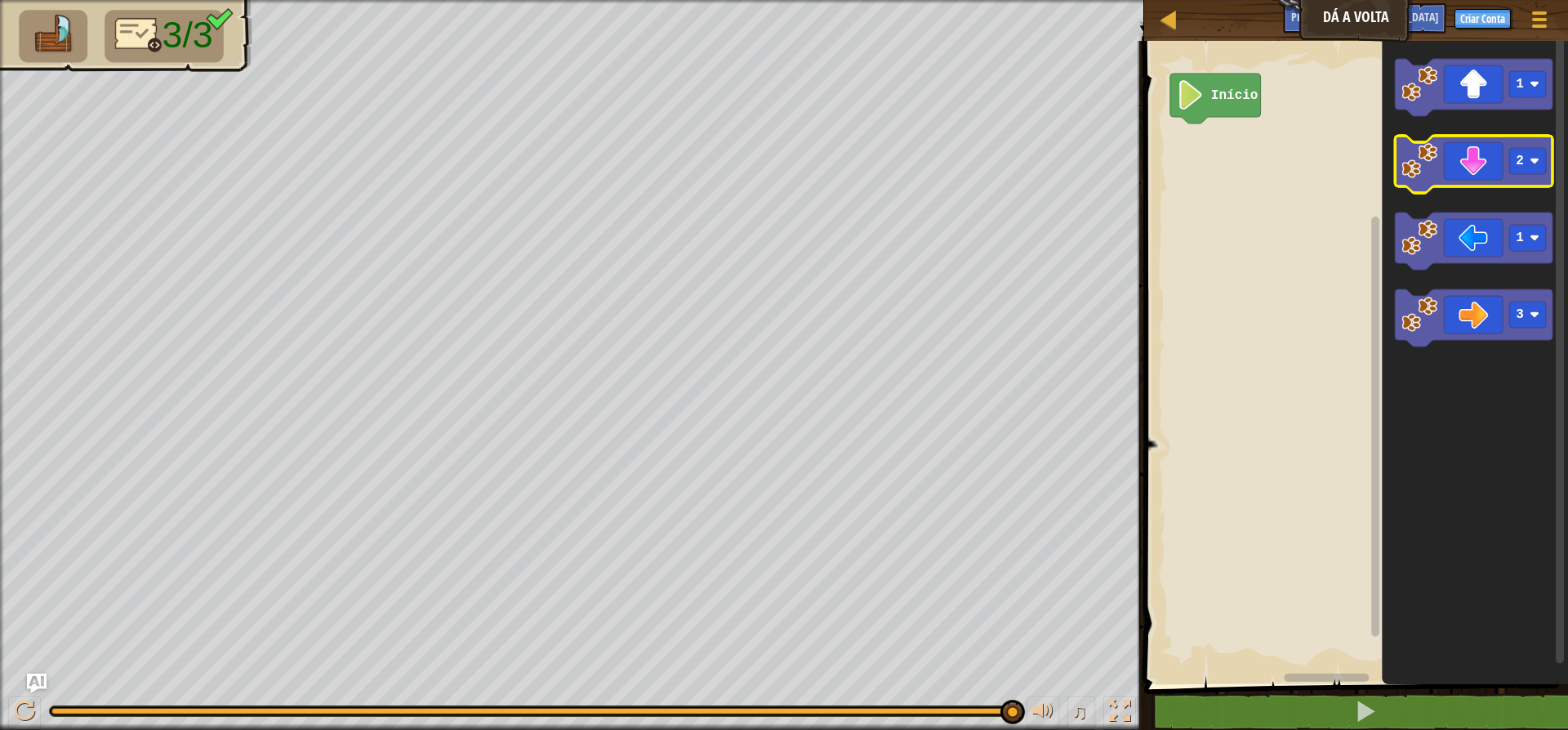
click at [1258, 145] on icon "Espaço de trabalho do Blockly" at bounding box center [1473, 164] width 158 height 57
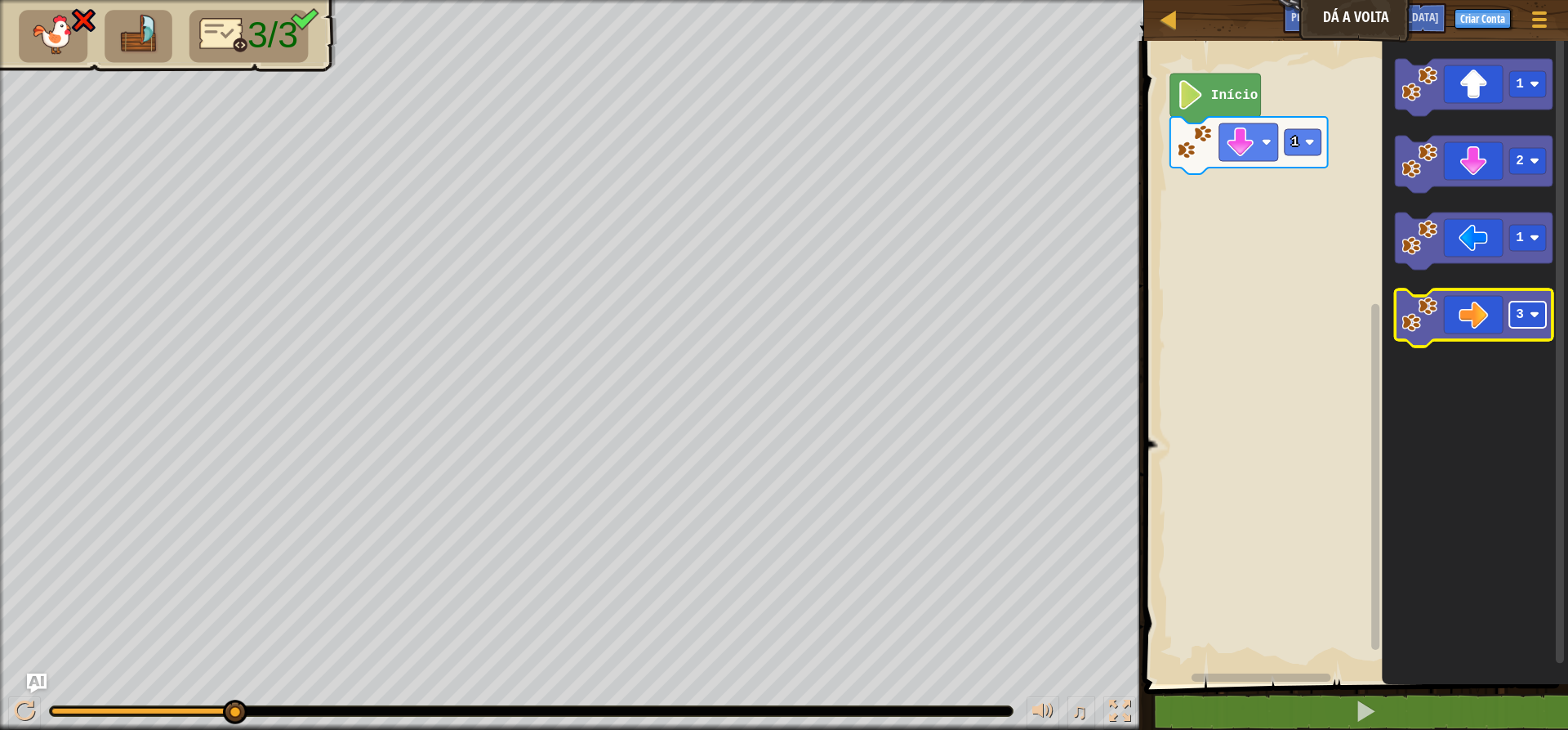
click at [1258, 326] on rect "Espaço de trabalho do Blockly" at bounding box center [1527, 315] width 37 height 26
drag, startPoint x: 194, startPoint y: 701, endPoint x: 242, endPoint y: 734, distance: 58.2
click at [242, 0] on html "Mapa Dá a Volta Menu do Jogo Criar Conta Pergunte à [GEOGRAPHIC_DATA] 1 ???????…" at bounding box center [784, 0] width 1568 height 0
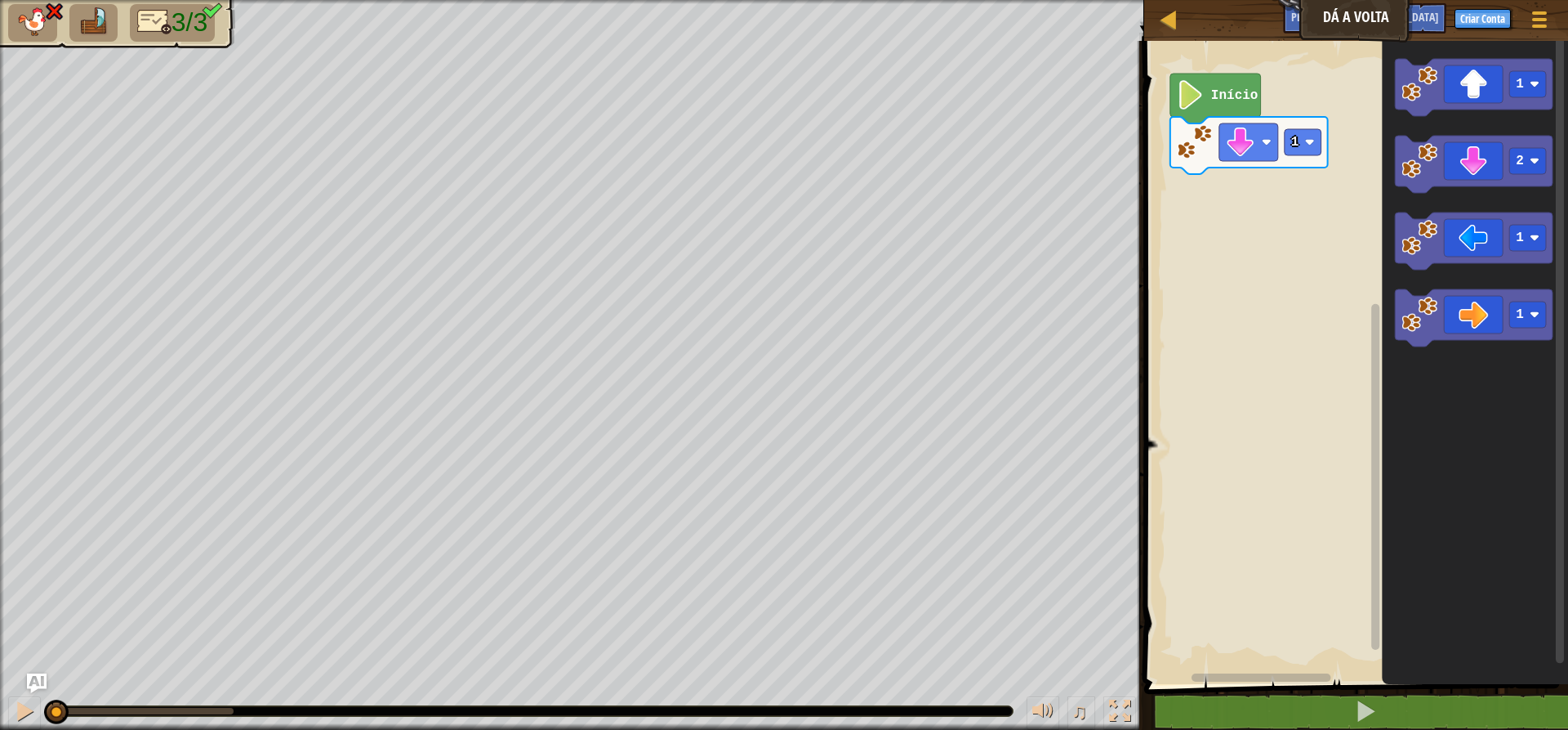
drag, startPoint x: 235, startPoint y: 712, endPoint x: 42, endPoint y: 674, distance: 196.7
click at [46, 675] on div "Mapa Dá a Volta Menu do Jogo Criar Conta Pergunte à [GEOGRAPHIC_DATA] 1 ???????…" at bounding box center [784, 365] width 1568 height 730
click at [17, 713] on div at bounding box center [25, 711] width 21 height 21
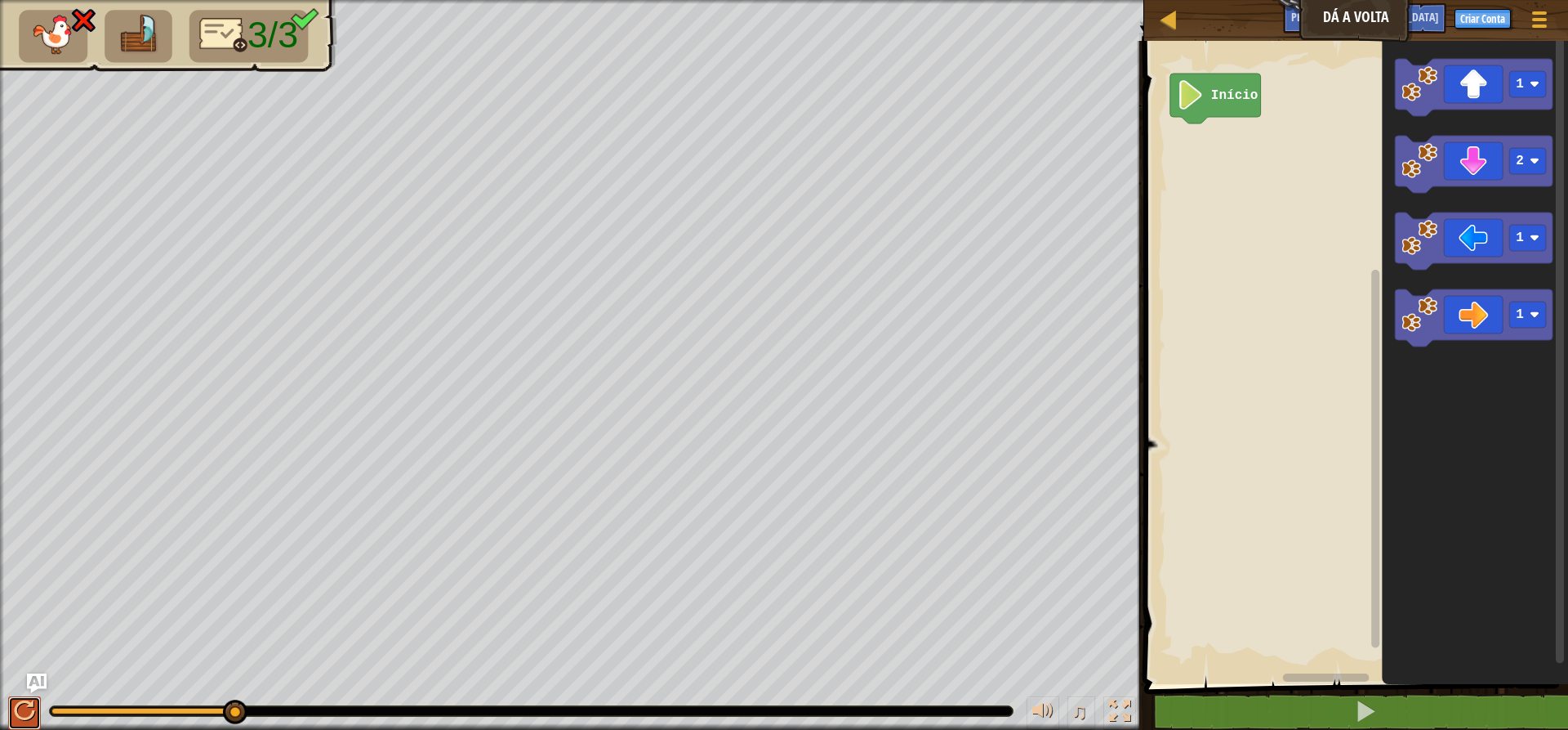
drag, startPoint x: 9, startPoint y: 711, endPoint x: 45, endPoint y: 700, distance: 37.6
click at [14, 710] on button at bounding box center [25, 713] width 33 height 34
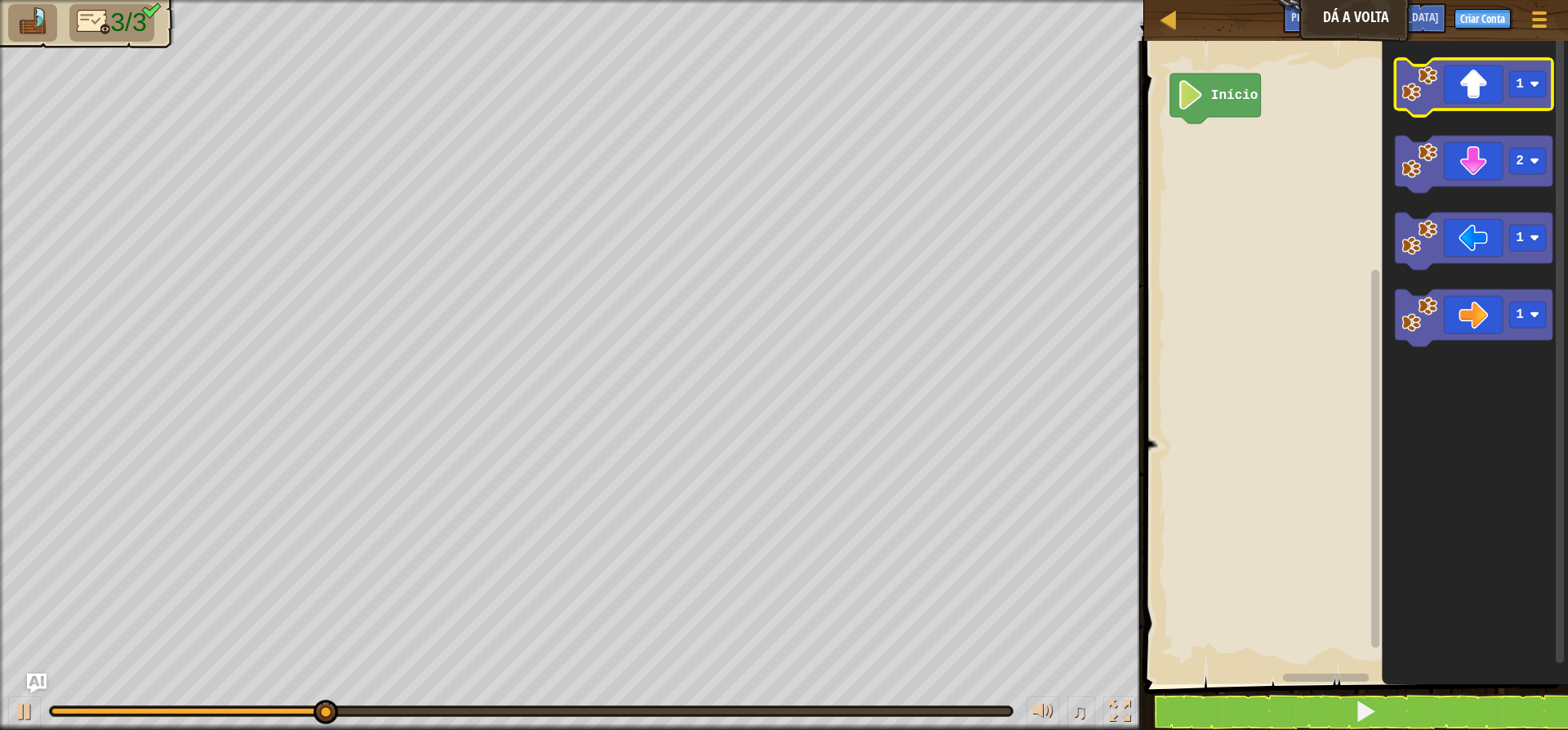
click at [1258, 93] on icon "Espaço de trabalho do Blockly" at bounding box center [1473, 87] width 158 height 57
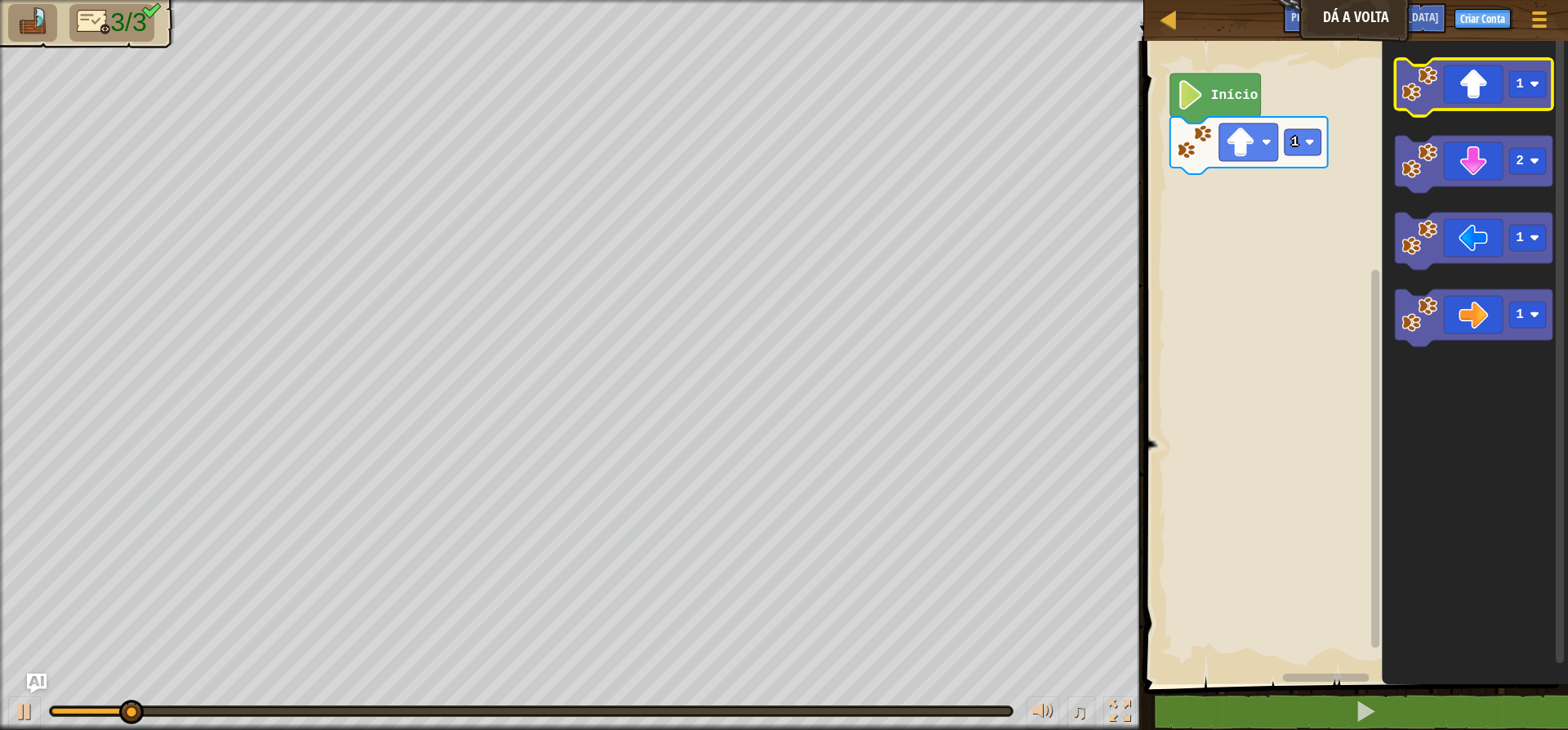
click at [1258, 93] on icon "Espaço de trabalho do Blockly" at bounding box center [1473, 87] width 158 height 57
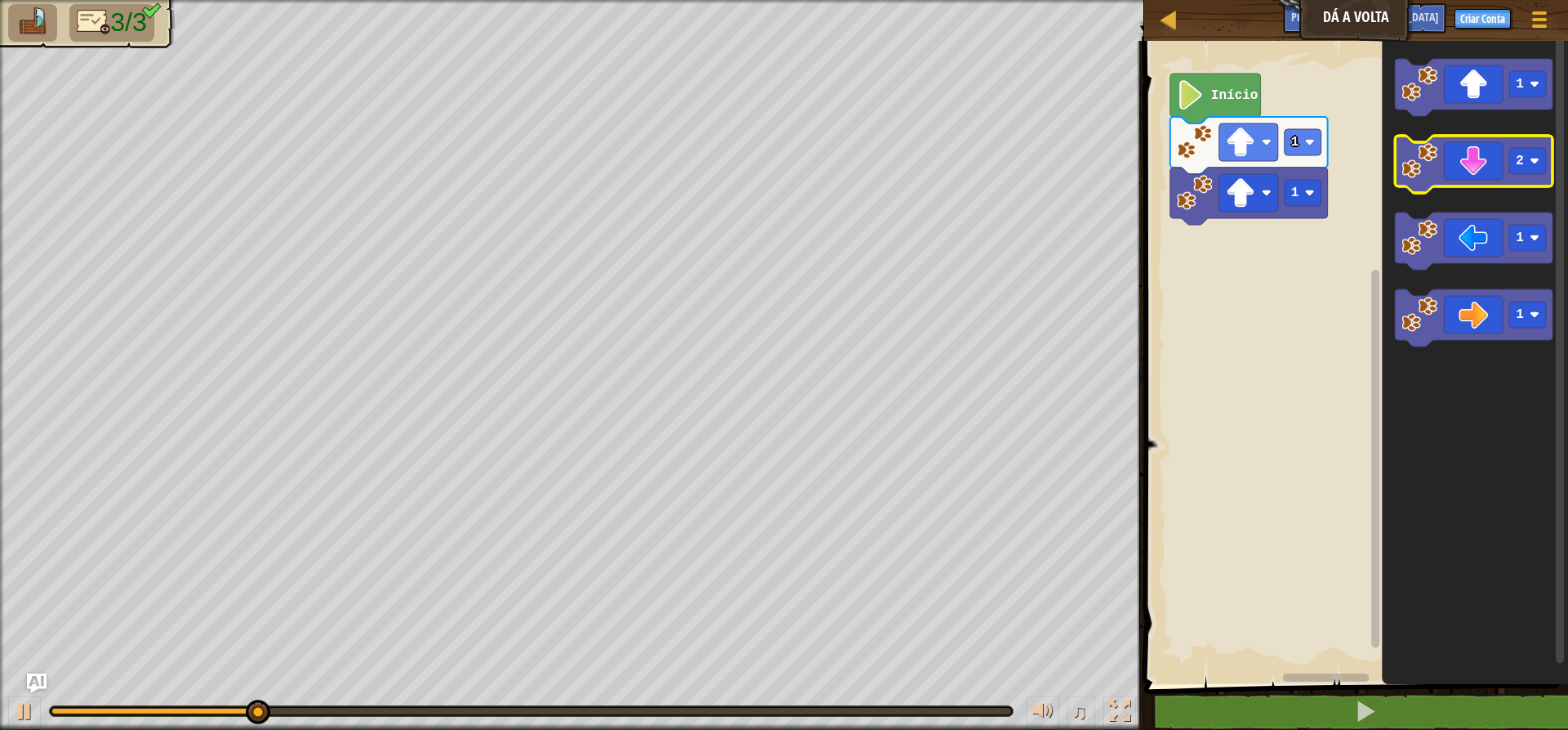
click at [1258, 172] on icon "Espaço de trabalho do Blockly" at bounding box center [1473, 164] width 158 height 57
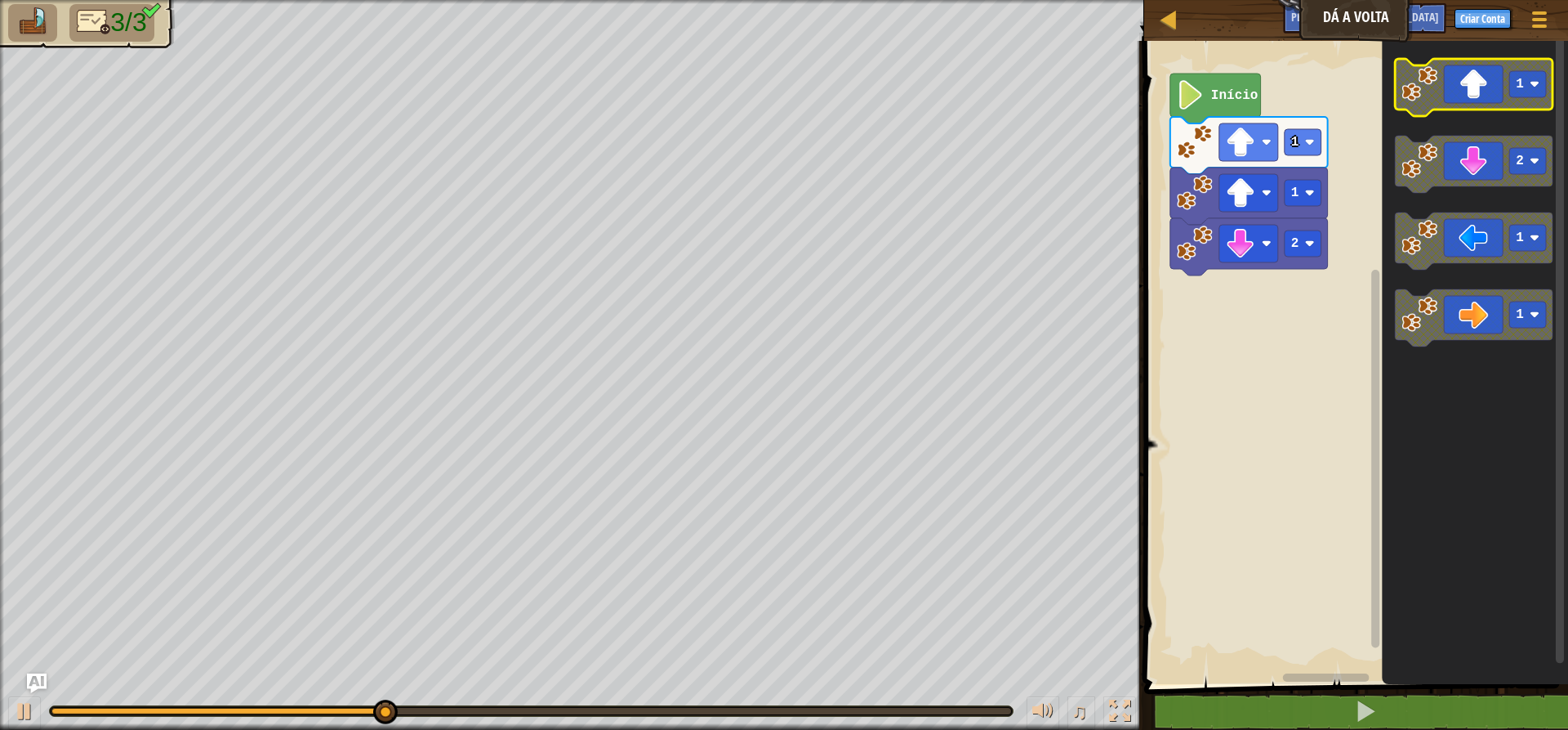
click at [1258, 100] on icon "Espaço de trabalho do Blockly" at bounding box center [1473, 87] width 158 height 57
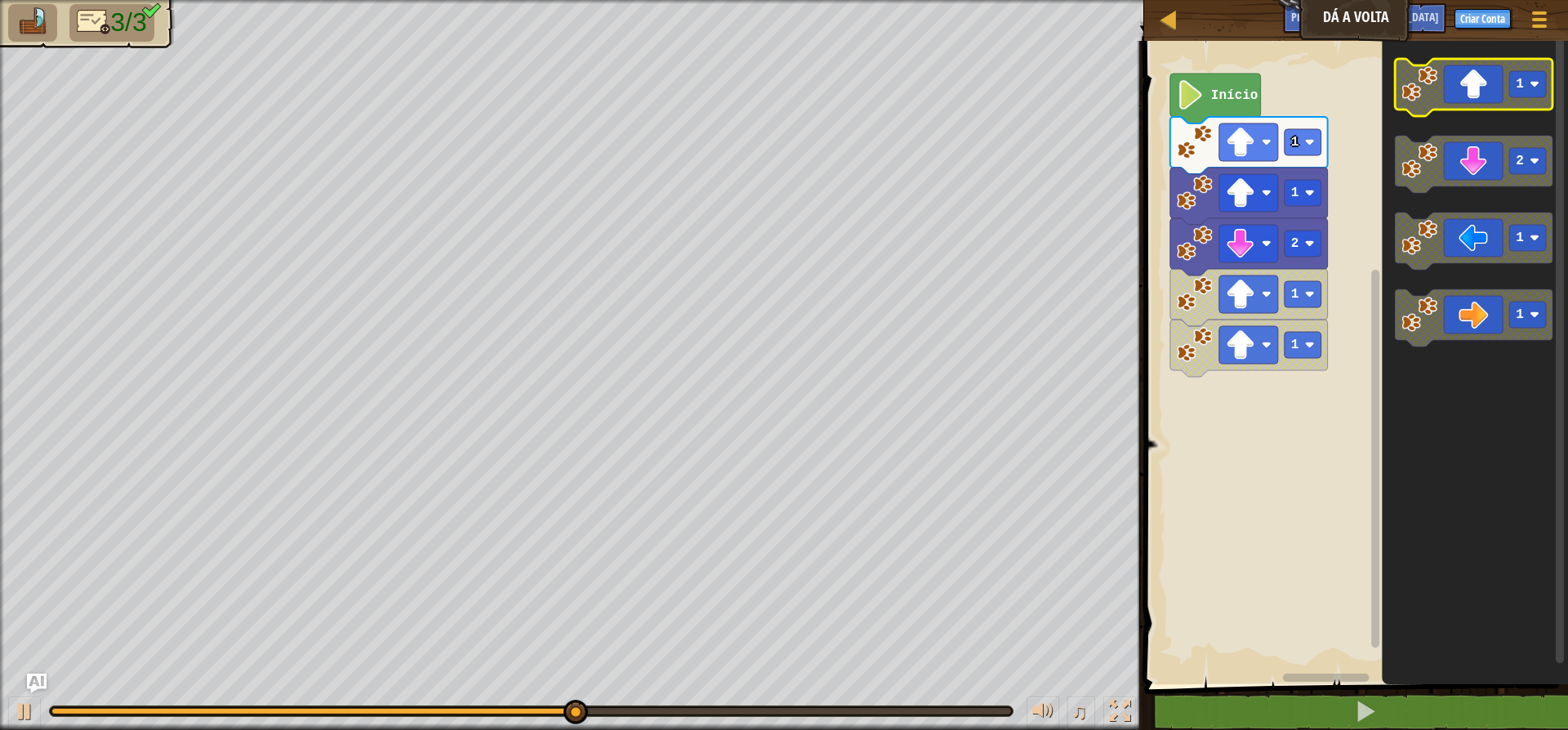
click at [1258, 100] on icon "Espaço de trabalho do Blockly" at bounding box center [1473, 87] width 158 height 57
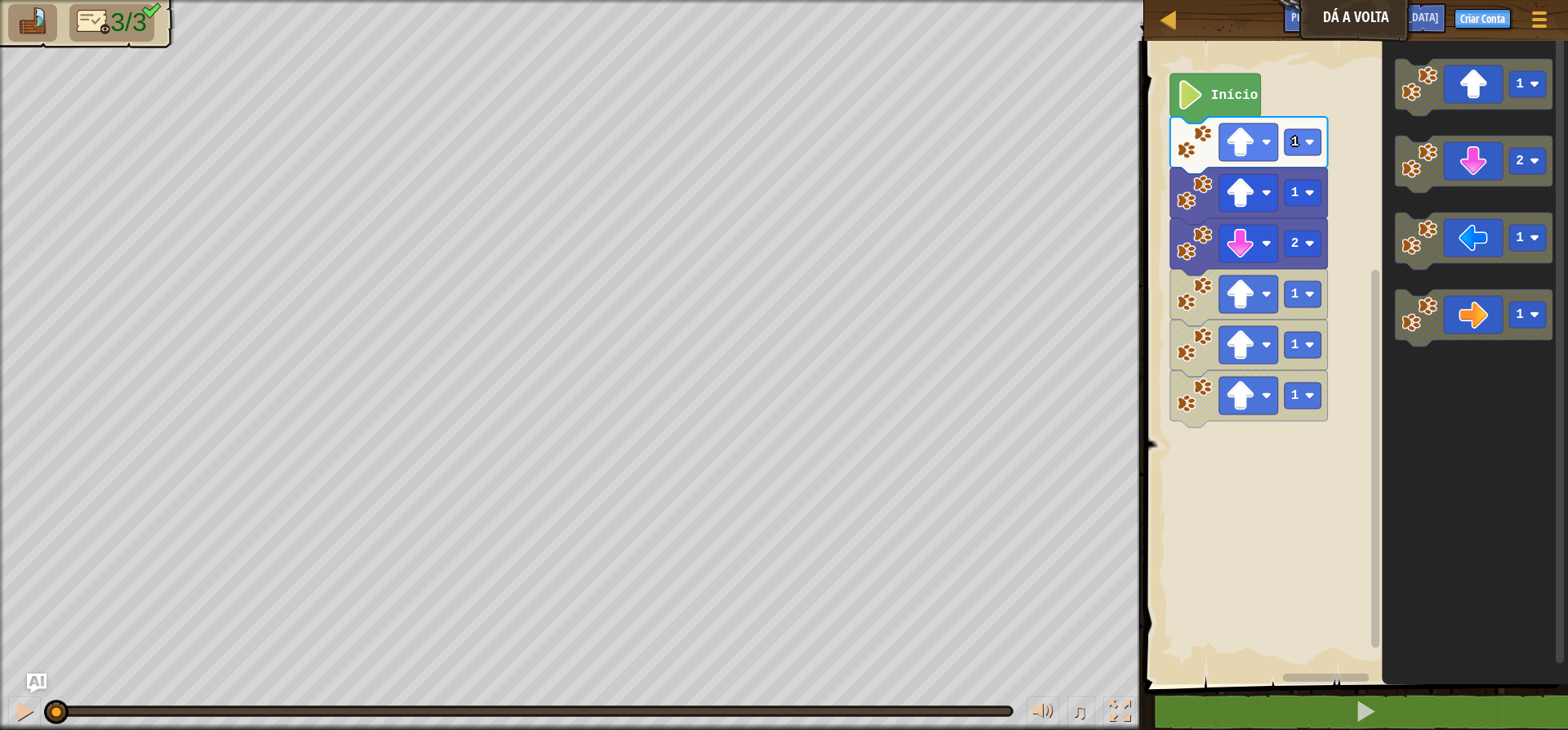
drag, startPoint x: 776, startPoint y: 702, endPoint x: 0, endPoint y: 674, distance: 776.5
click at [0, 674] on div "3/3 ♫ Pantera" at bounding box center [784, 365] width 1568 height 730
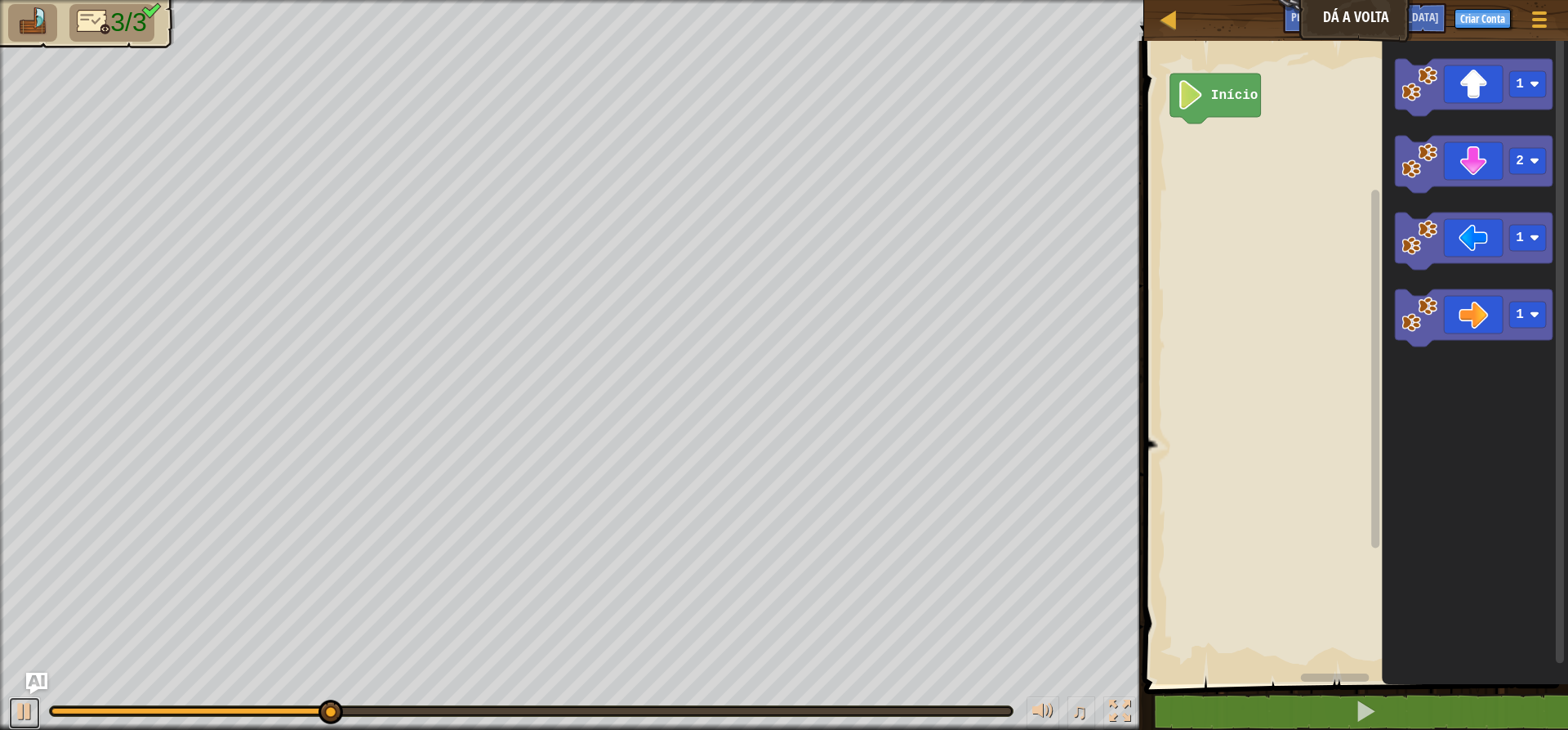
drag, startPoint x: 17, startPoint y: 706, endPoint x: 37, endPoint y: 677, distance: 35.2
click at [17, 702] on div at bounding box center [25, 711] width 21 height 21
drag, startPoint x: 337, startPoint y: 709, endPoint x: 25, endPoint y: 683, distance: 313.1
click at [43, 687] on div "Mapa Dá a Volta Menu do Jogo Criar Conta Pergunte à [GEOGRAPHIC_DATA] 1 ???????…" at bounding box center [784, 365] width 1568 height 730
drag, startPoint x: 15, startPoint y: 696, endPoint x: 39, endPoint y: 687, distance: 25.6
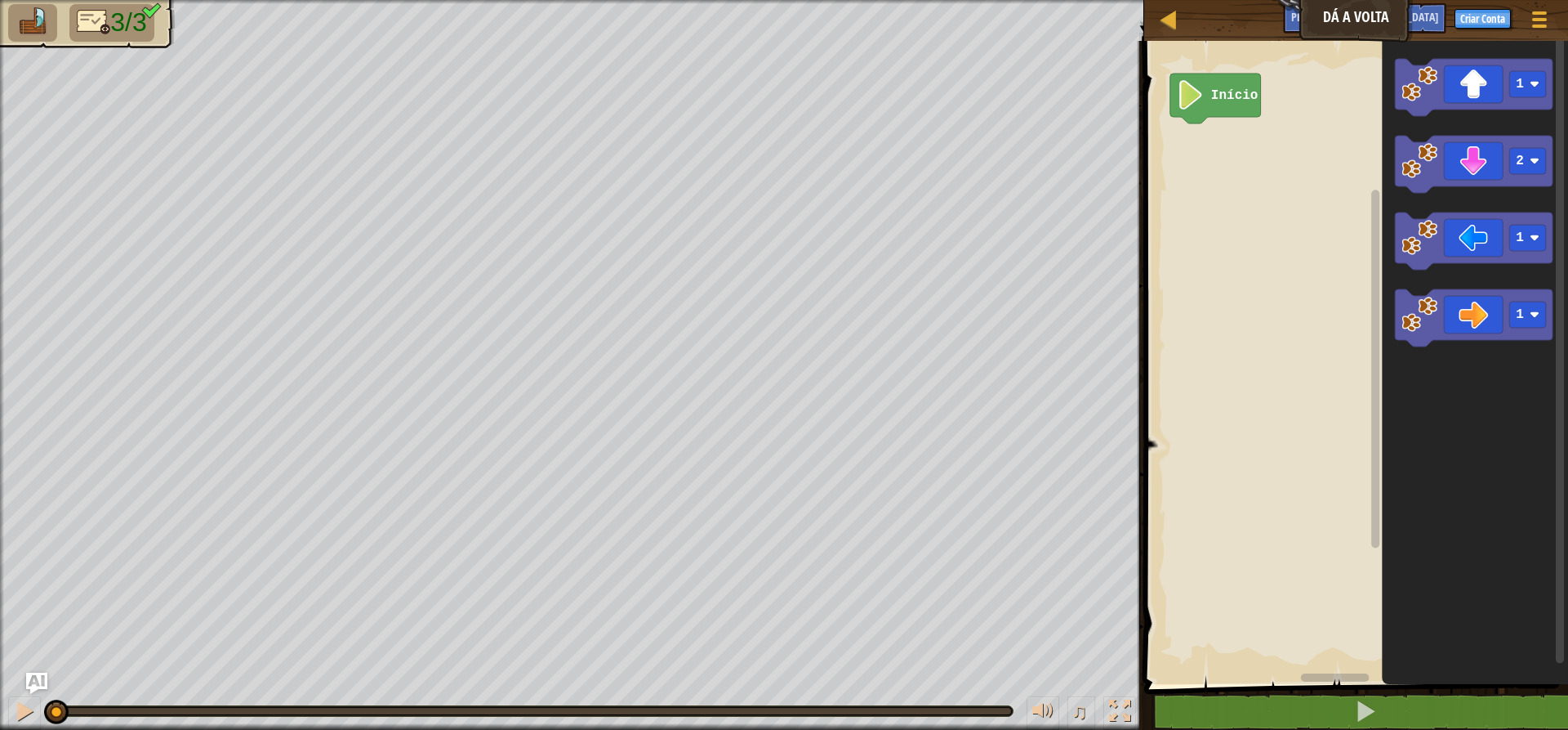
click at [15, 698] on div "♫" at bounding box center [572, 707] width 1144 height 49
click at [194, 661] on div "3/3 ♫ Pantera" at bounding box center [784, 365] width 1568 height 730
click at [19, 719] on div at bounding box center [25, 711] width 21 height 21
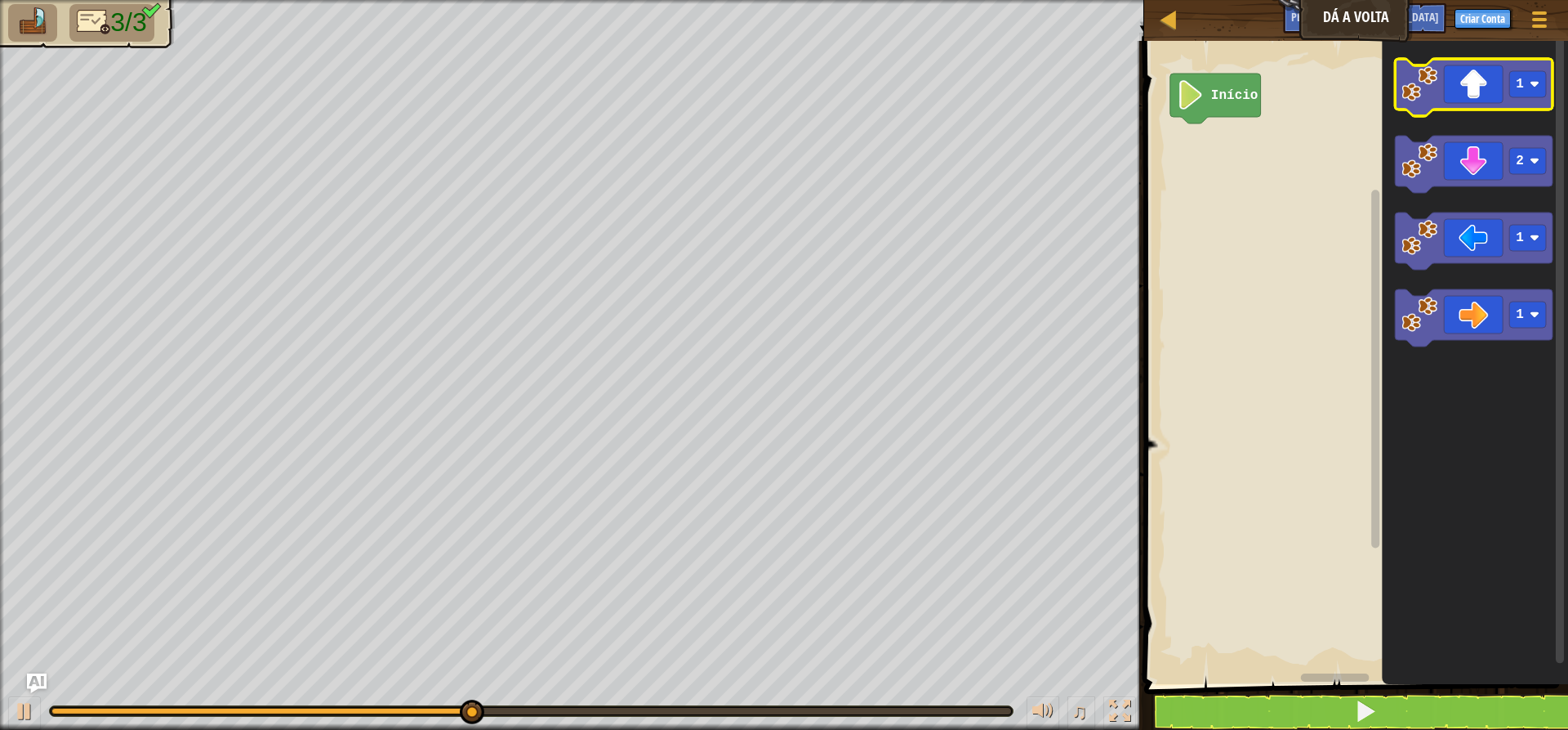
click at [1258, 97] on icon "Espaço de trabalho do Blockly" at bounding box center [1473, 87] width 158 height 57
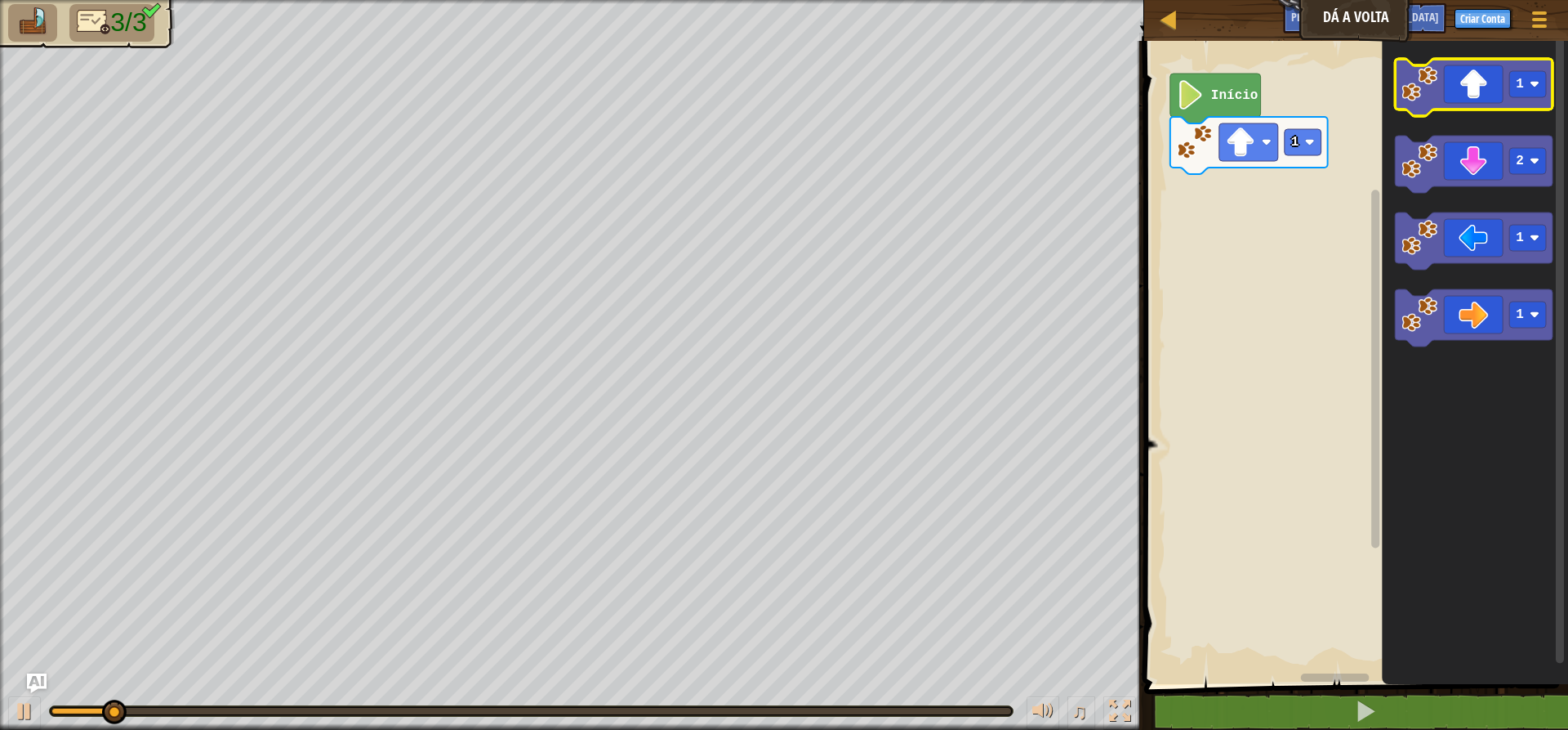
click at [1258, 97] on icon "Espaço de trabalho do Blockly" at bounding box center [1473, 87] width 158 height 57
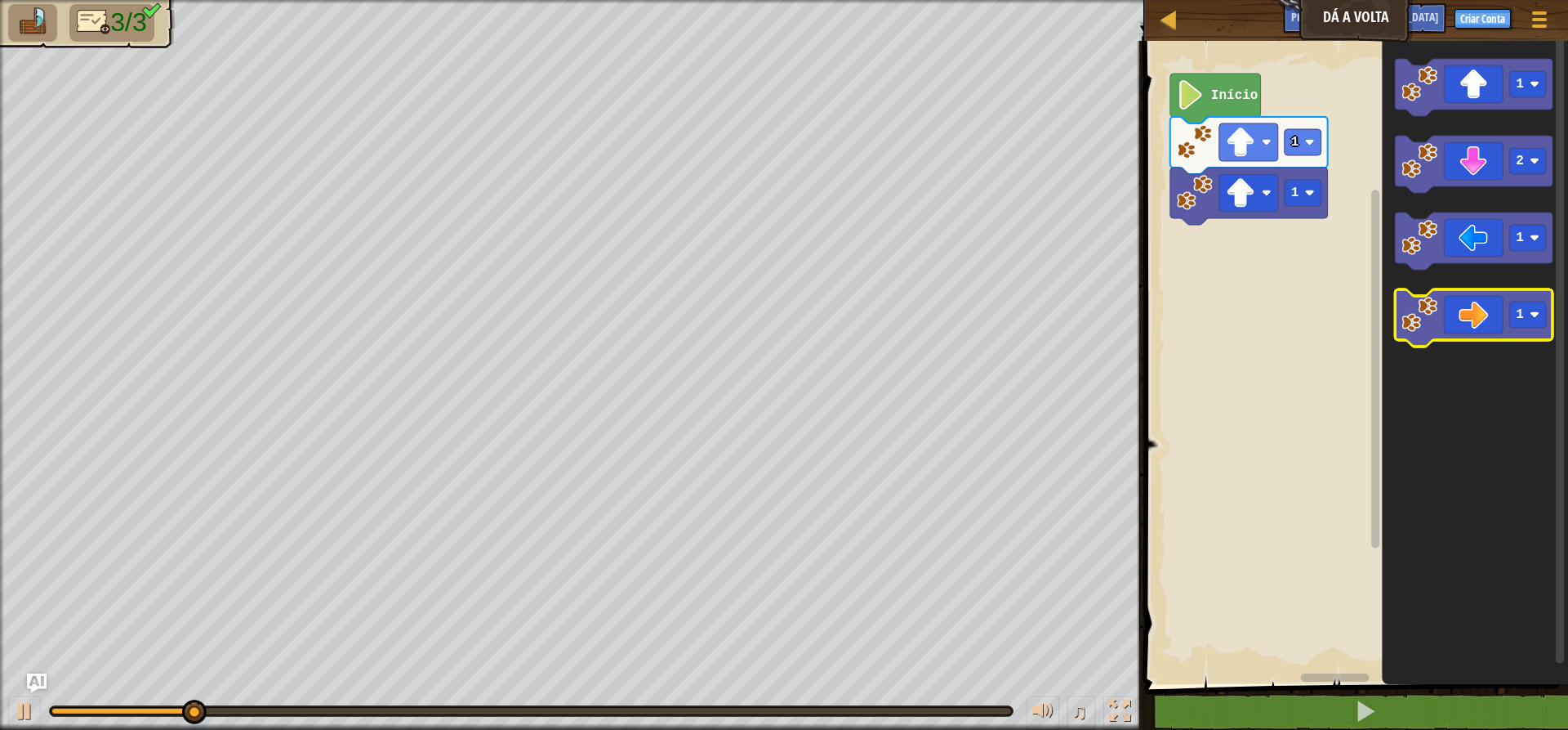
click at [1258, 325] on icon "Espaço de trabalho do Blockly" at bounding box center [1473, 318] width 158 height 57
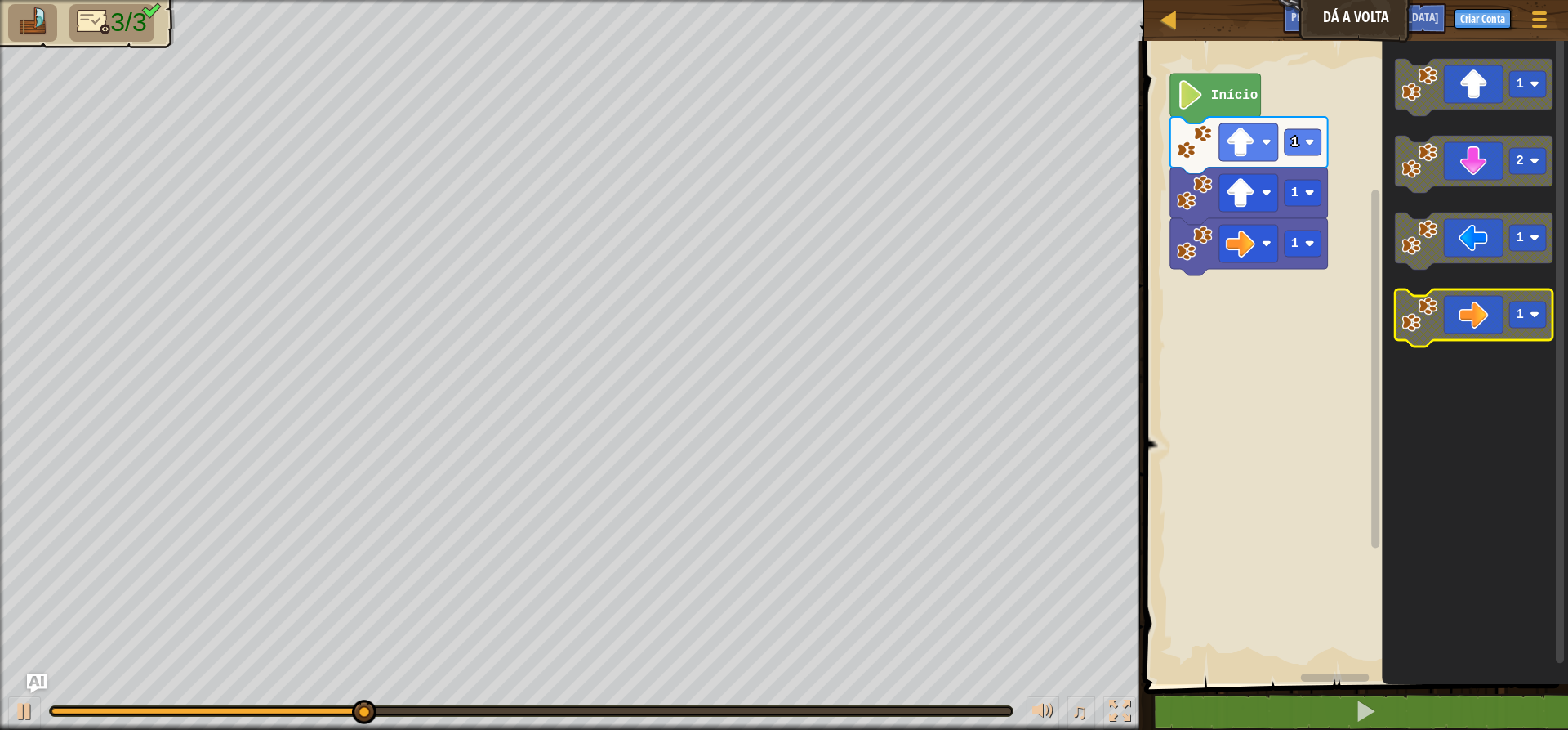
click at [1258, 322] on icon "Espaço de trabalho do Blockly" at bounding box center [1473, 318] width 158 height 57
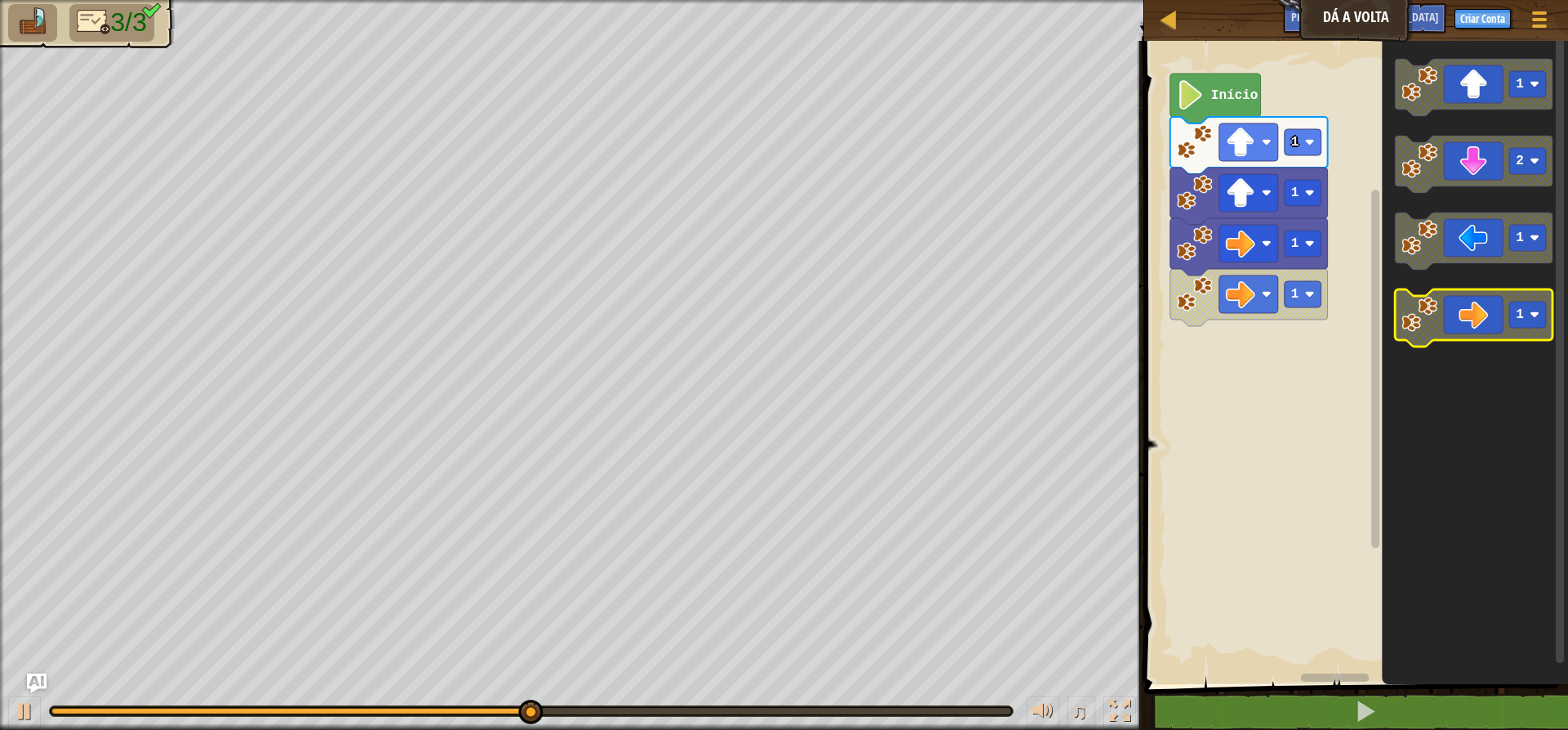
click at [1258, 325] on icon "Espaço de trabalho do Blockly" at bounding box center [1473, 318] width 158 height 57
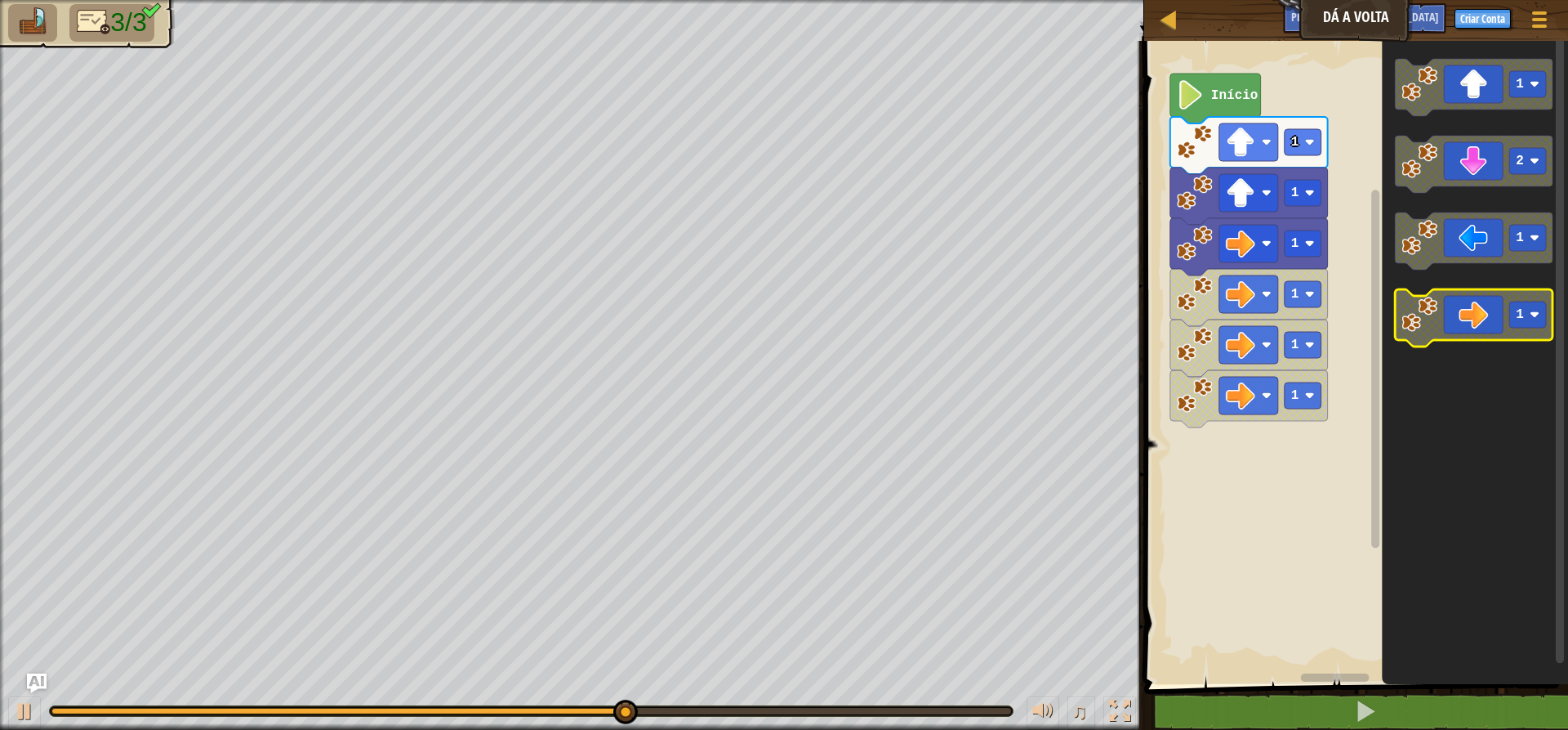
click at [1258, 325] on icon "Espaço de trabalho do Blockly" at bounding box center [1473, 318] width 158 height 57
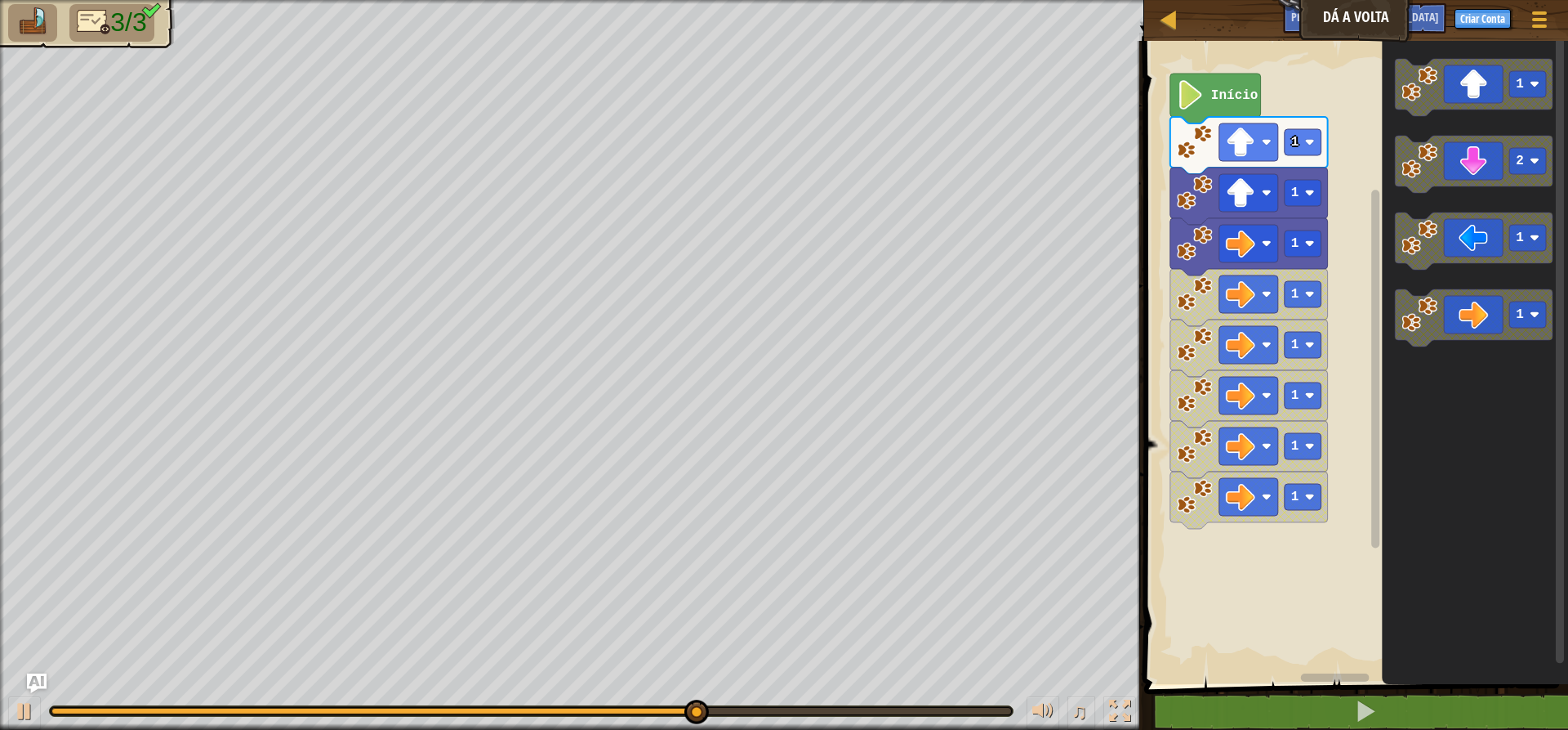
click at [1258, 459] on icon "Espaço de trabalho do Blockly" at bounding box center [1475, 358] width 186 height 652
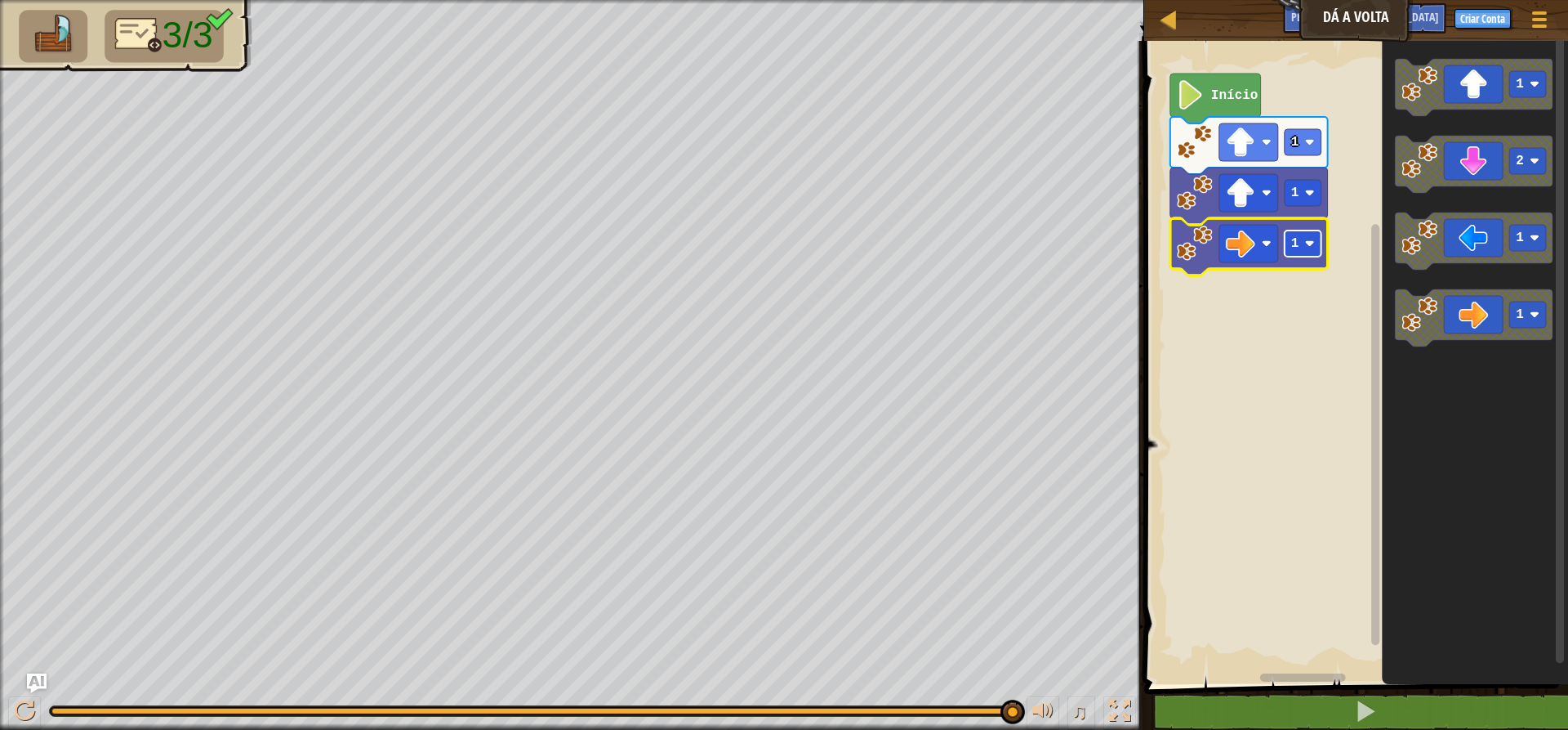
click at [1258, 244] on rect "Espaço de trabalho do Blockly" at bounding box center [1302, 244] width 37 height 26
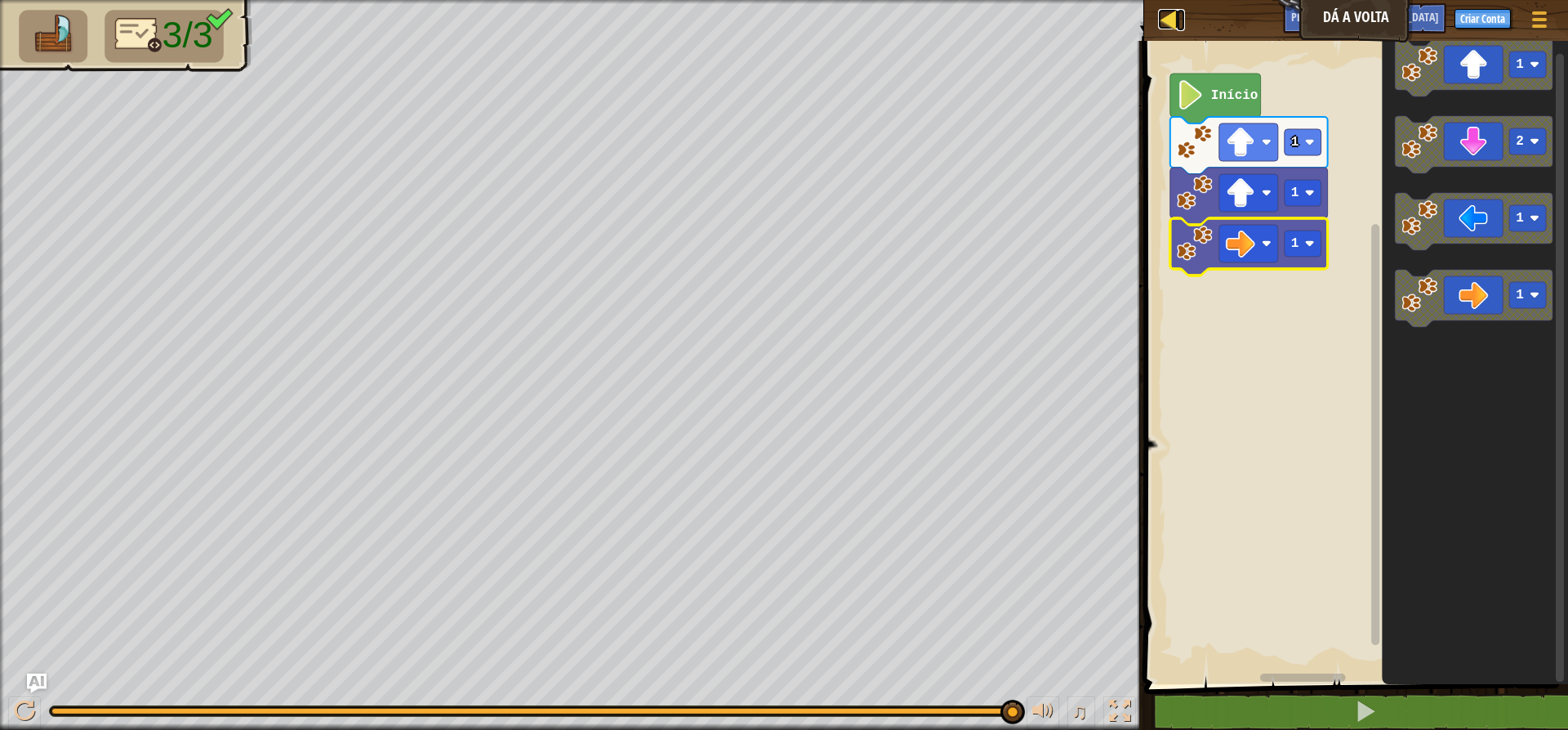
click at [1166, 14] on div at bounding box center [1168, 19] width 20 height 20
select select "pt-BR"
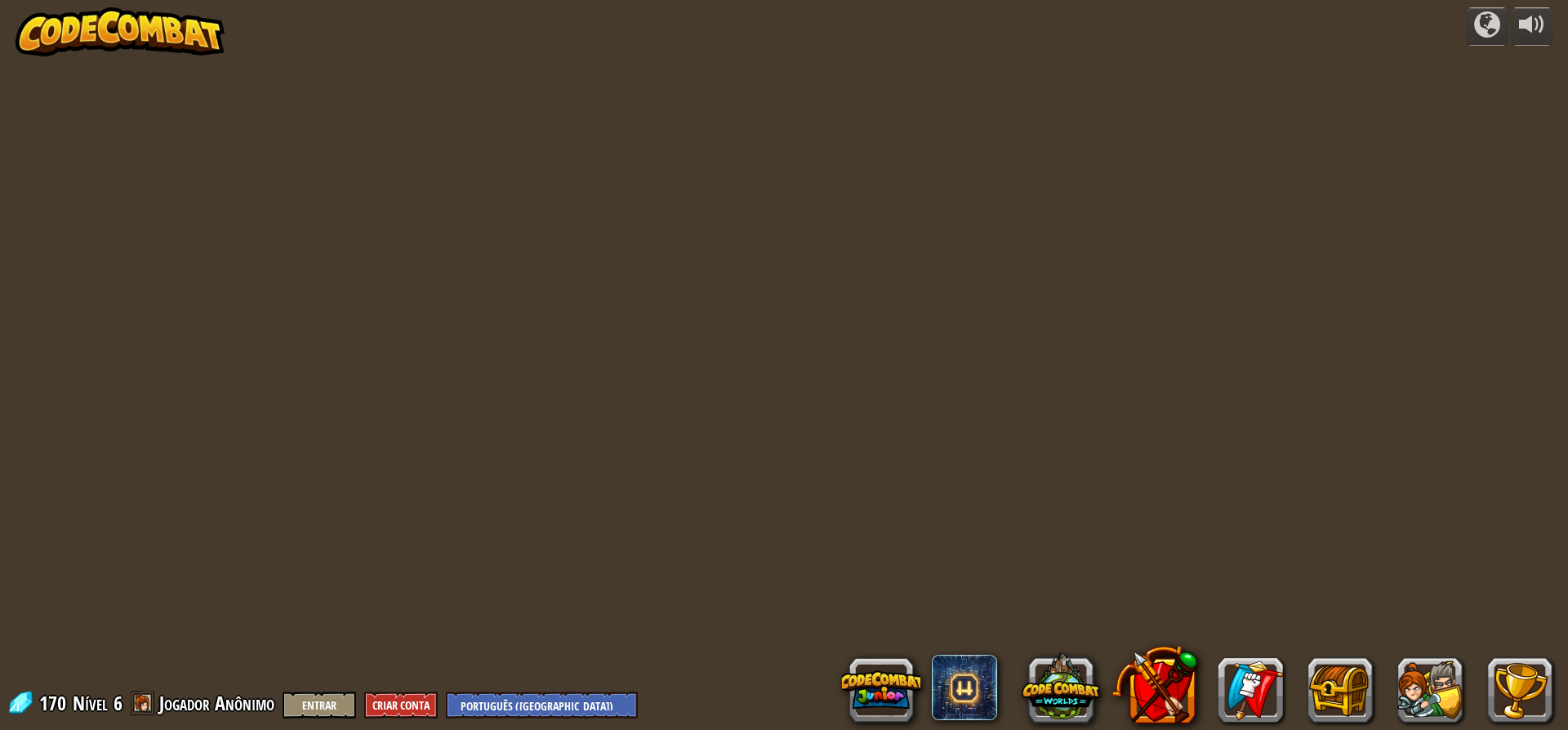
select select "pt-BR"
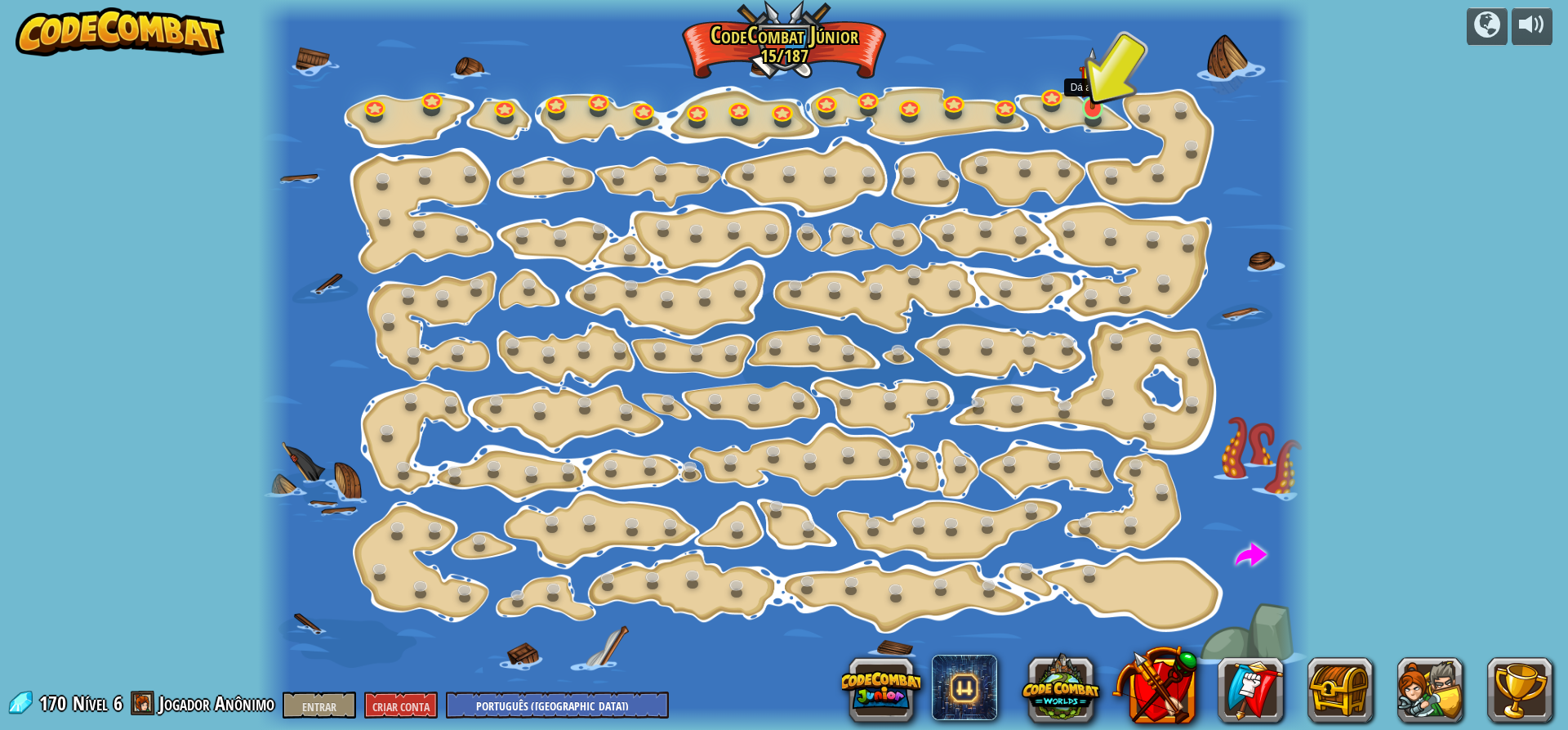
click at [1085, 93] on img at bounding box center [1092, 78] width 28 height 63
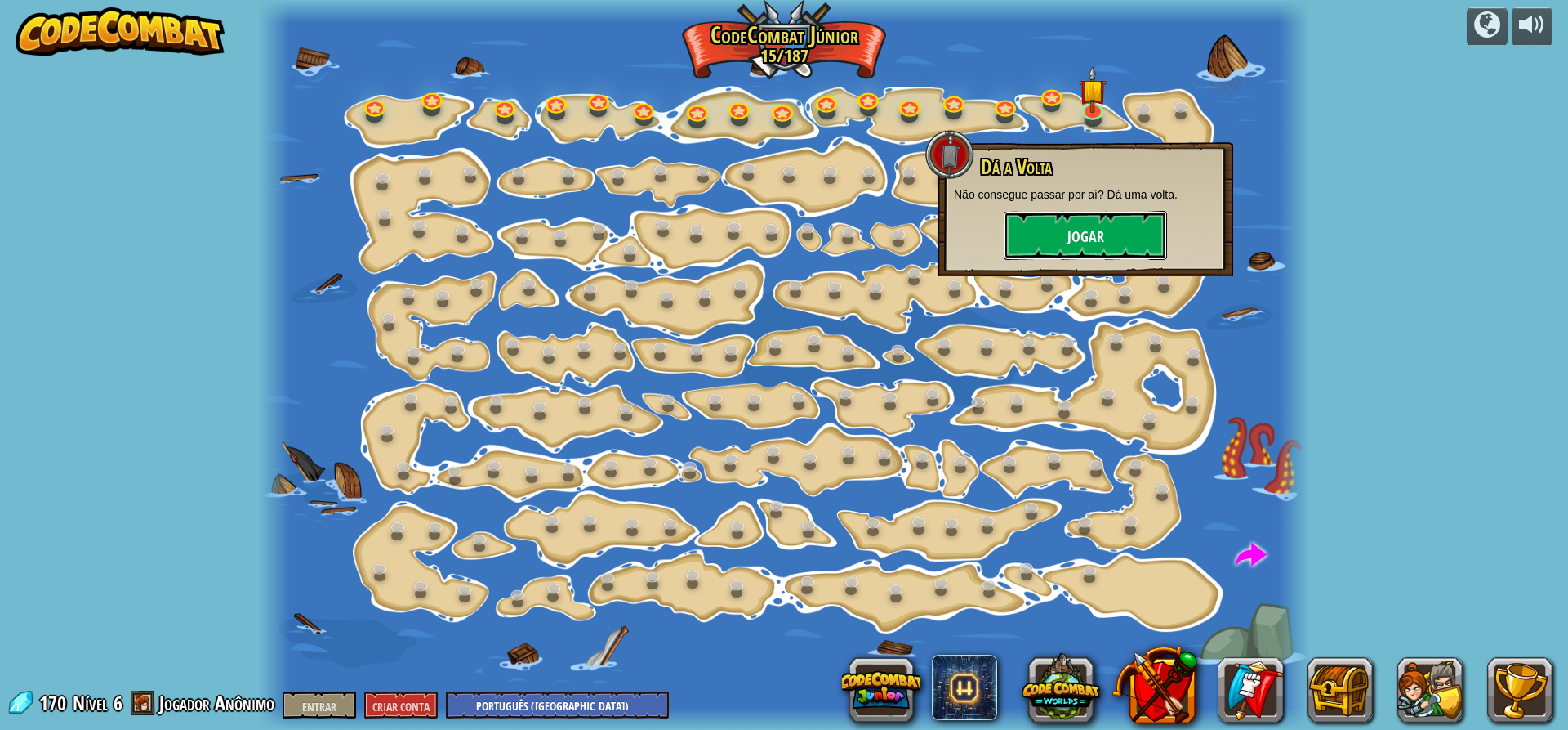
click at [1077, 221] on button "Jogar" at bounding box center [1085, 235] width 163 height 49
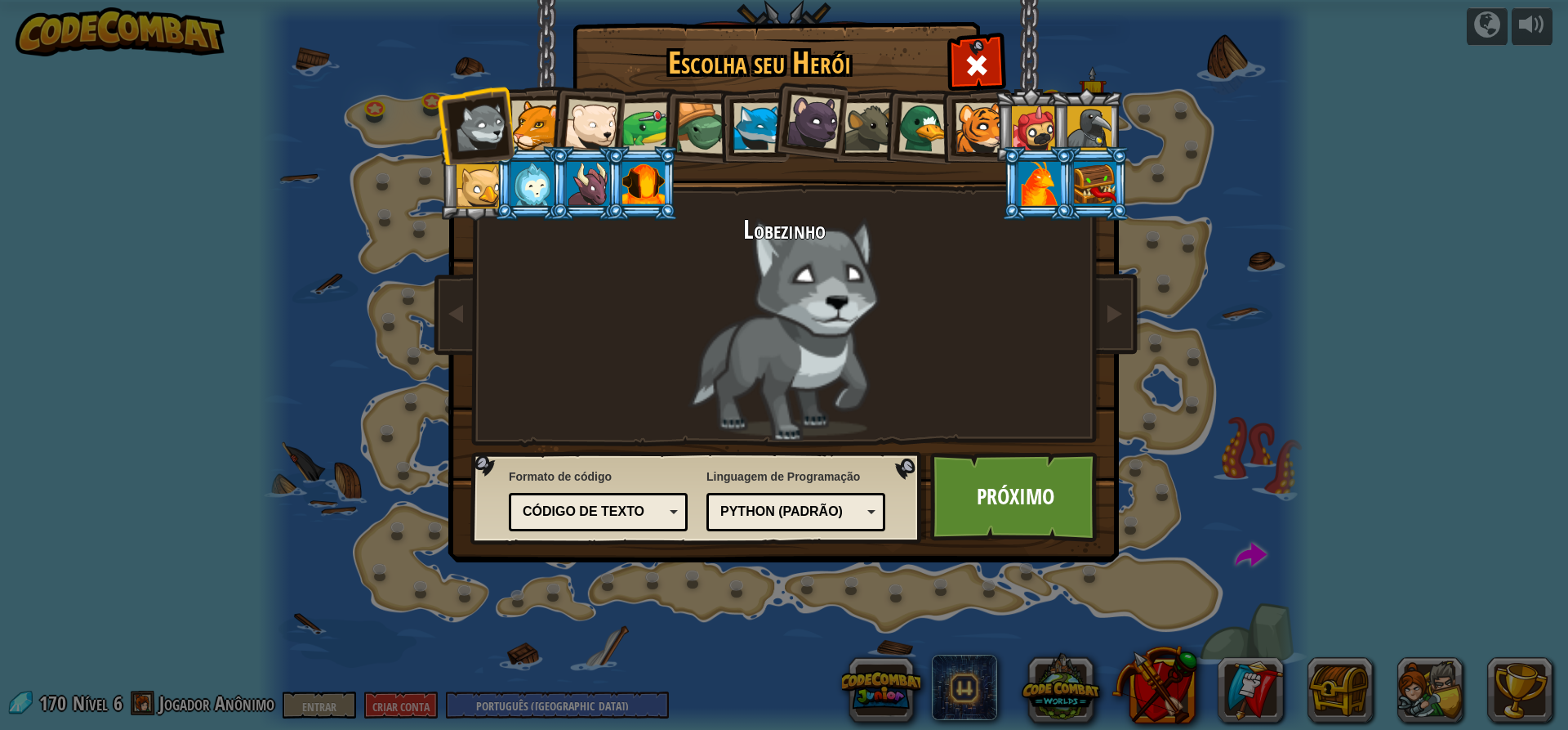
drag, startPoint x: 991, startPoint y: 110, endPoint x: 975, endPoint y: 113, distance: 16.3
click at [990, 110] on div at bounding box center [980, 128] width 50 height 50
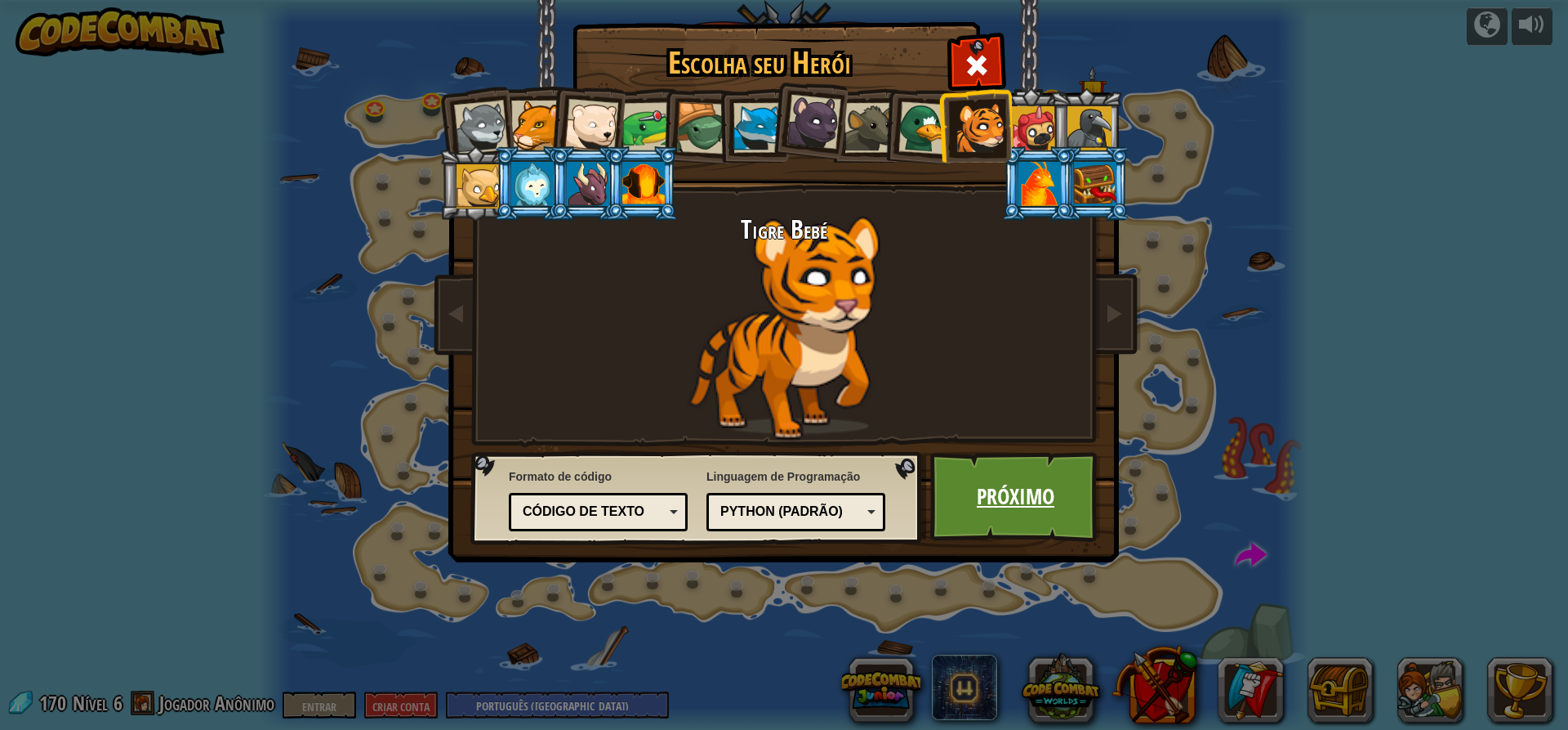
click at [998, 468] on link "Próximo" at bounding box center [1015, 497] width 171 height 90
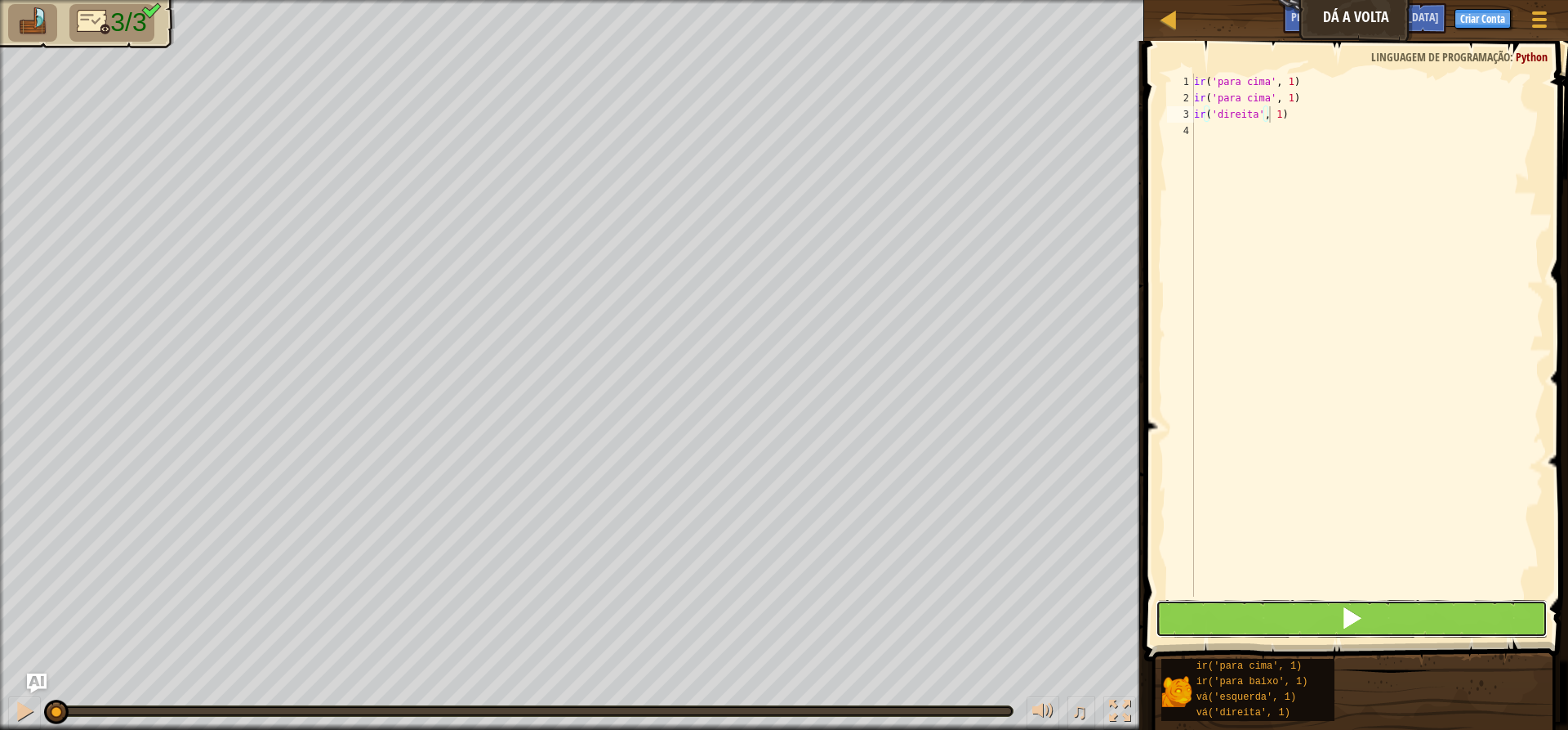
click at [1258, 616] on button at bounding box center [1351, 619] width 392 height 38
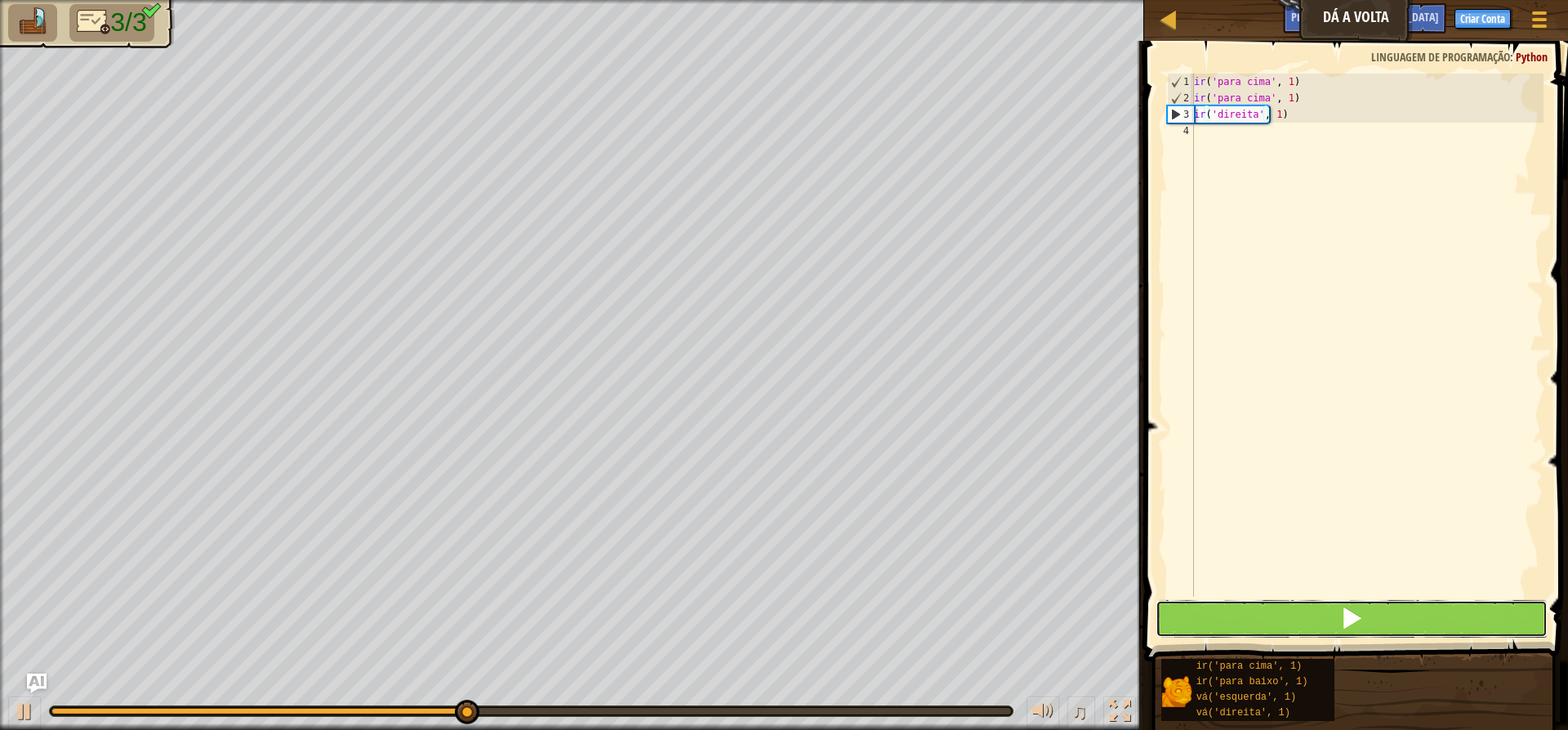
click at [1258, 624] on button at bounding box center [1351, 619] width 392 height 38
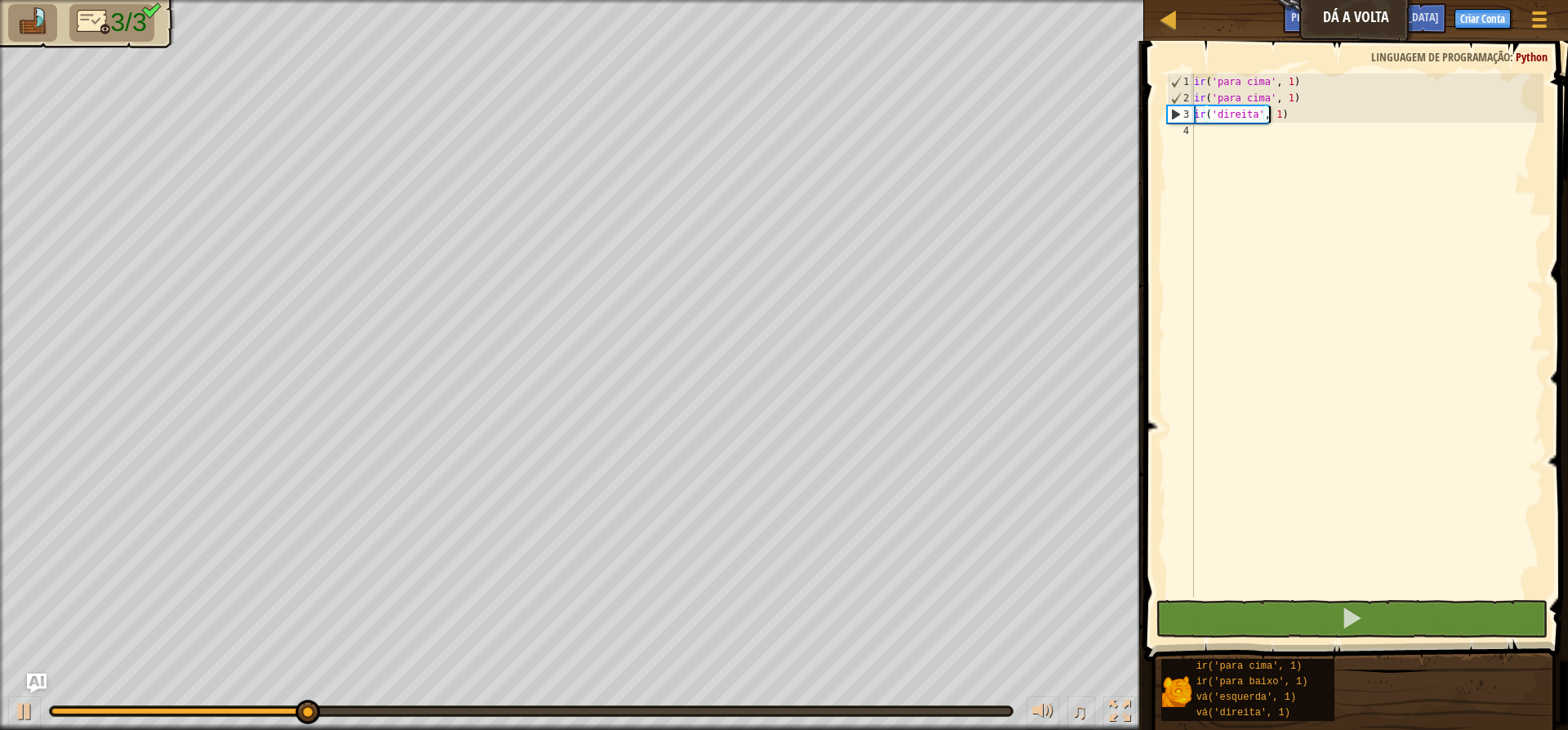
click at [878, 343] on div "Mapa Dá a Volta Menu do Jogo Criar Conta Pergunte à [GEOGRAPHIC_DATA] 1 ???????…" at bounding box center [784, 365] width 1568 height 730
click at [1108, 398] on div "Mapa Dá a Volta Menu do Jogo Criar Conta Pergunte à [GEOGRAPHIC_DATA] 1 ???????…" at bounding box center [784, 365] width 1568 height 730
type textarea "go('right', 1)"
drag, startPoint x: 1295, startPoint y: 616, endPoint x: 1184, endPoint y: 431, distance: 215.7
click at [1165, 475] on div "go('right', 1) 1 2 3 4 ir ( 'para cima' , 1 ) ir ( 'para cima' , 1 ) ir ( 'dire…" at bounding box center [1353, 383] width 429 height 669
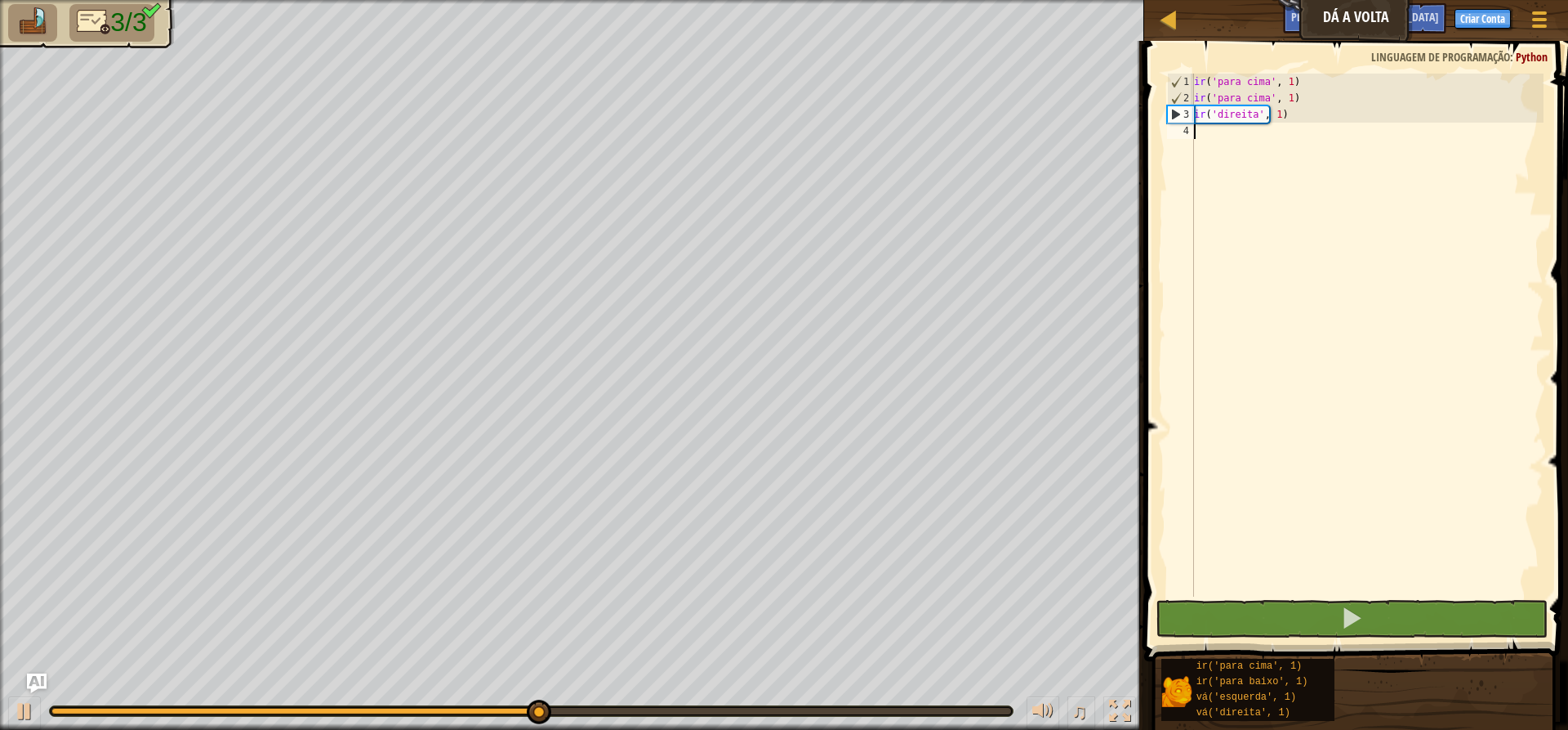
click at [1118, 270] on div "Mapa Dá a Volta Menu do Jogo Criar Conta Pergunte à [GEOGRAPHIC_DATA] 1 ???????…" at bounding box center [784, 365] width 1568 height 730
drag, startPoint x: 1567, startPoint y: 388, endPoint x: 1280, endPoint y: 373, distance: 287.4
click at [1212, 390] on div "1 2 3 4 ir ( 'para cima' , 1 ) ir ( 'para cima' , 1 ) ir ( 'direita' , 1 ) ????…" at bounding box center [1353, 383] width 429 height 669
click at [1206, 363] on div "ir ( 'para cima' , 1 ) ir ( 'para cima' , 1 ) ir ( 'direita' , 1 )" at bounding box center [1367, 352] width 353 height 556
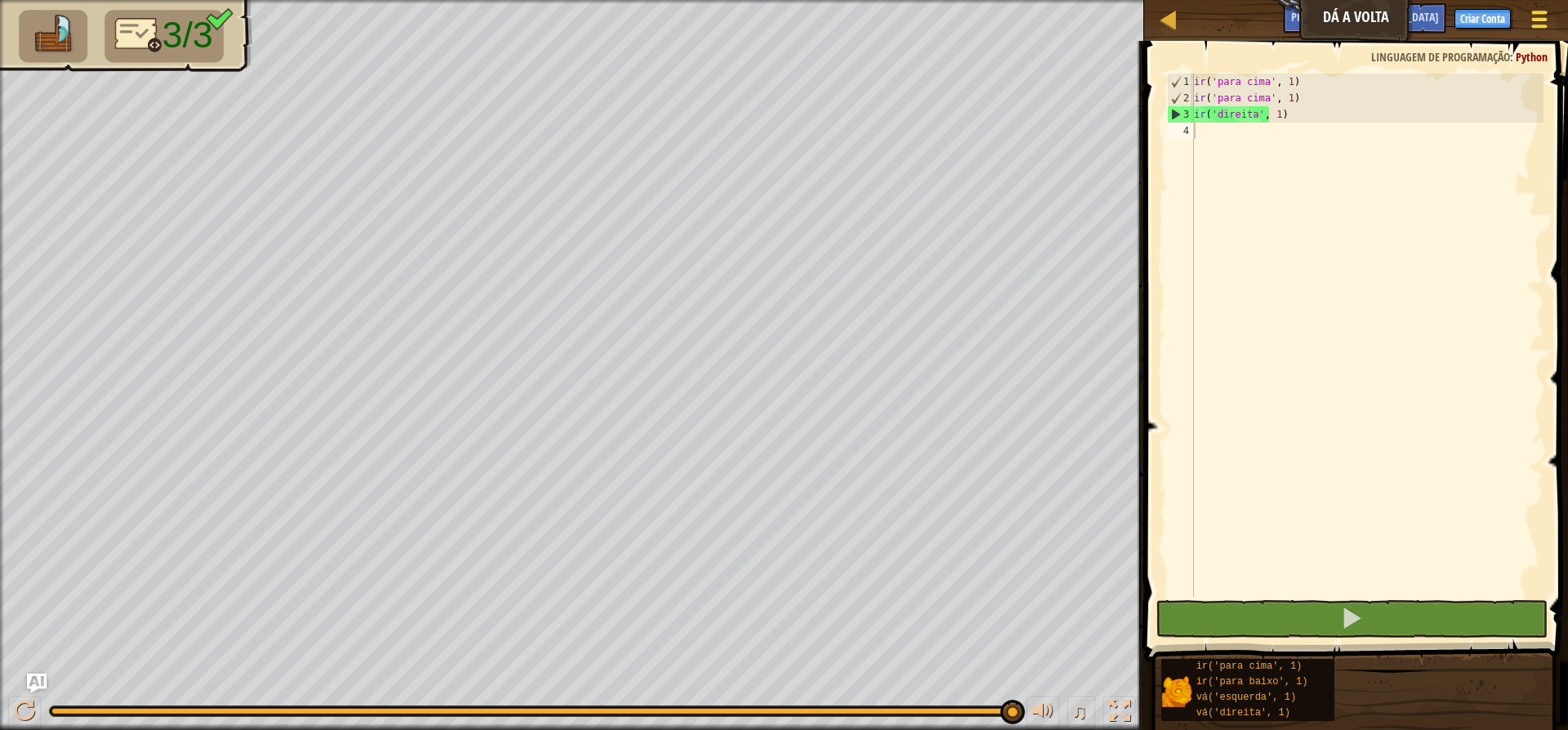
click at [1258, 24] on div at bounding box center [1539, 19] width 22 height 24
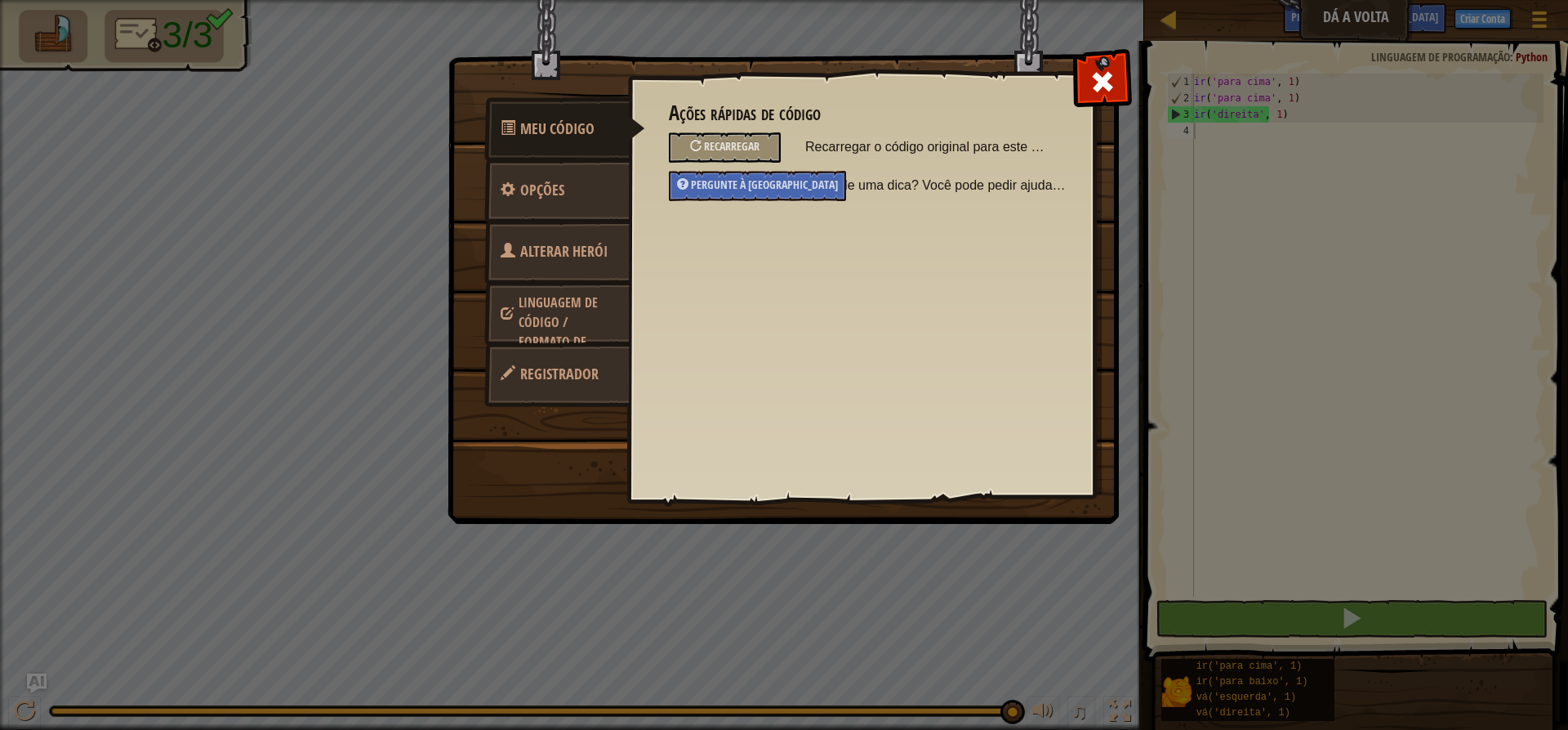
click at [552, 249] on font "Alterar Herói" at bounding box center [564, 251] width 87 height 20
